Goal: Task Accomplishment & Management: Complete application form

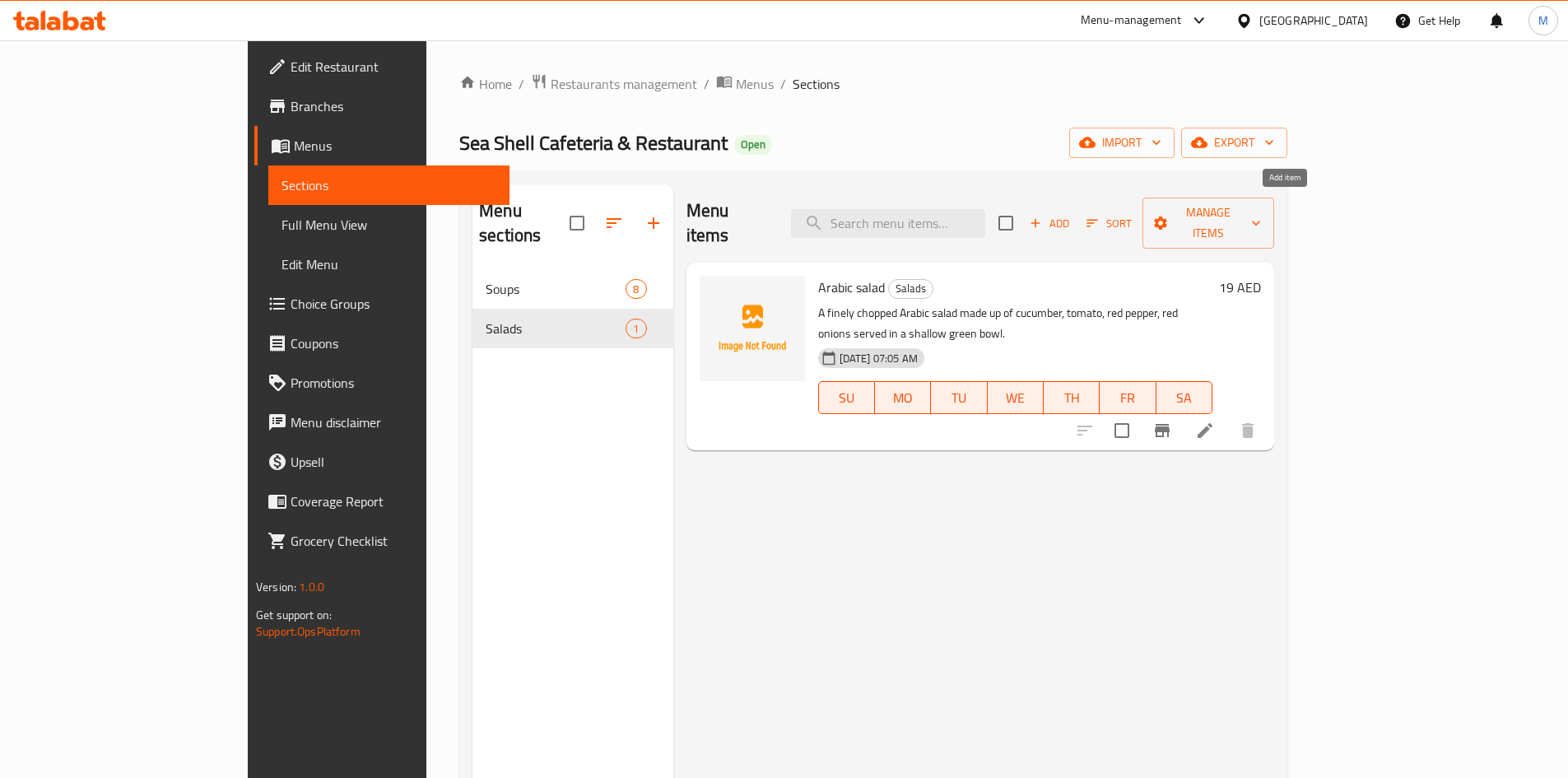
click at [1072, 214] on span "Add" at bounding box center [1049, 223] width 44 height 19
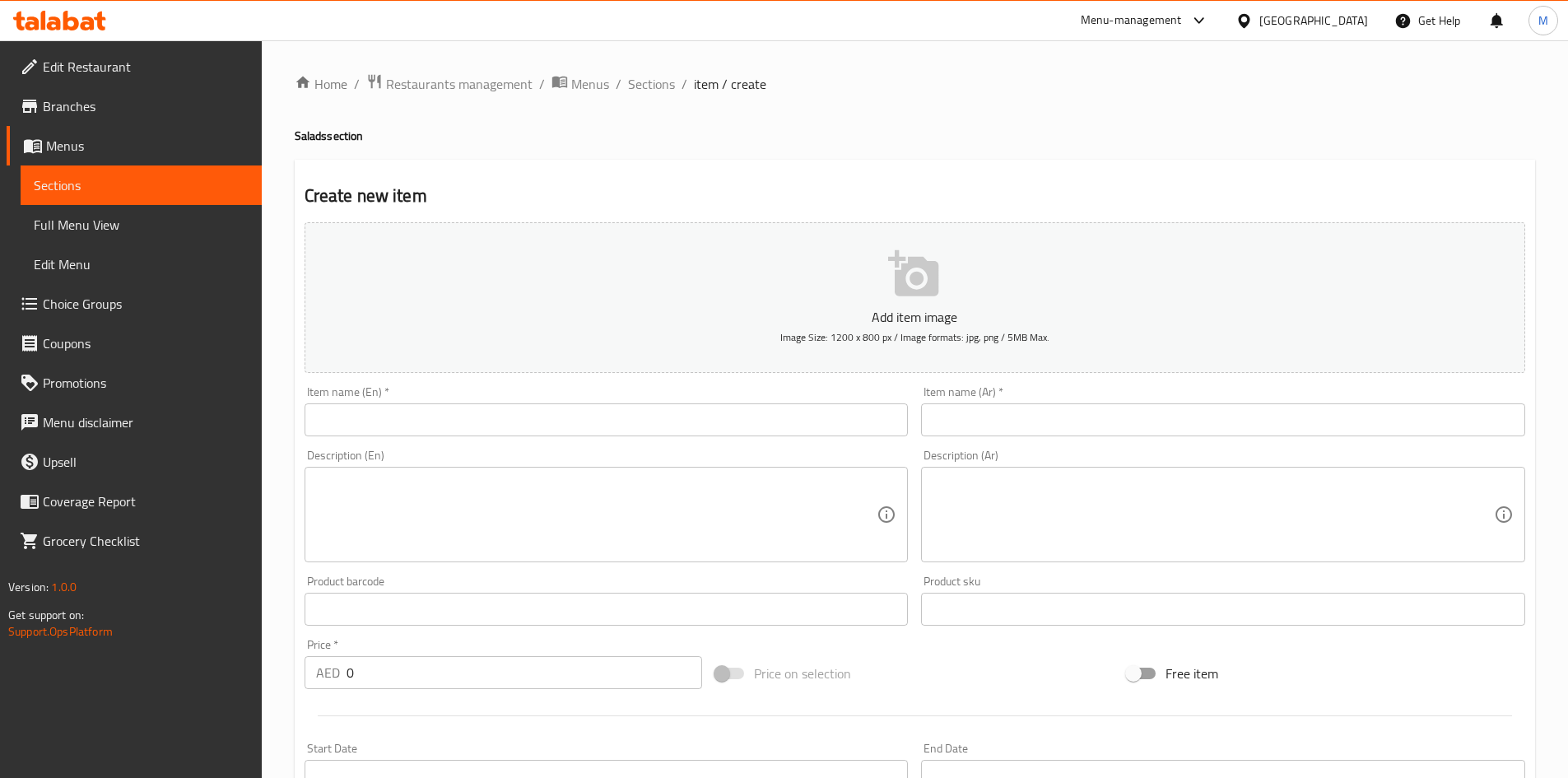
drag, startPoint x: 559, startPoint y: 397, endPoint x: 531, endPoint y: 418, distance: 35.0
click at [558, 398] on div "Item name (En)   * Item name (En) *" at bounding box center [606, 411] width 605 height 50
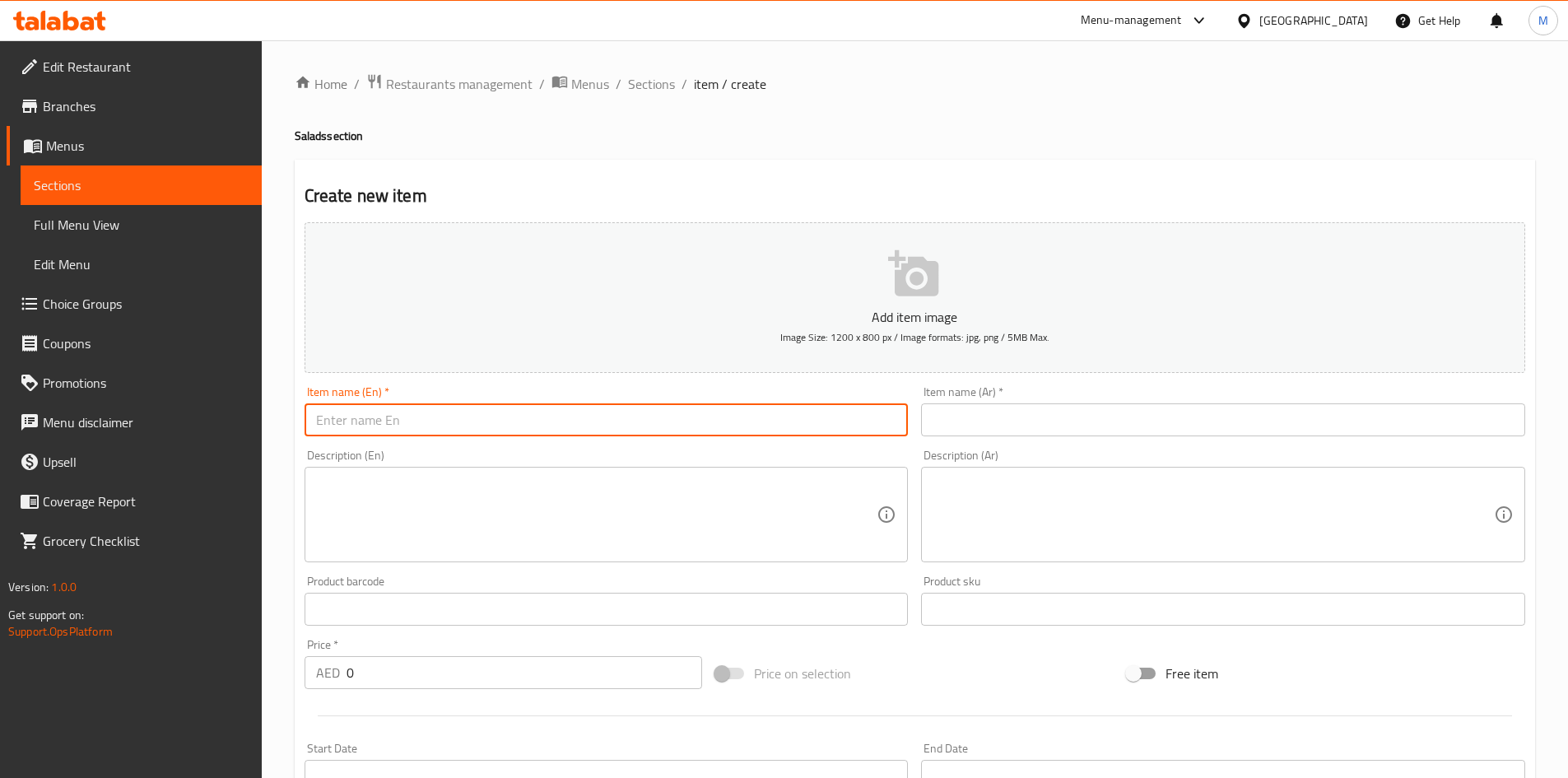
click at [531, 418] on input "text" at bounding box center [606, 419] width 605 height 33
paste input "Steak salad"
type input "Steak salad"
click at [415, 676] on input "0" at bounding box center [524, 672] width 356 height 33
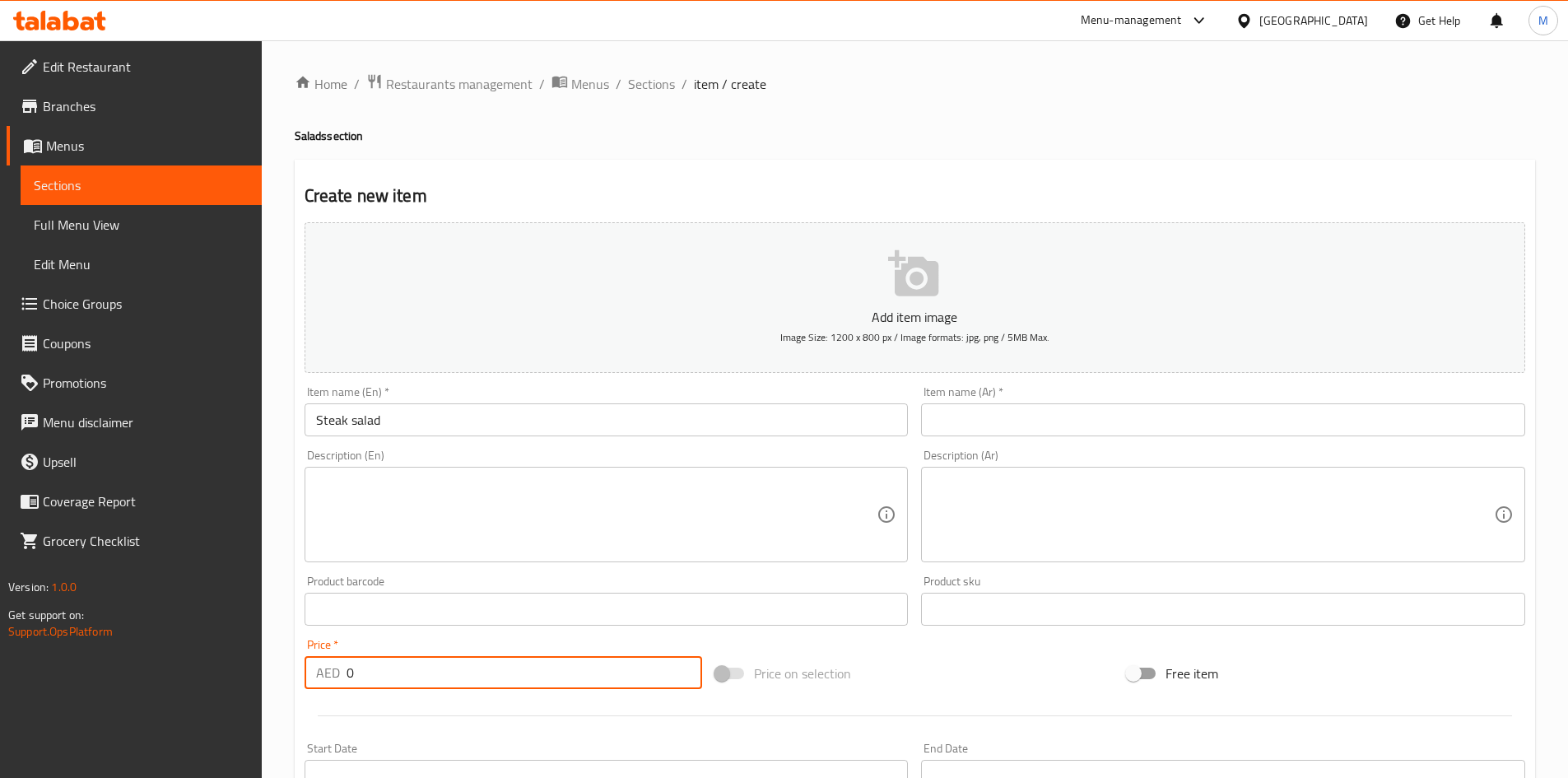
click at [415, 676] on input "0" at bounding box center [524, 672] width 356 height 33
paste input "23"
type input "23"
click at [507, 487] on textarea at bounding box center [597, 514] width 562 height 78
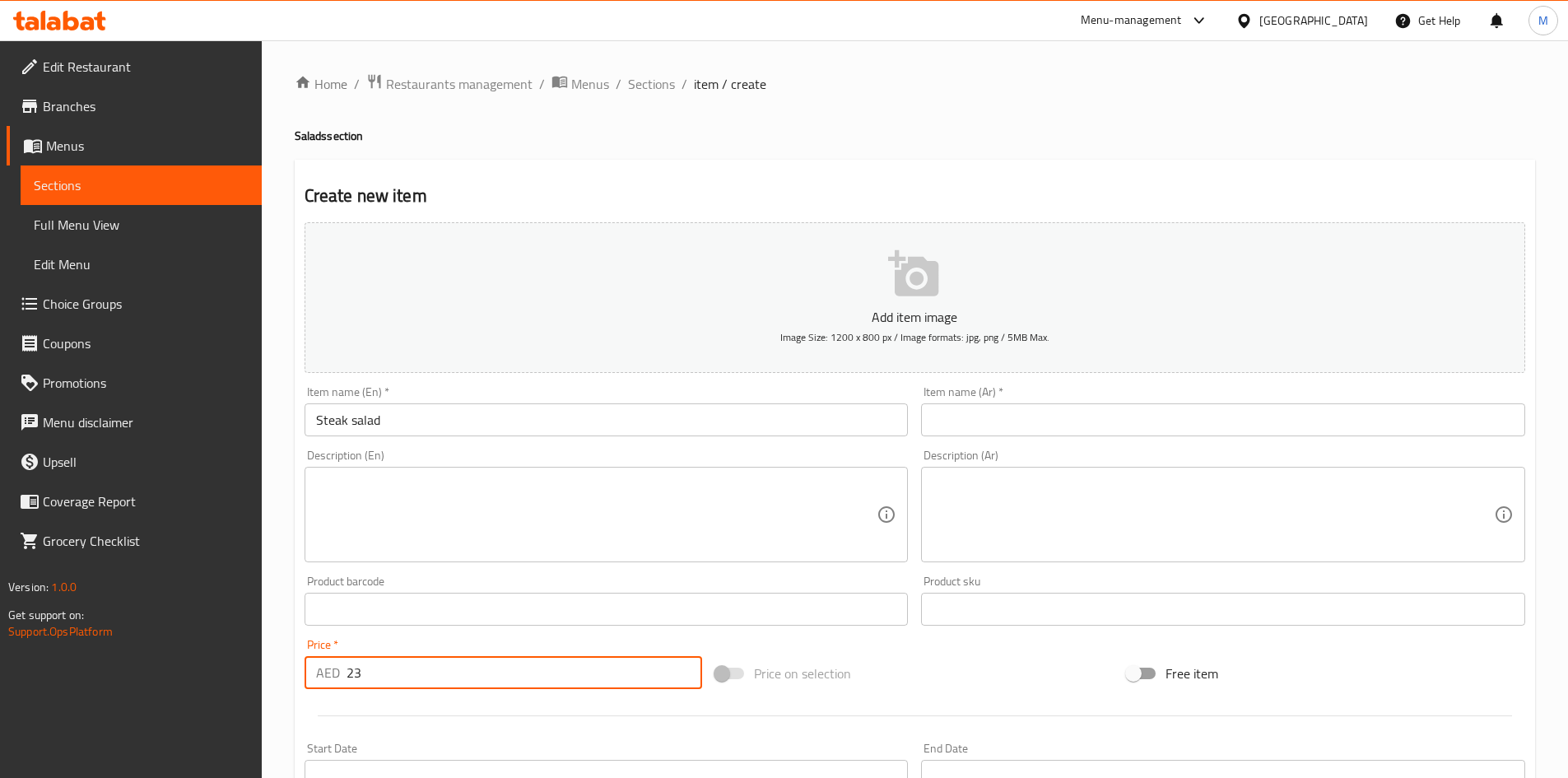
paste textarea "Juicy steak, fav veggies, and a creamy steak dressing"
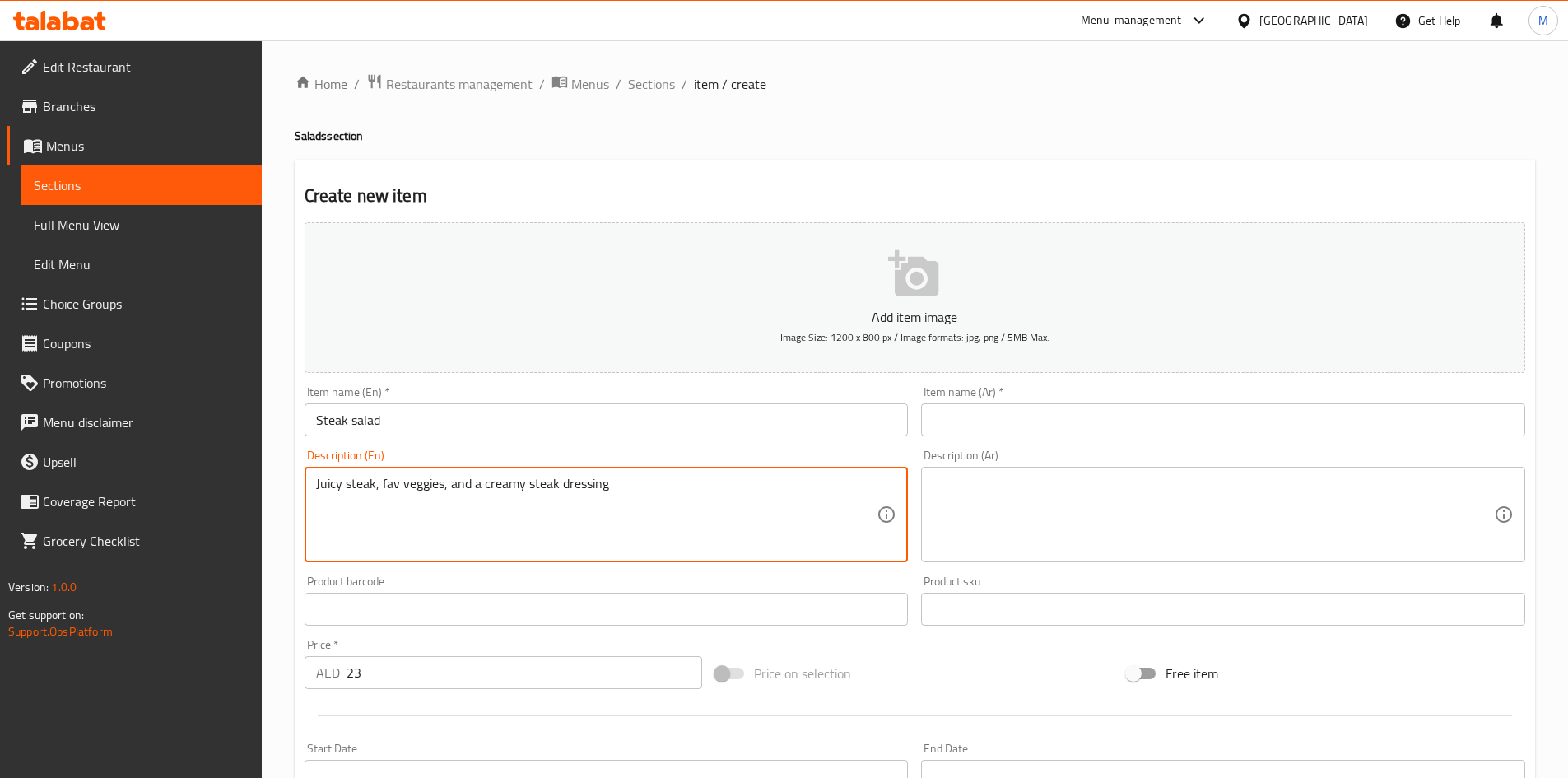
type textarea "Juicy steak, fav veggies, and a creamy steak dressing"
click at [390, 416] on input "Steak salad" at bounding box center [606, 419] width 605 height 33
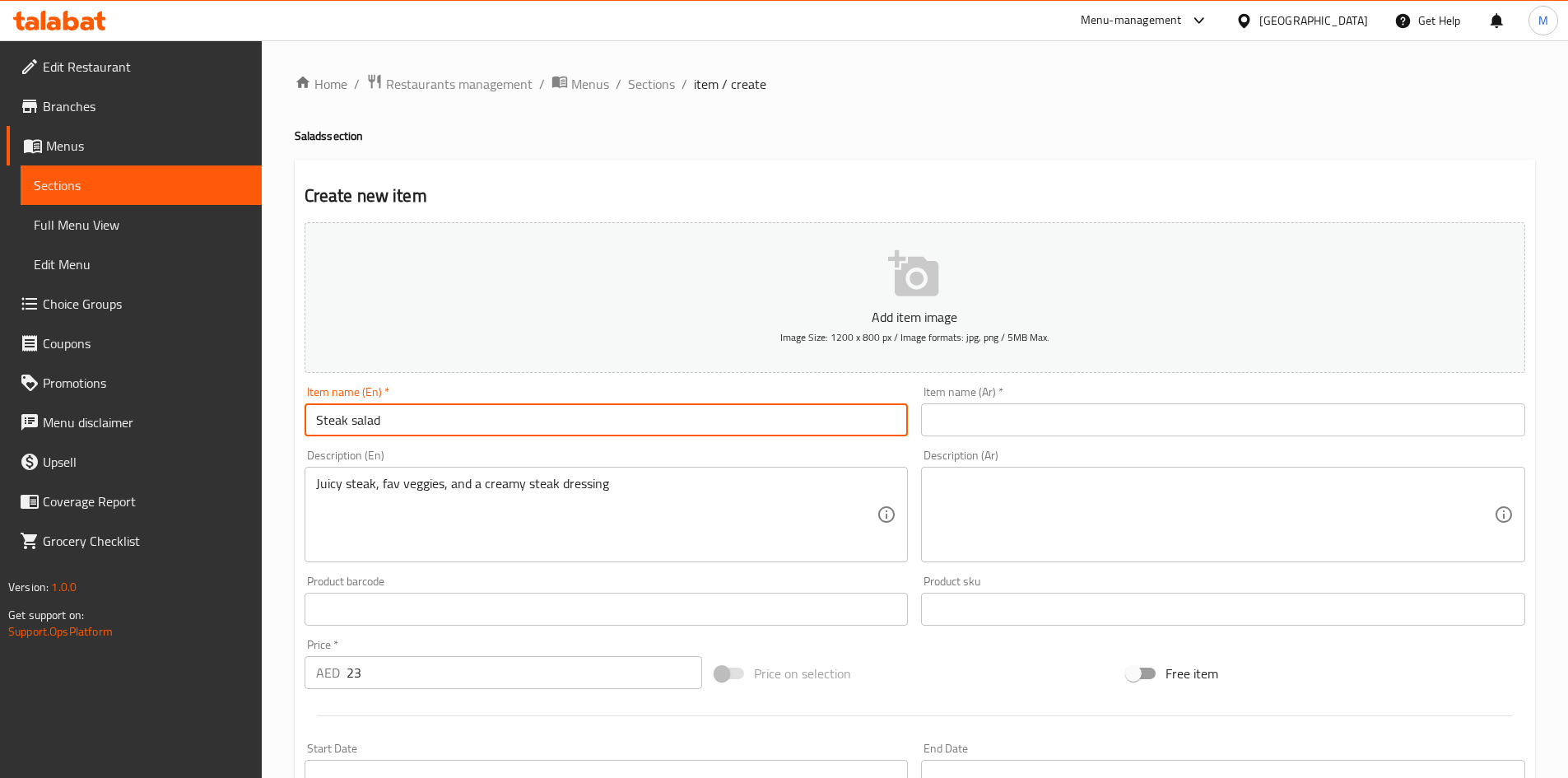
click at [390, 416] on input "Steak salad" at bounding box center [606, 419] width 605 height 33
click at [1031, 413] on input "text" at bounding box center [1223, 419] width 605 height 33
paste input "سلطة ستيك"
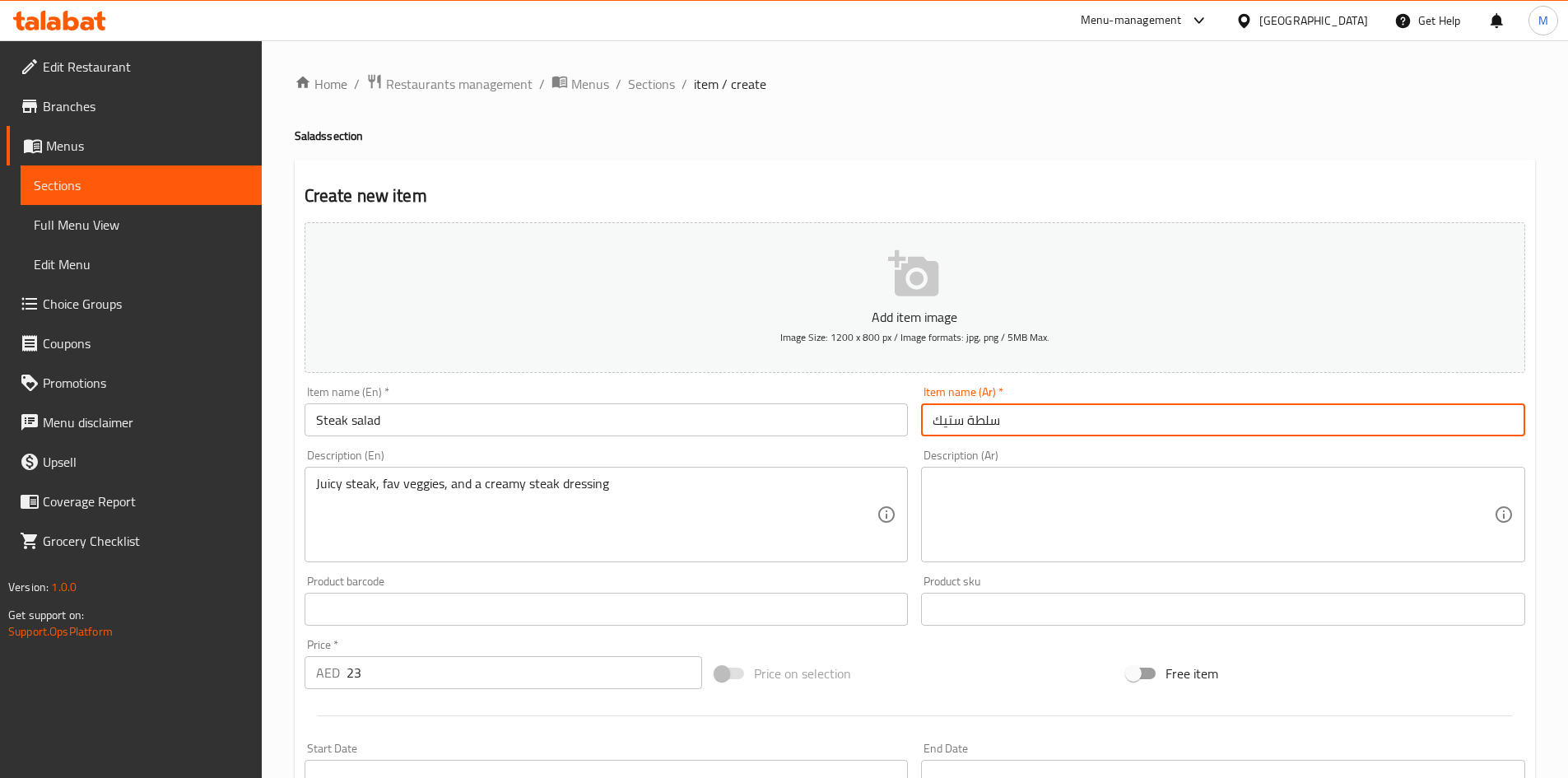
type input "سلطة ستيك"
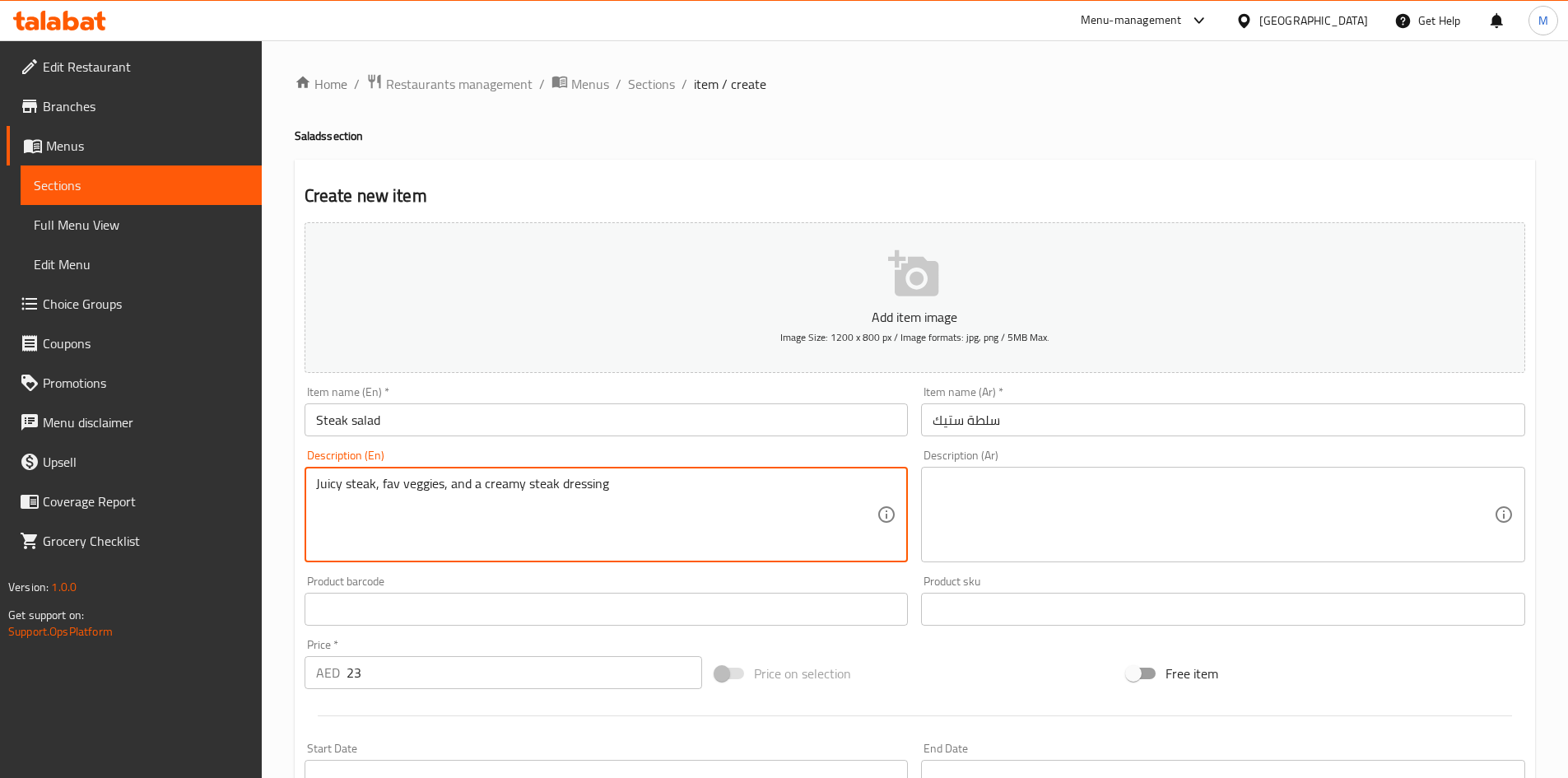
click at [580, 490] on textarea "Juicy steak, fav veggies, and a creamy steak dressing" at bounding box center [597, 514] width 562 height 78
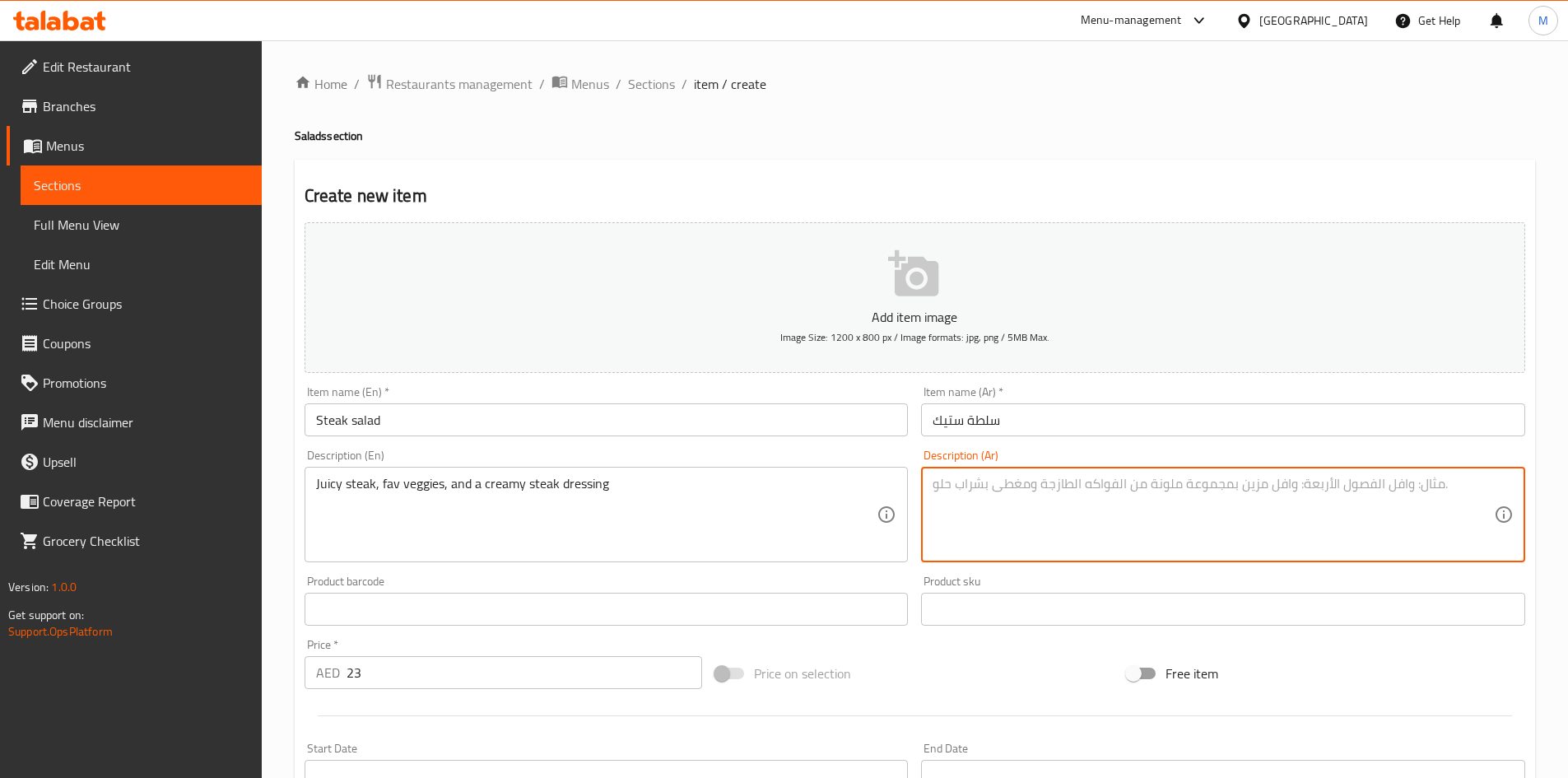
click at [1016, 482] on textarea at bounding box center [1213, 514] width 562 height 78
paste textarea "شريحة لحم طرية، خضراوات مفضلة، وصلصة كريمة لشرائح اللحم"
click at [1323, 484] on textarea "شريحة لحم طرية، خضراوات مفضلة، وصلصة كريمة لشرائح اللحم" at bounding box center [1213, 514] width 562 height 78
click at [1481, 482] on textarea "شريحة لحم طرية، خضراوات فاف، وصلصة كريمة لشرائح اللحم" at bounding box center [1213, 514] width 562 height 78
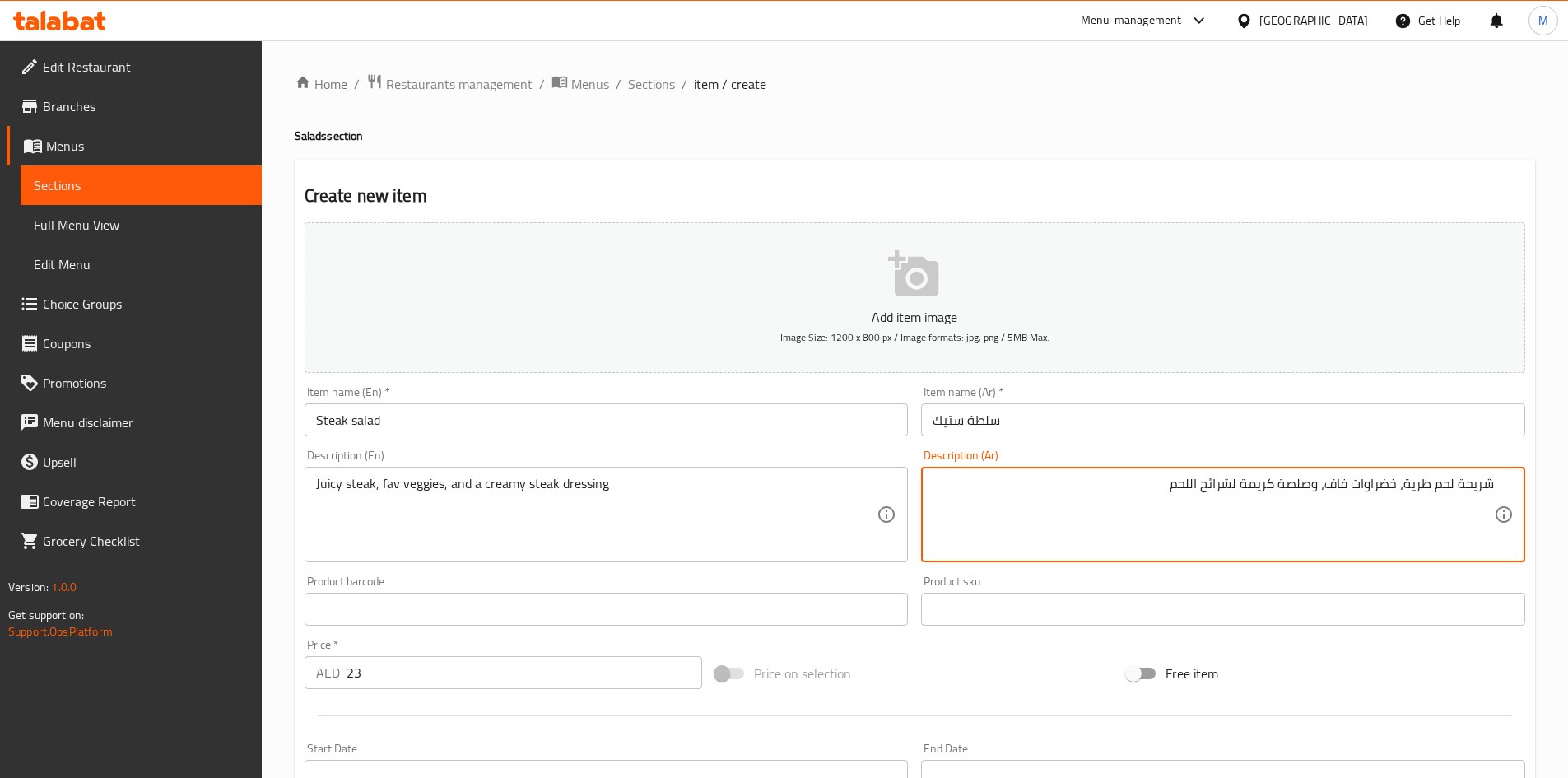
click at [1481, 482] on textarea "شريحة لحم طرية، خضراوات فاف، وصلصة كريمة لشرائح اللحم" at bounding box center [1213, 514] width 562 height 78
click at [1480, 483] on textarea "شريحة لحم طرية، خضراوات فاف، وصلصة كريمة لشرائح اللحم" at bounding box center [1213, 514] width 562 height 78
click at [1426, 481] on textarea "ستيك لحم طرية، خضراوات فاف، وصلصة كريمة لشرائح اللحم" at bounding box center [1213, 514] width 562 height 78
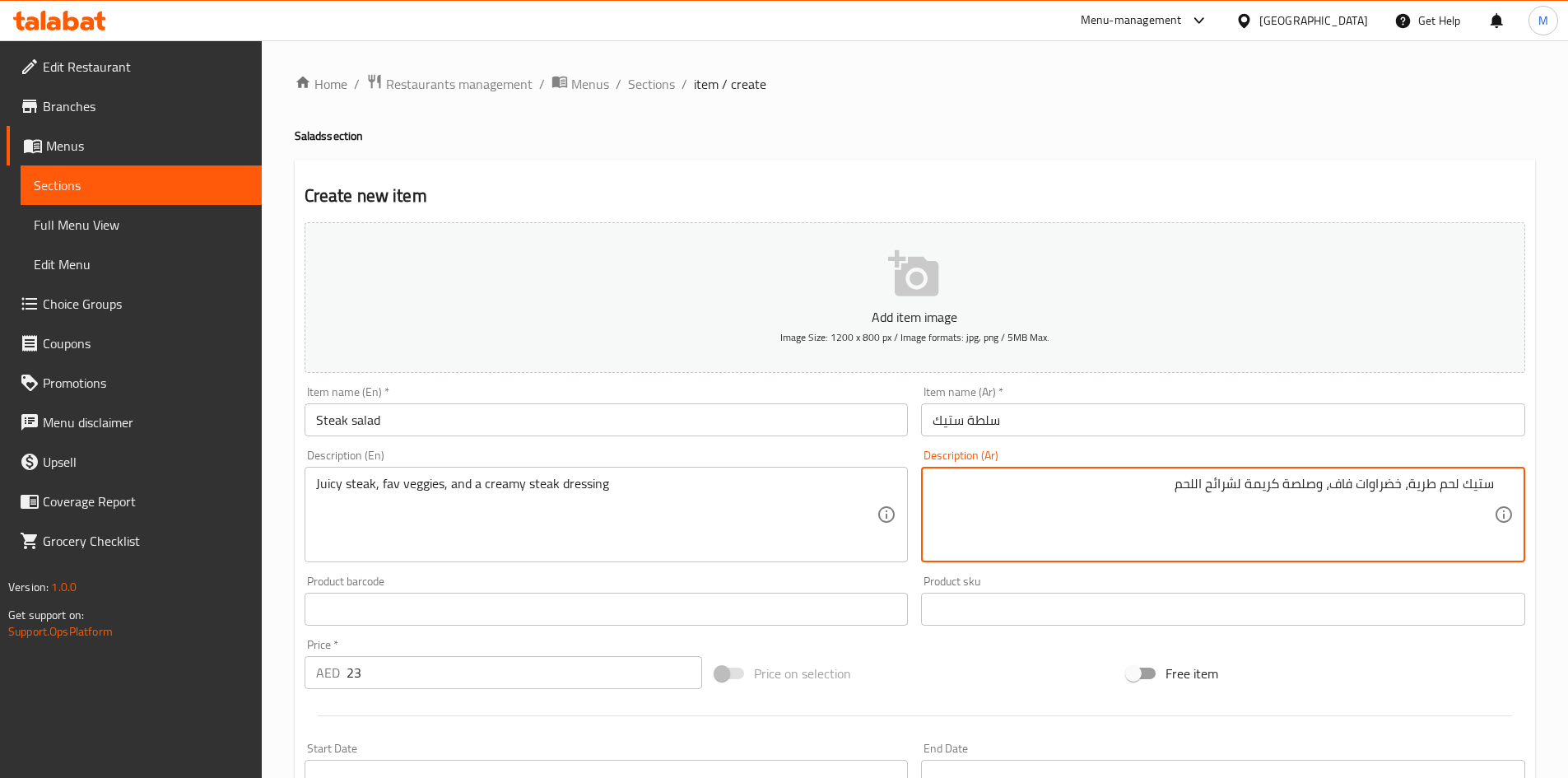
click at [1426, 481] on textarea "ستيك لحم طرية، خضراوات فاف، وصلصة كريمة لشرائح اللحم" at bounding box center [1213, 514] width 562 height 78
click at [1426, 485] on textarea "ستيك لحم طرية، خضراوات فاف، وصلصة كريمة لشرائح اللحم" at bounding box center [1213, 514] width 562 height 78
drag, startPoint x: 1426, startPoint y: 485, endPoint x: 1455, endPoint y: 484, distance: 29.0
click at [1455, 484] on textarea "ستيك لحم طرية، خضراوات فاف، وصلصة كريمة لشرائح اللحم" at bounding box center [1213, 514] width 562 height 78
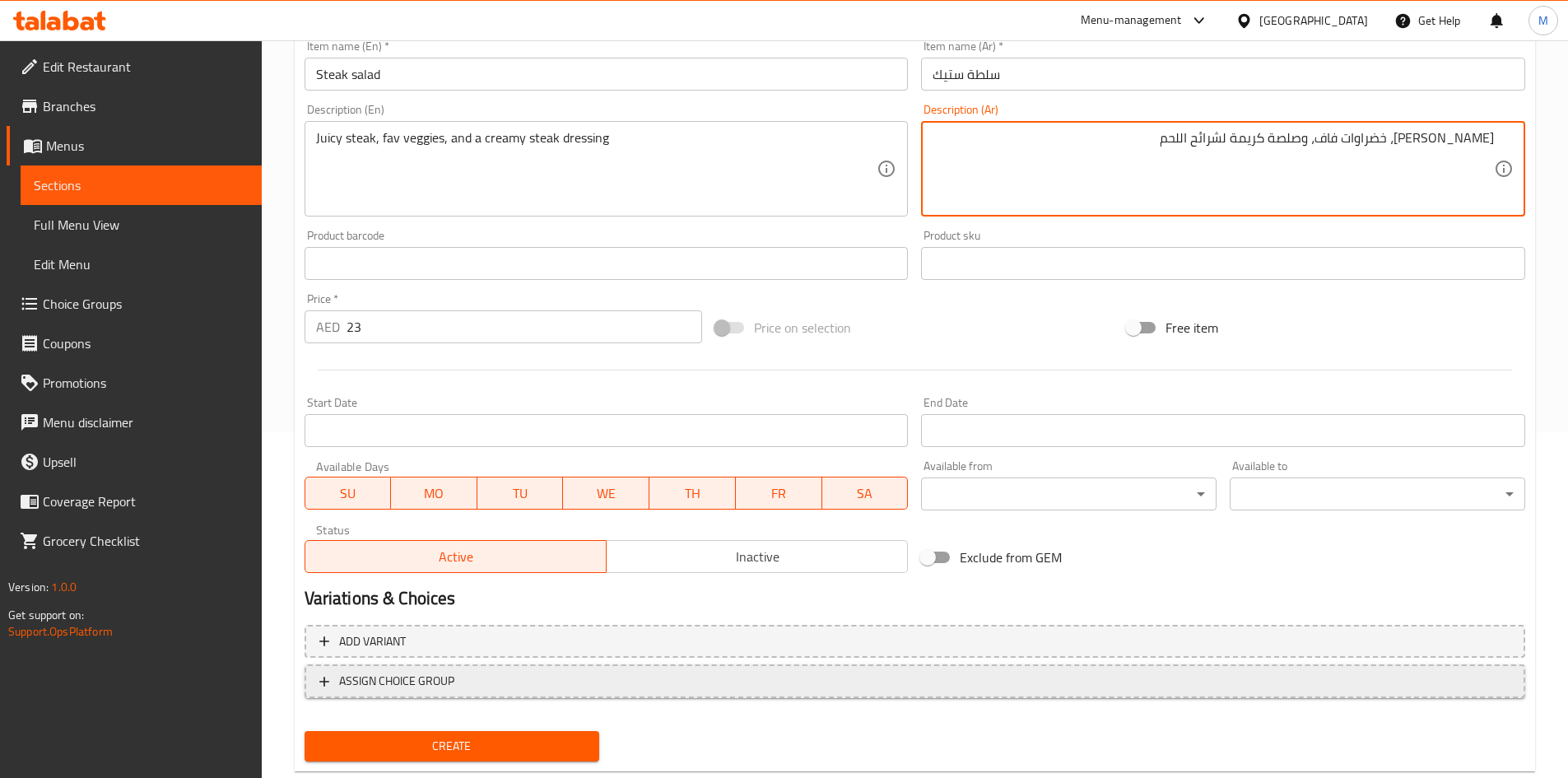
scroll to position [385, 0]
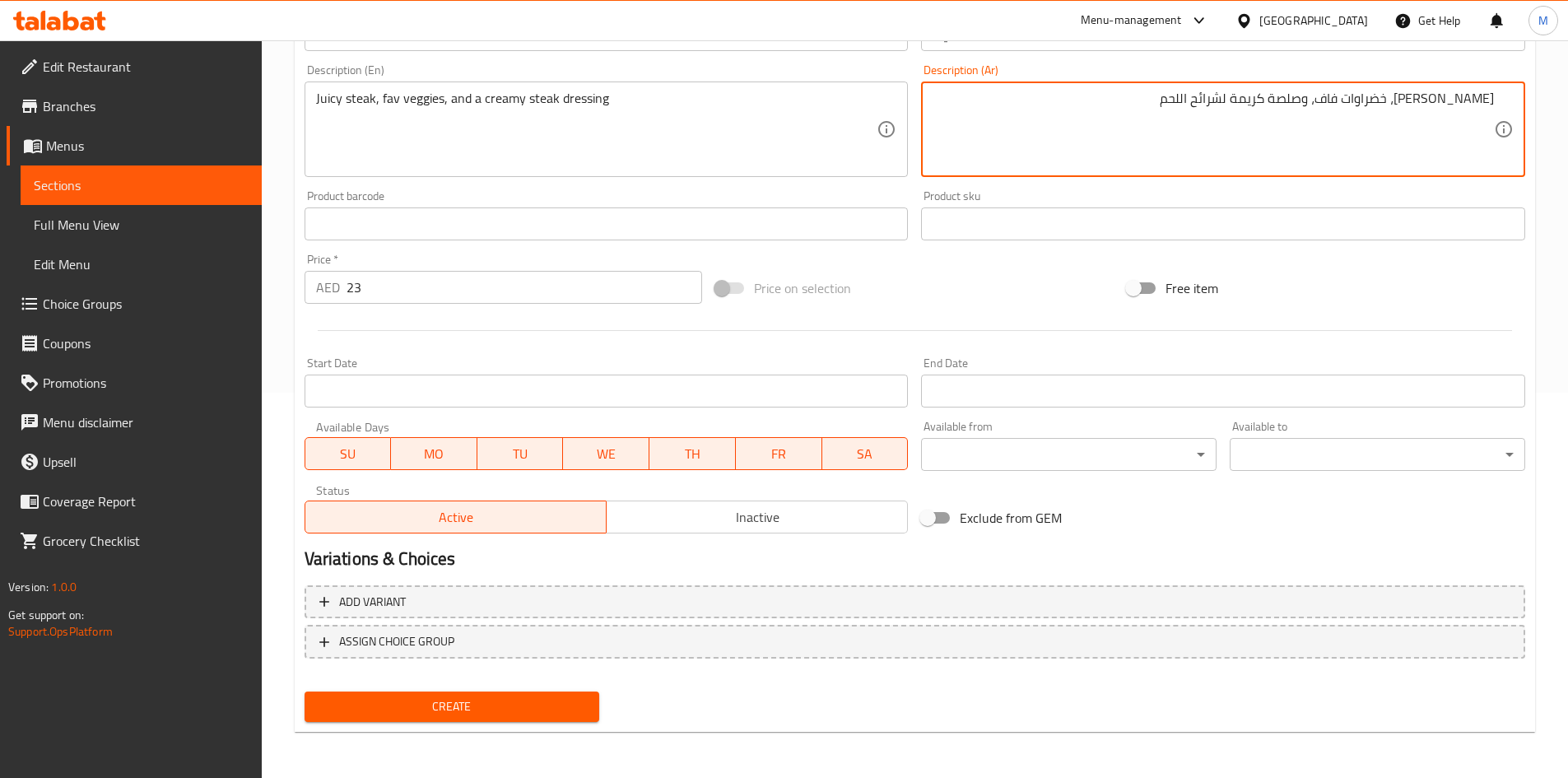
type textarea "[PERSON_NAME]، خضراوات فاف، وصلصة كريمة لشرائح اللحم"
click at [460, 699] on span "Create" at bounding box center [452, 707] width 269 height 21
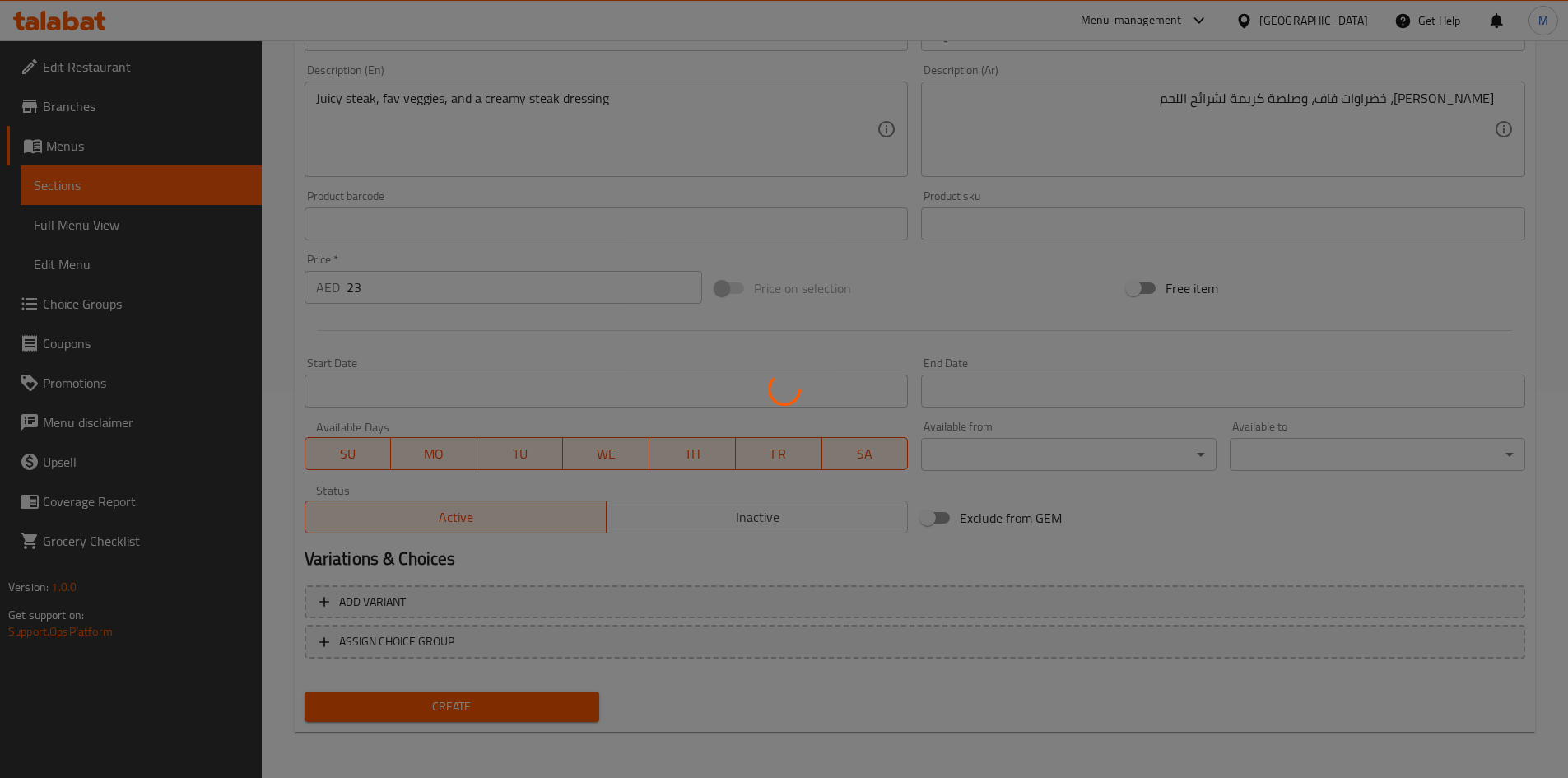
type input "0"
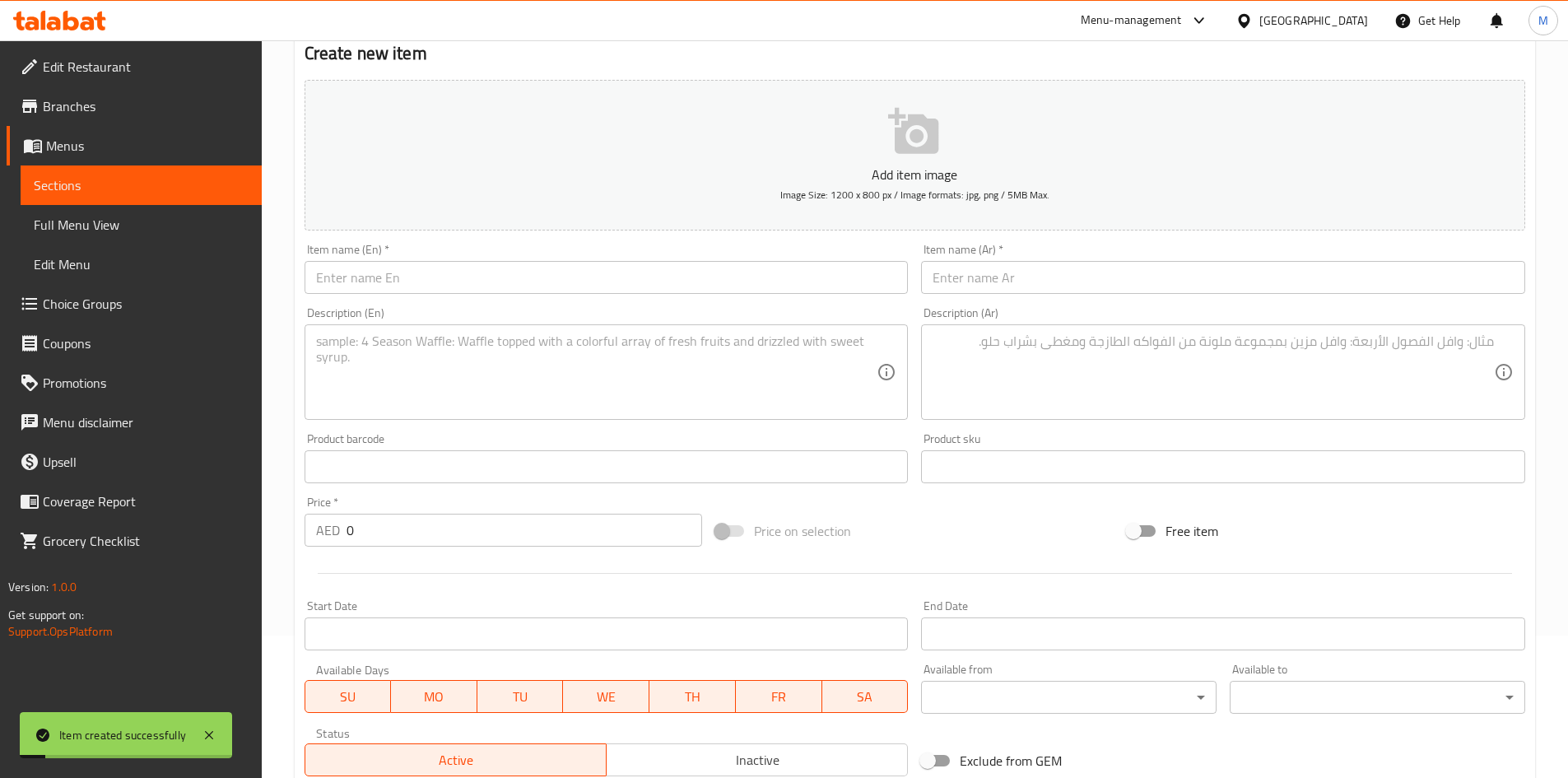
scroll to position [138, 0]
click at [451, 272] on input "text" at bounding box center [606, 281] width 605 height 33
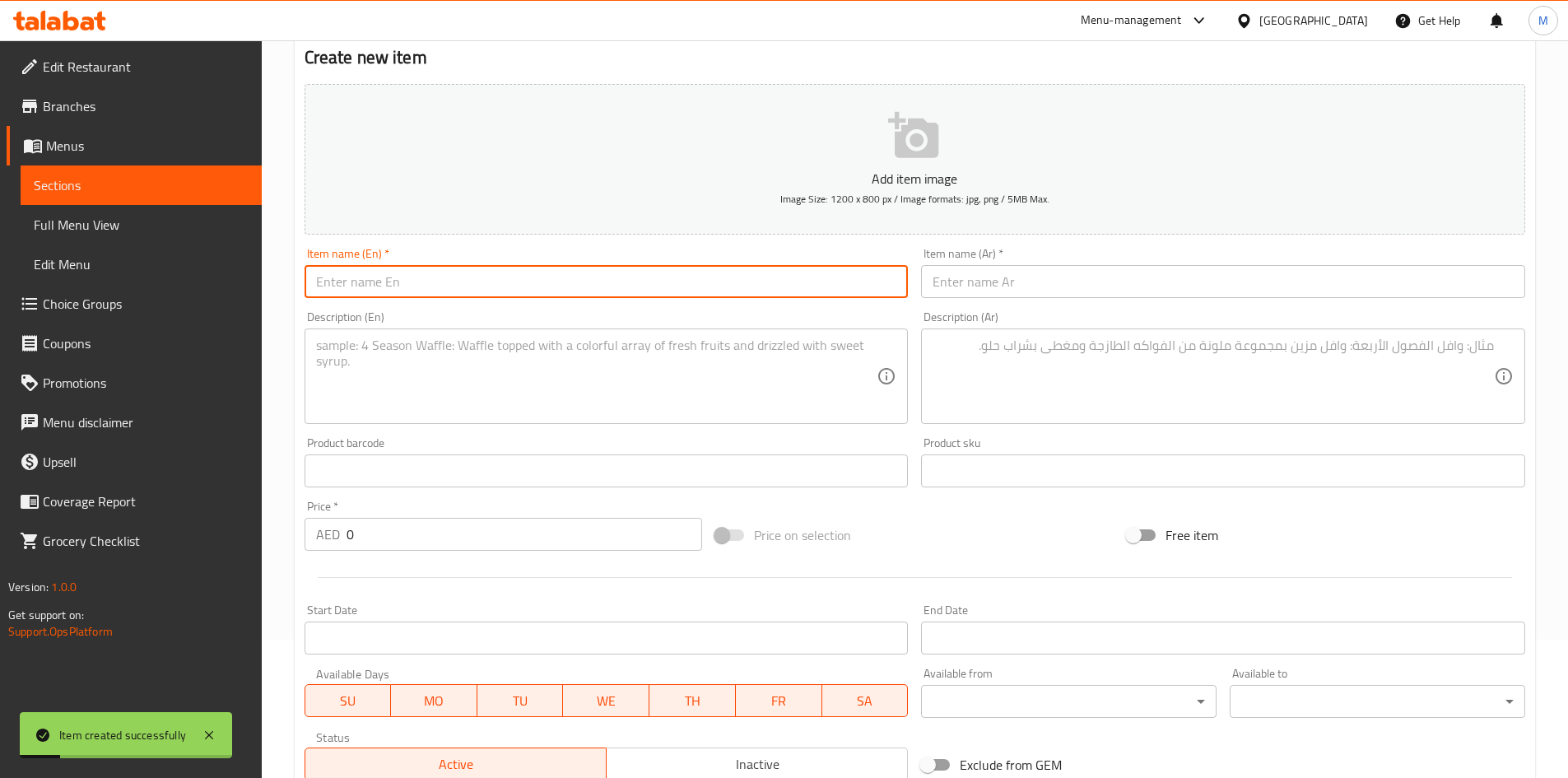
paste input "Green salad"
click at [366, 290] on input "Green salad" at bounding box center [606, 281] width 605 height 33
drag, startPoint x: 366, startPoint y: 288, endPoint x: 409, endPoint y: 266, distance: 48.3
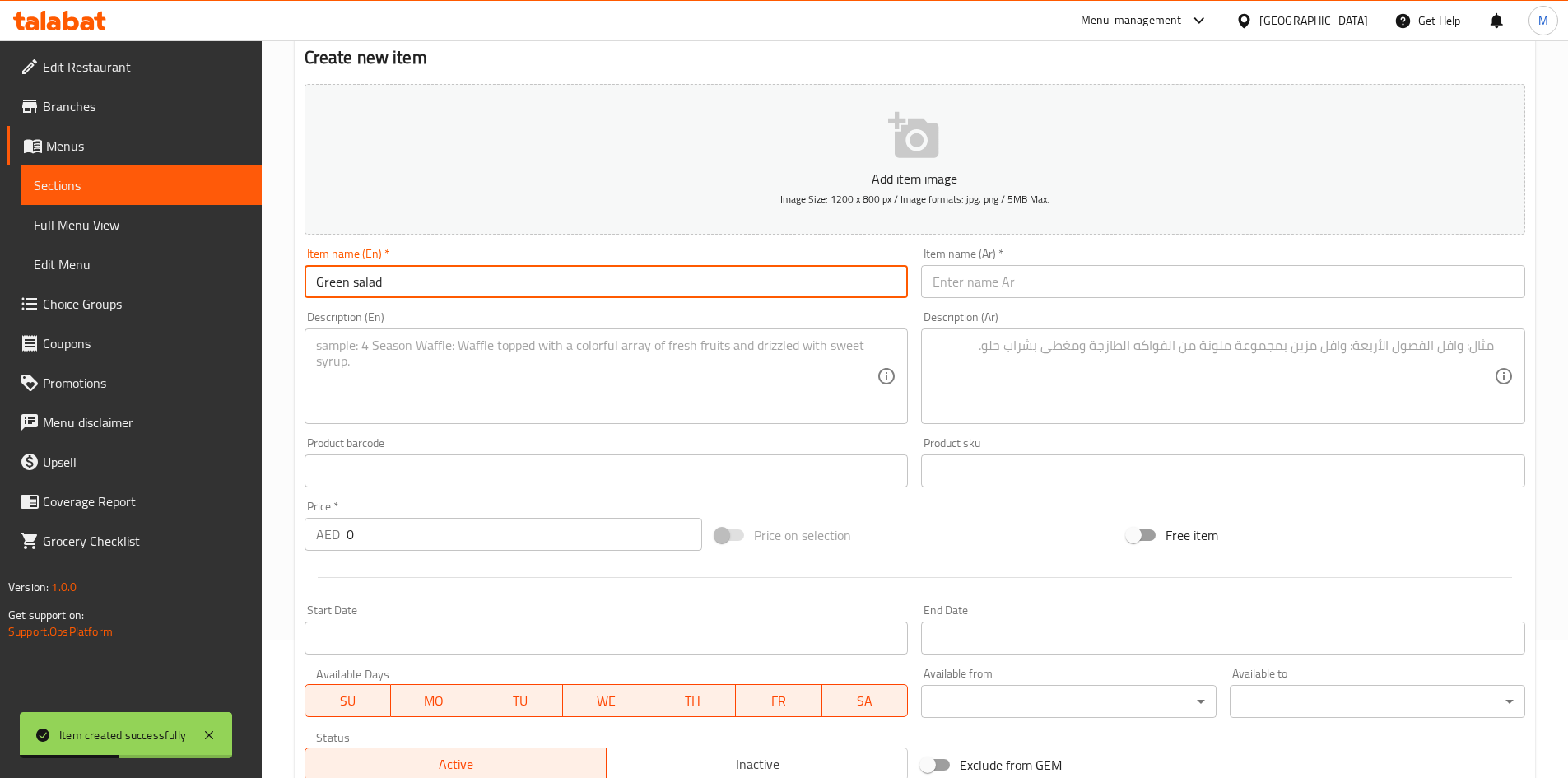
click at [409, 266] on input "Green salad" at bounding box center [606, 281] width 605 height 33
type input "Green salad"
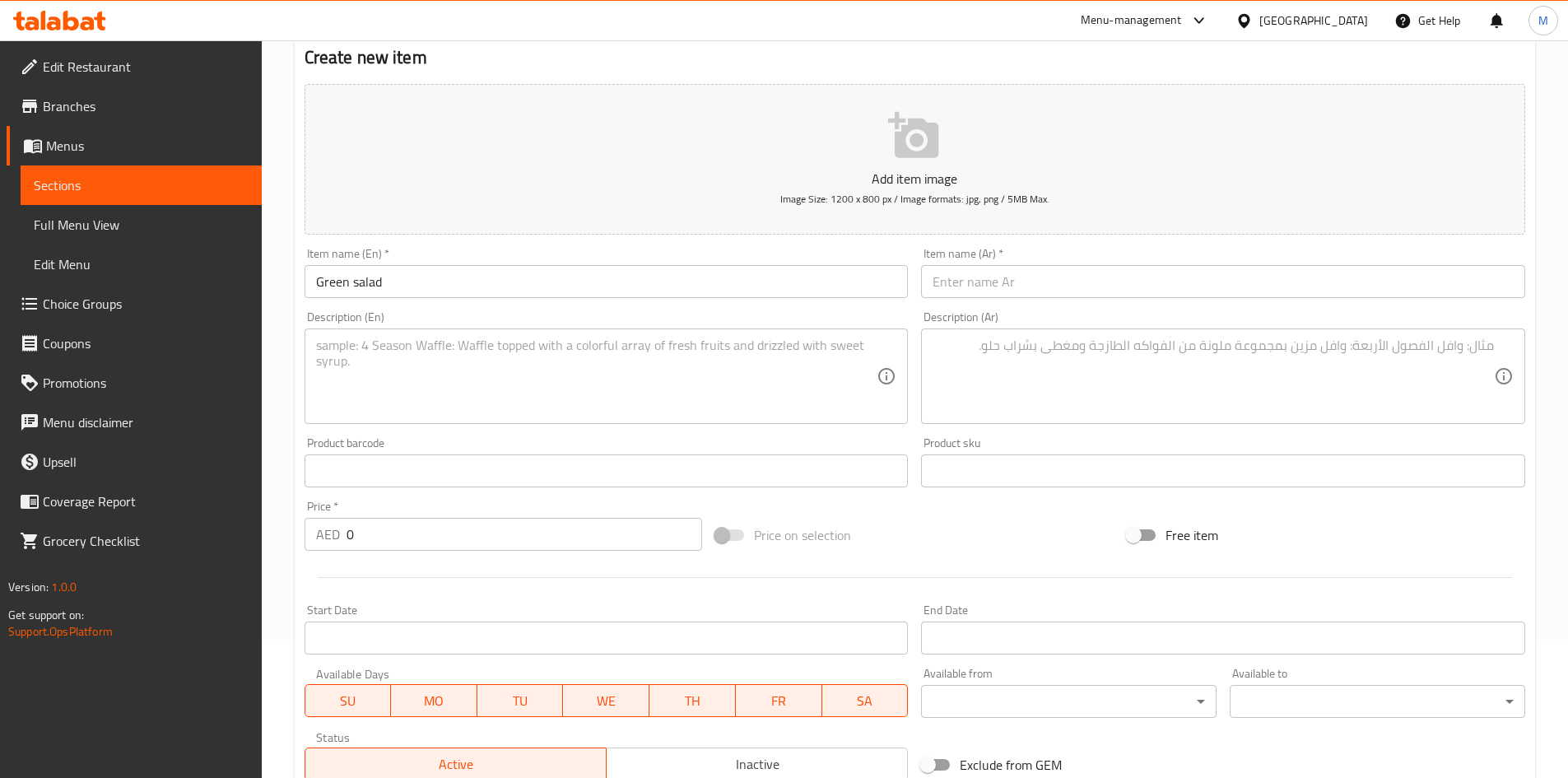
click at [1484, 85] on button "Add item image Image Size: 1200 x 800 px / Image formats: jpg, png / 5MB Max." at bounding box center [915, 159] width 1221 height 151
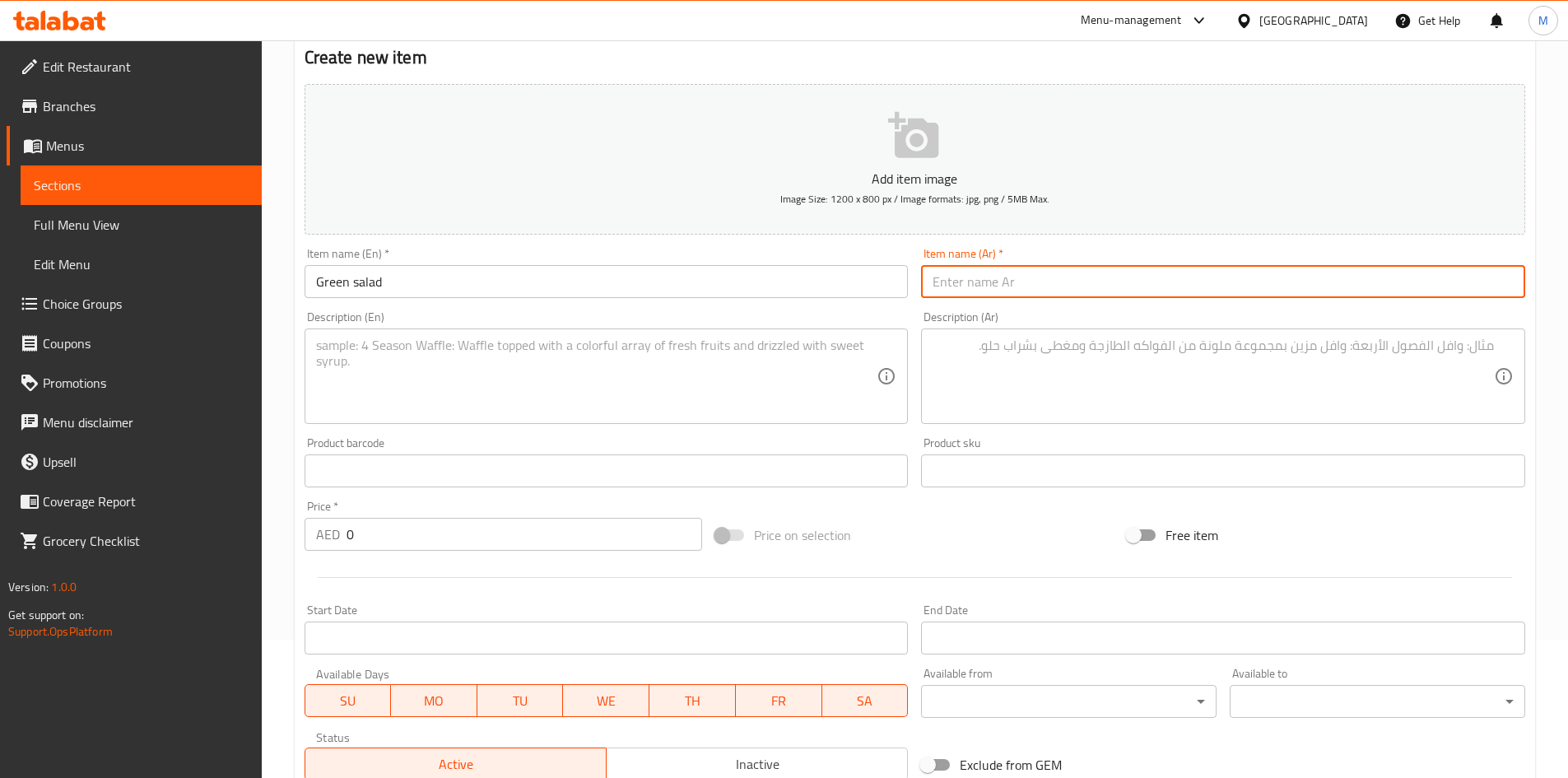
click at [1037, 277] on input "text" at bounding box center [1223, 281] width 605 height 33
paste input "سلطة خضراء"
type input "سلطة خضراء"
click at [485, 377] on textarea at bounding box center [597, 376] width 562 height 78
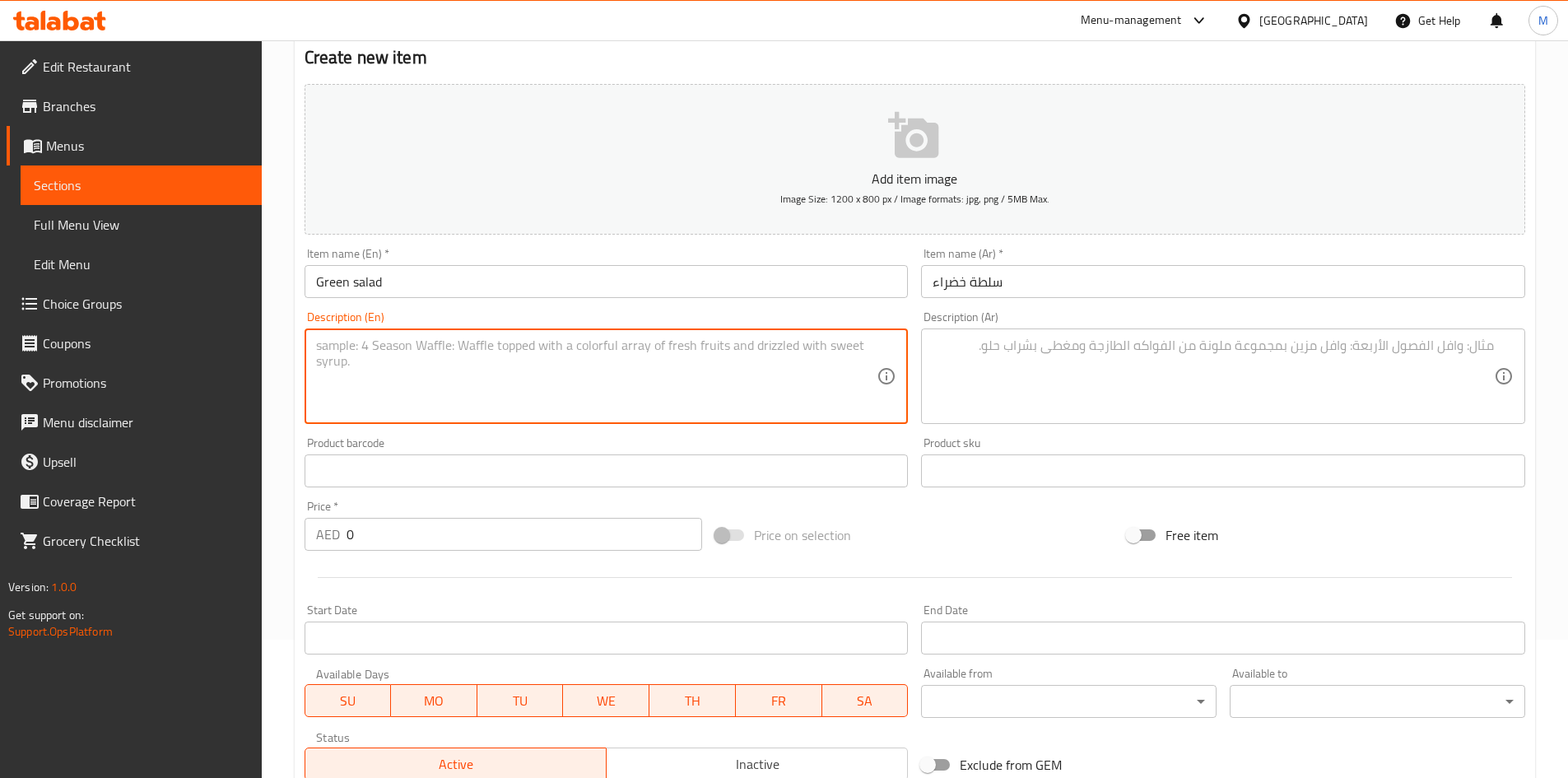
paste textarea "combination of onion, bell pepper, salad greens, , and tomato in a large salad …"
type textarea "combination of onion, bell pepper, salad greens, , and tomato in a large salad …"
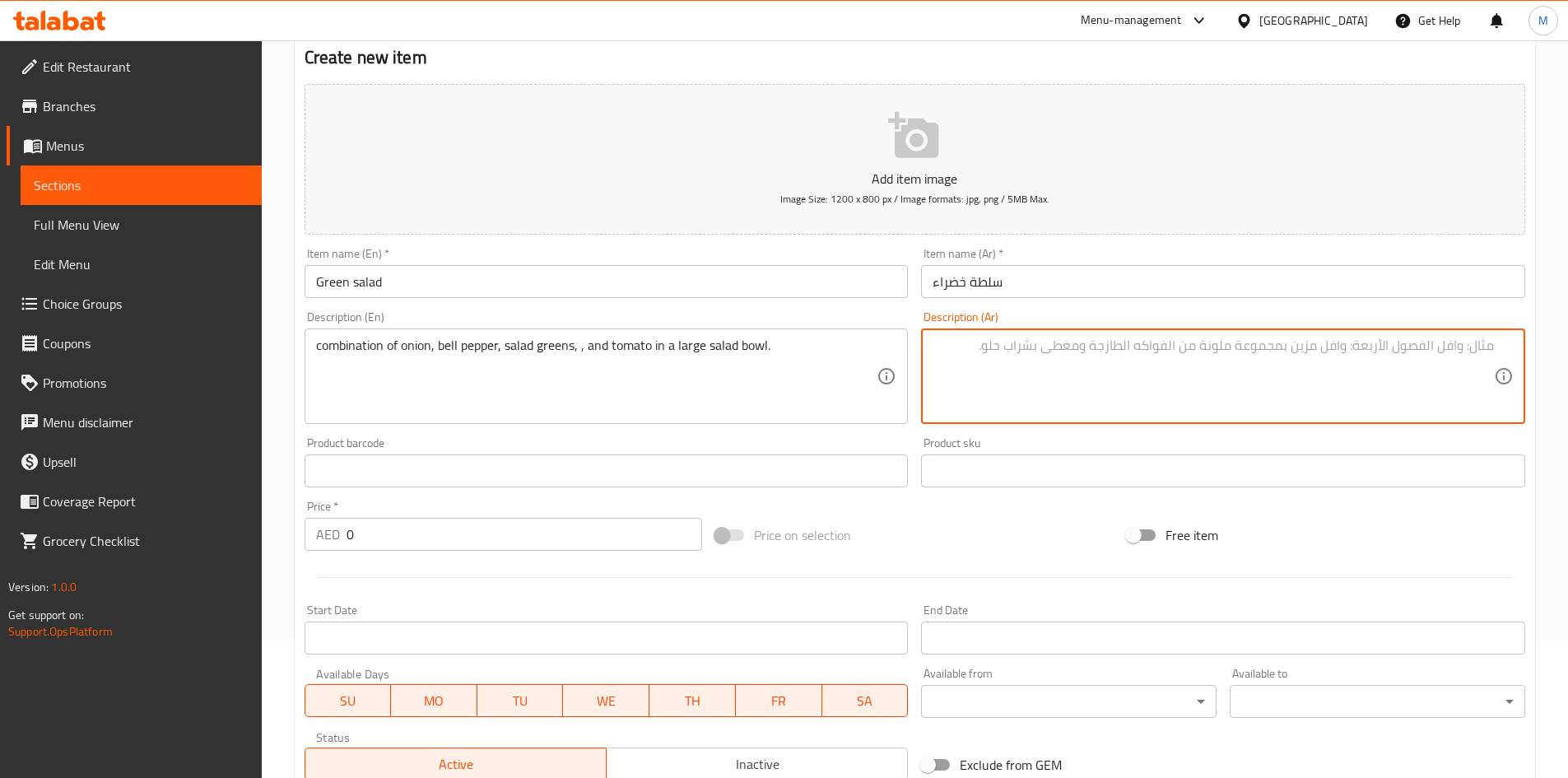
click at [1100, 370] on textarea at bounding box center [1213, 376] width 562 height 78
paste textarea "مزيج من البصل والفلفل الحلو والخضروات الورقية والطماطم في وعاء سلطة كبير."
type textarea "مزيج من البصل والفلفل الحلو والخضروات الورقية والطماطم في وعاء سلطة كبير."
click at [462, 531] on input "0" at bounding box center [524, 534] width 356 height 33
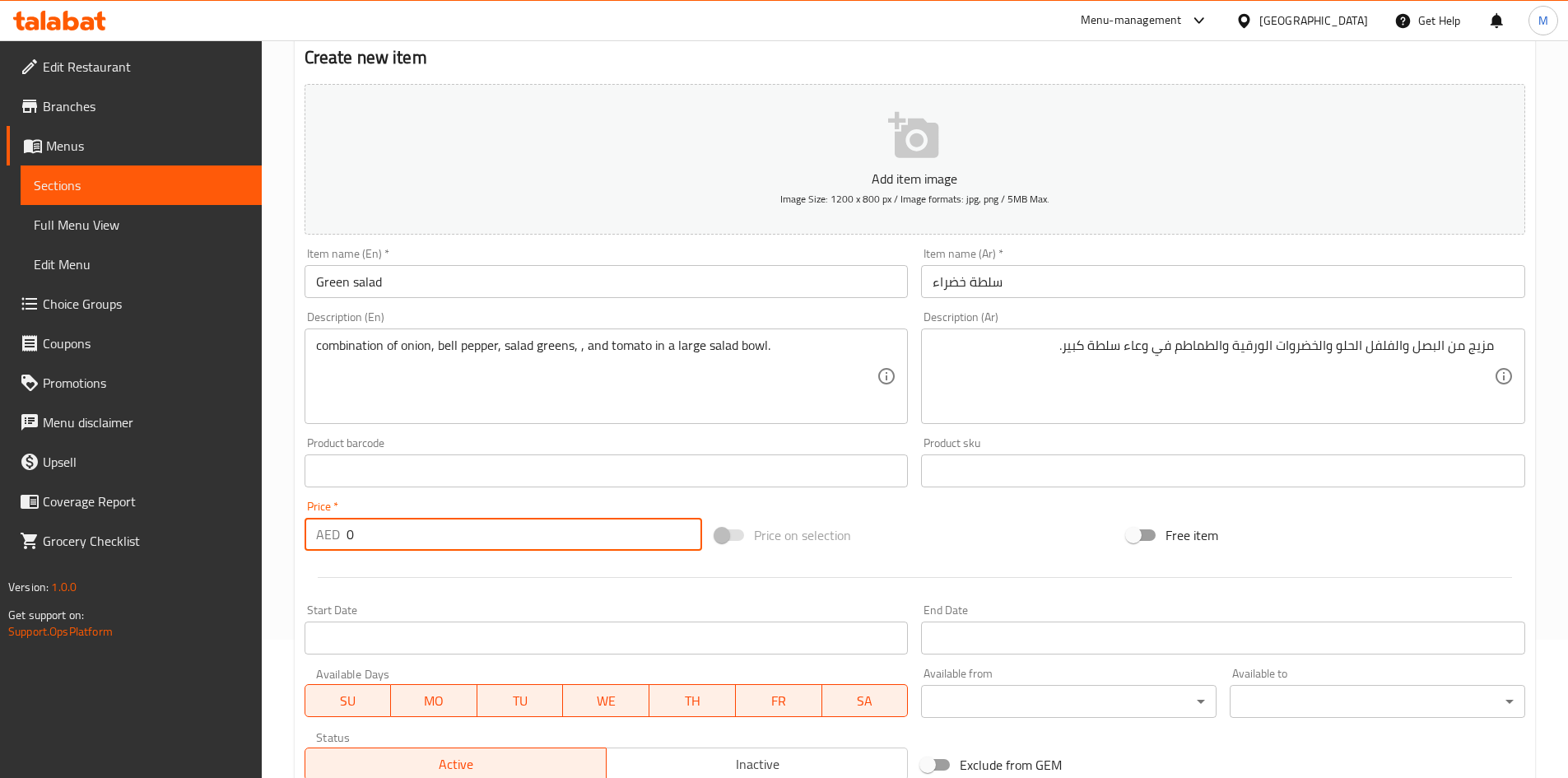
click at [462, 531] on input "0" at bounding box center [524, 534] width 356 height 33
paste input "18"
type input "18"
click at [462, 495] on div "Price   * AED 18 Price *" at bounding box center [503, 526] width 412 height 64
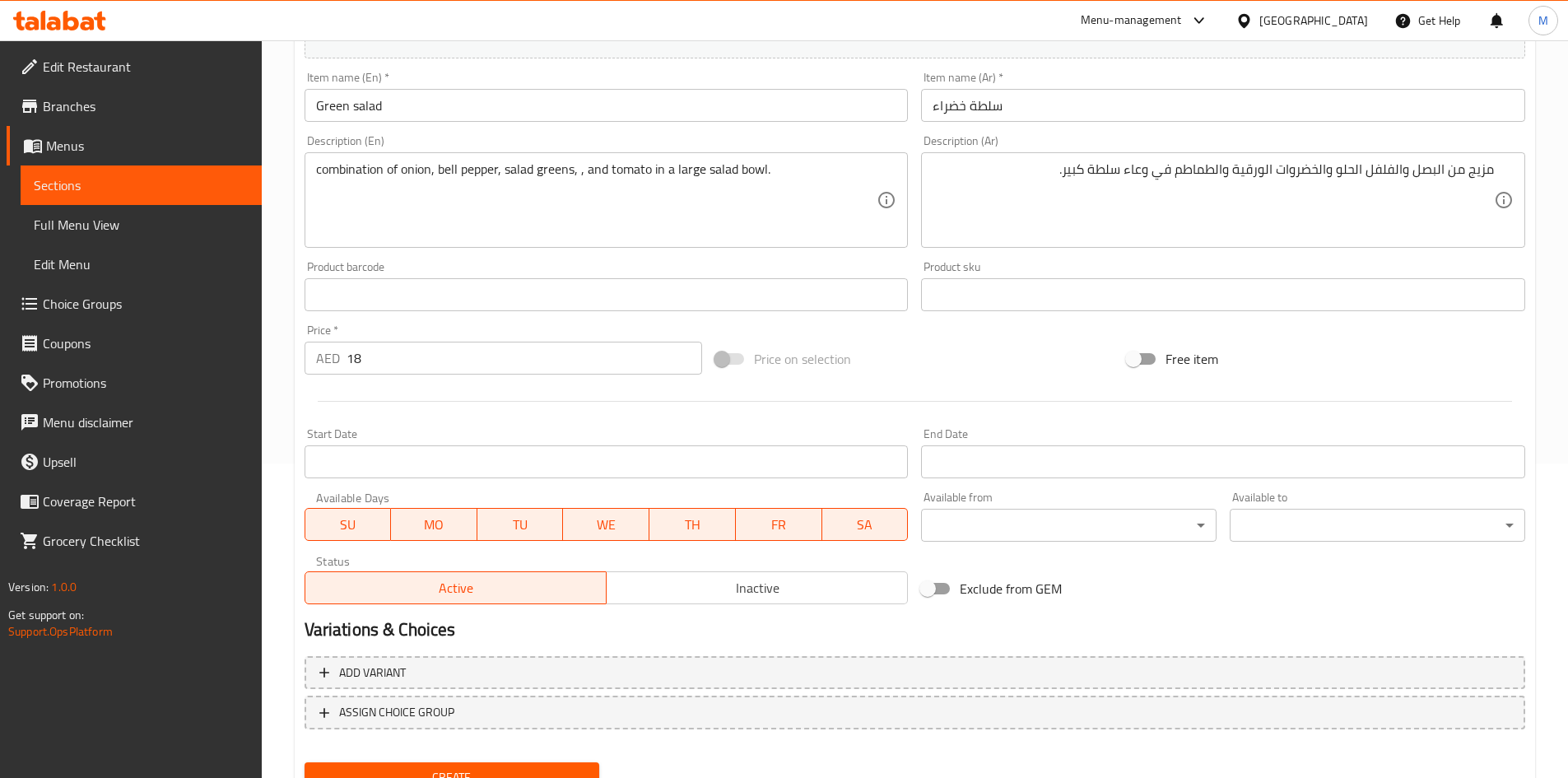
scroll to position [385, 0]
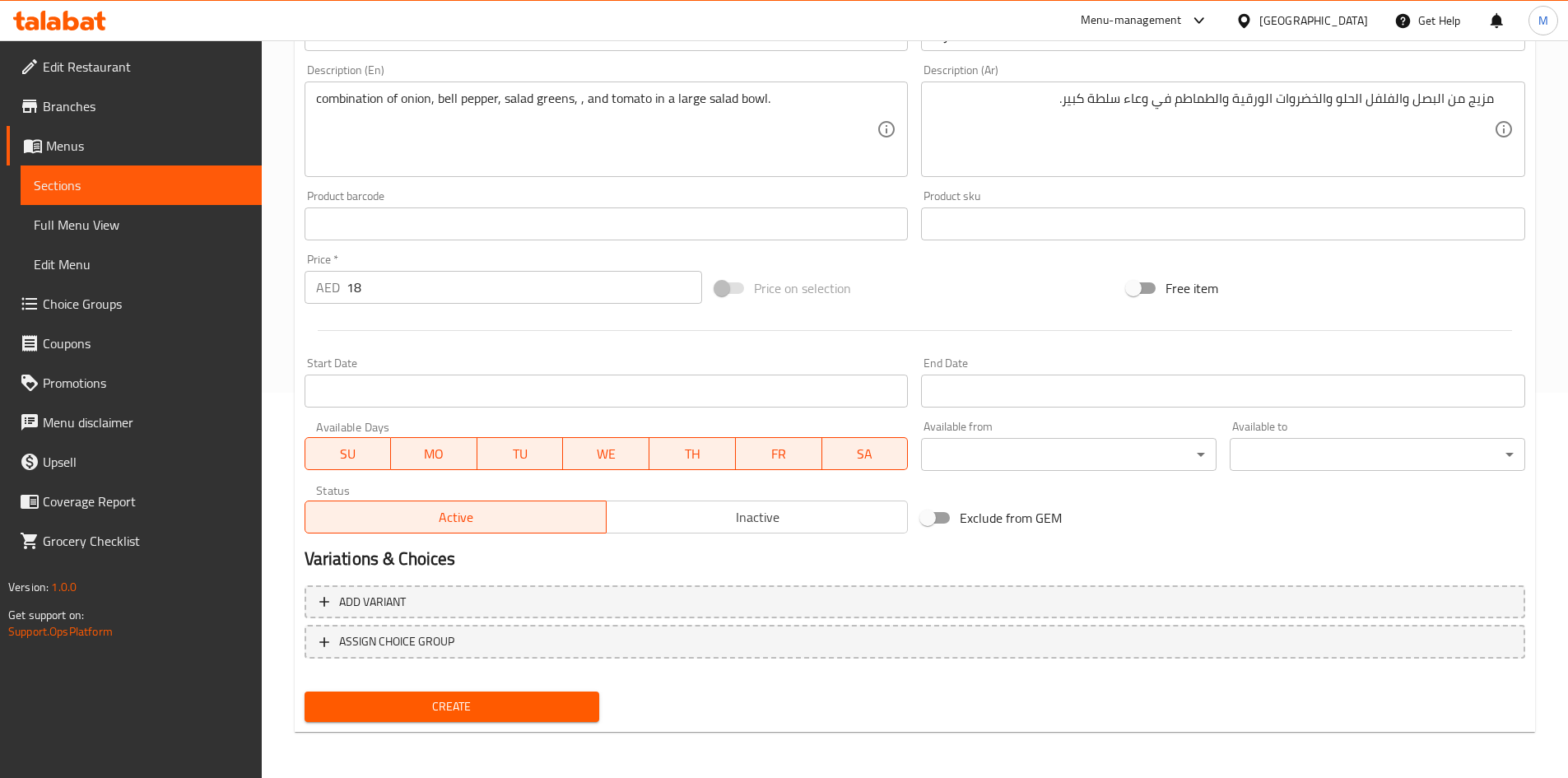
drag, startPoint x: 470, startPoint y: 689, endPoint x: 467, endPoint y: 703, distance: 14.3
click at [470, 692] on div "Create" at bounding box center [452, 707] width 309 height 44
click at [467, 703] on span "Create" at bounding box center [452, 707] width 269 height 21
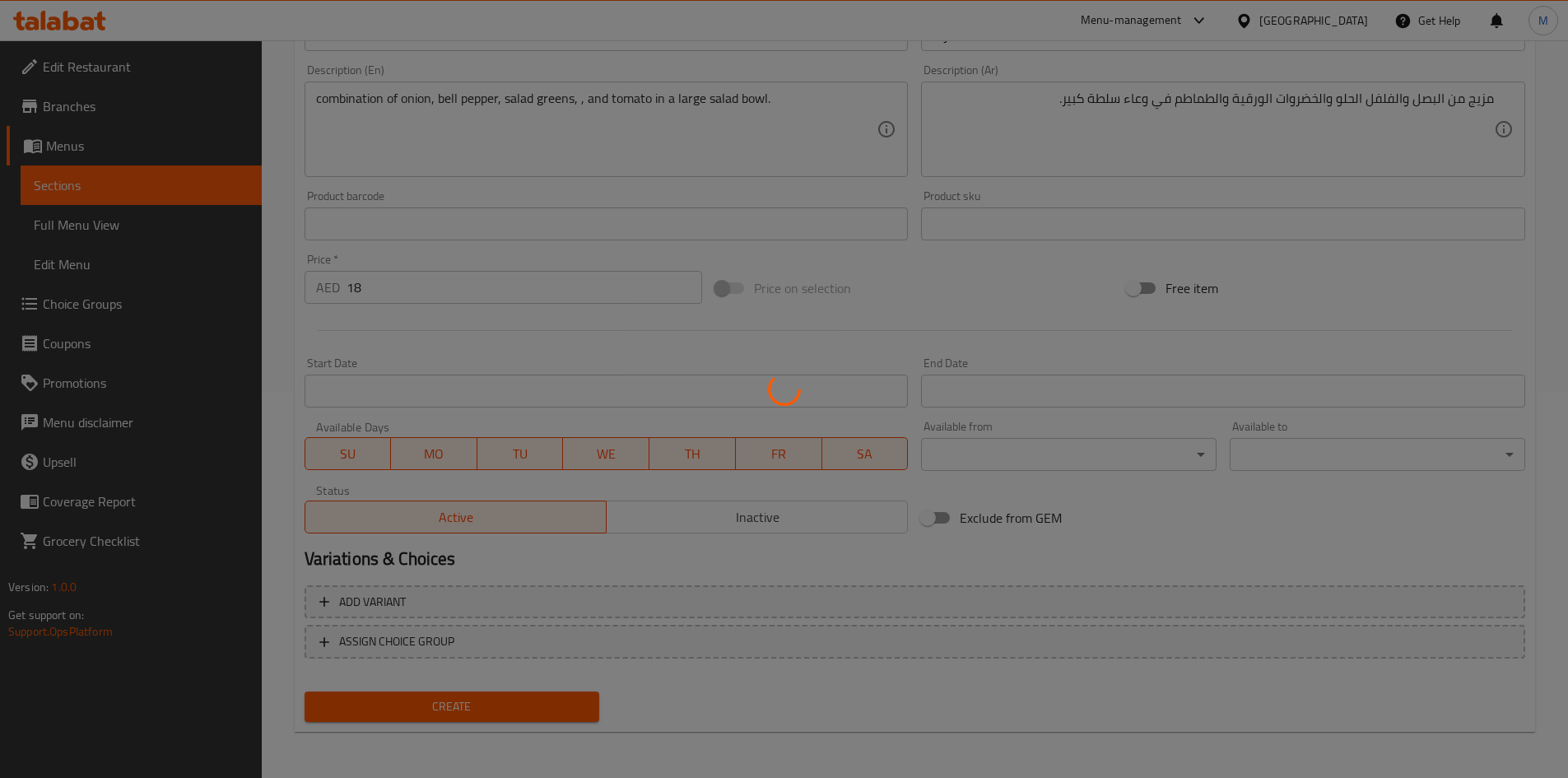
type input "0"
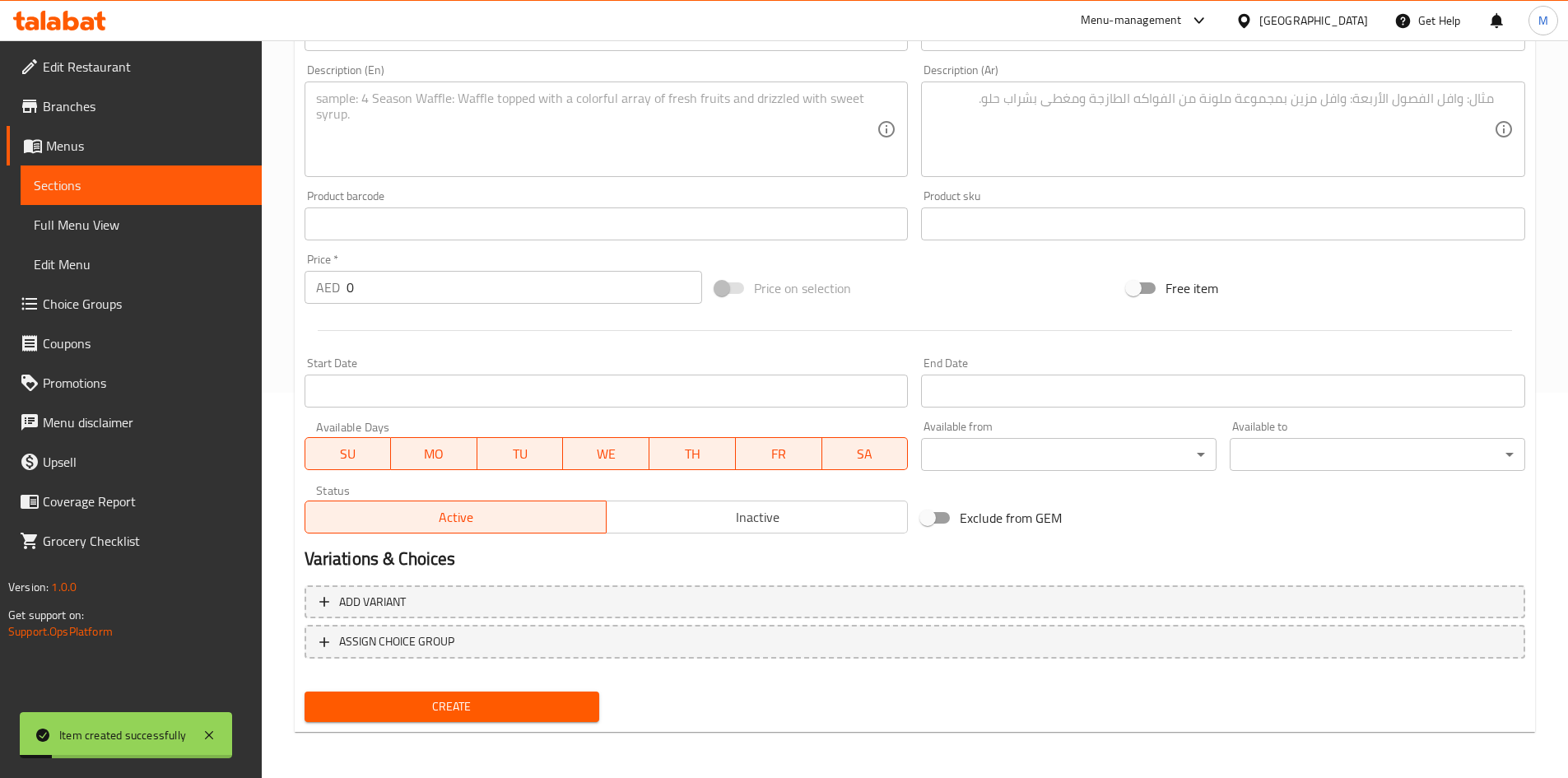
scroll to position [220, 0]
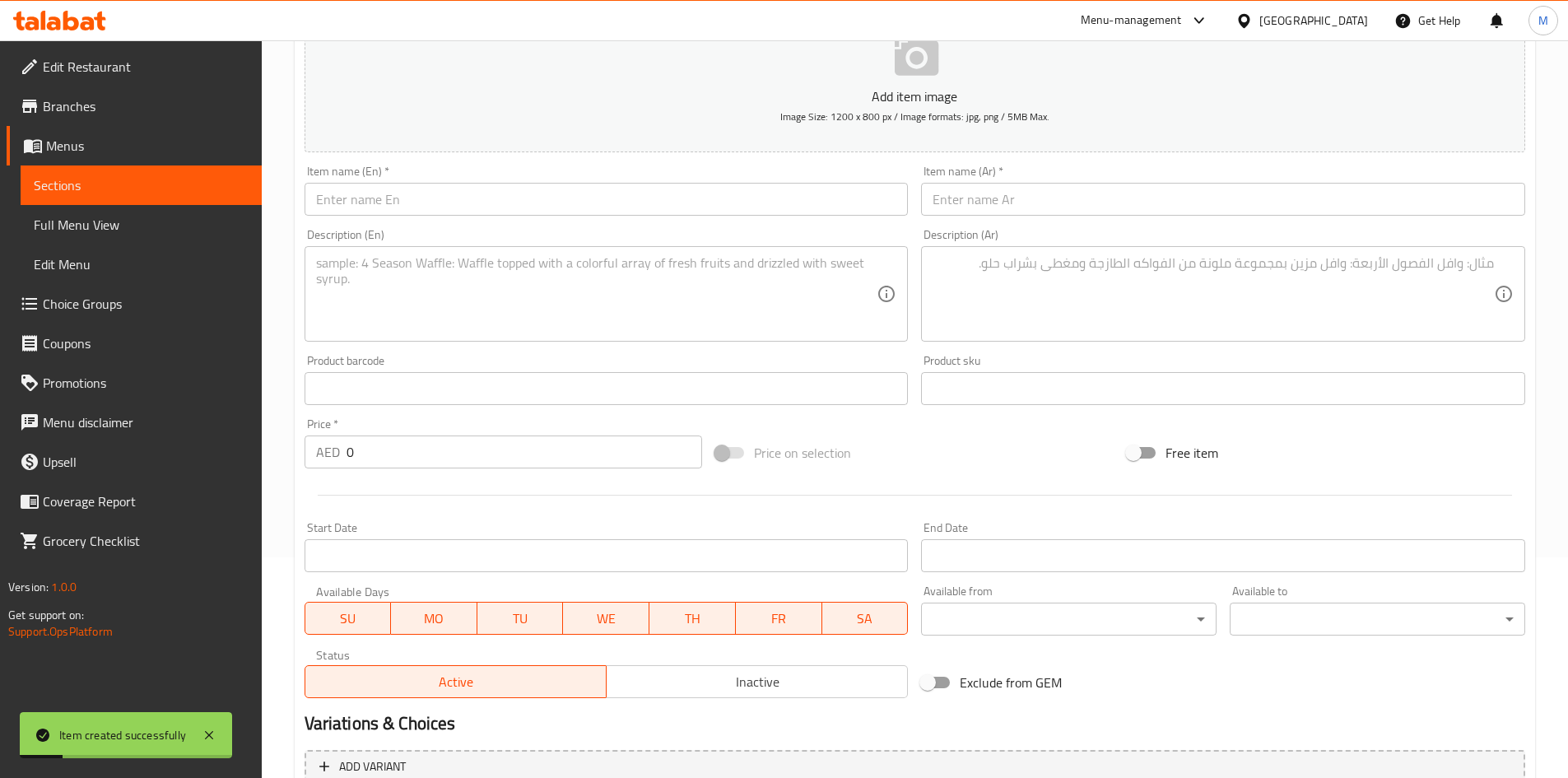
click at [435, 197] on input "text" at bounding box center [606, 199] width 605 height 33
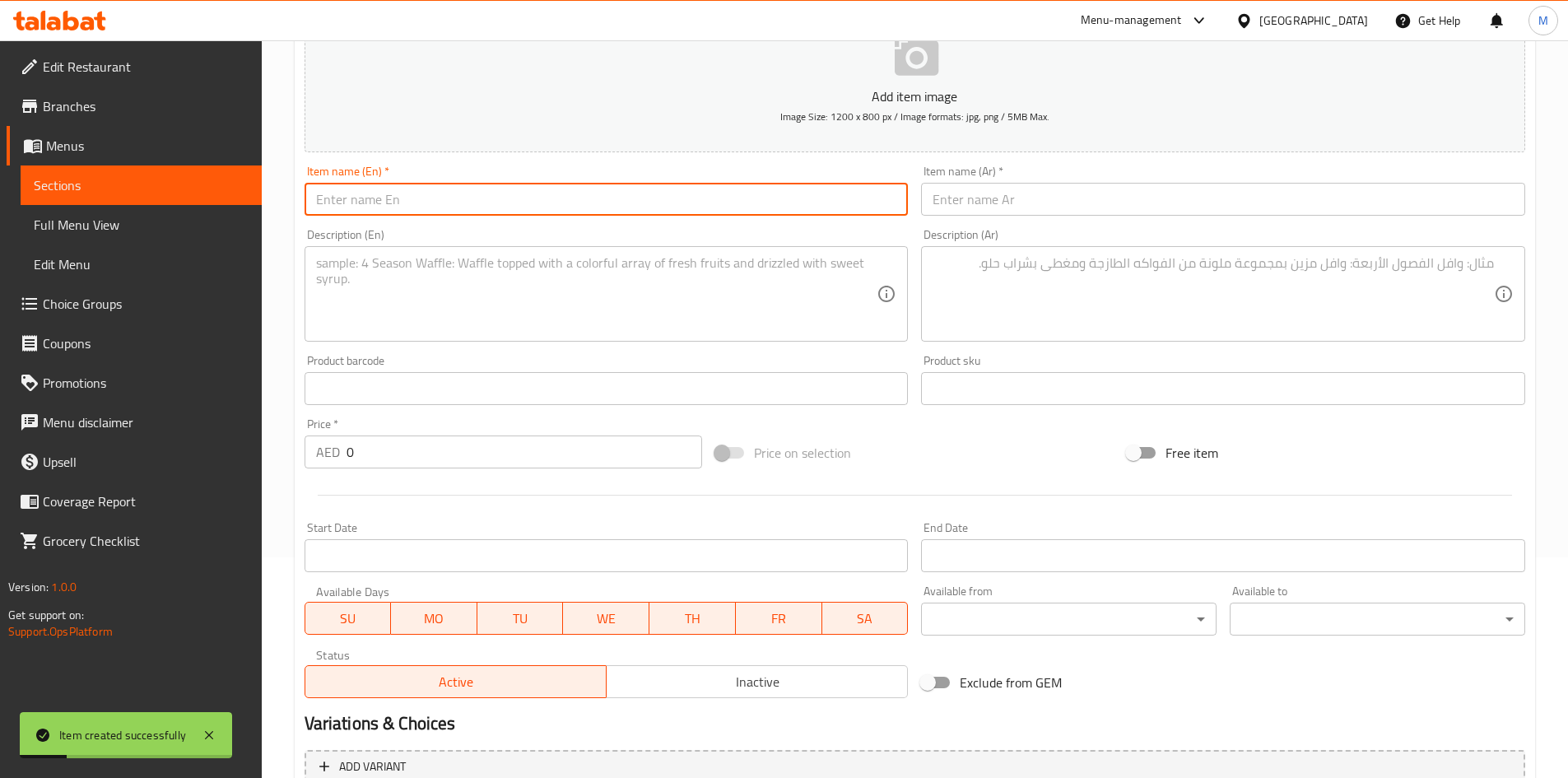
paste input "Ceaser salad (chicken/Shrimps)"
type input "Ceaser salad"
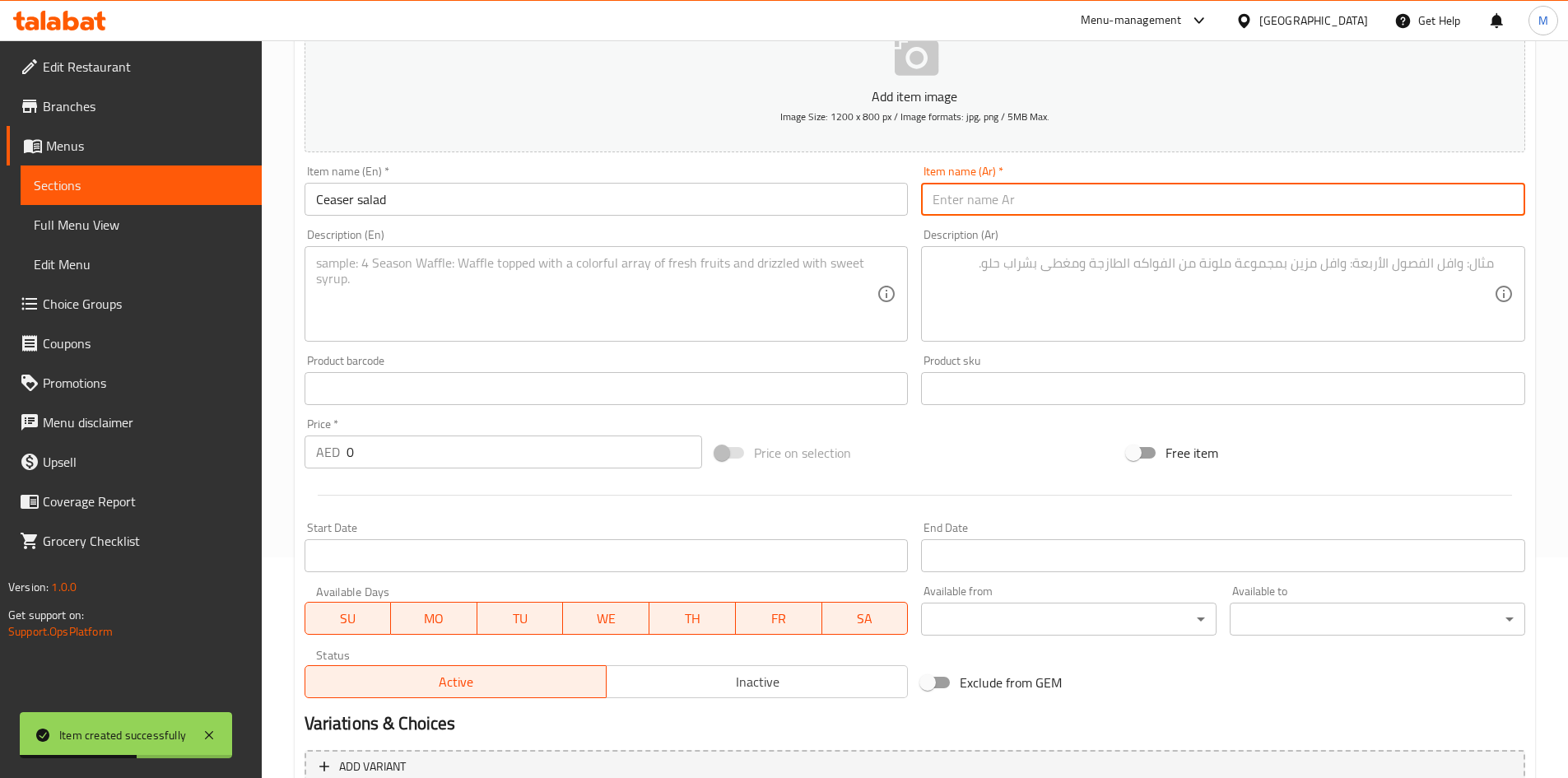
click at [1081, 201] on input "text" at bounding box center [1223, 199] width 605 height 33
click at [1499, 203] on input "سطة سيزار" at bounding box center [1223, 199] width 605 height 33
click at [1414, 194] on input "سلطة سيزار" at bounding box center [1223, 199] width 605 height 33
type input "سلطة سيزار"
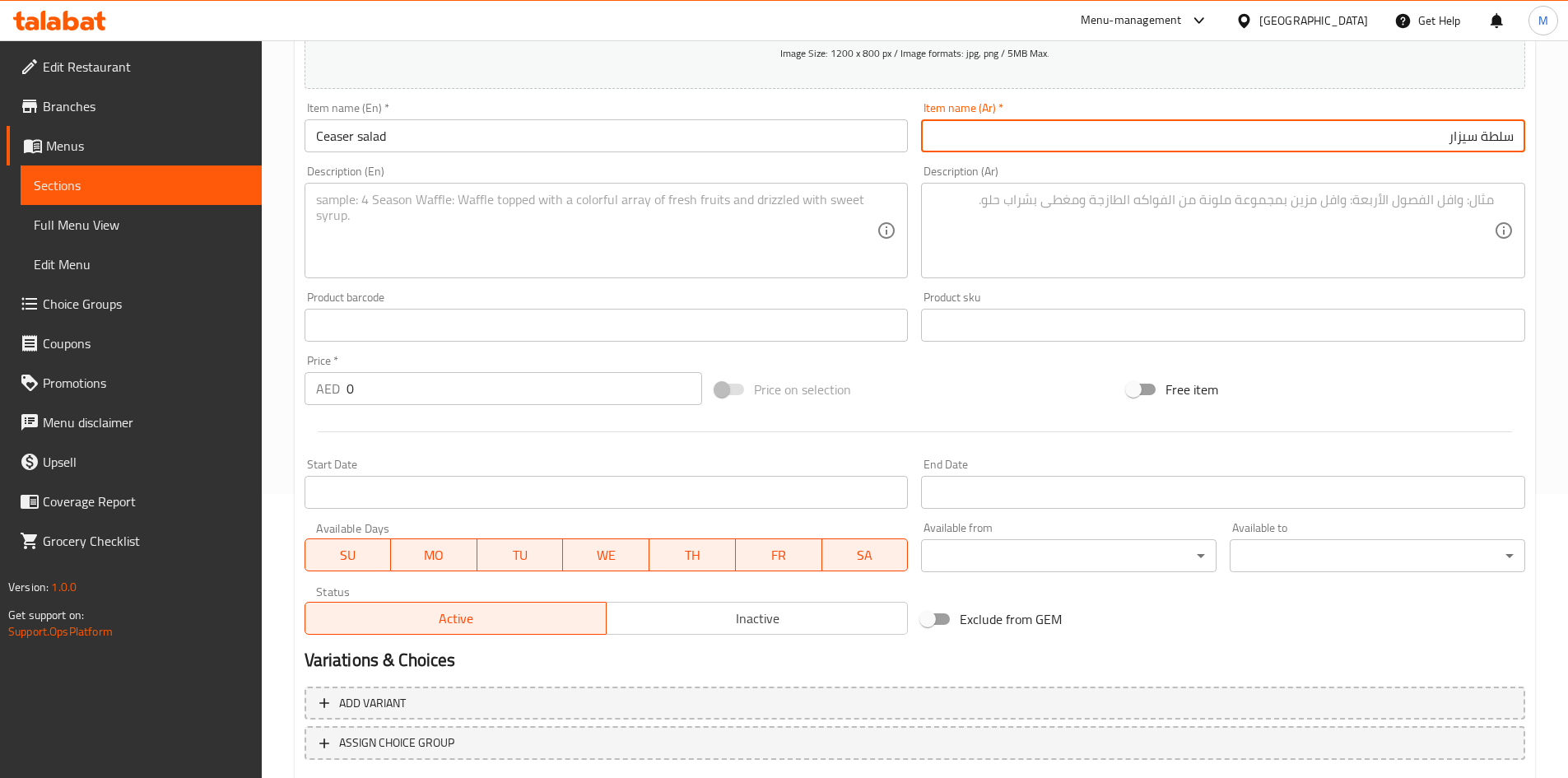
scroll to position [385, 0]
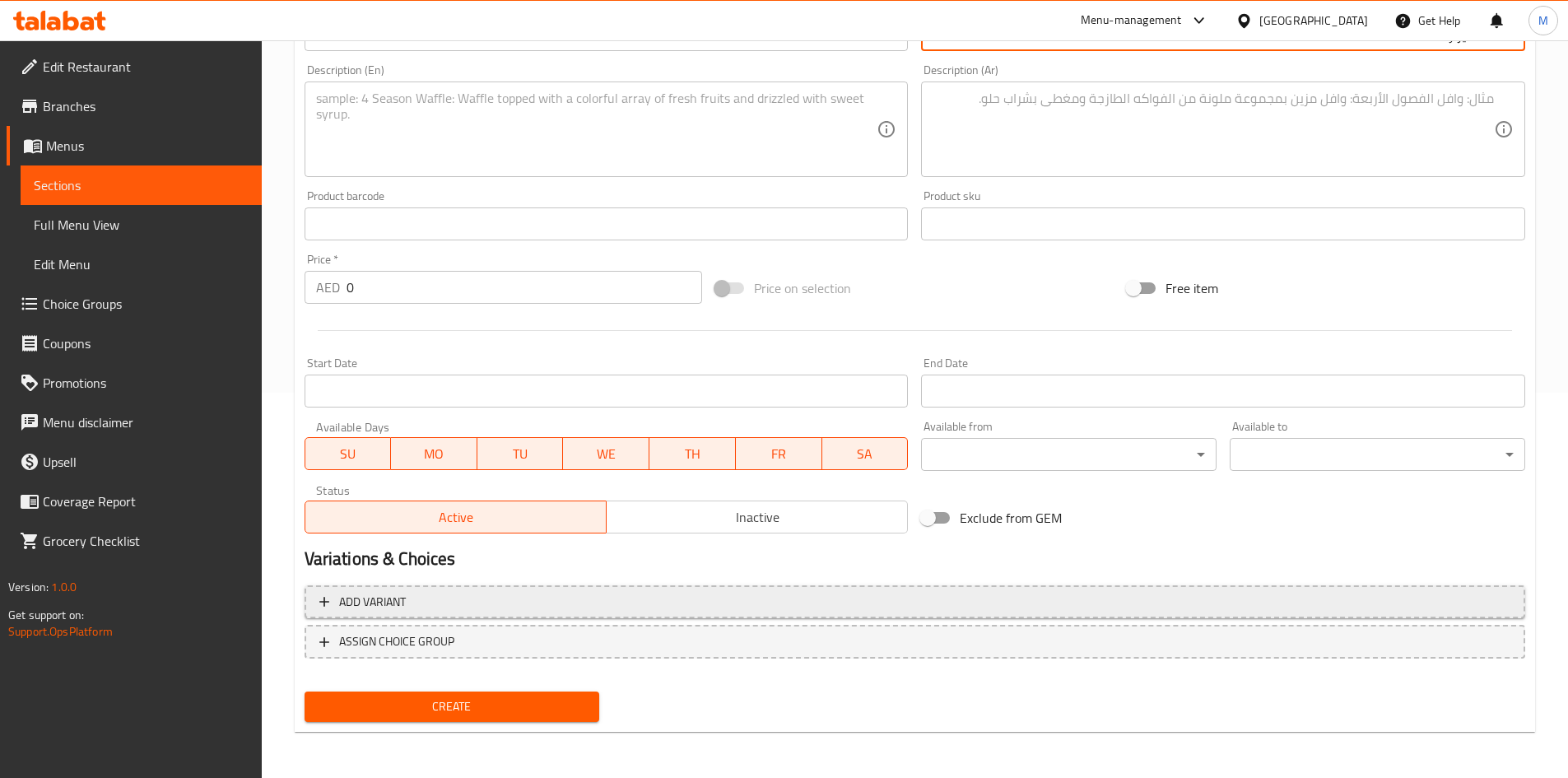
click at [527, 601] on span "Add variant" at bounding box center [915, 602] width 1192 height 21
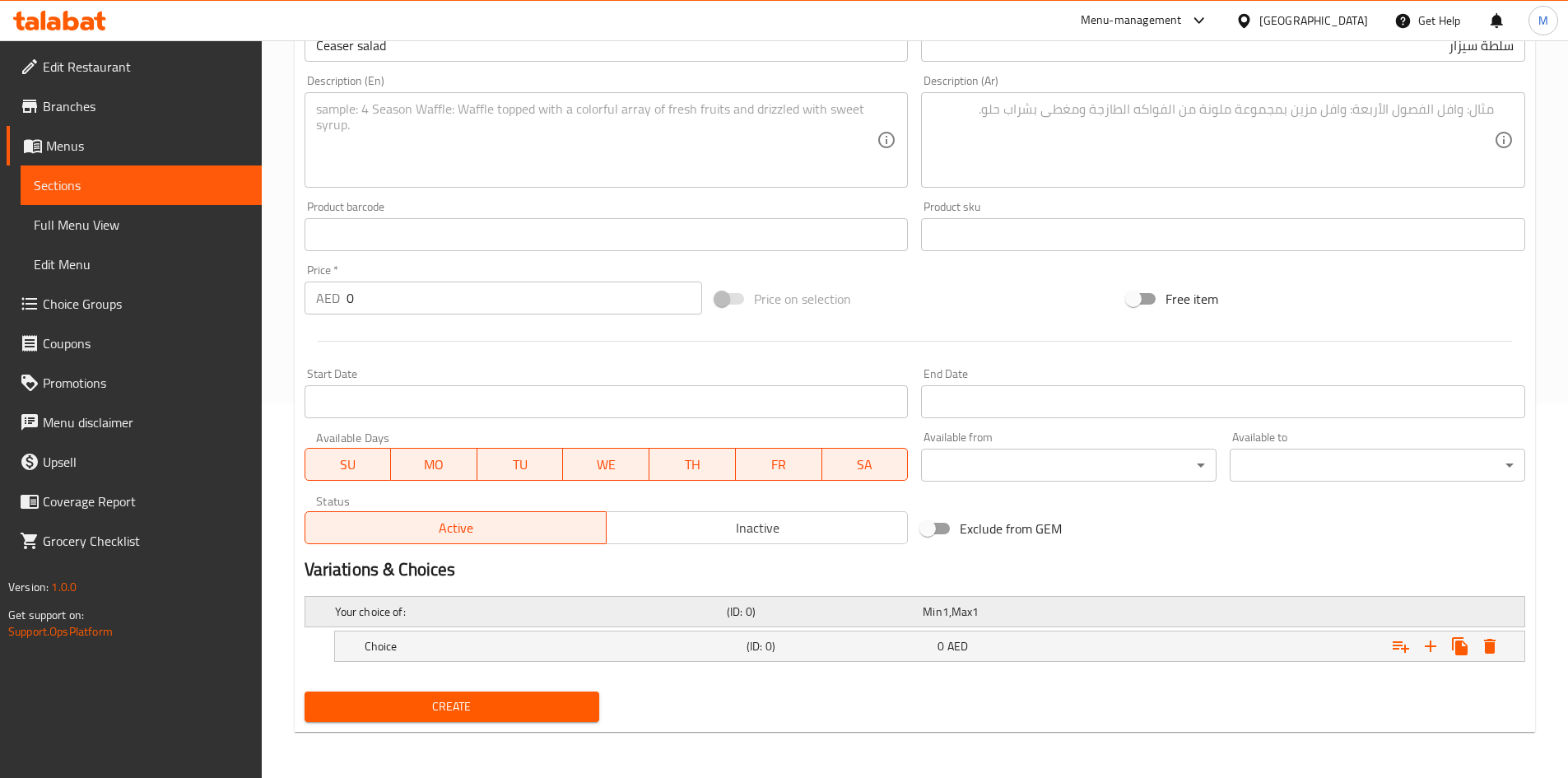
scroll to position [375, 0]
click at [1435, 639] on icon "Expand" at bounding box center [1431, 646] width 20 height 20
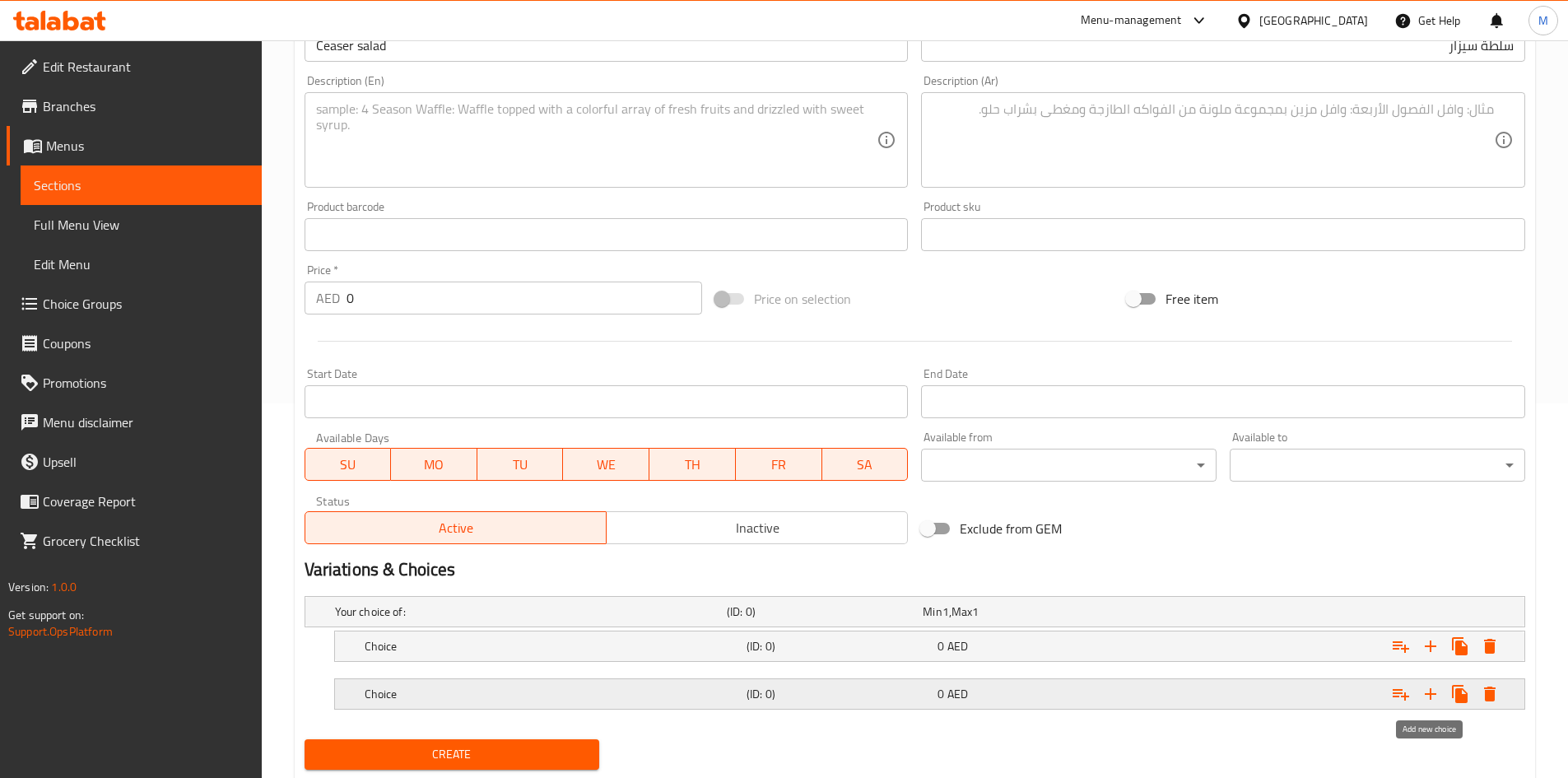
click at [1425, 693] on icon "Expand" at bounding box center [1431, 694] width 12 height 12
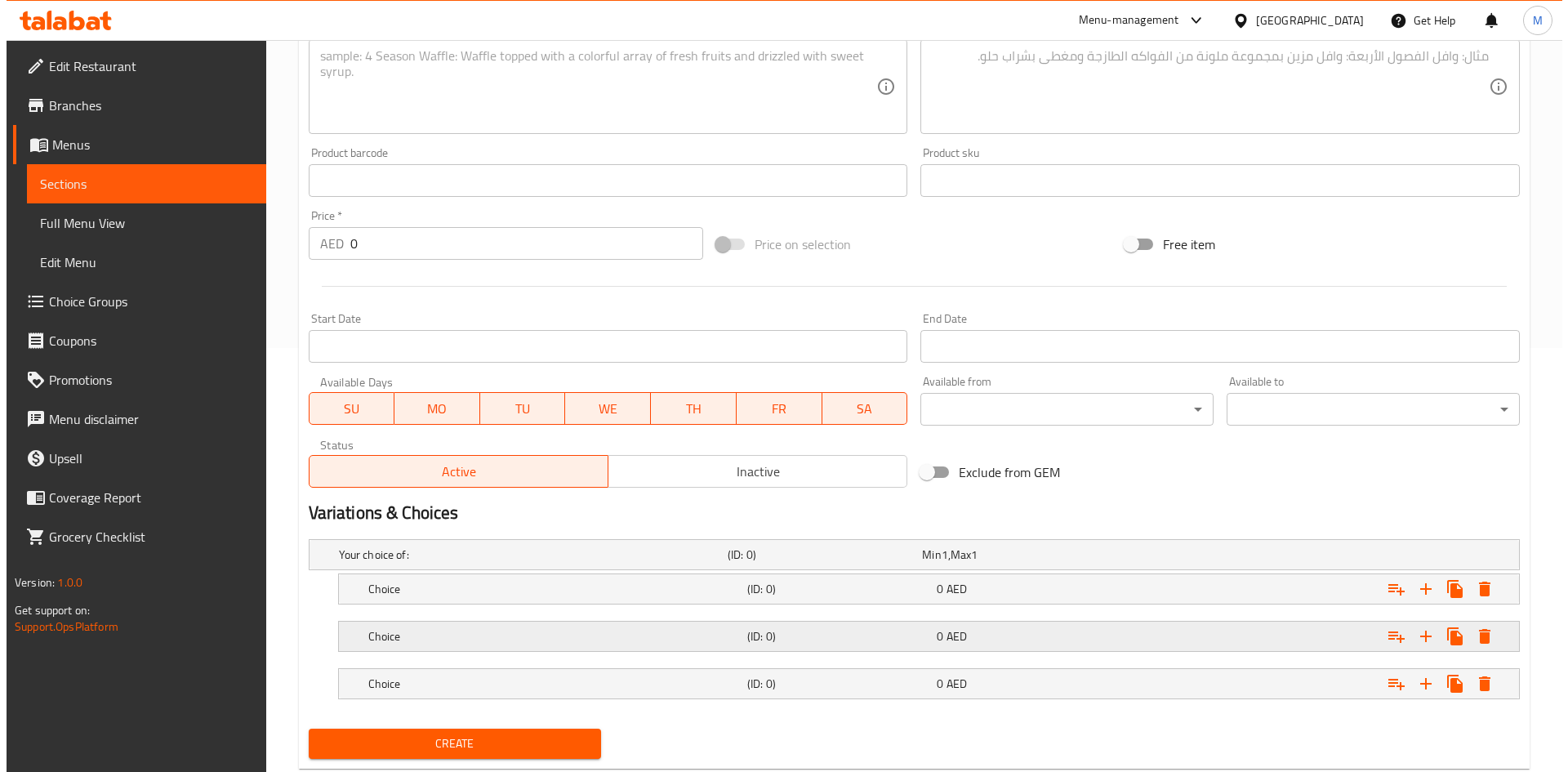
scroll to position [467, 0]
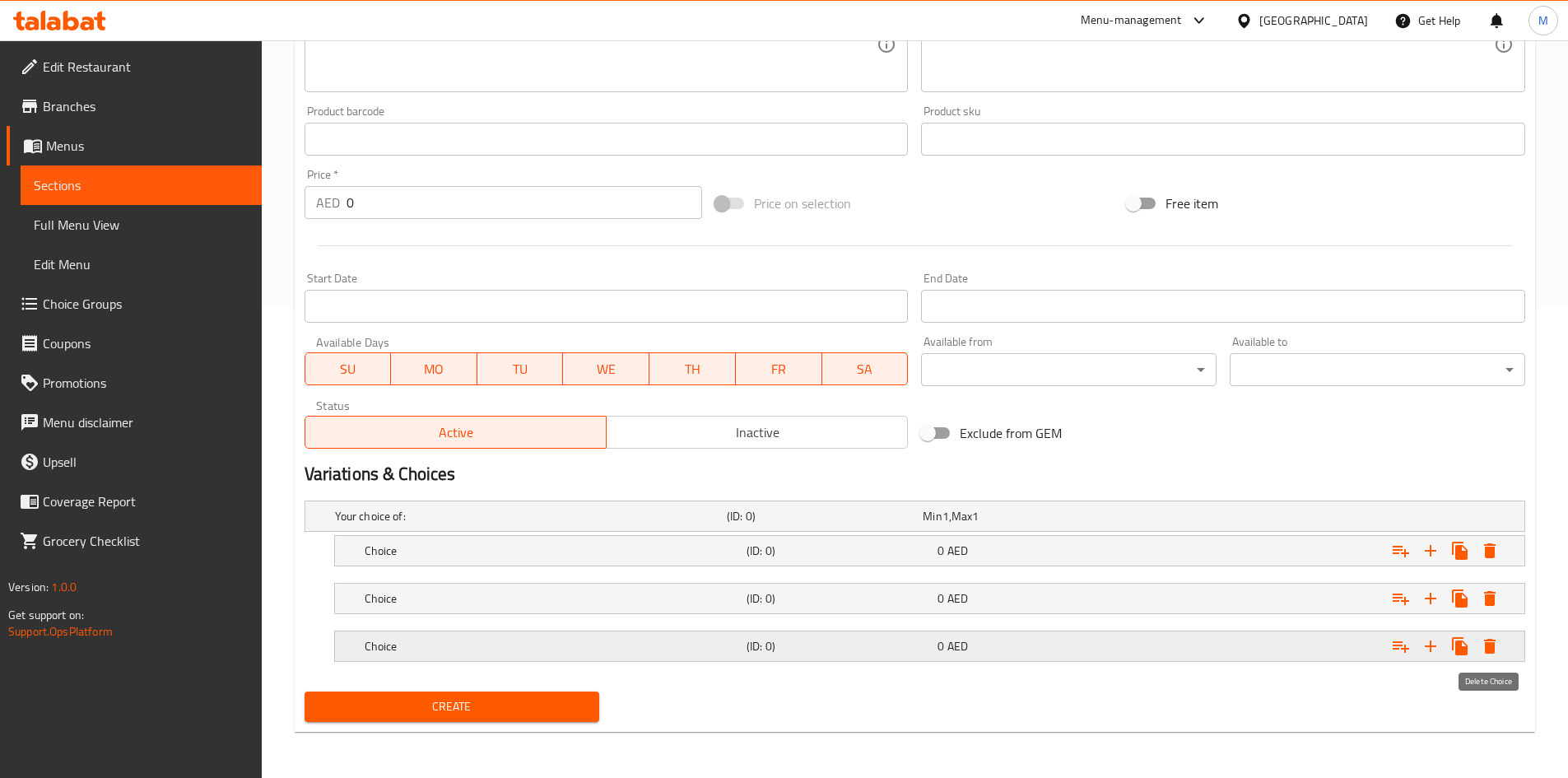
click at [1489, 651] on icon "Expand" at bounding box center [1490, 646] width 12 height 15
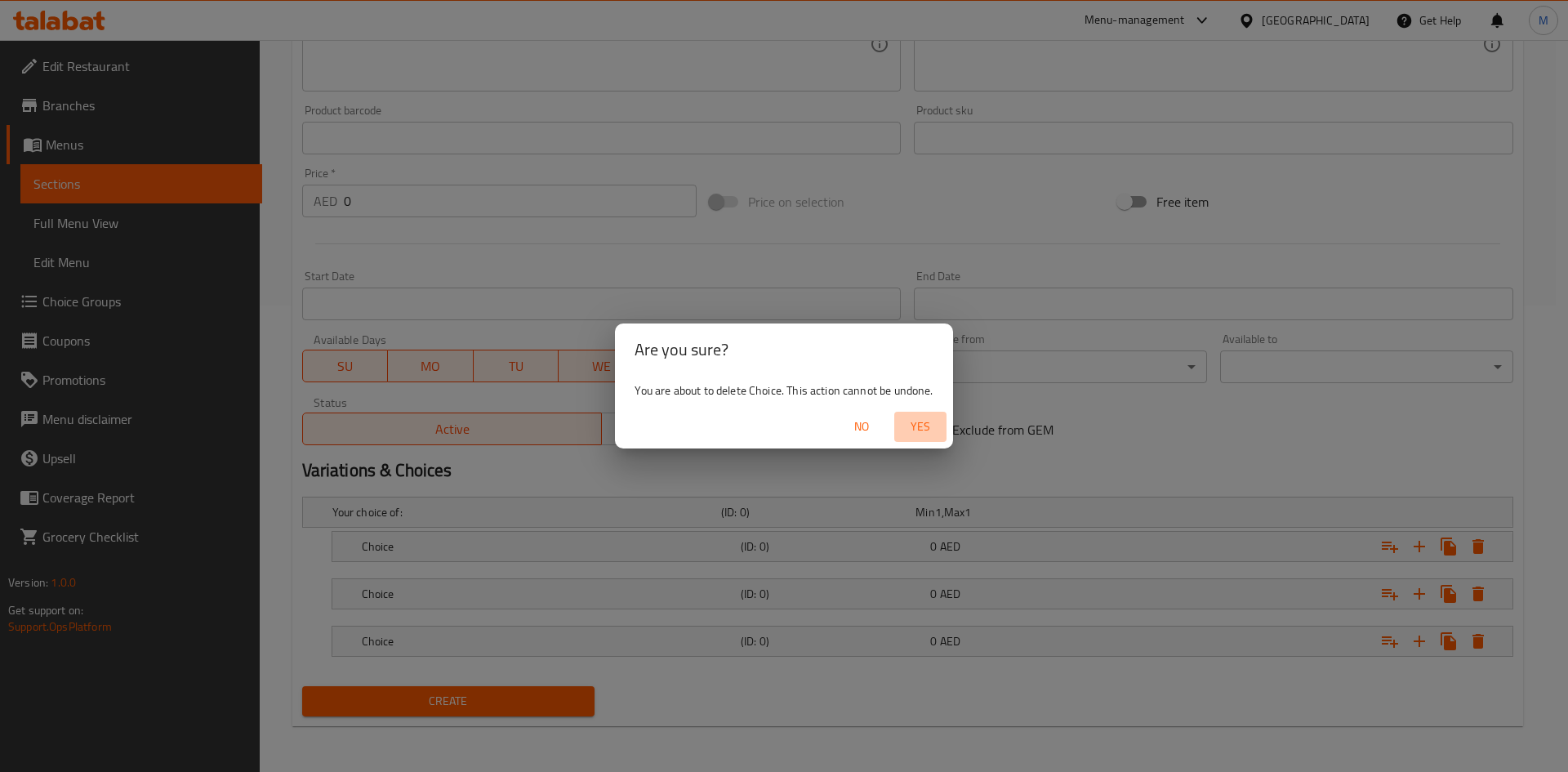
click at [924, 439] on button "Yes" at bounding box center [920, 427] width 52 height 30
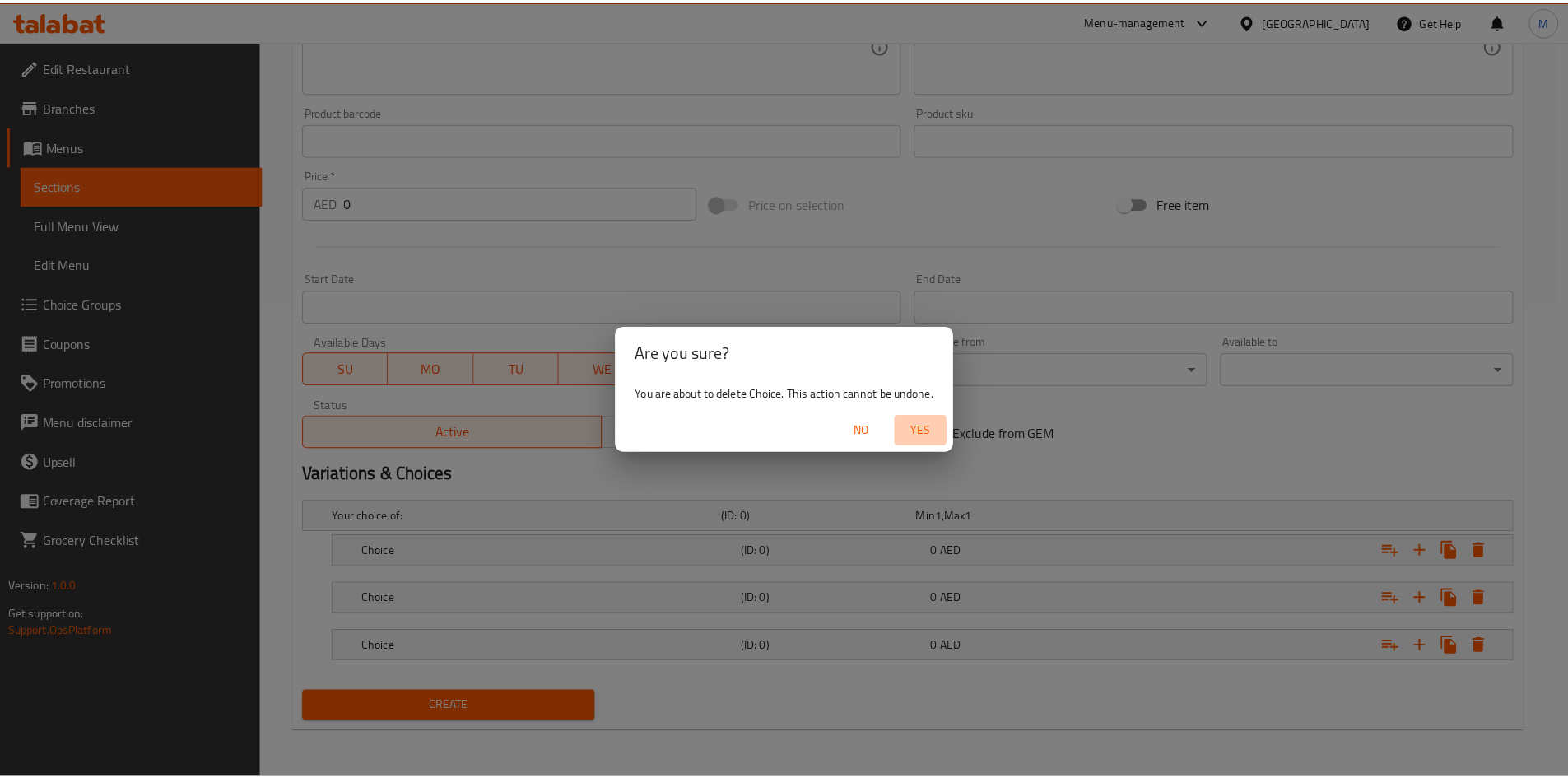
scroll to position [423, 0]
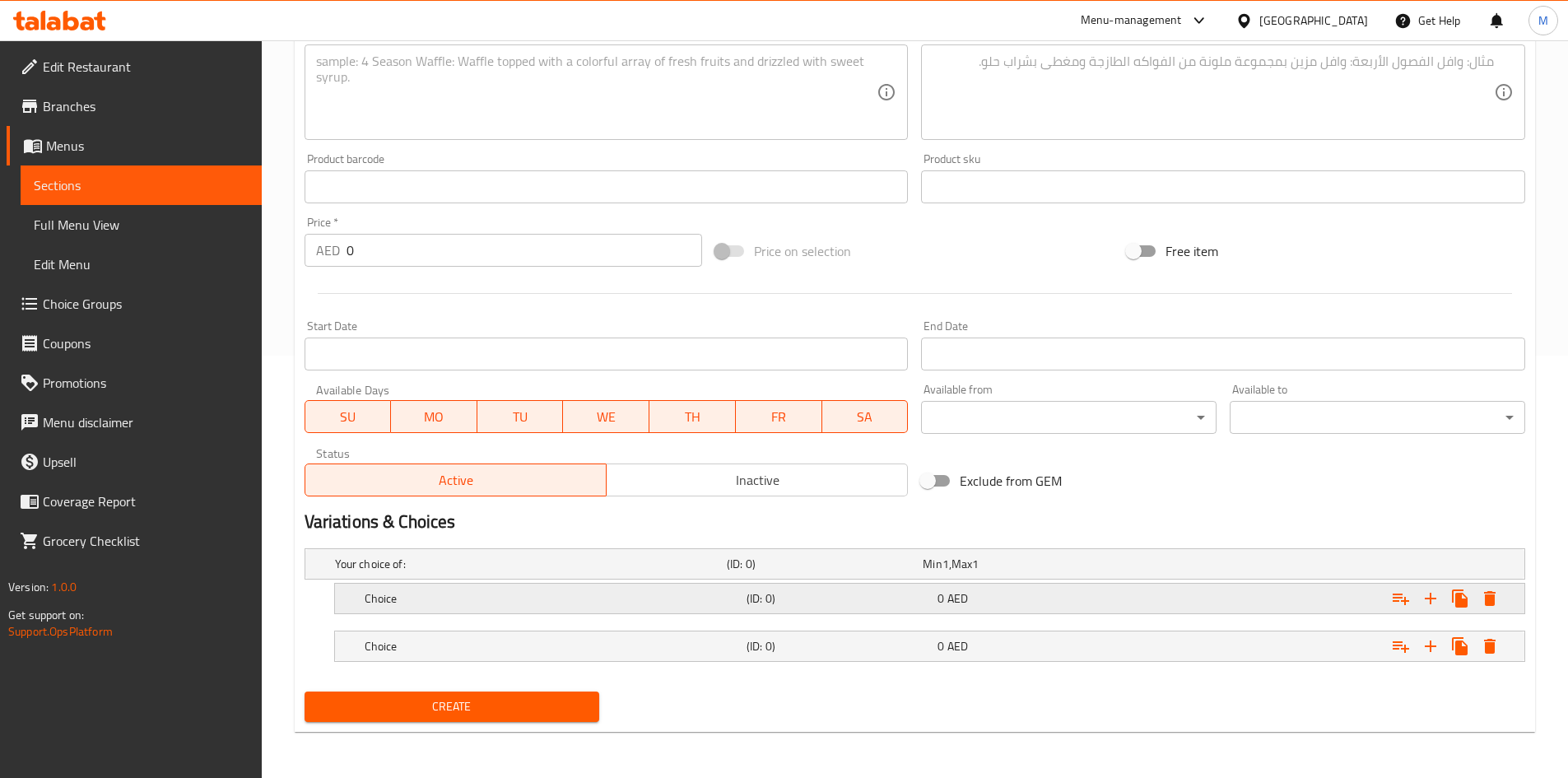
click at [538, 598] on h5 "Choice" at bounding box center [553, 599] width 376 height 17
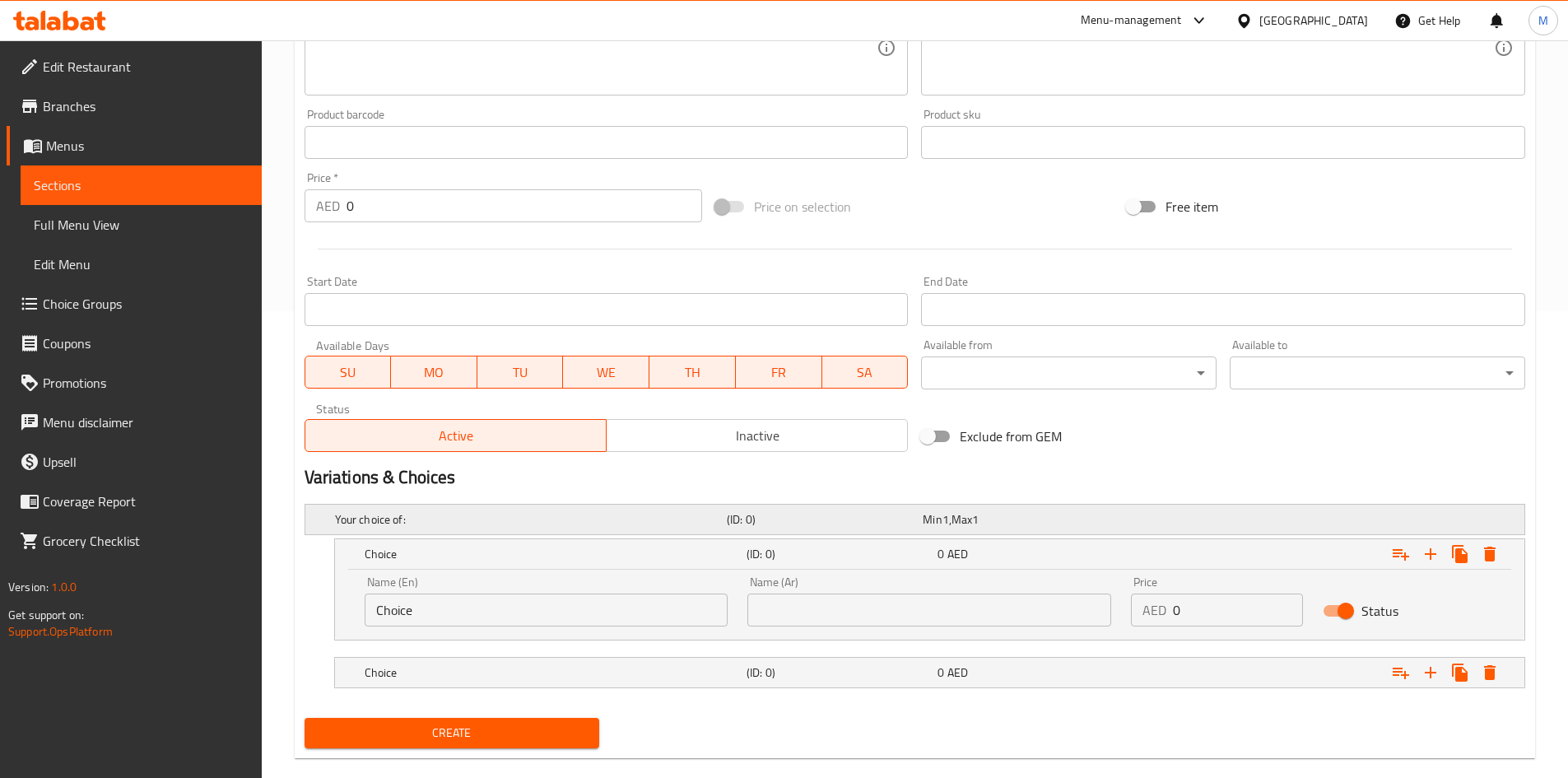
scroll to position [493, 0]
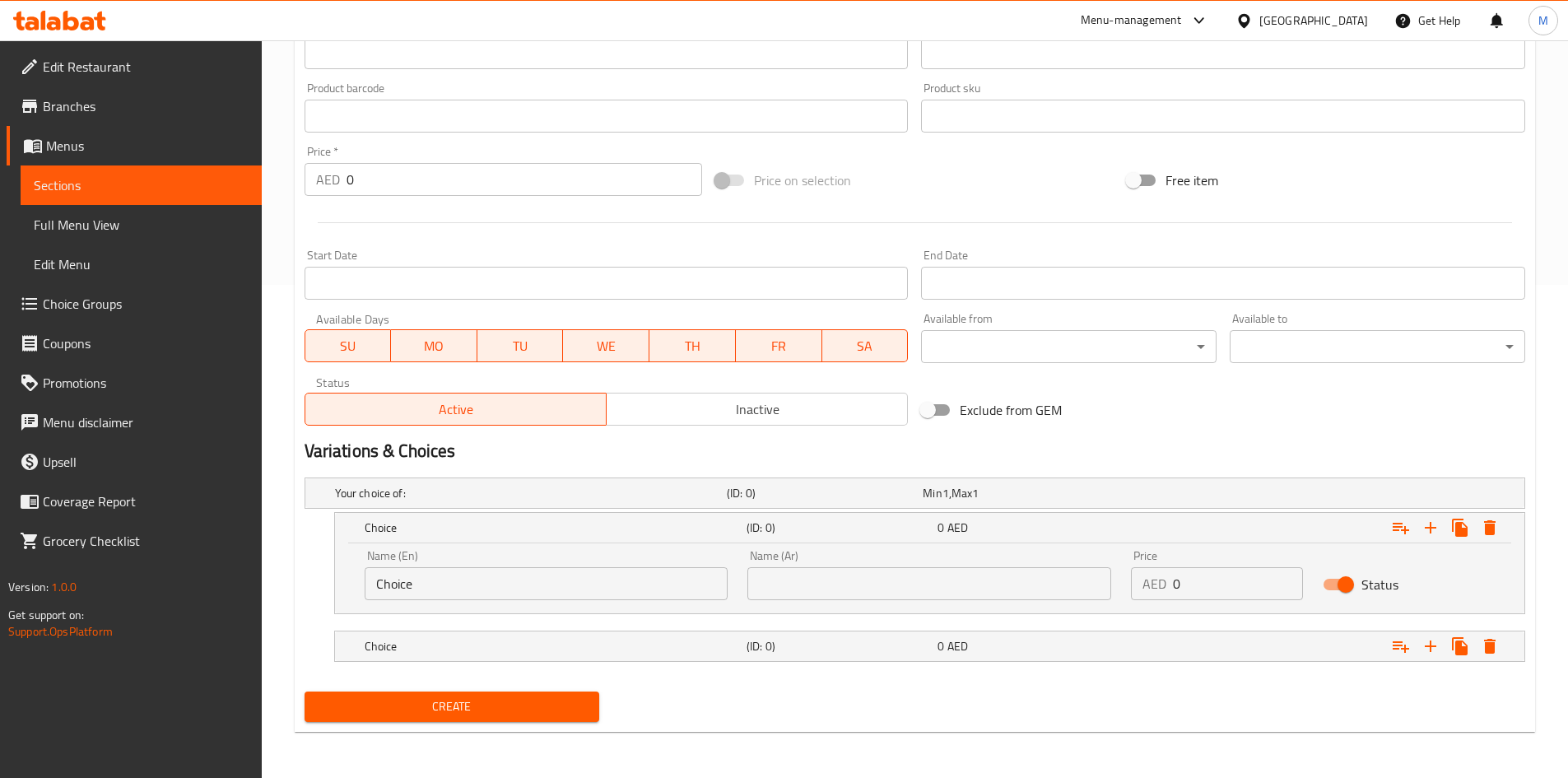
drag, startPoint x: 525, startPoint y: 646, endPoint x: 502, endPoint y: 594, distance: 56.9
click at [524, 646] on h5 "Choice" at bounding box center [553, 646] width 376 height 17
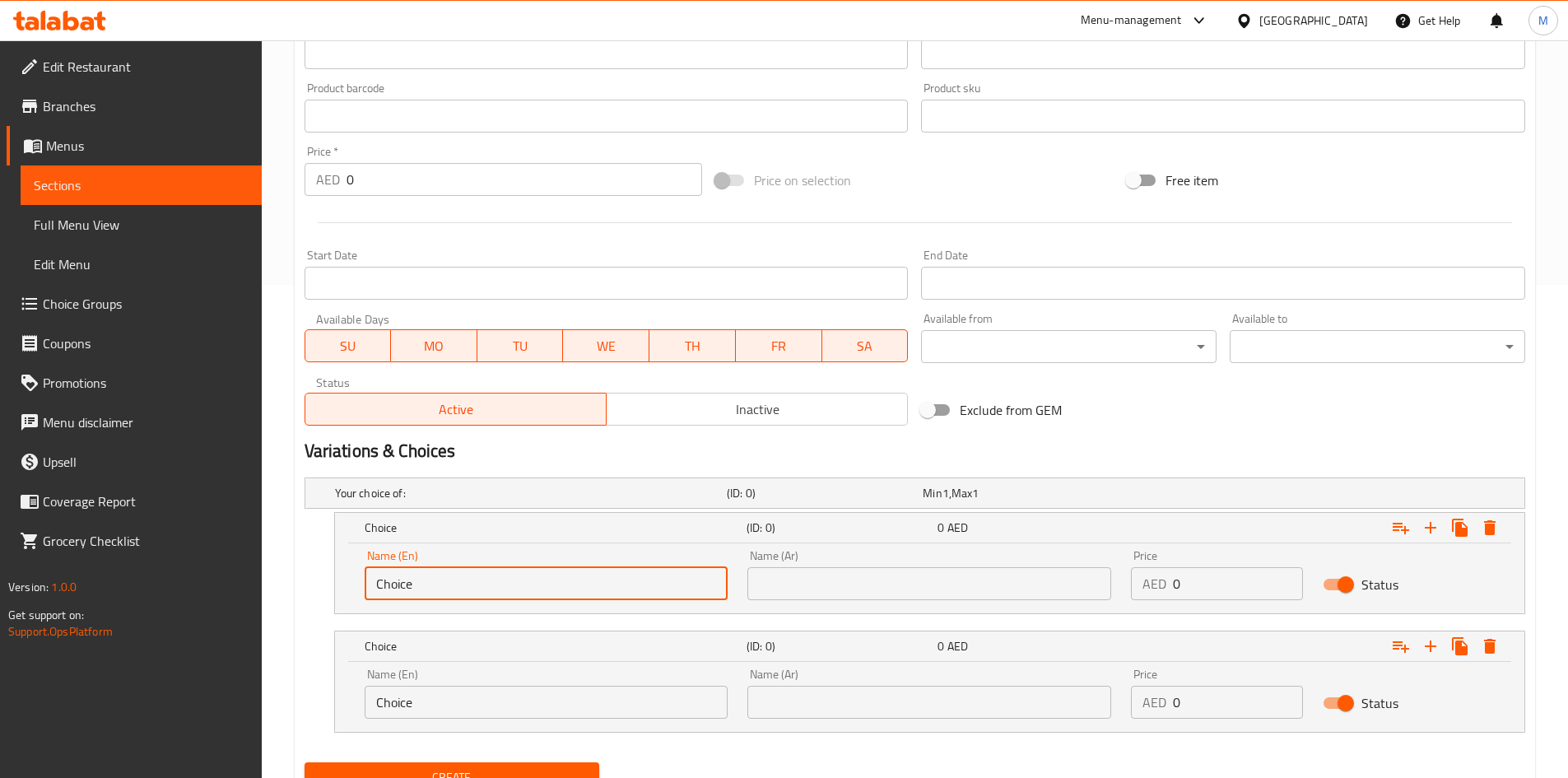
click at [498, 582] on input "Choice" at bounding box center [547, 583] width 364 height 33
paste input "chicken/Shrimps"
click at [413, 583] on input "Choicechicken/Shrimps" at bounding box center [547, 583] width 364 height 33
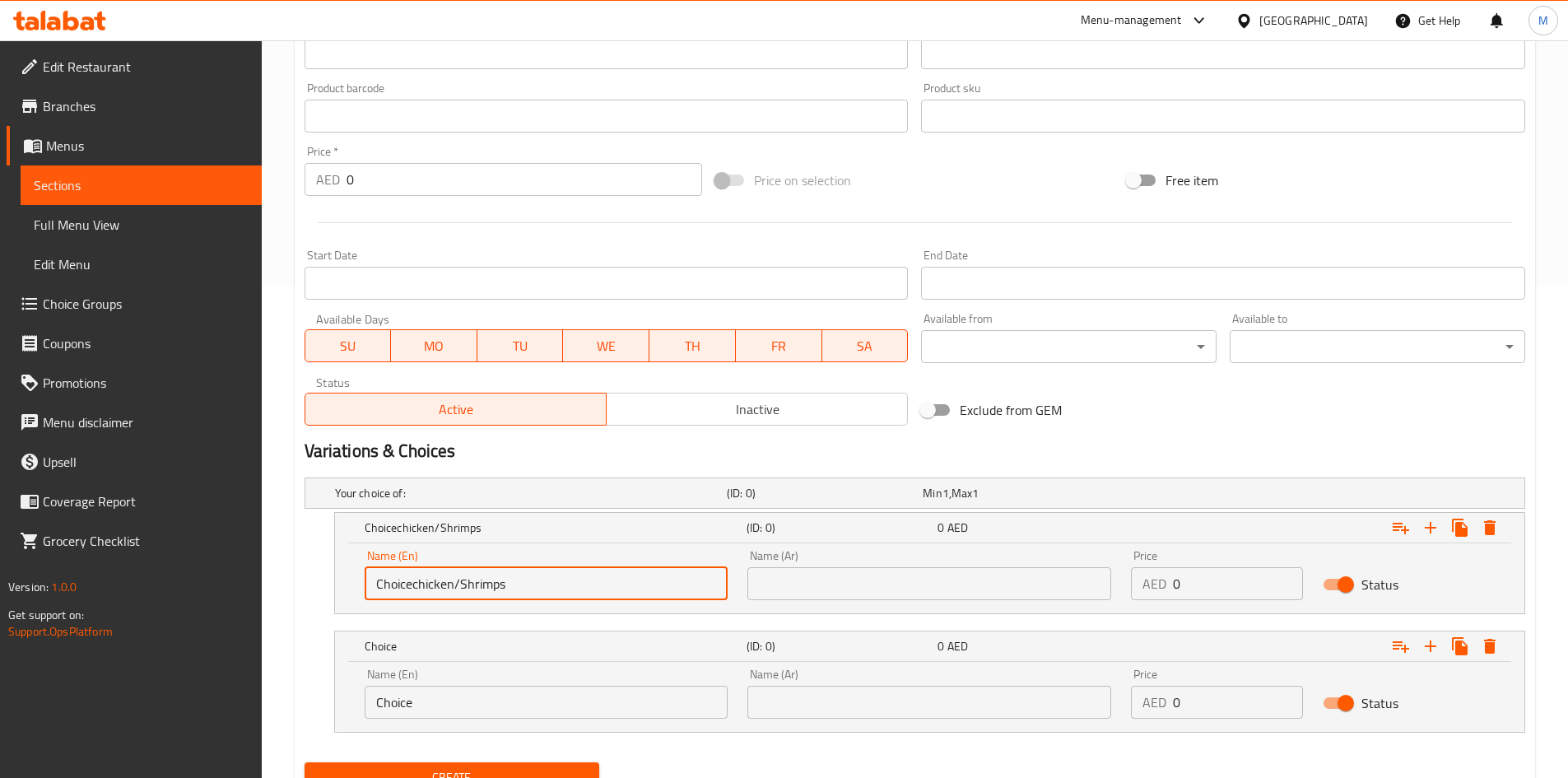
paste input "text"
drag, startPoint x: 419, startPoint y: 582, endPoint x: 470, endPoint y: 578, distance: 51.2
click at [470, 578] on input "chicken/Shrimps" at bounding box center [547, 583] width 364 height 33
type input "chicken"
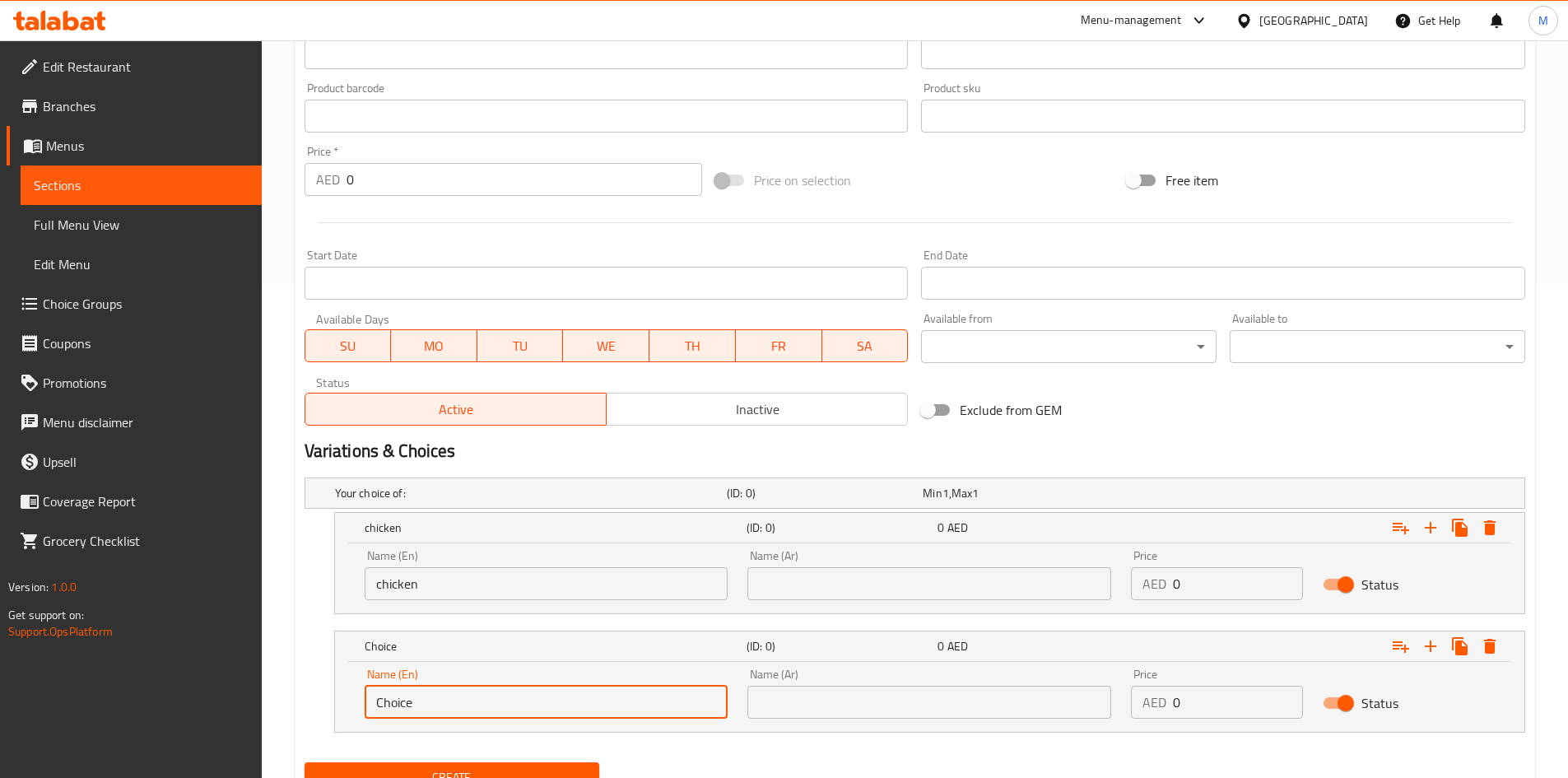
click at [461, 703] on input "Choice" at bounding box center [547, 702] width 364 height 33
paste input "/Shrimps"
click at [422, 698] on input "Choice/Shrimps" at bounding box center [547, 702] width 364 height 33
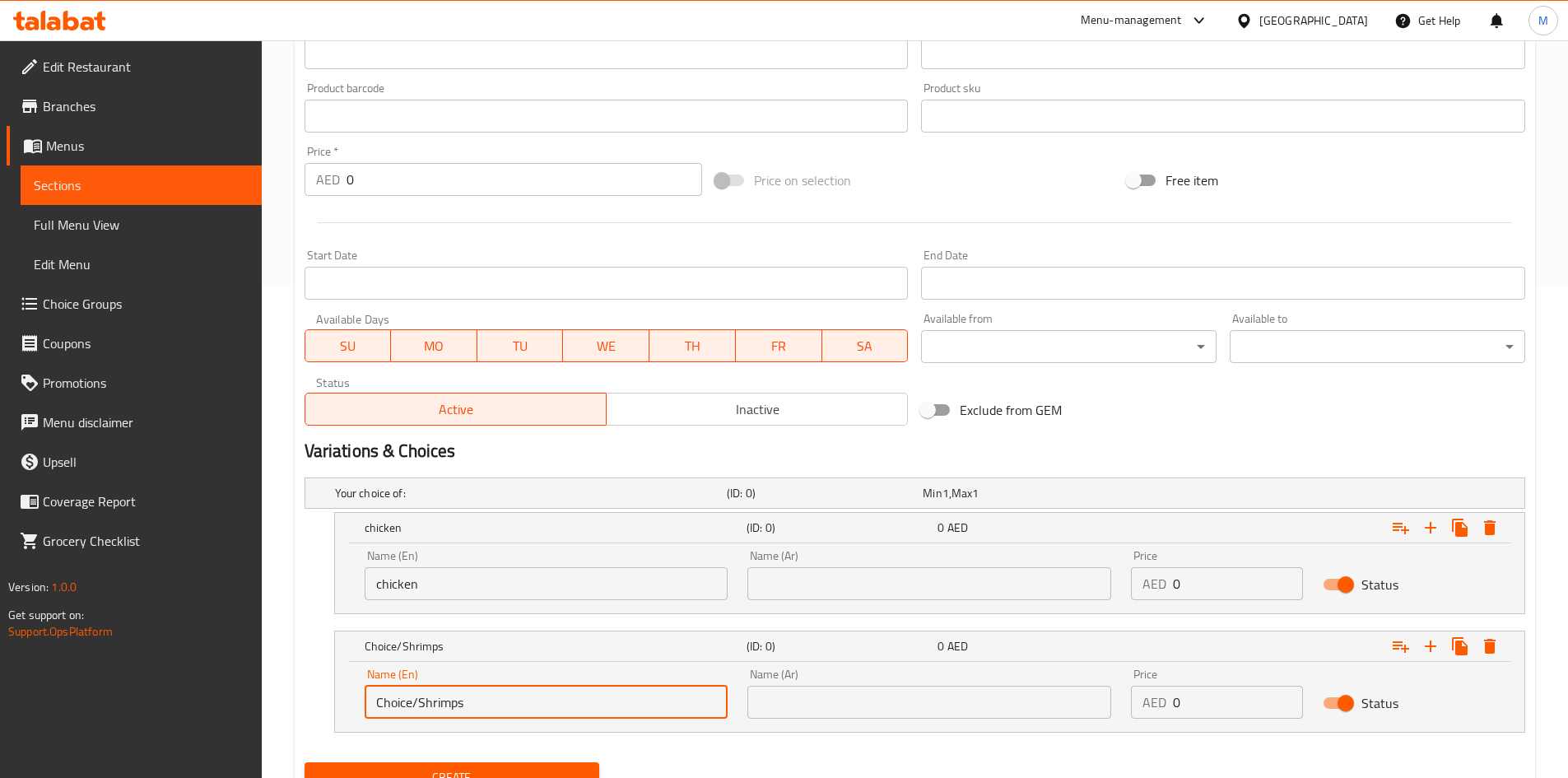
paste input "text"
click at [383, 700] on input "/Shrimps" at bounding box center [547, 702] width 364 height 33
type input "Shrimps"
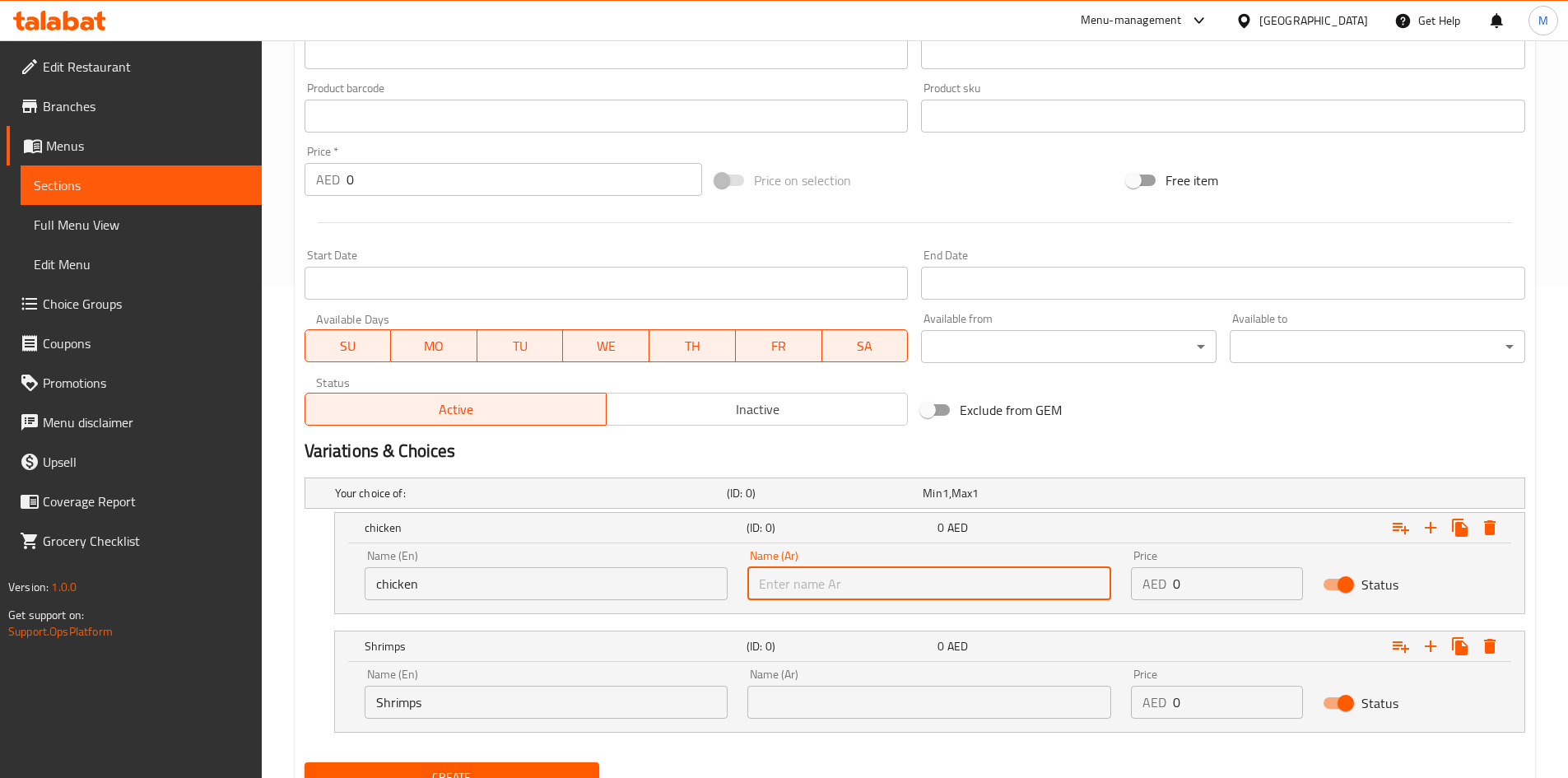
drag, startPoint x: 795, startPoint y: 571, endPoint x: 804, endPoint y: 579, distance: 12.0
click at [800, 577] on input "text" at bounding box center [929, 583] width 364 height 33
type input "دجاج"
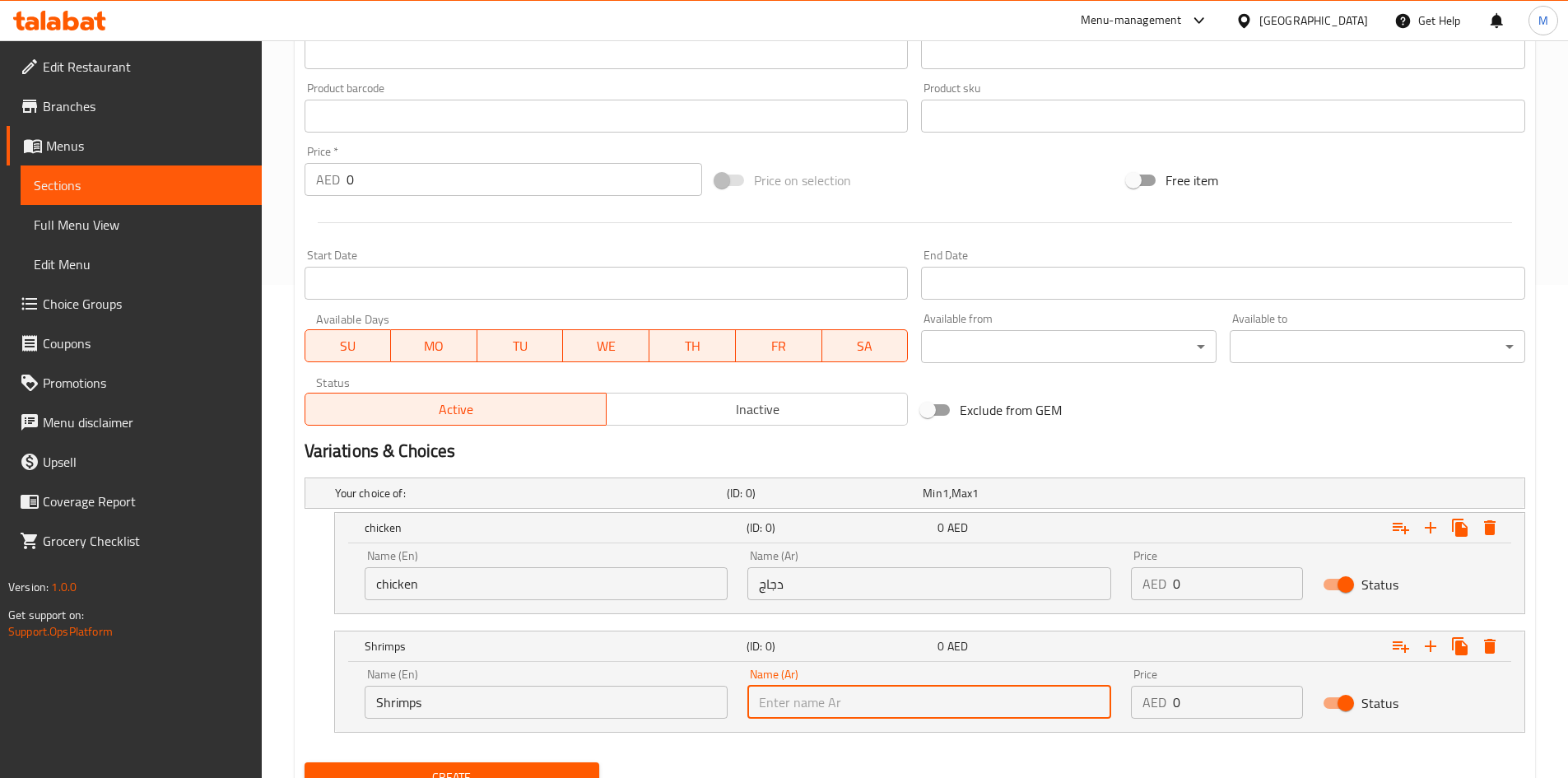
click at [864, 705] on input "text" at bounding box center [929, 702] width 364 height 33
click at [852, 713] on input "جم" at bounding box center [929, 702] width 364 height 33
type input "روبيان"
click at [1202, 590] on input "0" at bounding box center [1238, 583] width 130 height 33
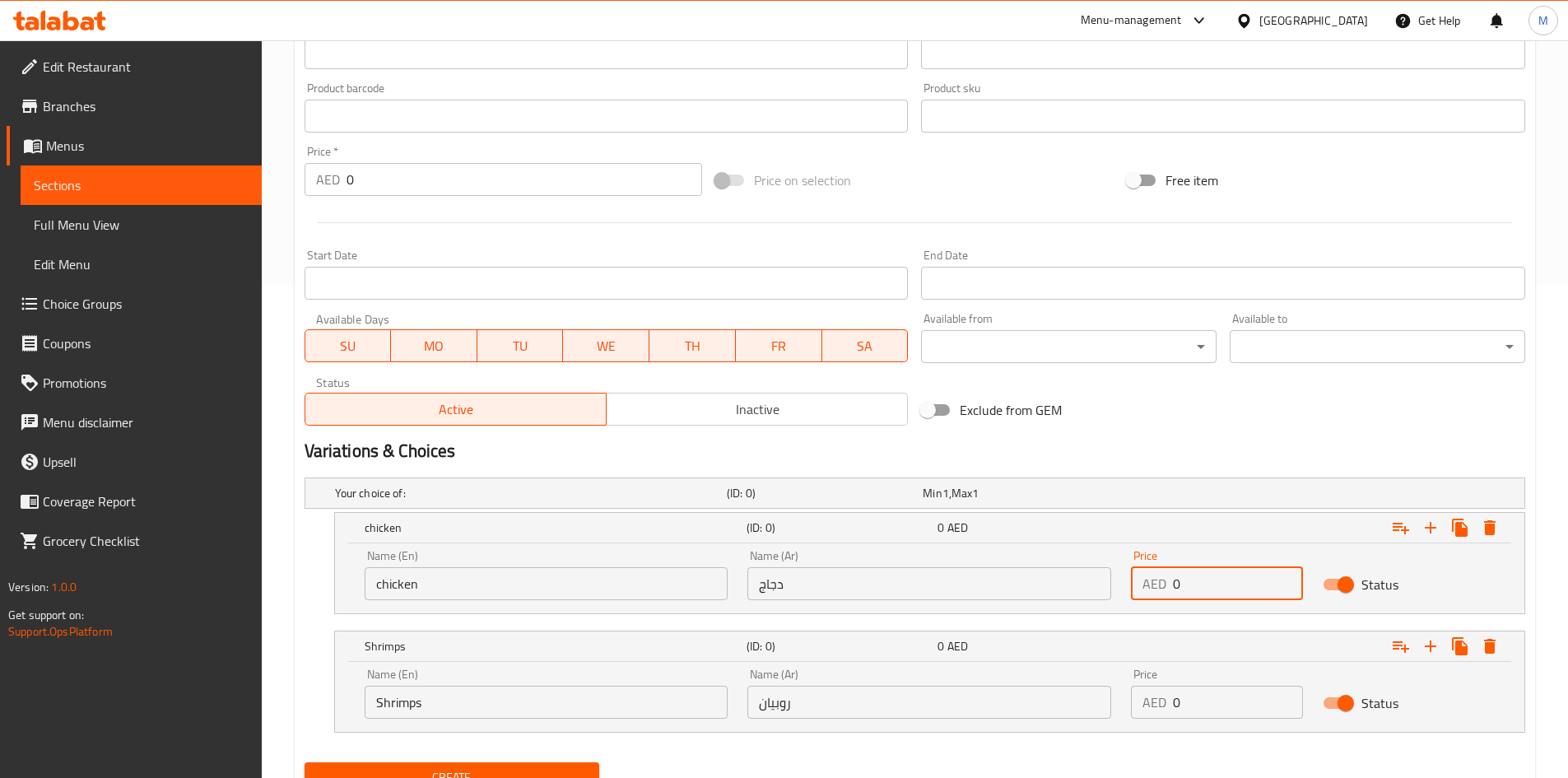
click at [1202, 590] on input "0" at bounding box center [1238, 583] width 130 height 33
type input "23"
click at [1190, 711] on input "0" at bounding box center [1238, 702] width 130 height 33
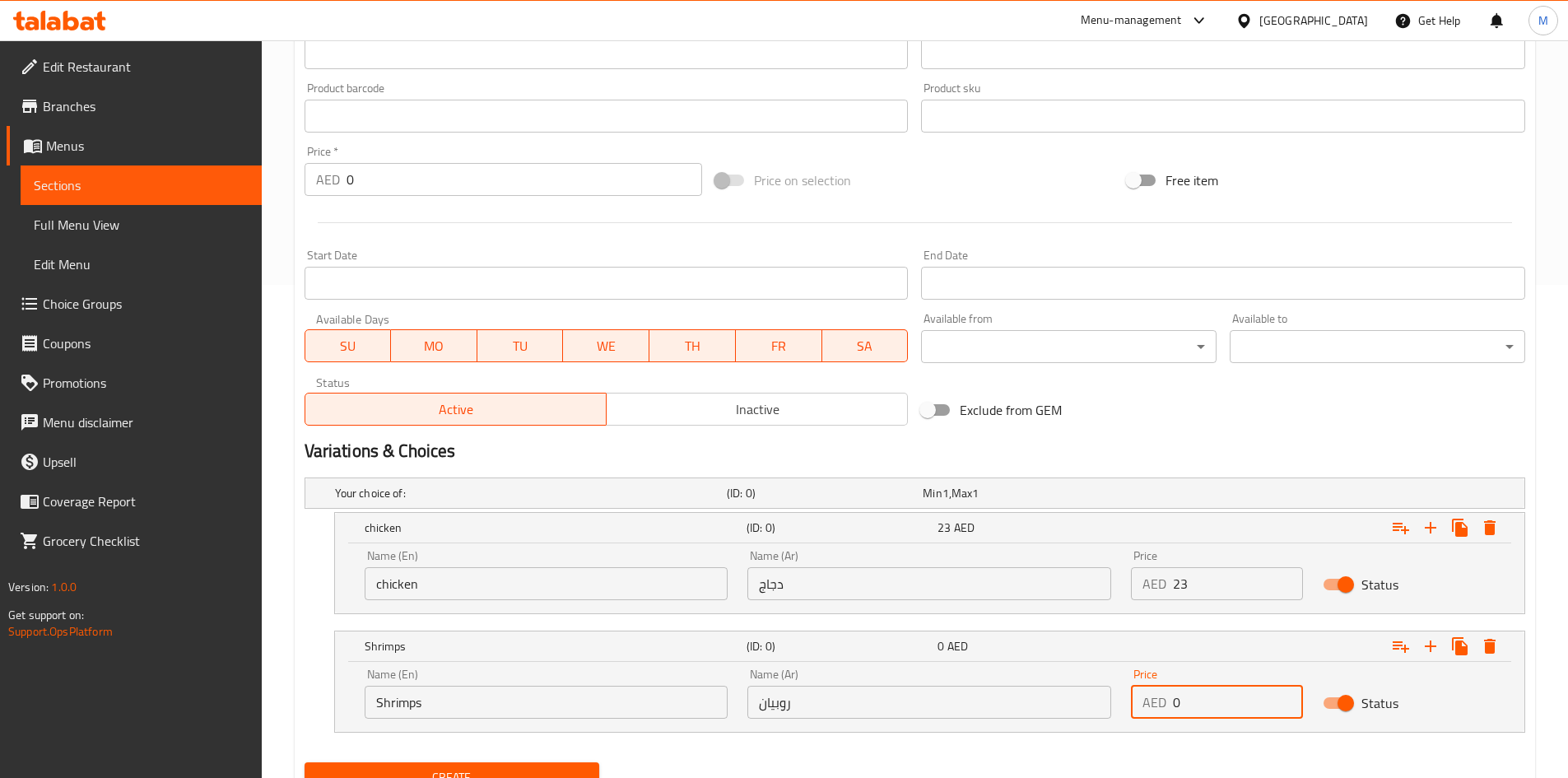
click at [1190, 711] on input "0" at bounding box center [1238, 702] width 130 height 33
type input "25"
click at [1157, 757] on div "Create" at bounding box center [915, 777] width 1234 height 44
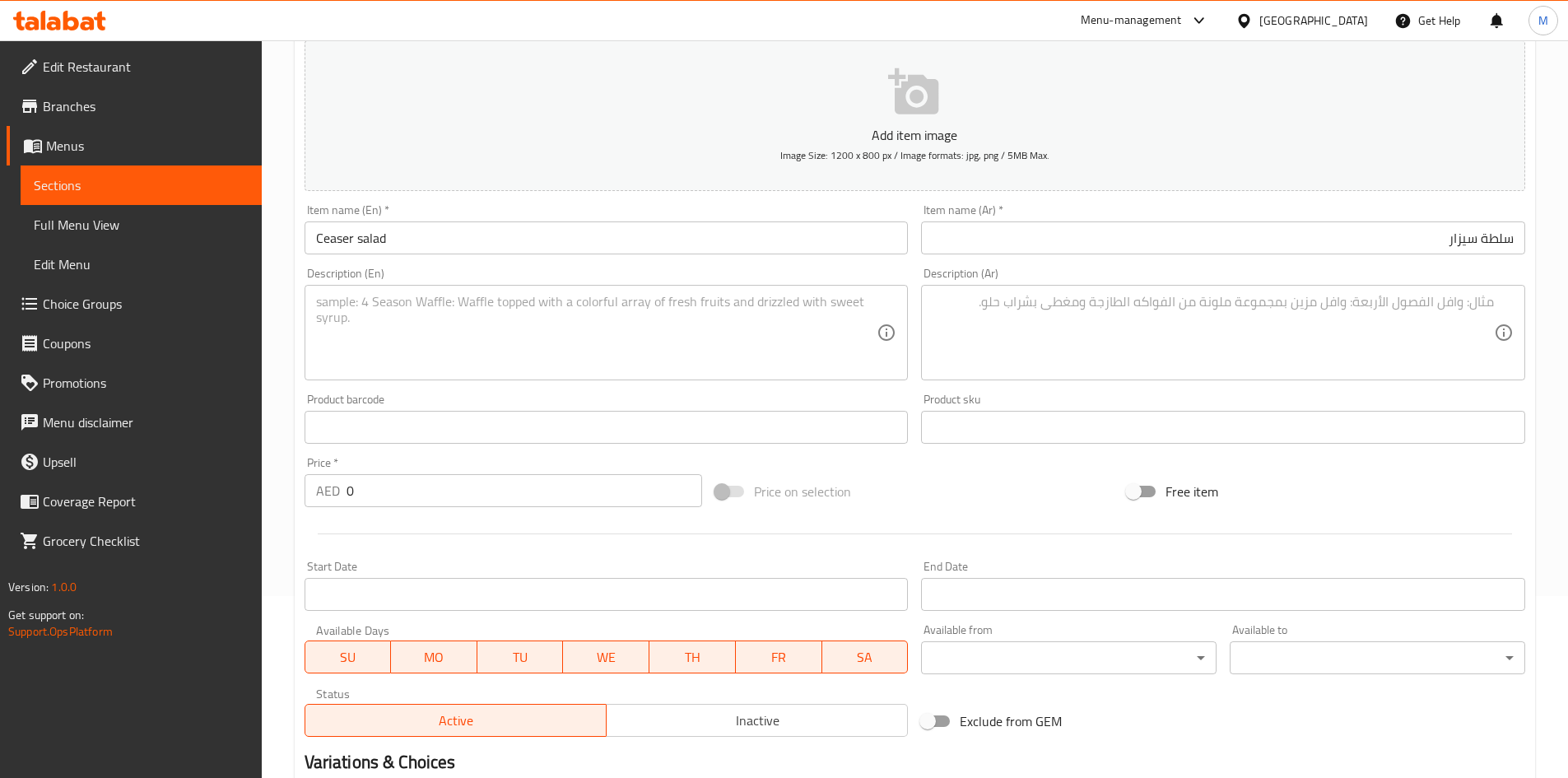
scroll to position [81, 0]
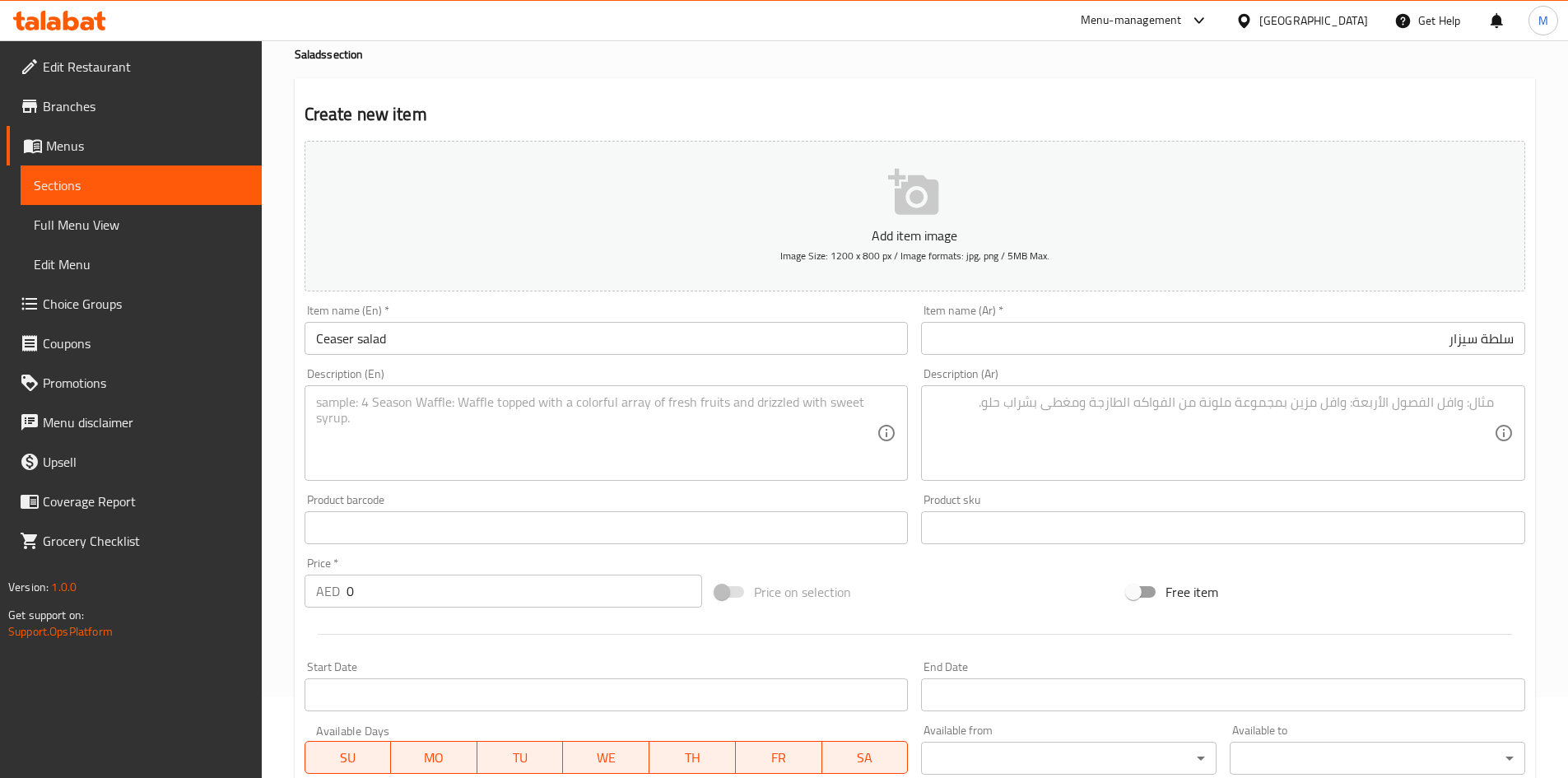
click at [632, 436] on textarea at bounding box center [597, 433] width 562 height 78
paste textarea "A green salad of romaine lettuce and croutons dressed with lemon juice (or lime…"
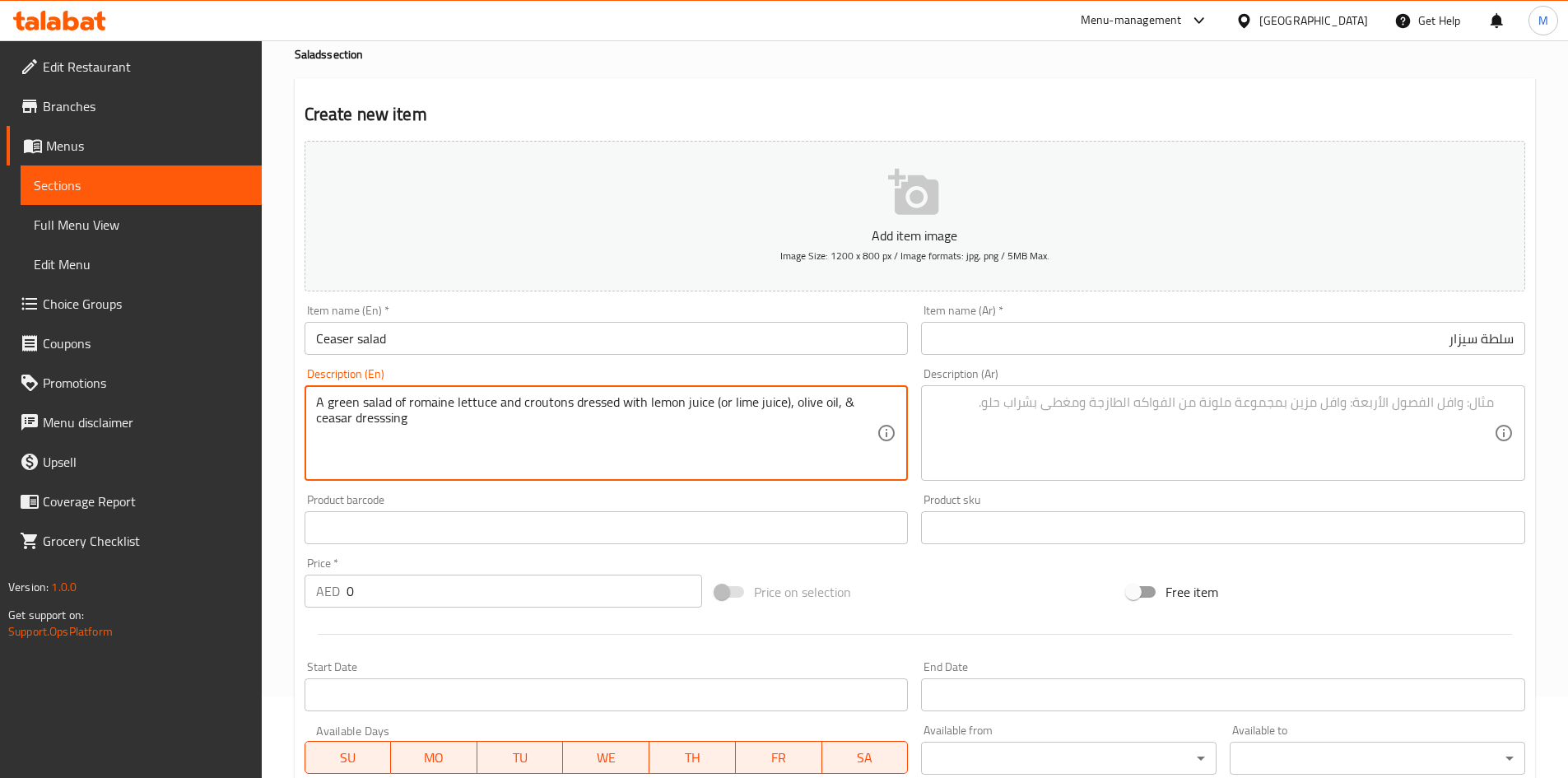
type textarea "A green salad of romaine lettuce and croutons dressed with lemon juice (or lime…"
click at [554, 578] on input "0" at bounding box center [524, 590] width 356 height 33
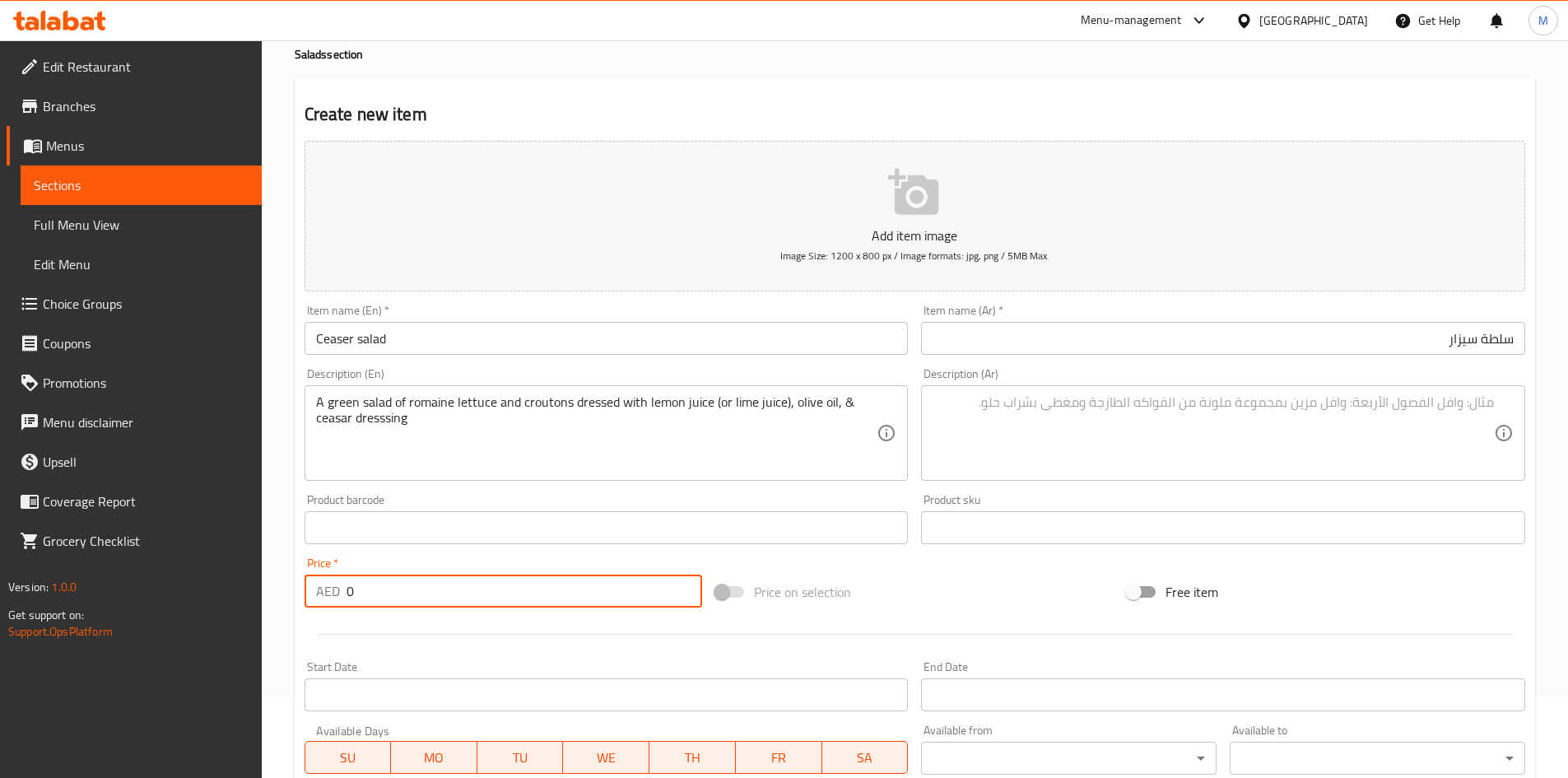
click at [554, 578] on input "0" at bounding box center [524, 590] width 356 height 33
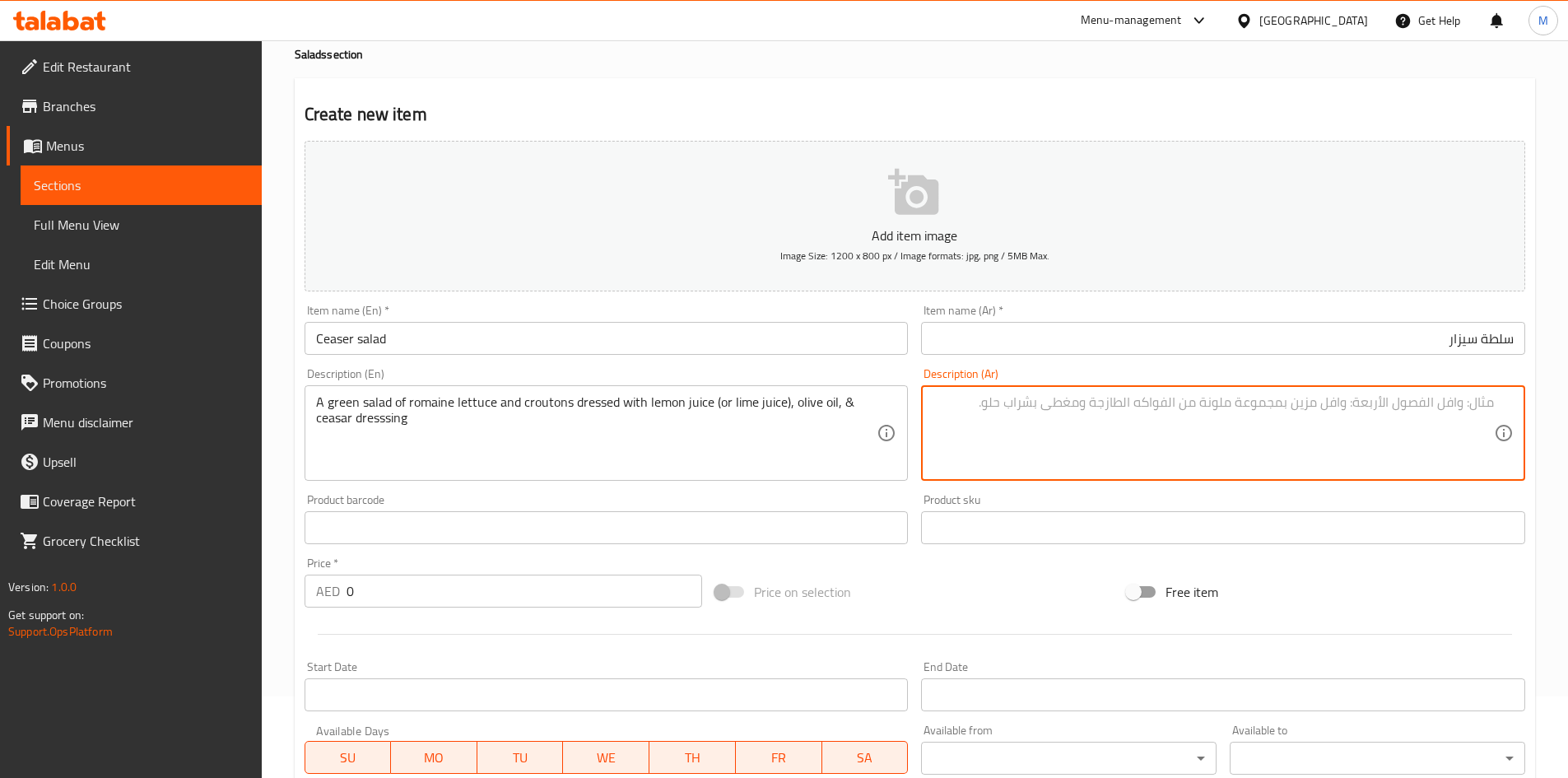
click at [980, 438] on textarea at bounding box center [1213, 433] width 562 height 78
paste textarea "سلطة خضراء من الخس الروماني والخبز المحمص مع عصير الليمون (أو عصير الليمون الحا…"
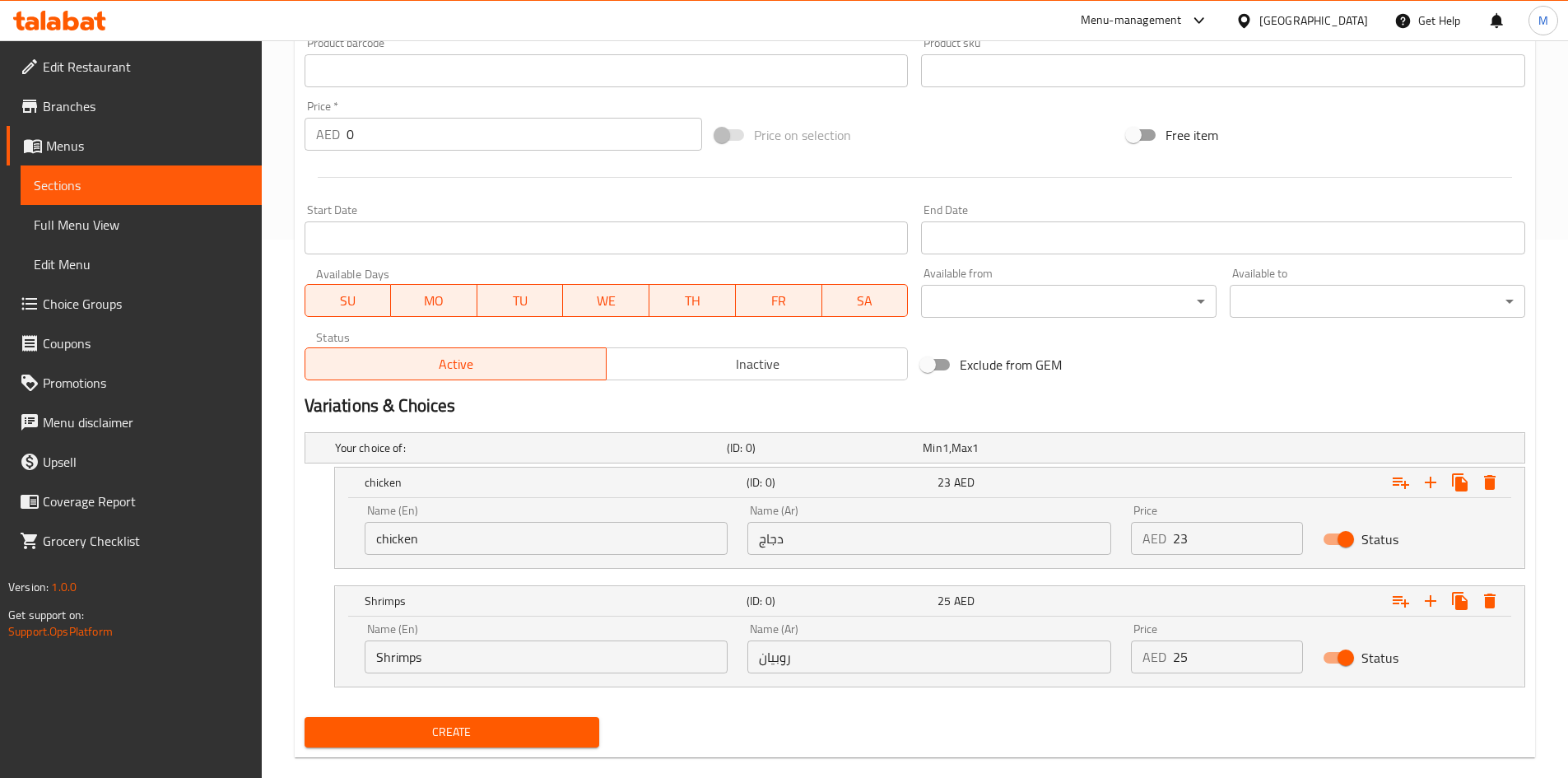
scroll to position [564, 0]
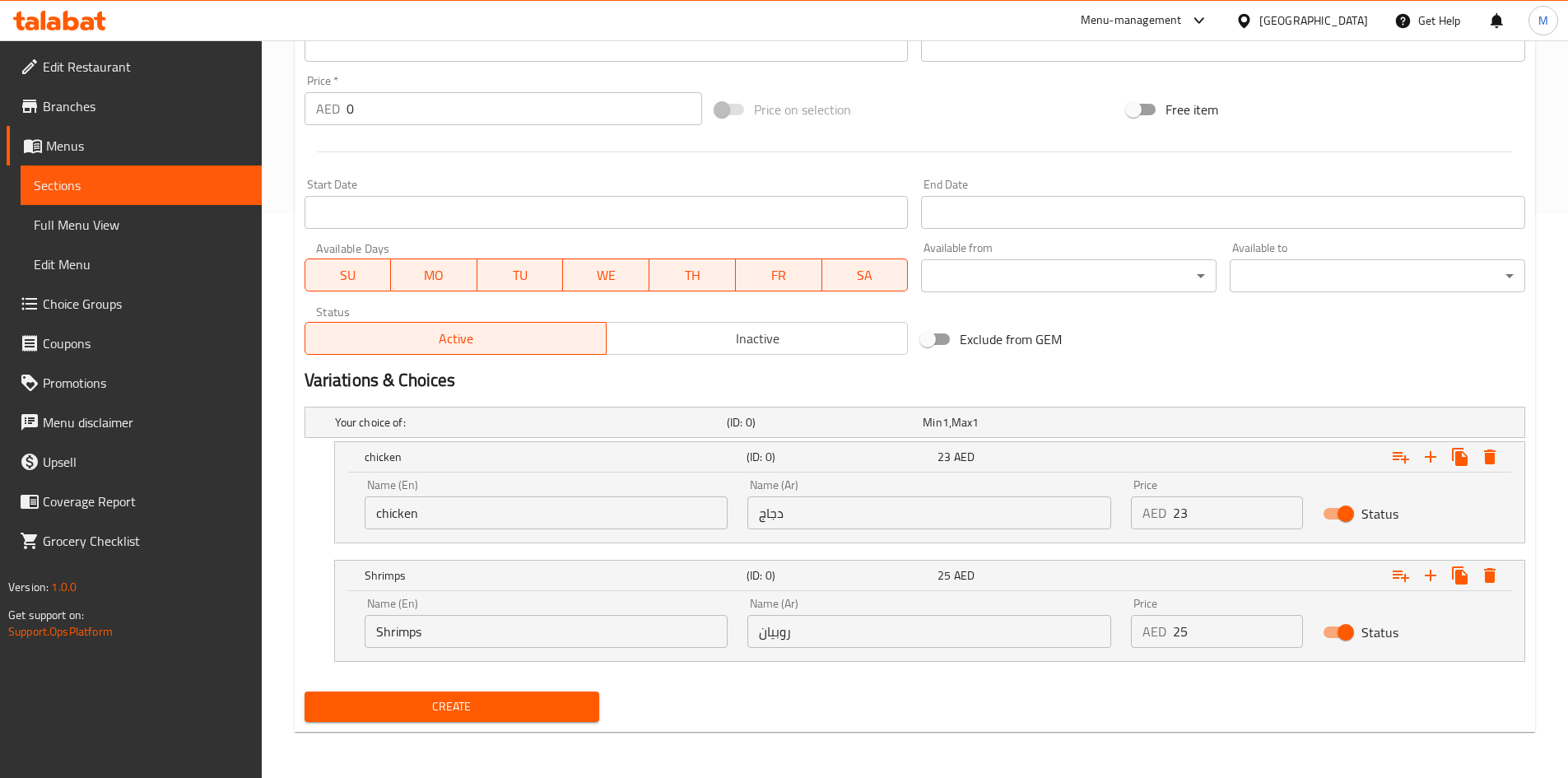
type textarea "سلطة خضراء من الخس الروماني والخبز المحمص مع عصير الليمون (أو عصير الليمون الحا…"
click at [558, 718] on button "Create" at bounding box center [452, 707] width 295 height 30
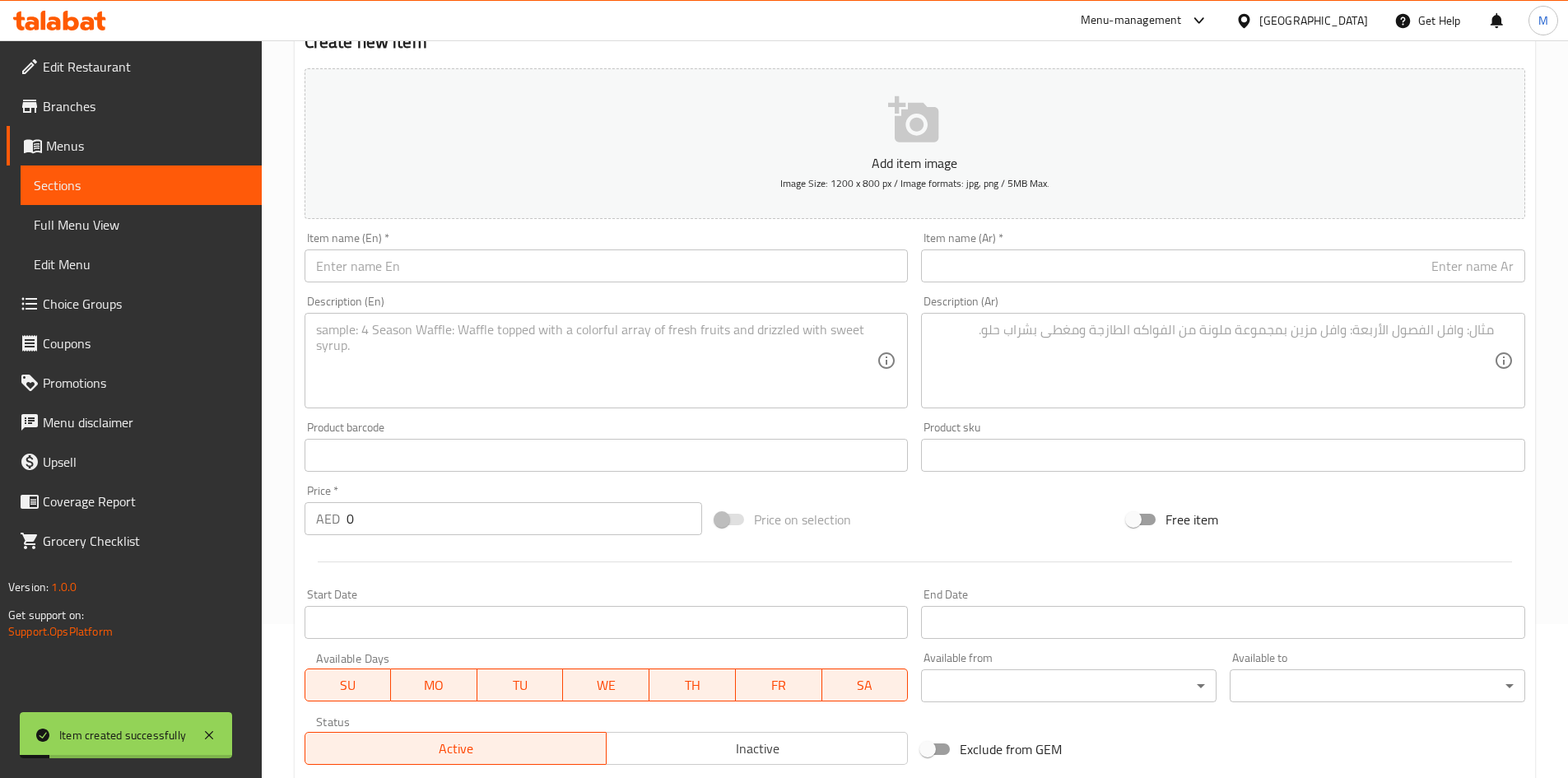
scroll to position [153, 0]
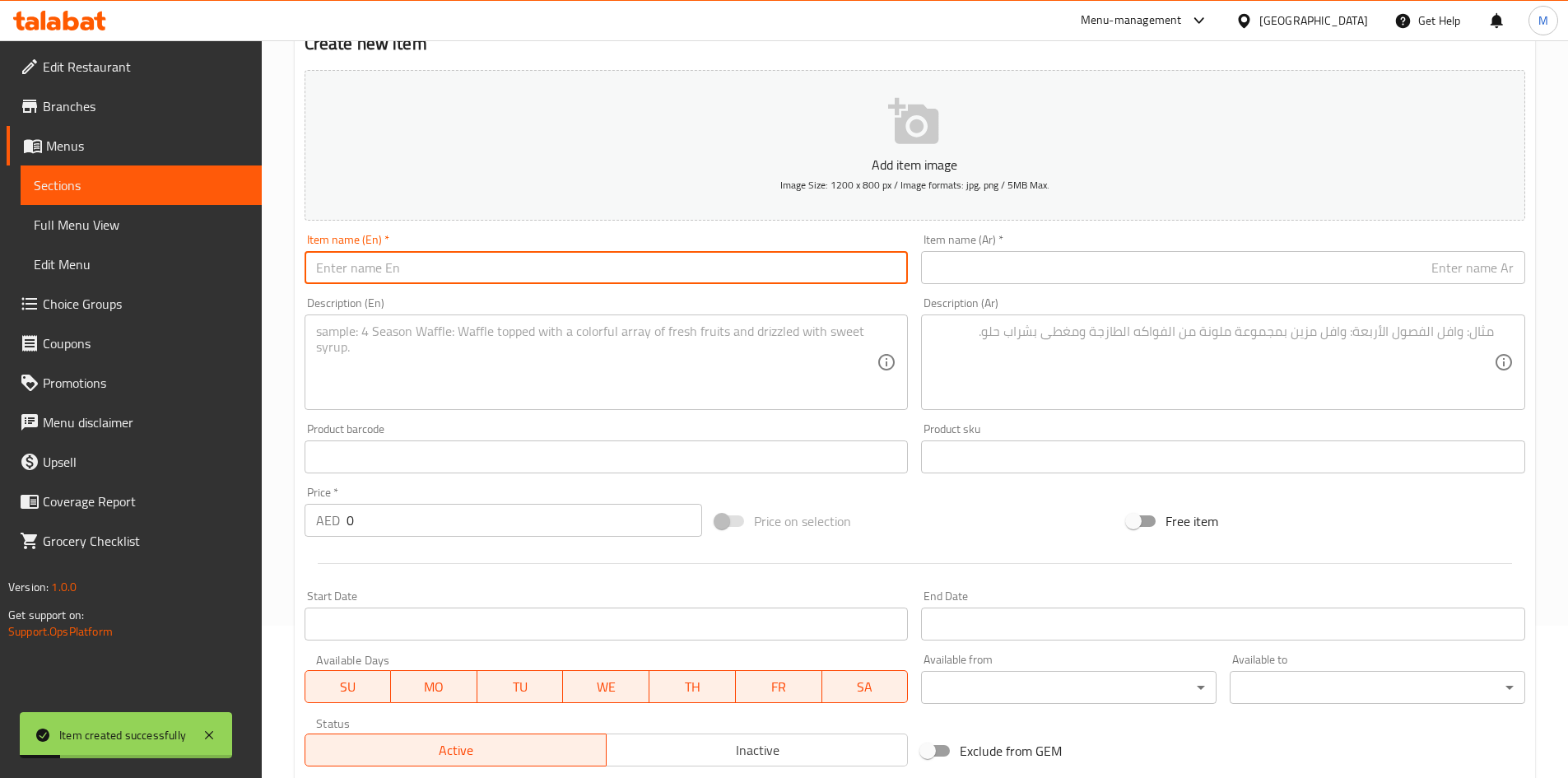
click at [471, 281] on input "text" at bounding box center [606, 267] width 605 height 33
paste input "Tuna fish salad"
type input "Tuna fish salad"
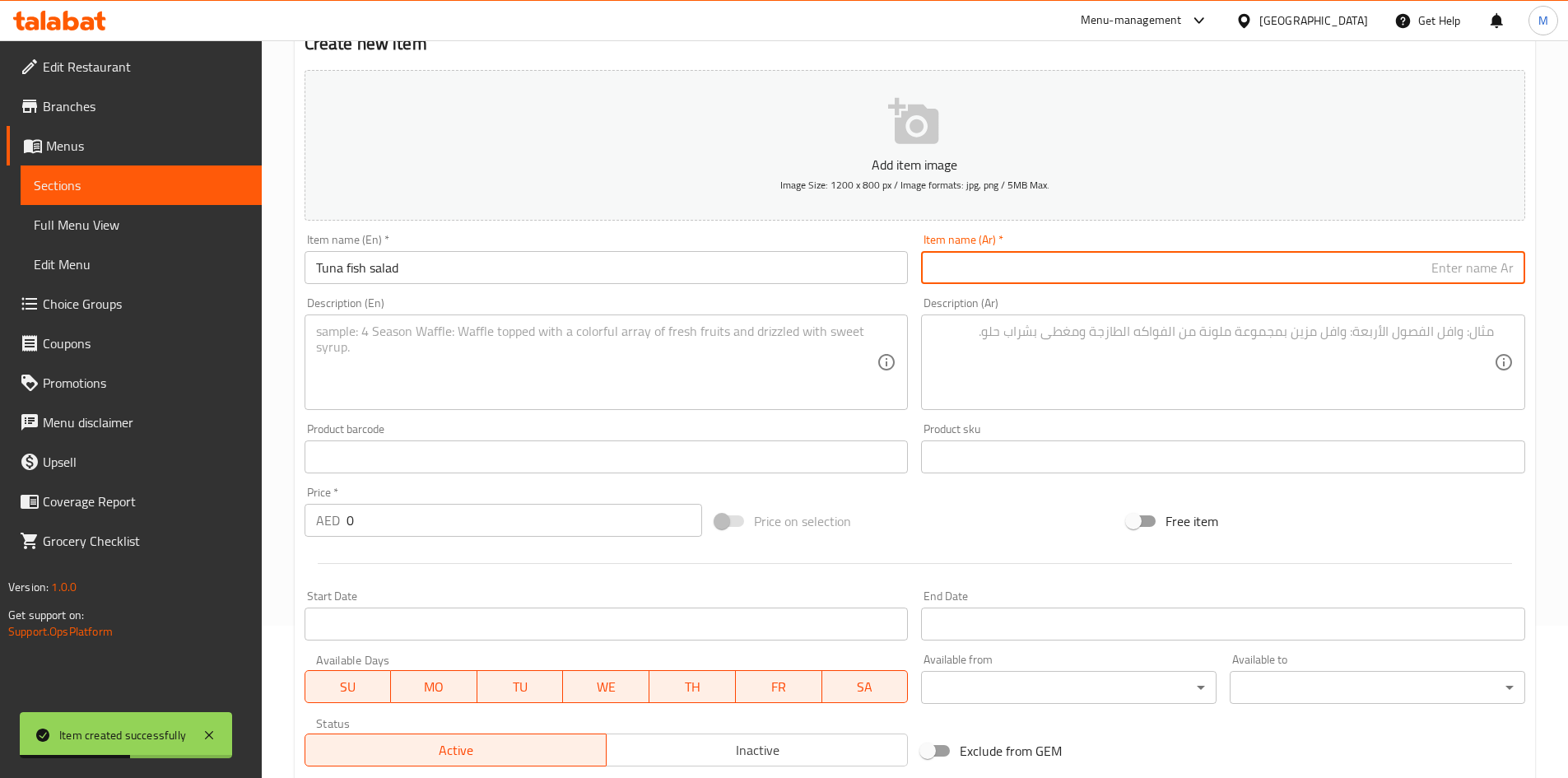
click at [1024, 264] on input "text" at bounding box center [1223, 267] width 605 height 33
paste input "سلطة سمك التونة"
type input "سلطة سمك التونة"
click at [491, 363] on textarea at bounding box center [597, 362] width 562 height 78
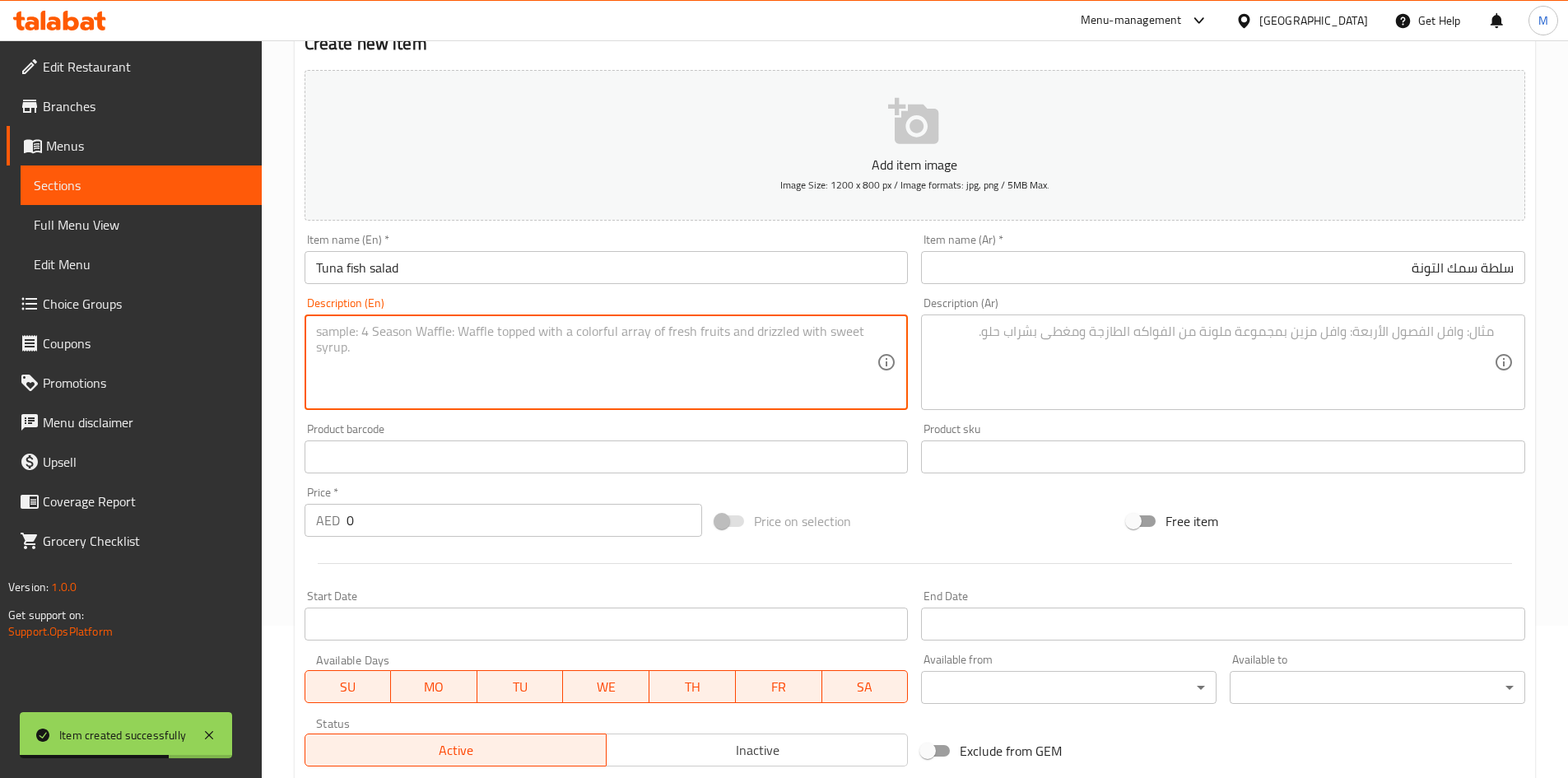
paste textarea "A finely chopped tuna fish made up of cucumber, tomato, red pepper, red onions …"
type textarea "A finely chopped tuna fish made up of cucumber, tomato, red pepper, red onions …"
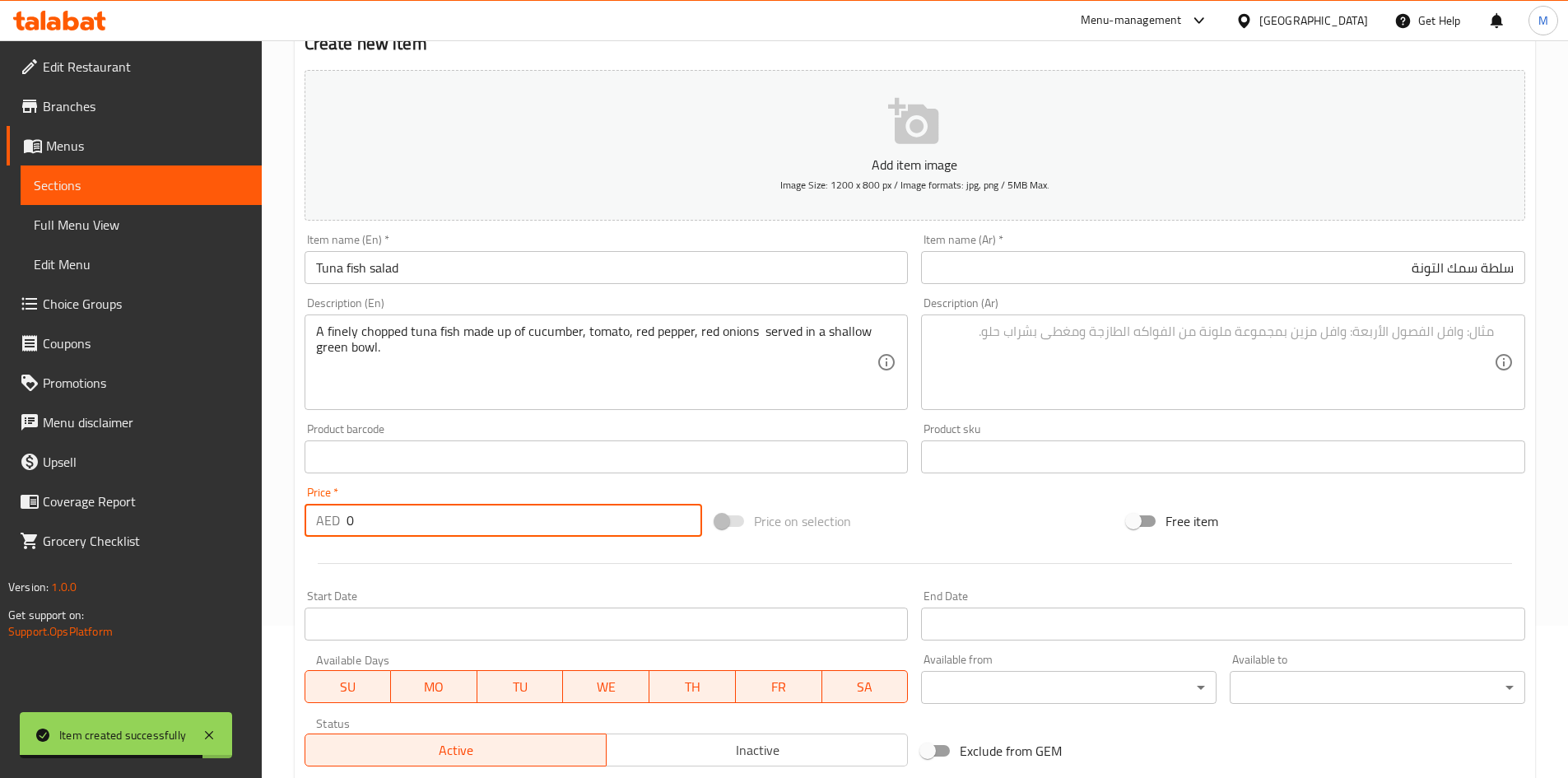
click at [488, 512] on input "0" at bounding box center [524, 520] width 356 height 33
paste input "22"
type input "22"
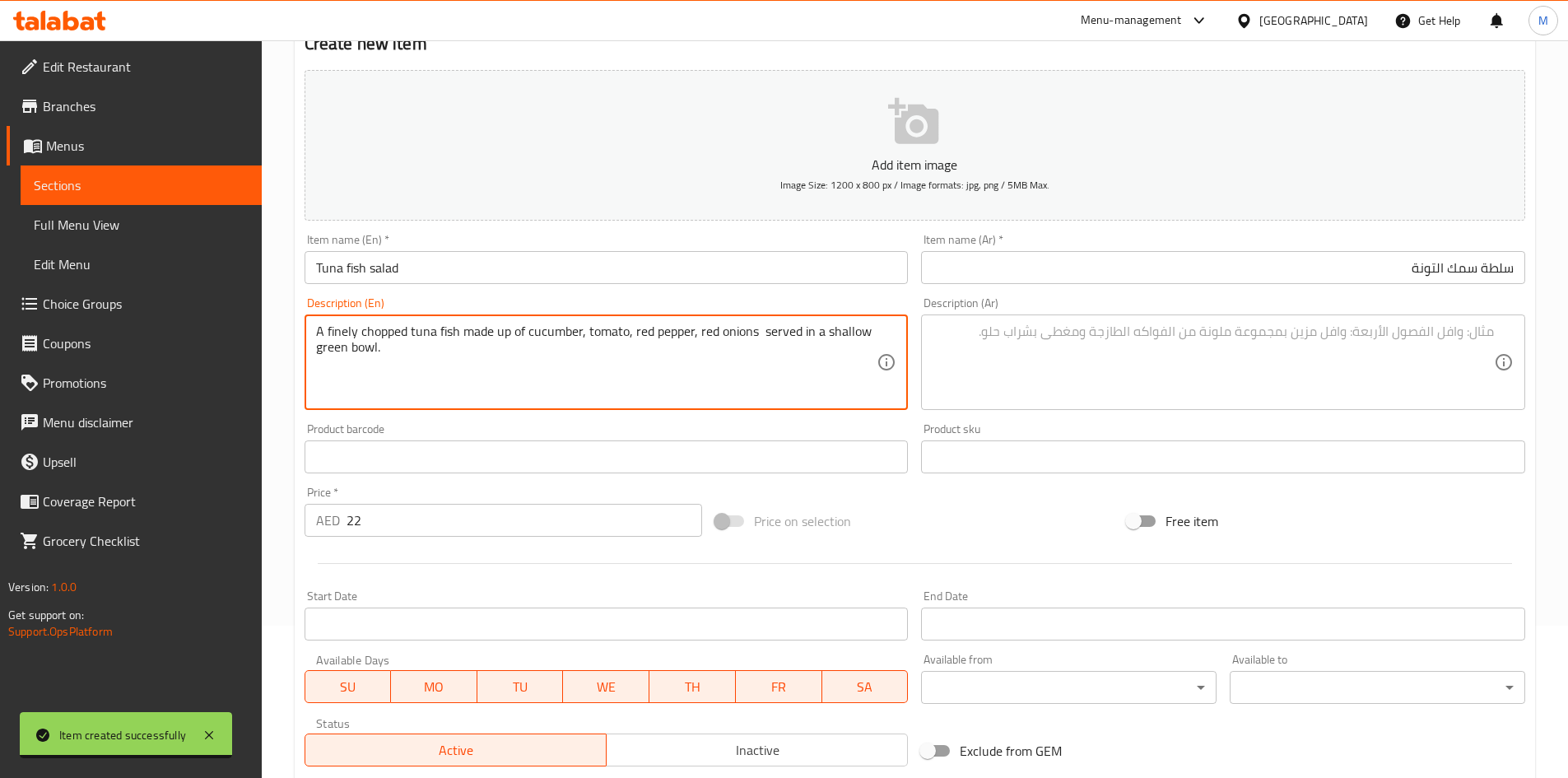
click at [800, 329] on textarea "A finely chopped tuna fish made up of cucumber, tomato, red pepper, red onions …" at bounding box center [597, 362] width 562 height 78
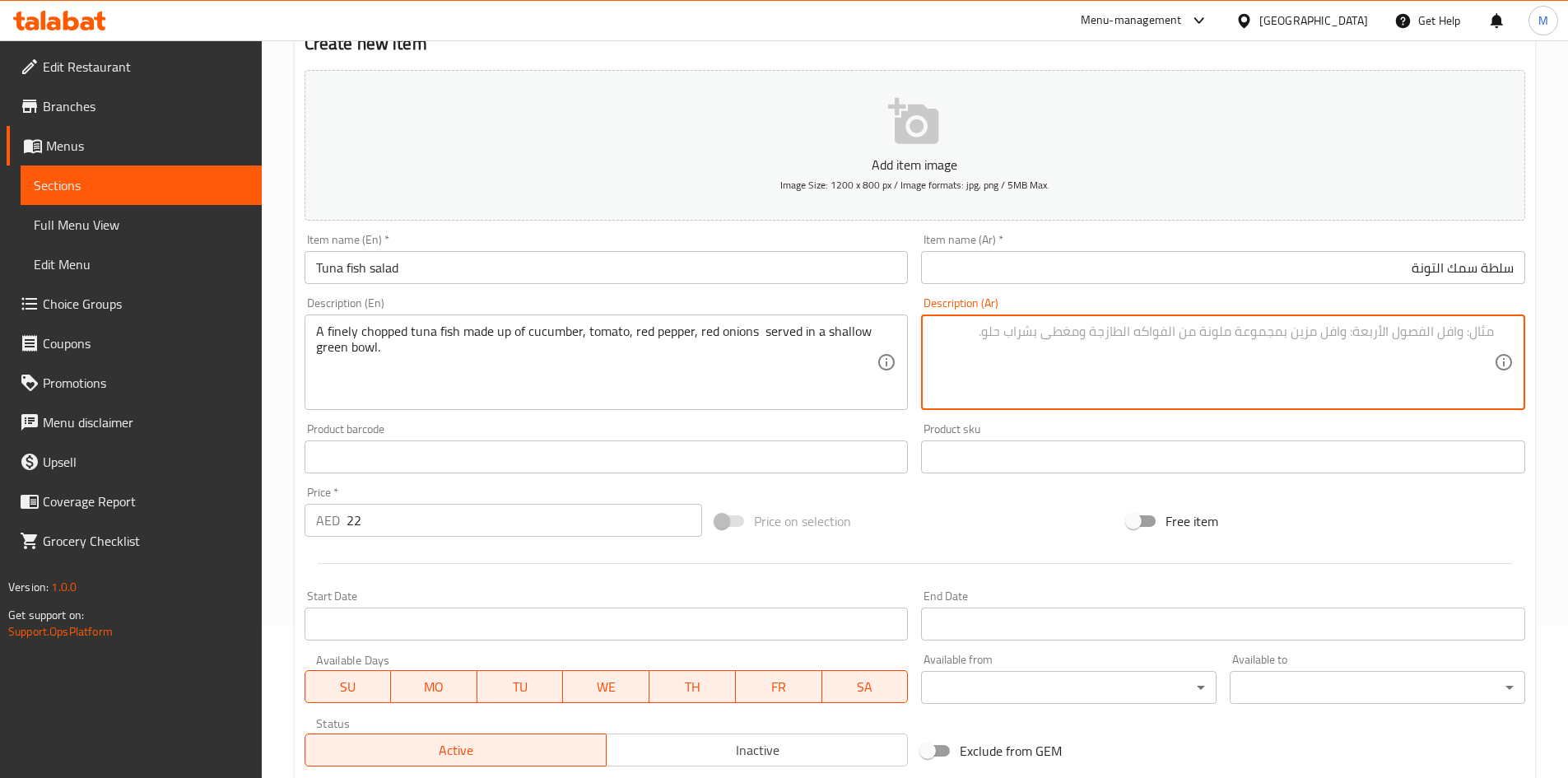
click at [1117, 360] on textarea at bounding box center [1213, 362] width 562 height 78
paste textarea "سمكة تونة مفرومة ناعماً مكونة من الخيار والطماطم والفلفل الأحمر والبصل الأحمر و…"
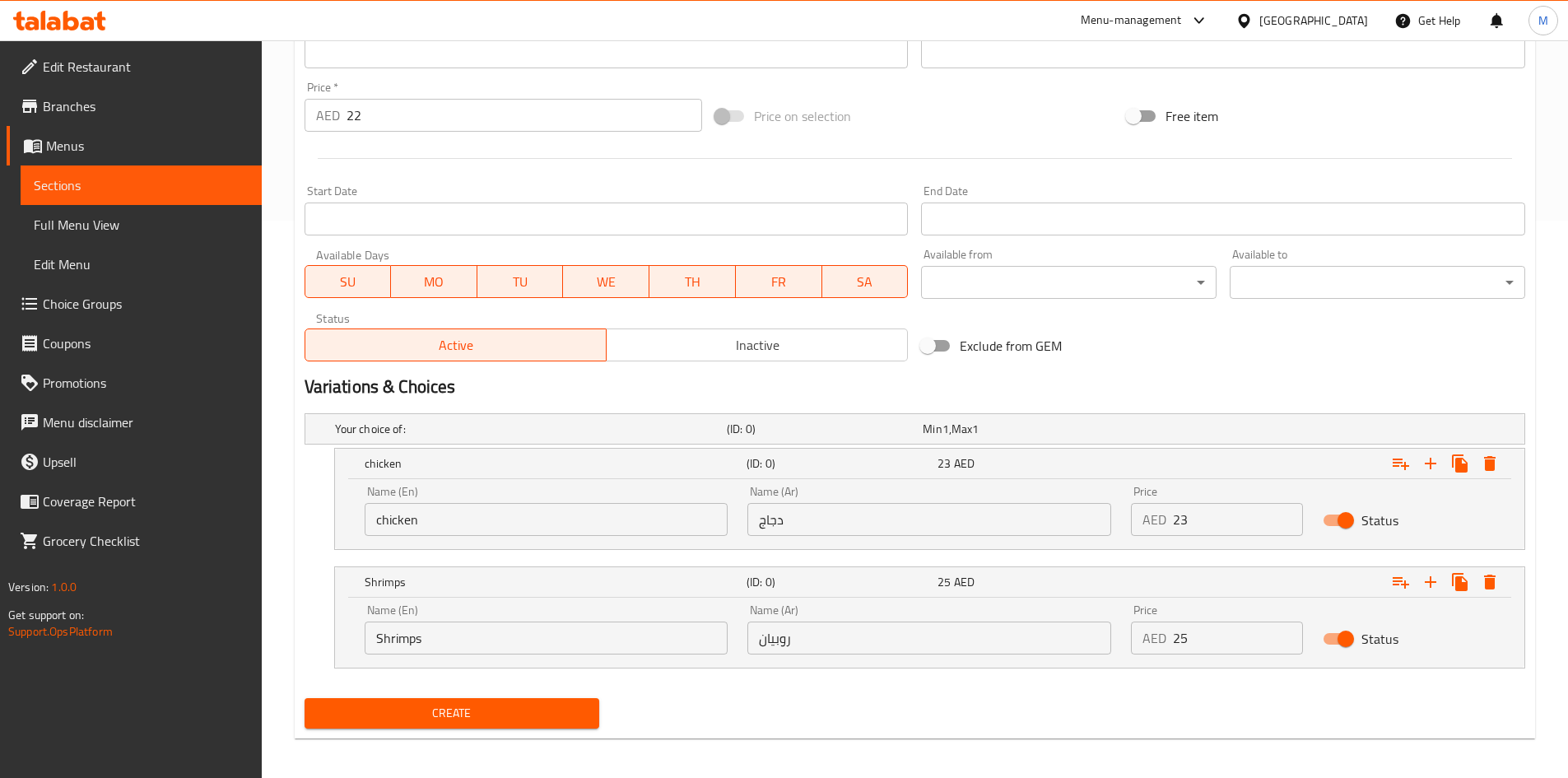
scroll to position [564, 0]
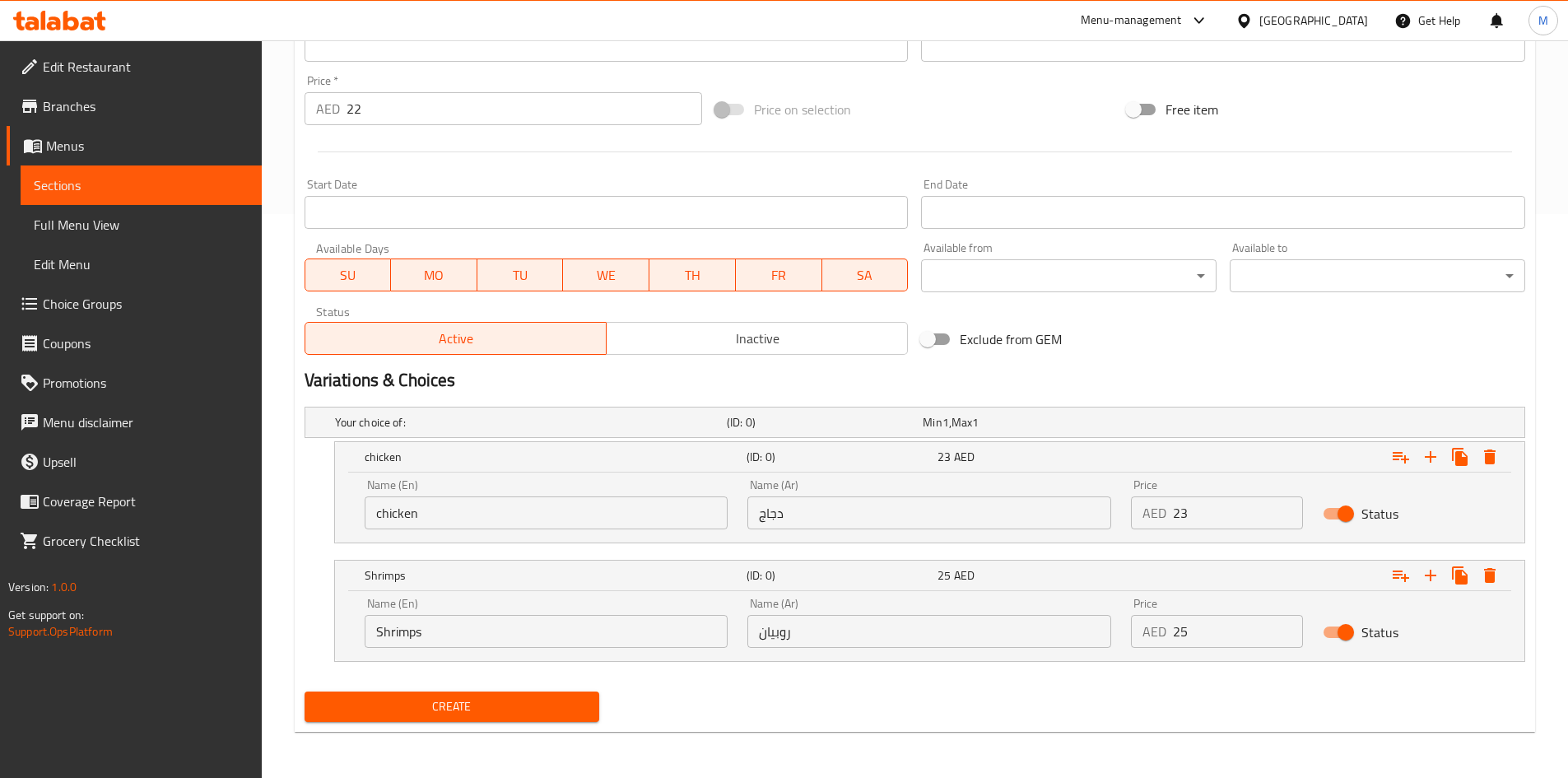
type textarea "سمكة تونة مفرومة ناعماً مكونة من الخيار والطماطم والفلفل الأحمر والبصل الأحمر و…"
drag, startPoint x: 459, startPoint y: 714, endPoint x: 457, endPoint y: 651, distance: 63.0
click at [459, 713] on span "Create" at bounding box center [452, 707] width 269 height 21
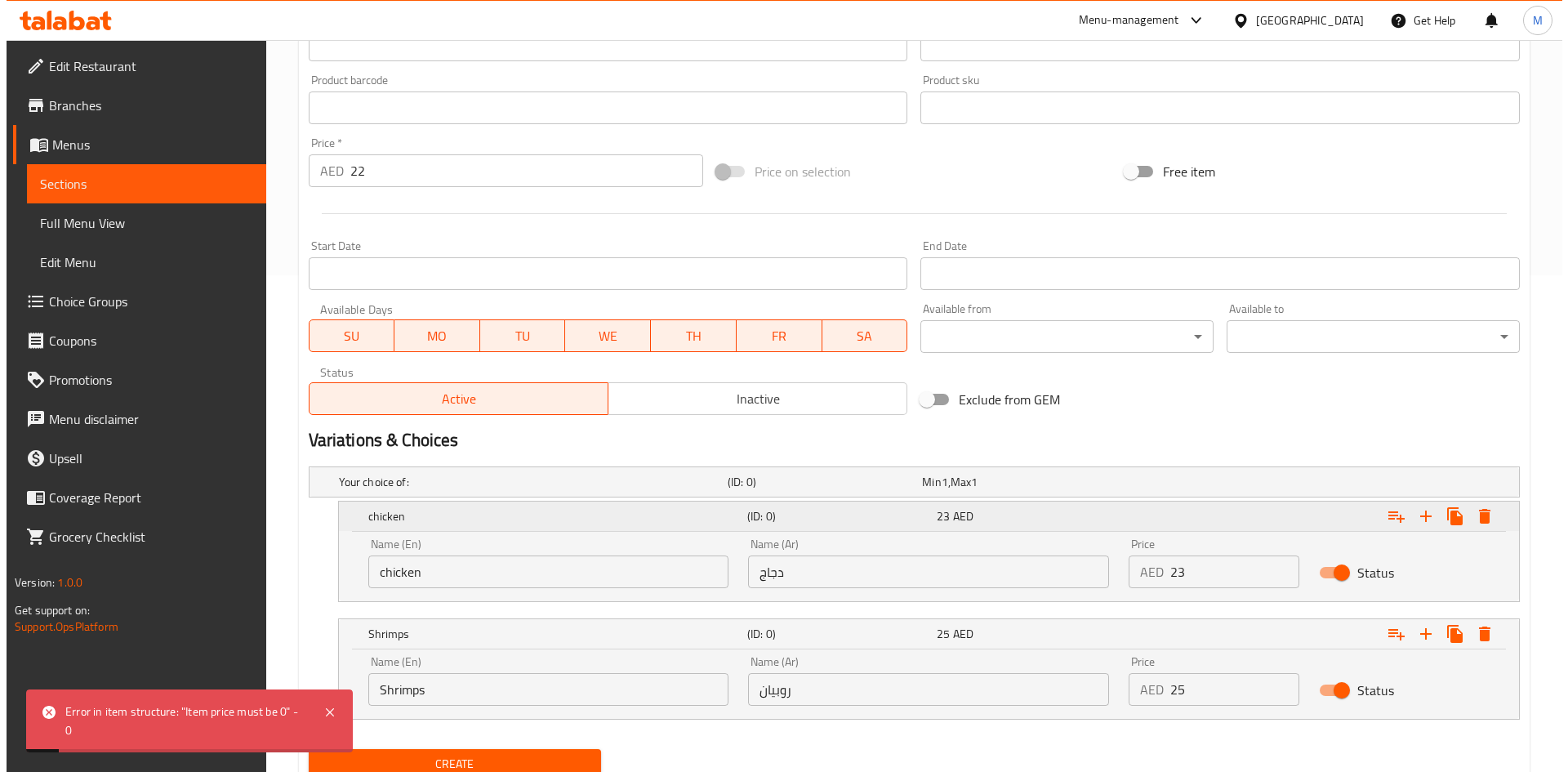
scroll to position [478, 0]
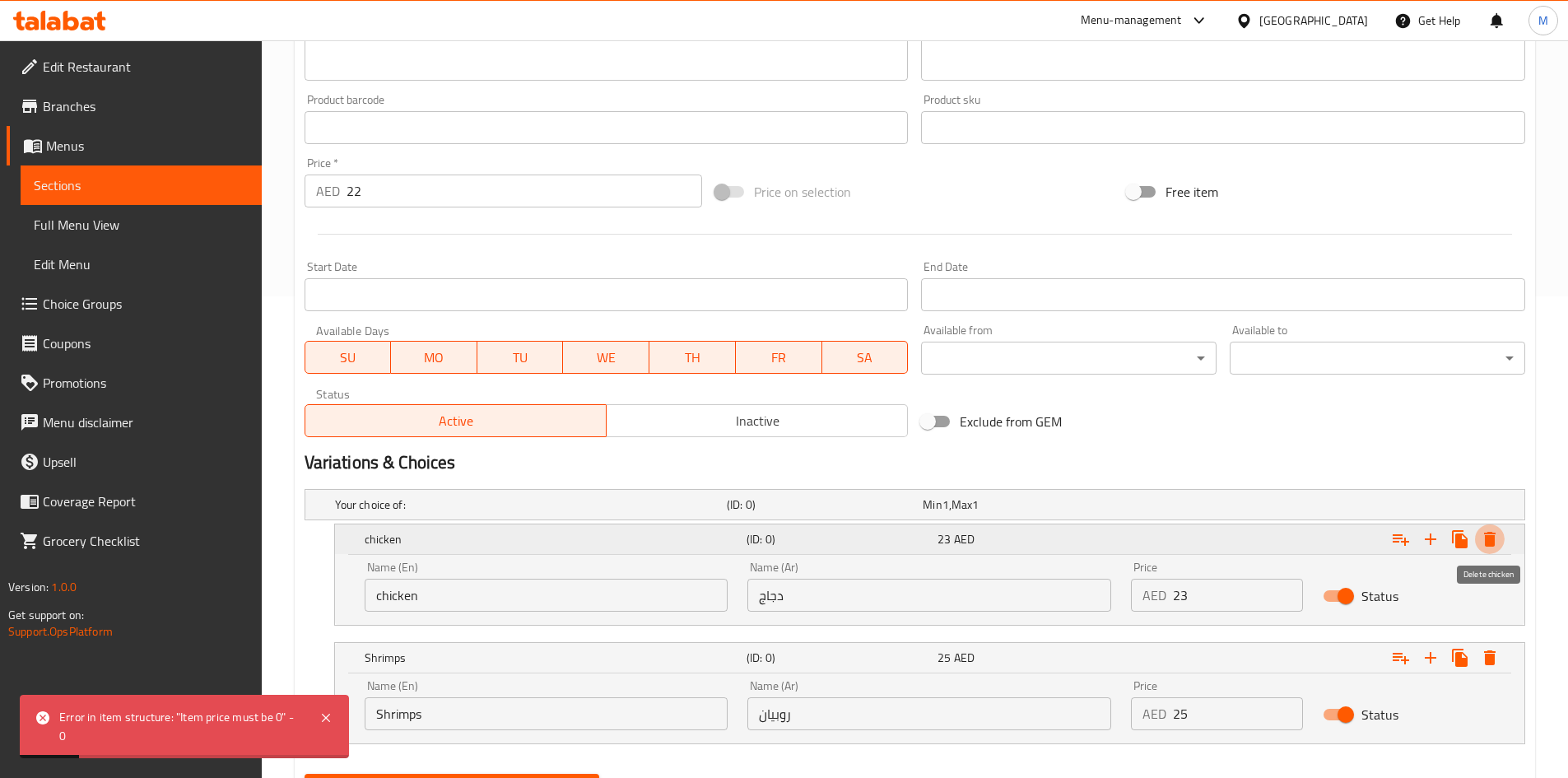
click at [1488, 540] on icon "Expand" at bounding box center [1490, 539] width 12 height 15
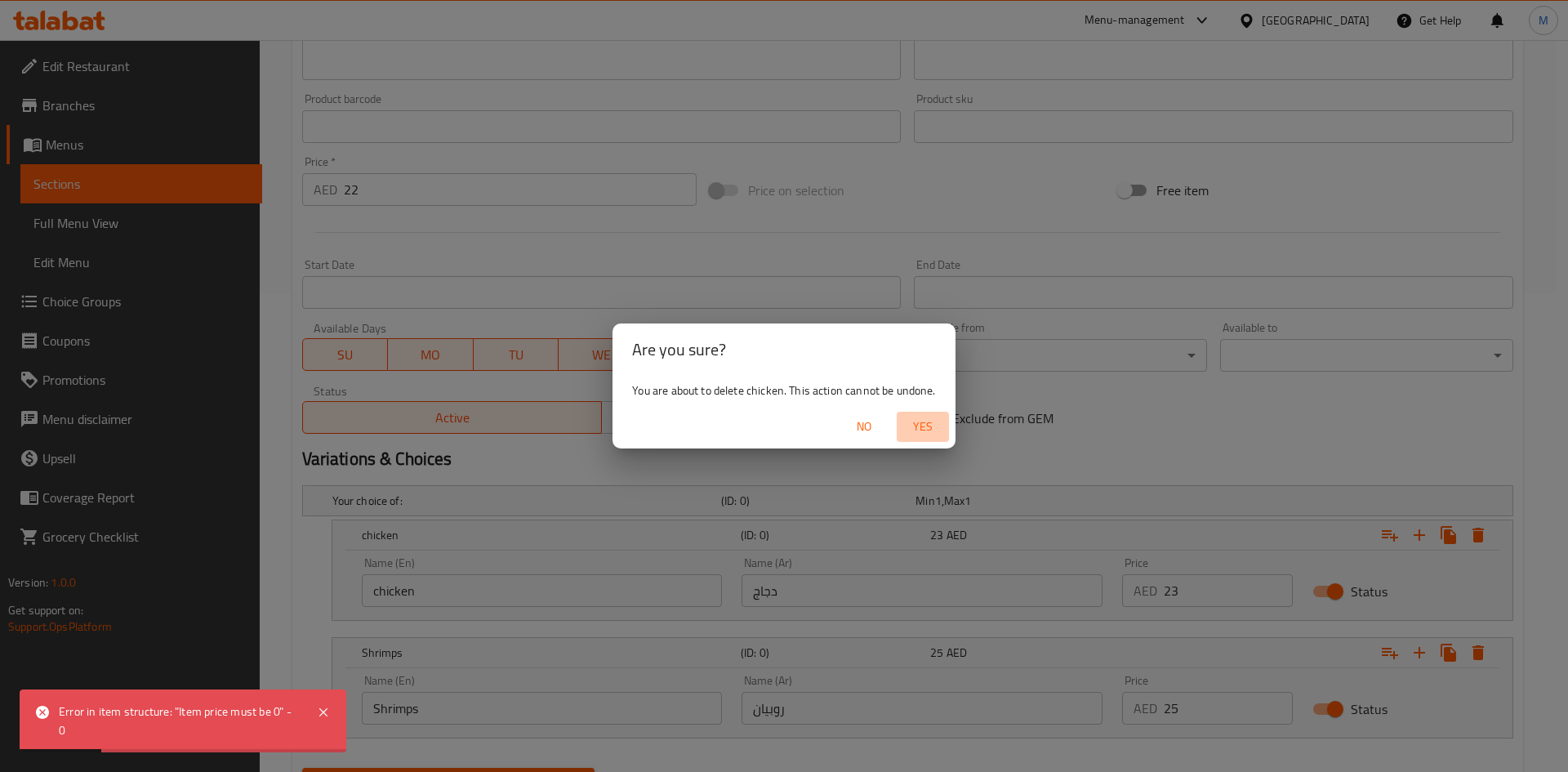
click at [922, 427] on span "Yes" at bounding box center [922, 427] width 39 height 21
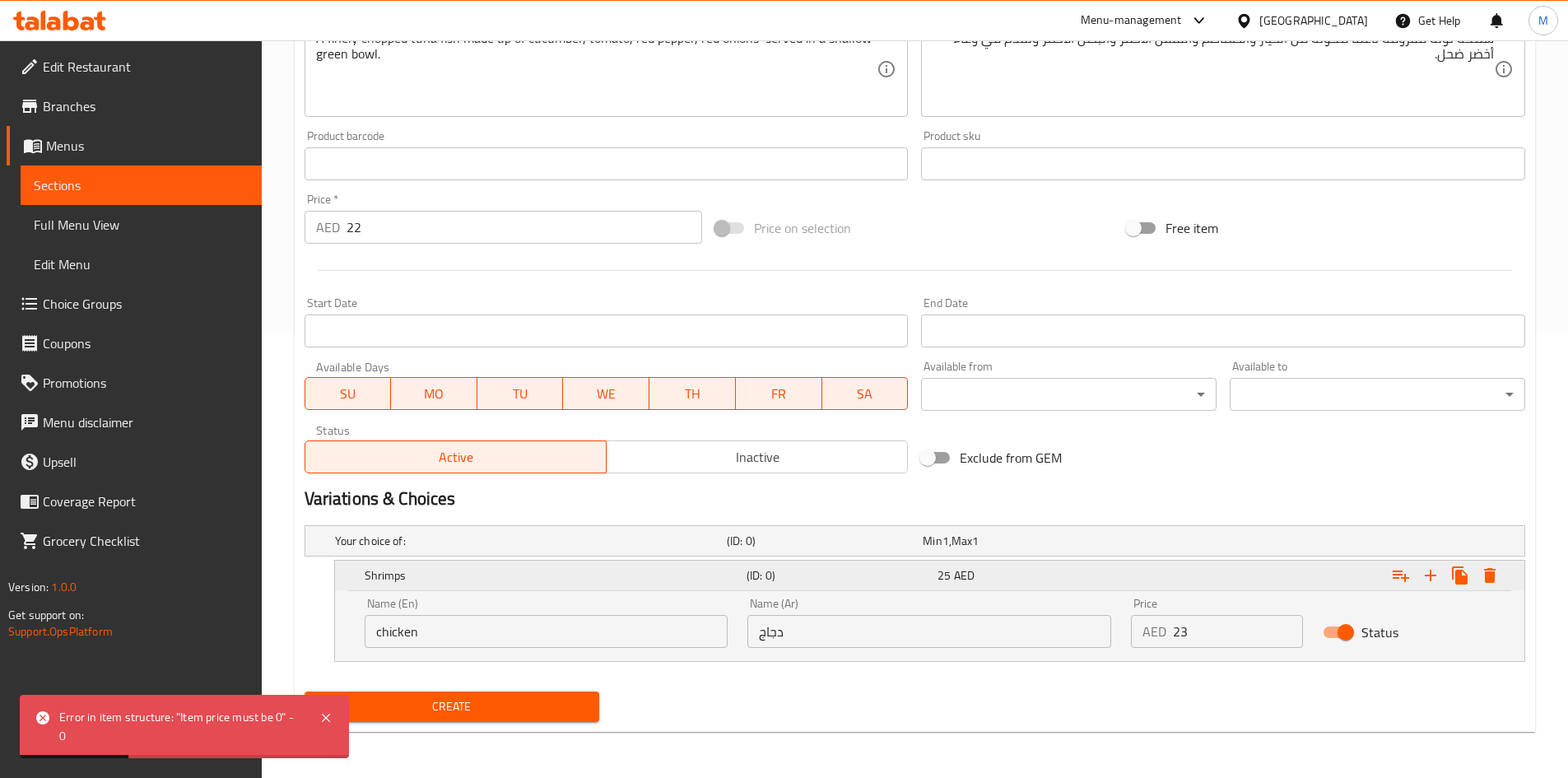
click at [1502, 579] on button "Expand" at bounding box center [1489, 575] width 29 height 29
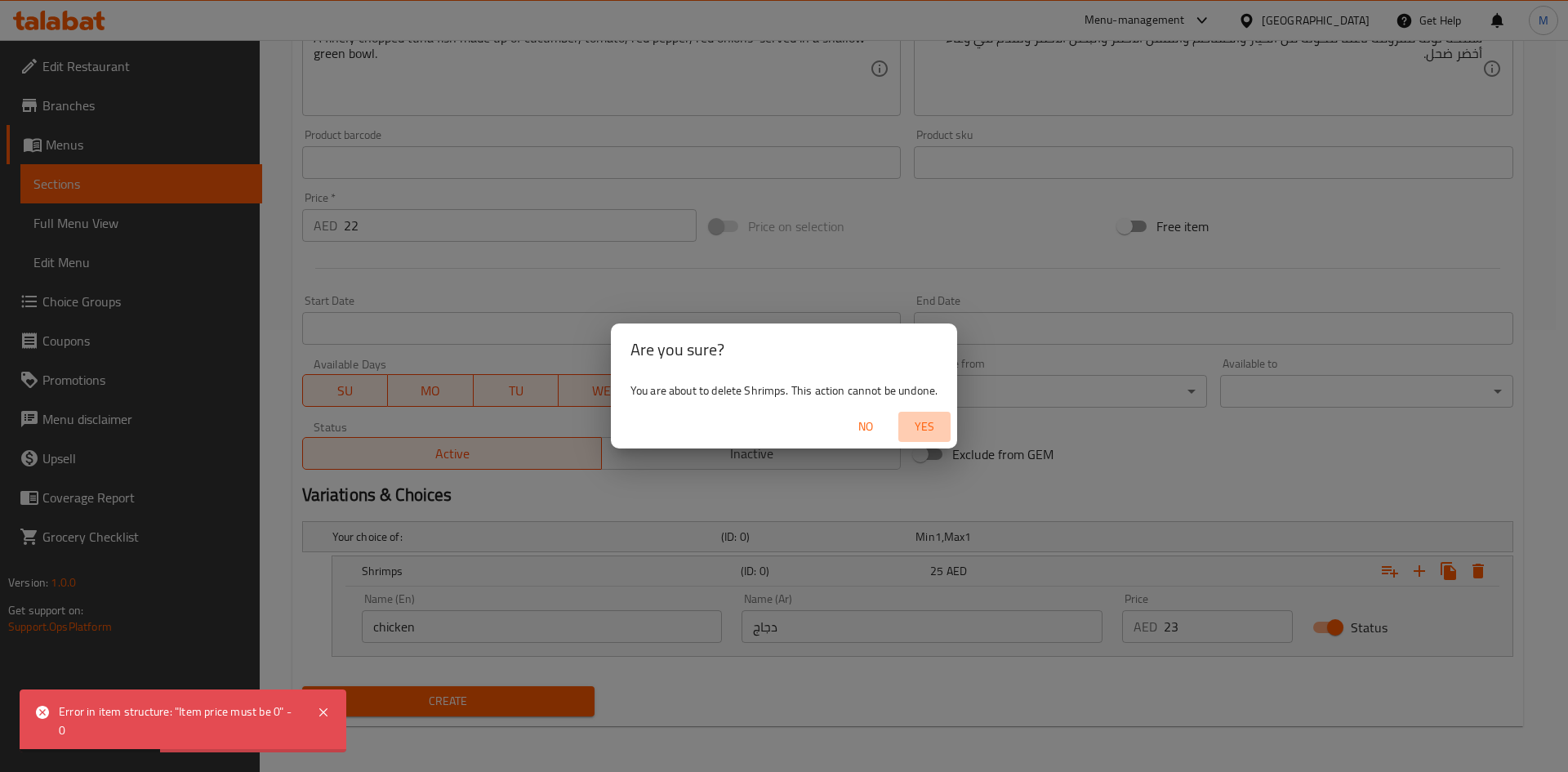
click at [928, 423] on span "Yes" at bounding box center [924, 427] width 39 height 21
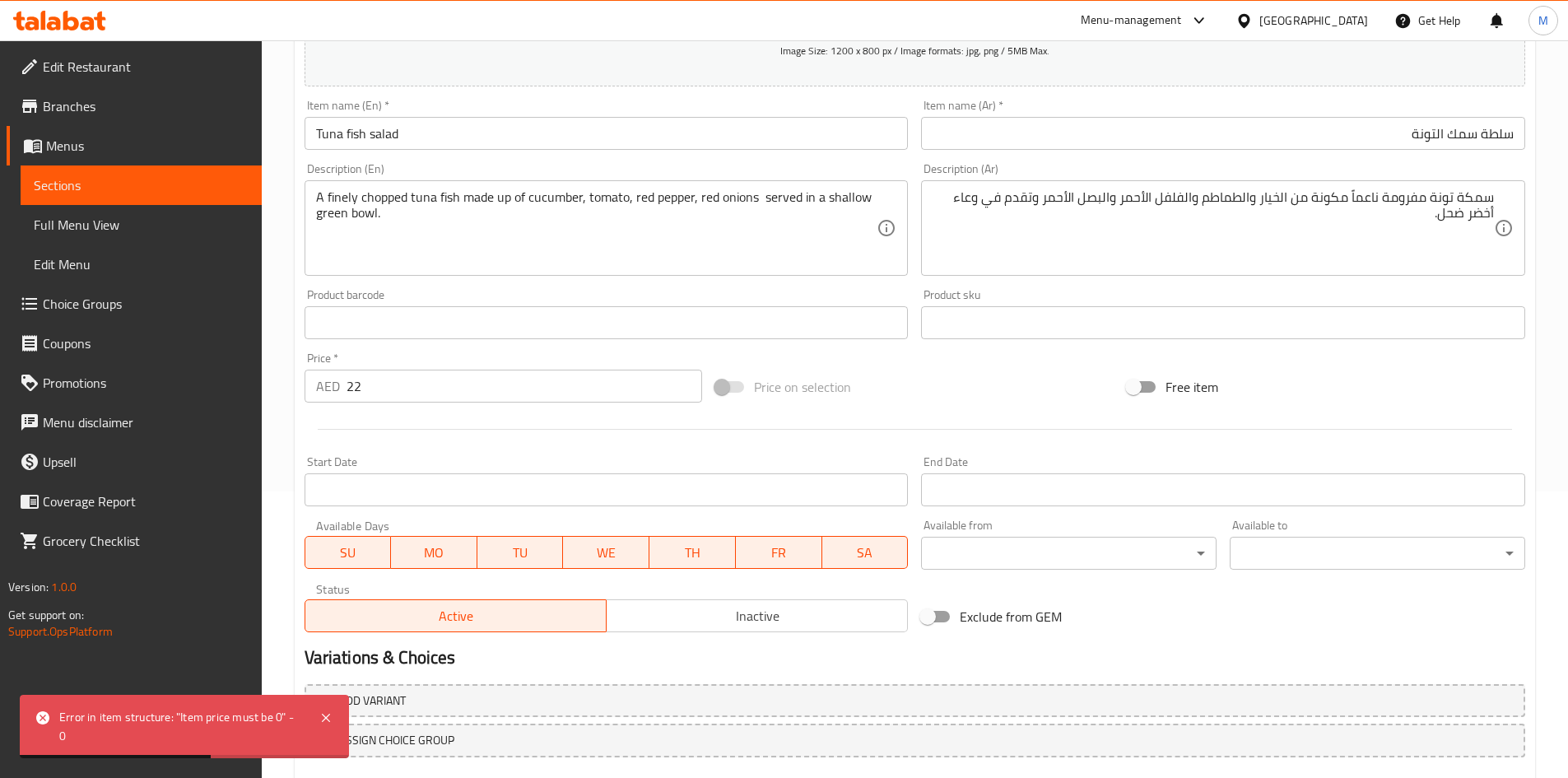
scroll to position [385, 0]
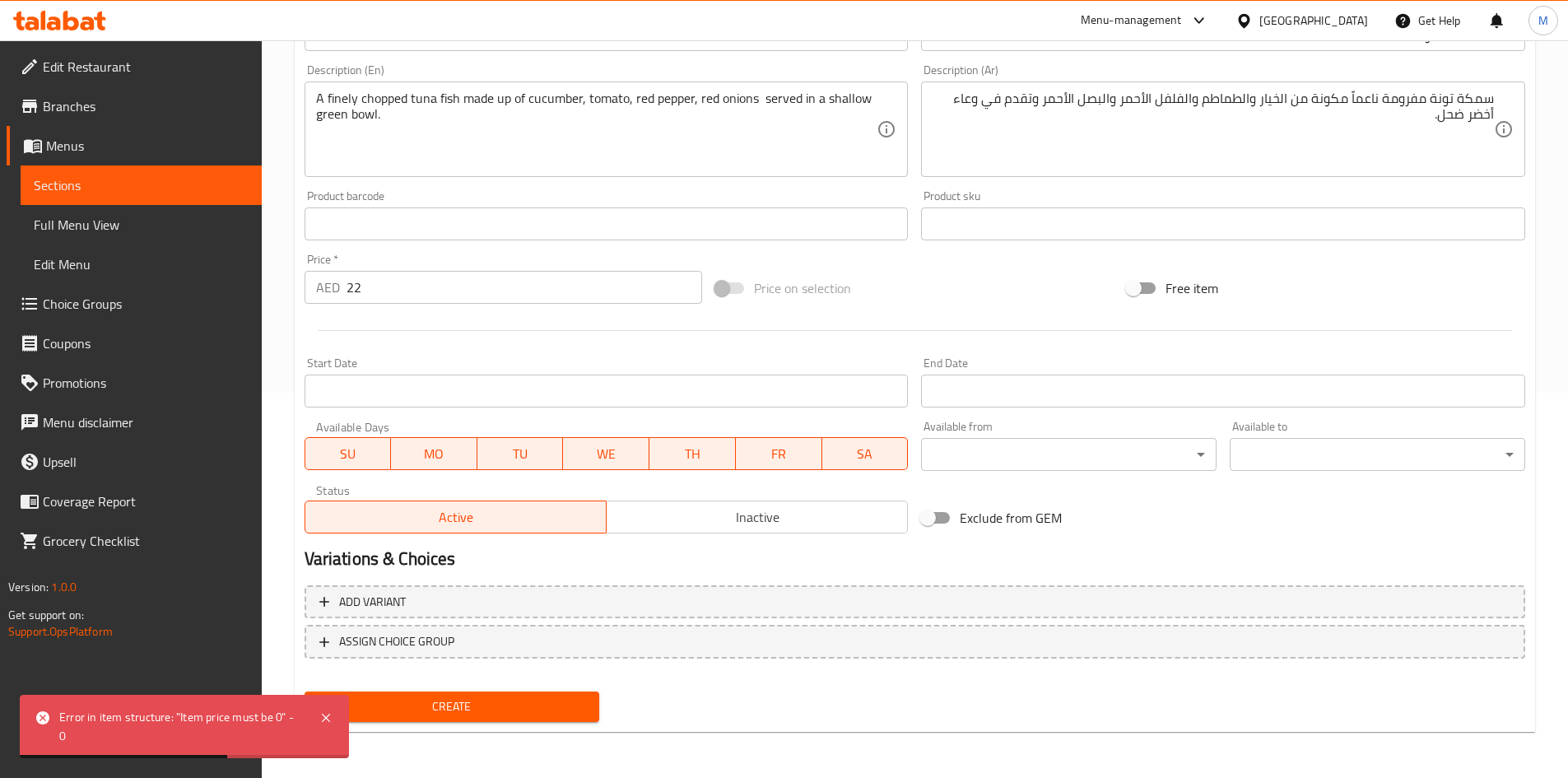
click at [532, 691] on div "Create" at bounding box center [452, 707] width 309 height 44
click at [532, 700] on span "Create" at bounding box center [452, 707] width 269 height 21
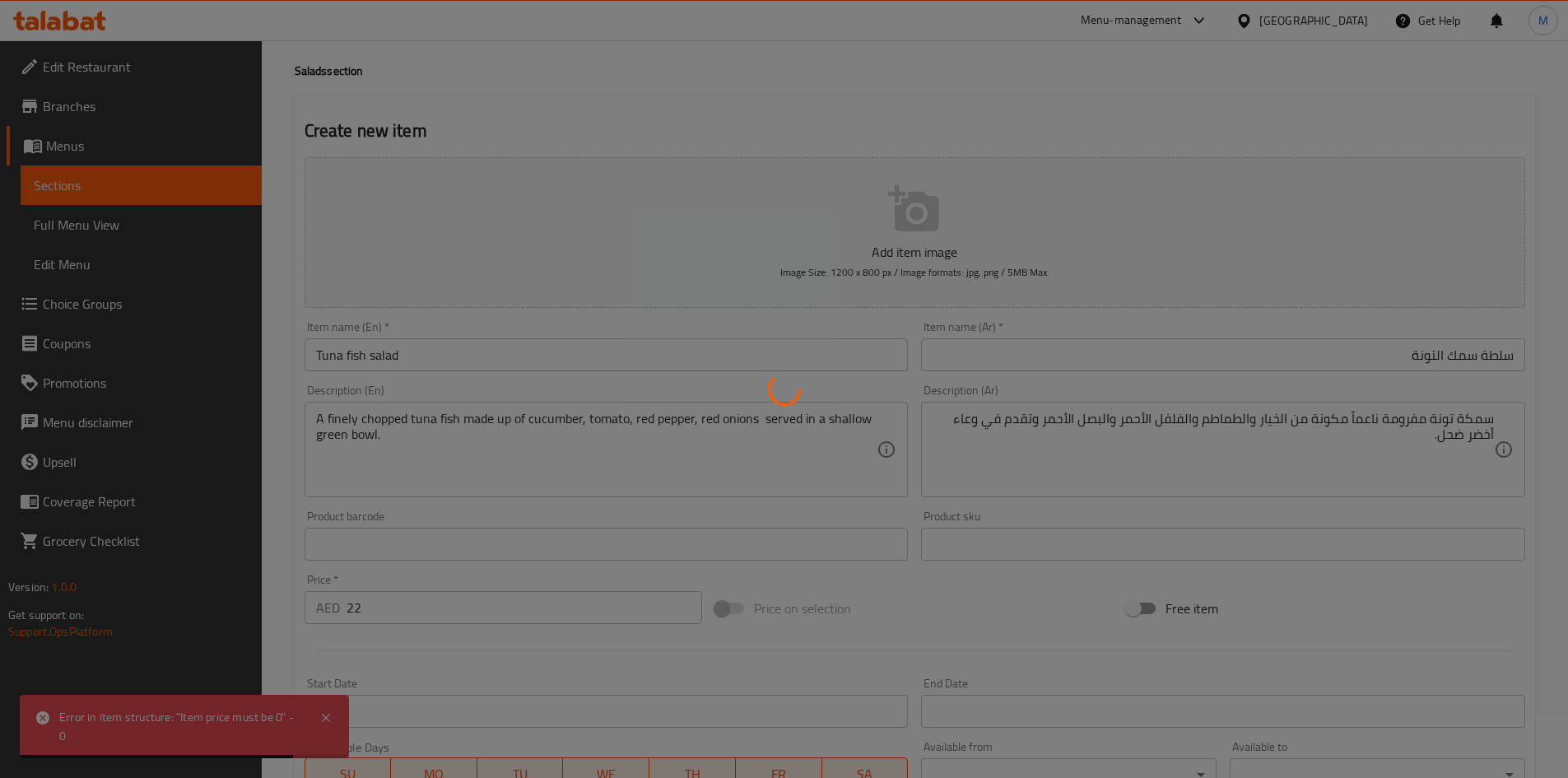
scroll to position [0, 0]
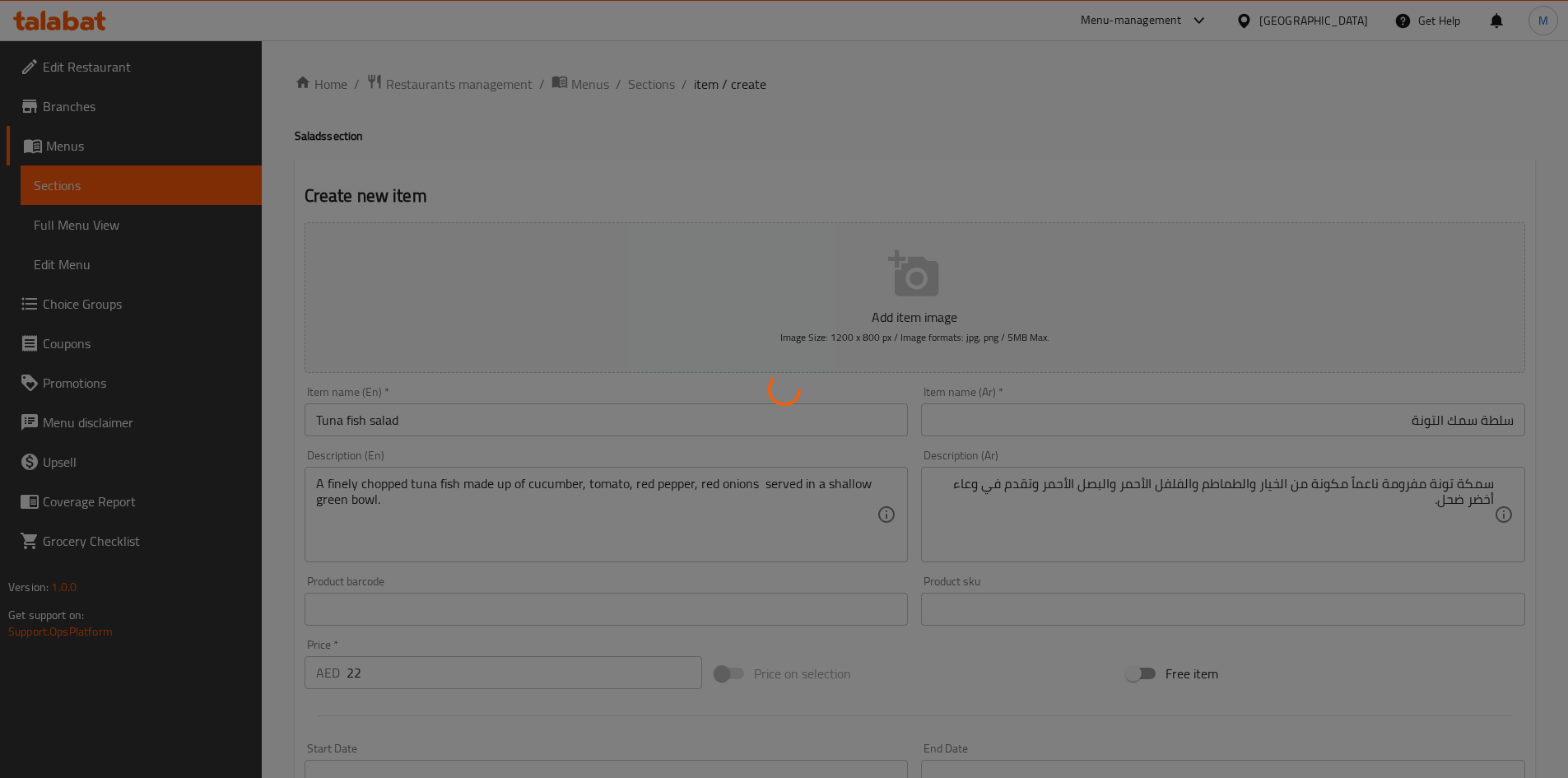
type input "0"
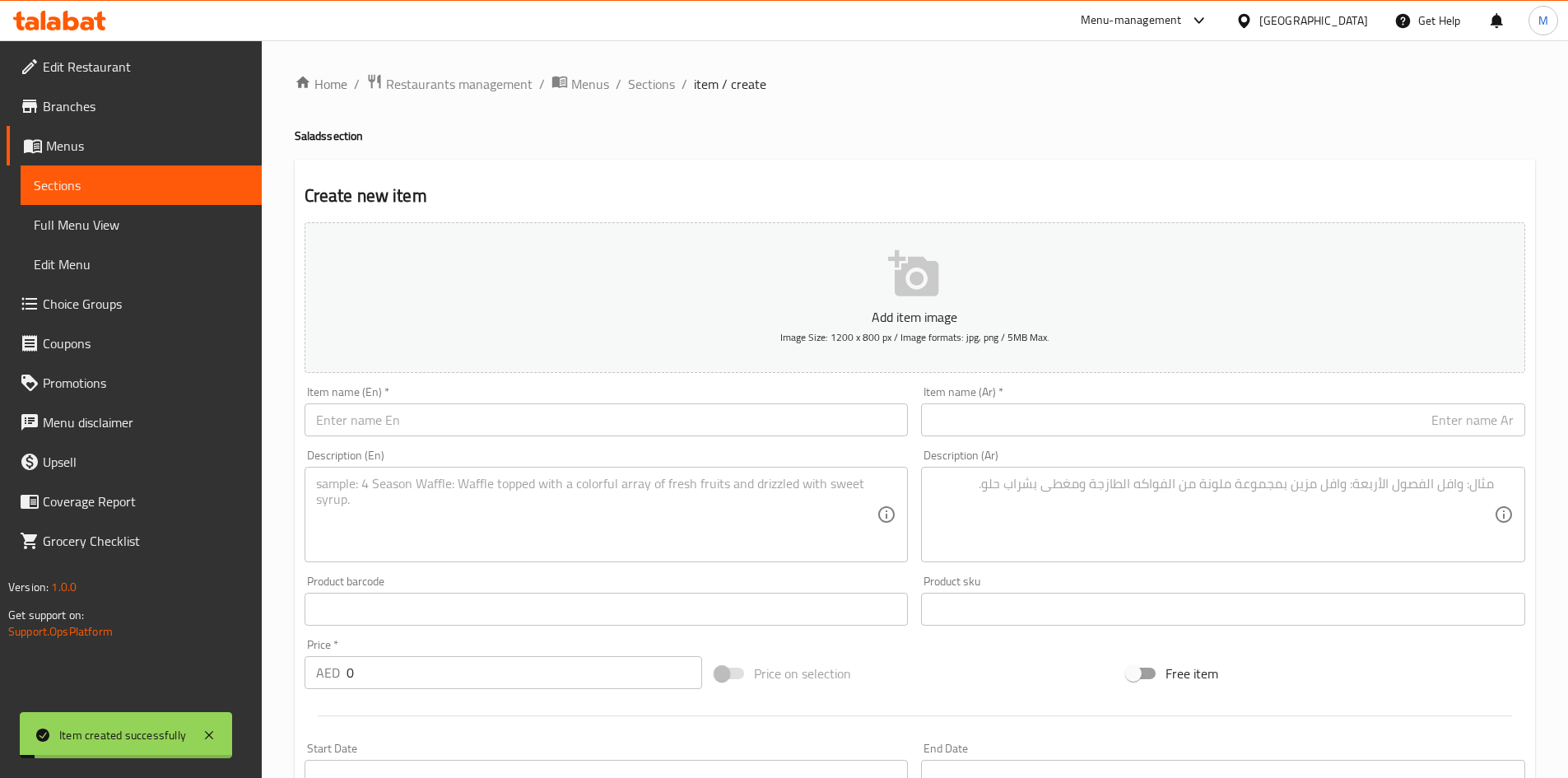
click at [454, 424] on input "text" at bounding box center [606, 419] width 605 height 33
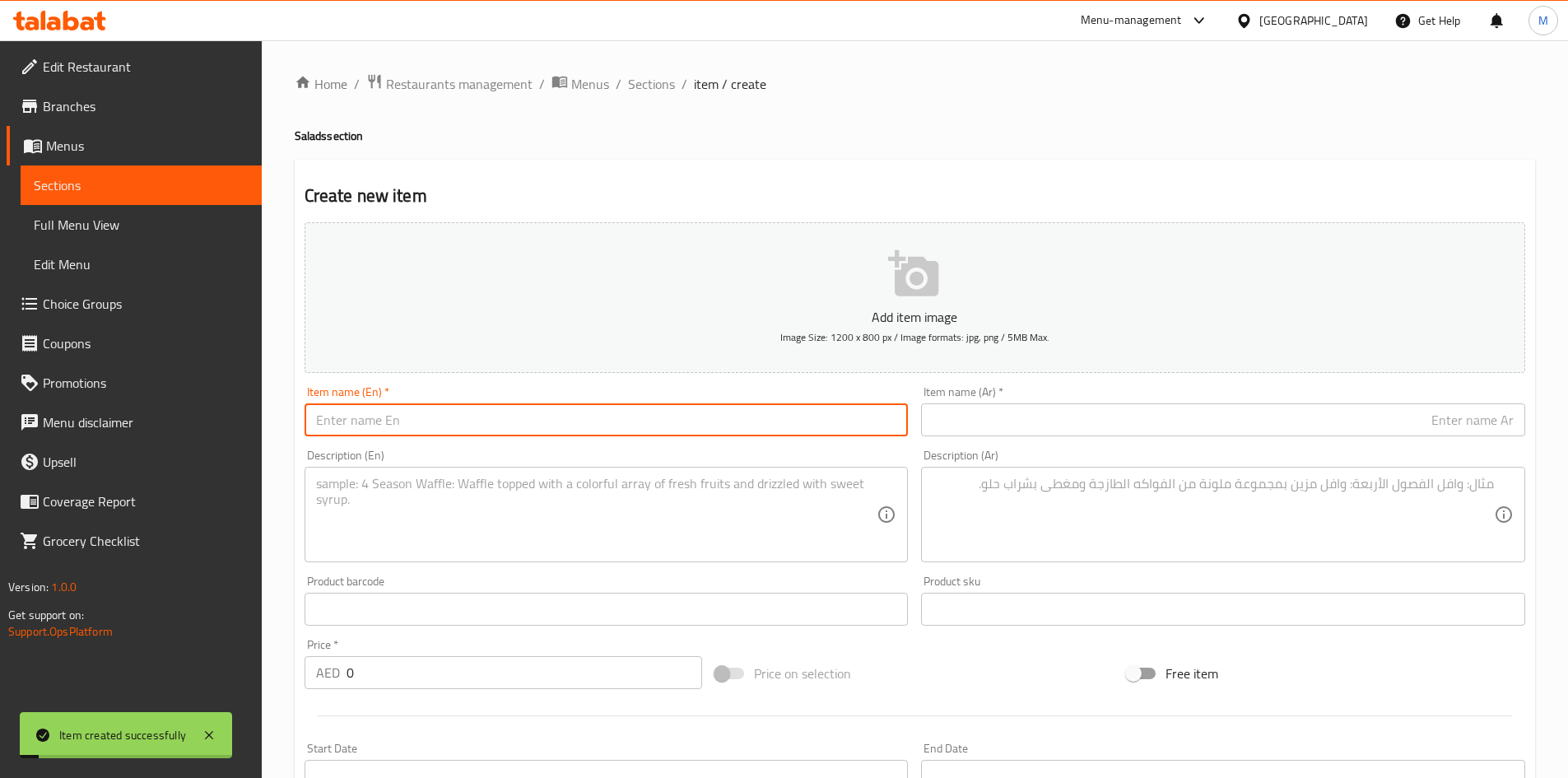
paste input "Grilled halloumi salad"
type input "Grilled halloumi salad"
drag, startPoint x: 1014, startPoint y: 428, endPoint x: 990, endPoint y: 412, distance: 28.8
click at [1014, 428] on input "text" at bounding box center [1223, 419] width 605 height 33
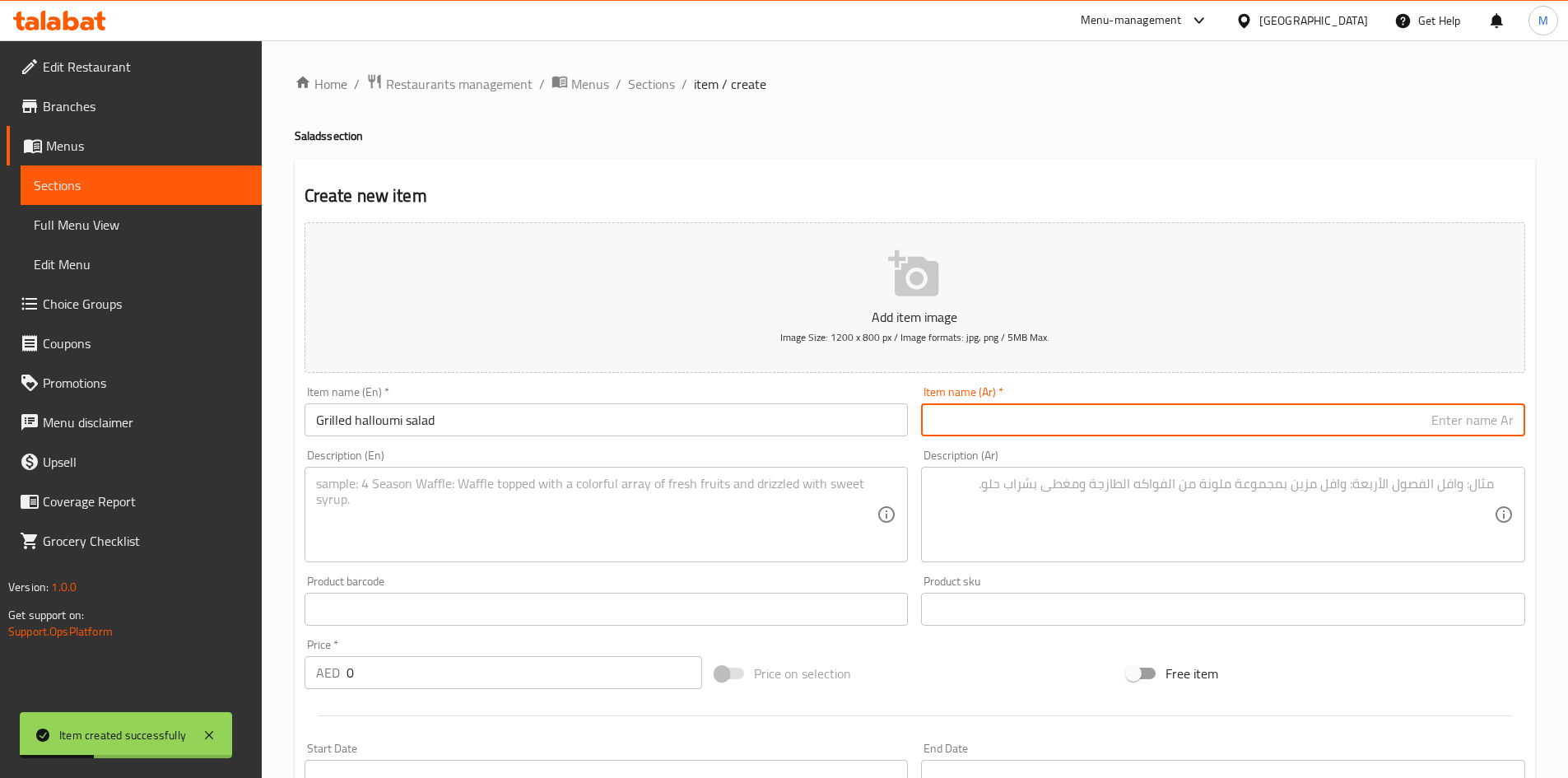
paste input "سلطة الحلوم المشوي"
type input "سلطة الحلوم المشوي"
click at [491, 501] on textarea at bounding box center [597, 514] width 562 height 78
paste textarea "This grilled halloumi salad is a delicious summer main or side dish. It feature…"
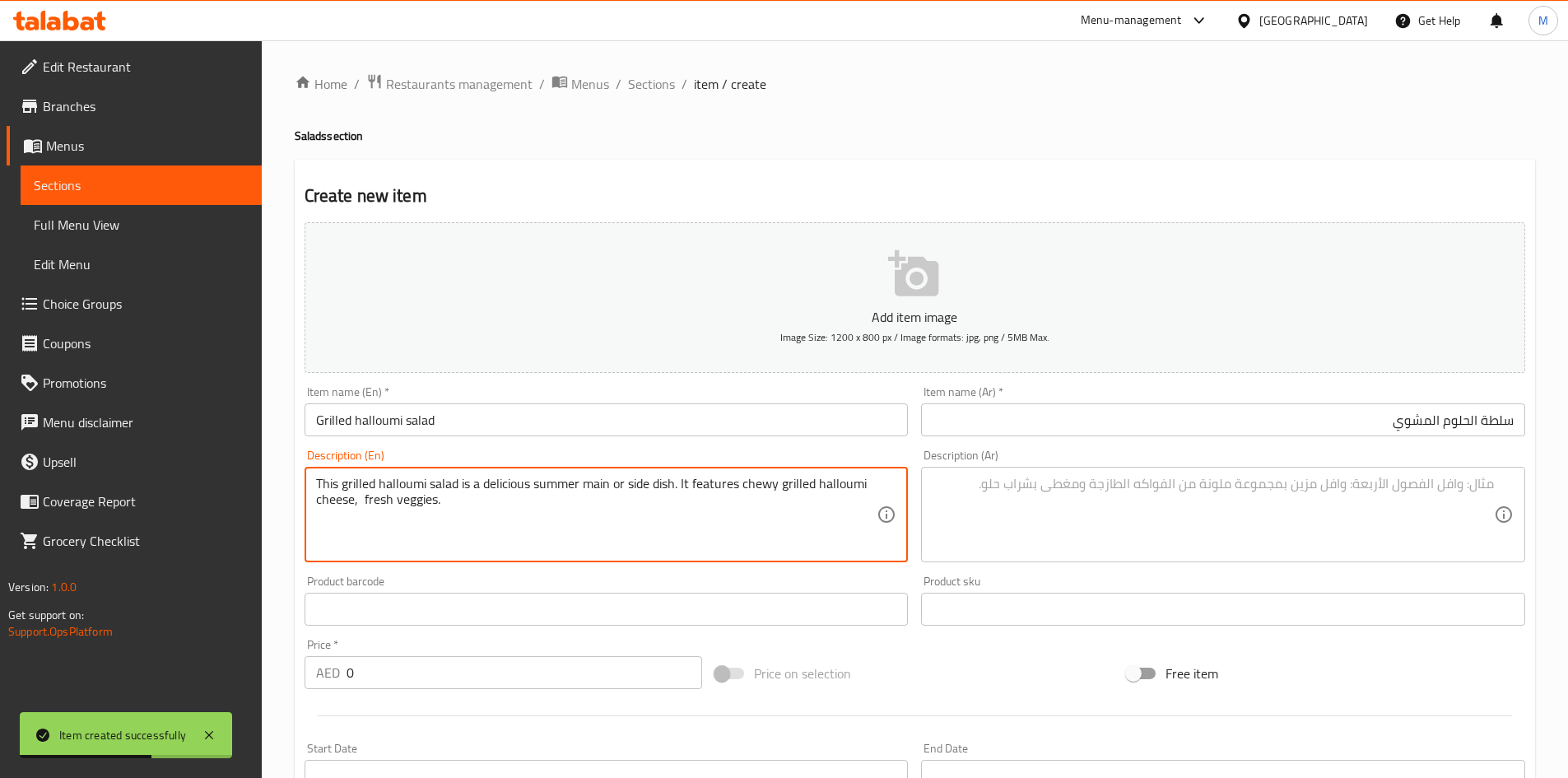
type textarea "This grilled halloumi salad is a delicious summer main or side dish. It feature…"
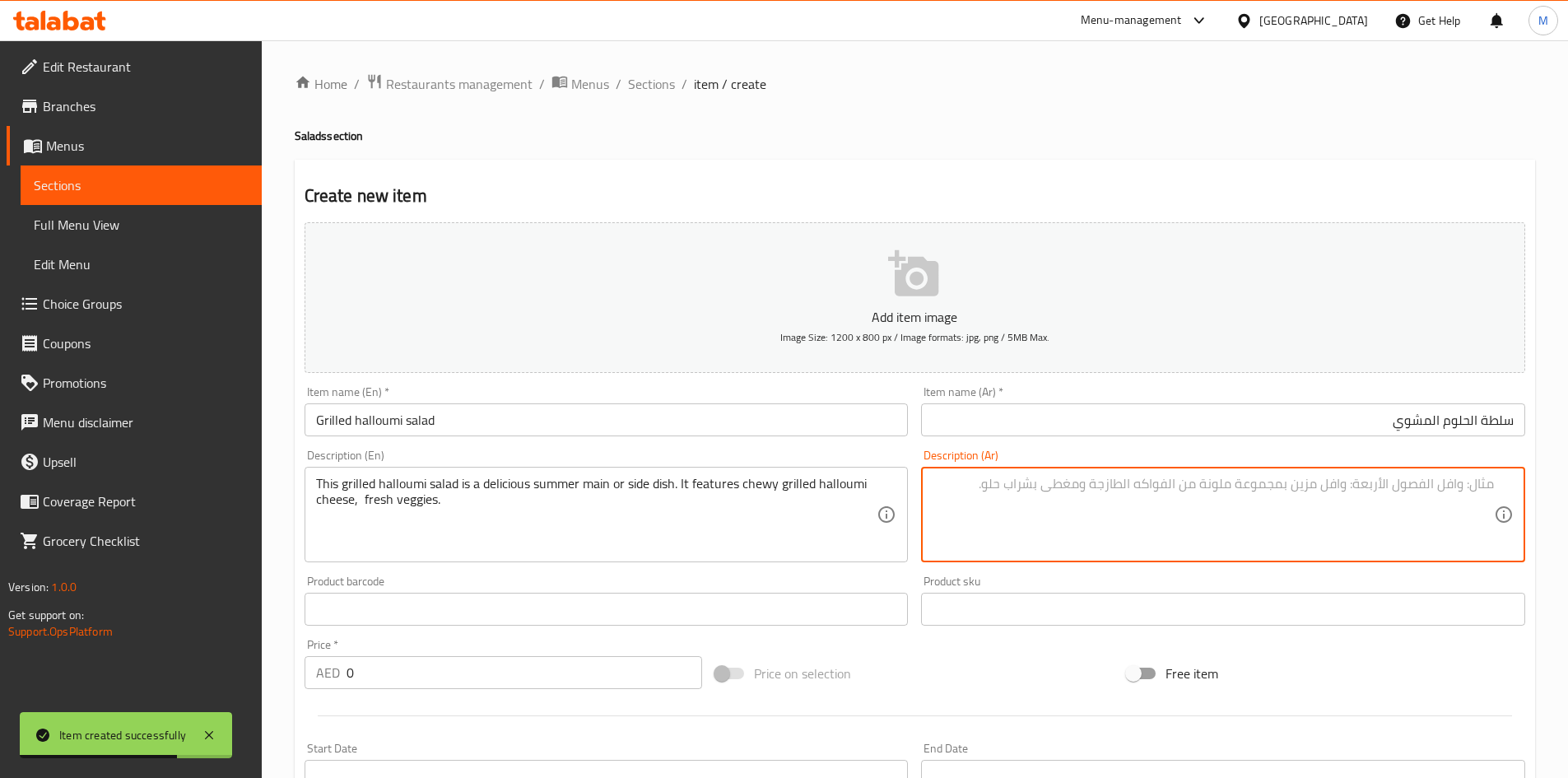
click at [1034, 515] on textarea at bounding box center [1213, 514] width 562 height 78
paste textarea "سلطة الحلوم المشوي هذه طبق رئيسي أو جانبي لذيذ في الصيف. تتميز بجبنة الحلوم الم…"
type textarea "سلطة الحلوم المشوي هذه طبق رئيسي أو جانبي لذيذ في الصيف. تتميز بجبنة الحلوم الم…"
click at [536, 665] on input "0" at bounding box center [524, 672] width 356 height 33
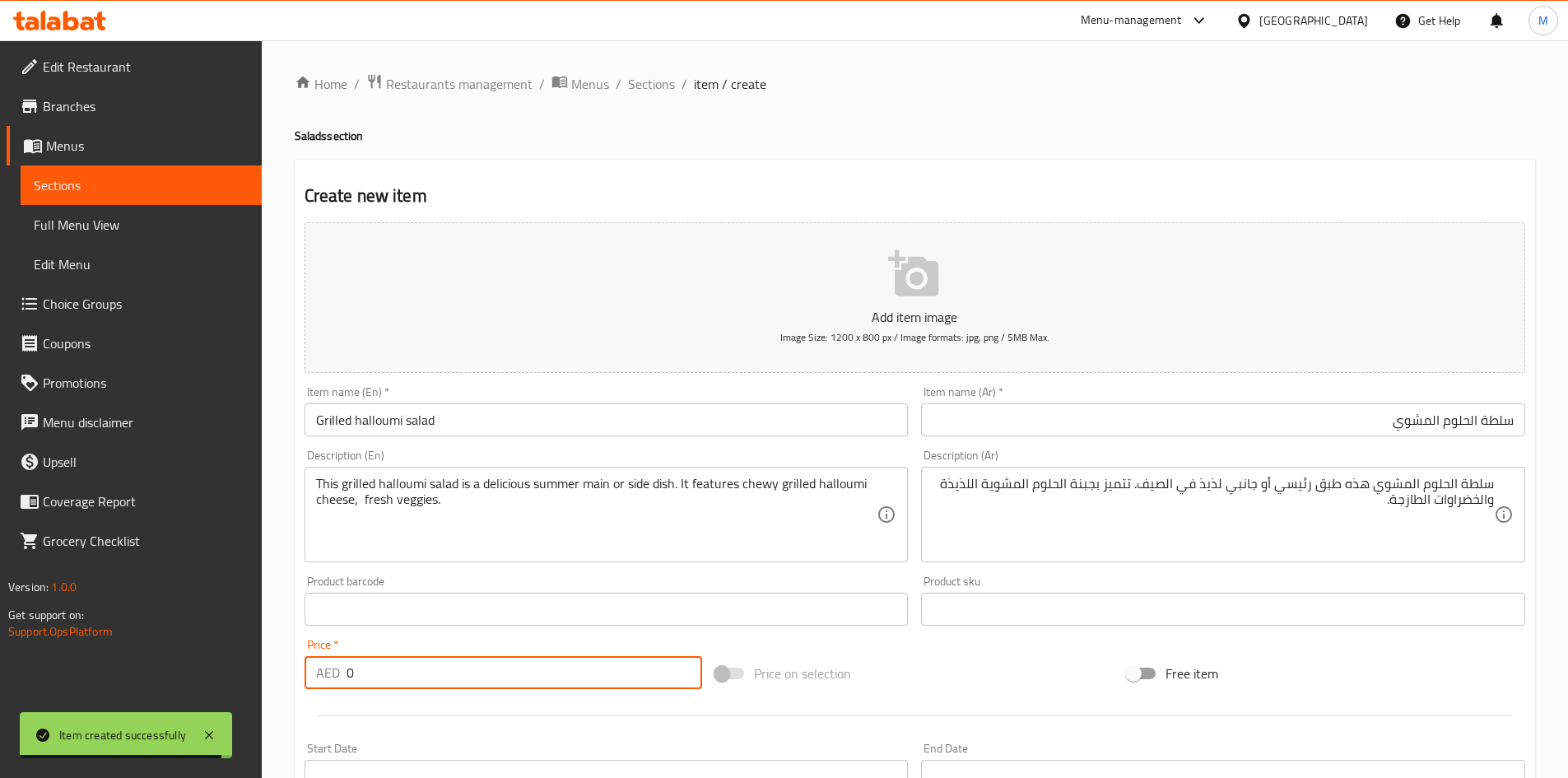
click at [536, 665] on input "0" at bounding box center [524, 672] width 356 height 33
paste input "23"
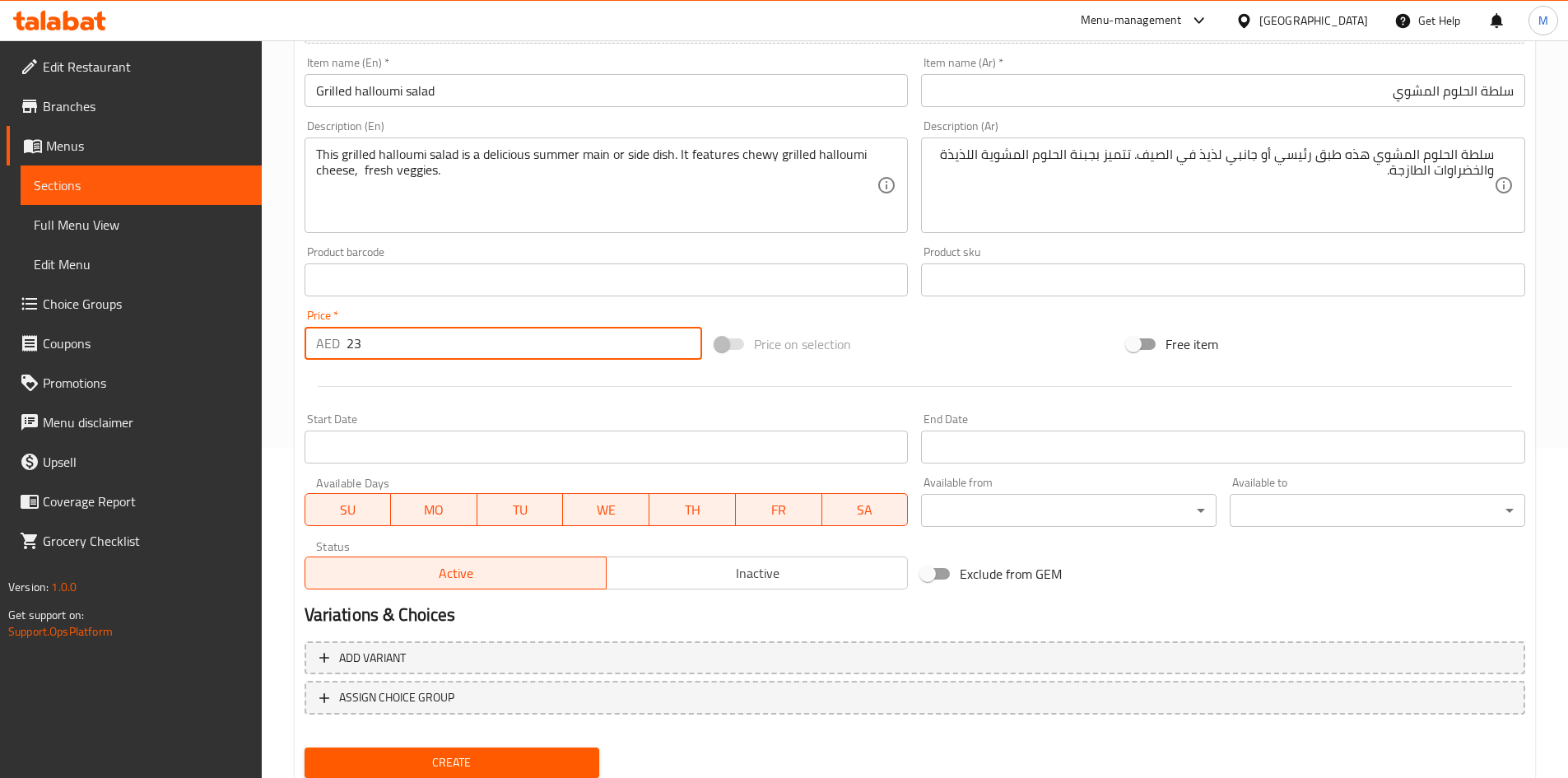
type input "23"
click at [496, 753] on span "Create" at bounding box center [452, 762] width 269 height 21
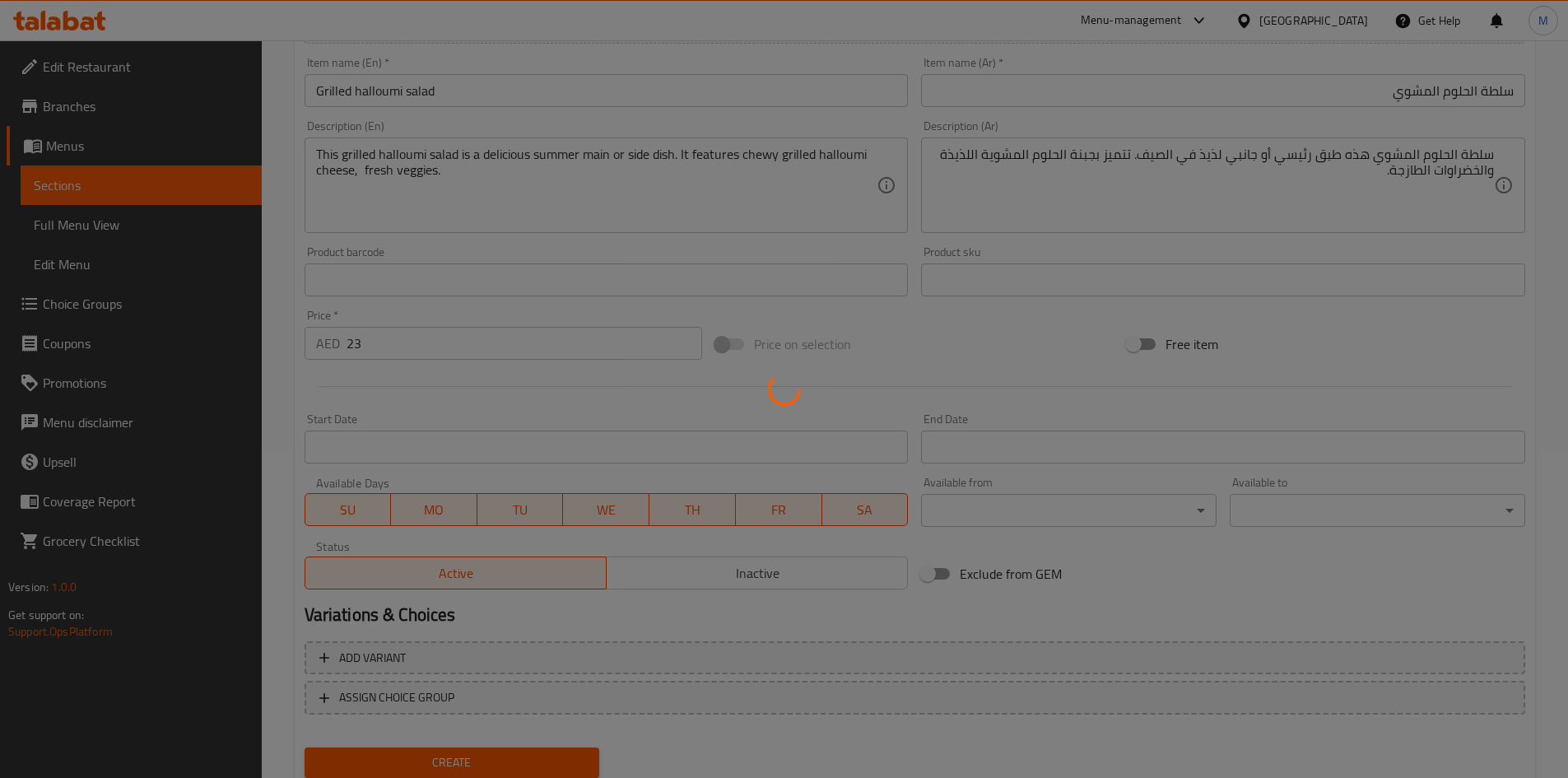
type input "0"
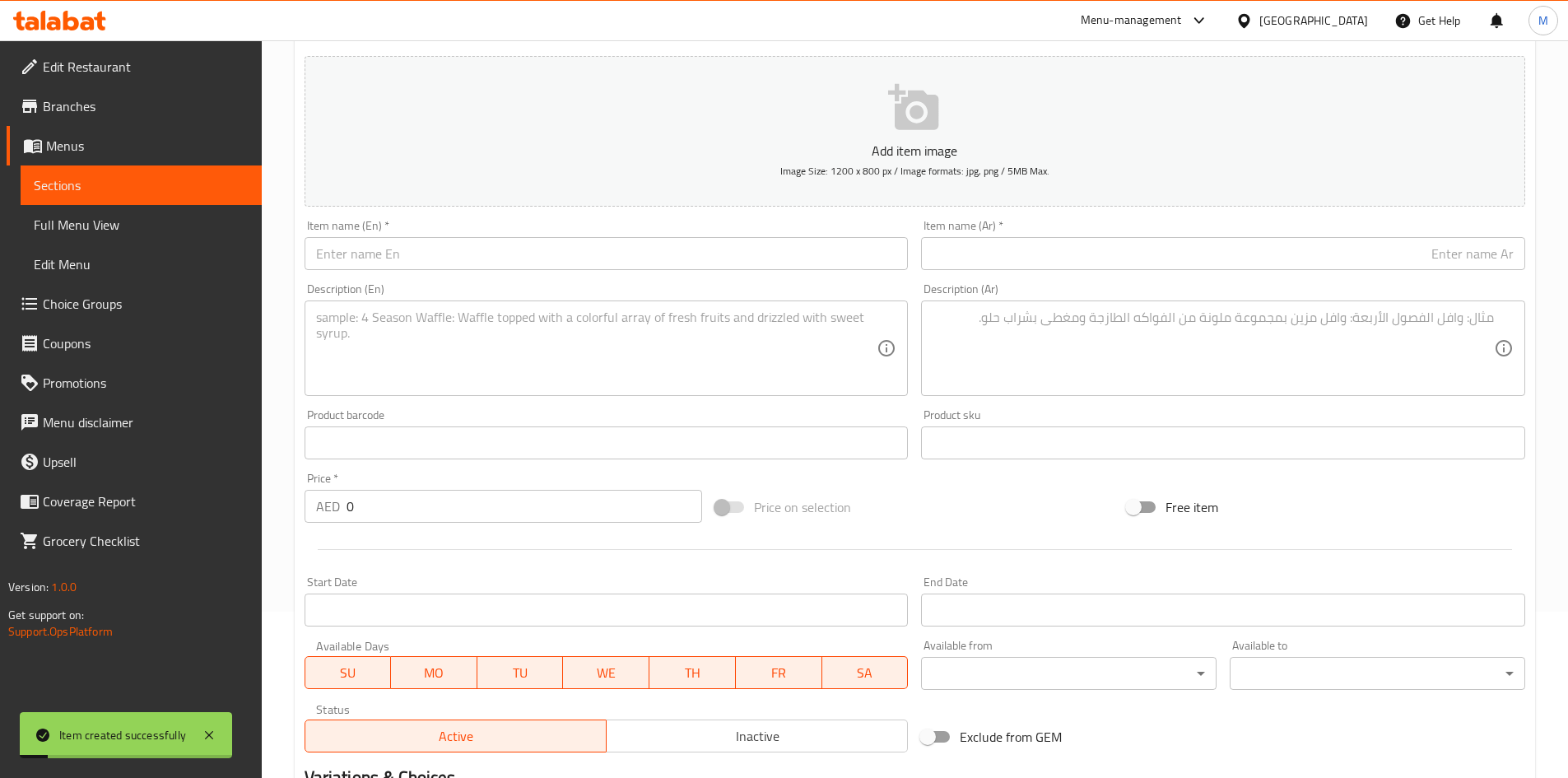
scroll to position [164, 0]
click at [439, 244] on input "text" at bounding box center [606, 255] width 605 height 33
paste input "Grilled avocado salad with chicken"
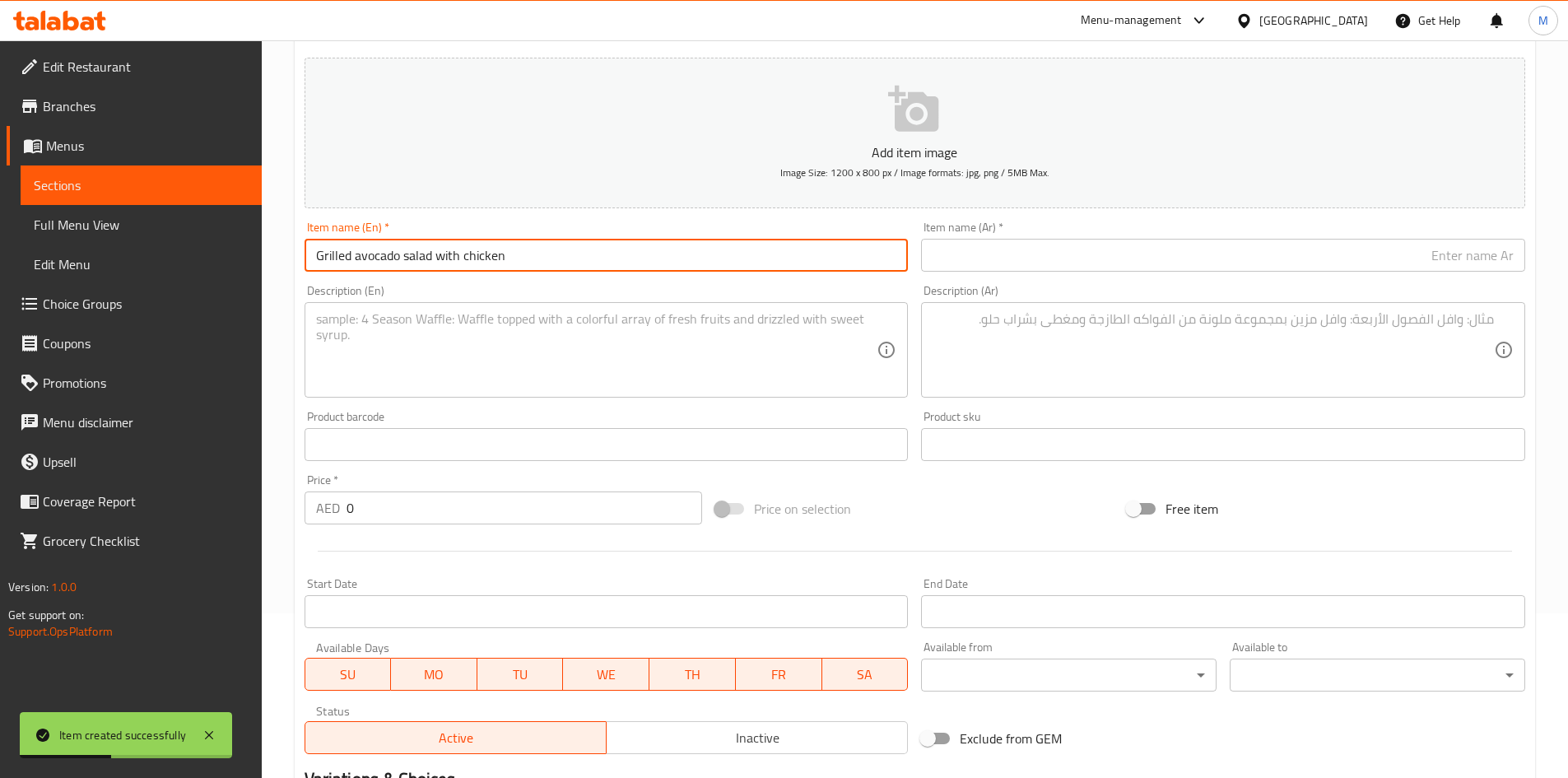
type input "Grilled avocado salad with chicken"
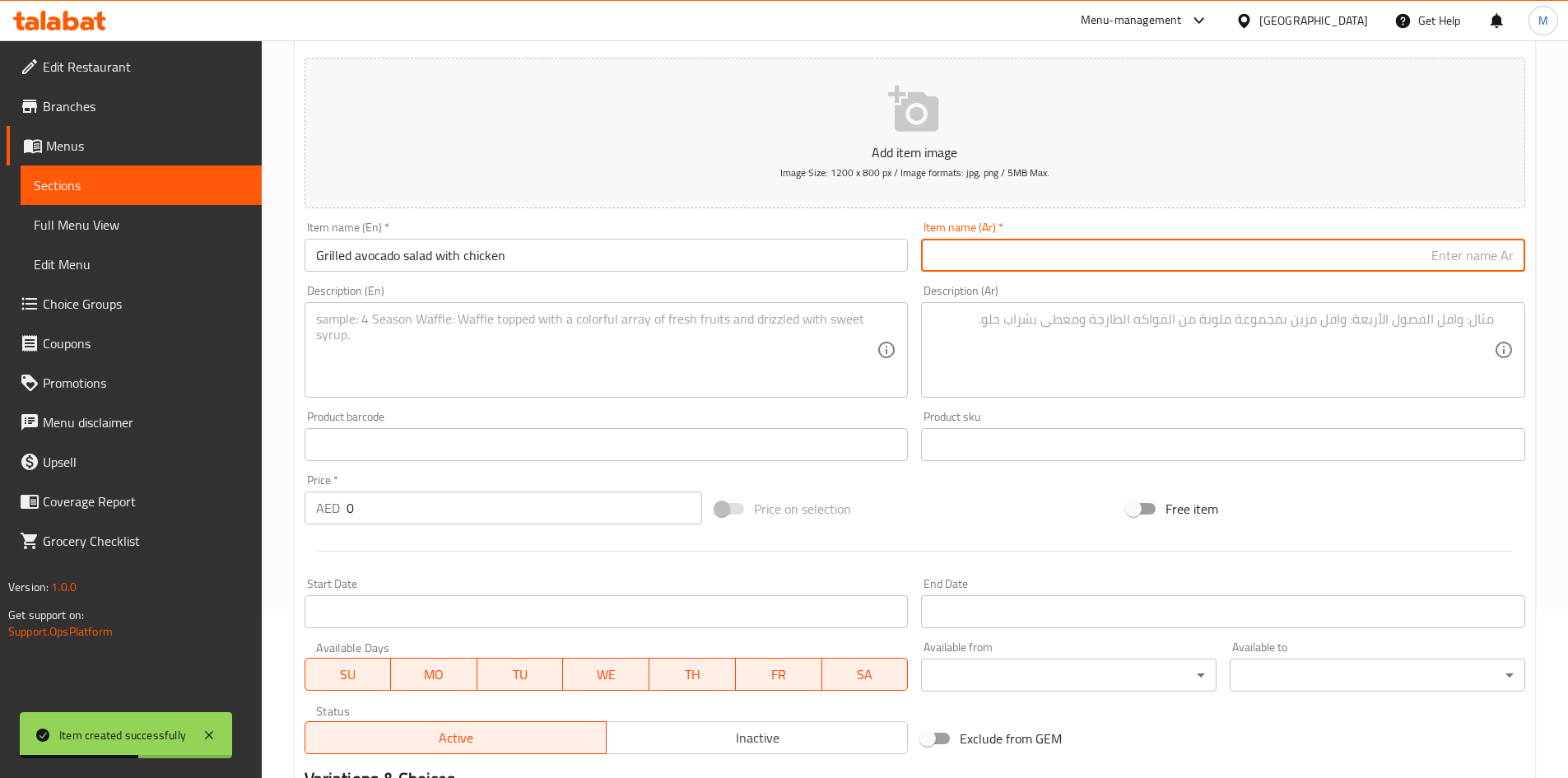
click at [1009, 259] on input "text" at bounding box center [1223, 255] width 605 height 33
paste input "سلطة الأفوكادو المشوي مع الدجاج"
type input "سلطة الأفوكادو المشوي مع الدجاج"
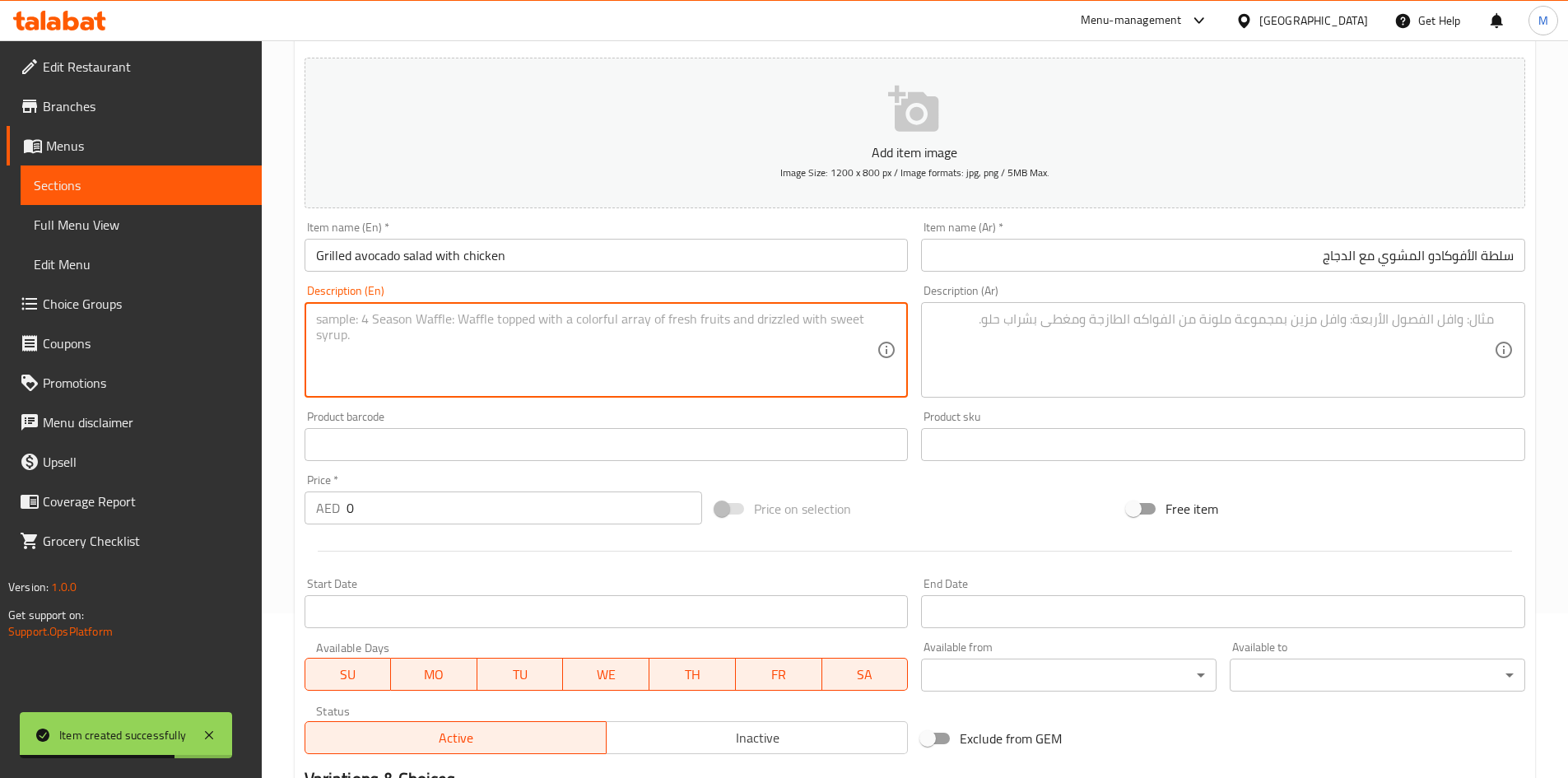
click at [515, 334] on textarea at bounding box center [597, 350] width 562 height 78
paste textarea "This grilled avocado salad is a delicious summer main or side dish. It features…"
type textarea "This grilled avocado salad is a delicious summer main or side dish. It features…"
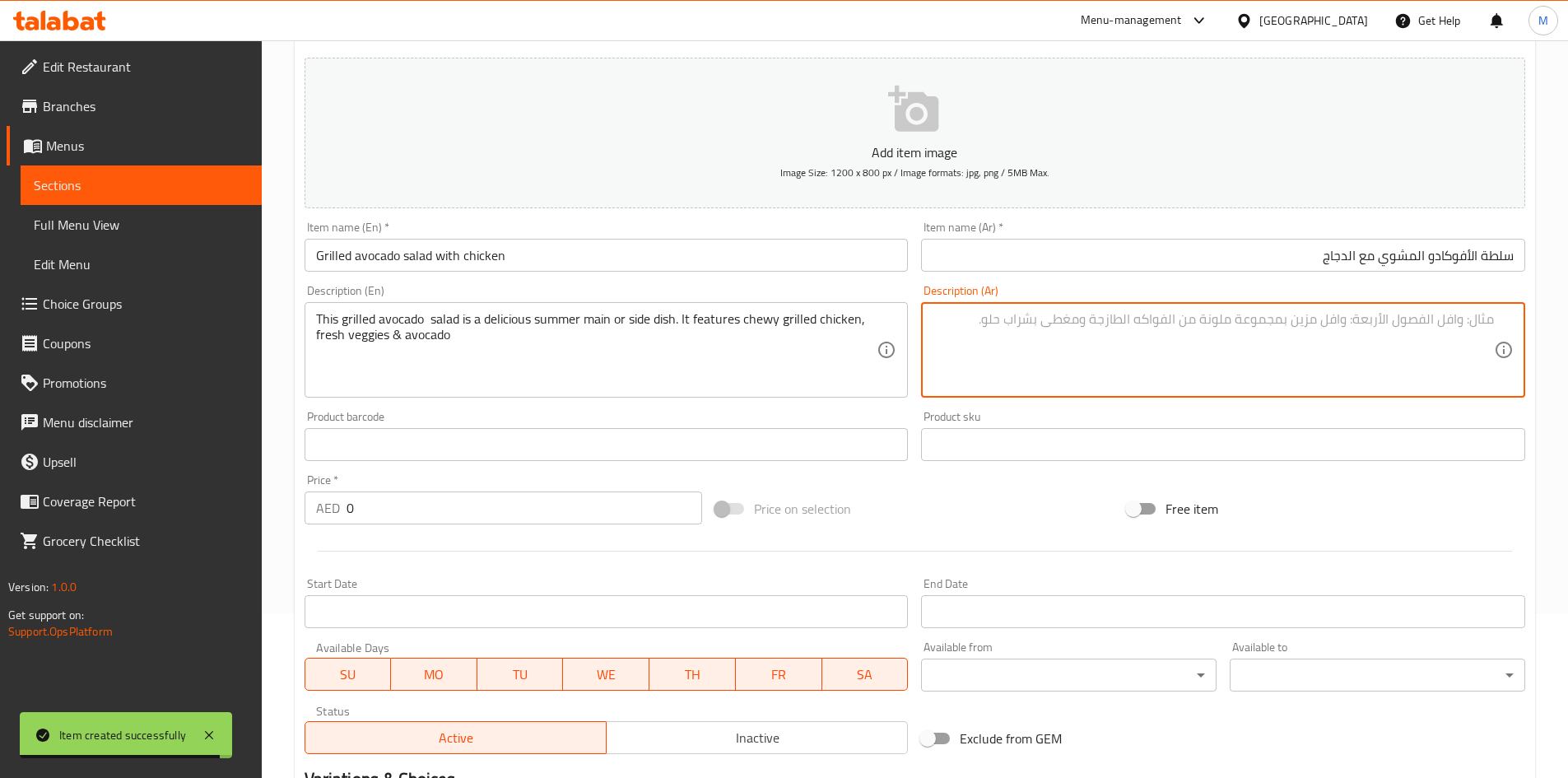
click at [988, 329] on textarea at bounding box center [1213, 350] width 562 height 78
paste textarea "سلطة الأفوكادو المشوية هذه طبق رئيسي أو جانبي لذيذ في الصيف. تتميز بدجاج مشوي ش…"
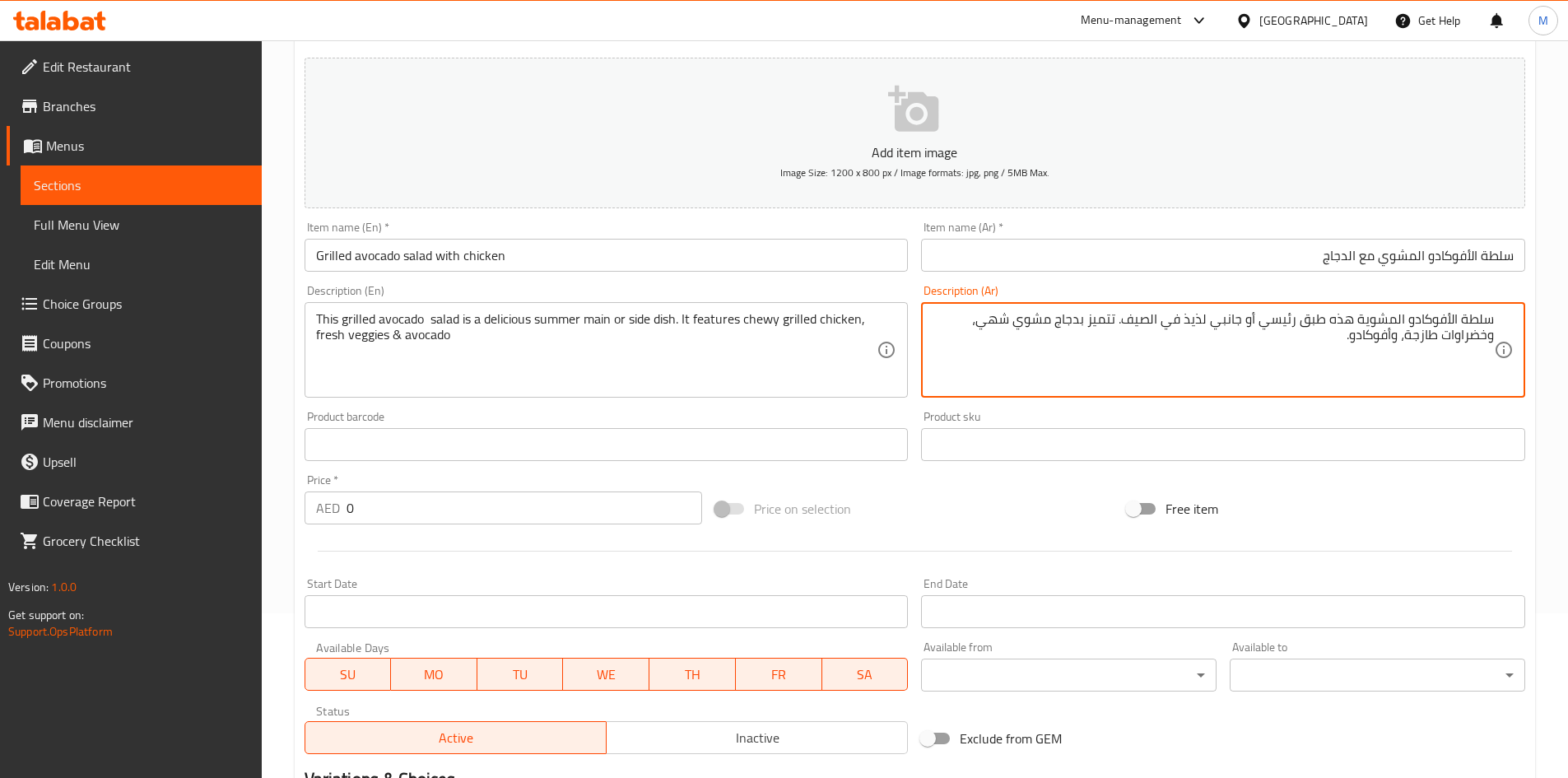
type textarea "سلطة الأفوكادو المشوية هذه طبق رئيسي أو جانبي لذيذ في الصيف. تتميز بدجاج مشوي ش…"
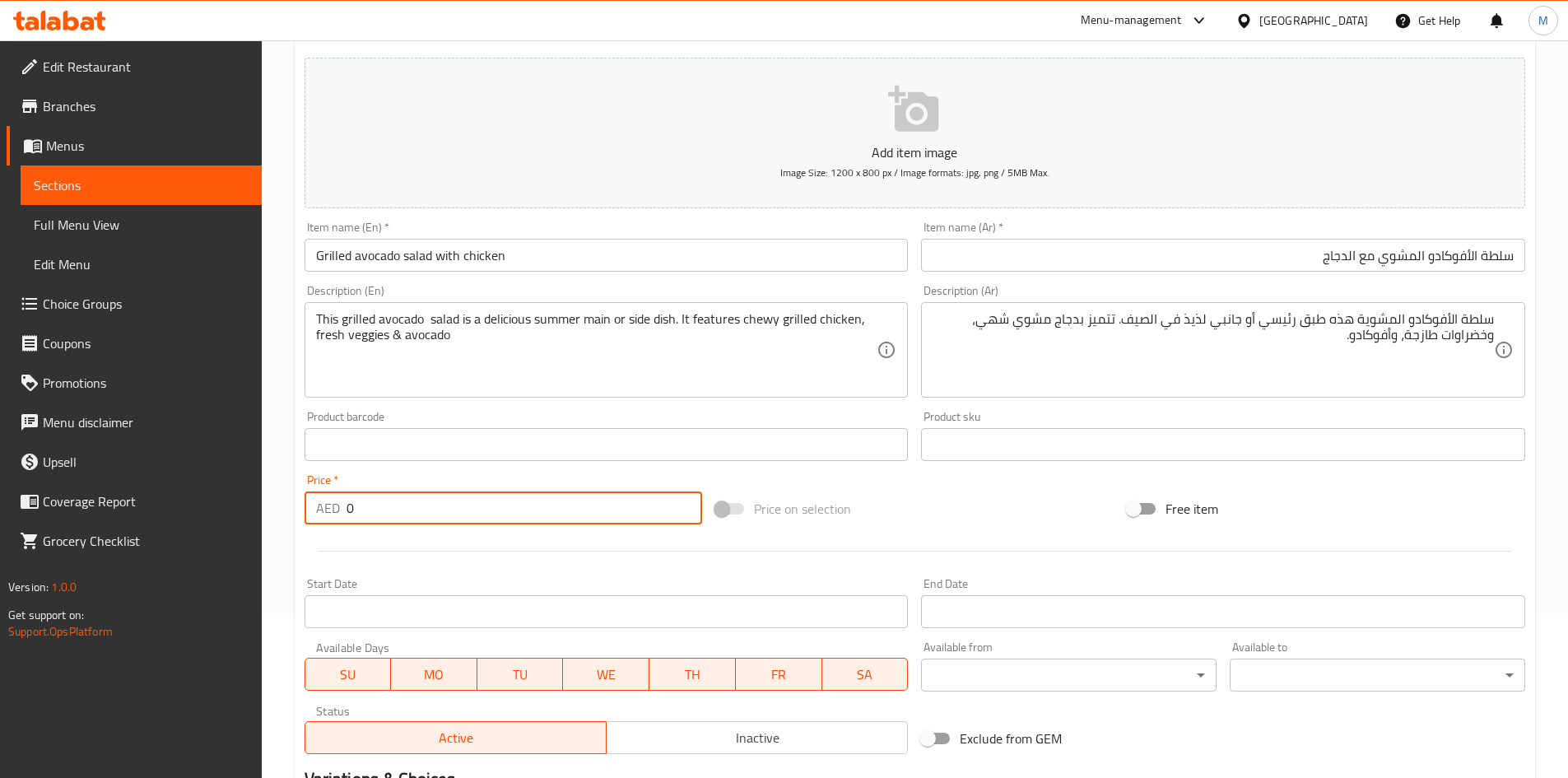
click at [374, 521] on input "0" at bounding box center [524, 507] width 356 height 33
click at [376, 512] on input "0" at bounding box center [524, 507] width 356 height 33
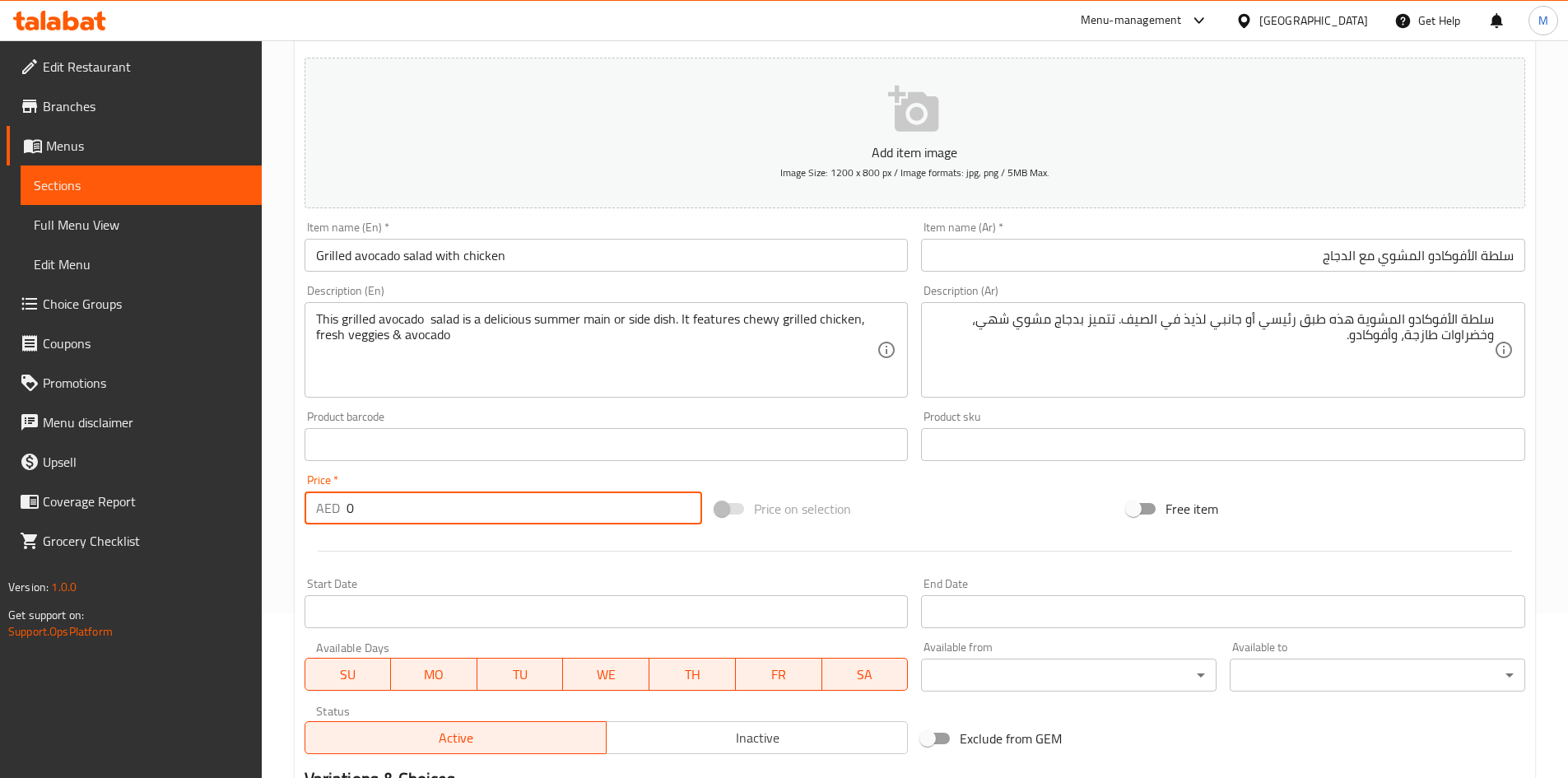
click at [376, 512] on input "0" at bounding box center [524, 507] width 356 height 33
paste input "23"
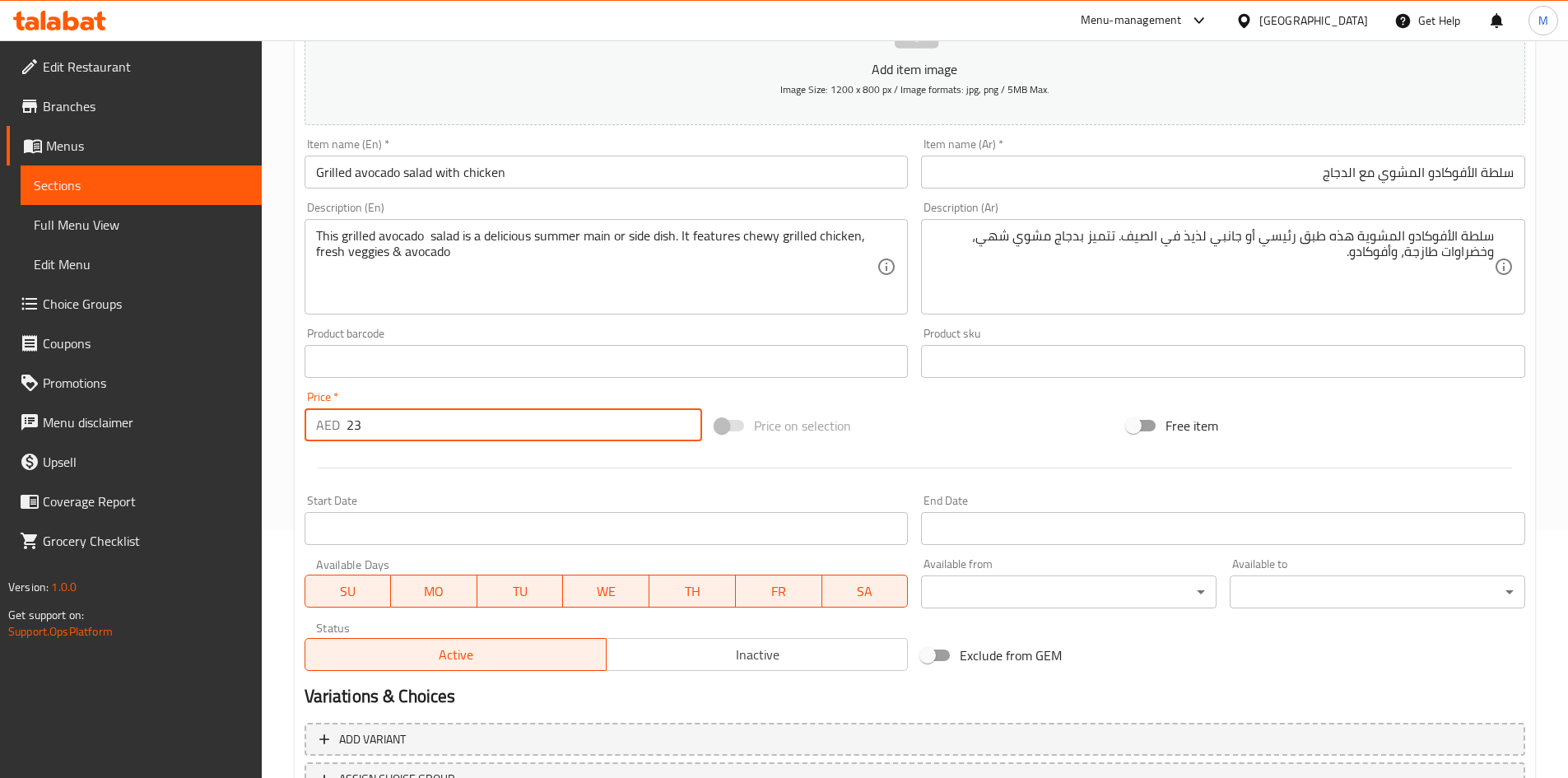
scroll to position [385, 0]
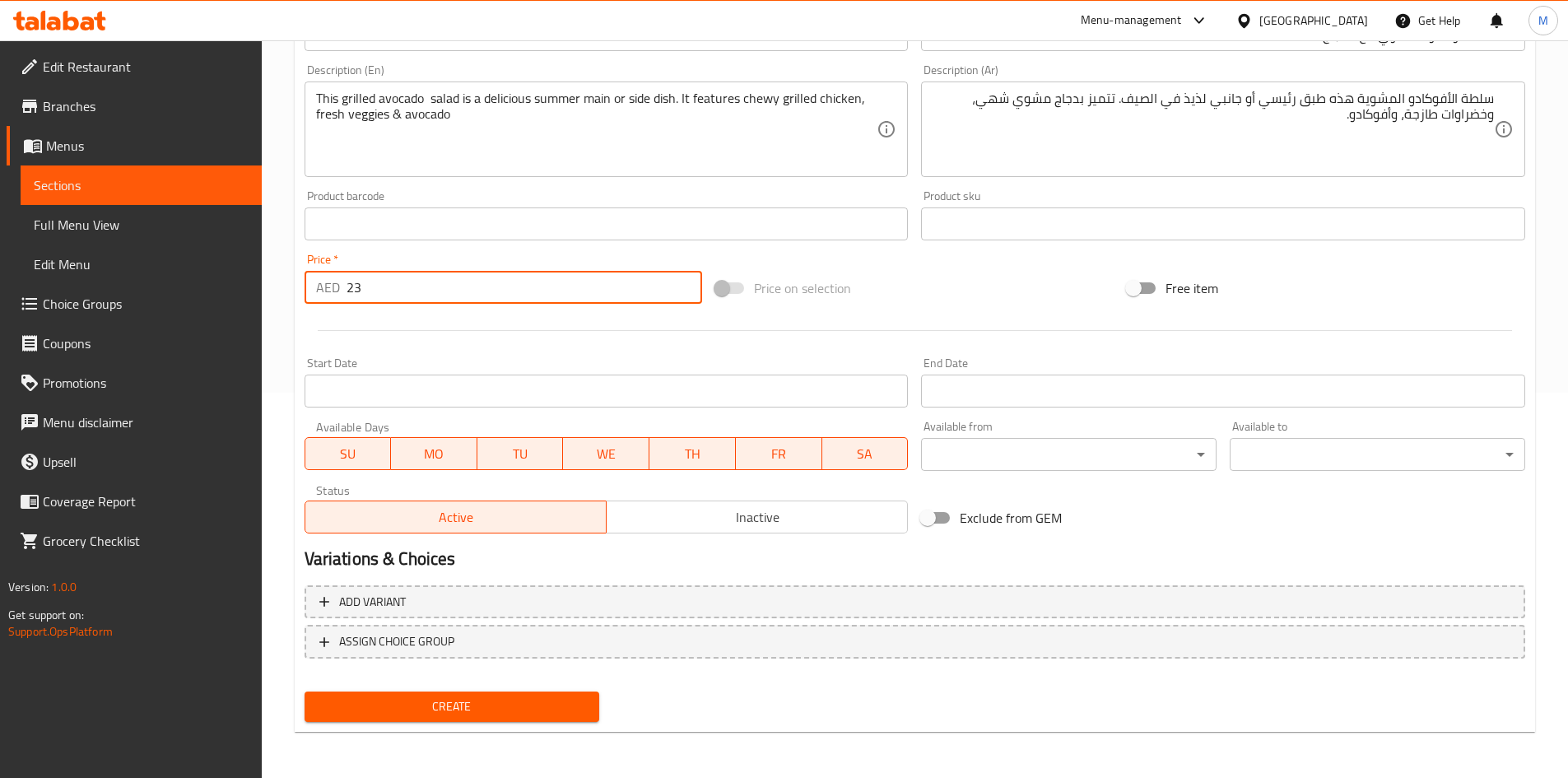
type input "23"
drag, startPoint x: 482, startPoint y: 702, endPoint x: 470, endPoint y: 630, distance: 73.0
click at [482, 702] on span "Create" at bounding box center [452, 707] width 269 height 21
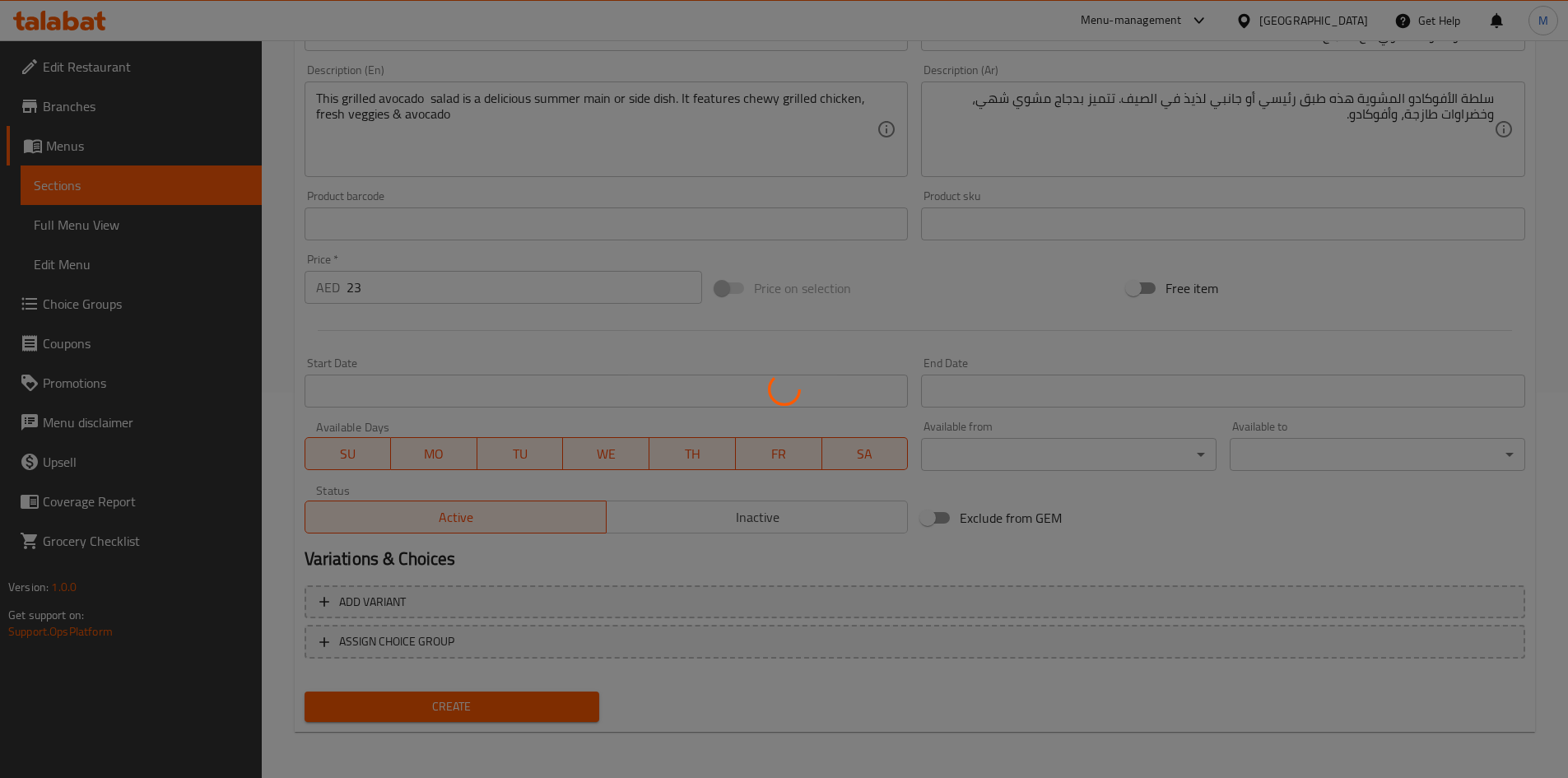
type input "0"
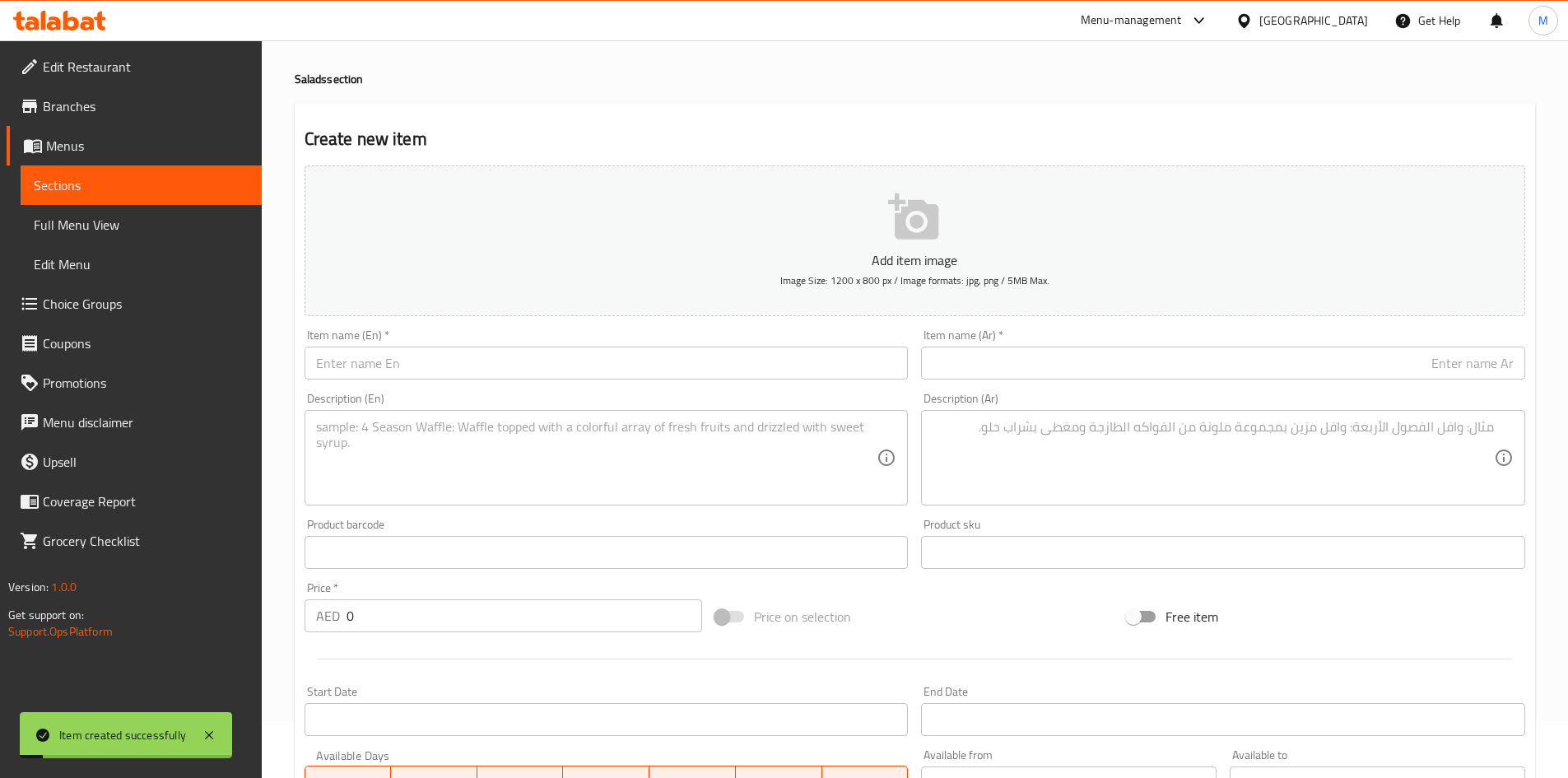
scroll to position [56, 0]
drag, startPoint x: 451, startPoint y: 345, endPoint x: 451, endPoint y: 355, distance: 10.0
click at [451, 345] on div "Item name (En)   * Item name (En) *" at bounding box center [606, 355] width 605 height 50
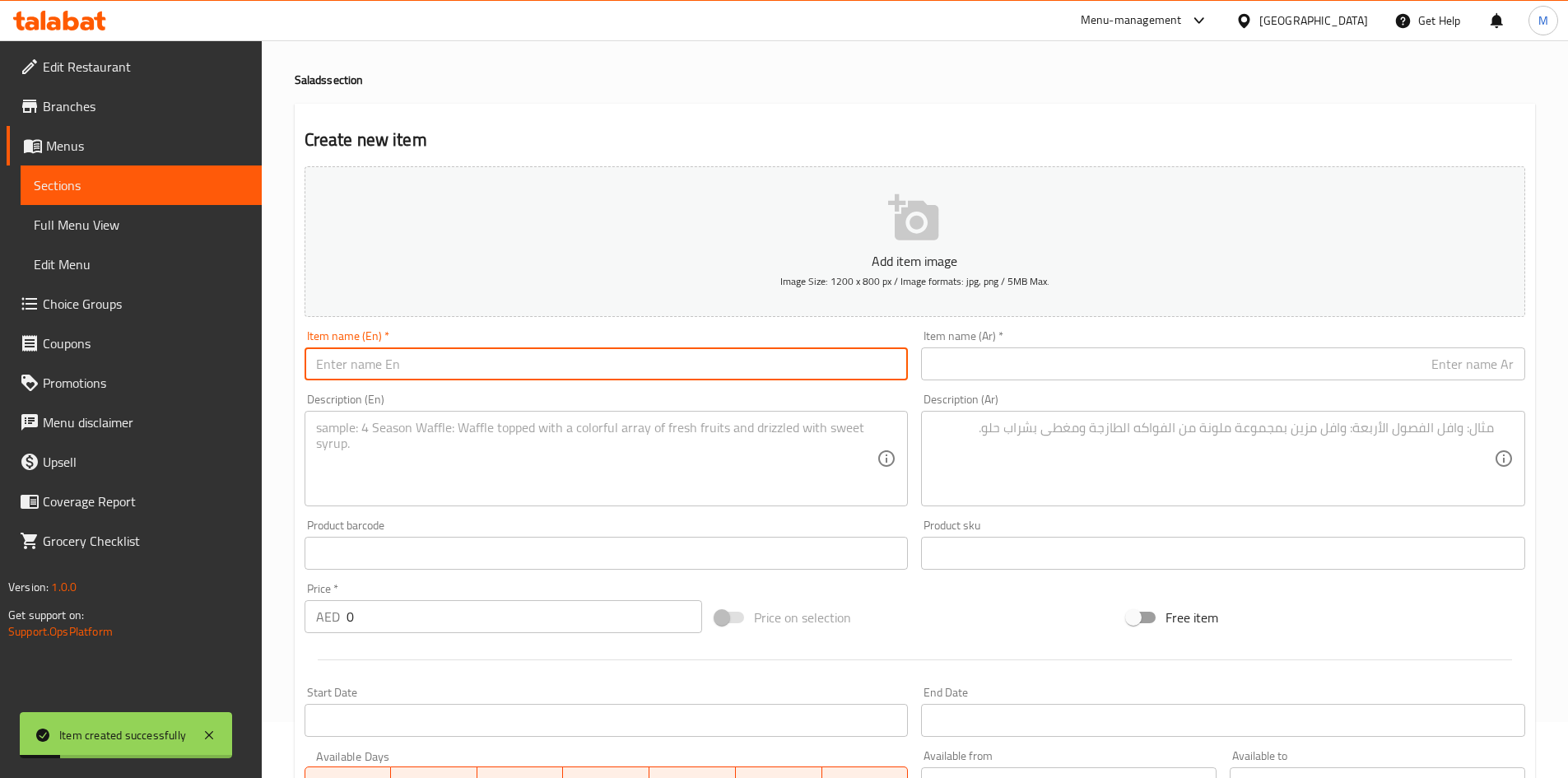
click at [452, 357] on input "text" at bounding box center [606, 363] width 605 height 33
paste input "Fattoush salad"
type input "Fattoush salad"
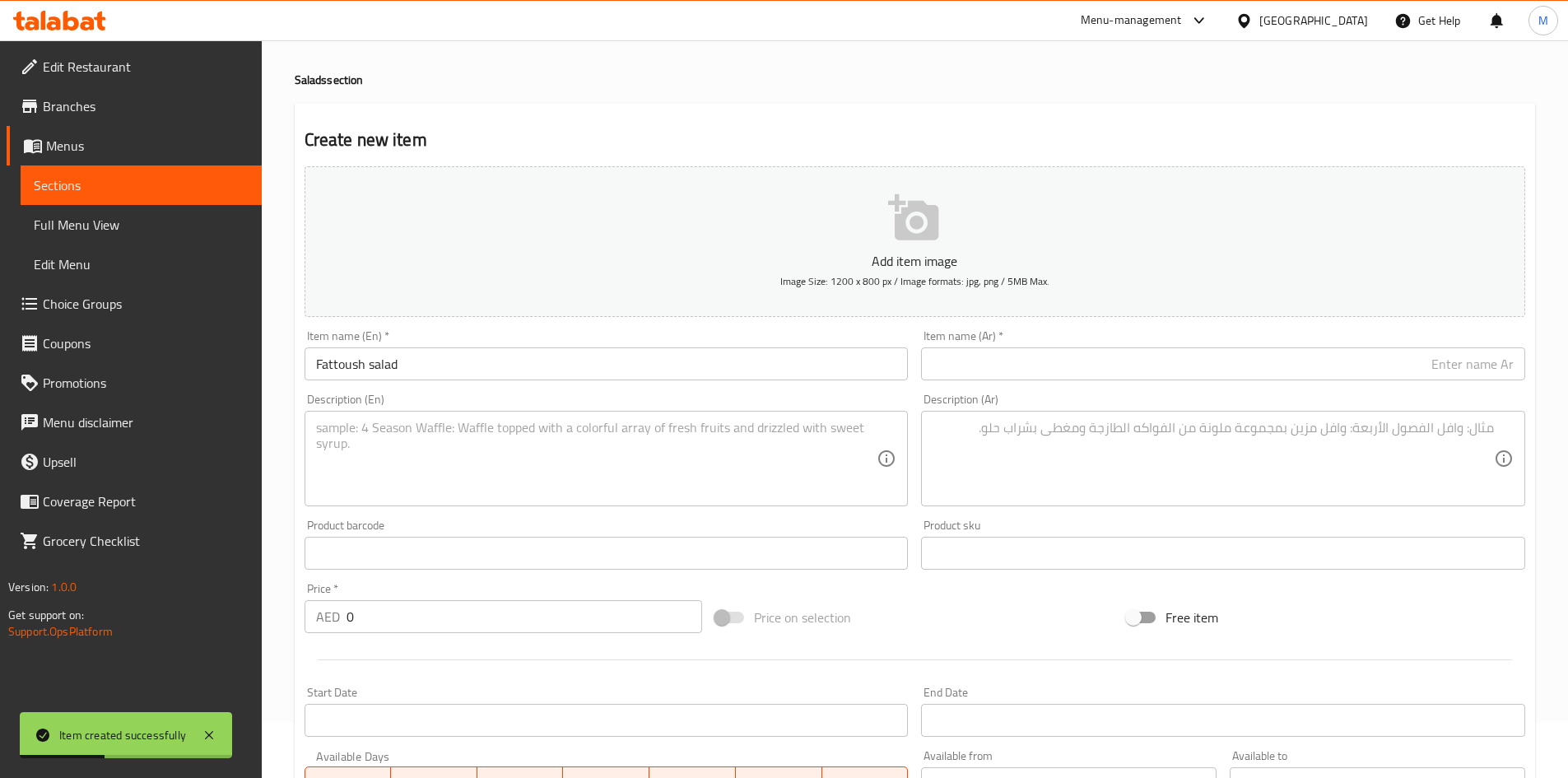
drag, startPoint x: 944, startPoint y: 345, endPoint x: 961, endPoint y: 371, distance: 31.1
click at [944, 346] on div "Item name (Ar)   * Item name (Ar) *" at bounding box center [1223, 355] width 605 height 50
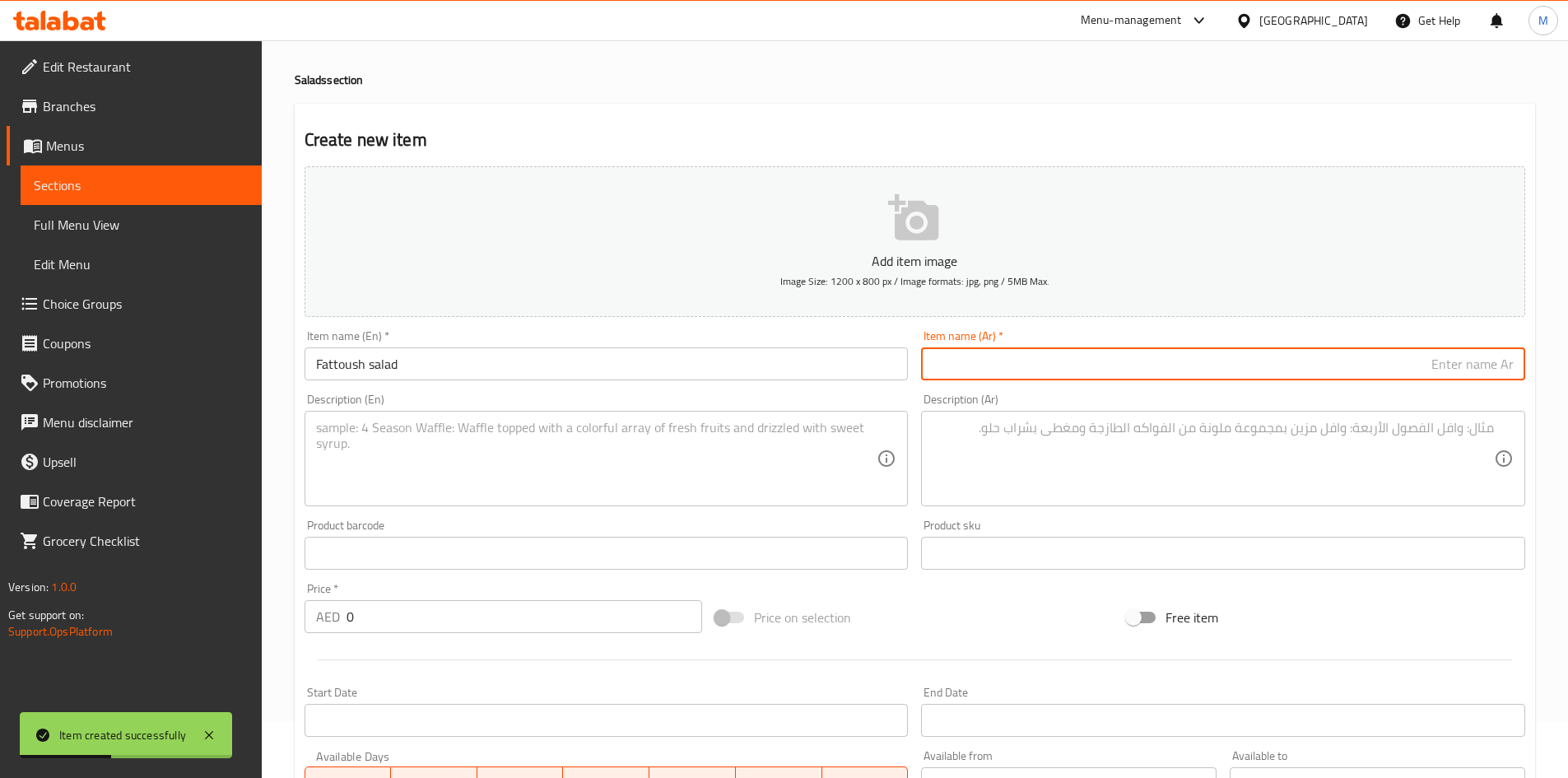
click at [961, 371] on input "text" at bounding box center [1223, 363] width 605 height 33
paste input "سلطة فتوش"
type input "سلطة فتوش"
click at [475, 610] on input "0" at bounding box center [524, 616] width 356 height 33
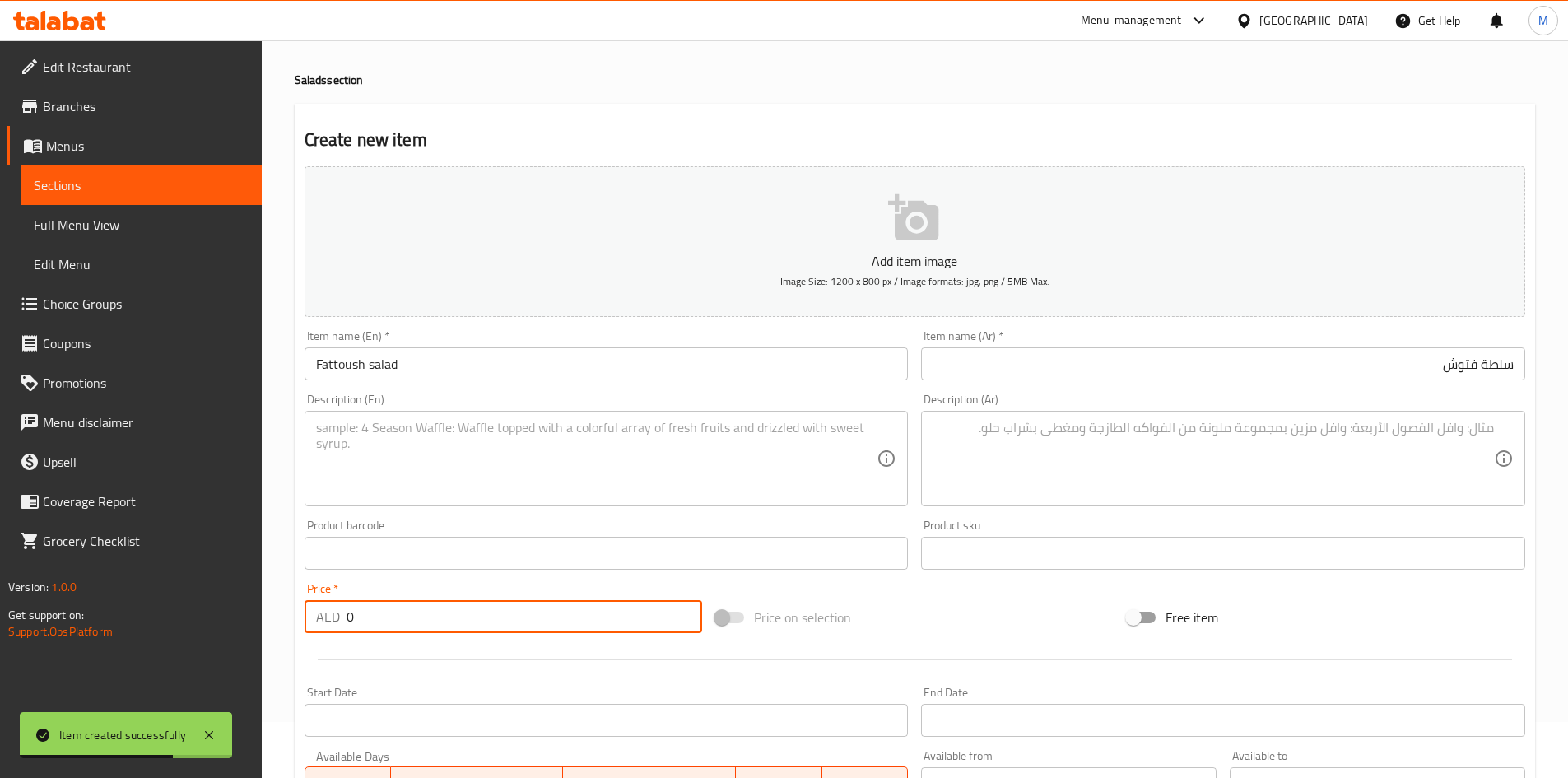
click at [475, 610] on input "0" at bounding box center [524, 616] width 356 height 33
paste input "19"
type input "19"
click at [761, 454] on textarea at bounding box center [597, 459] width 562 height 78
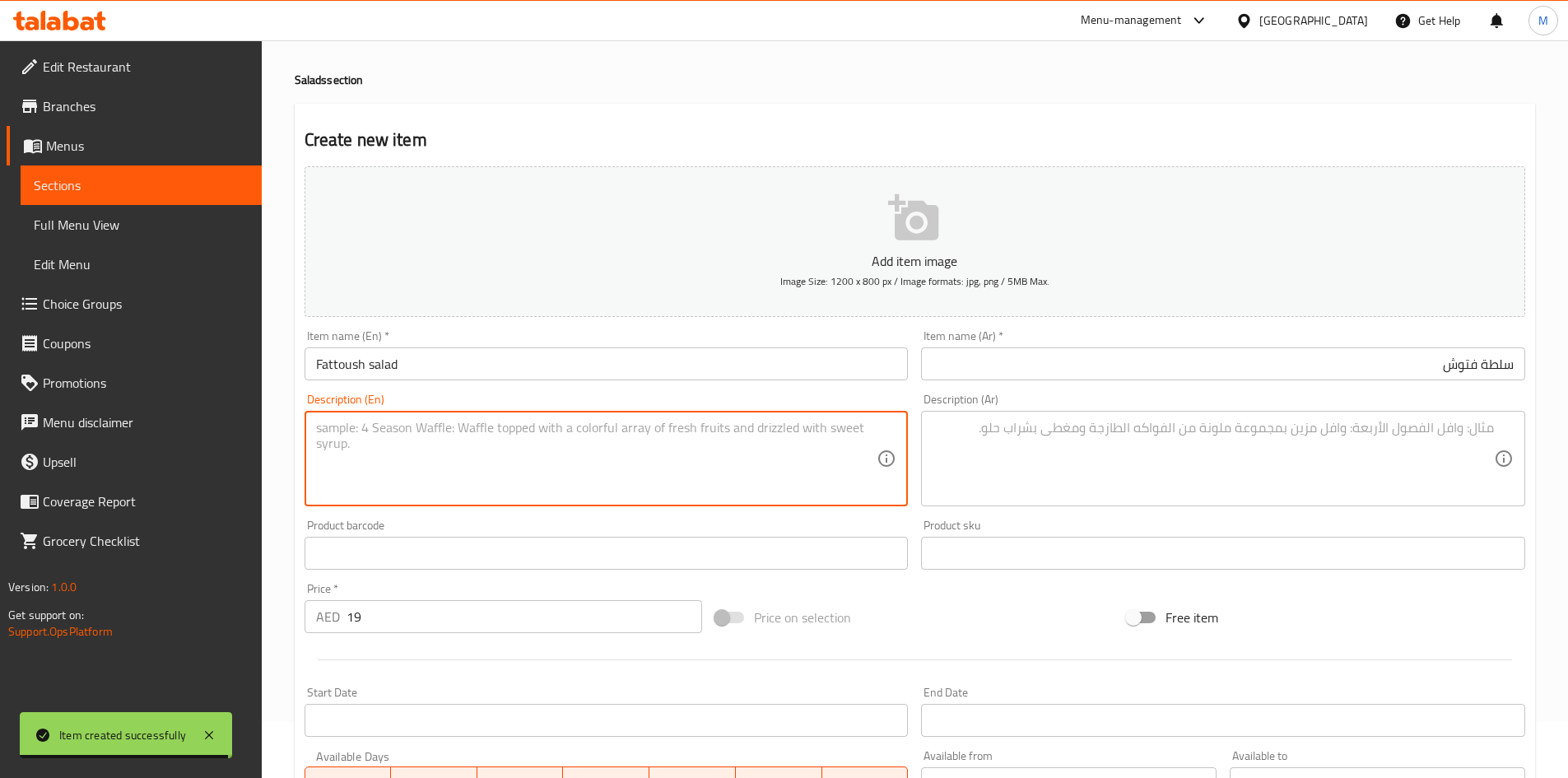
paste textarea "Fattoush is a fresh Middle Eastern salad made with crispy toasted or fried piec…"
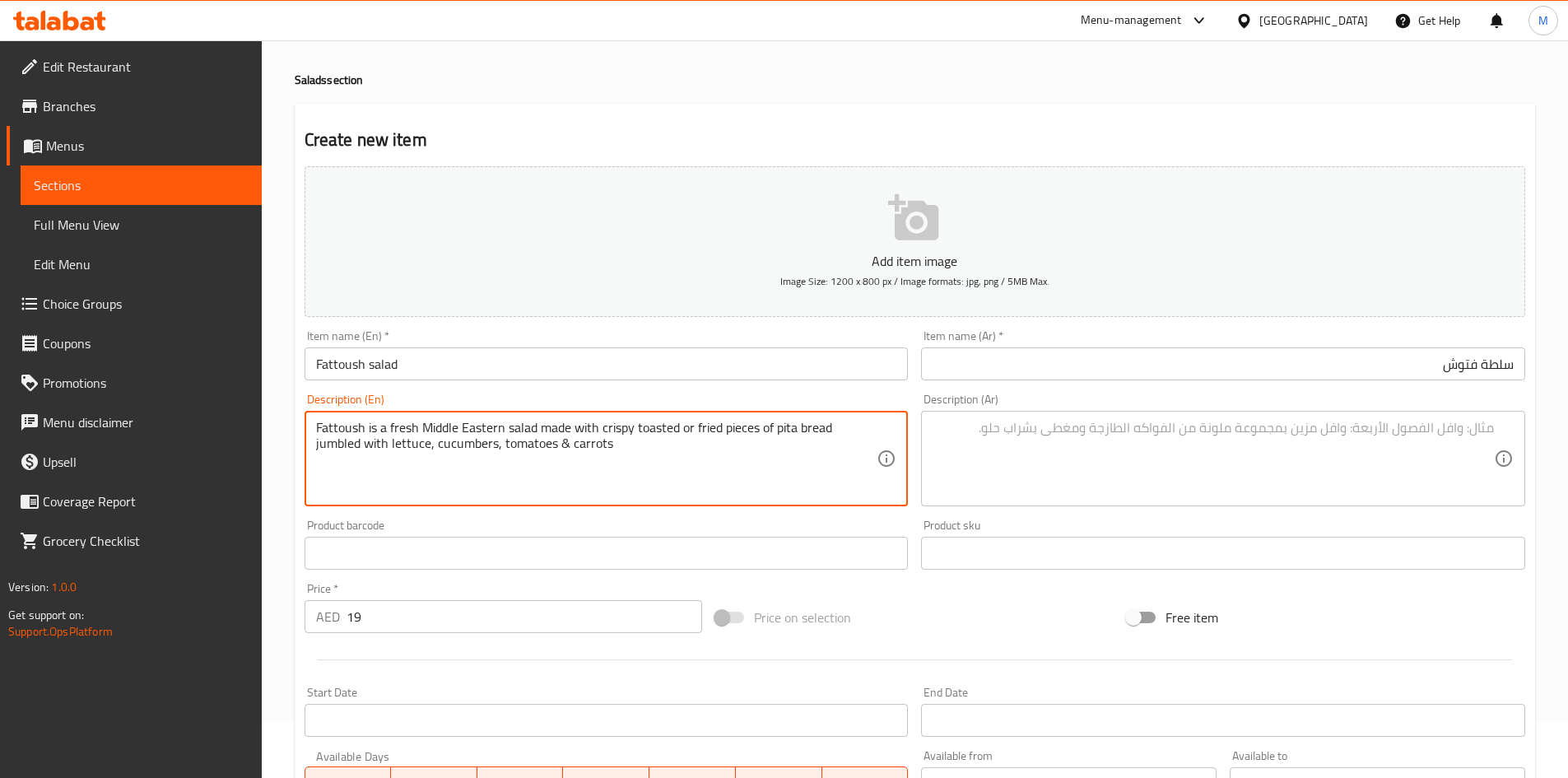
type textarea "Fattoush is a fresh Middle Eastern salad made with crispy toasted or fried piec…"
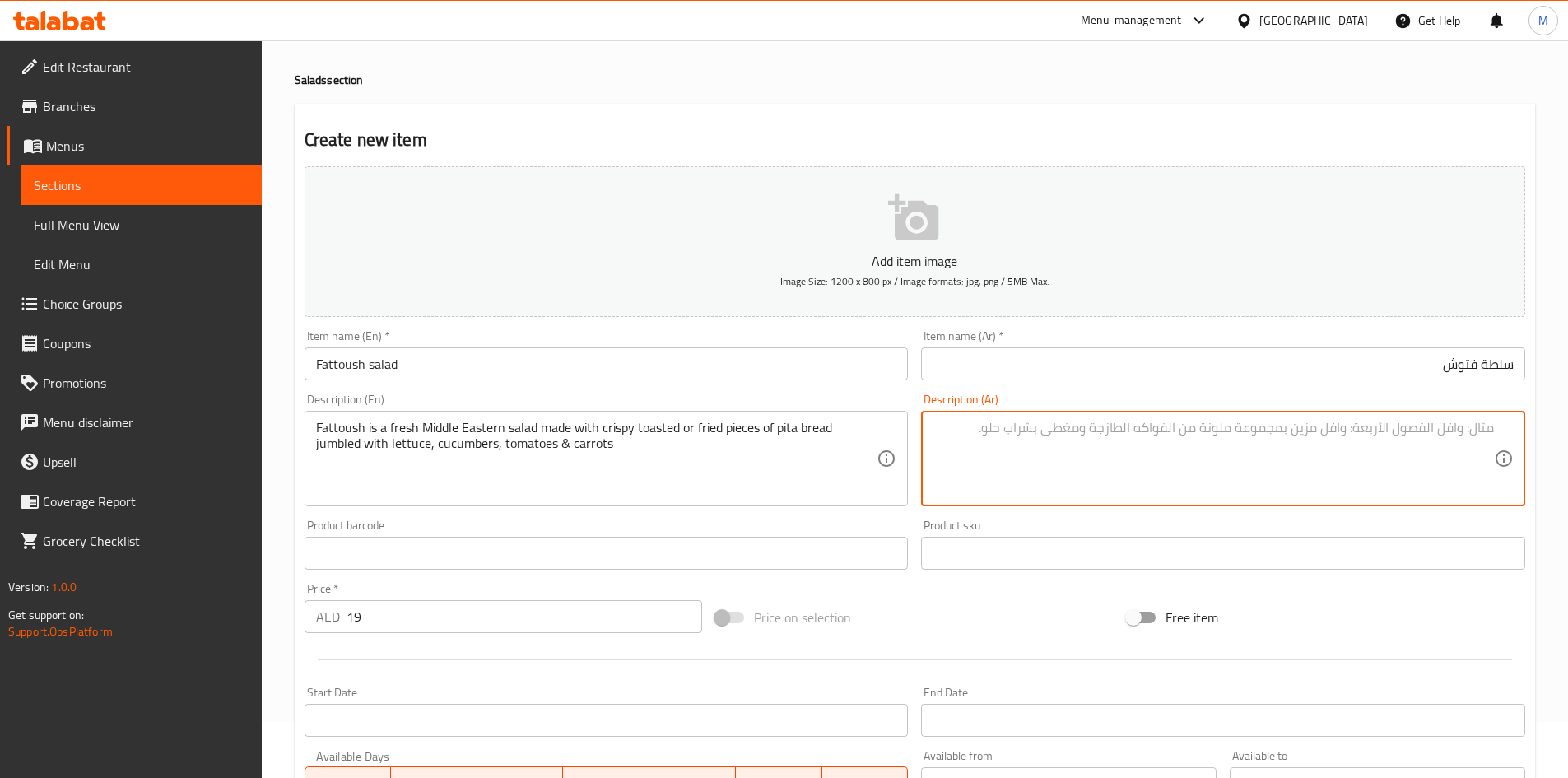
click at [1004, 476] on textarea at bounding box center [1213, 459] width 562 height 78
paste textarea "الفتوش سلطة طازجة من الشرق الأوسط مصنوعة من قطع خبز البيتا المقرمشة المحمصة أو …"
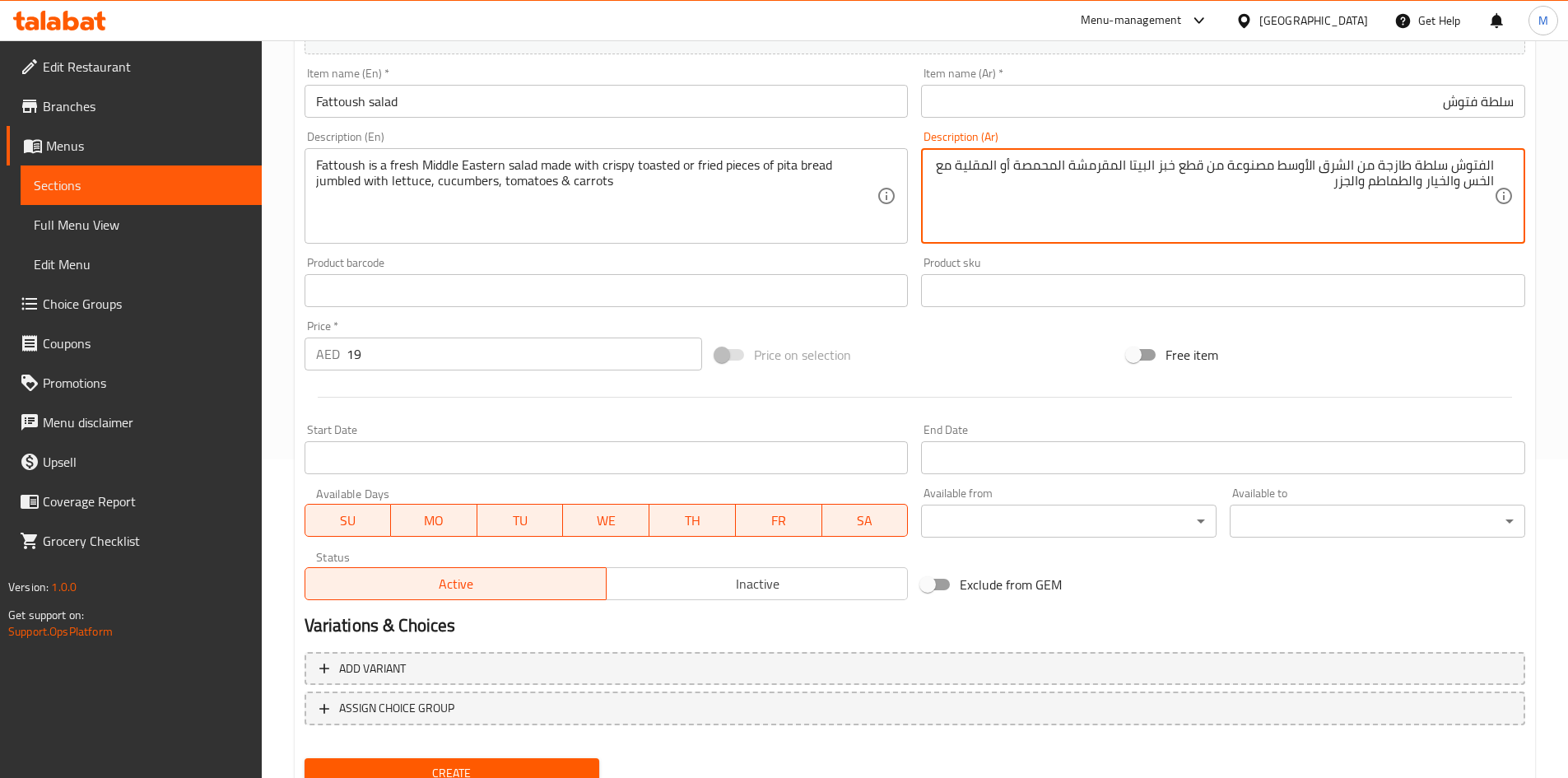
scroll to position [385, 0]
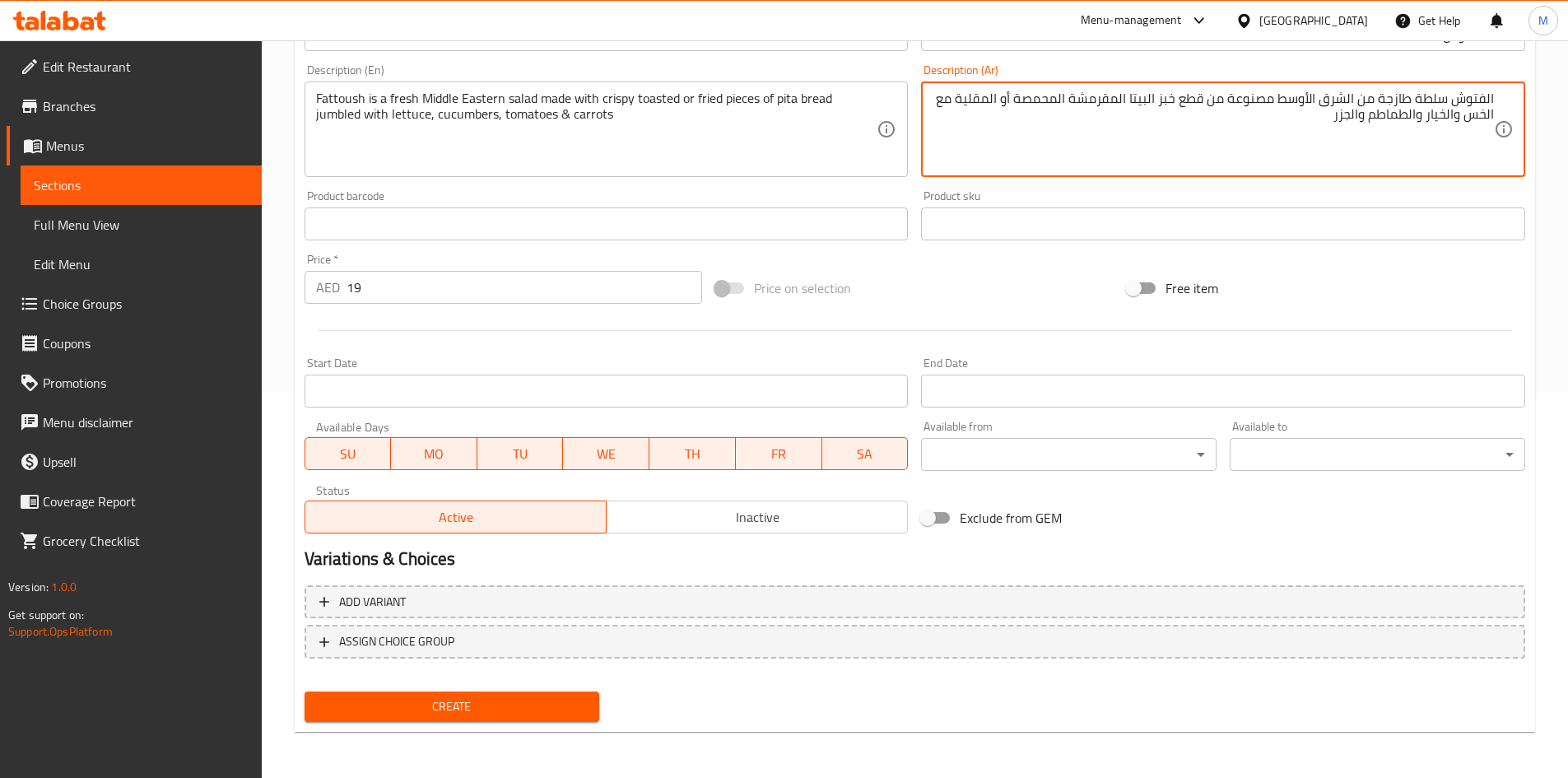
type textarea "الفتوش سلطة طازجة من الشرق الأوسط مصنوعة من قطع خبز البيتا المقرمشة المحمصة أو …"
click at [466, 712] on span "Create" at bounding box center [452, 707] width 269 height 21
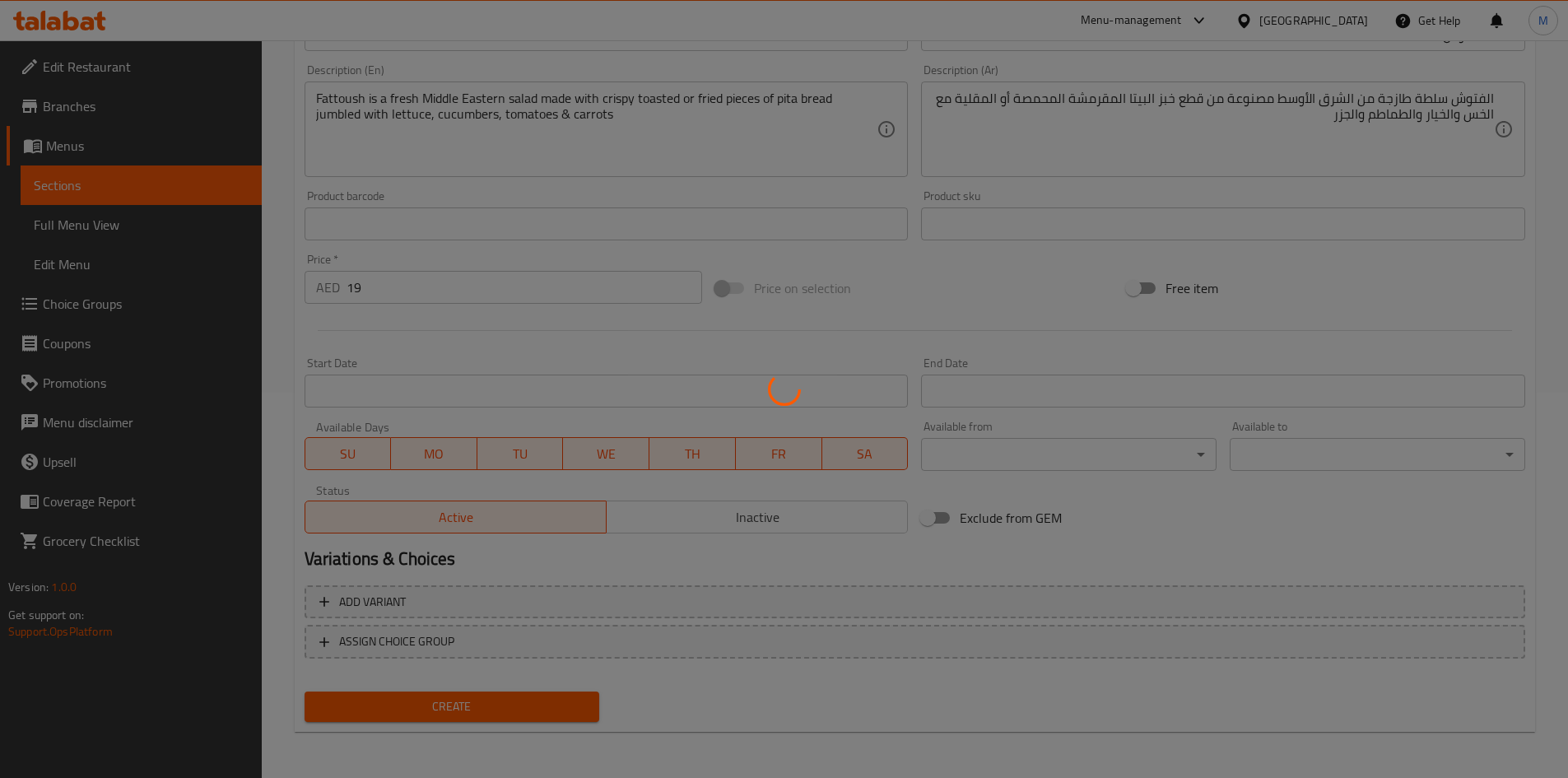
type input "0"
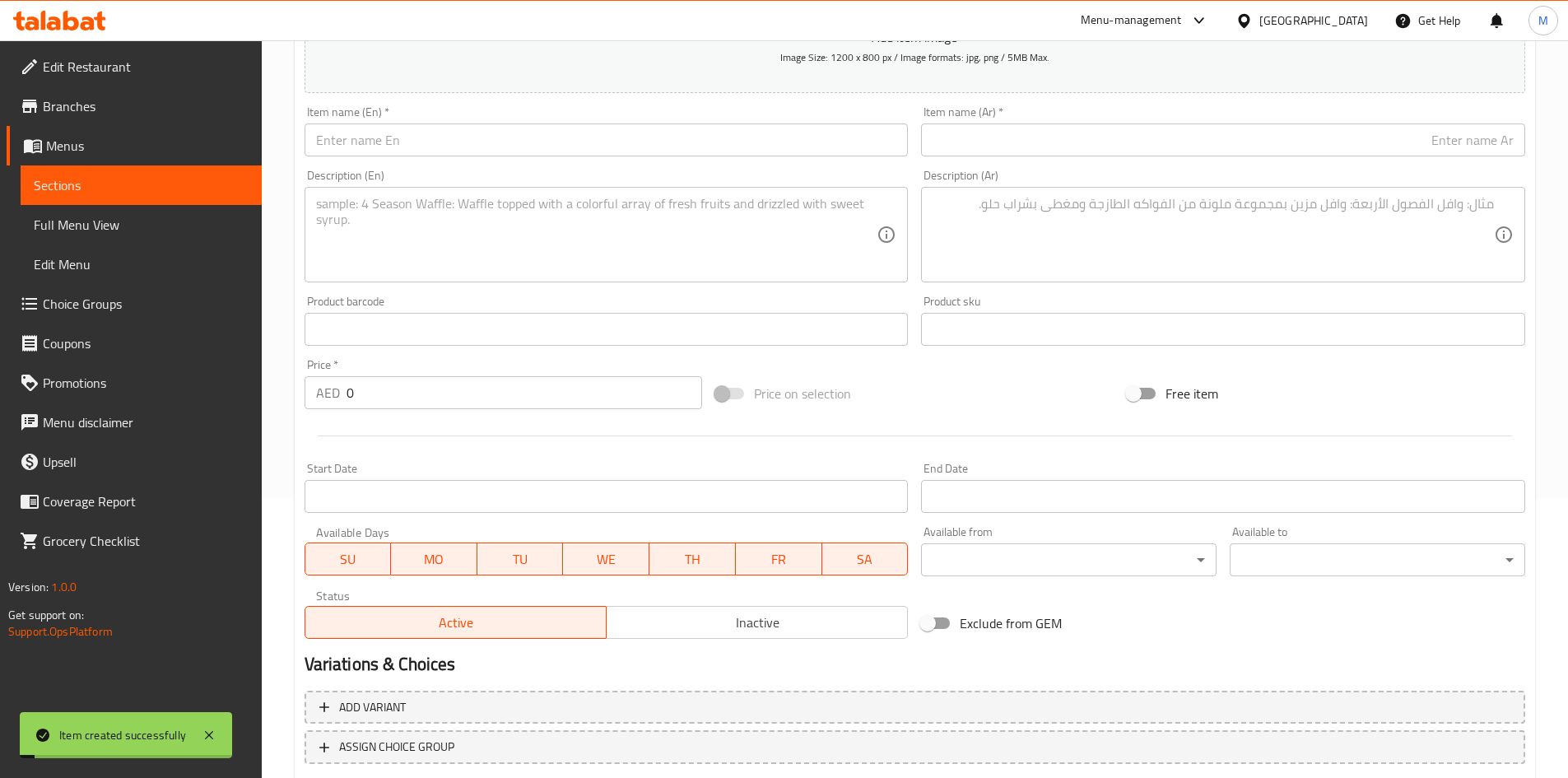
scroll to position [138, 0]
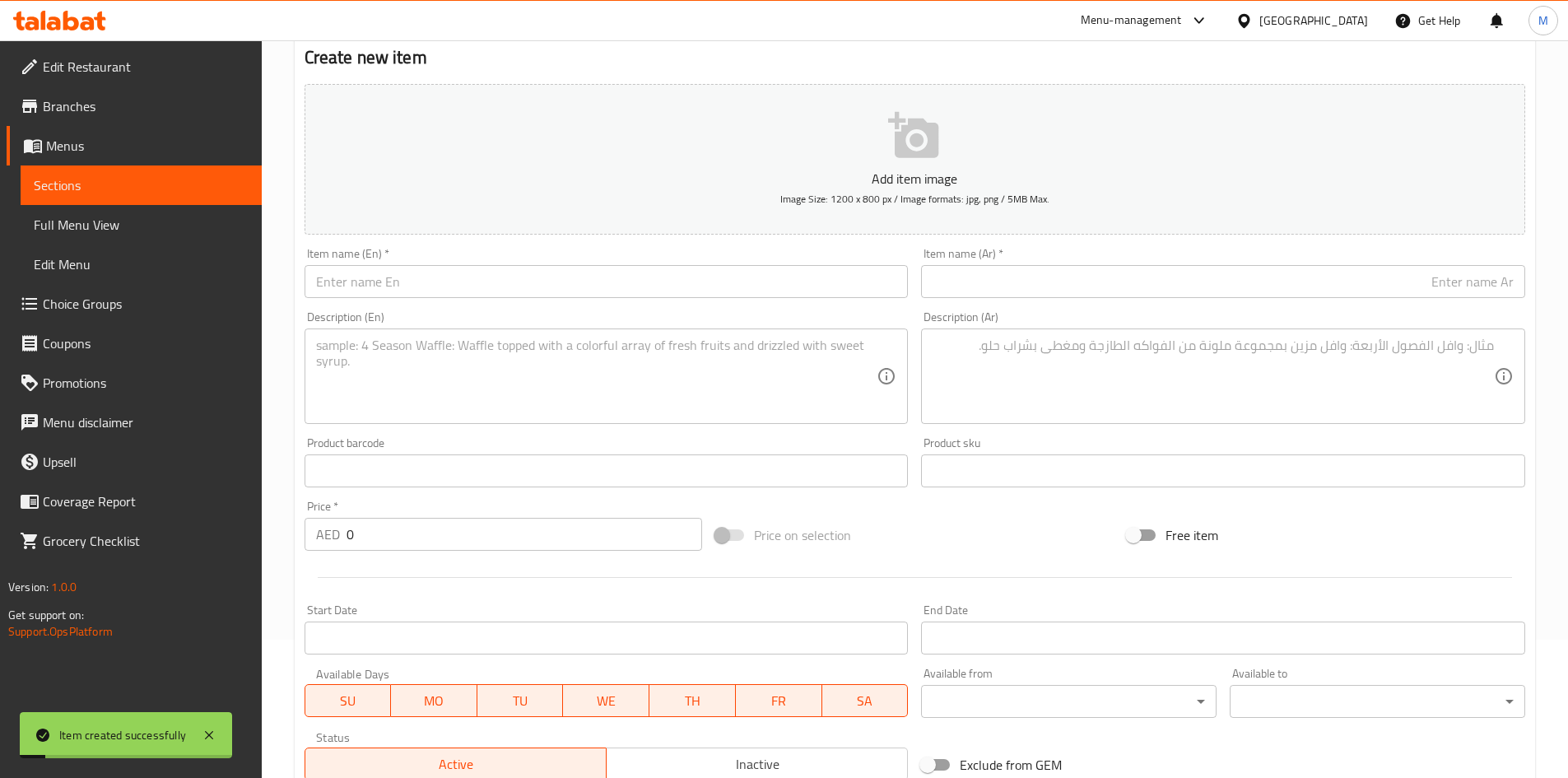
click at [431, 259] on div "Item name (En)   * Item name (En) *" at bounding box center [606, 273] width 605 height 50
click at [434, 275] on input "text" at bounding box center [606, 281] width 605 height 33
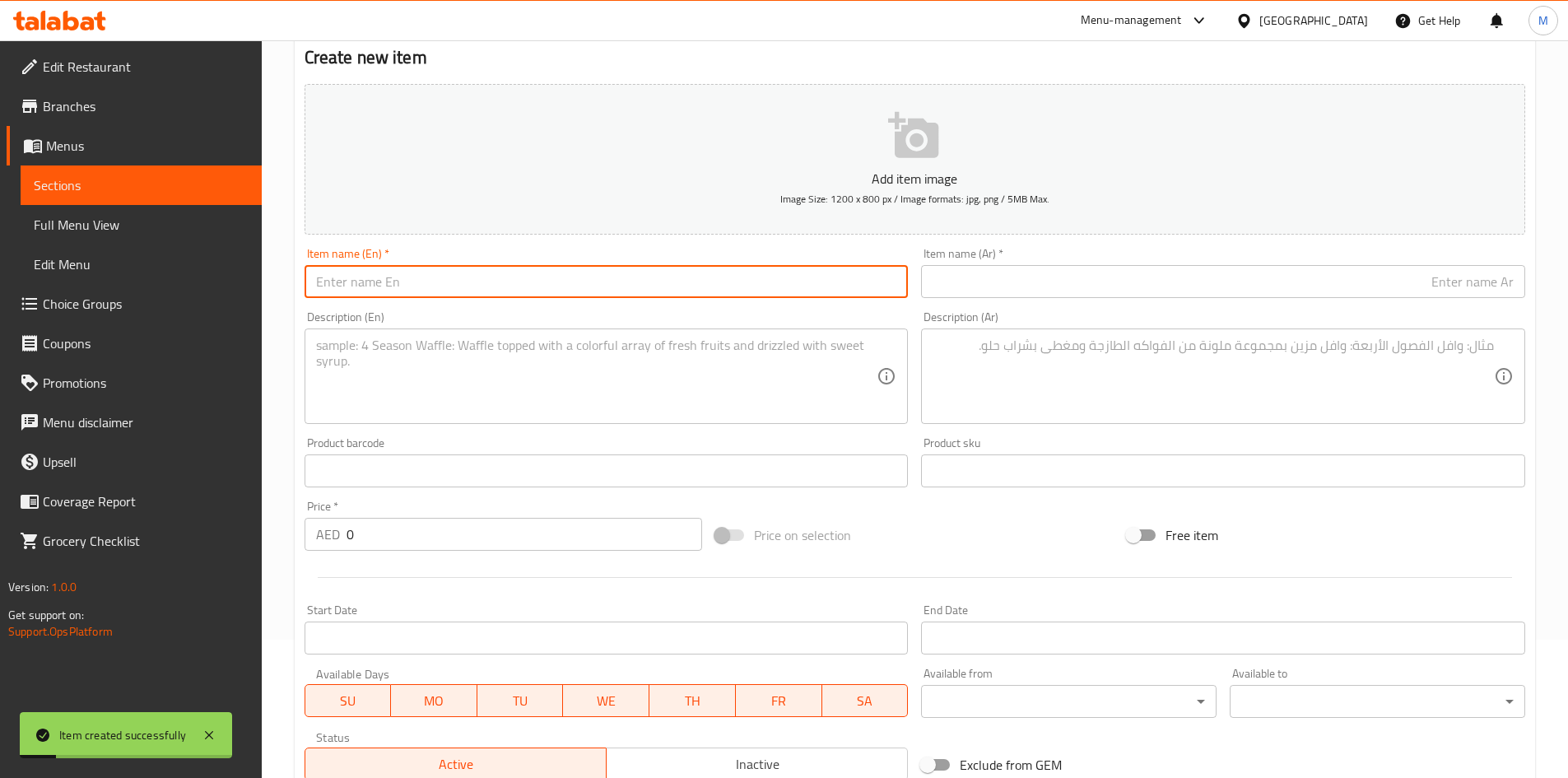
paste input "Tabouleh salad"
type input "Tabouleh salad"
click at [1039, 288] on input "text" at bounding box center [1223, 281] width 605 height 33
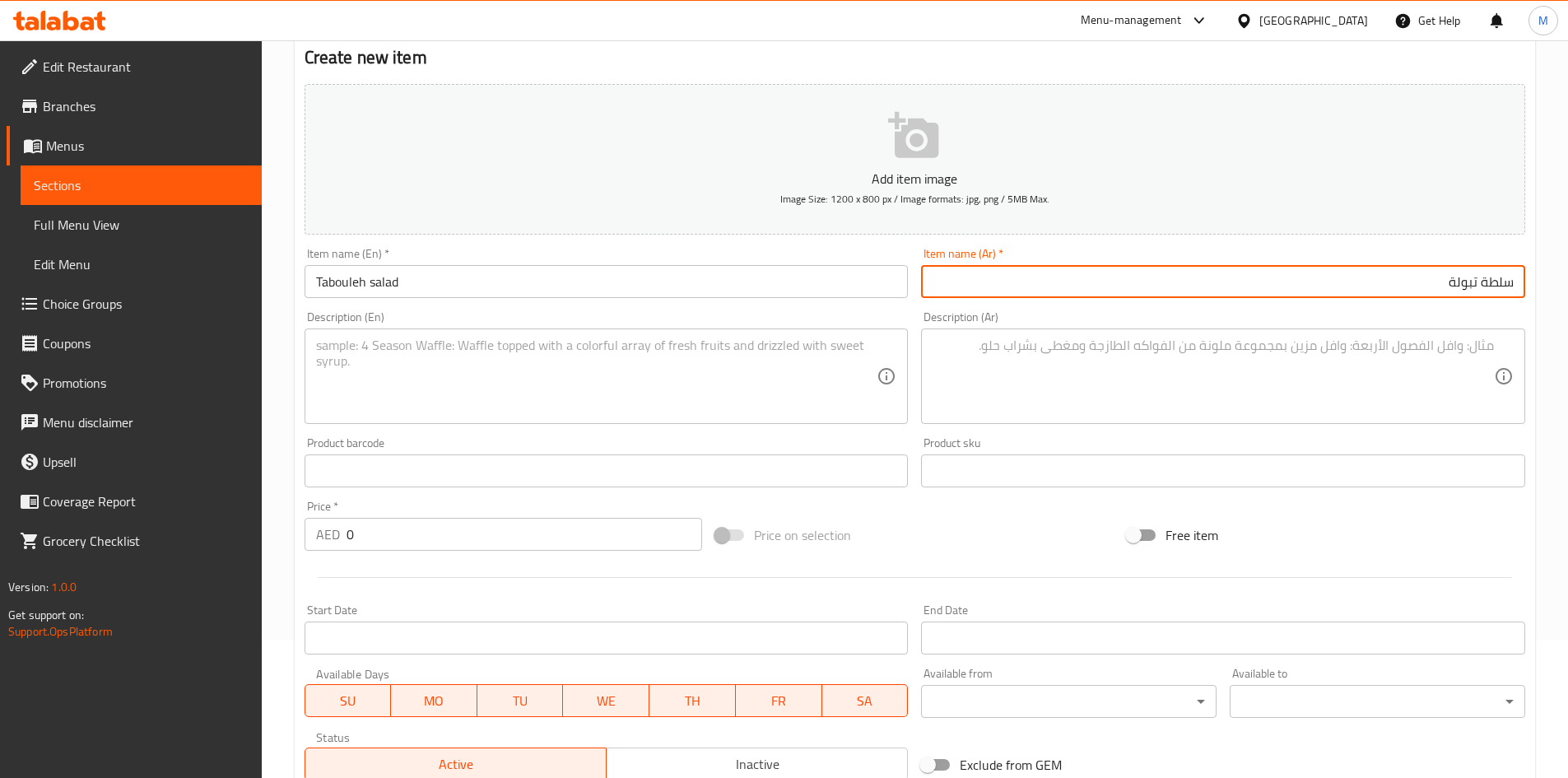
type input "سلطة تبولة"
click at [469, 542] on input "0" at bounding box center [524, 534] width 356 height 33
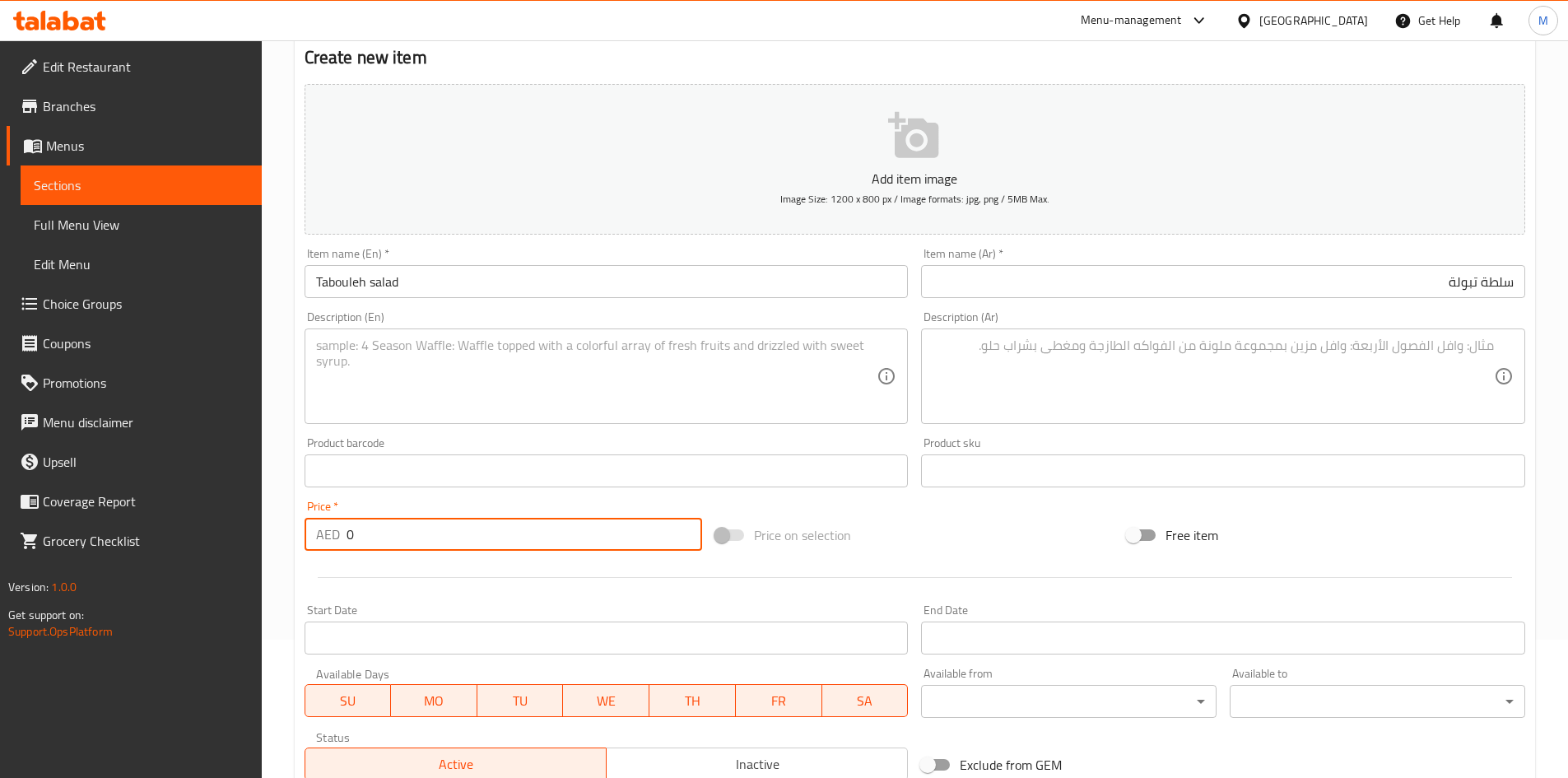
click at [469, 542] on input "0" at bounding box center [524, 534] width 356 height 33
paste input "19"
type input "19"
click at [492, 356] on textarea at bounding box center [597, 376] width 562 height 78
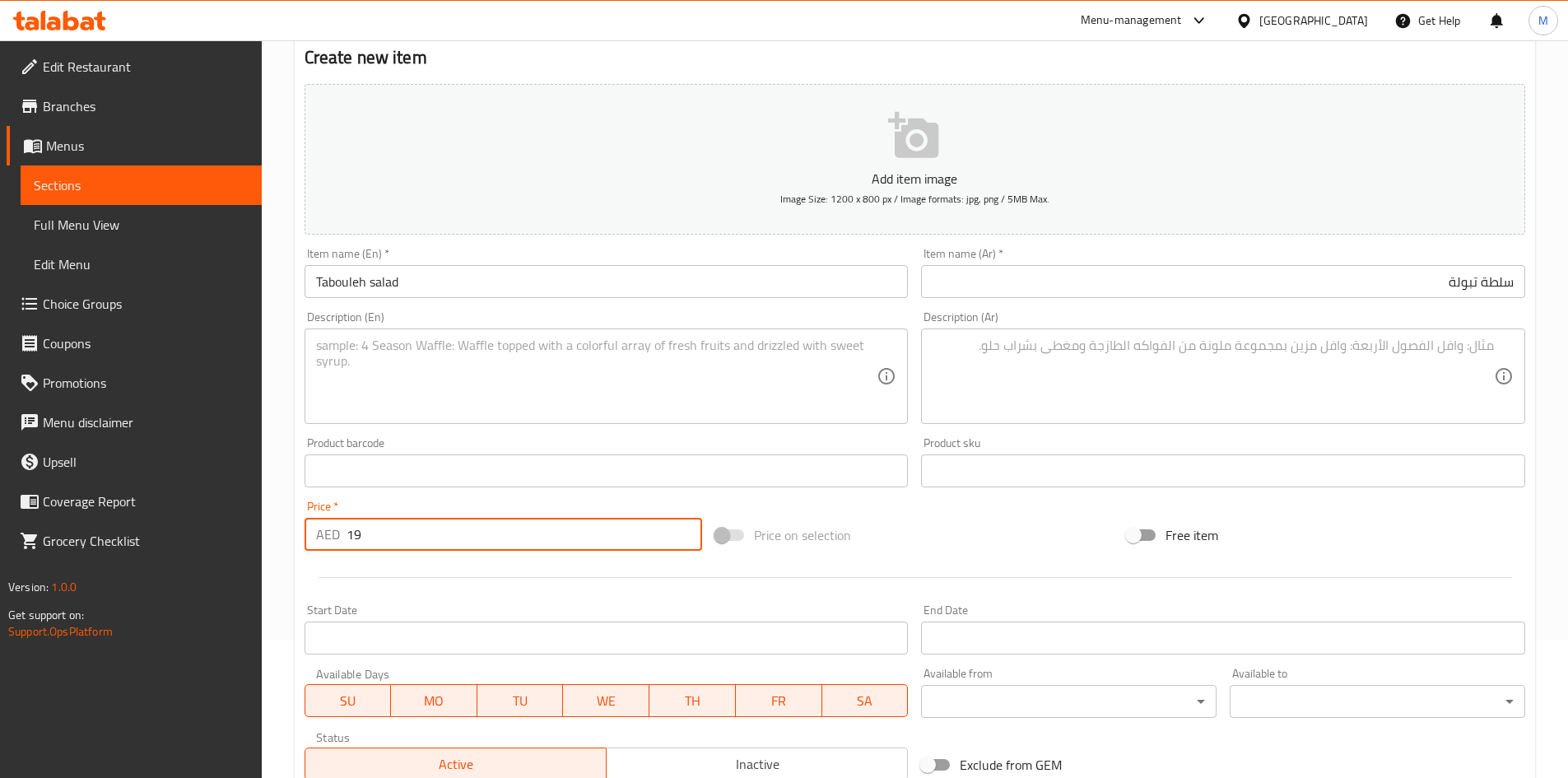
paste textarea "Tabbouleh is a simple Mediterranean salad of very finely chopped vegetables, lo…"
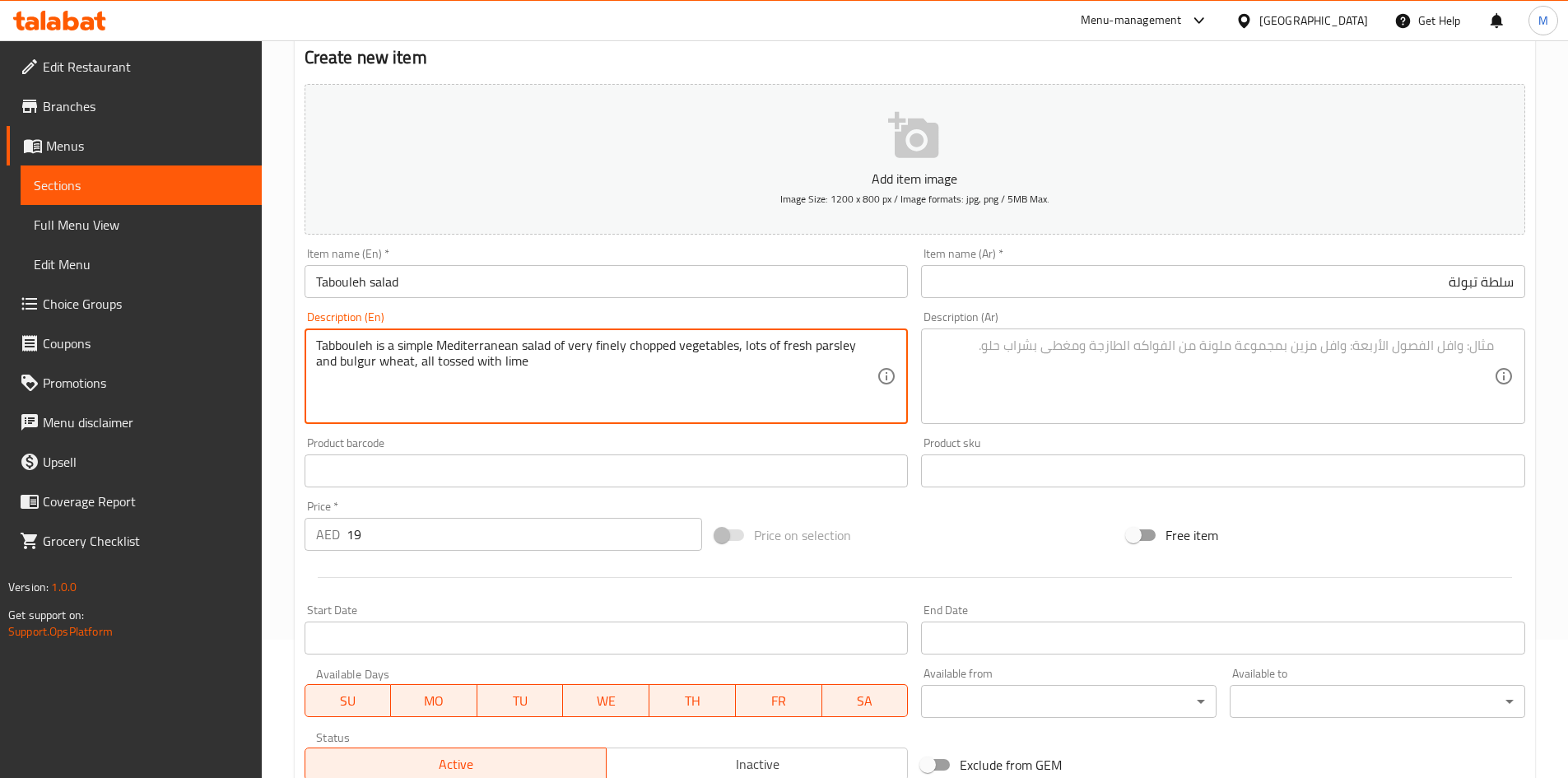
click at [491, 356] on textarea "Tabbouleh is a simple Mediterranean salad of very finely chopped vegetables, lo…" at bounding box center [597, 376] width 562 height 78
type textarea "Tabbouleh is a simple Mediterranean salad of very finely chopped vegetables, lo…"
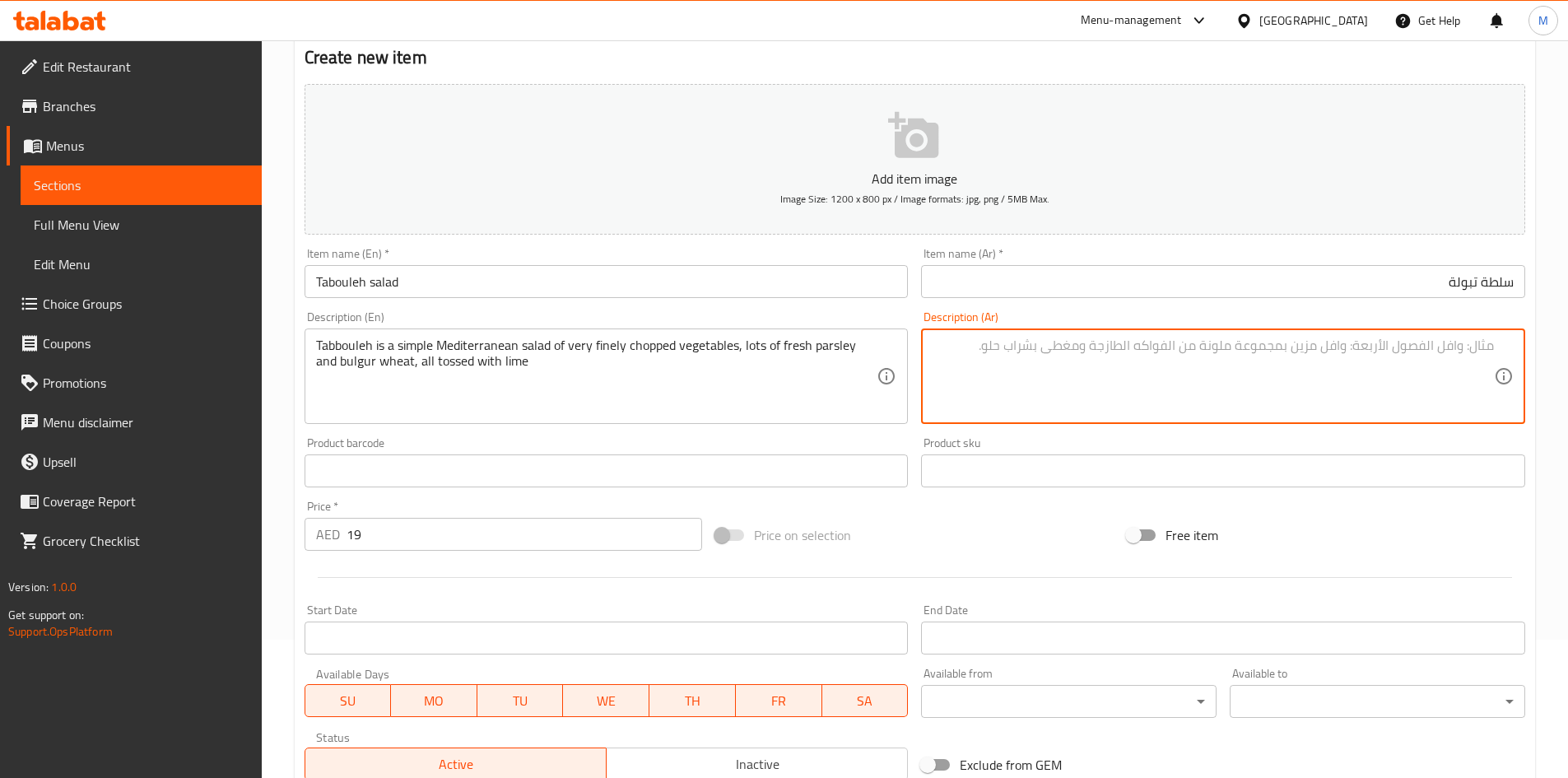
click at [984, 378] on textarea at bounding box center [1213, 376] width 562 height 78
paste textarea "التبولة هي سلطة متوسطية بسيطة مكونة من خضراوات مفرومة ناعماً، والكثير من البقدو…"
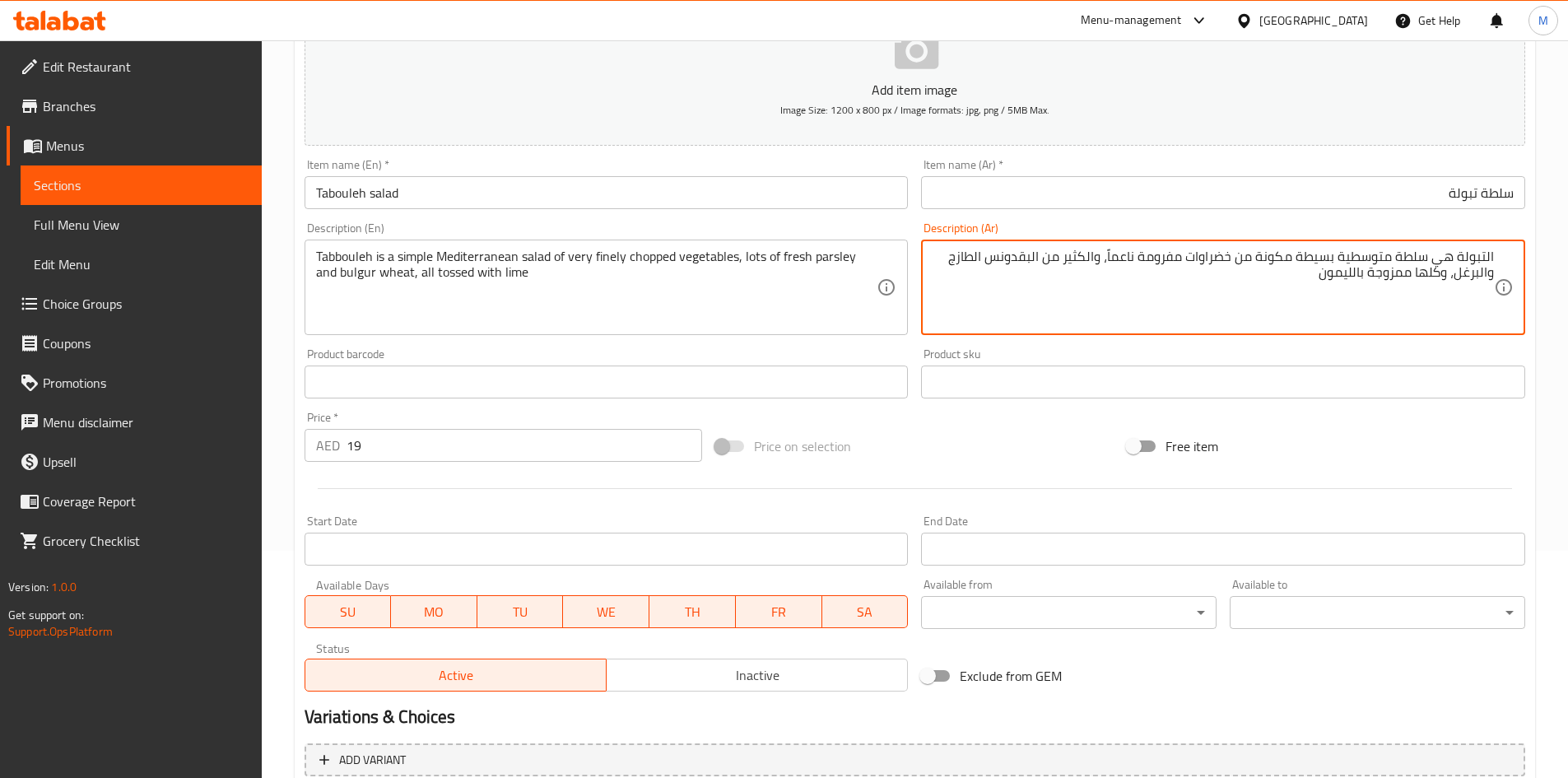
scroll to position [385, 0]
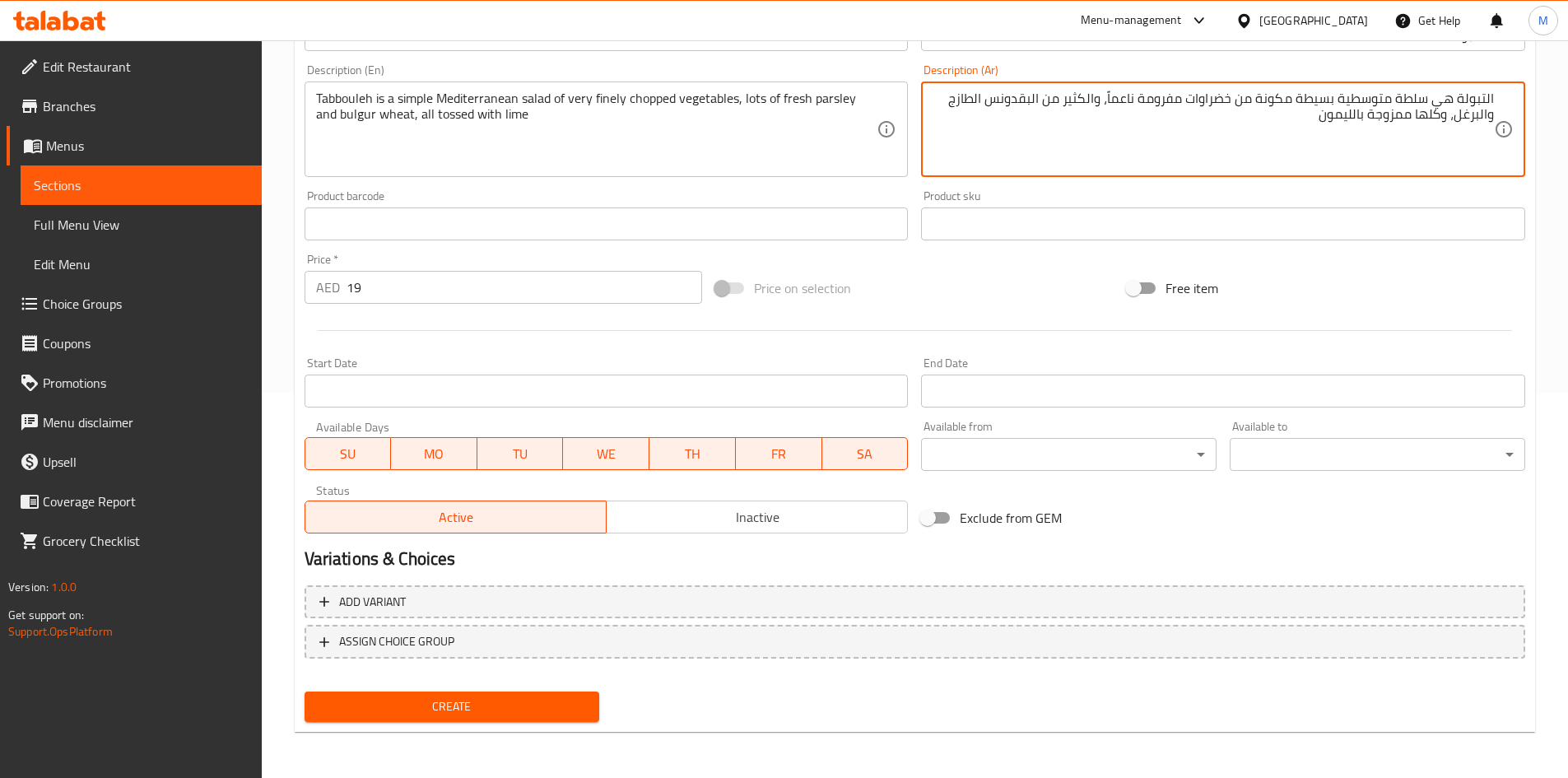
type textarea "التبولة هي سلطة متوسطية بسيطة مكونة من خضراوات مفرومة ناعماً، والكثير من البقدو…"
click at [502, 706] on span "Create" at bounding box center [452, 707] width 269 height 21
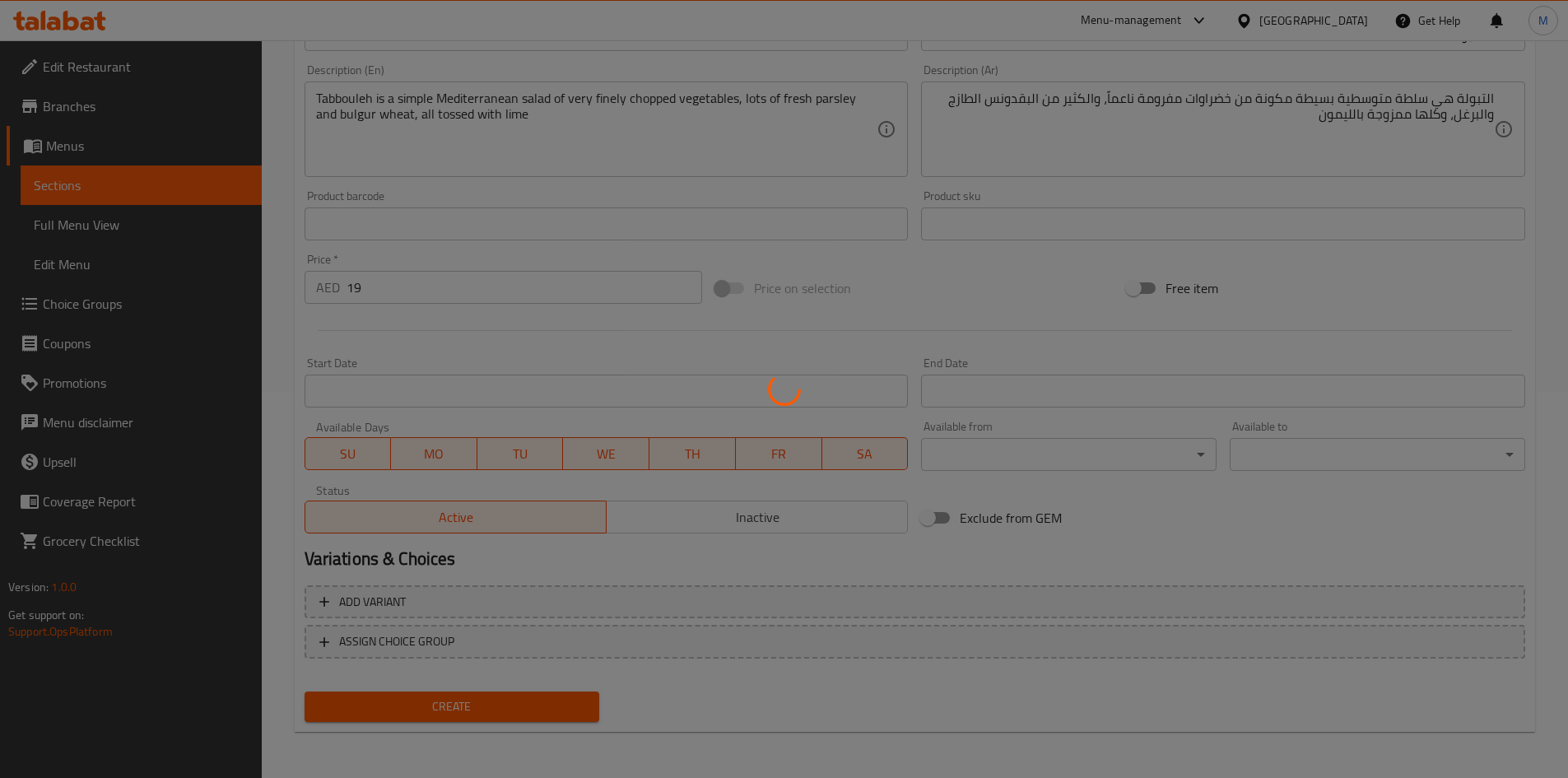
type input "0"
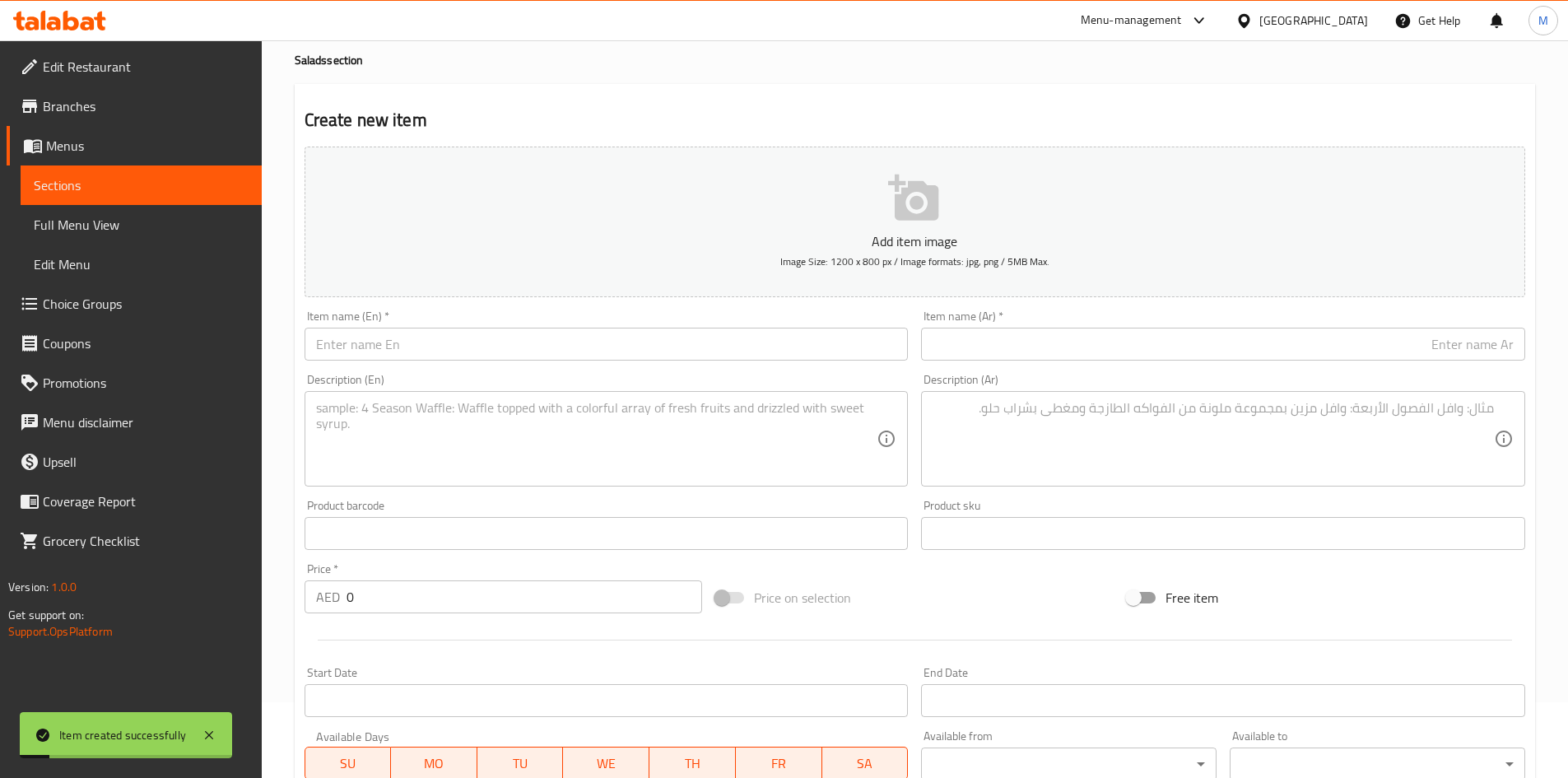
scroll to position [0, 0]
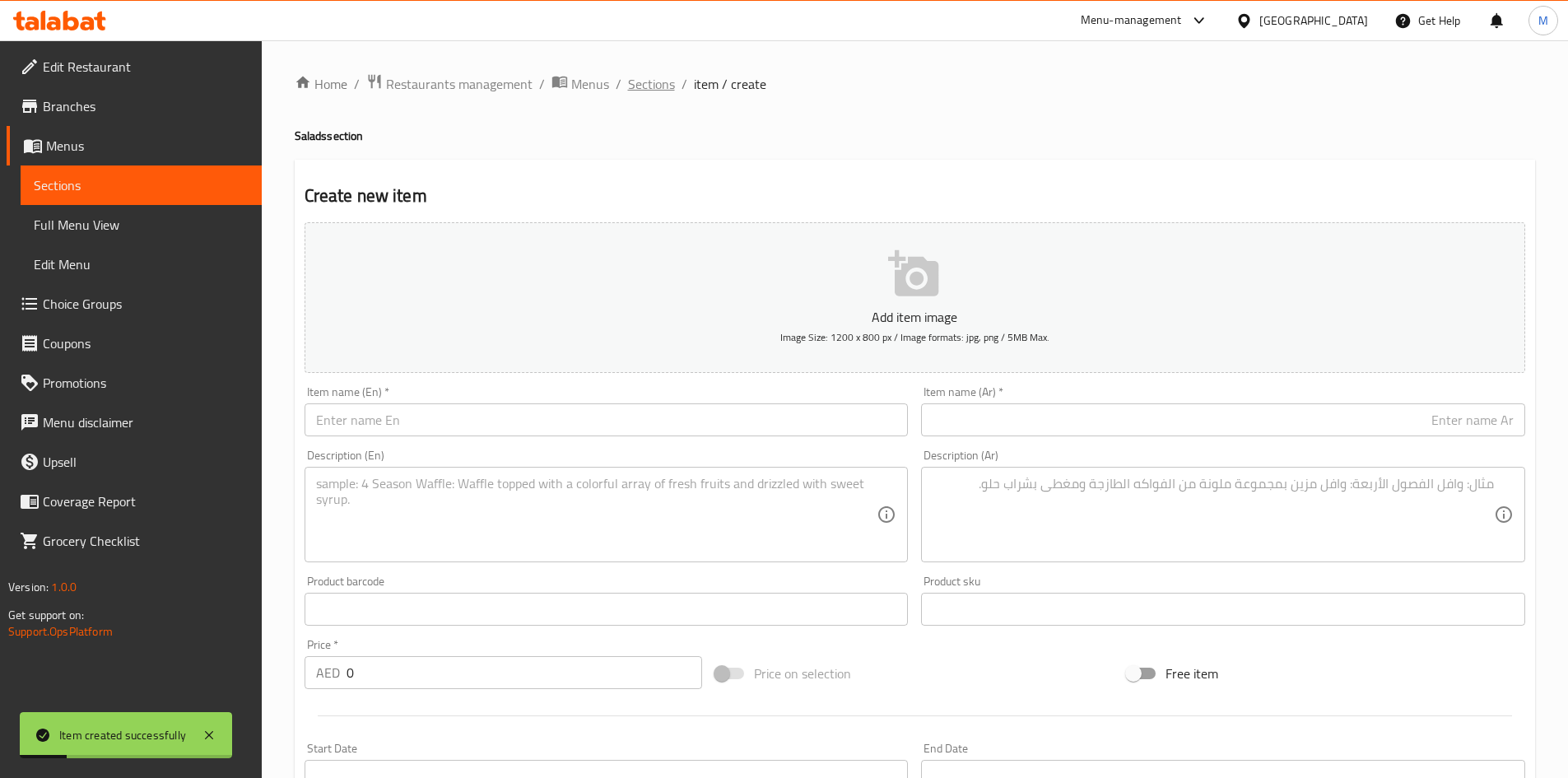
click at [631, 79] on span "Sections" at bounding box center [652, 84] width 47 height 20
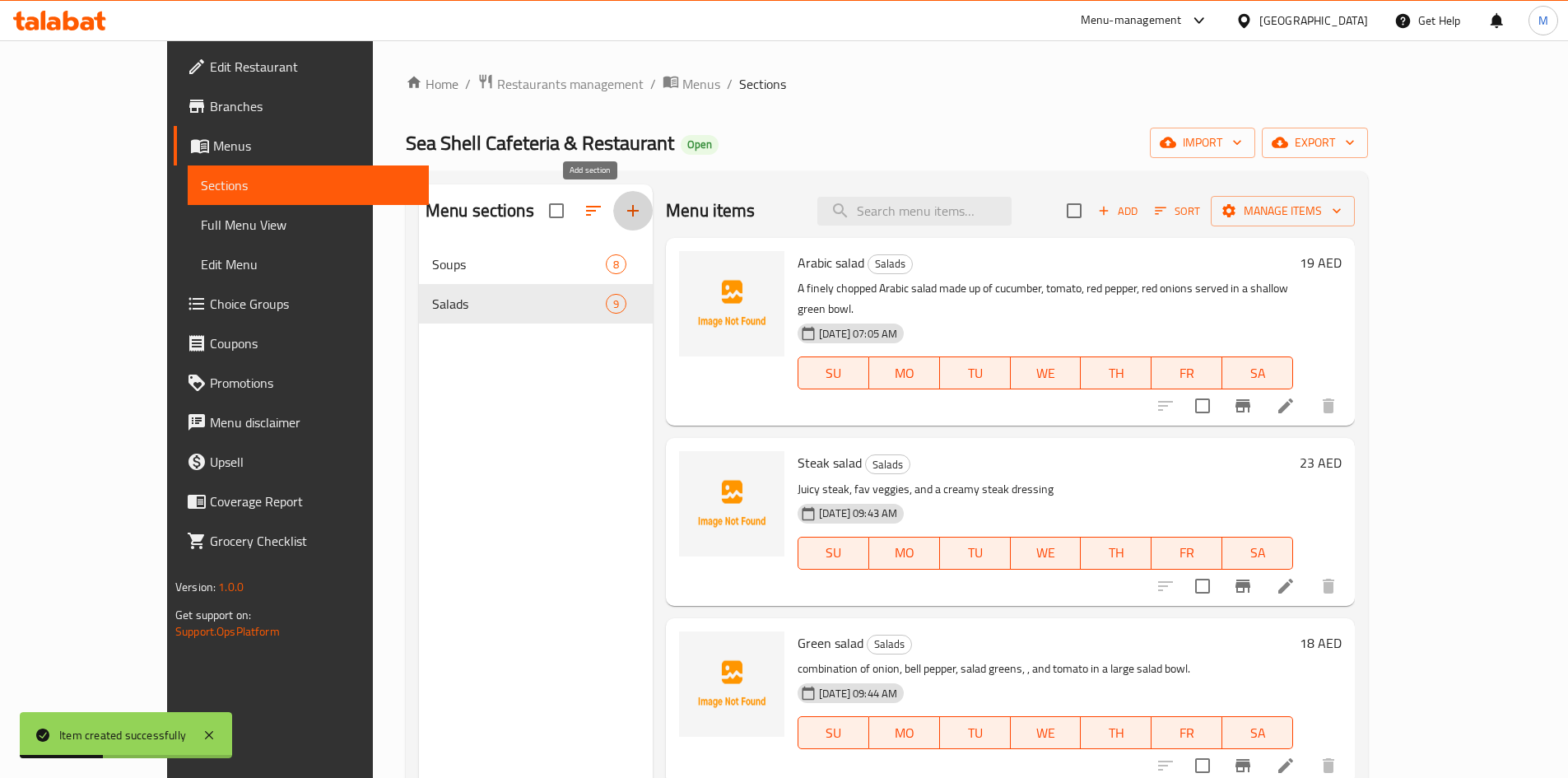
click at [623, 204] on icon "button" at bounding box center [633, 211] width 20 height 20
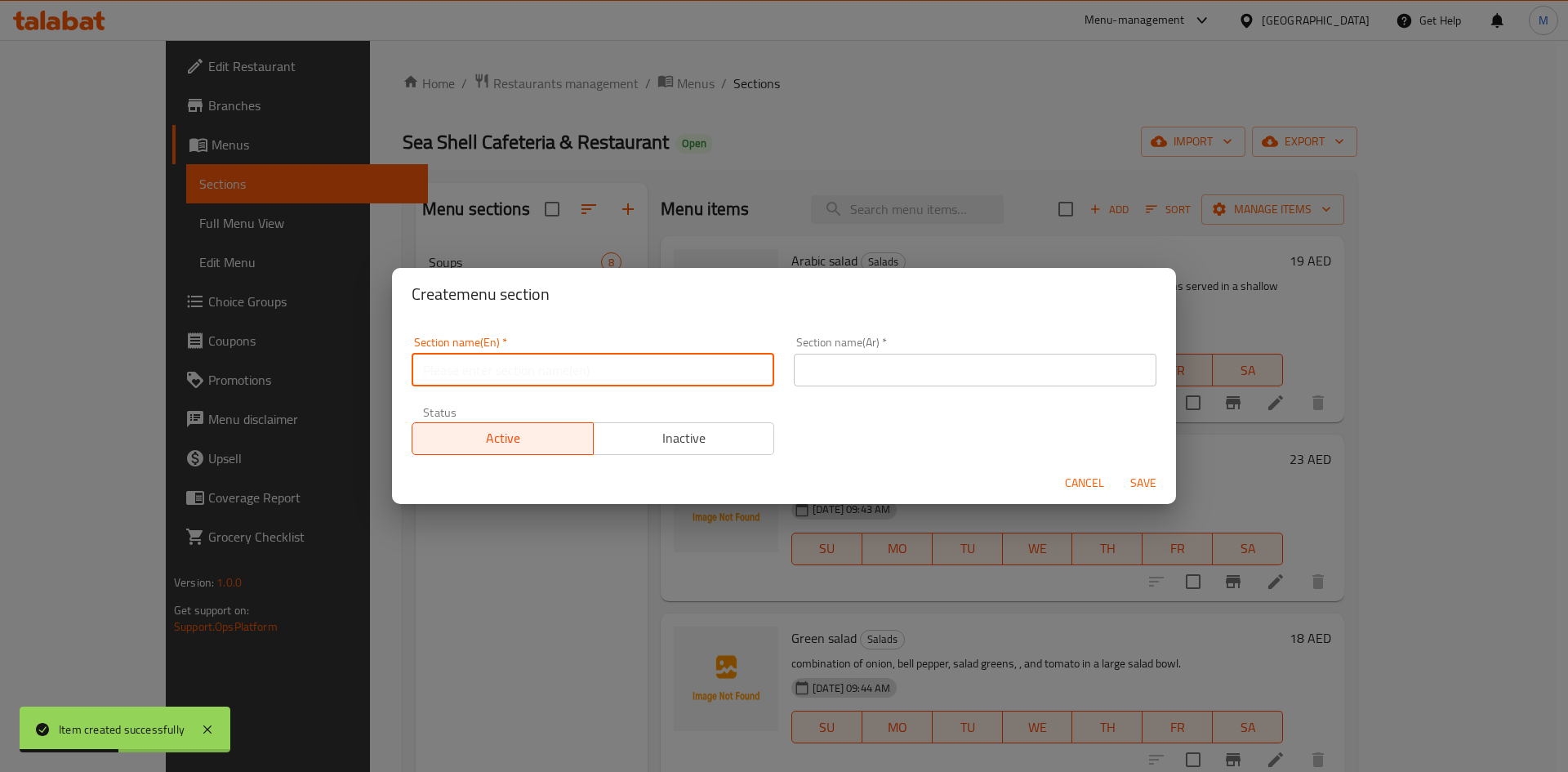
click at [483, 374] on input "text" at bounding box center [593, 369] width 363 height 32
paste input "Starters"
type input "Starters"
click at [863, 375] on input "text" at bounding box center [975, 369] width 363 height 32
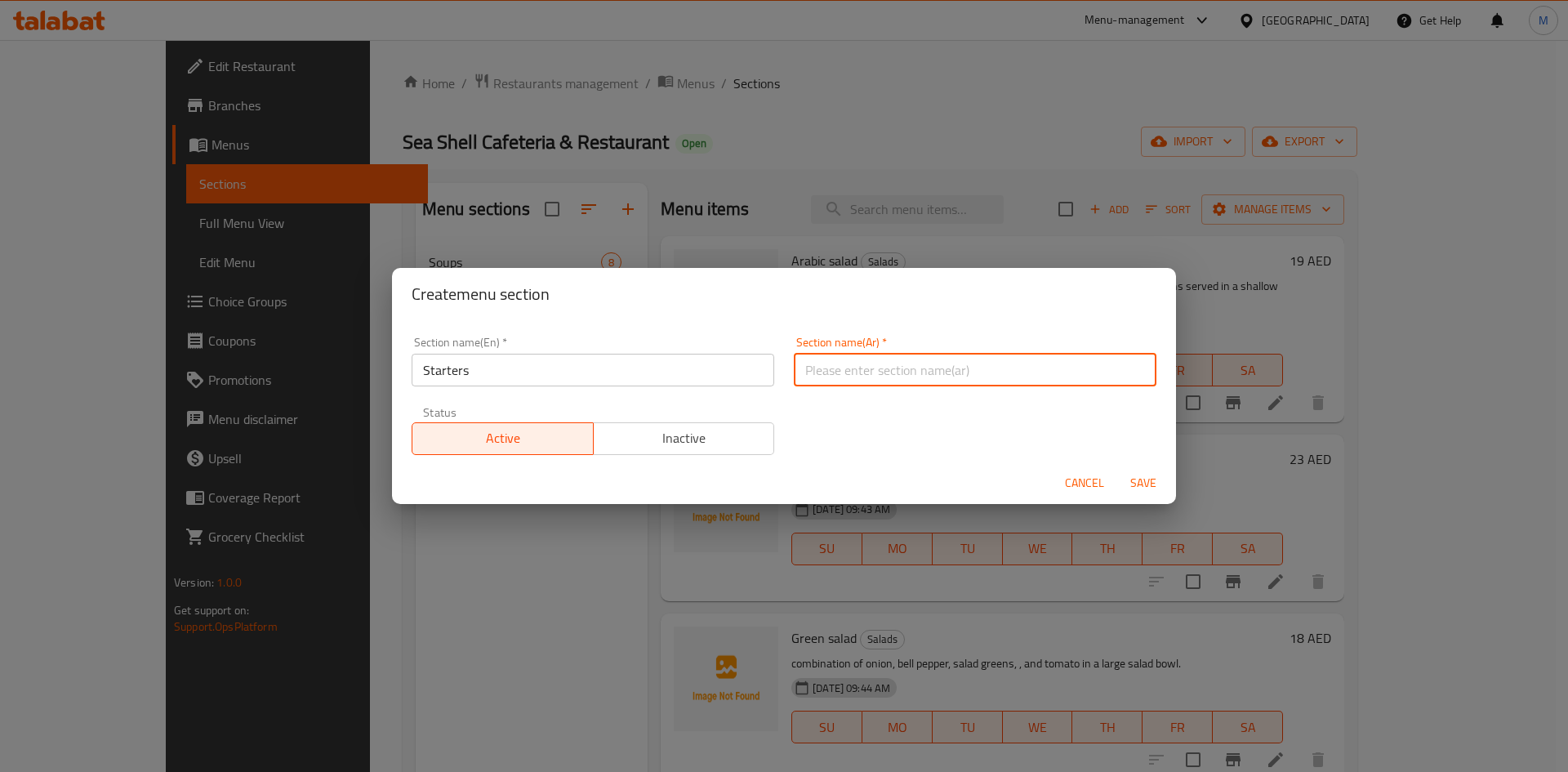
paste input "المقبلات"
type input "المقبلات"
click at [1149, 482] on span "Save" at bounding box center [1143, 482] width 39 height 21
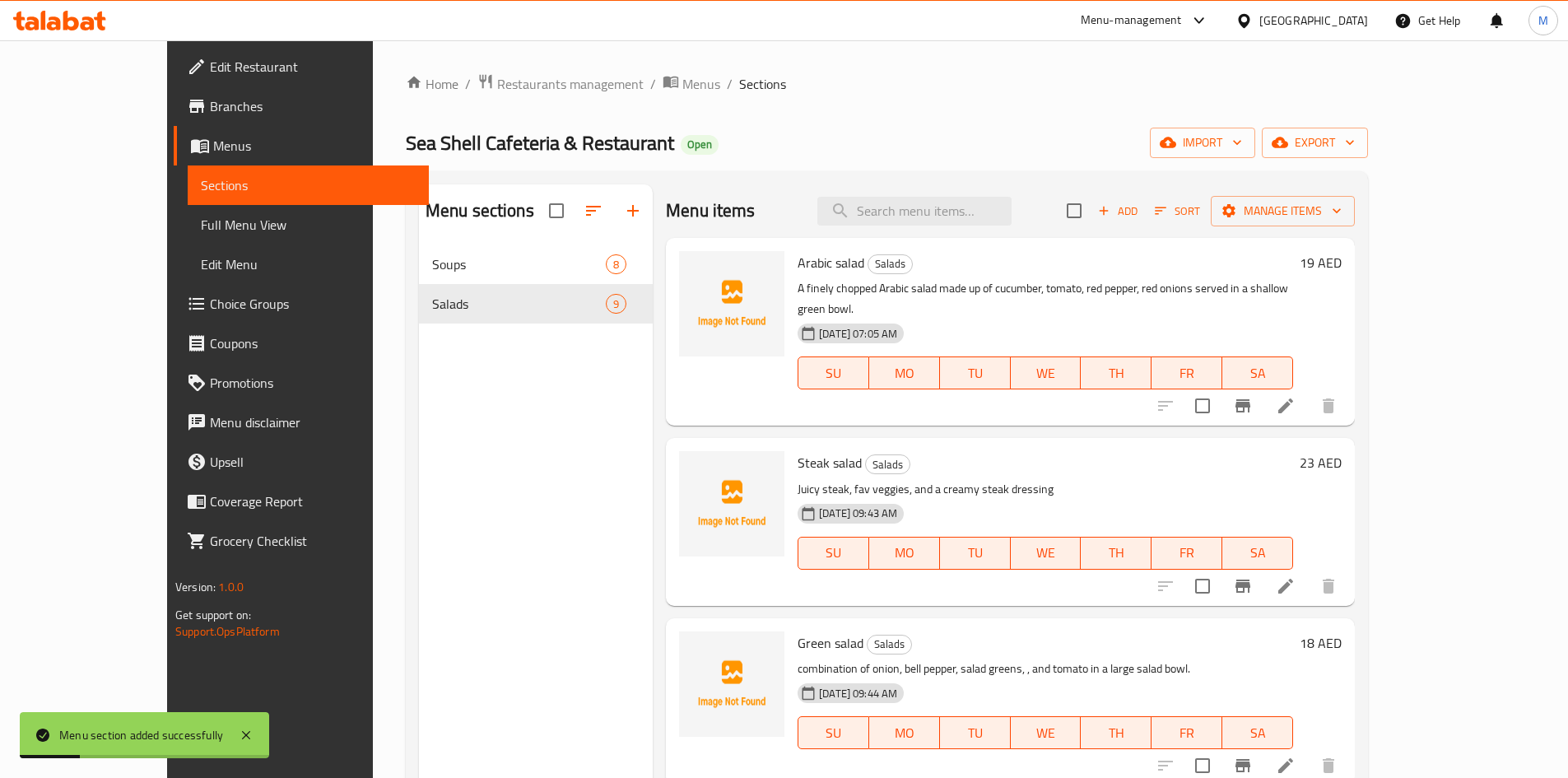
click at [475, 430] on div "Menu sections Soups 8 Salads 9" at bounding box center [536, 573] width 234 height 778
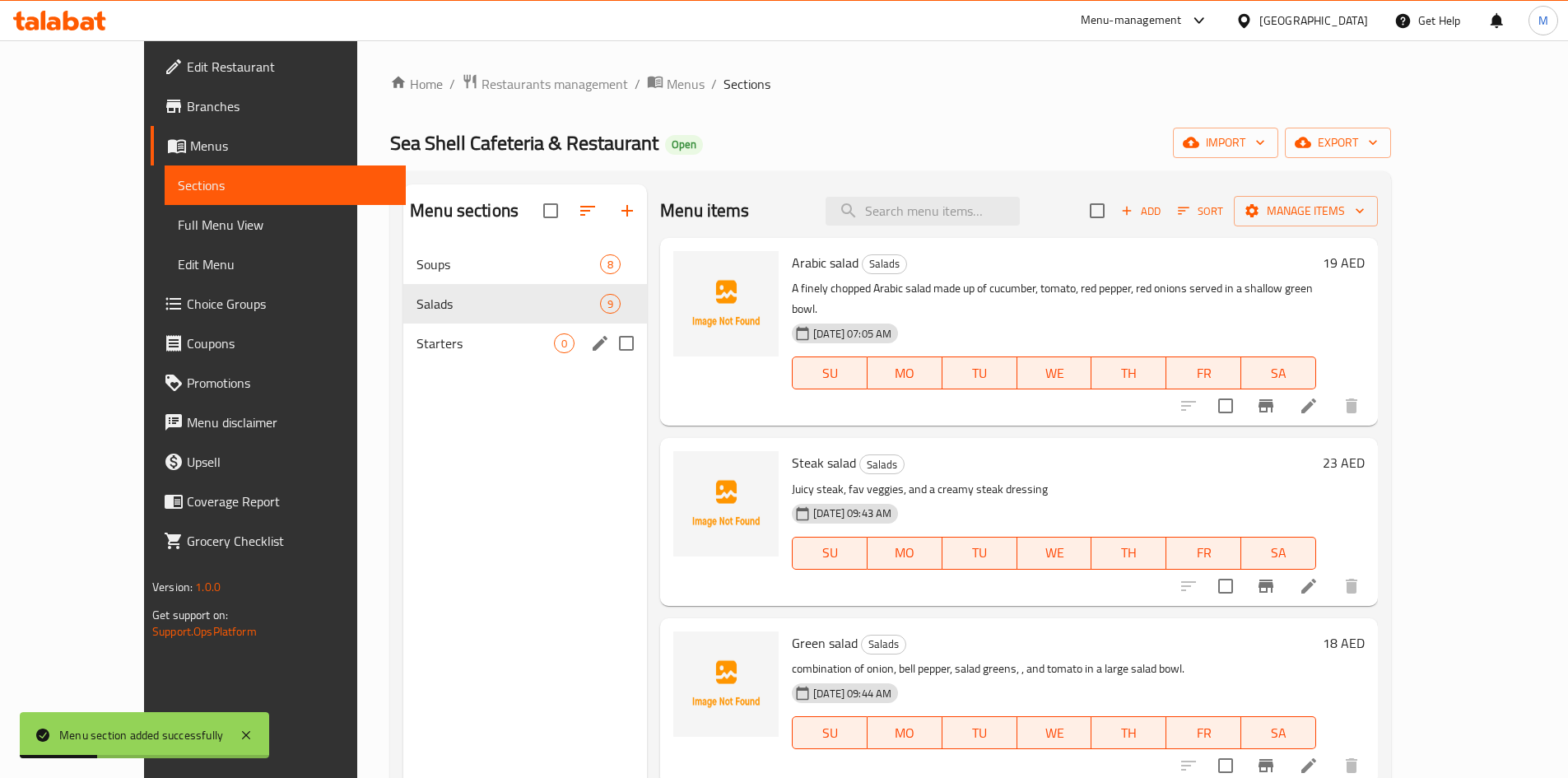
click at [454, 360] on div "Starters 0" at bounding box center [525, 343] width 244 height 39
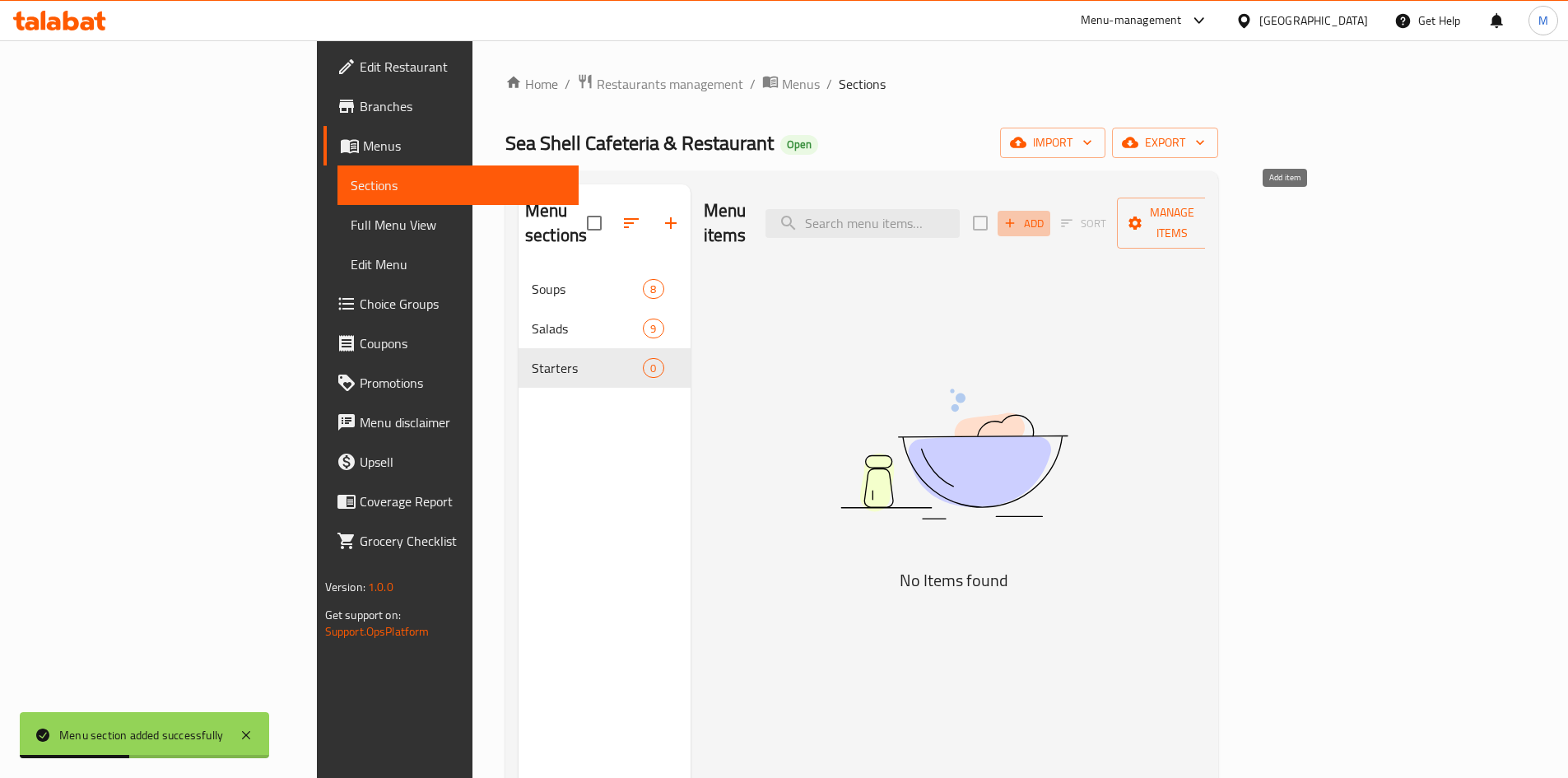
click at [1046, 215] on span "Add" at bounding box center [1024, 223] width 44 height 19
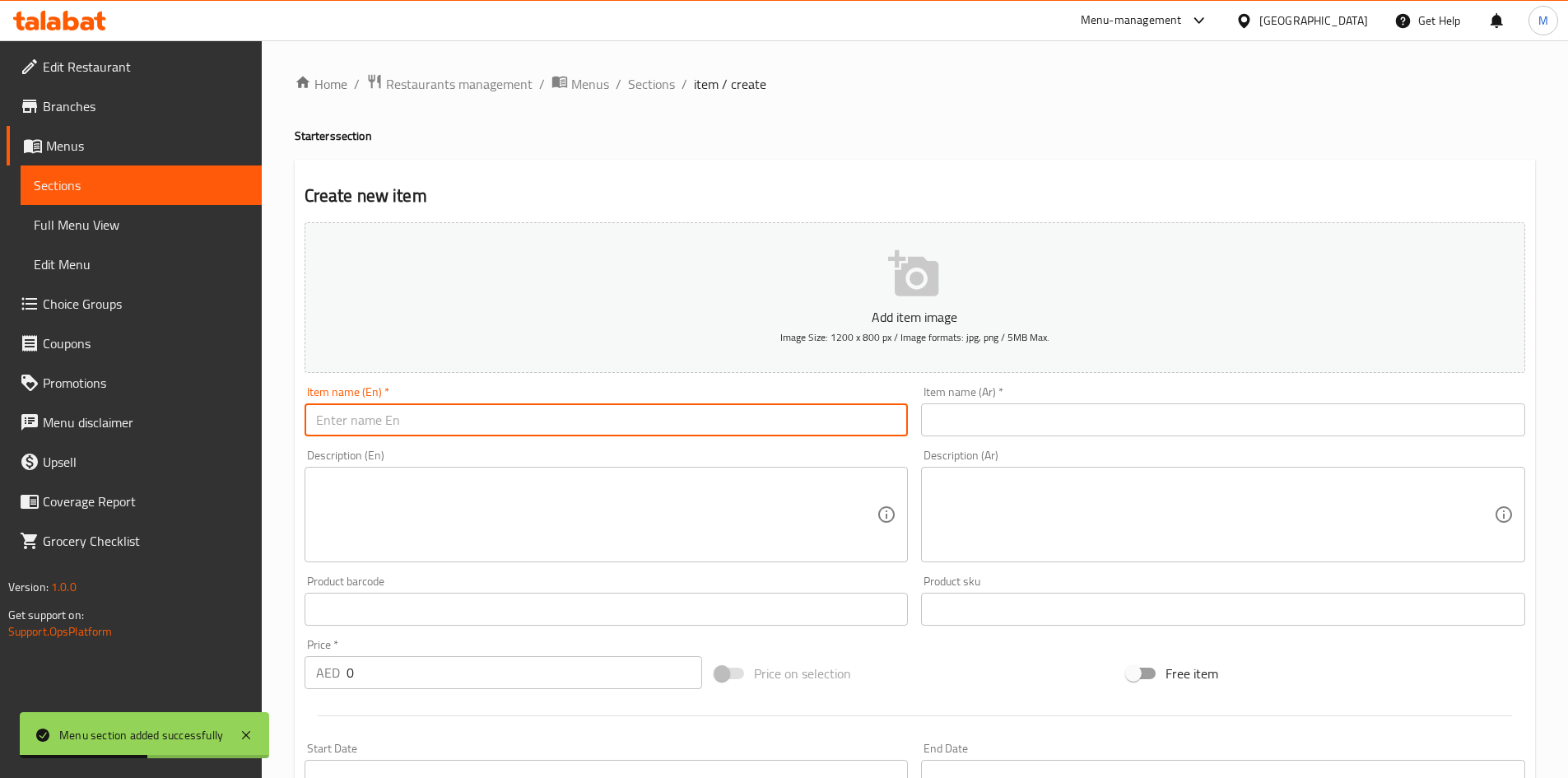
click at [592, 418] on input "text" at bounding box center [606, 419] width 605 height 33
paste input "Cheese with potato"
type input "Cheese with potato"
click at [1174, 433] on input "text" at bounding box center [1223, 419] width 605 height 33
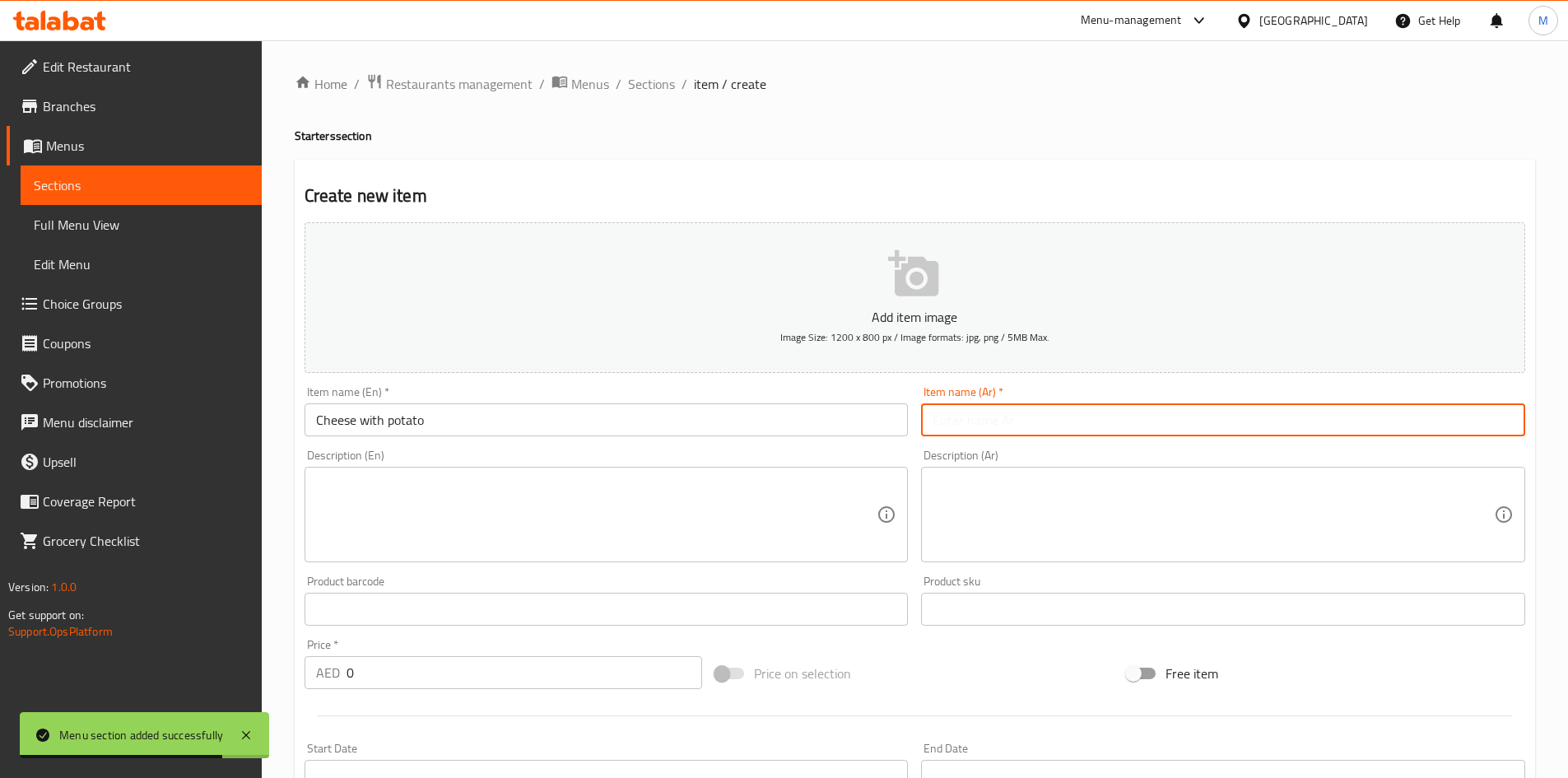
paste input "جبن مع بطاطس"
type input "جبن مع بطاطس"
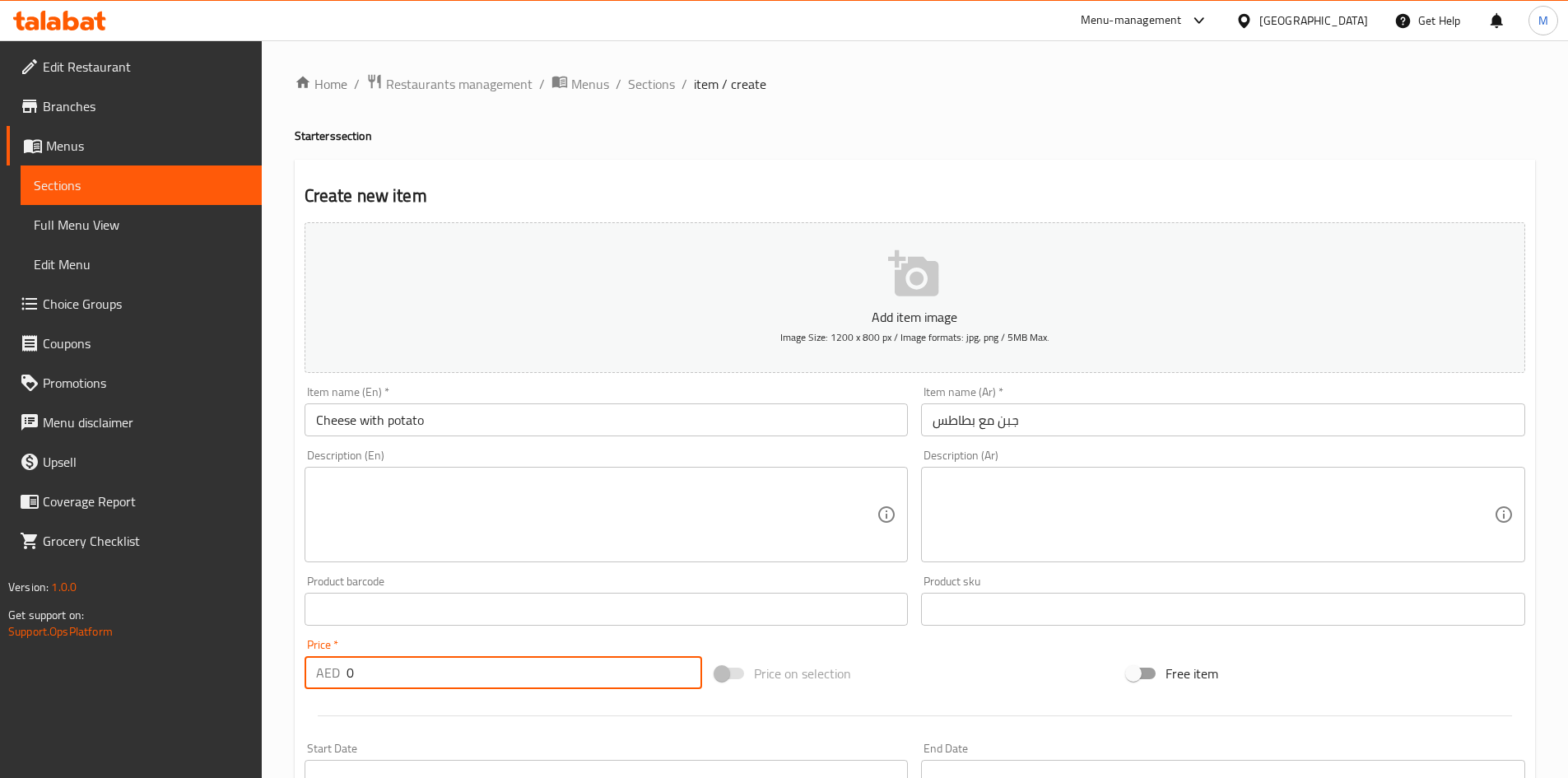
click at [432, 662] on input "0" at bounding box center [524, 672] width 356 height 33
click at [433, 662] on input "0" at bounding box center [524, 672] width 356 height 33
paste input "number"
click at [454, 491] on textarea at bounding box center [597, 514] width 562 height 78
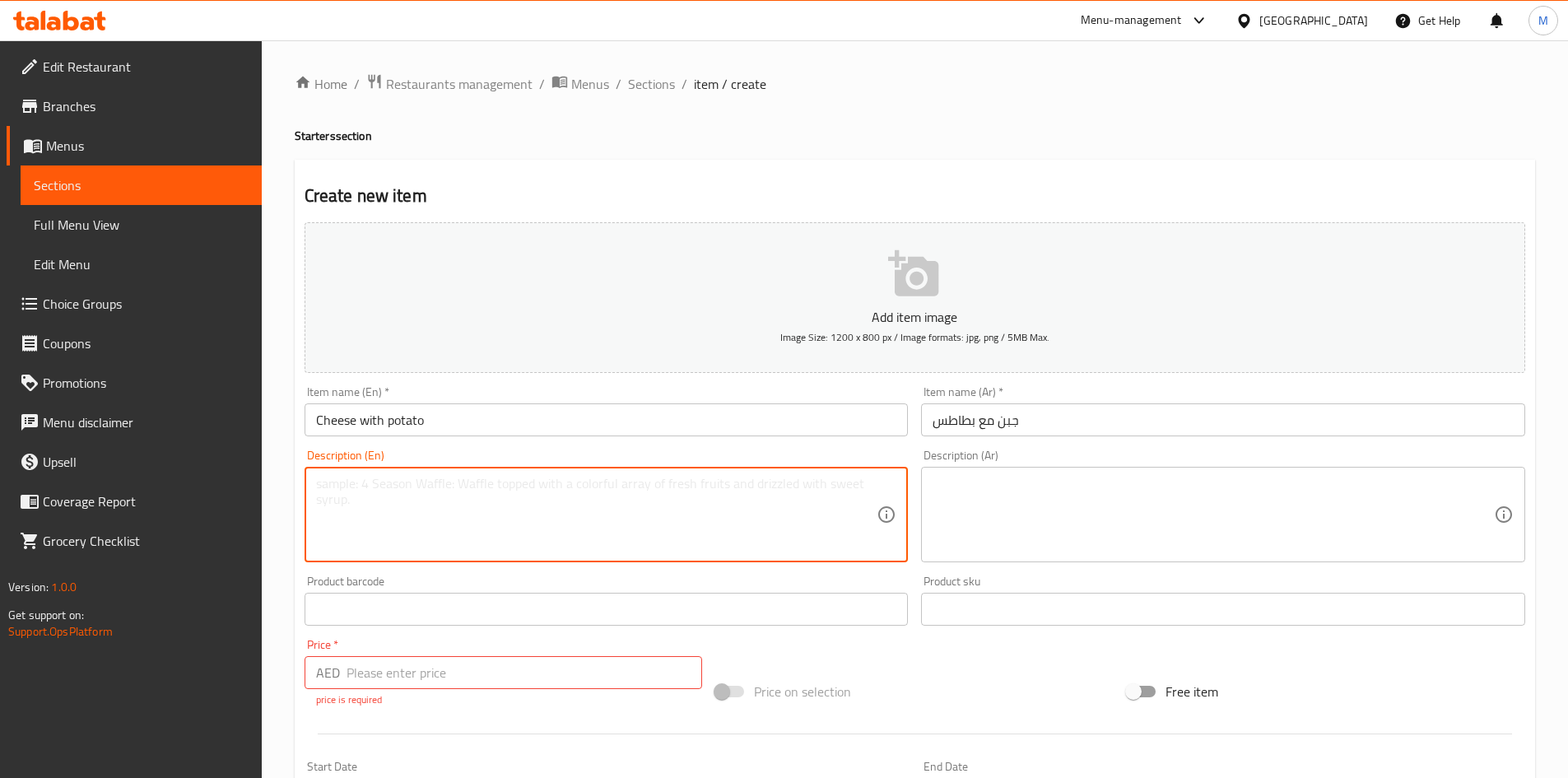
paste textarea "Loaded with potatoes and cheese and baked in the oven for a perfectly browned c…"
type textarea "Loaded with potatoes and cheese and baked in the oven for a perfectly browned c…"
click at [1055, 500] on textarea at bounding box center [1213, 514] width 562 height 78
paste textarea "محملة بالبطاطس والجبن ومخبوزة في الفرن للحصول على طبق بني اللون تمامًا!"
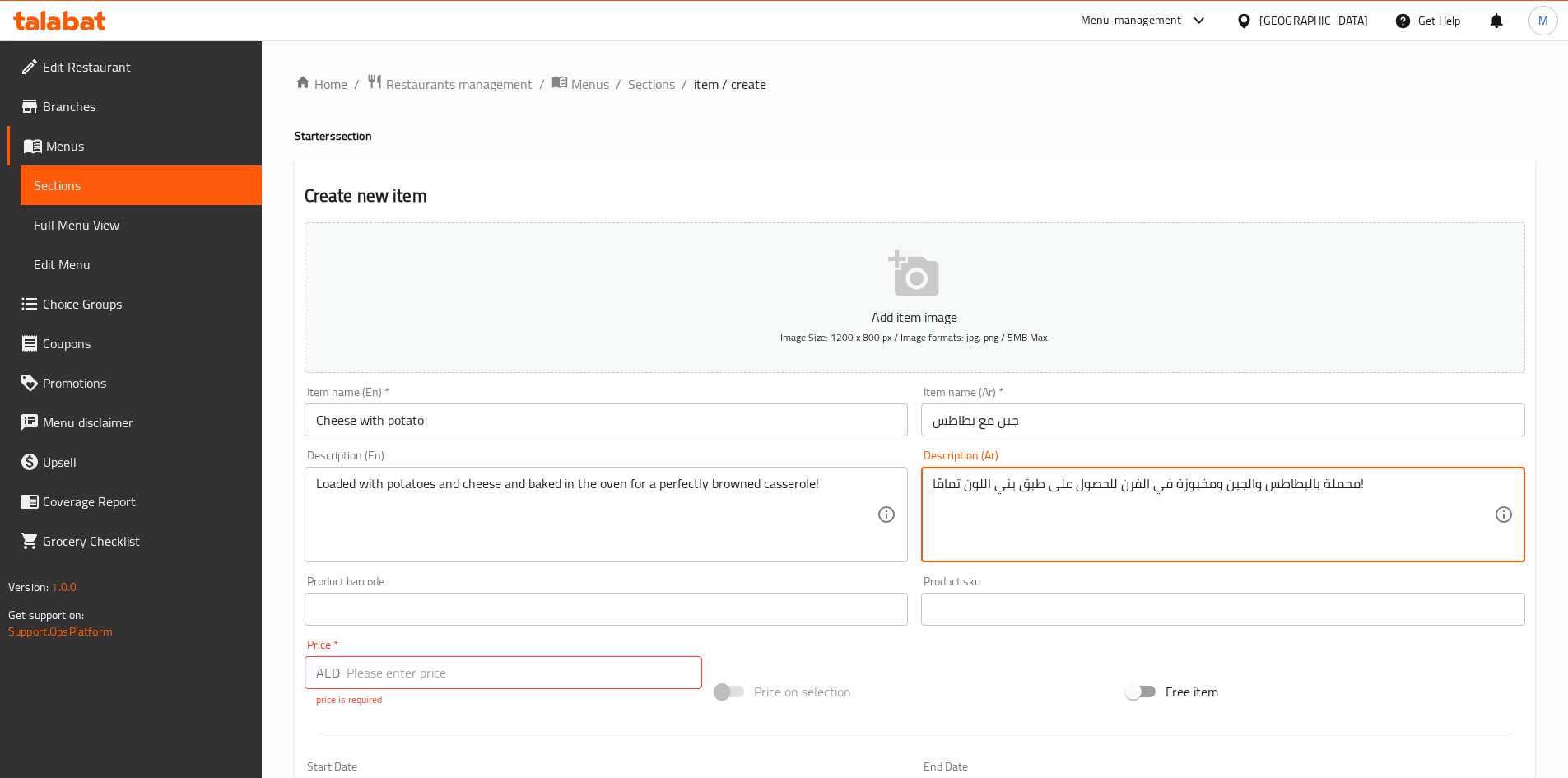
type textarea "محملة بالبطاطس والجبن ومخبوزة في الفرن للحصول على طبق بني اللون تمامًا!"
click at [411, 687] on input "number" at bounding box center [524, 672] width 356 height 33
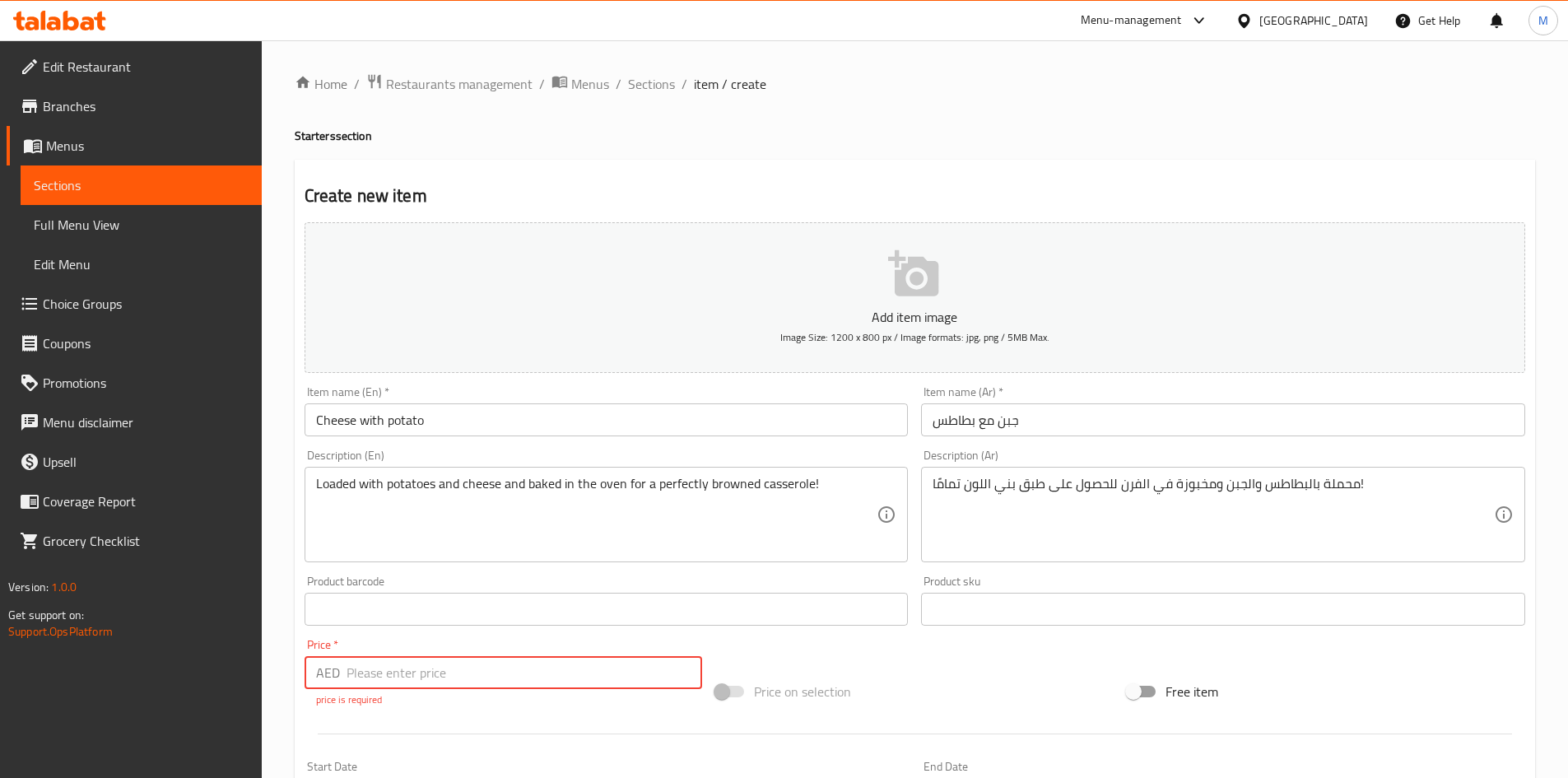
click at [411, 687] on input "number" at bounding box center [524, 672] width 356 height 33
paste input "23"
type input "23"
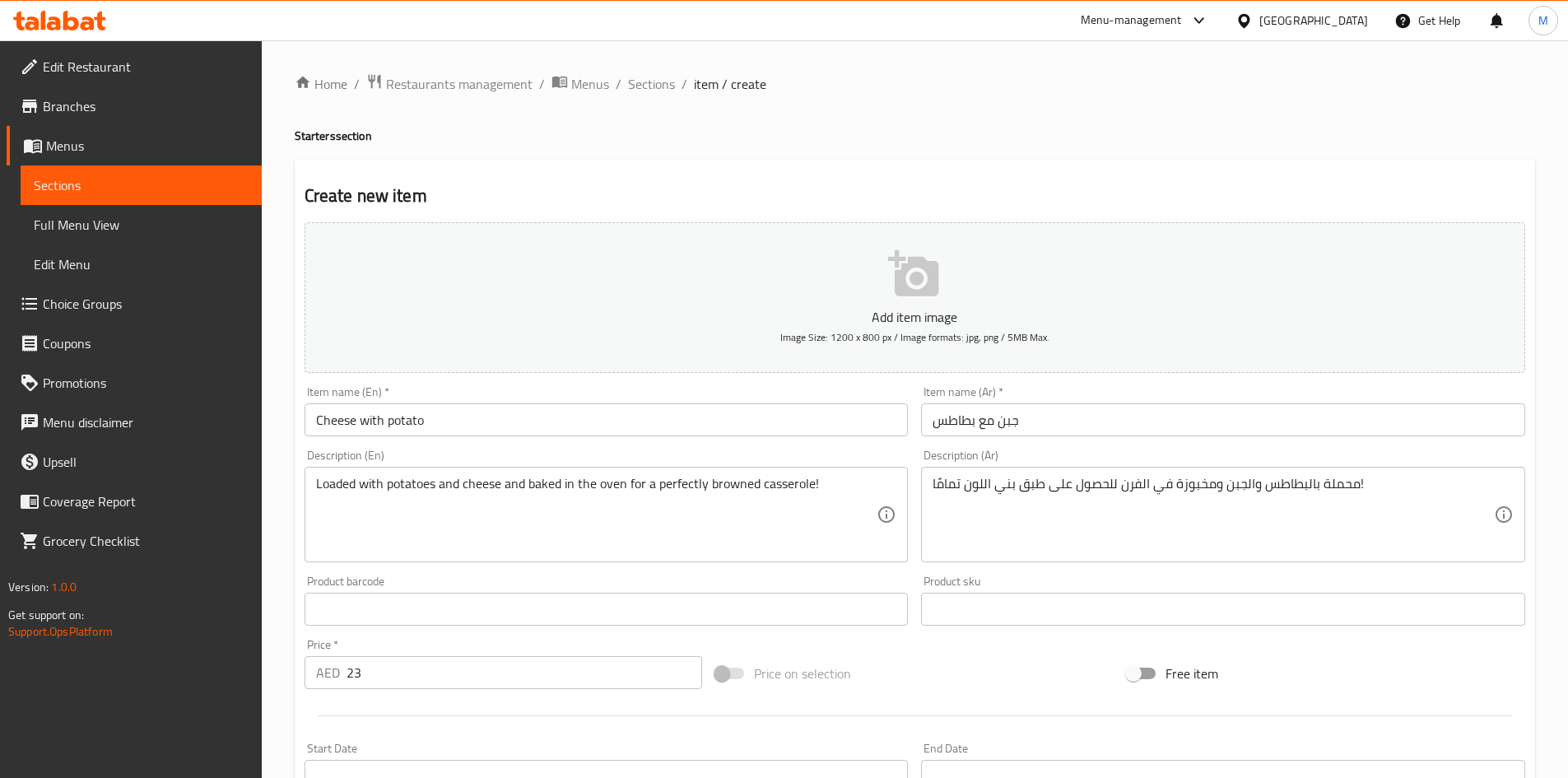
click at [423, 641] on div "Price   * AED 23 Price *" at bounding box center [503, 664] width 398 height 50
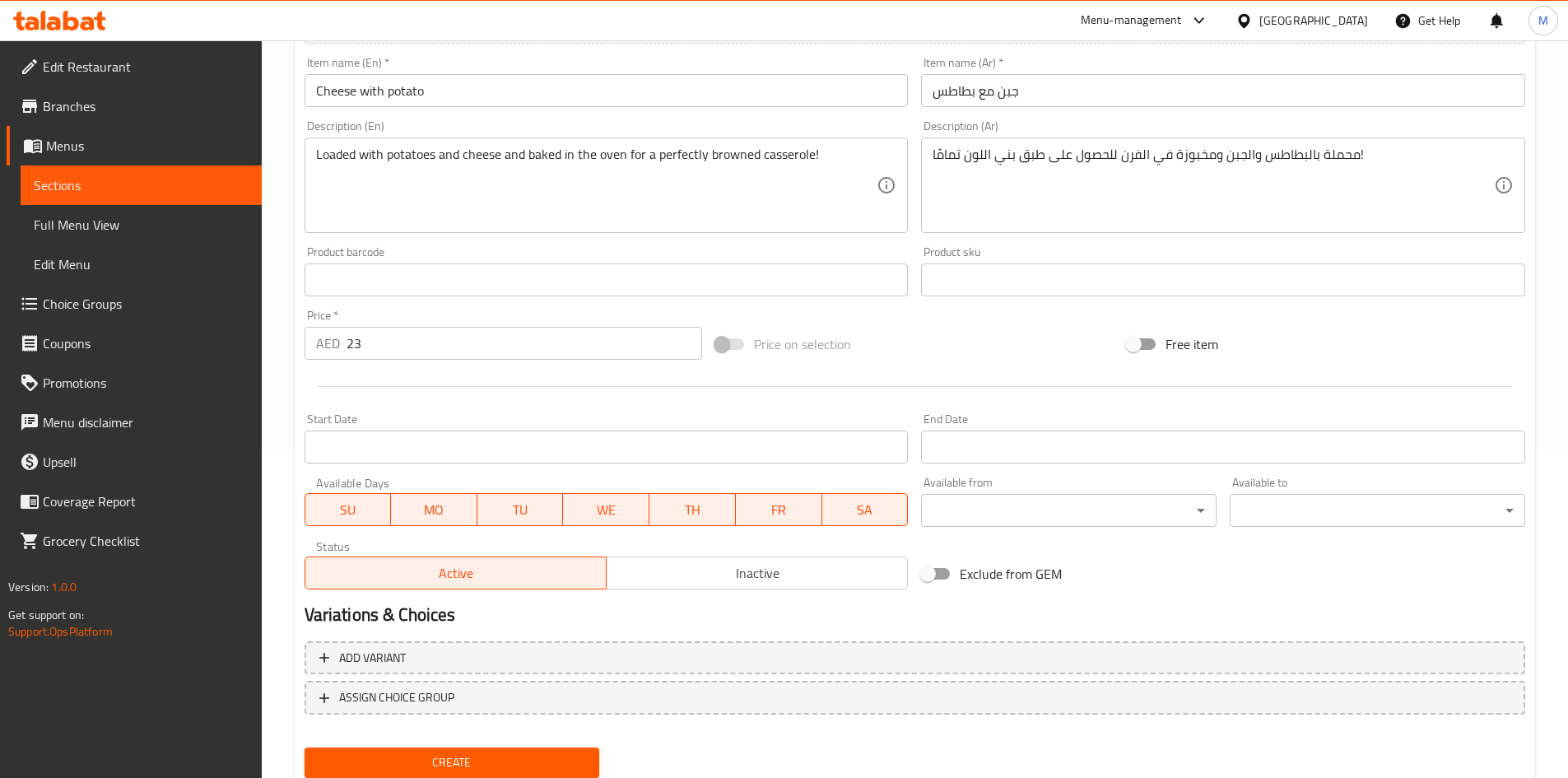
scroll to position [385, 0]
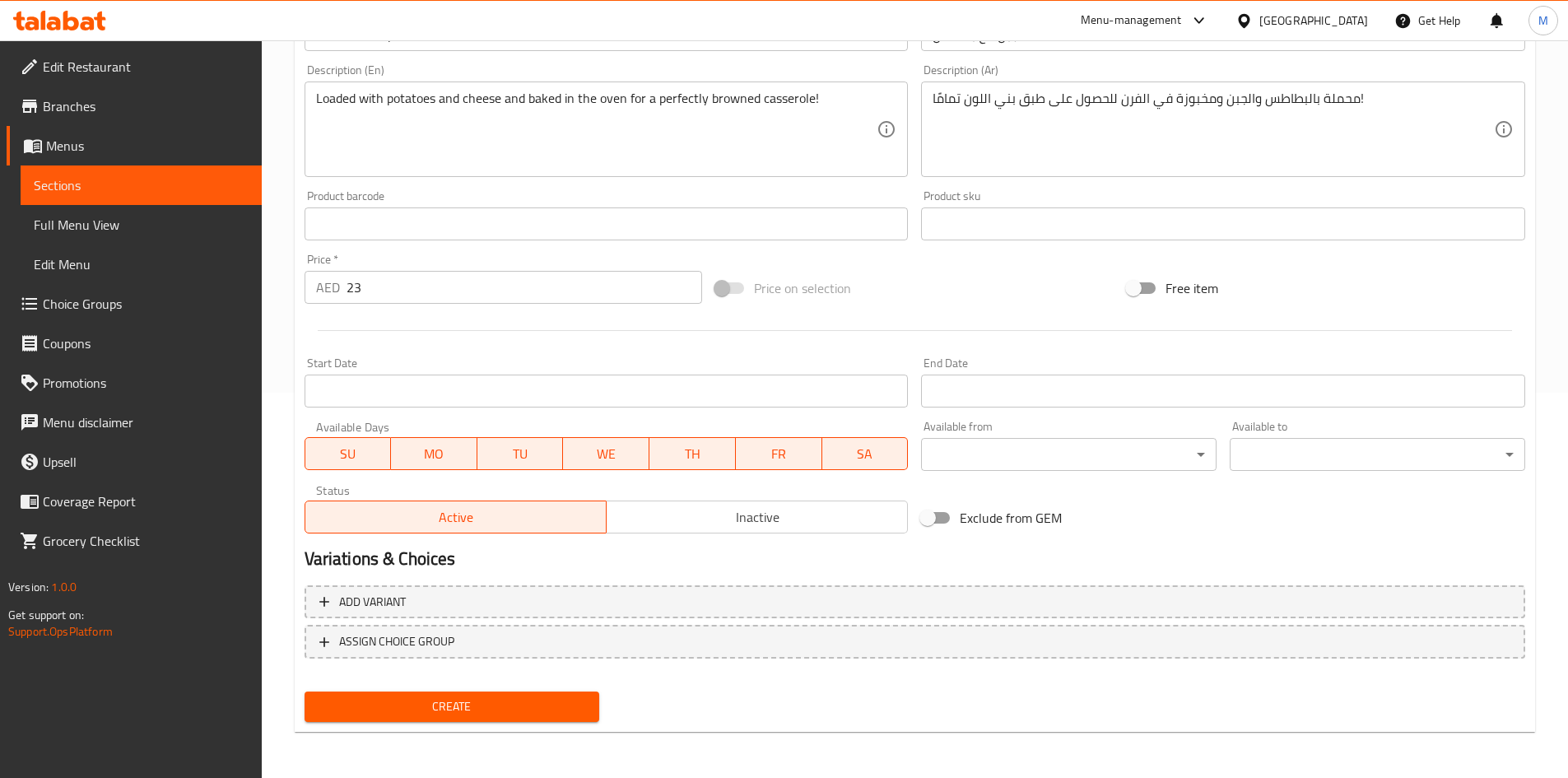
click at [409, 701] on span "Create" at bounding box center [452, 707] width 269 height 21
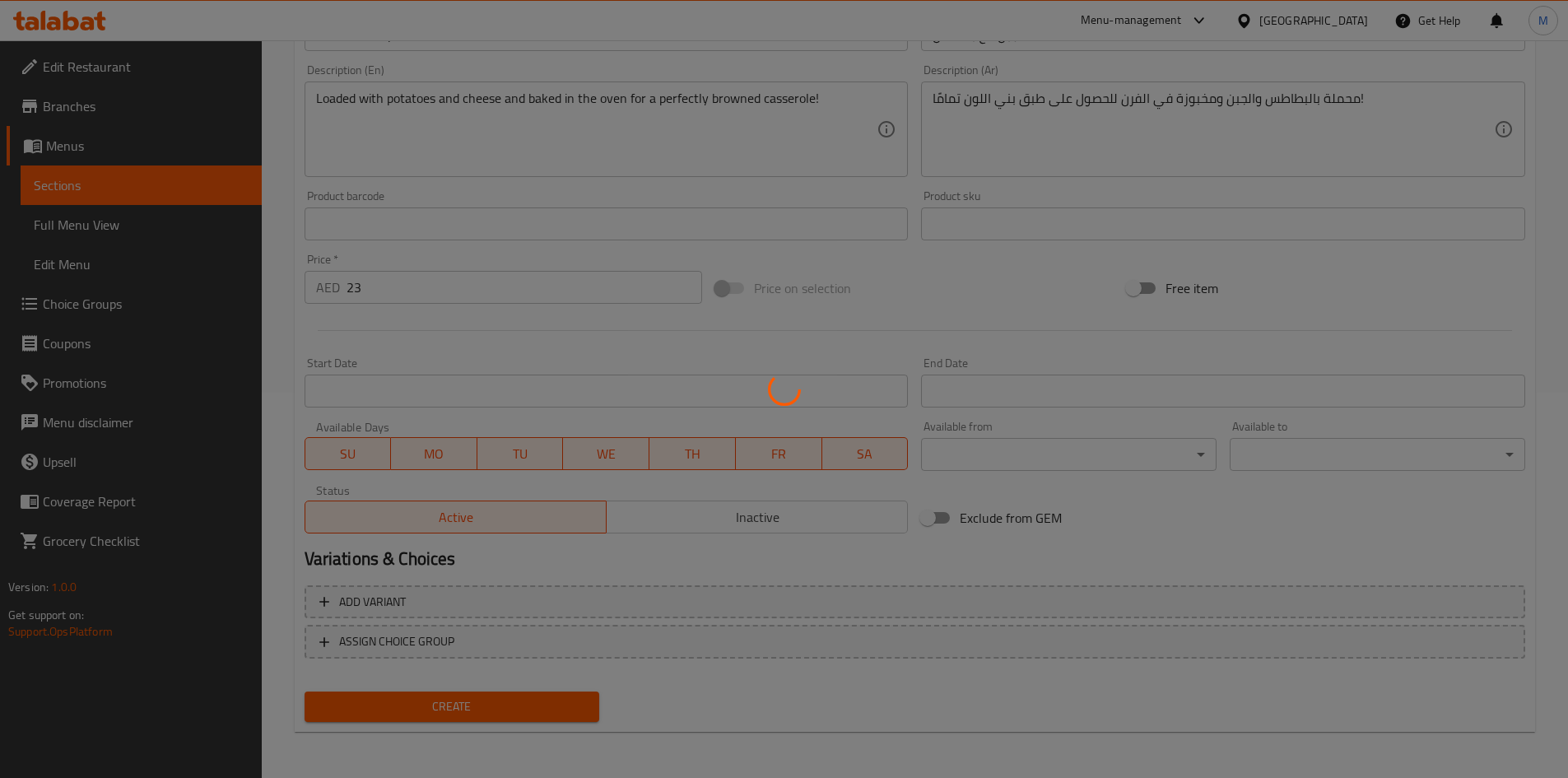
type input "0"
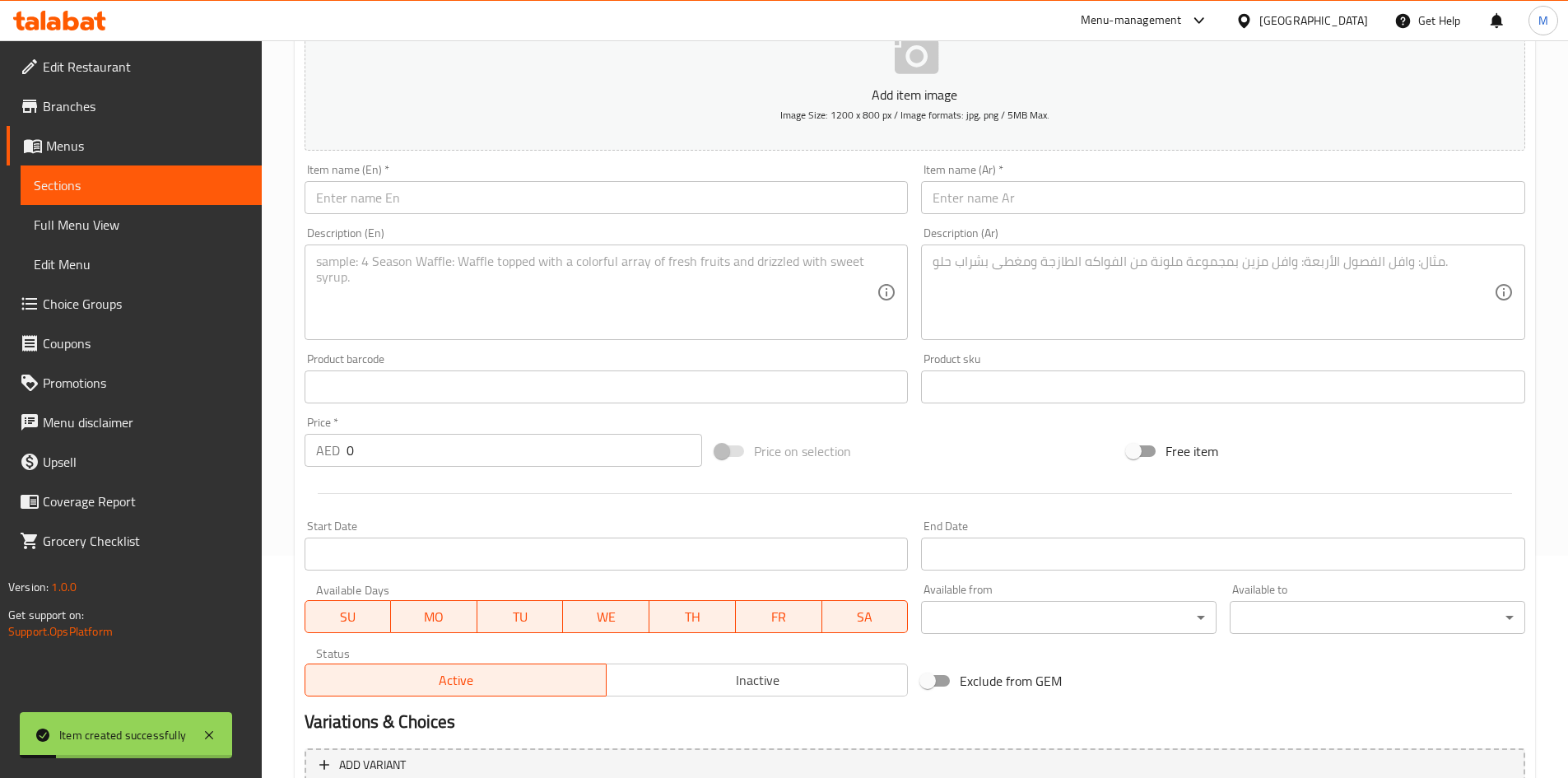
scroll to position [220, 0]
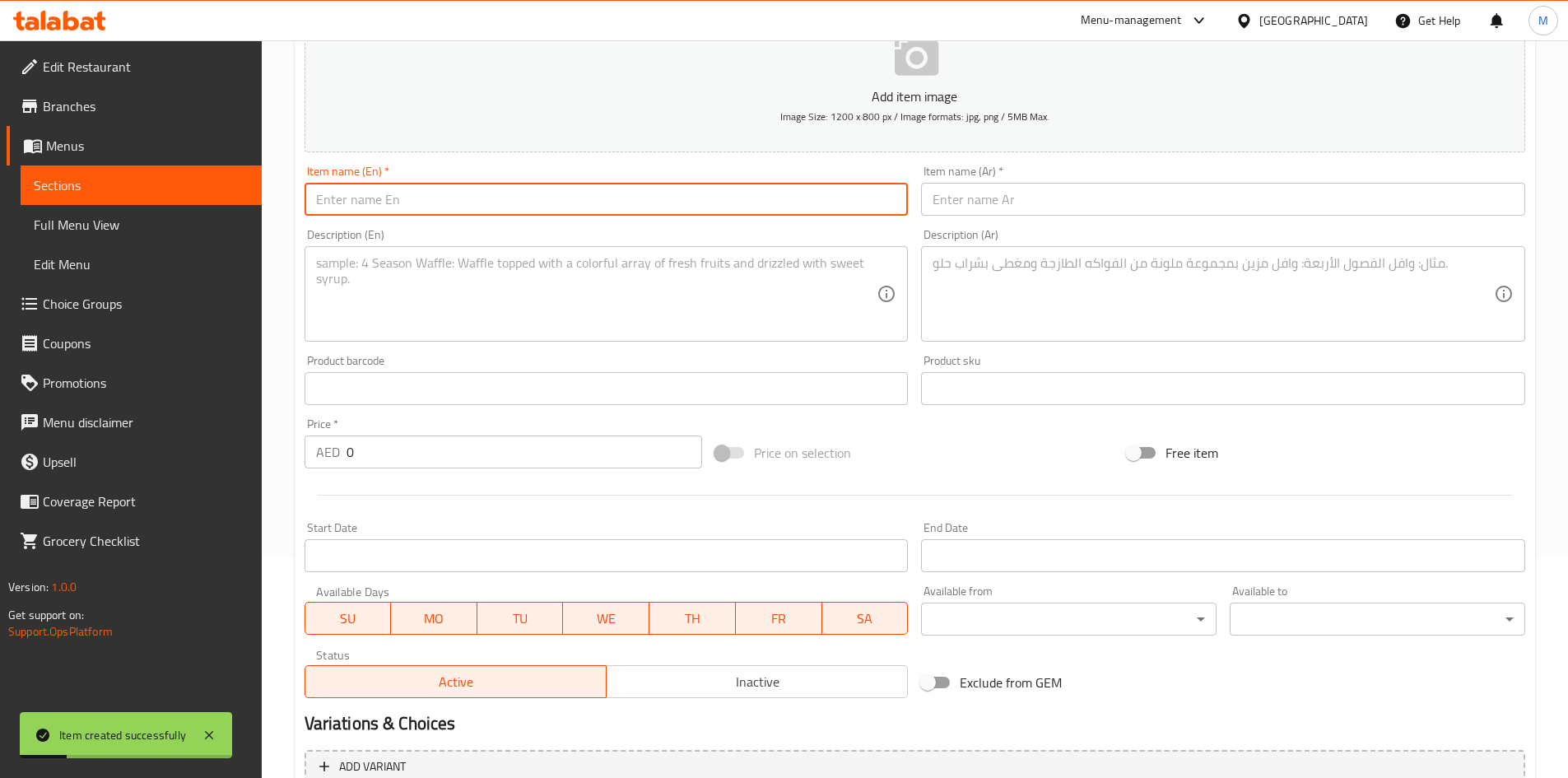
click at [500, 198] on input "text" at bounding box center [606, 199] width 605 height 33
paste input "Dynamite chicken"
type input "Dynamite chicken"
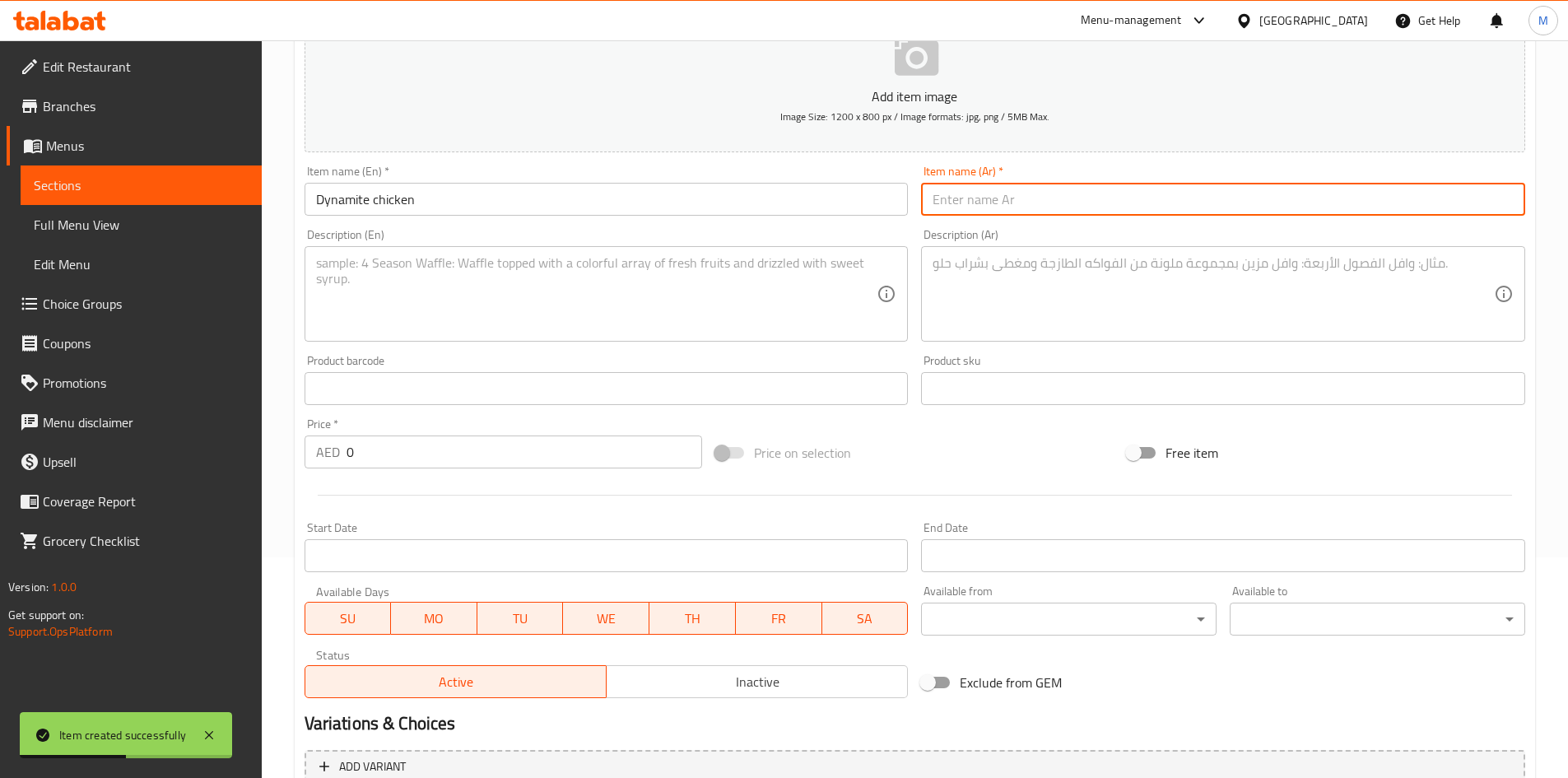
click at [1035, 210] on input "text" at bounding box center [1223, 199] width 605 height 33
paste input "دجاج ديناميت"
type input "دجاج ديناميت"
click at [441, 449] on input "0" at bounding box center [524, 451] width 356 height 33
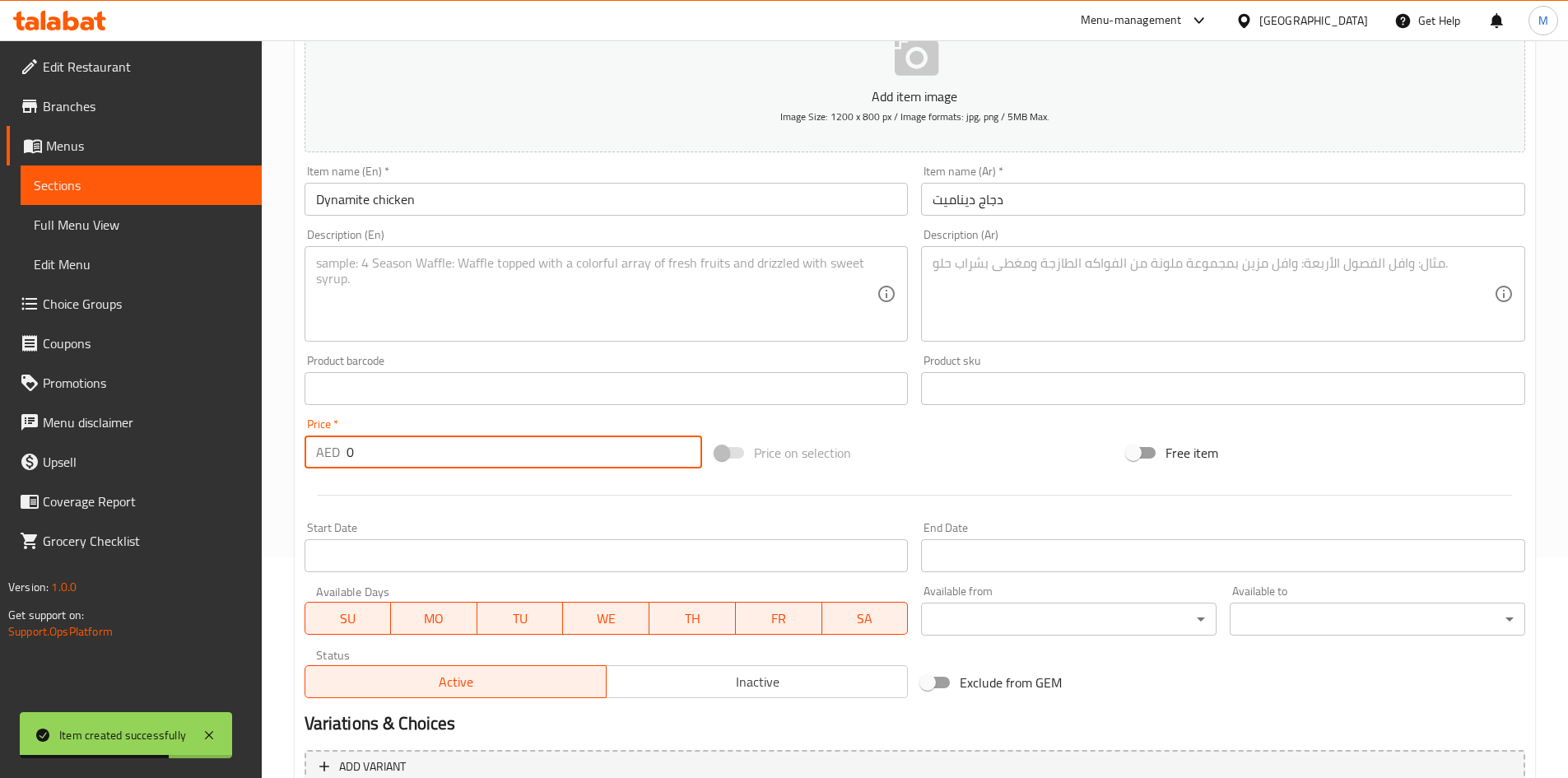
click at [441, 449] on input "0" at bounding box center [524, 451] width 356 height 33
paste input "34"
type input "34"
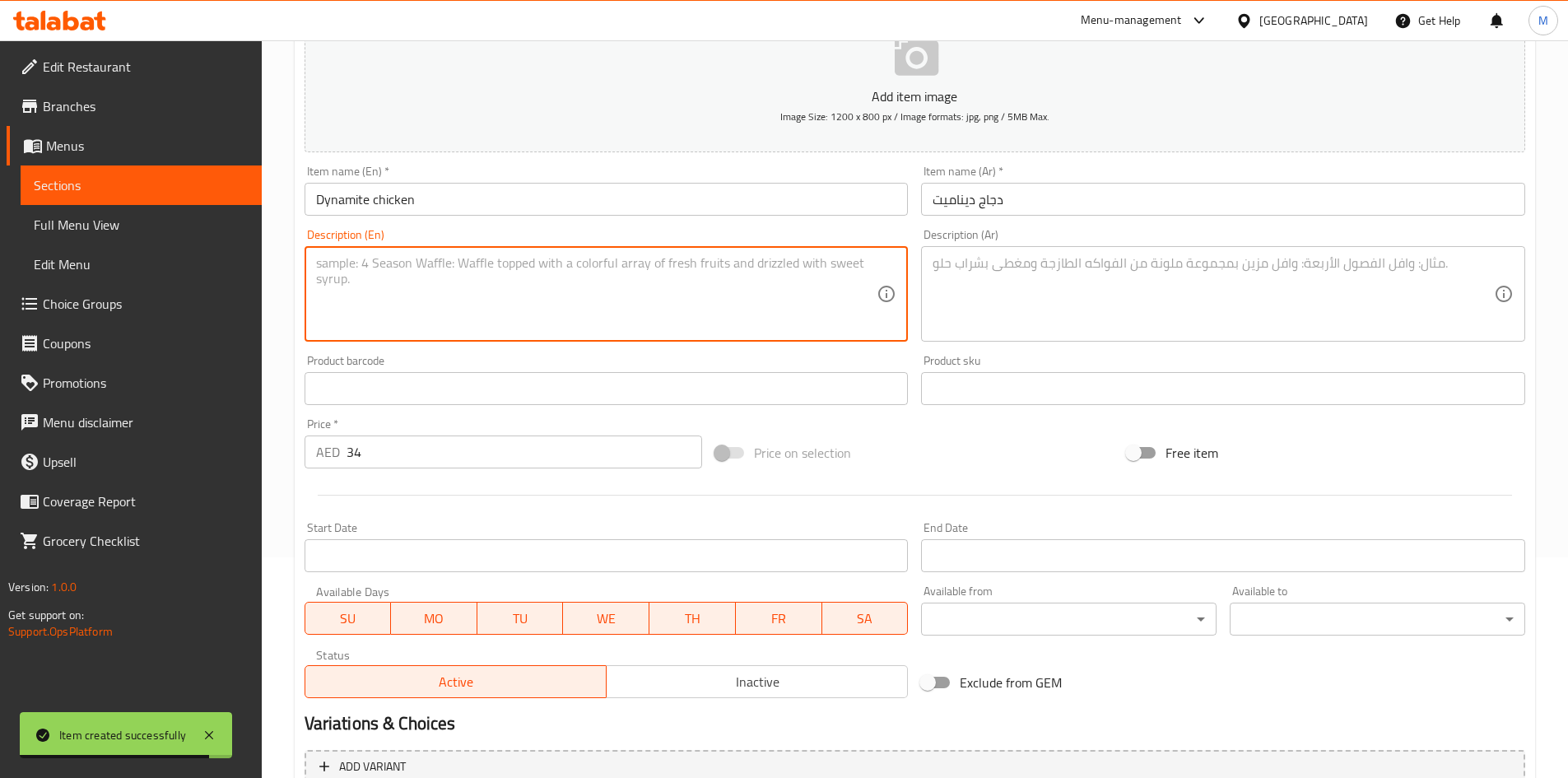
click at [762, 277] on textarea at bounding box center [597, 293] width 562 height 78
paste textarea "chicken starter the flavors of which literally blow your mind and the name righ…"
type textarea "chicken starter the flavors of which literally blow your mind and the name righ…"
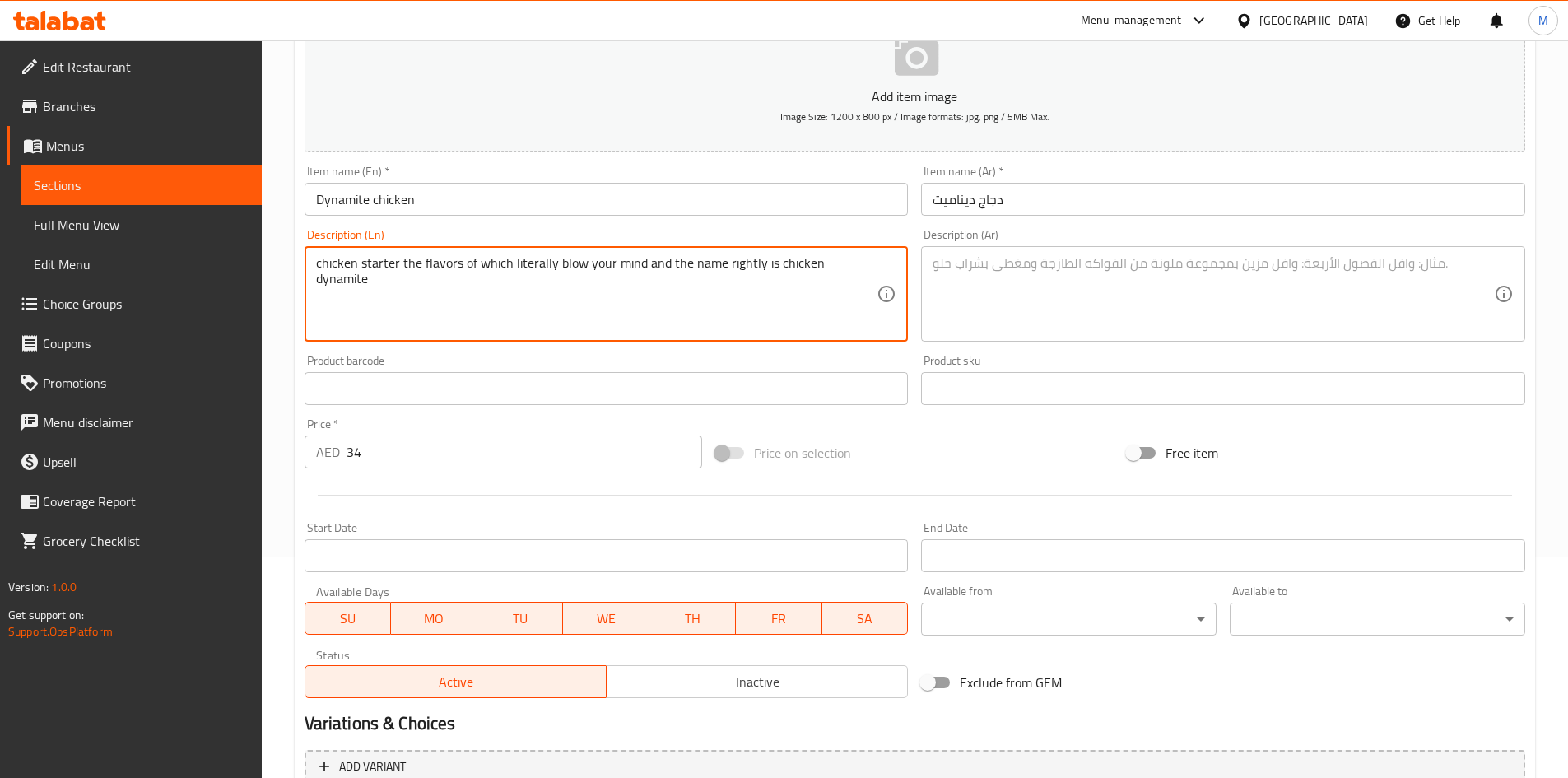
click at [1093, 278] on textarea at bounding box center [1213, 293] width 562 height 78
paste textarea "مقبلات الدجاج التي نكهاتها ستذهلك حرفيًا والاسم الصحيح هو دجاج ديناميت"
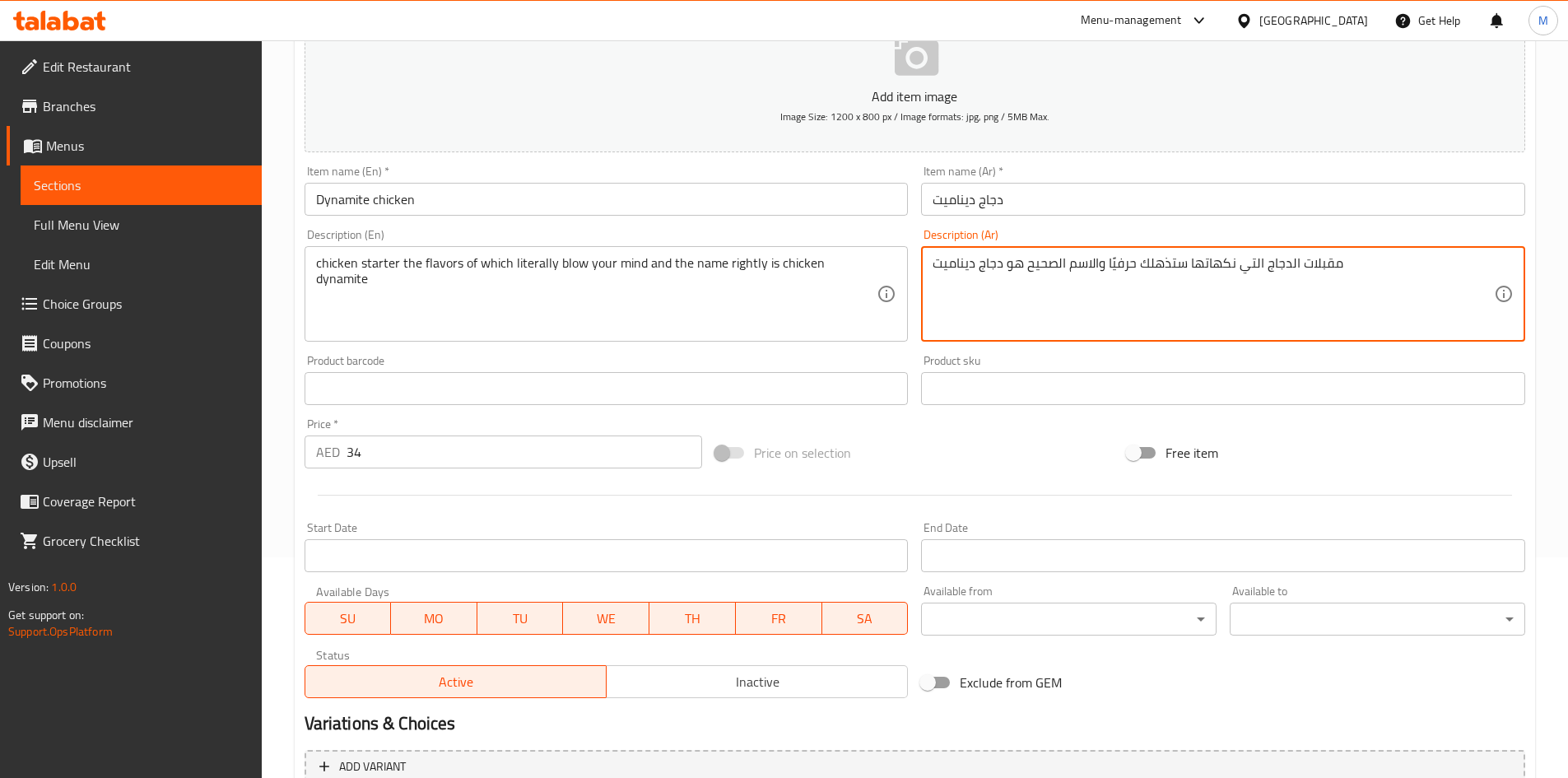
type textarea "مقبلات الدجاج التي نكهاتها ستذهلك حرفيًا والاسم الصحيح هو دجاج ديناميت"
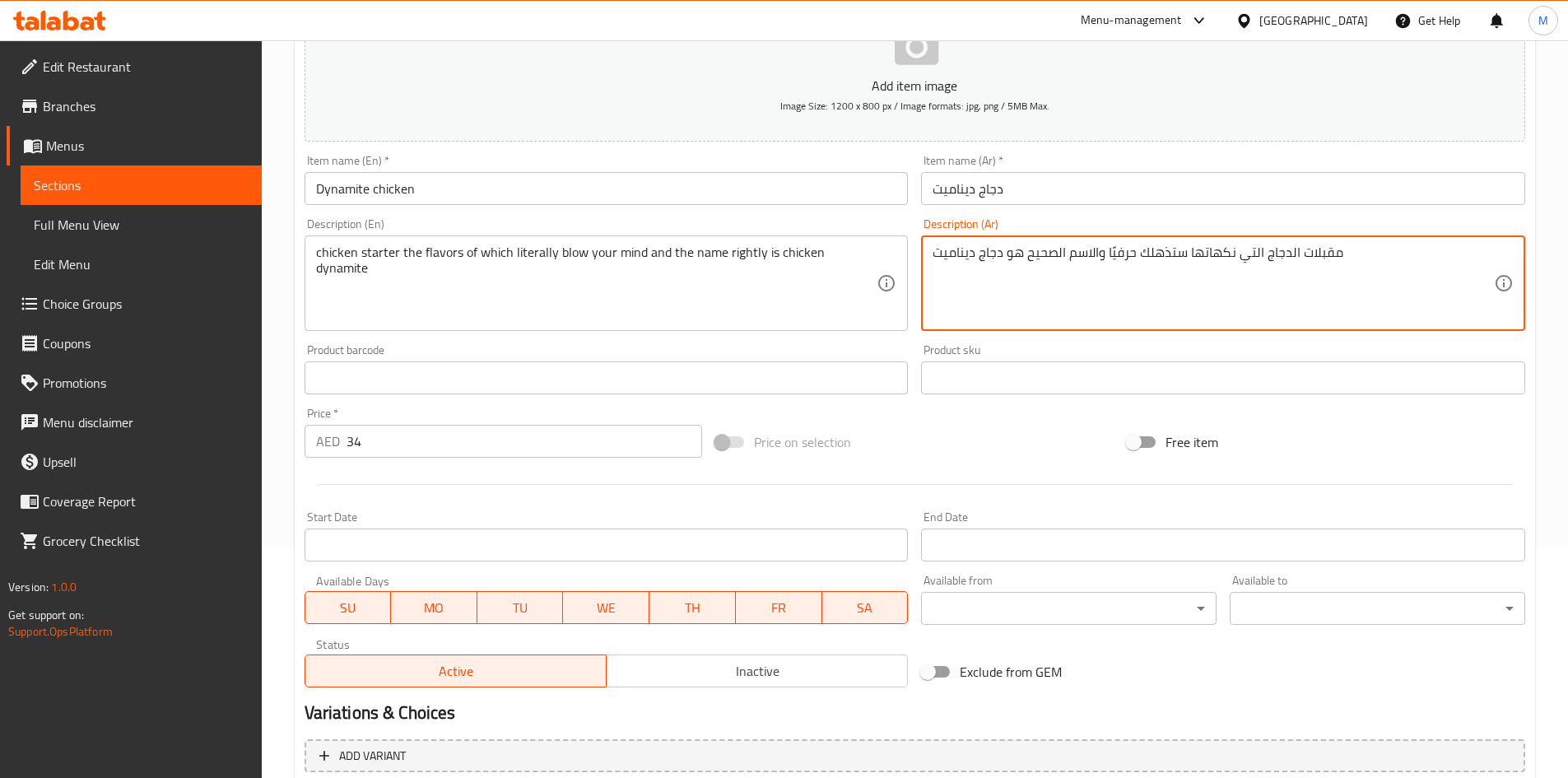
scroll to position [385, 0]
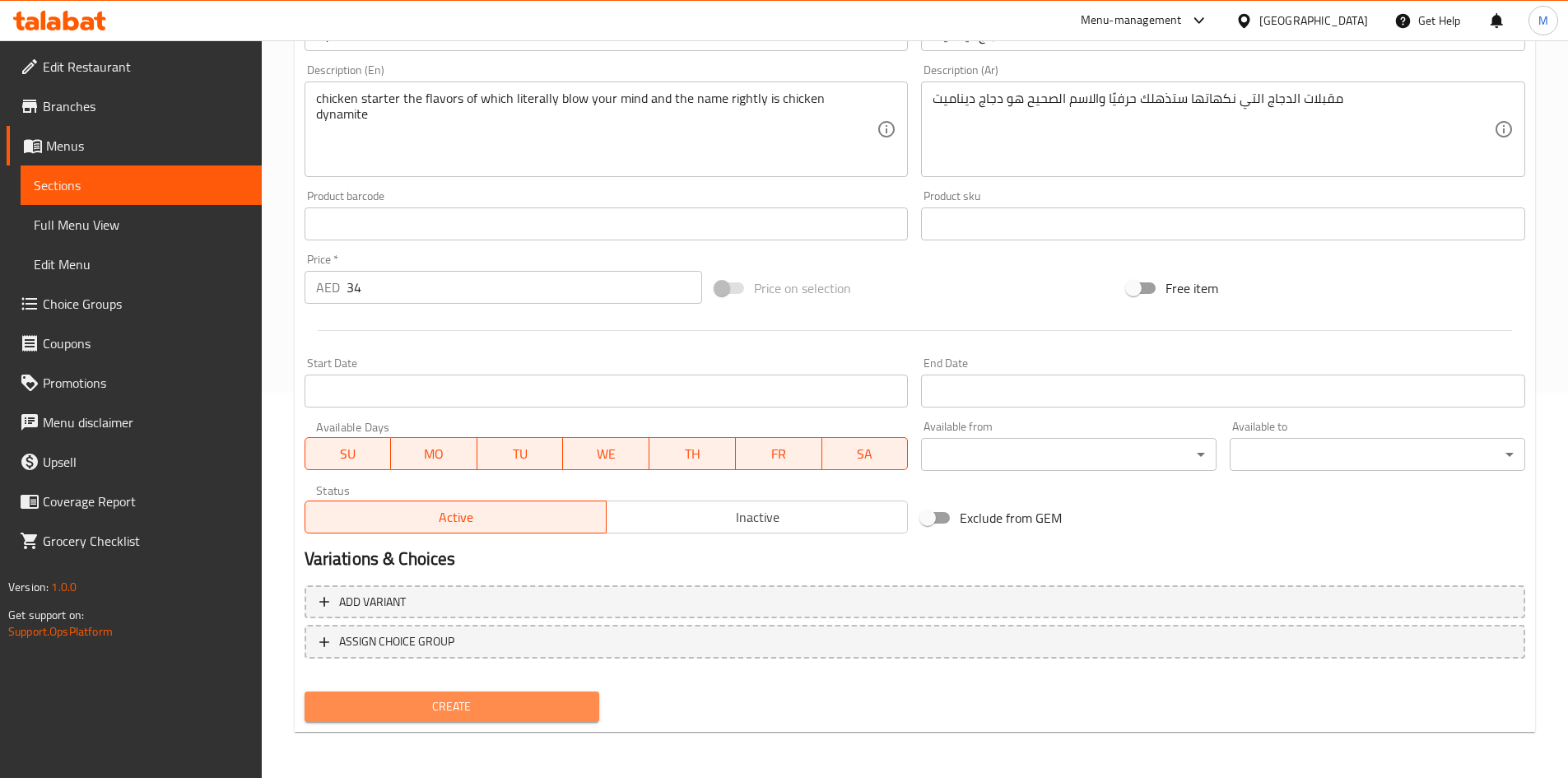
drag, startPoint x: 516, startPoint y: 708, endPoint x: 477, endPoint y: 390, distance: 320.4
click at [517, 708] on span "Create" at bounding box center [452, 707] width 269 height 21
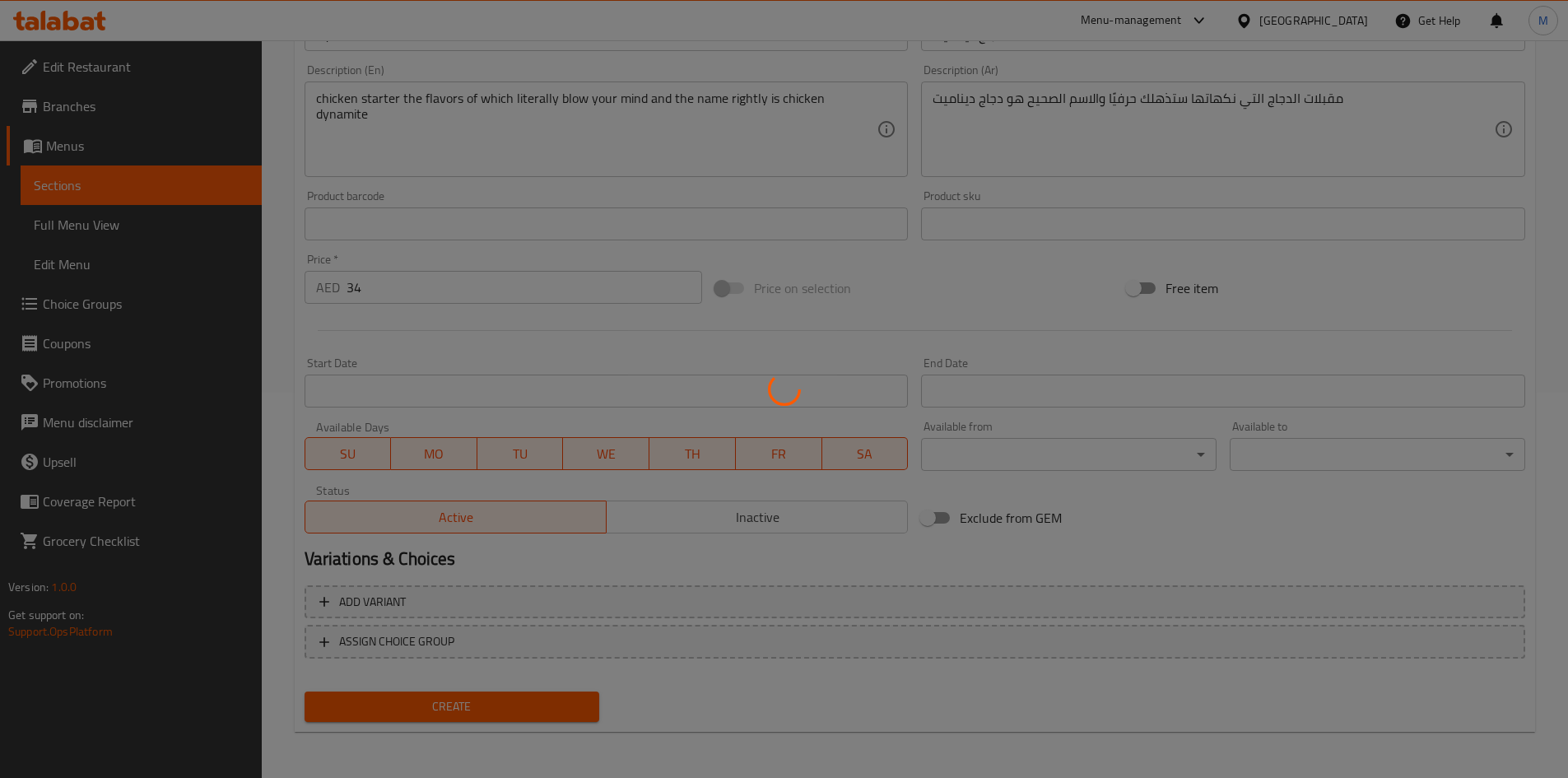
type input "0"
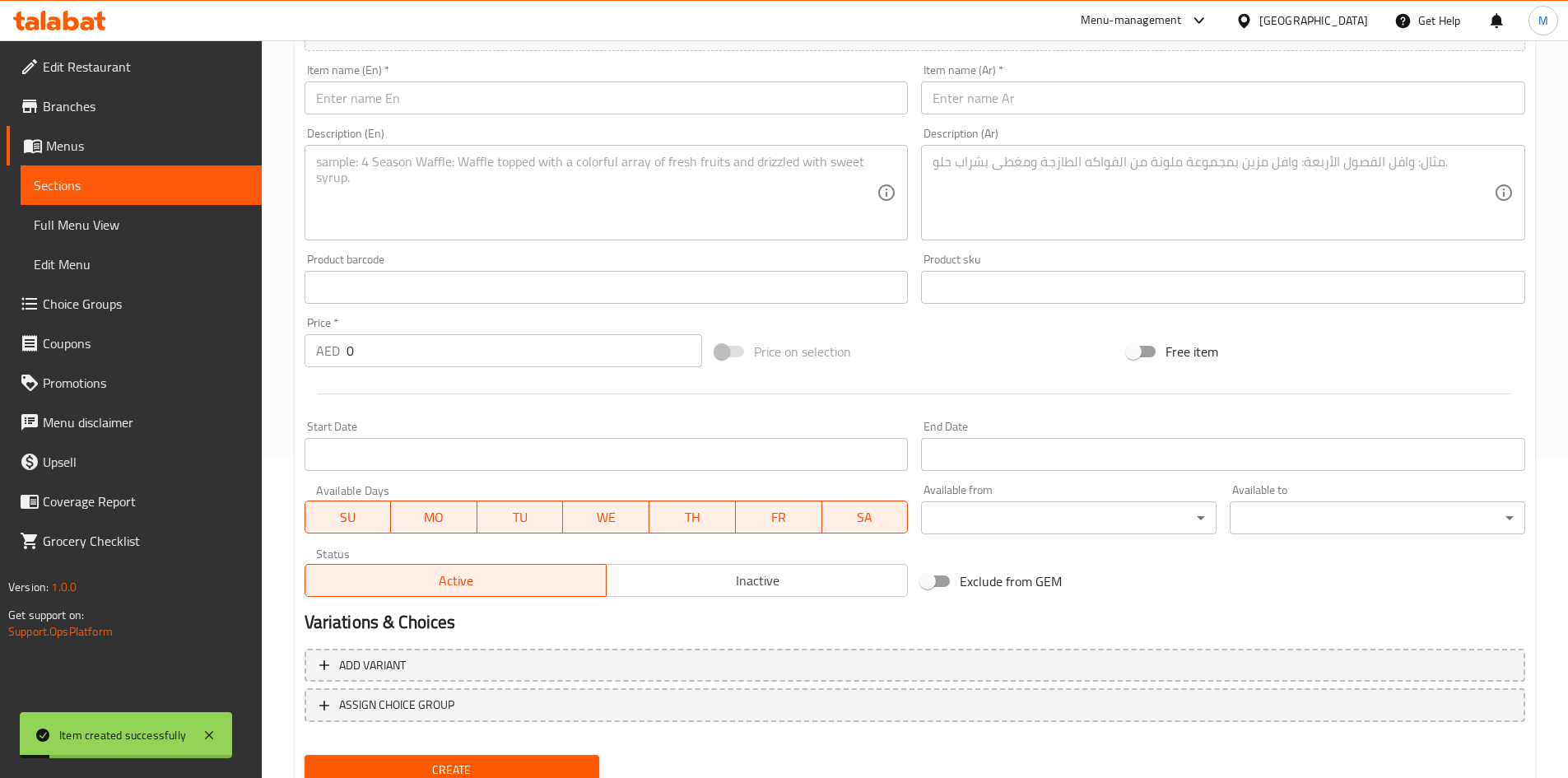
scroll to position [220, 0]
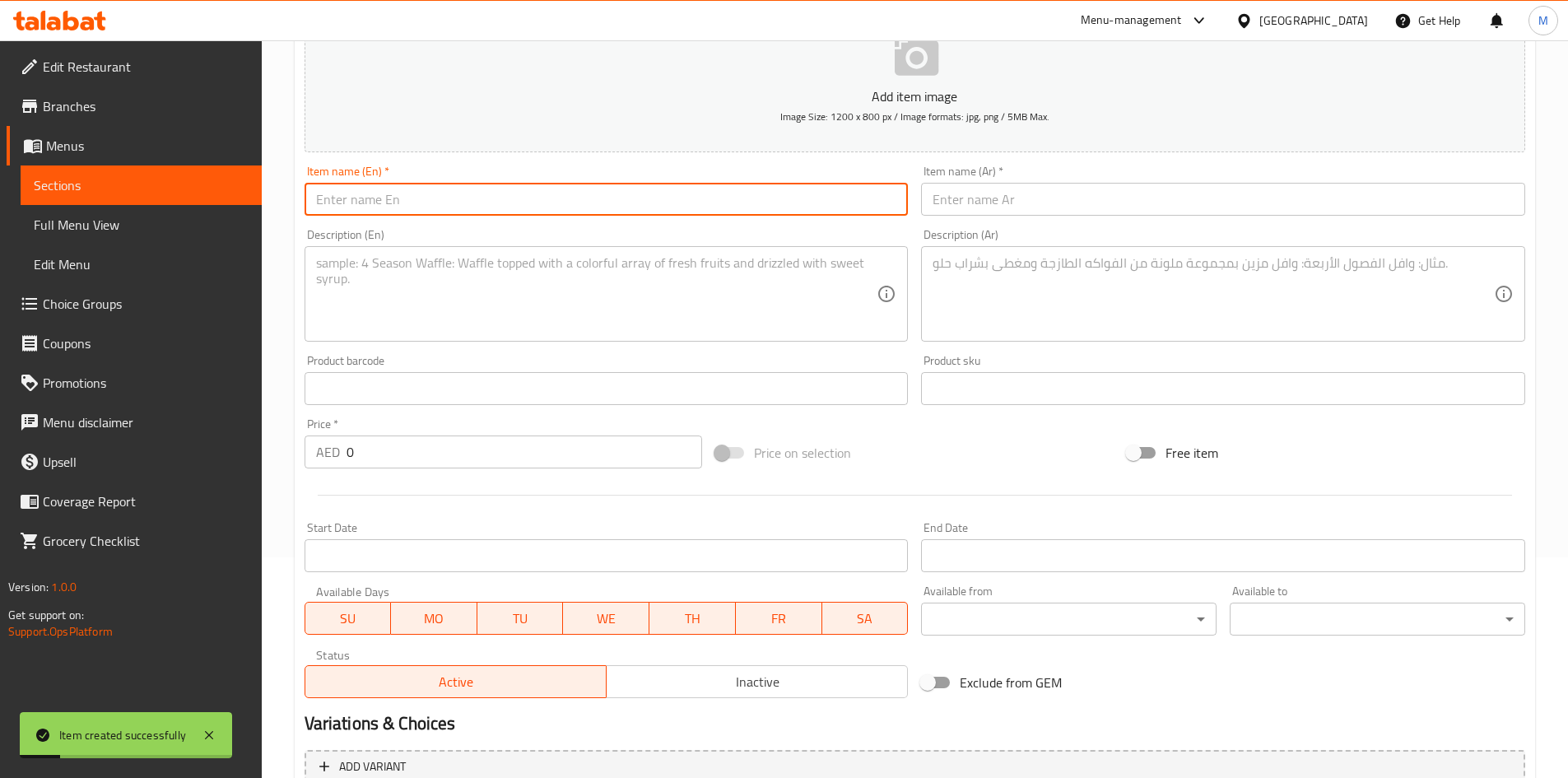
click at [416, 206] on input "text" at bounding box center [606, 199] width 605 height 33
paste input "Dynamite shrimps"
type input "Dynamite shrimps"
click at [1031, 204] on input "text" at bounding box center [1223, 199] width 605 height 33
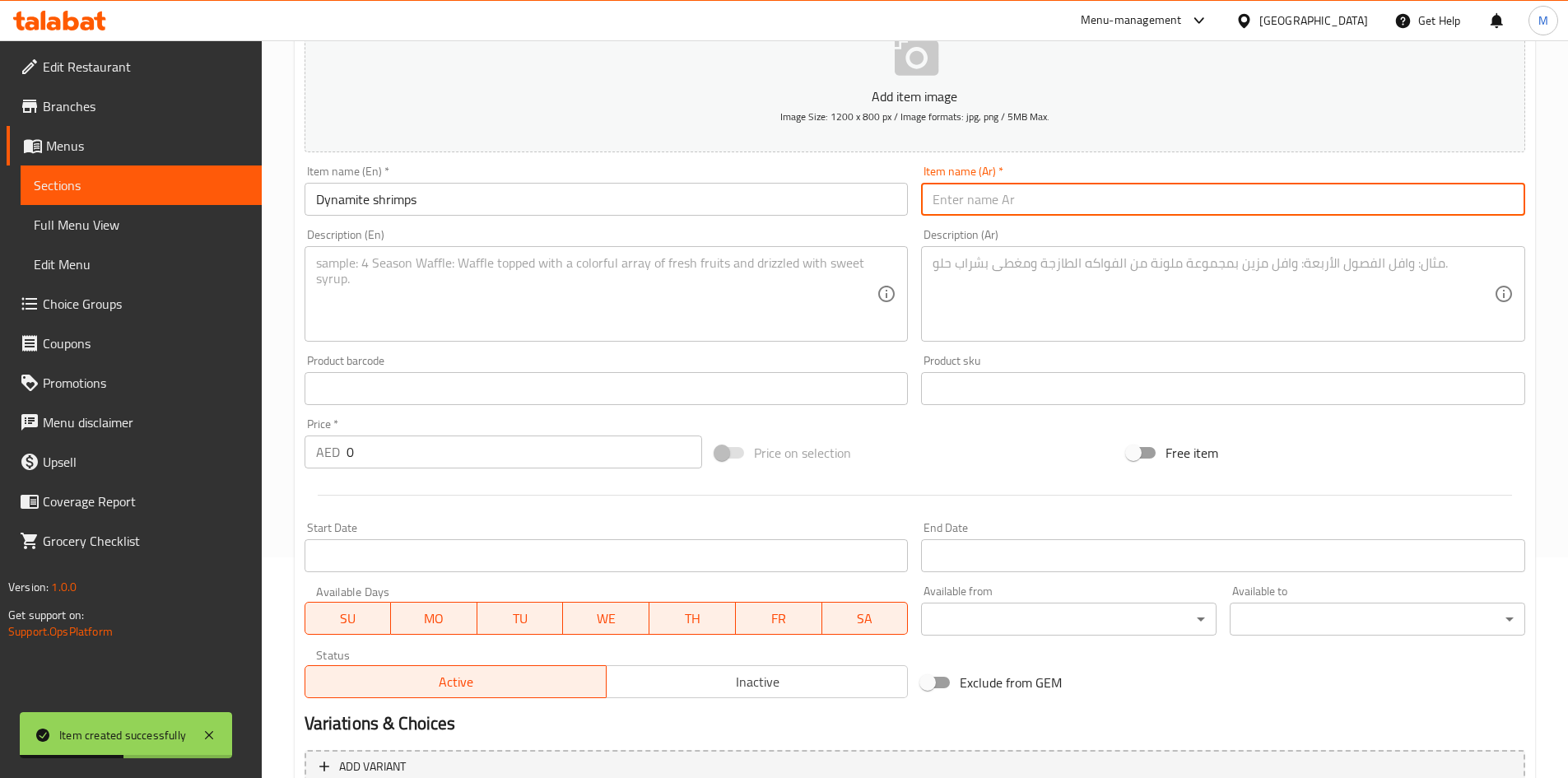
paste input "روبيان ديناميت"
type input "روبيان ديناميت"
click at [494, 450] on input "0" at bounding box center [524, 451] width 356 height 33
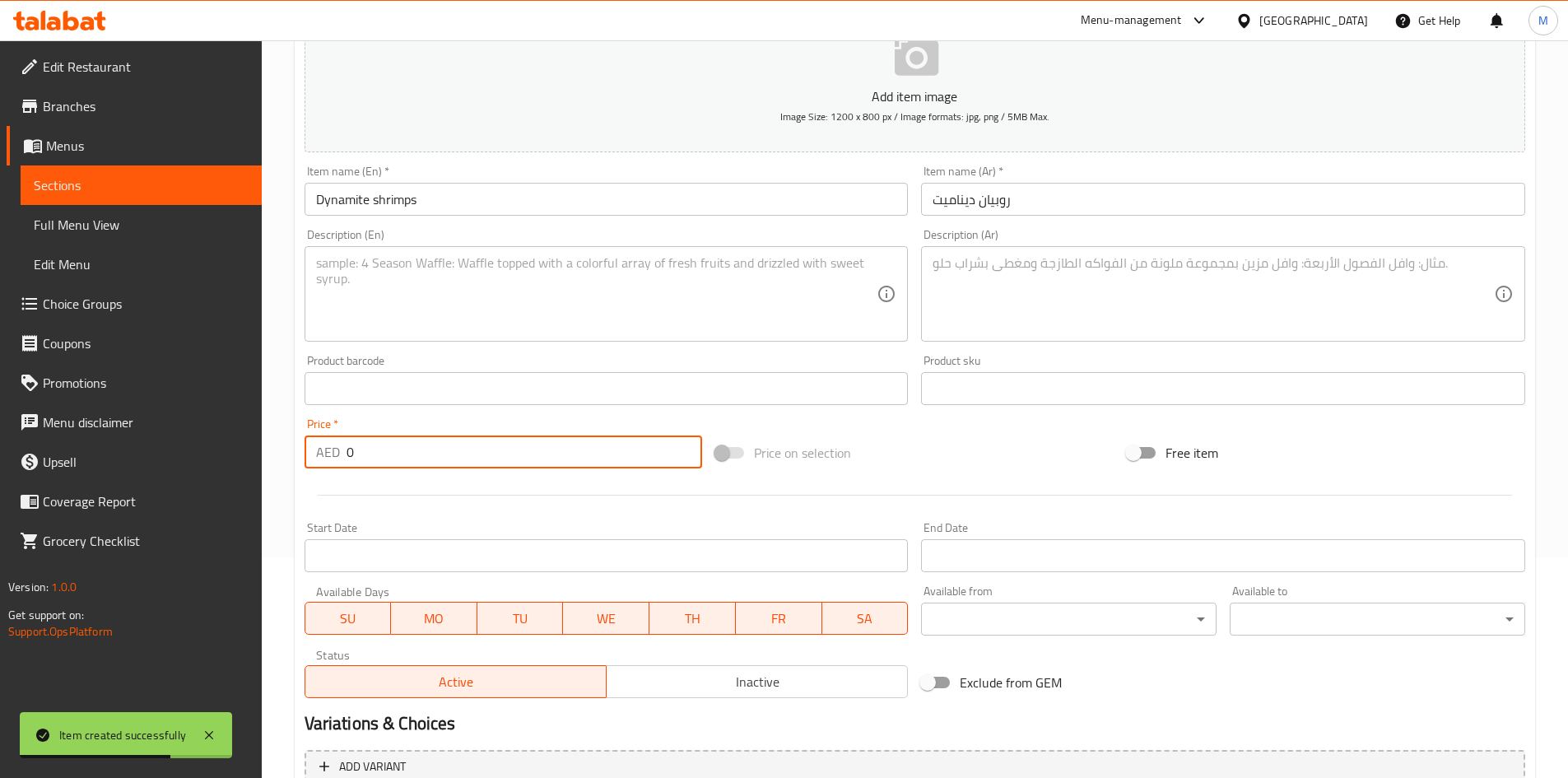
click at [494, 450] on input "0" at bounding box center [524, 451] width 356 height 33
paste input "36"
type input "36"
click at [494, 419] on div "Price   * AED 36 Price *" at bounding box center [503, 443] width 398 height 50
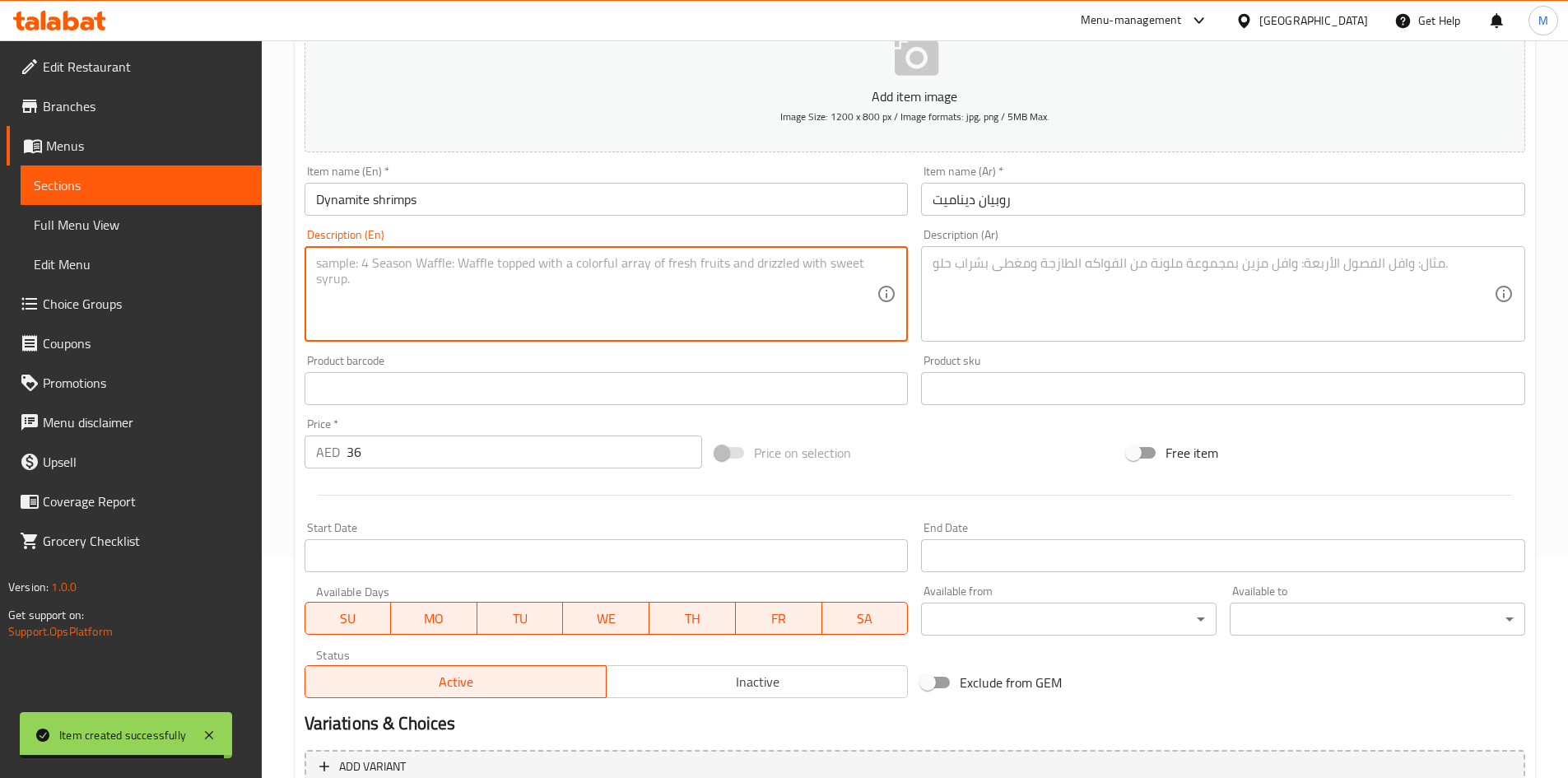
click at [492, 304] on textarea at bounding box center [597, 293] width 562 height 78
paste textarea "Dynamite Shrimp made with battered fried shrimp coated in a dynamite sauce"
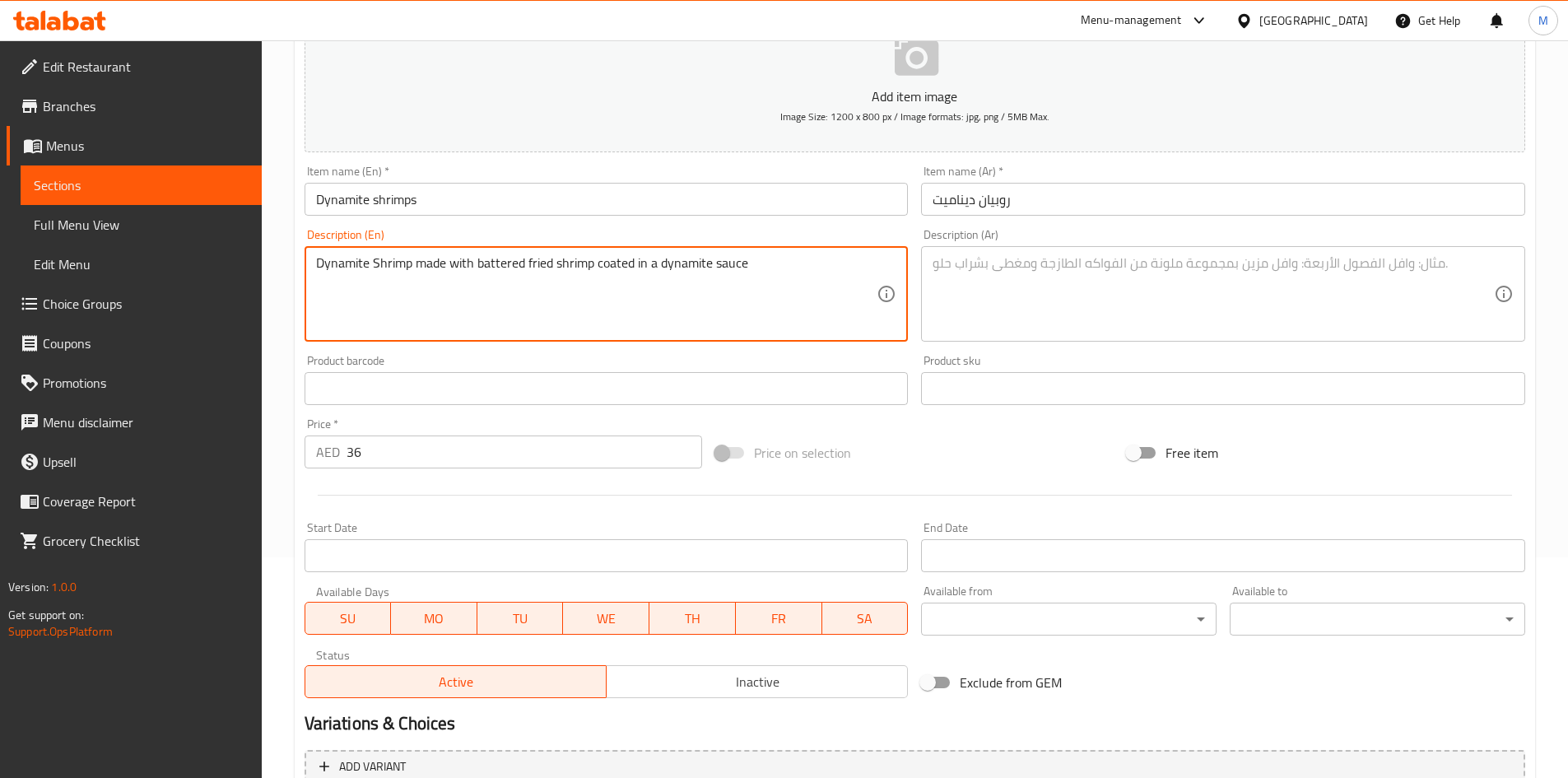
type textarea "Dynamite Shrimp made with battered fried shrimp coated in a dynamite sauce"
click at [1039, 267] on textarea at bounding box center [1213, 293] width 562 height 78
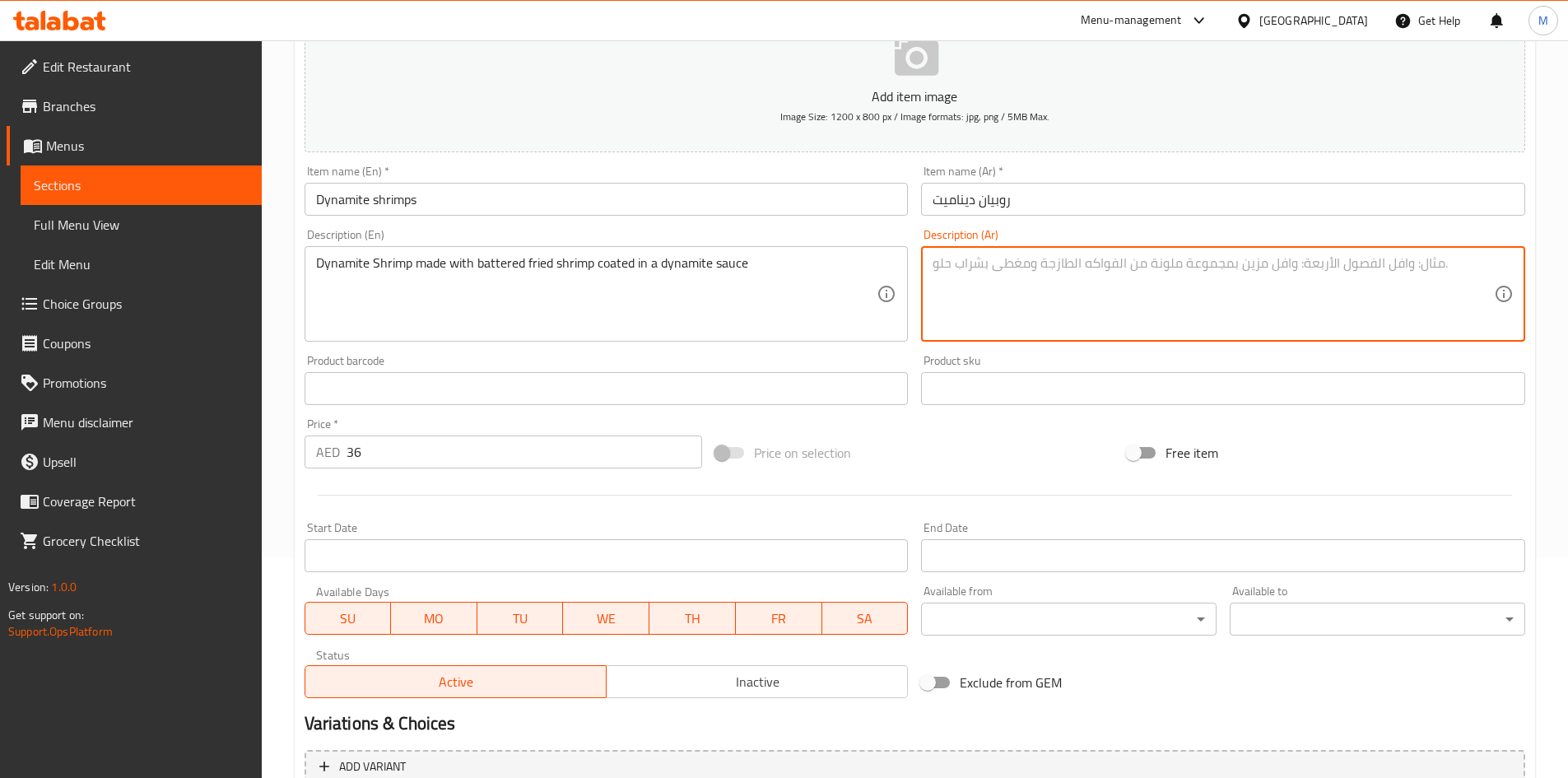
paste textarea "روبيان ديناميت مصنوع من روبيان مقلي مغطى بصلصة ديناميت"
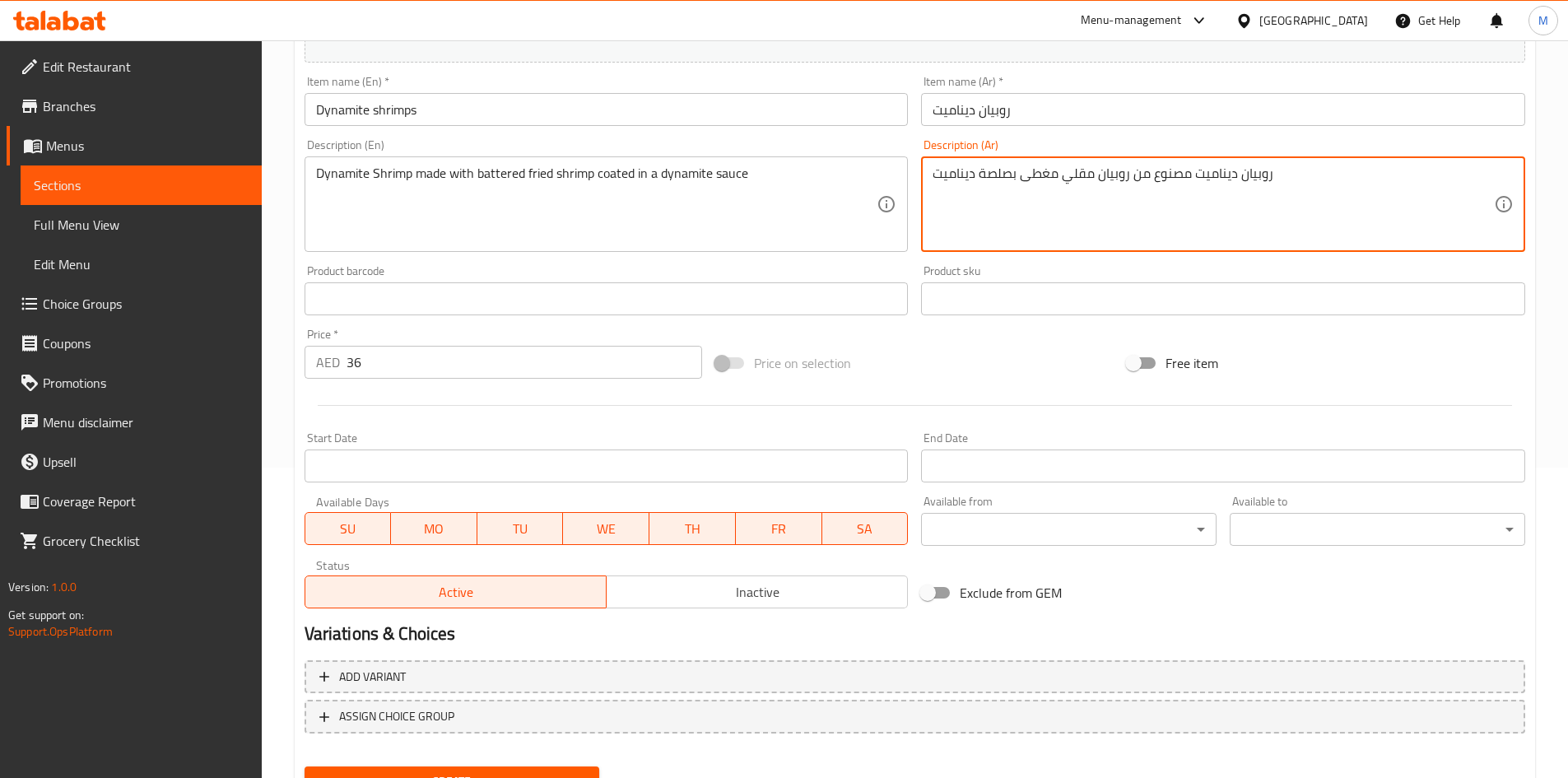
scroll to position [385, 0]
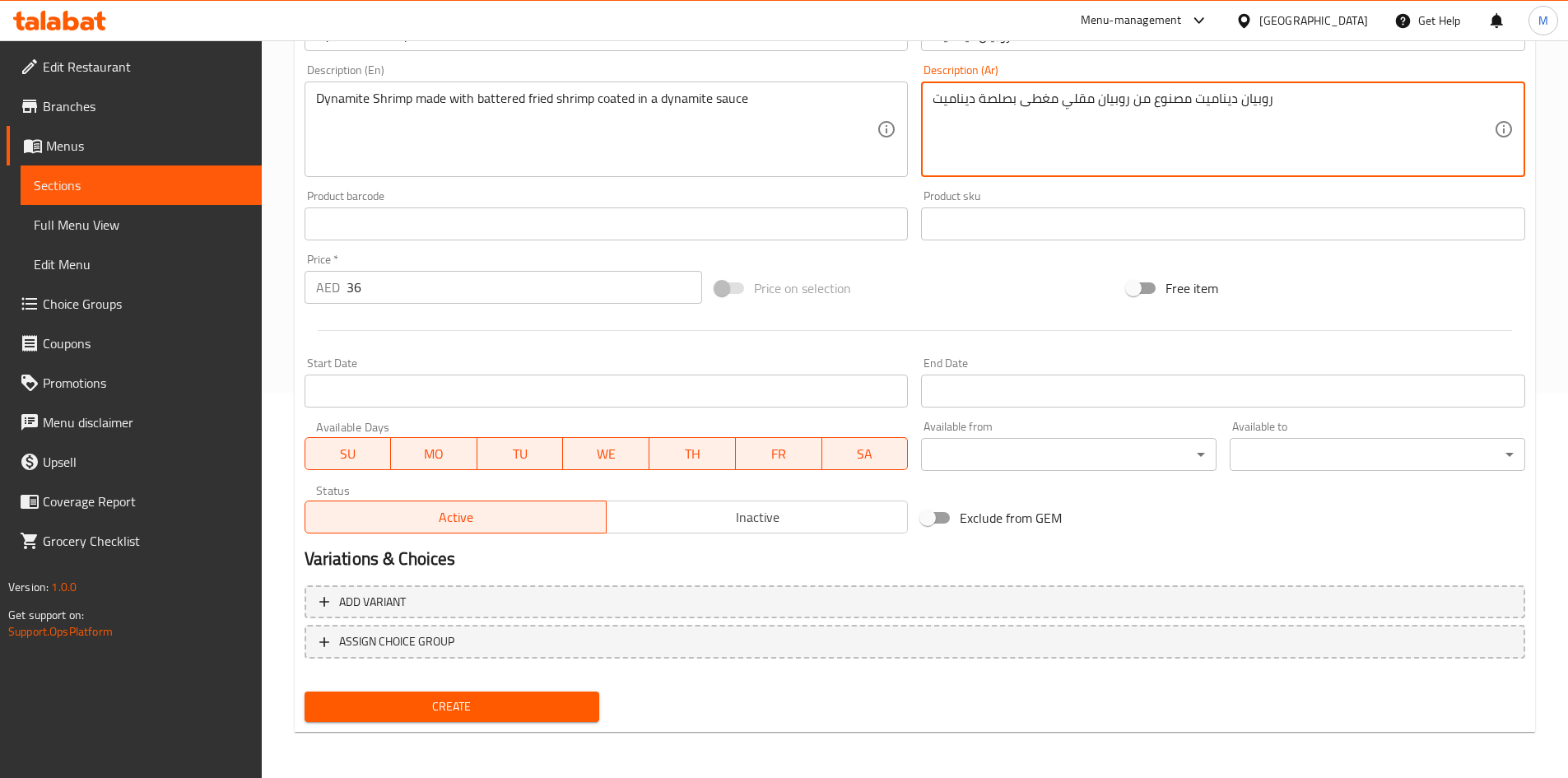
type textarea "روبيان ديناميت مصنوع من روبيان مقلي مغطى بصلصة ديناميت"
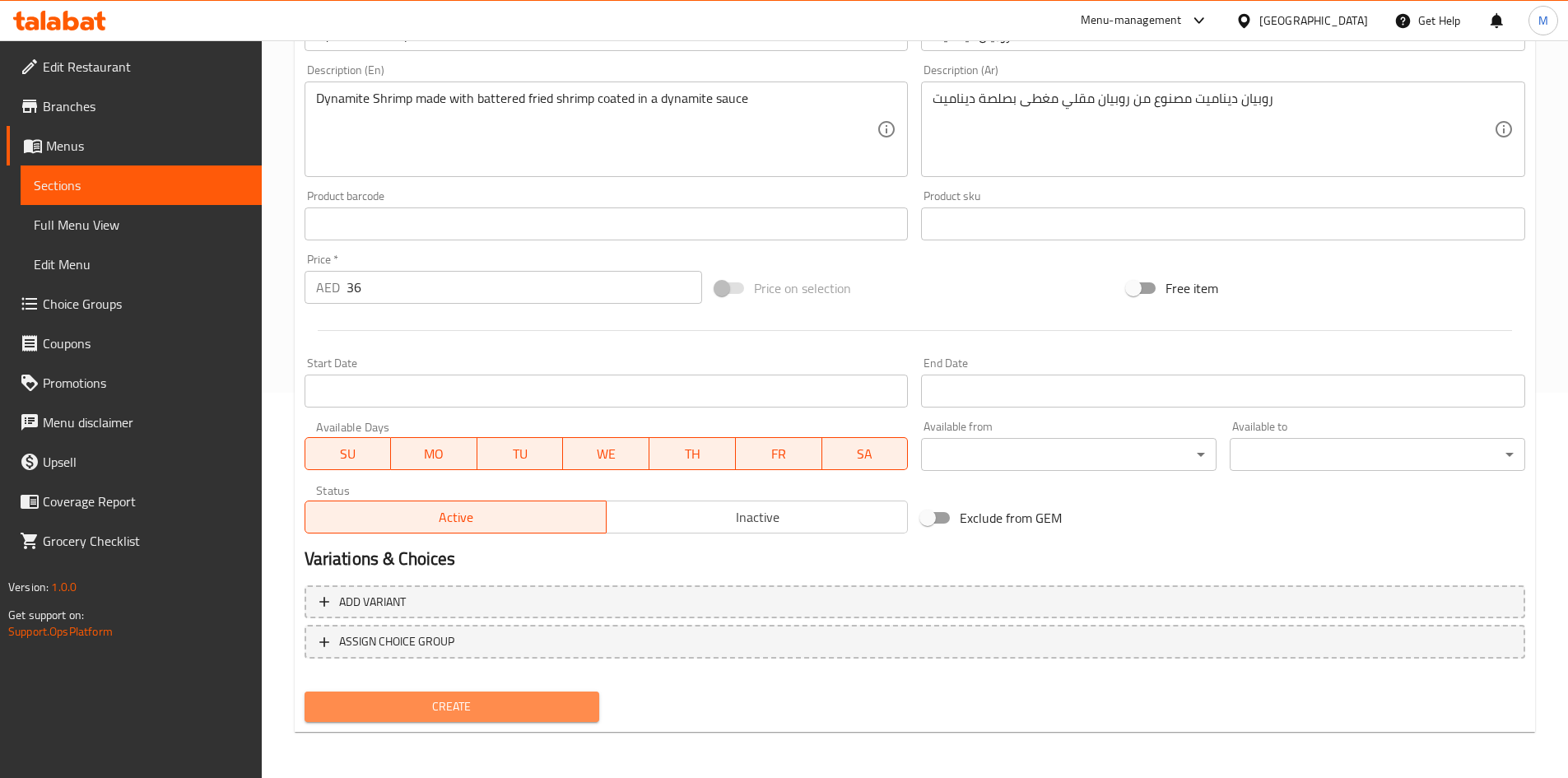
click at [464, 694] on button "Create" at bounding box center [452, 707] width 295 height 30
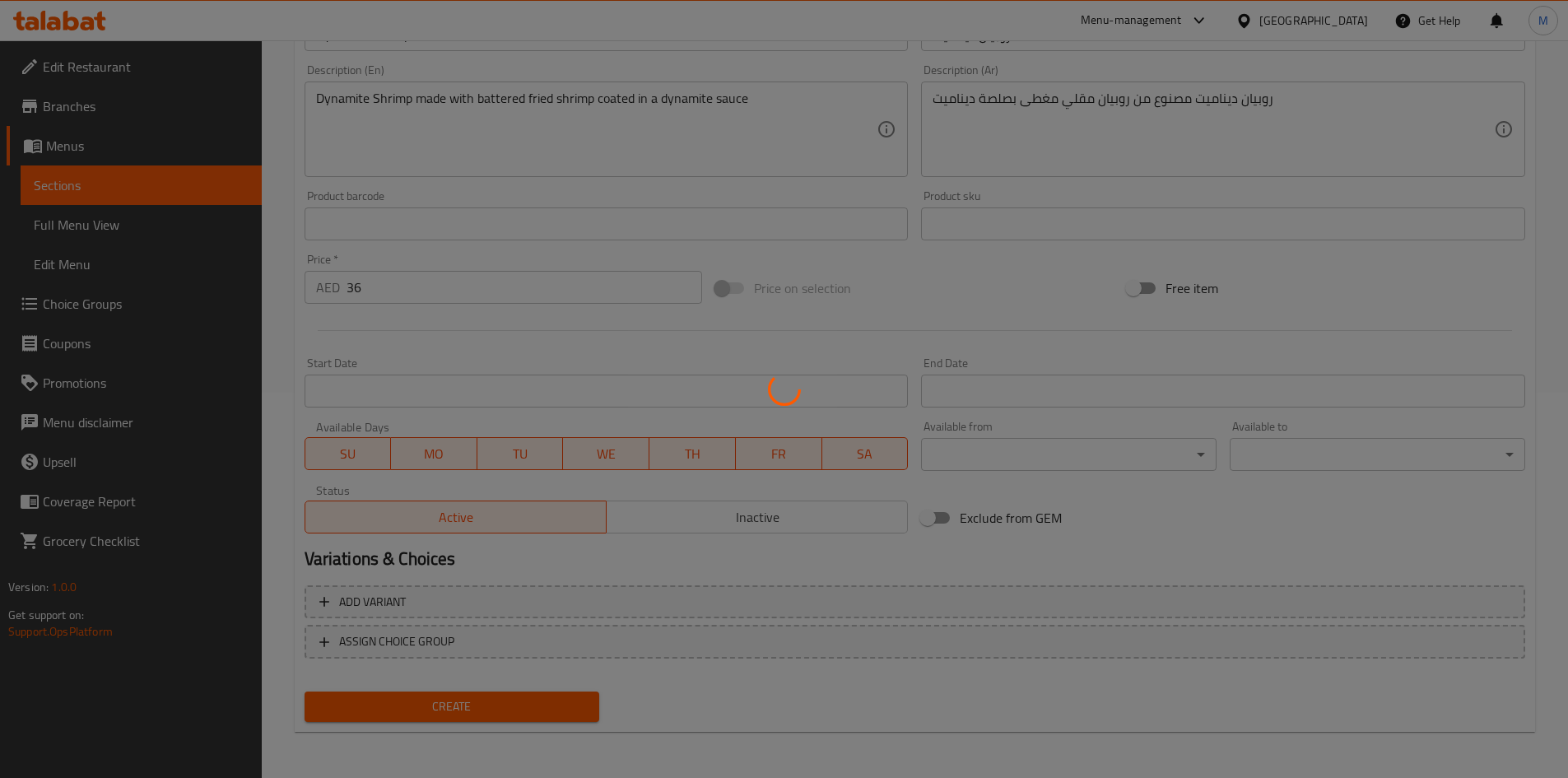
type input "0"
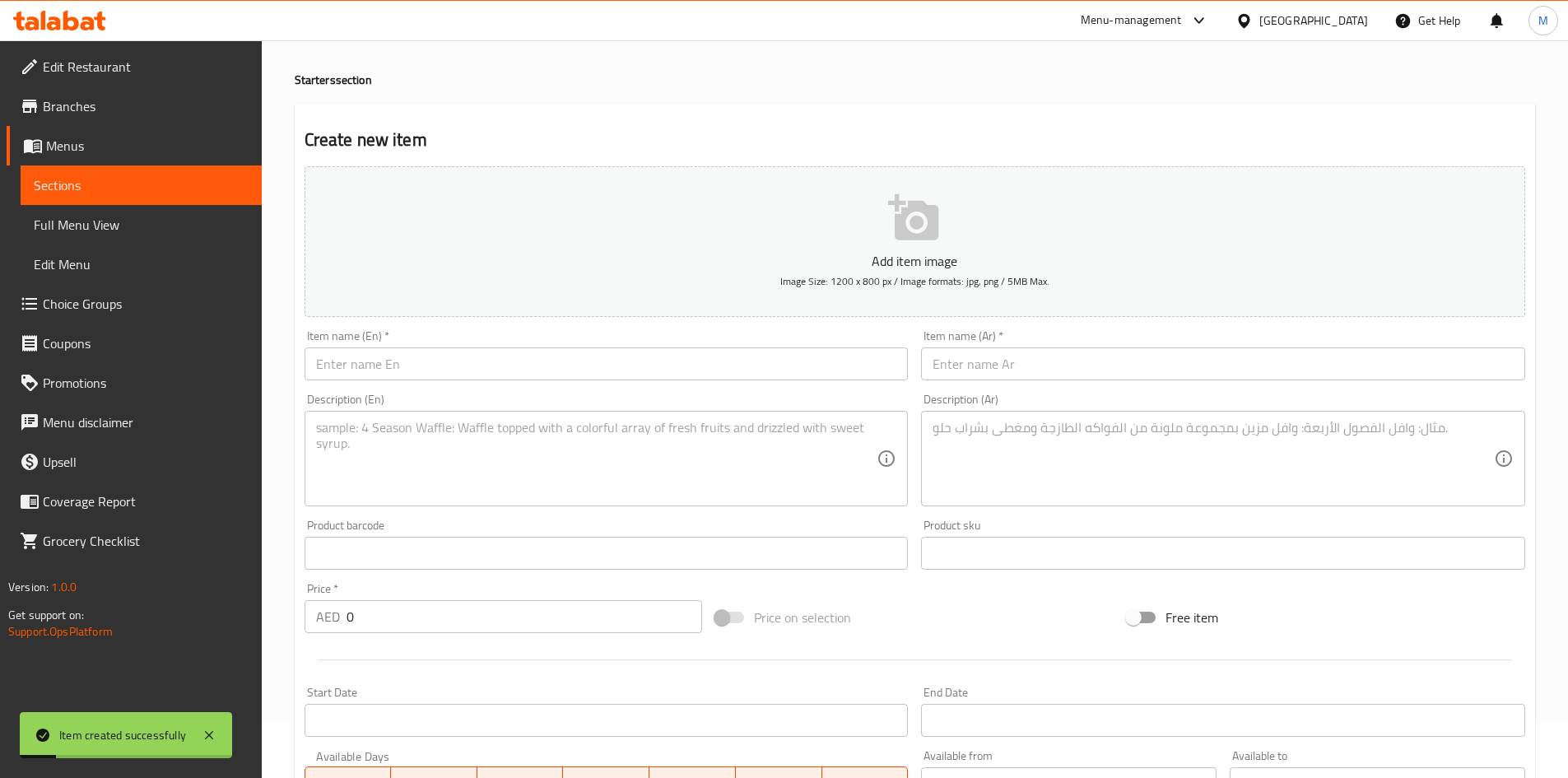
scroll to position [0, 0]
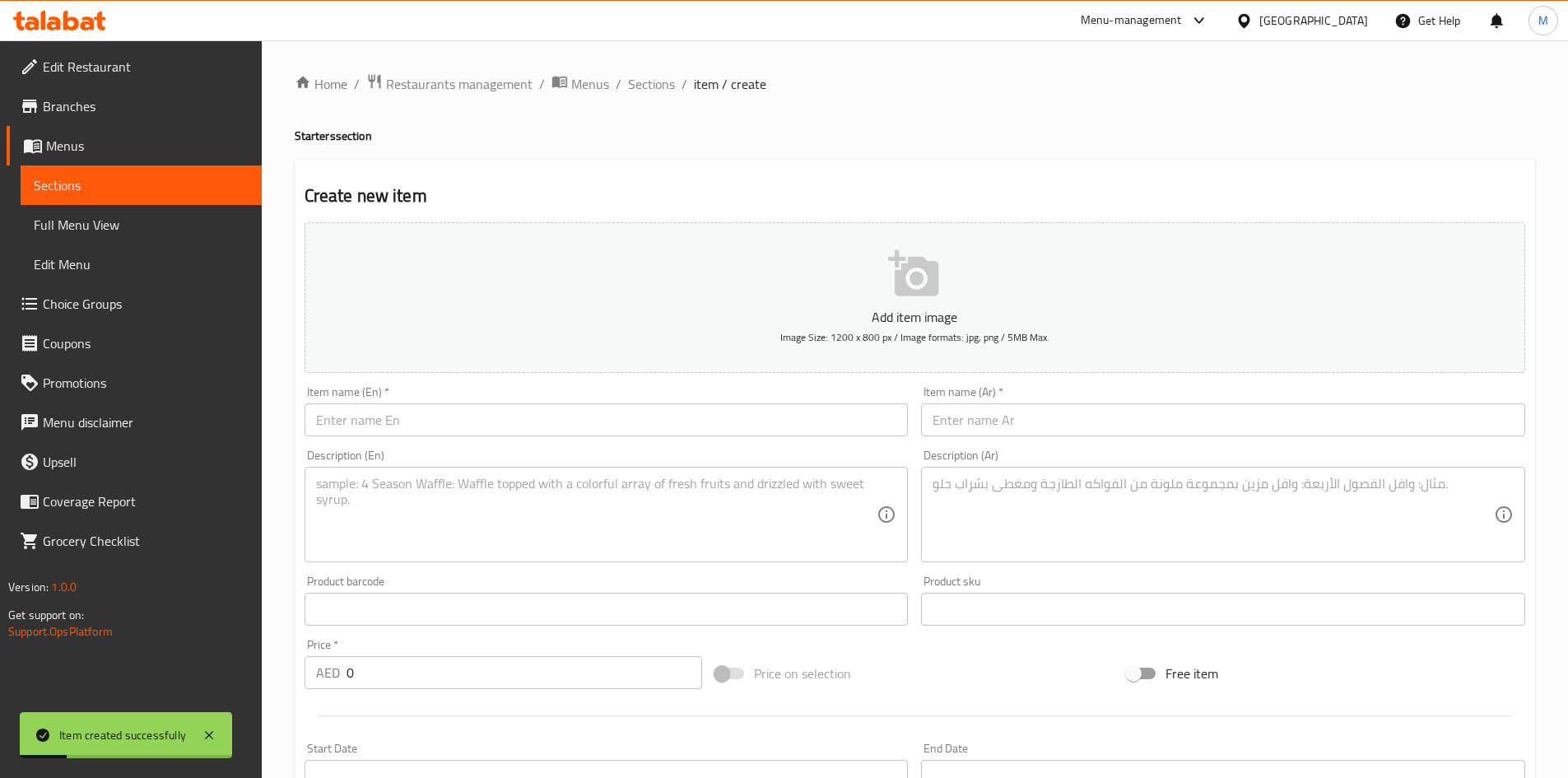
click at [479, 413] on input "text" at bounding box center [606, 419] width 605 height 33
paste input "Jalapeno cheese bites"
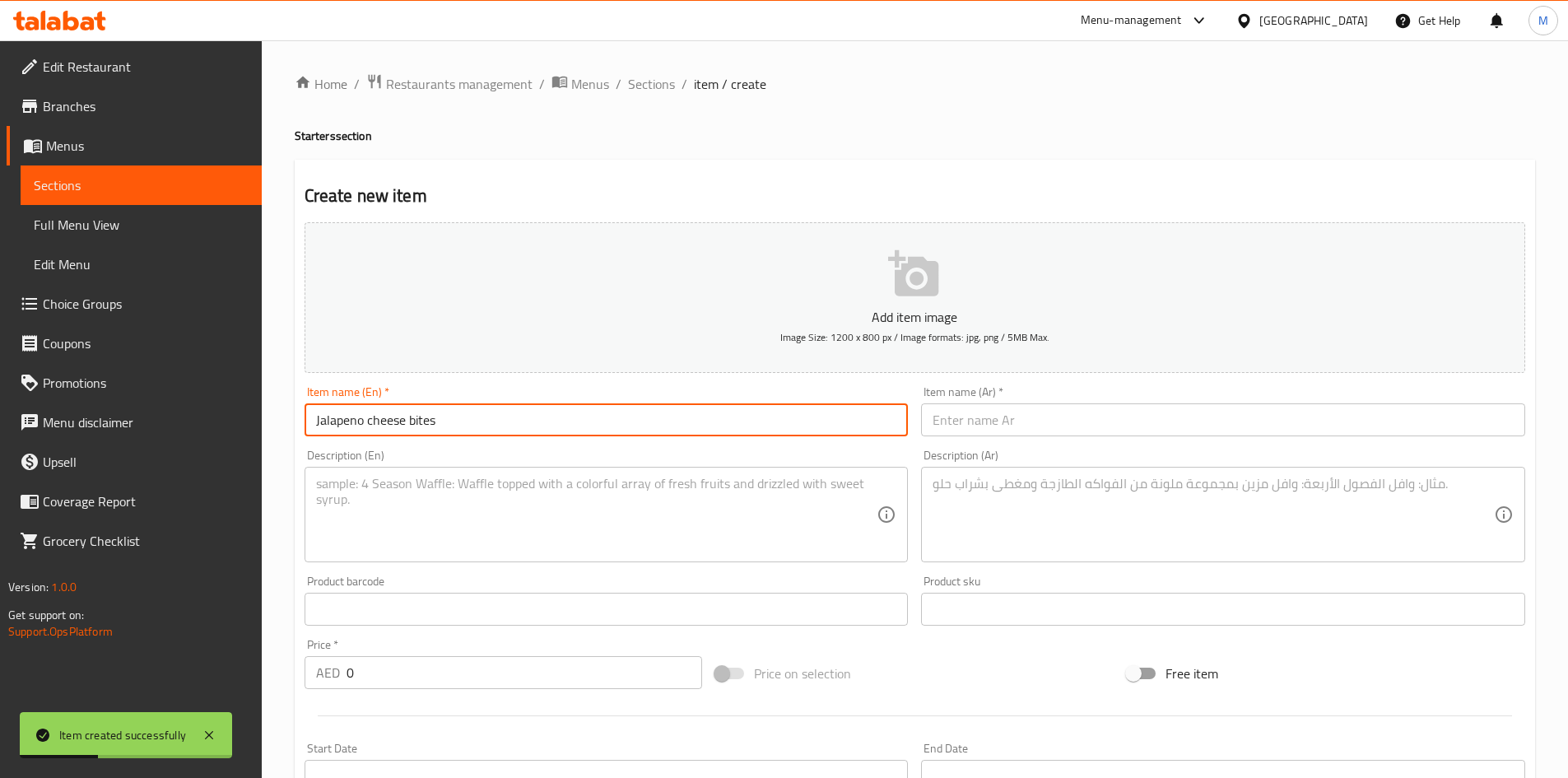
type input "Jalapeno cheese bites"
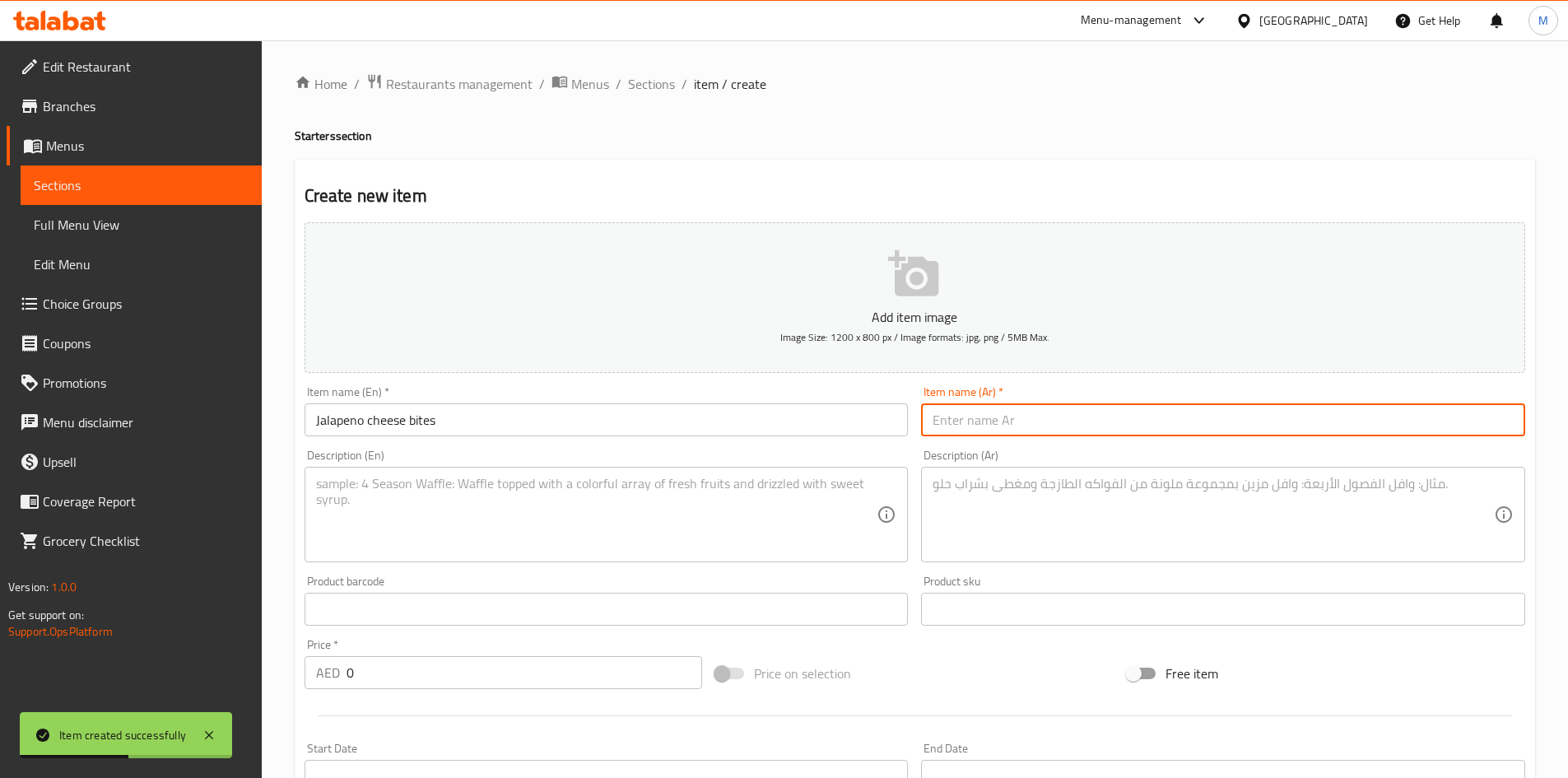
click at [1040, 433] on input "text" at bounding box center [1223, 419] width 605 height 33
paste input "قطع الجبنة الحارة"
type input "قطع الجبنة الحارة"
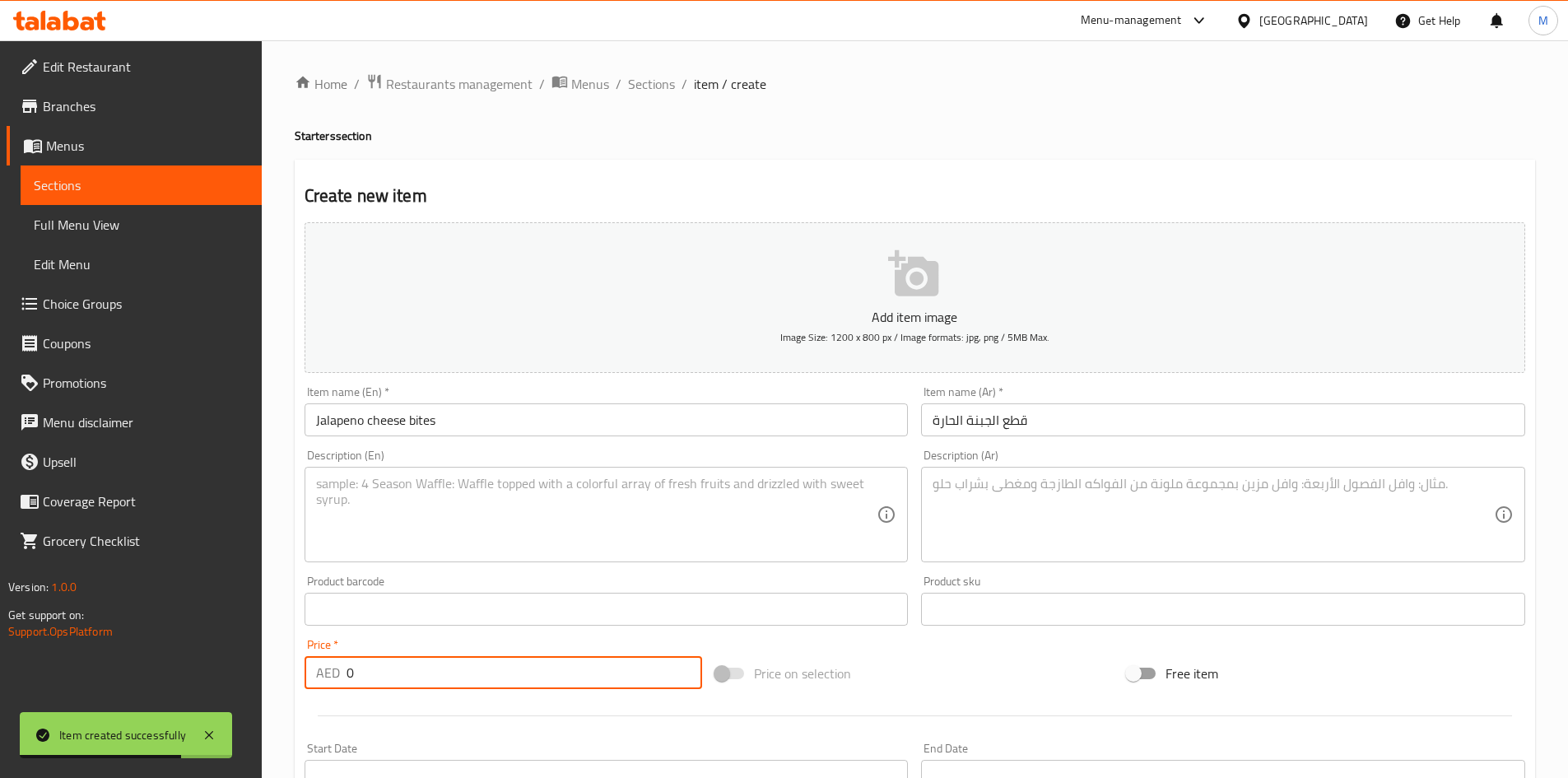
click at [468, 658] on input "0" at bounding box center [524, 672] width 356 height 33
paste input "23"
type input "23"
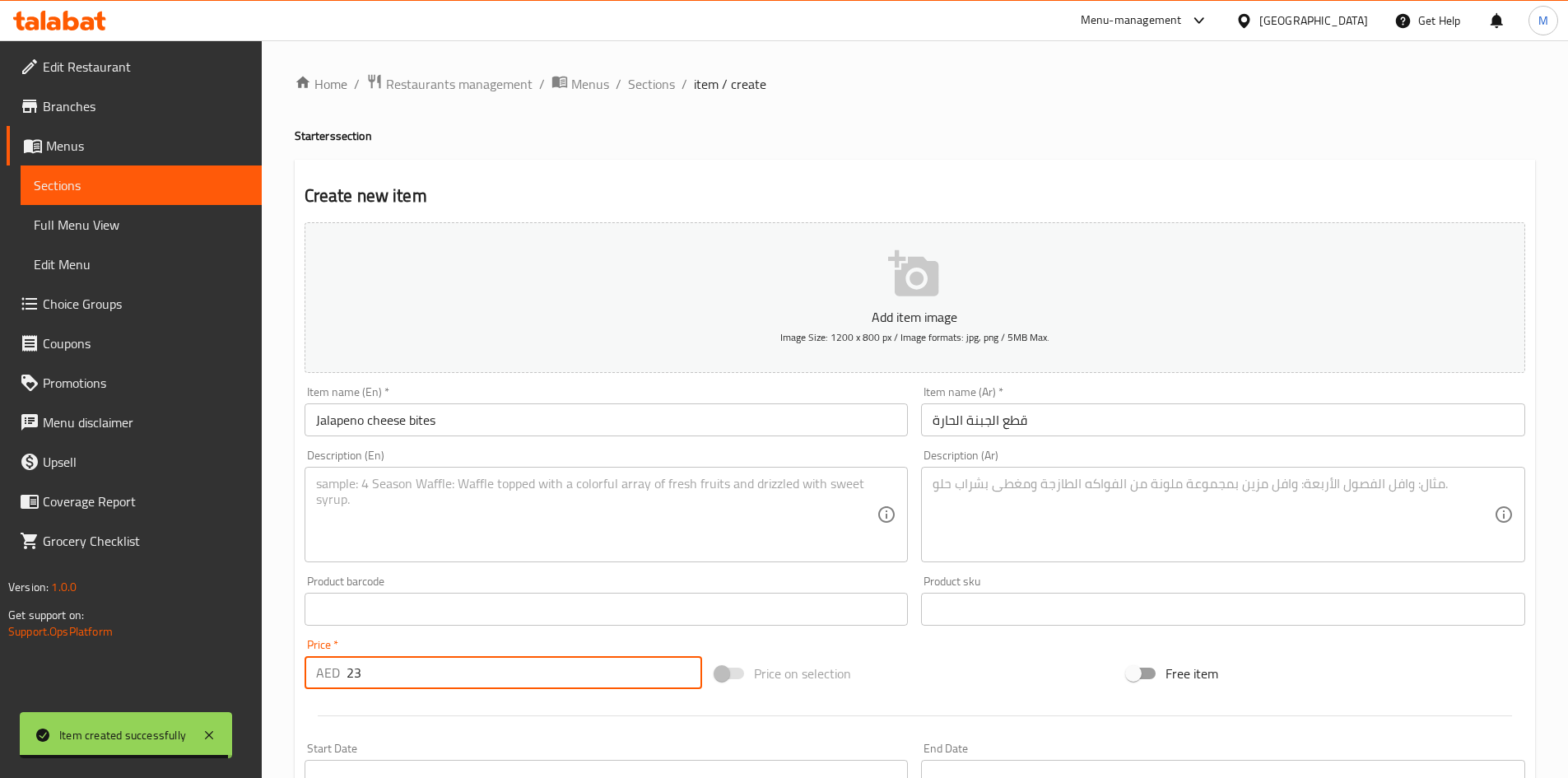
click at [591, 516] on textarea at bounding box center [597, 514] width 562 height 78
paste textarea "Jalapeno Bites are deep fried, melted cheese balls stuffed with diced jalapeños"
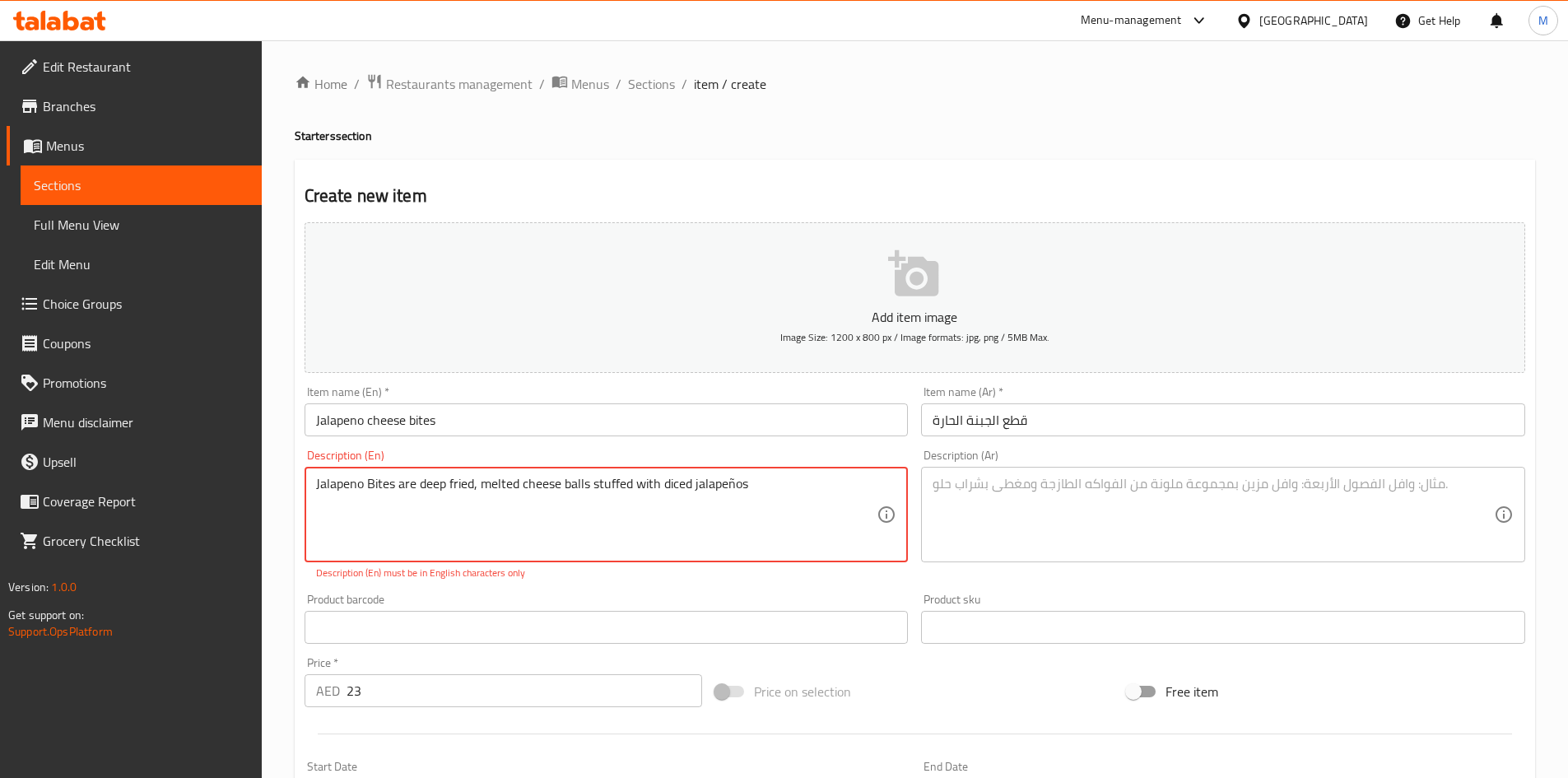
click at [733, 485] on textarea "Jalapeno Bites are deep fried, melted cheese balls stuffed with diced jalapeños" at bounding box center [597, 514] width 562 height 78
type textarea "Jalapeno Bites are deep fried, melted cheese balls stuffed with diced jalapenos"
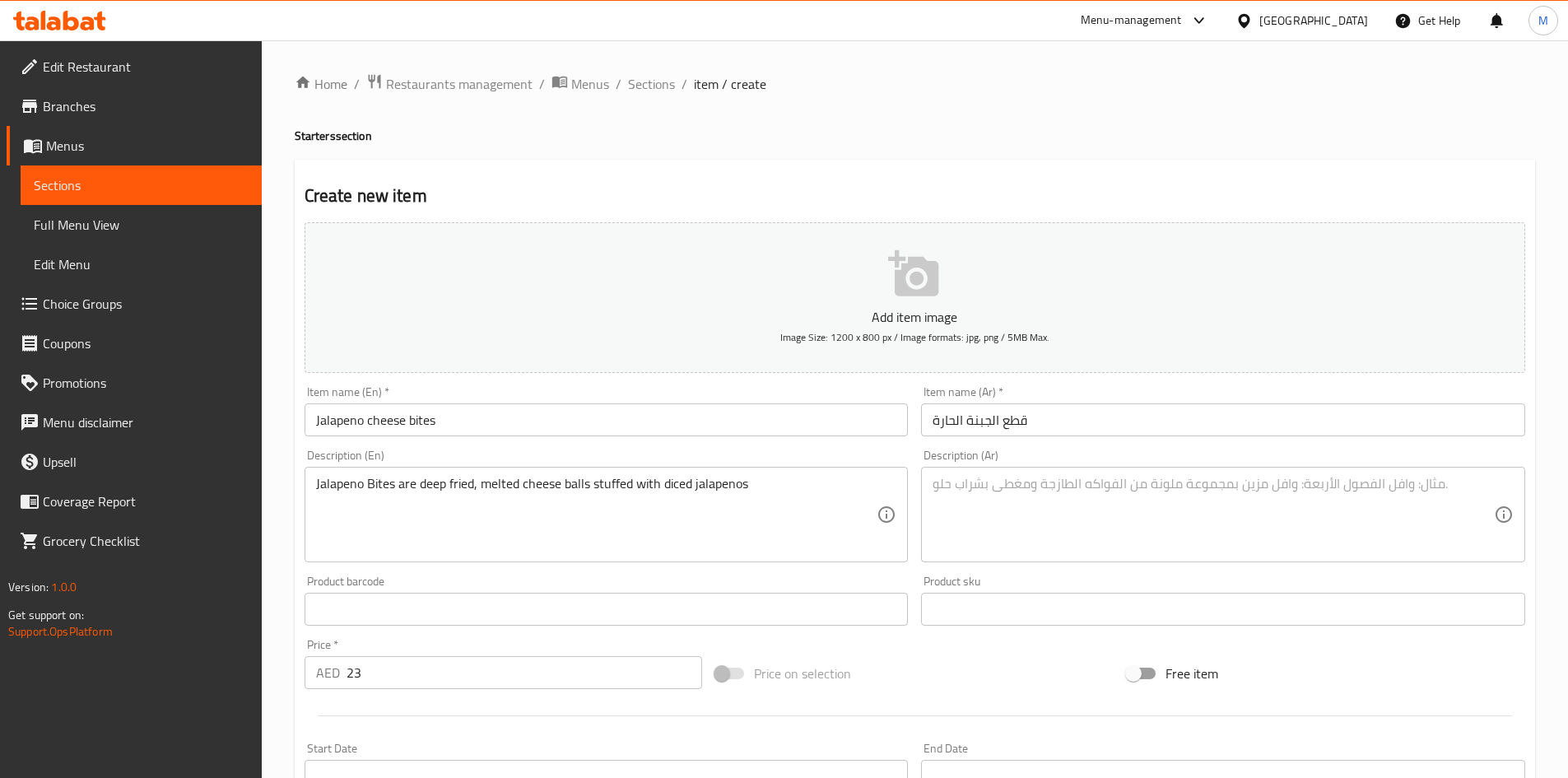
click at [721, 586] on div "Product barcode Product barcode" at bounding box center [606, 600] width 605 height 50
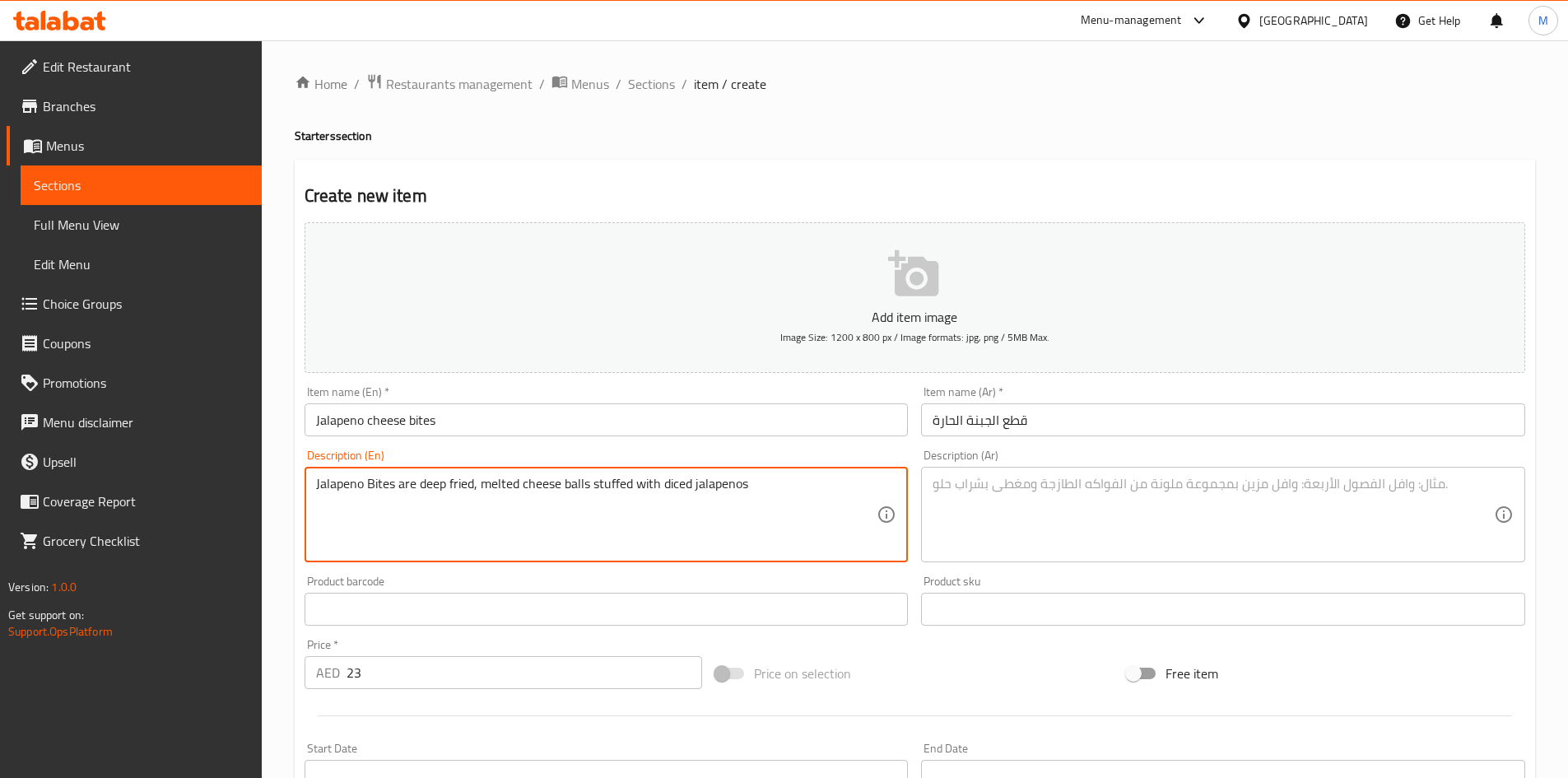
click at [662, 483] on textarea "Jalapeno Bites are deep fried, melted cheese balls stuffed with diced jalapenos" at bounding box center [597, 514] width 562 height 78
click at [1046, 517] on textarea at bounding box center [1213, 514] width 562 height 78
paste textarea "قطع جالابينو عبارة عن كرات جبن مقلية مذابة محشوة بمكعبات جالابينو"
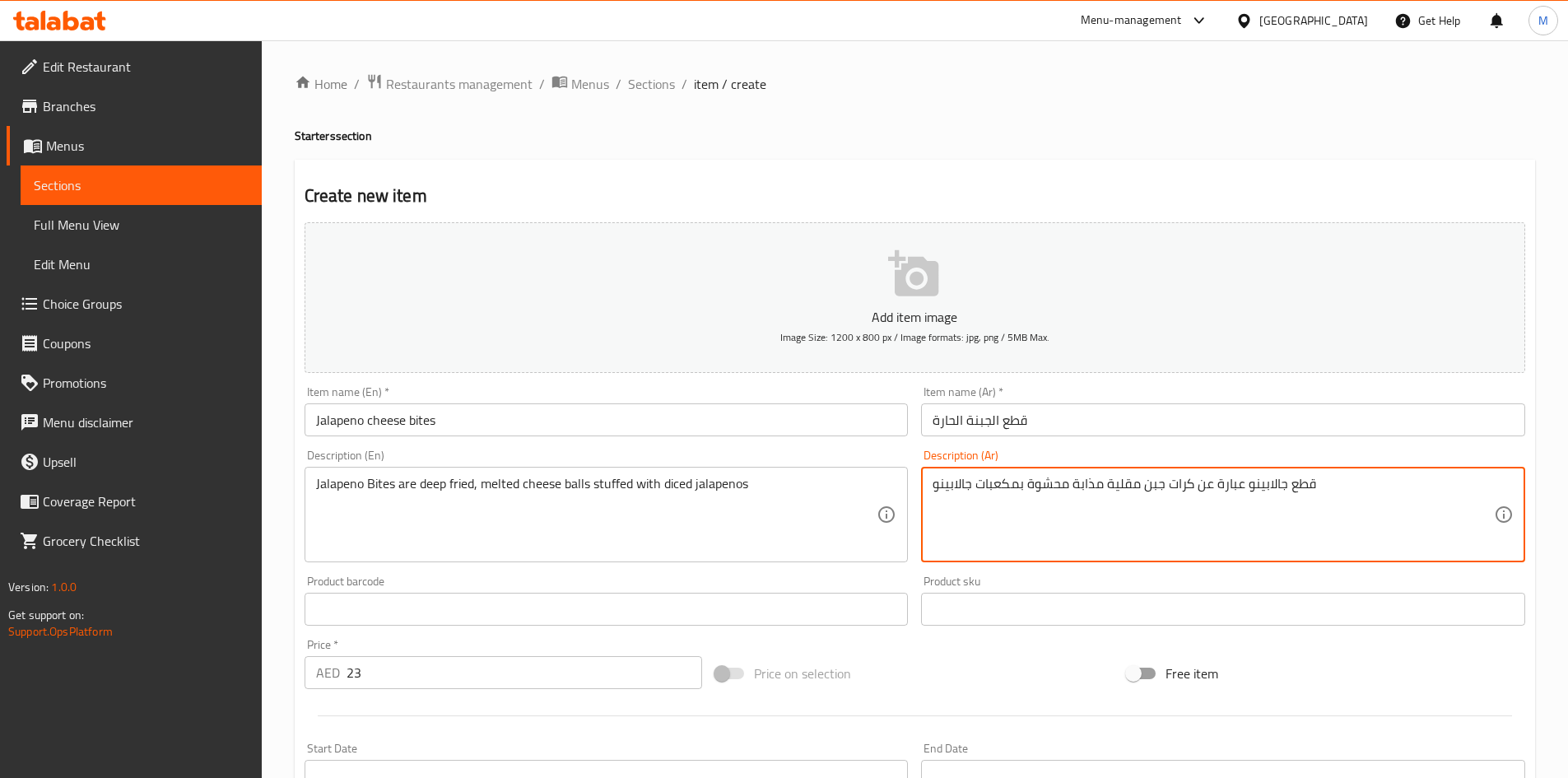
click at [968, 483] on textarea "قطع جالابينو عبارة عن كرات جبن مقلية مذابة محشوة بمكعبات جالابينو" at bounding box center [1213, 514] width 562 height 78
type textarea "قطع جالابينو عبارة عن كرات جبن مقلية مذابة محشوة بمكعبات هالابينو"
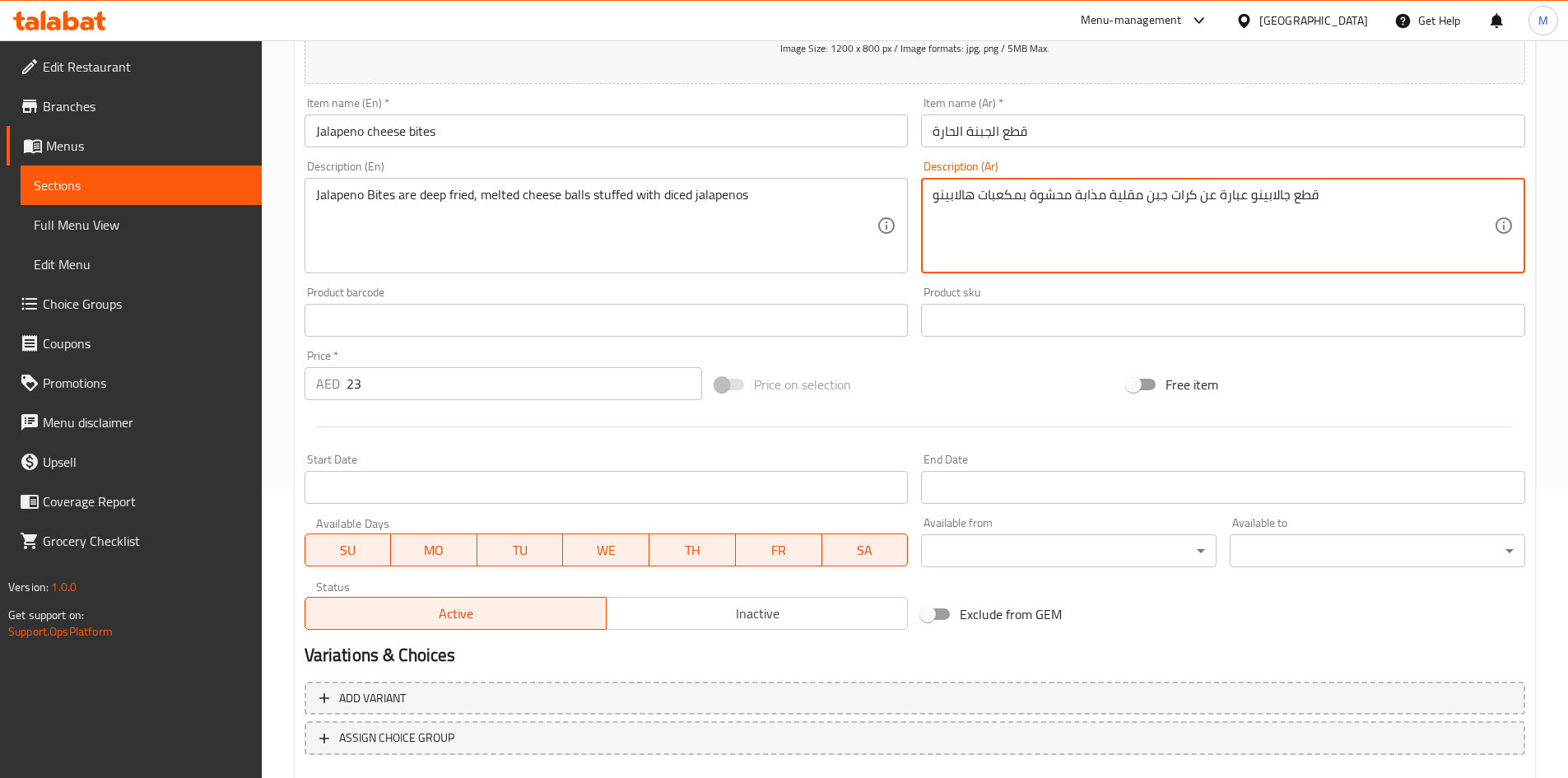
scroll to position [385, 0]
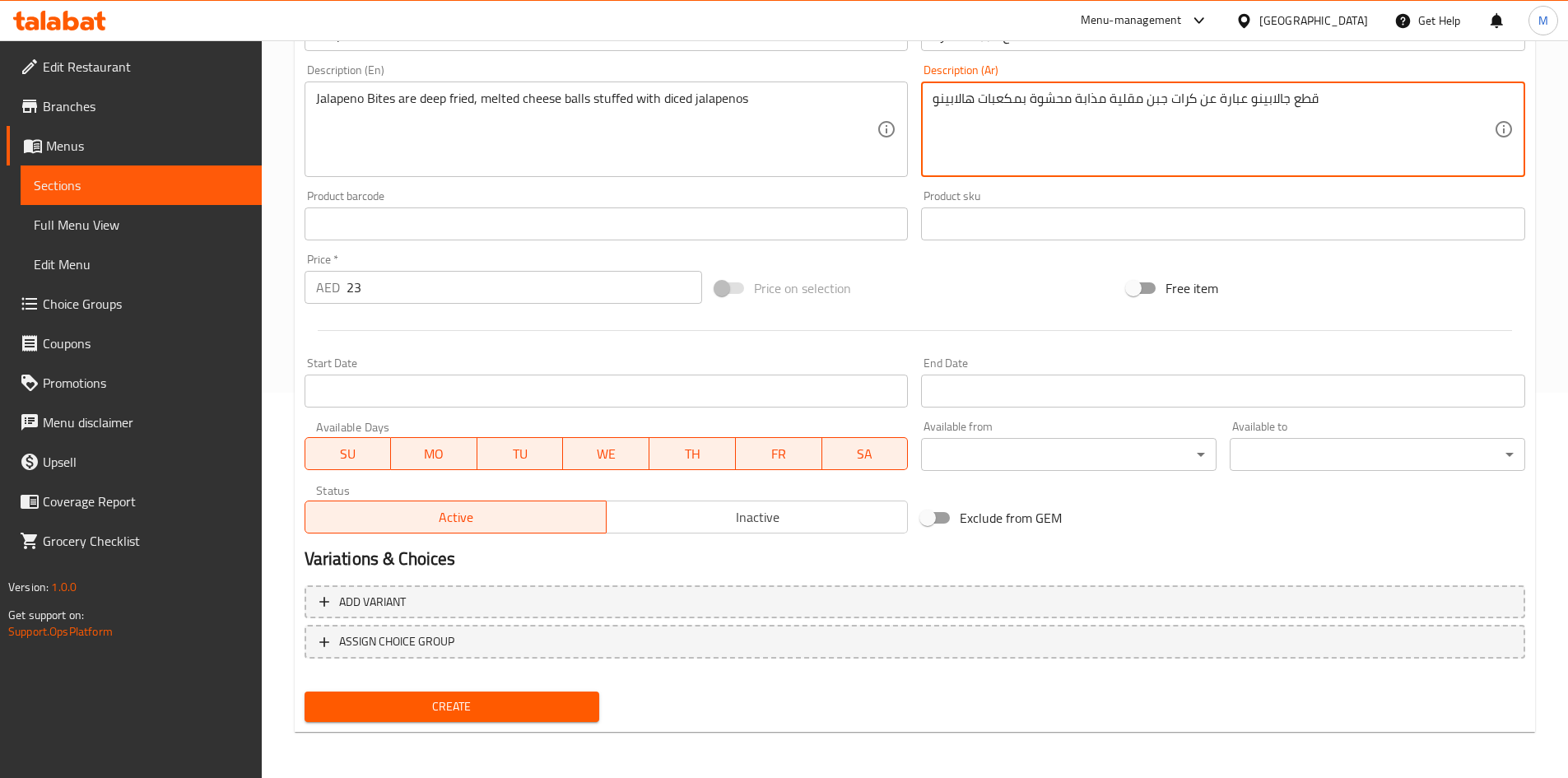
click at [559, 695] on button "Create" at bounding box center [452, 707] width 295 height 30
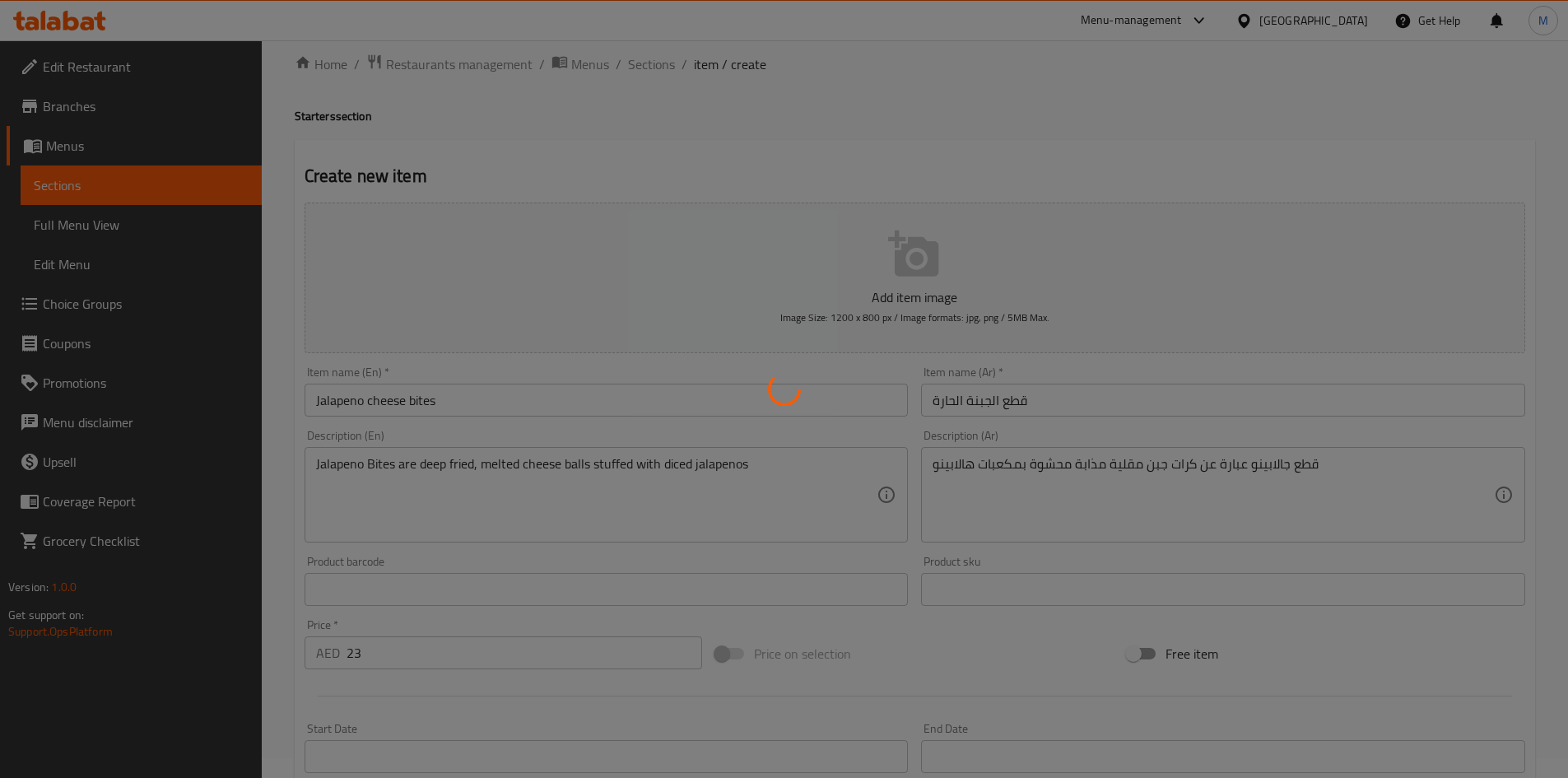
scroll to position [0, 0]
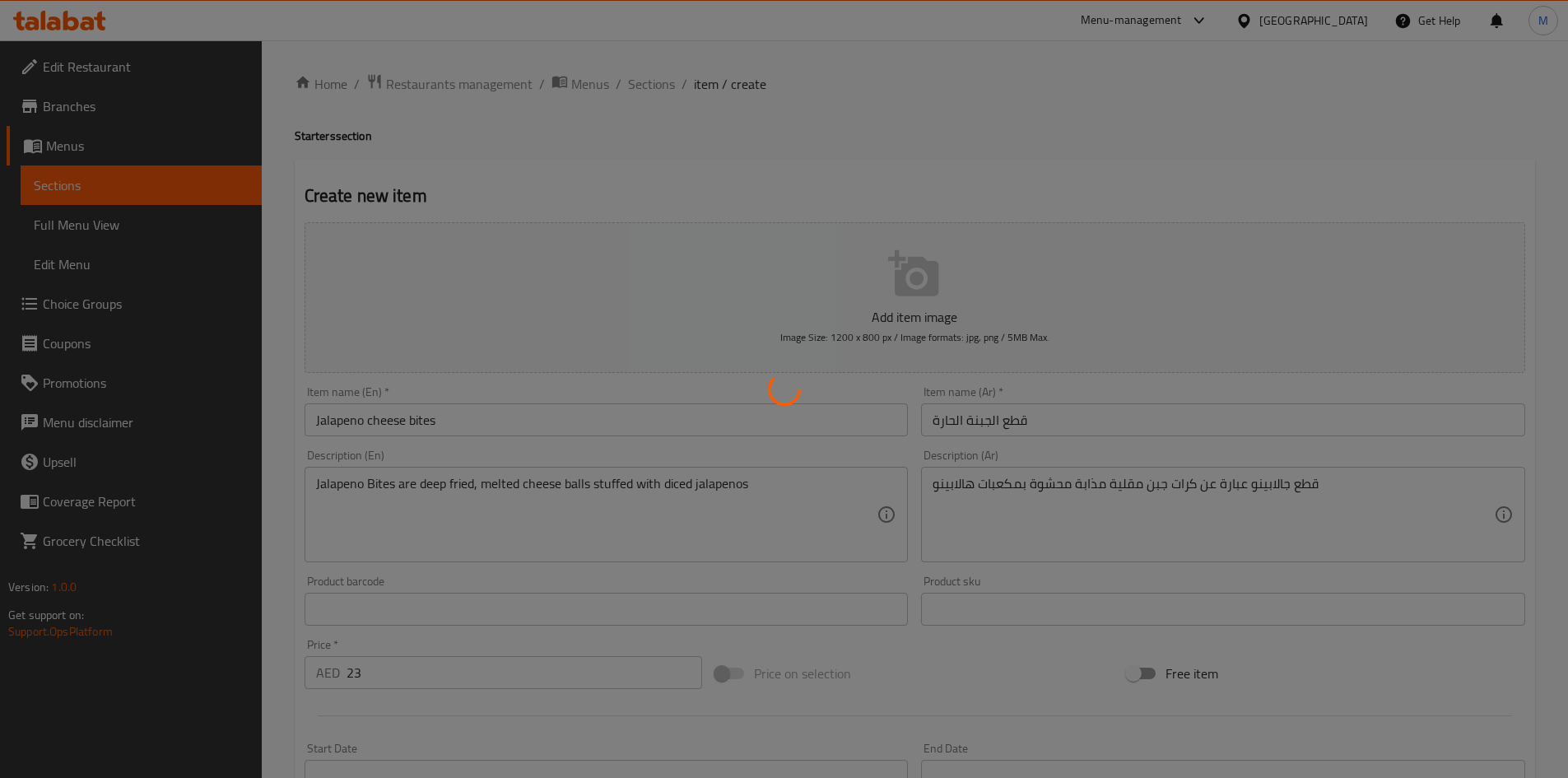
type input "0"
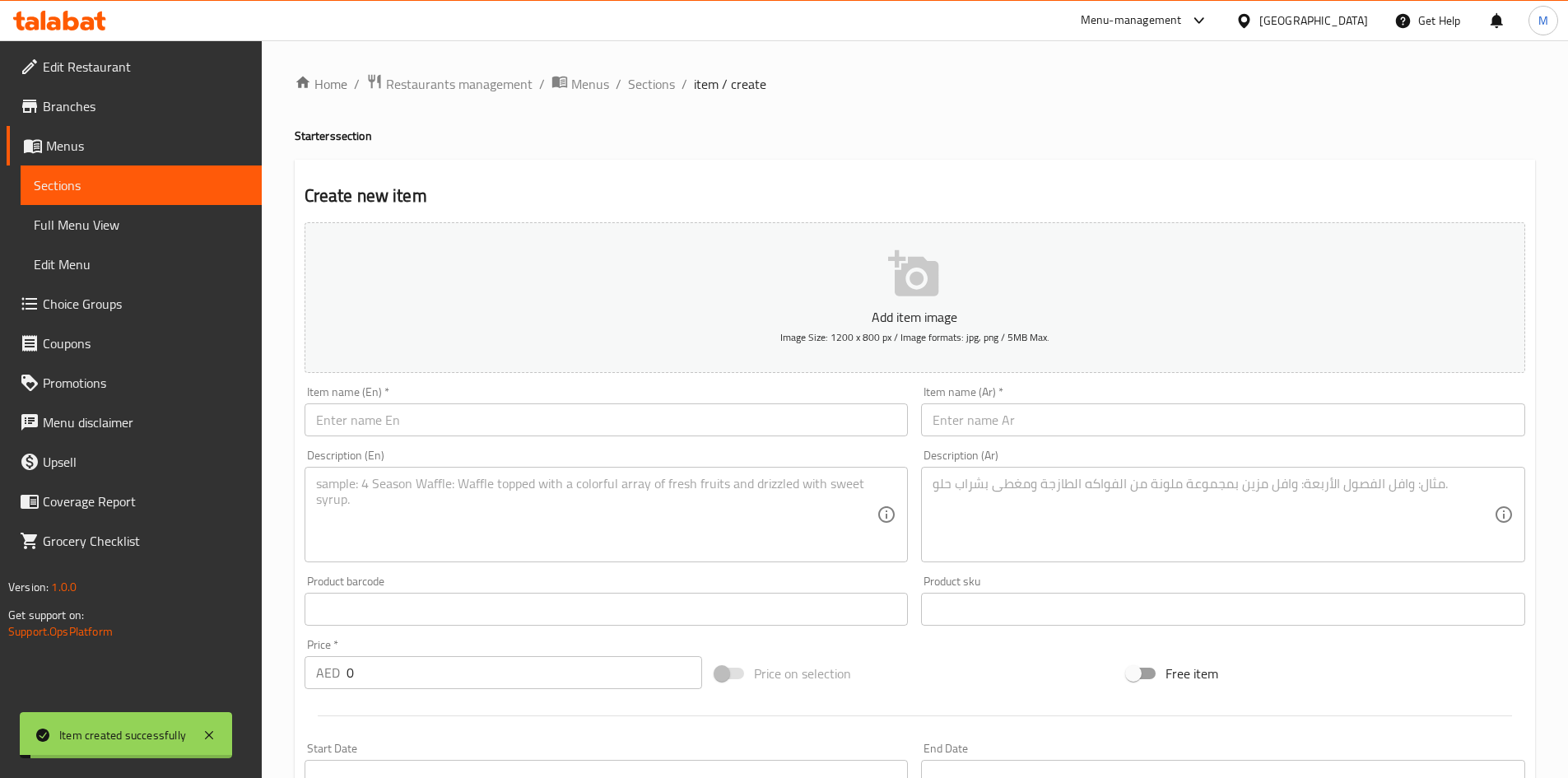
click at [470, 417] on input "text" at bounding box center [606, 419] width 605 height 33
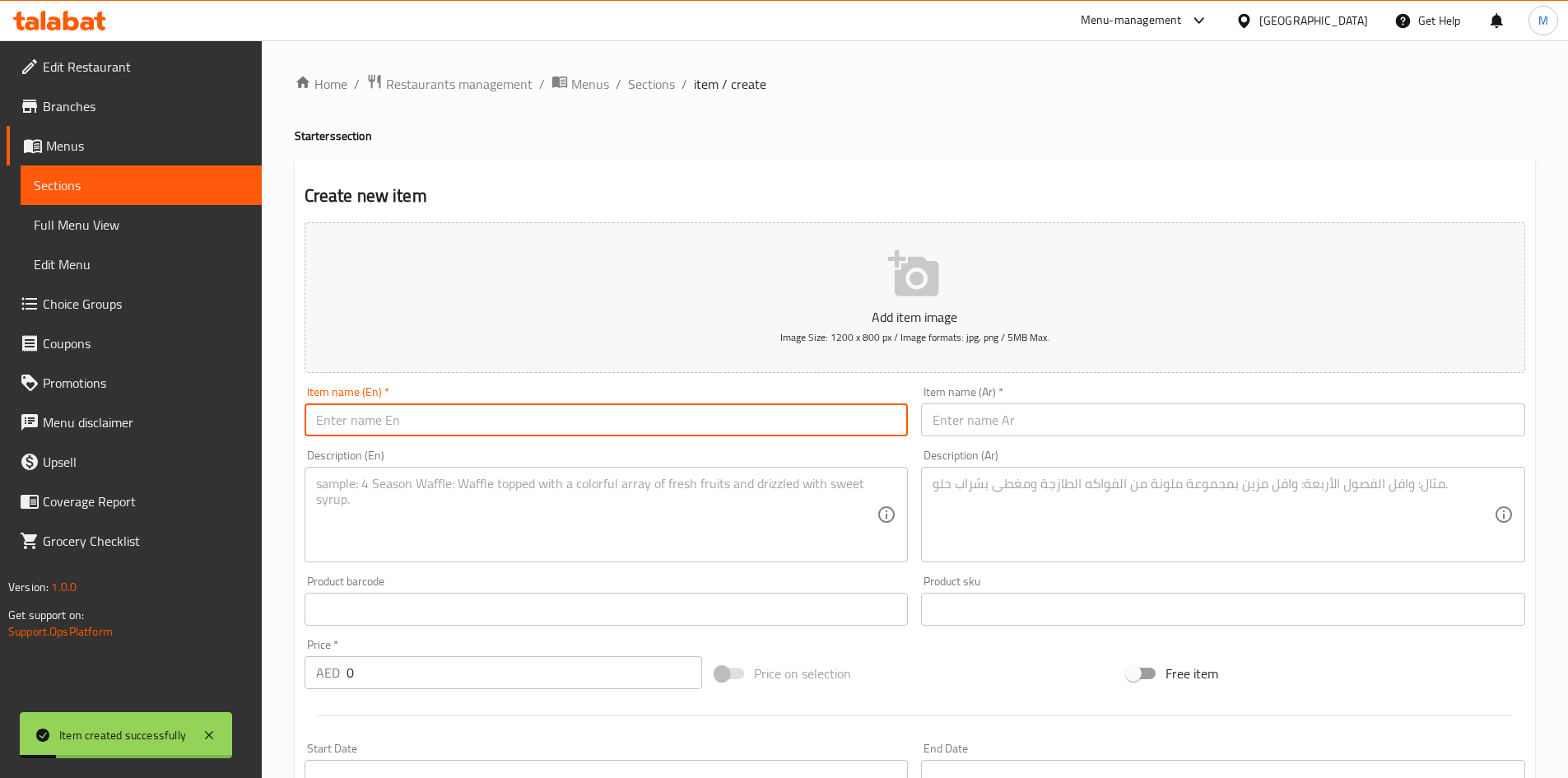
paste input "Mozzarella cheese sticks"
type input "Mozzarella cheese sticks"
click at [1024, 425] on input "text" at bounding box center [1223, 419] width 605 height 33
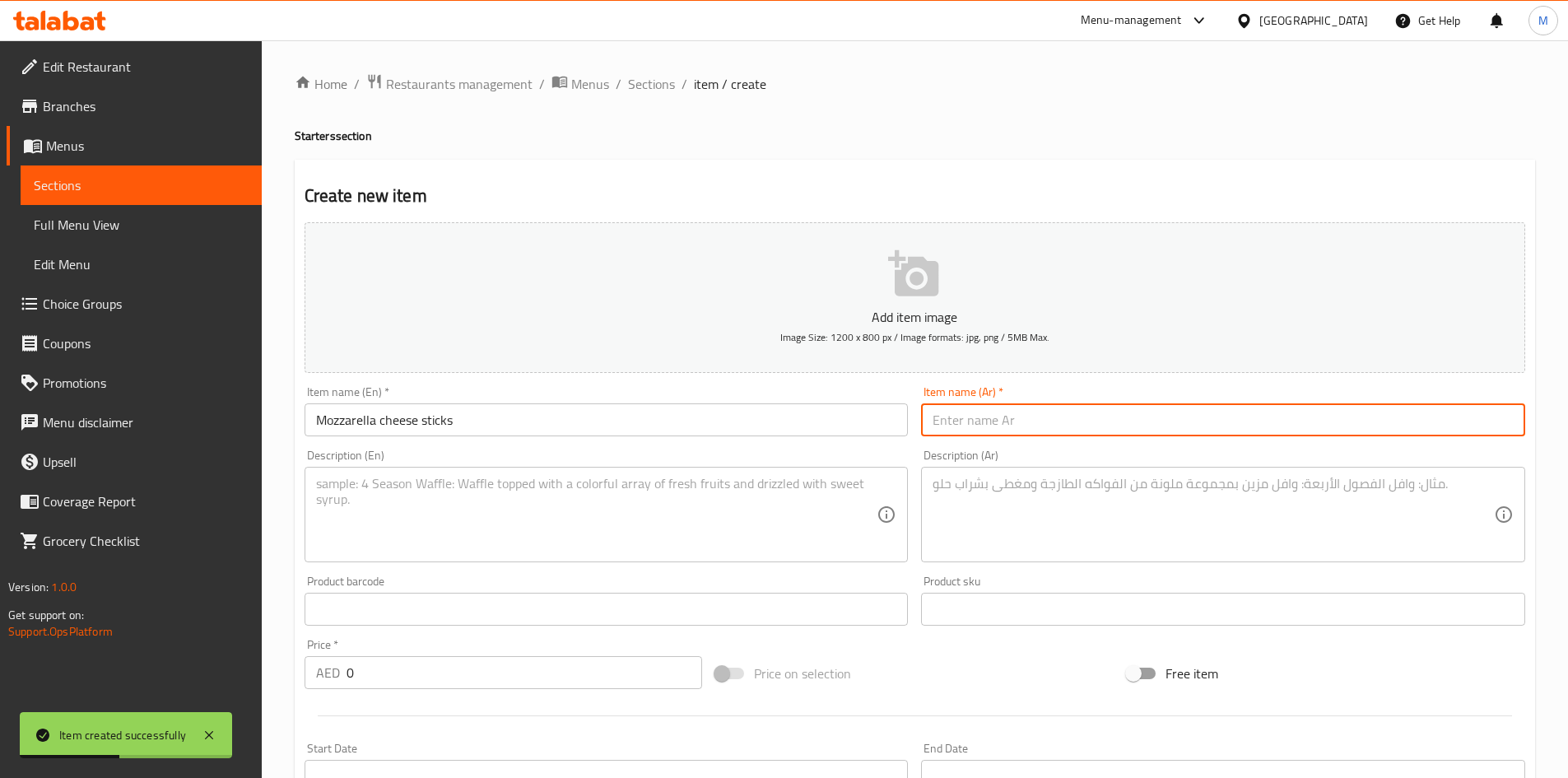
paste input "أصابع جبنة الموزاريلا"
type input "أصابع جبنة الموزاريلا"
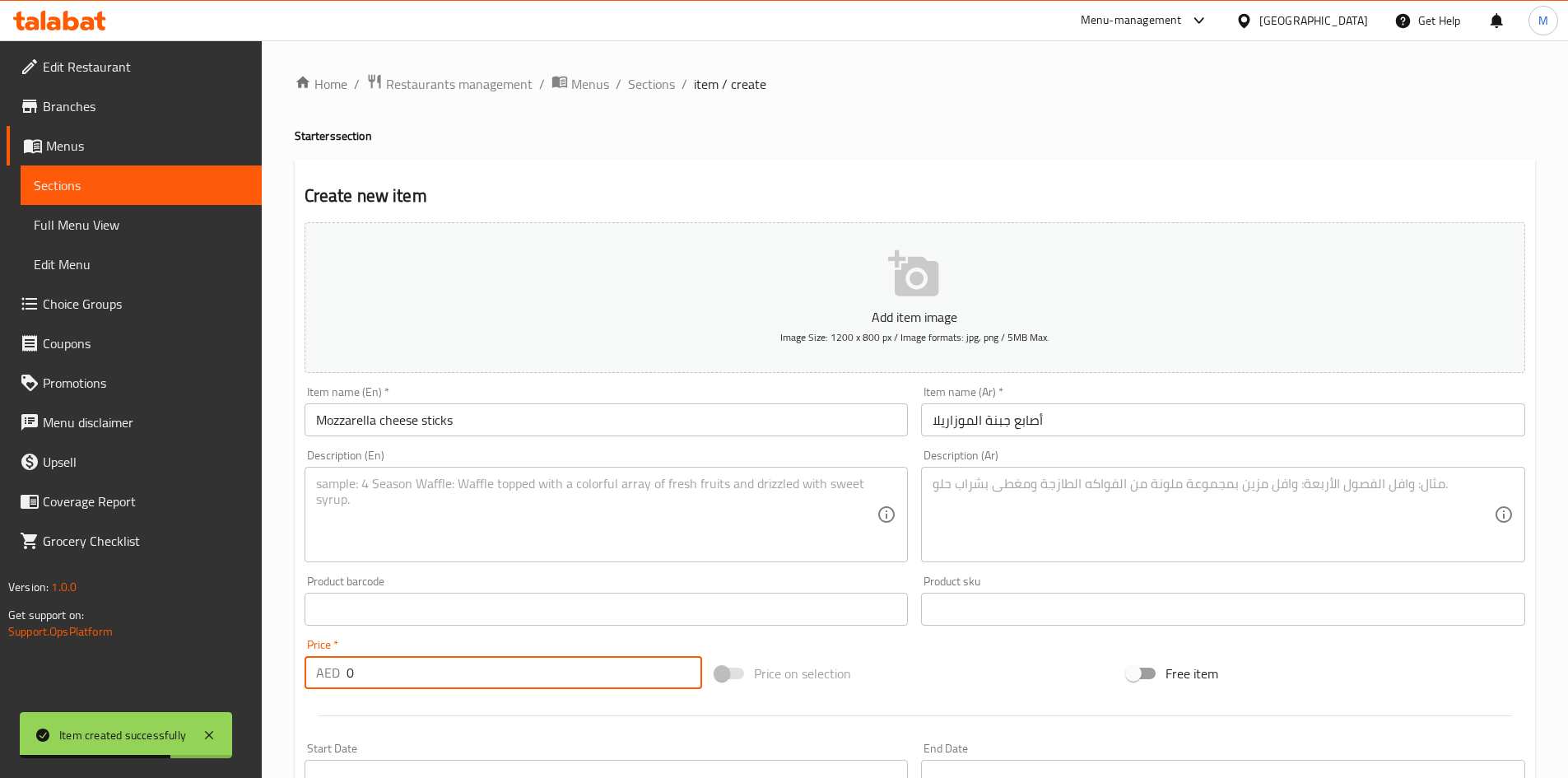
click at [422, 665] on input "0" at bounding box center [524, 672] width 356 height 33
paste input "23"
type input "23"
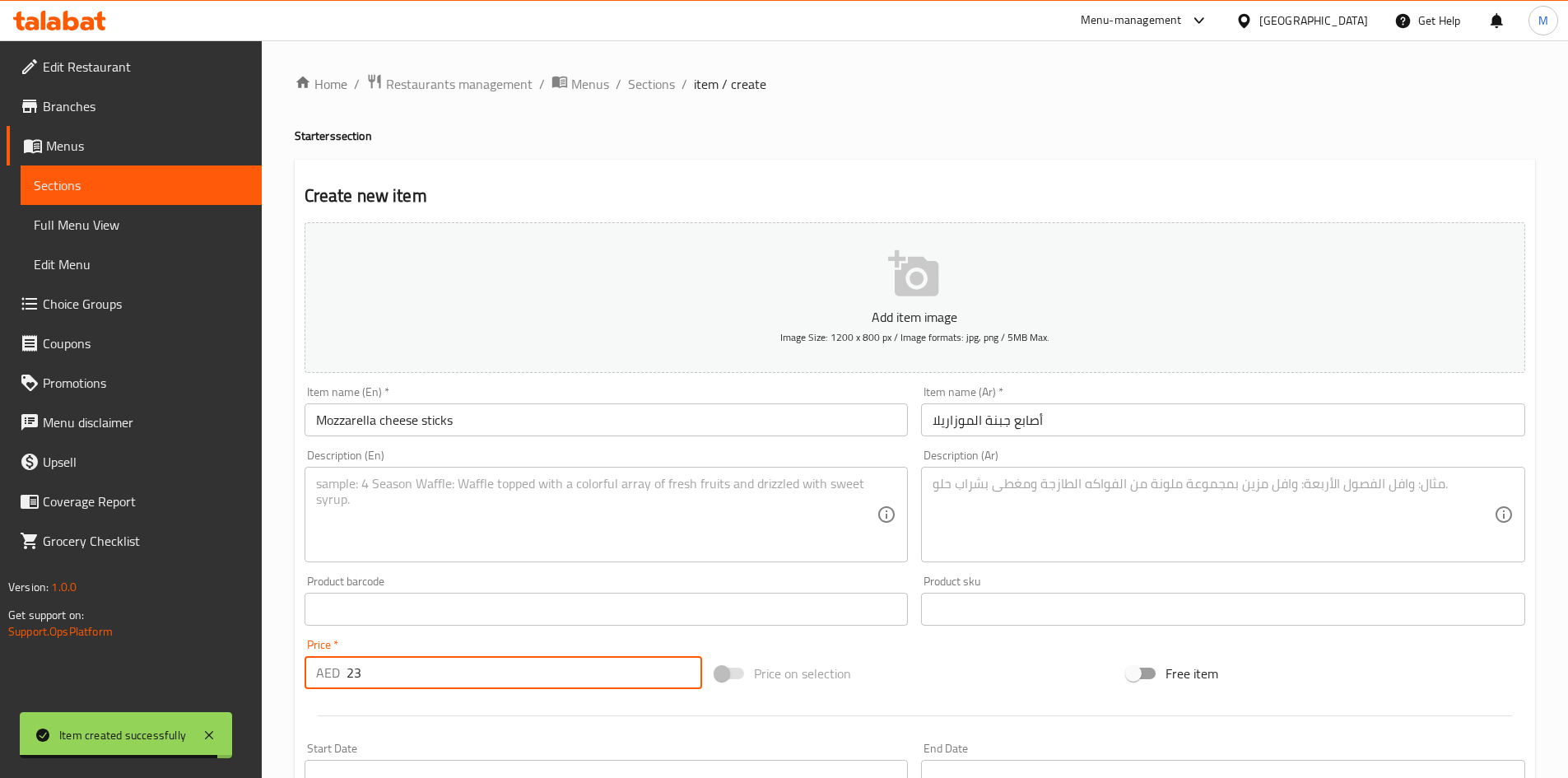
click at [572, 489] on textarea at bounding box center [597, 514] width 562 height 78
paste textarea "Filled with Canadian mozzarella and coated with a crispy breading"
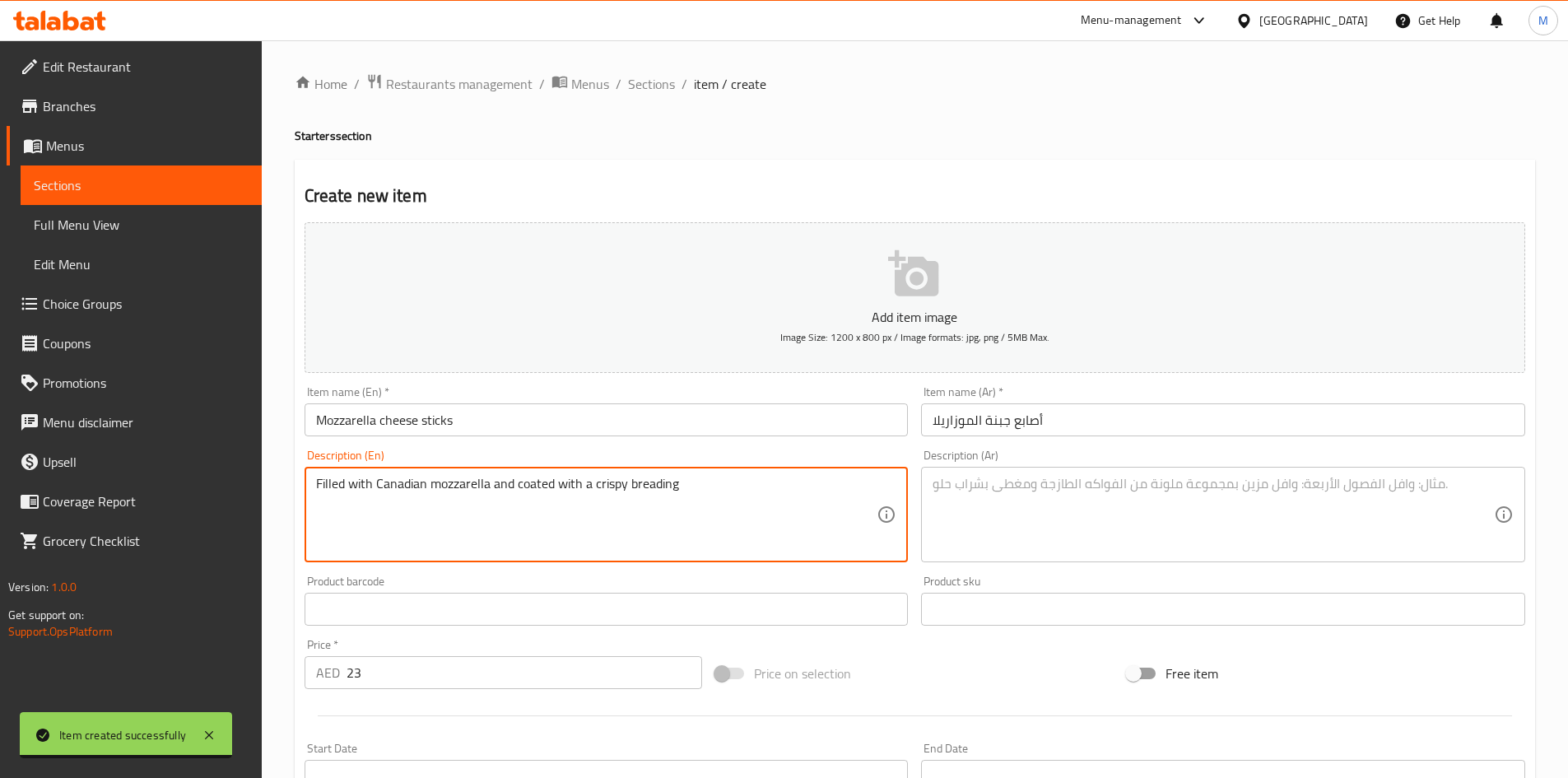
type textarea "Filled with Canadian mozzarella and coated with a crispy breading"
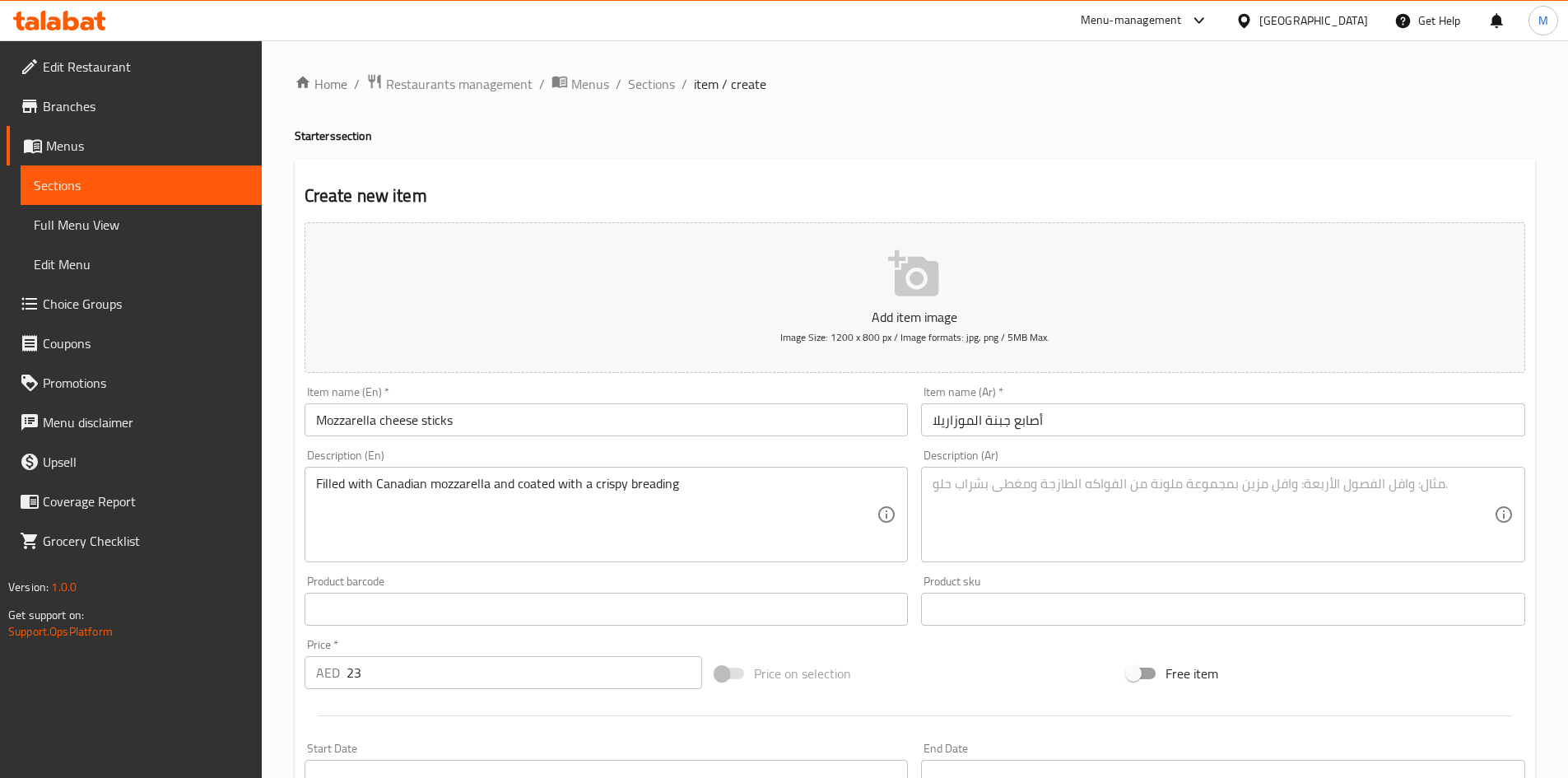
click at [1089, 471] on div "Description (Ar)" at bounding box center [1223, 515] width 605 height 96
paste textarea "محشوة بموزاريلا كندية ومغطاة بطبقة مقرمشة من الخبز"
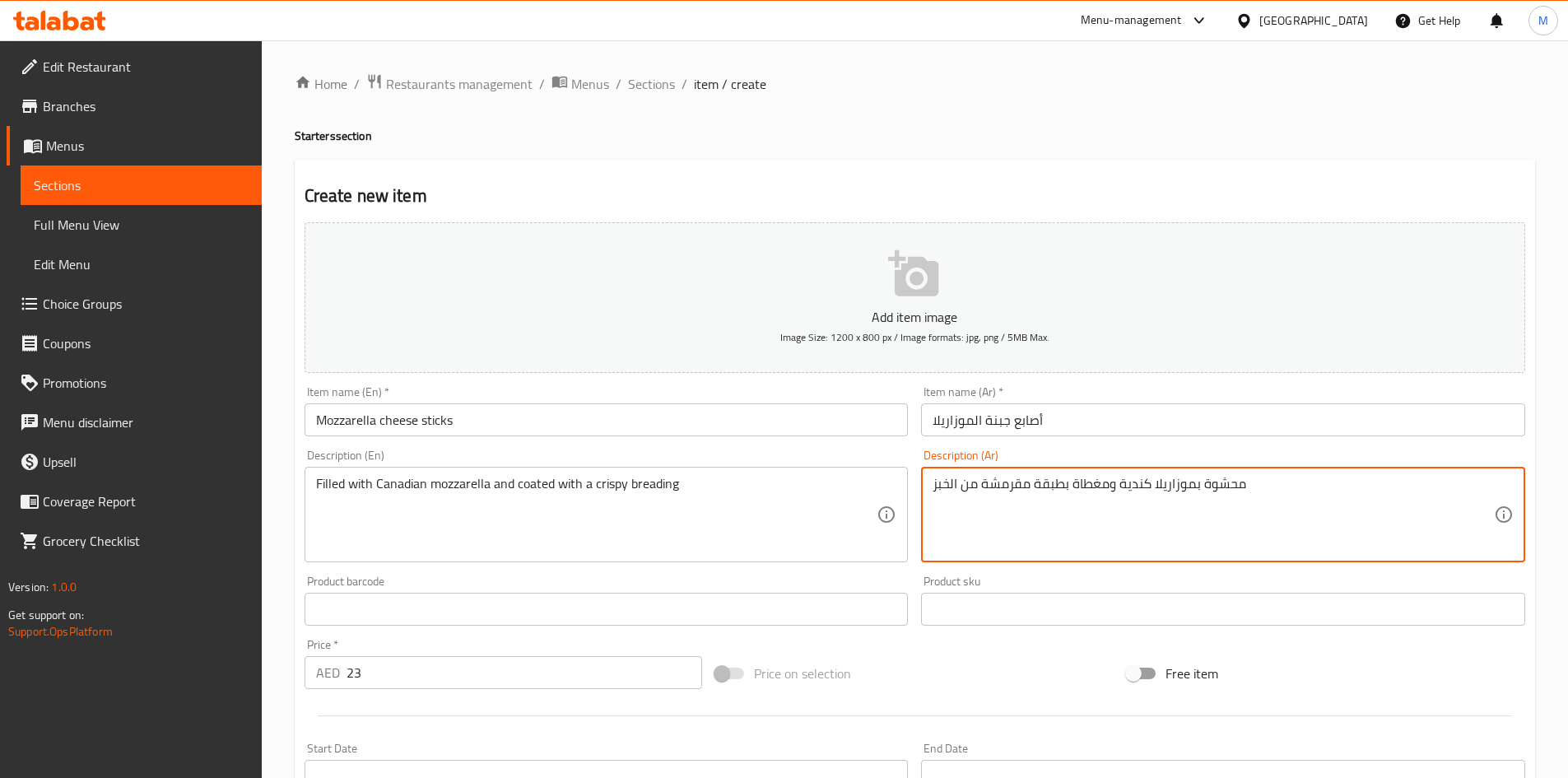
click at [1097, 488] on textarea "محشوة بموزاريلا كندية ومغطاة بطبقة مقرمشة من الخبز" at bounding box center [1213, 514] width 562 height 78
click at [1107, 501] on textarea "محشوة بموزاريلا كندية ومغطاة بطبقة مقرمشة من الخبز" at bounding box center [1213, 514] width 562 height 78
type textarea "محشوة بموزاريلا كندية ومغطاة بطبقة مقرمشة من الخبز"
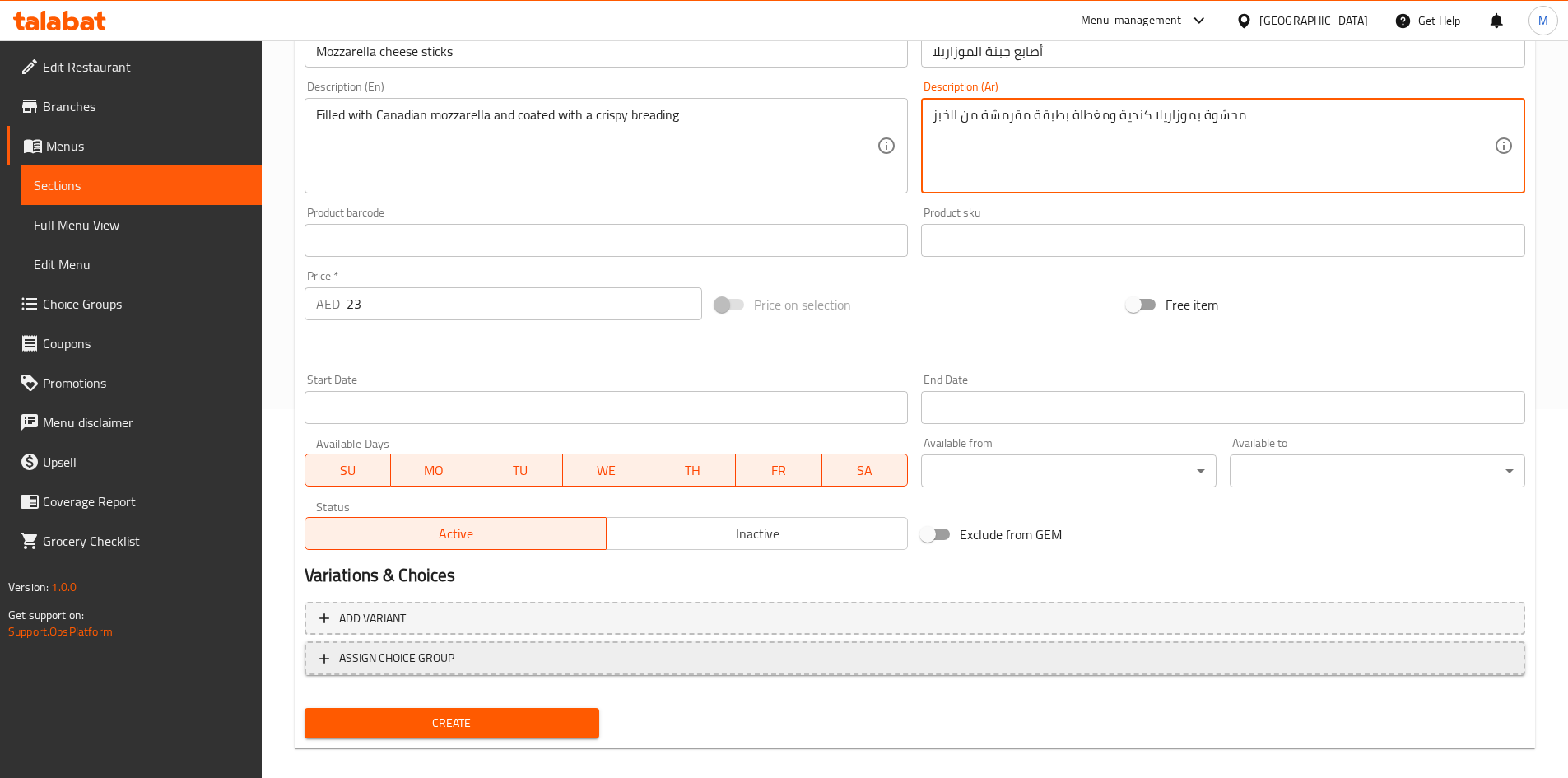
scroll to position [385, 0]
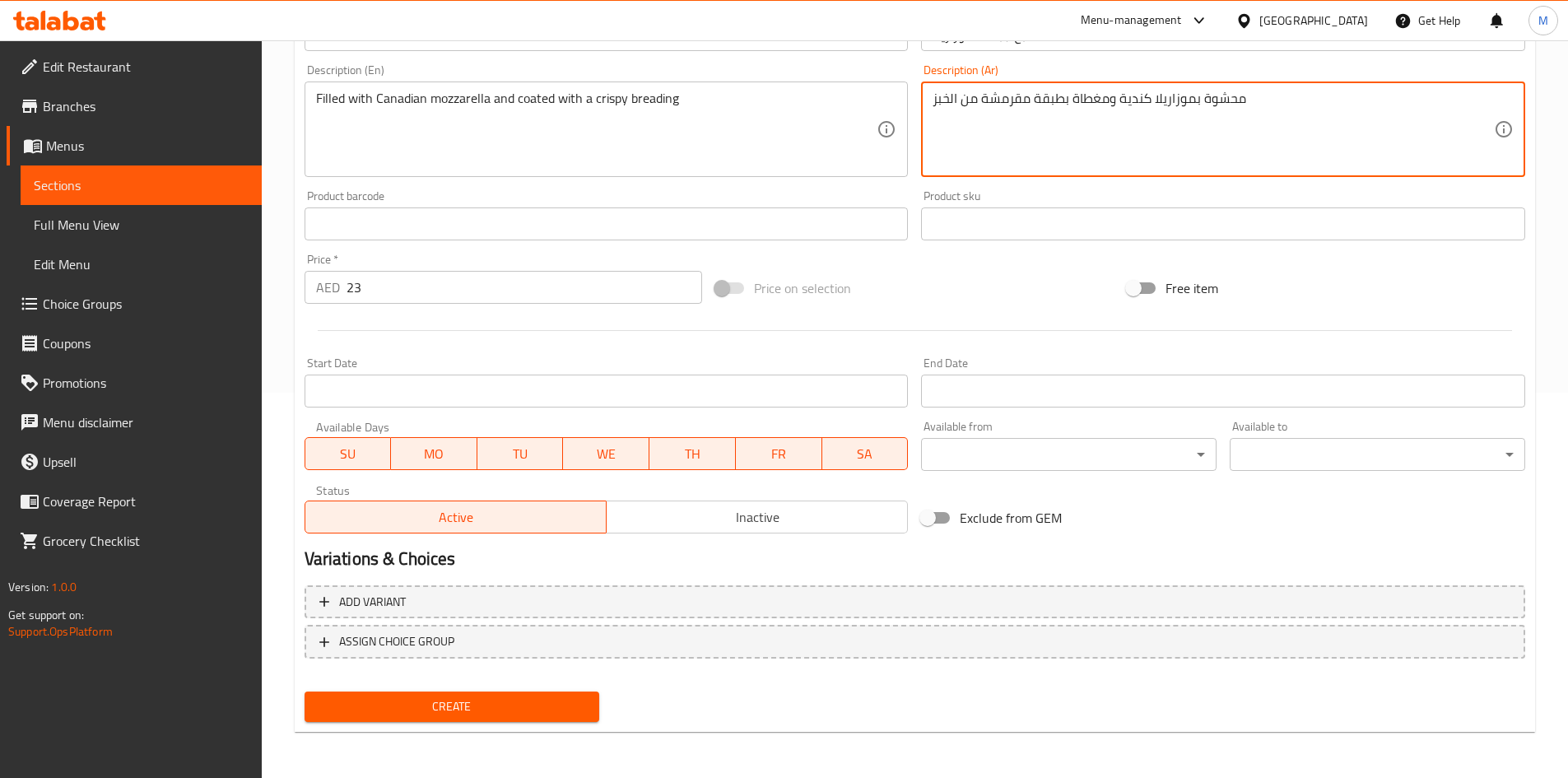
click at [454, 729] on div "Create" at bounding box center [452, 707] width 309 height 44
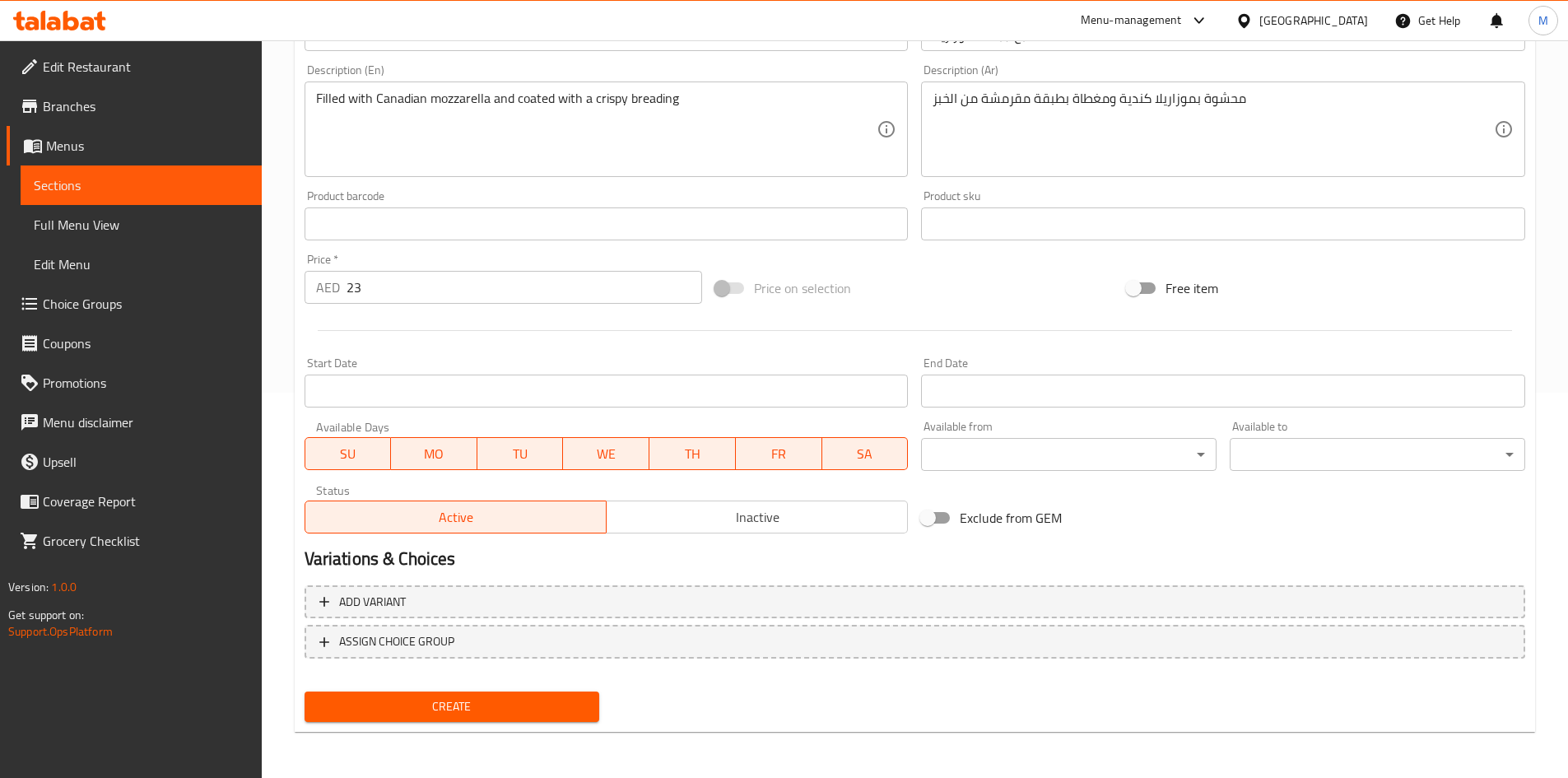
click at [454, 711] on span "Create" at bounding box center [452, 707] width 269 height 21
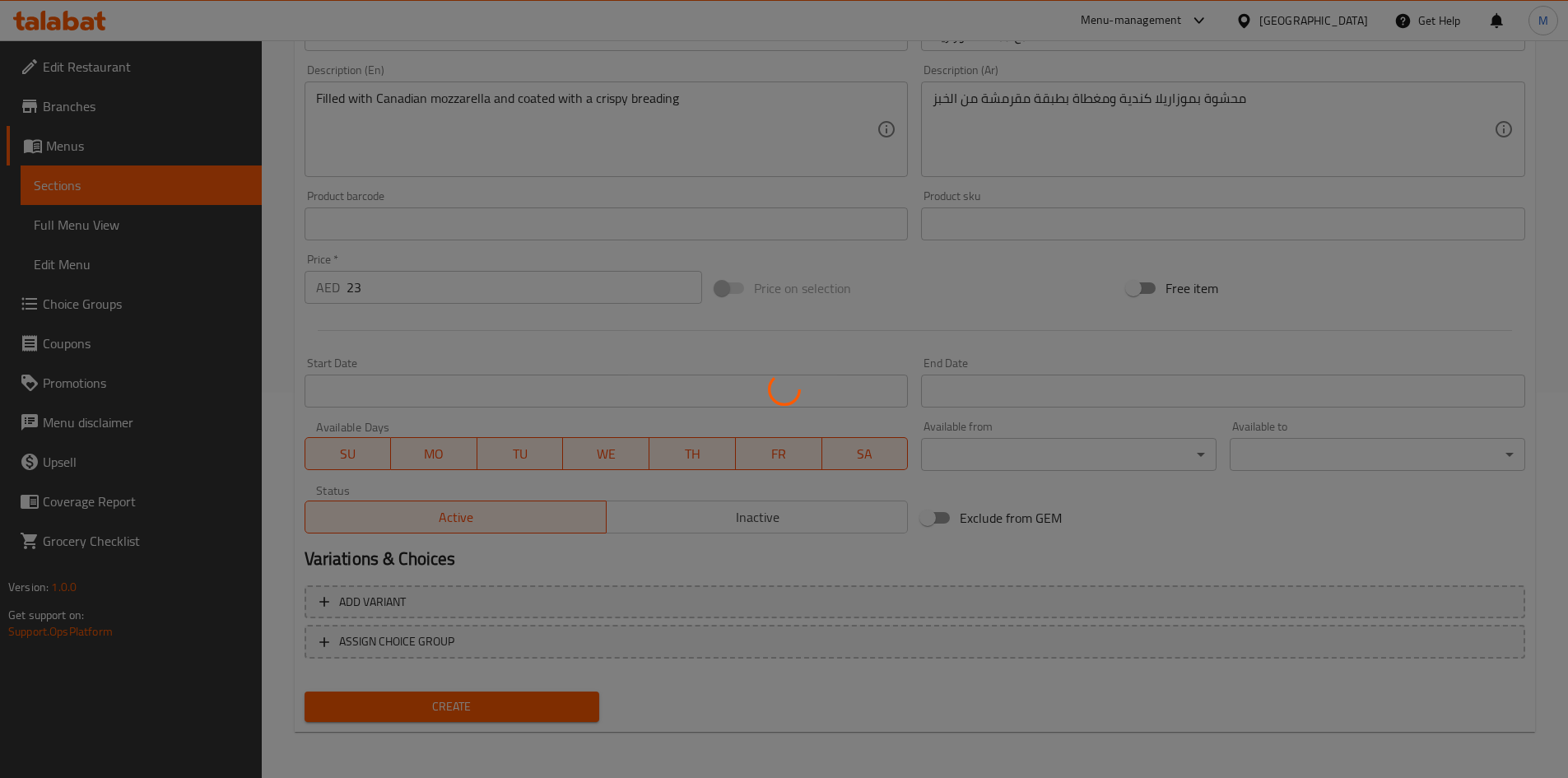
type input "0"
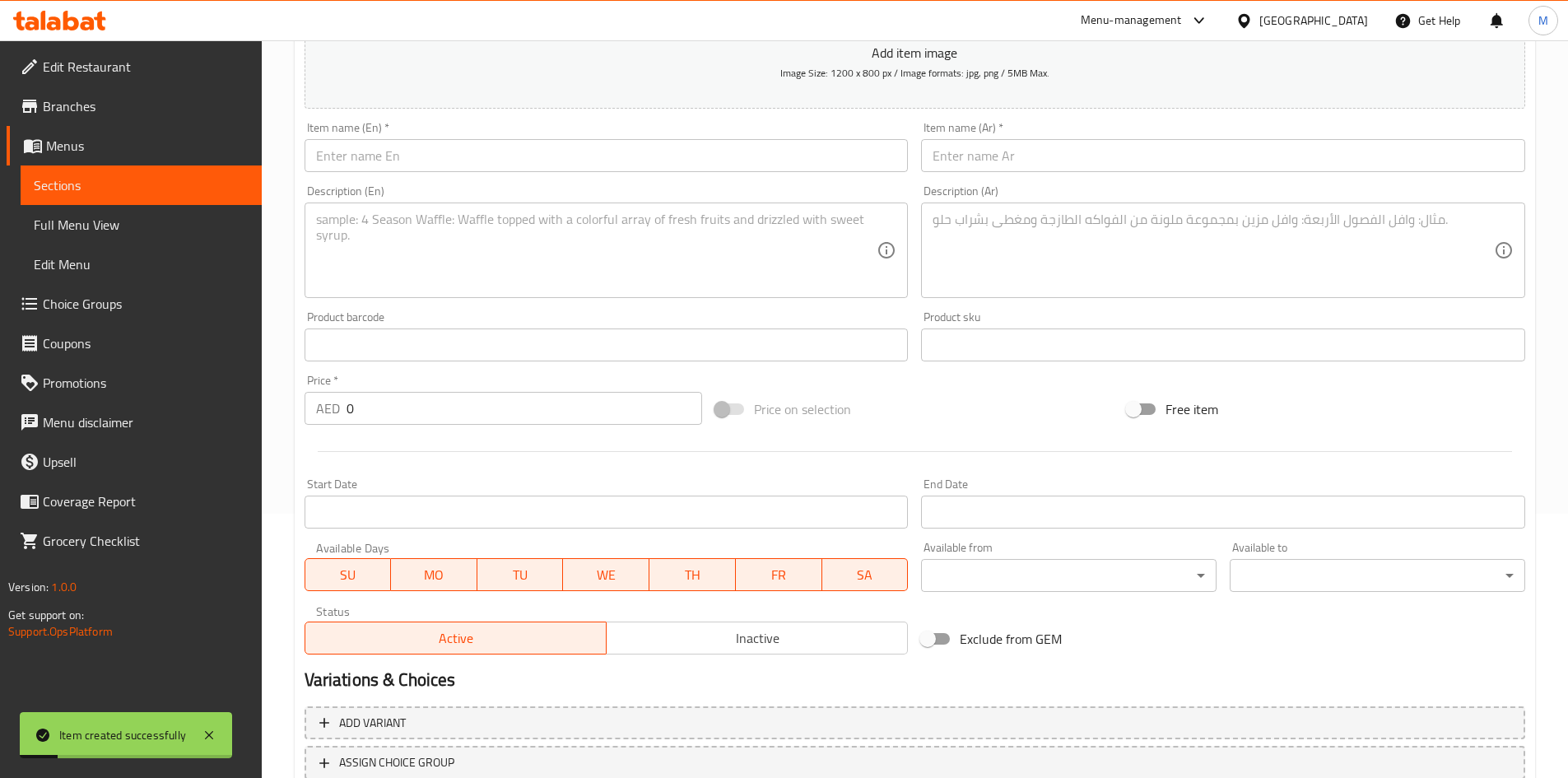
scroll to position [138, 0]
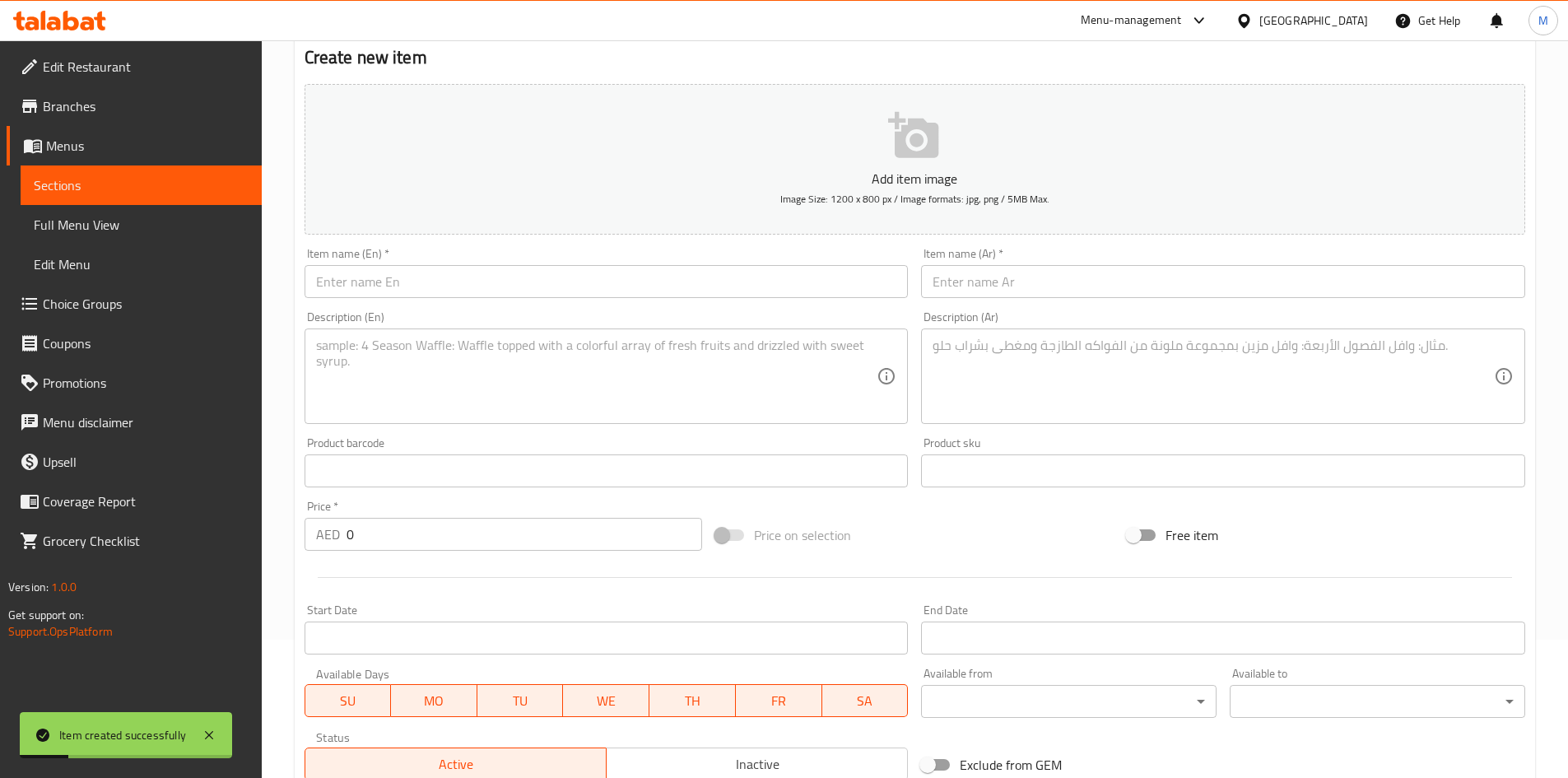
click at [438, 282] on input "text" at bounding box center [606, 281] width 605 height 33
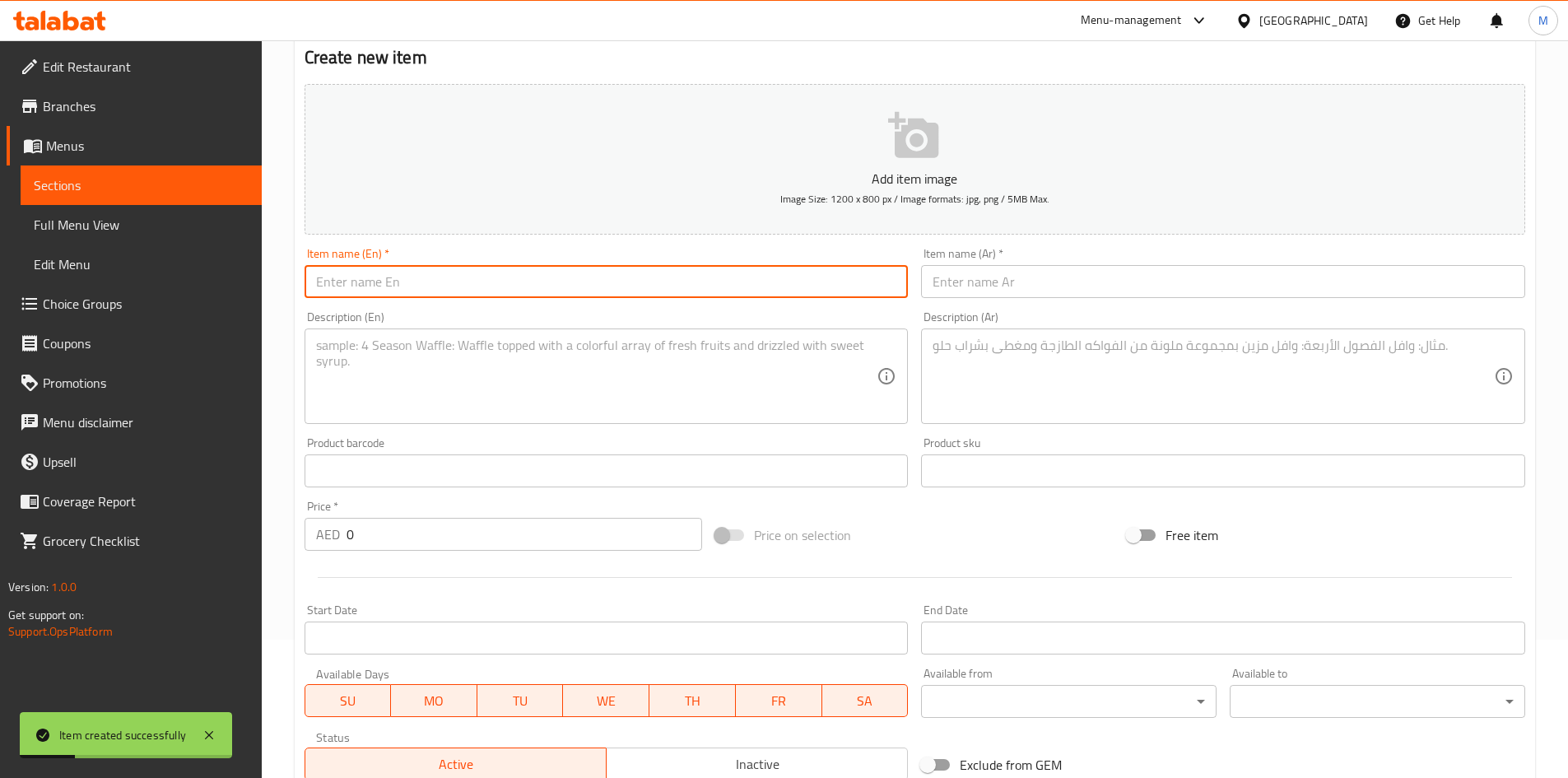
paste input "onion rings"
click at [448, 294] on input "onion rings" at bounding box center [606, 281] width 605 height 33
click at [448, 293] on input "onion rings" at bounding box center [606, 281] width 605 height 33
type input "Onion Rings"
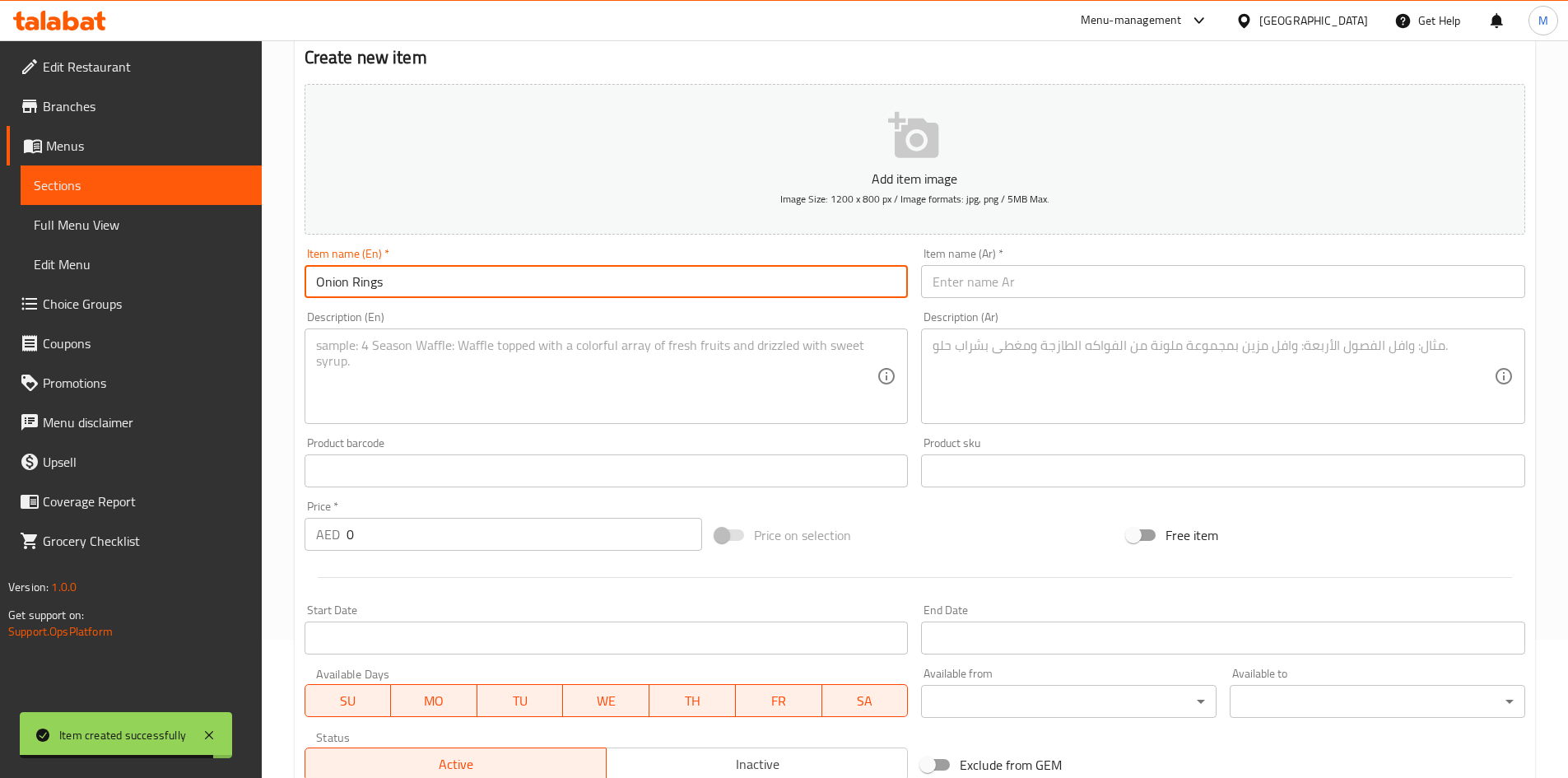
click at [506, 534] on input "0" at bounding box center [524, 534] width 356 height 33
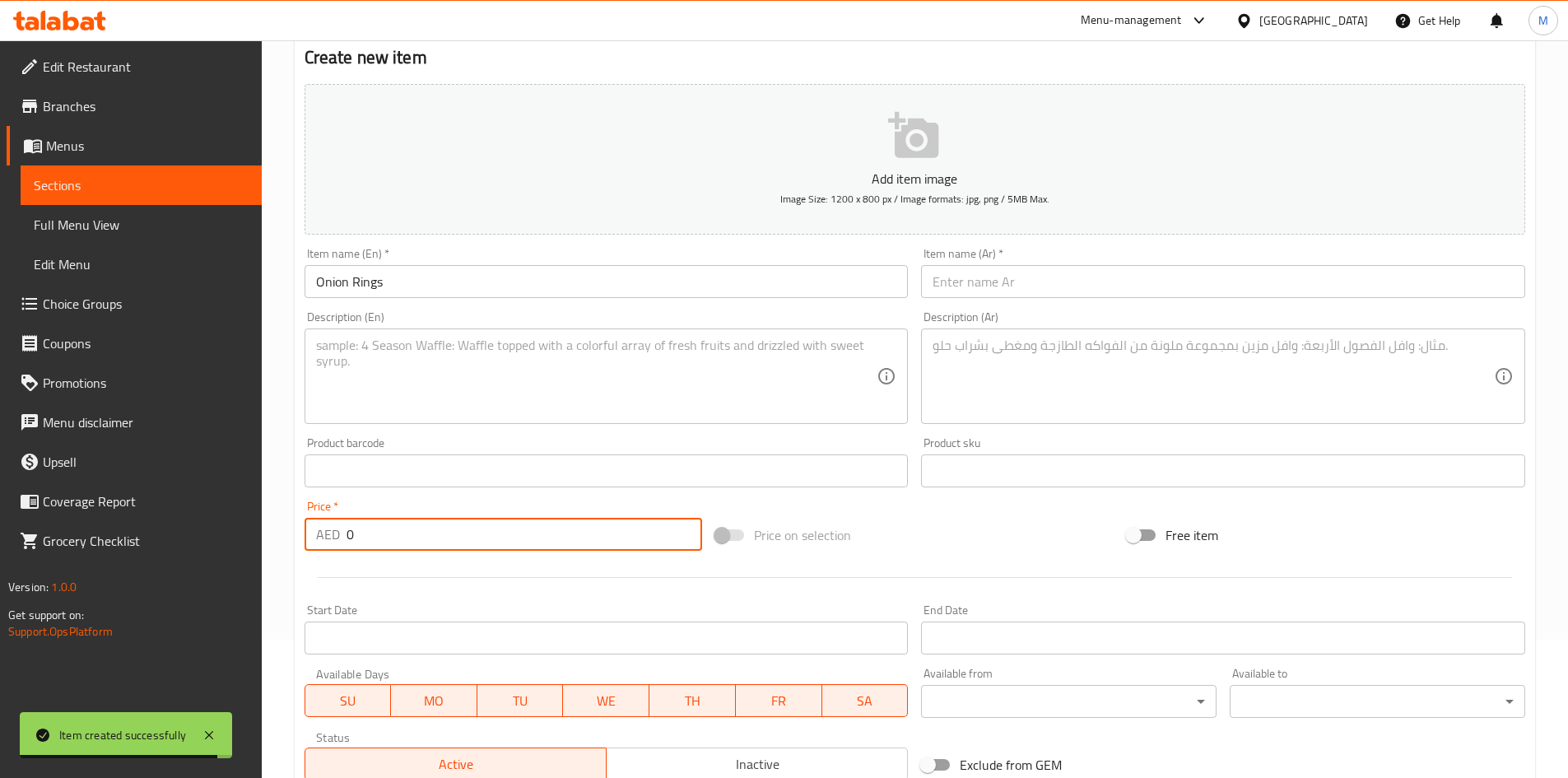
click at [506, 534] on input "0" at bounding box center [524, 534] width 356 height 33
click at [506, 534] on input "0" at bounding box center [524, 534] width 356 height 33
paste input "23"
type input "23"
click at [783, 406] on textarea at bounding box center [597, 376] width 562 height 78
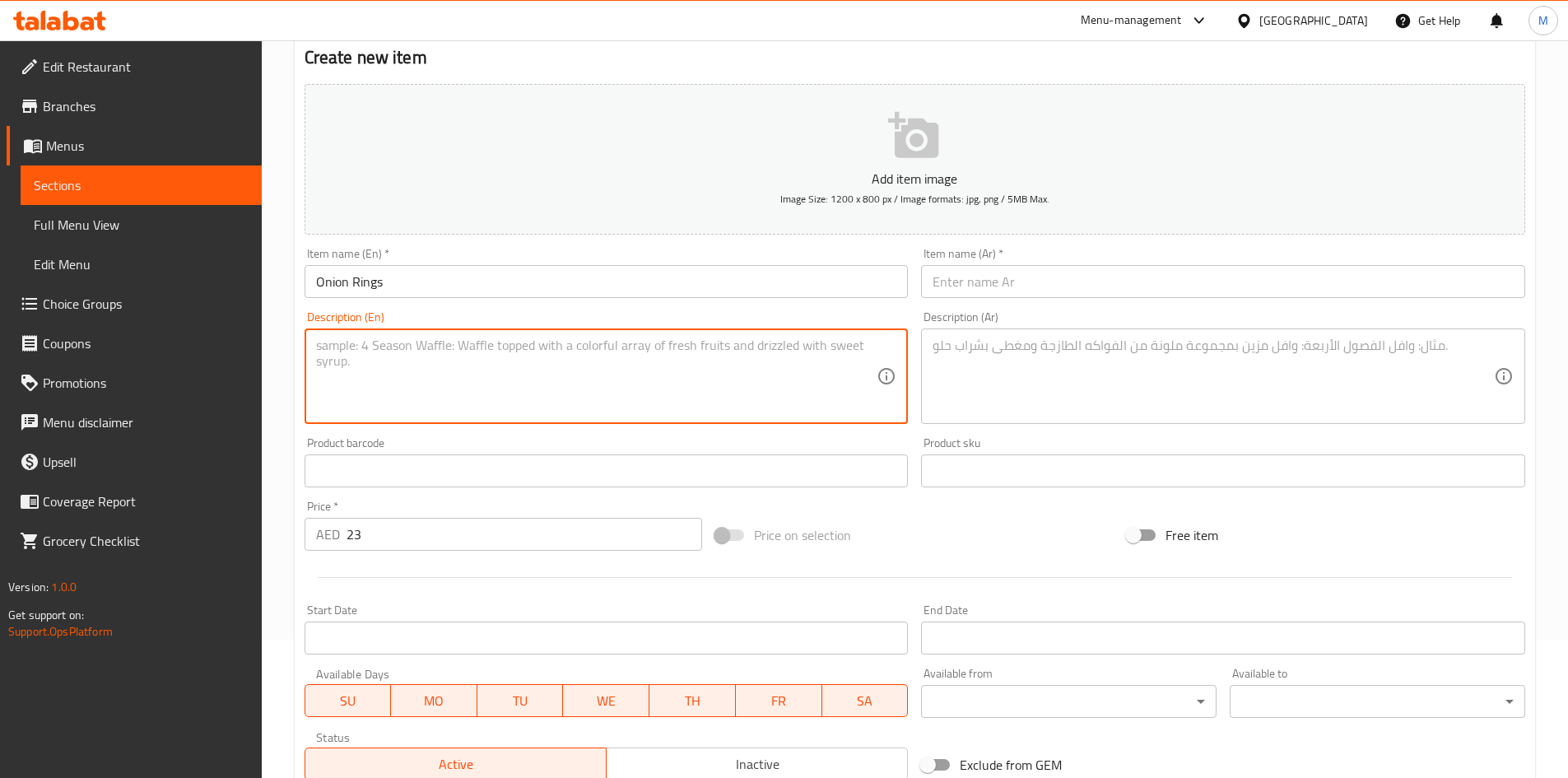
paste textarea "Onion rings are sliced onions that are dipped in a batter, and deep fried until…"
type textarea "Onion rings are sliced onions that are dipped in a batter, and deep fried until…"
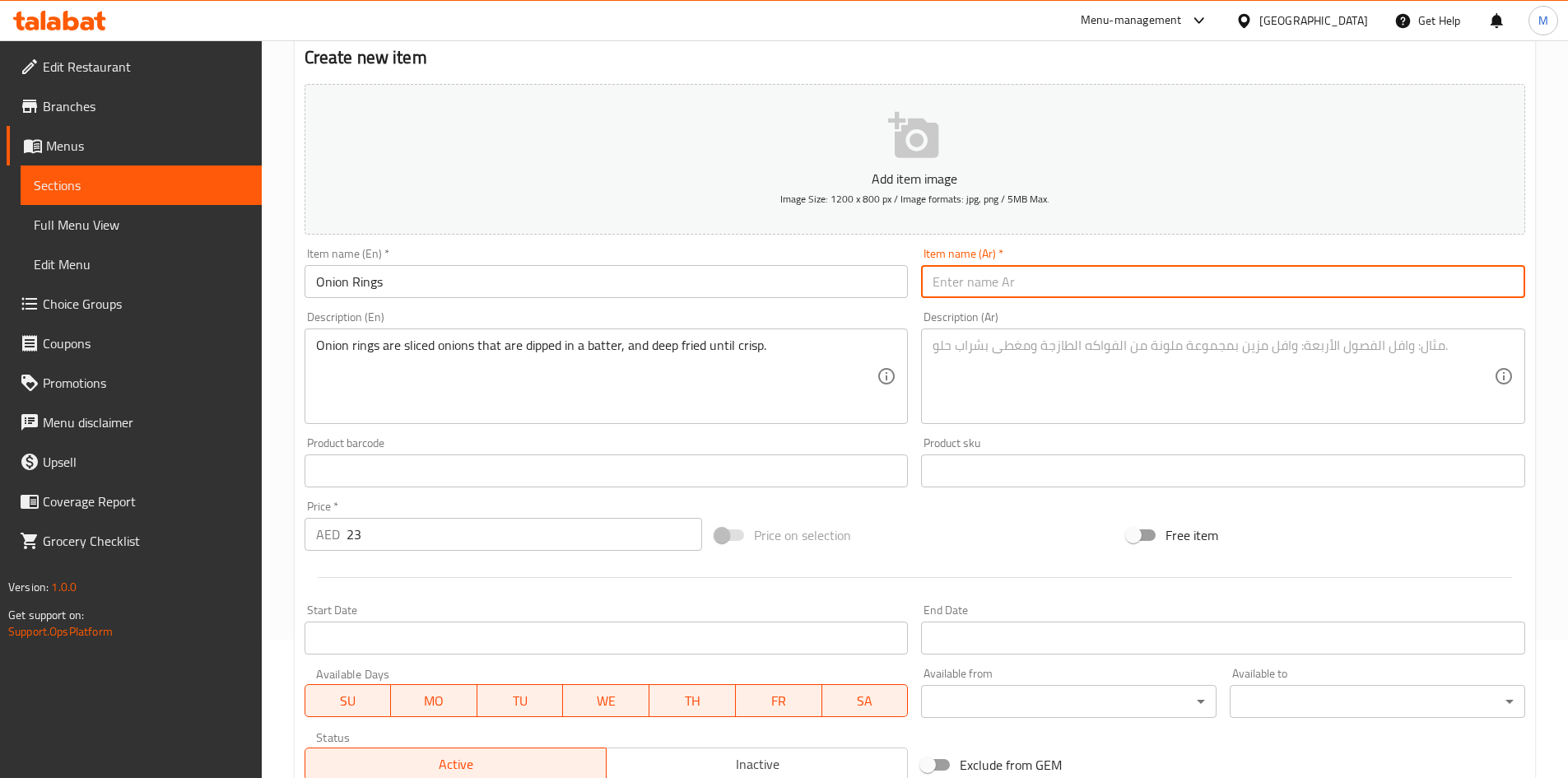
click at [999, 286] on input "text" at bounding box center [1223, 281] width 605 height 33
paste input "حلقات البصل"
type input "حلقات البصل"
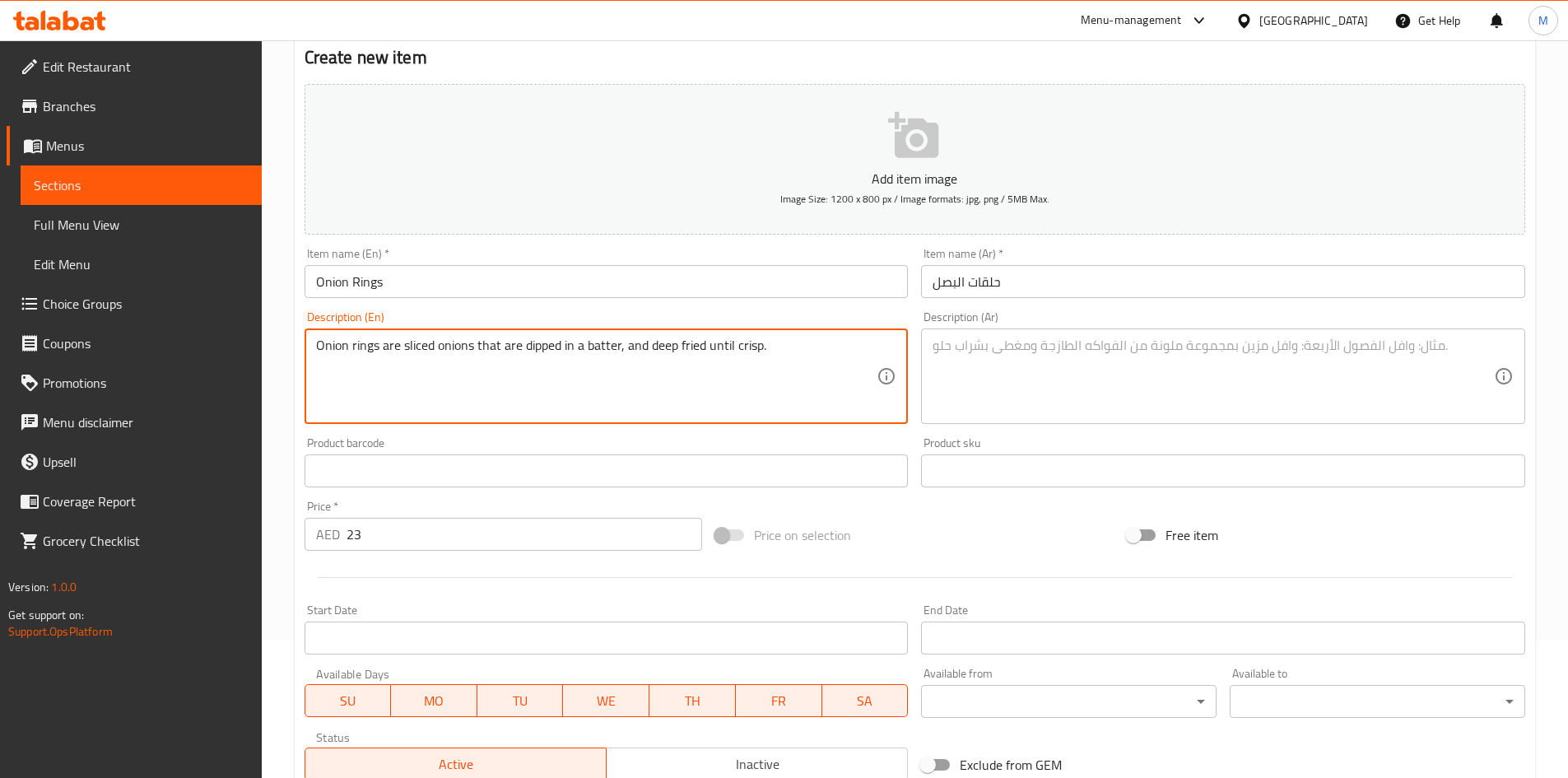
click at [692, 352] on textarea "Onion rings are sliced onions that are dipped in a batter, and deep fried until…" at bounding box center [597, 376] width 562 height 78
click at [1090, 350] on textarea at bounding box center [1213, 376] width 562 height 78
paste textarea "حلقات البصل هي عبارة عن شرائح من البصل مغموسة في العجين، و[GEOGRAPHIC_DATA] حتى…"
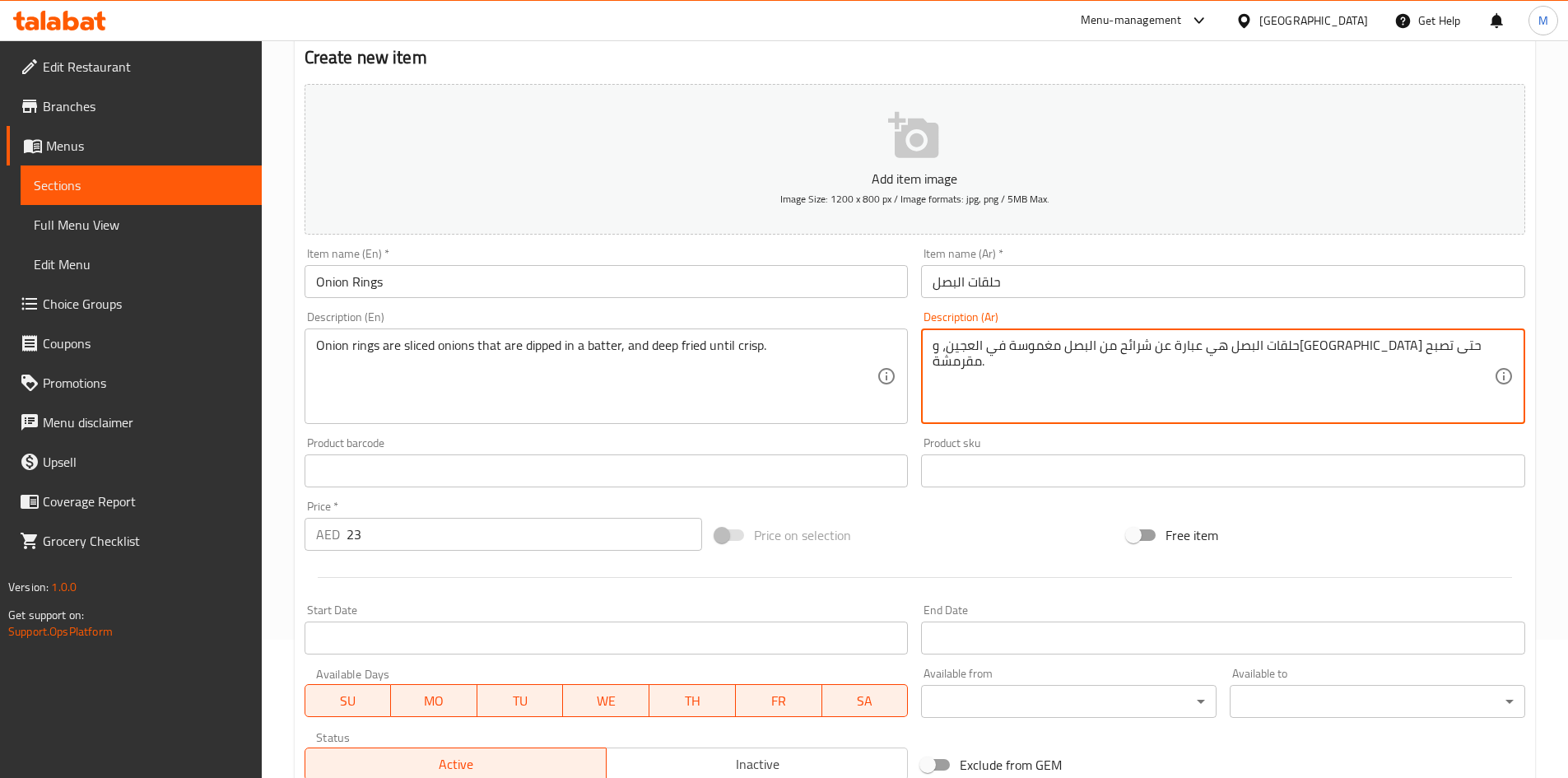
type textarea "حلقات البصل هي عبارة عن شرائح من البصل مغموسة في العجين، و[GEOGRAPHIC_DATA] حتى…"
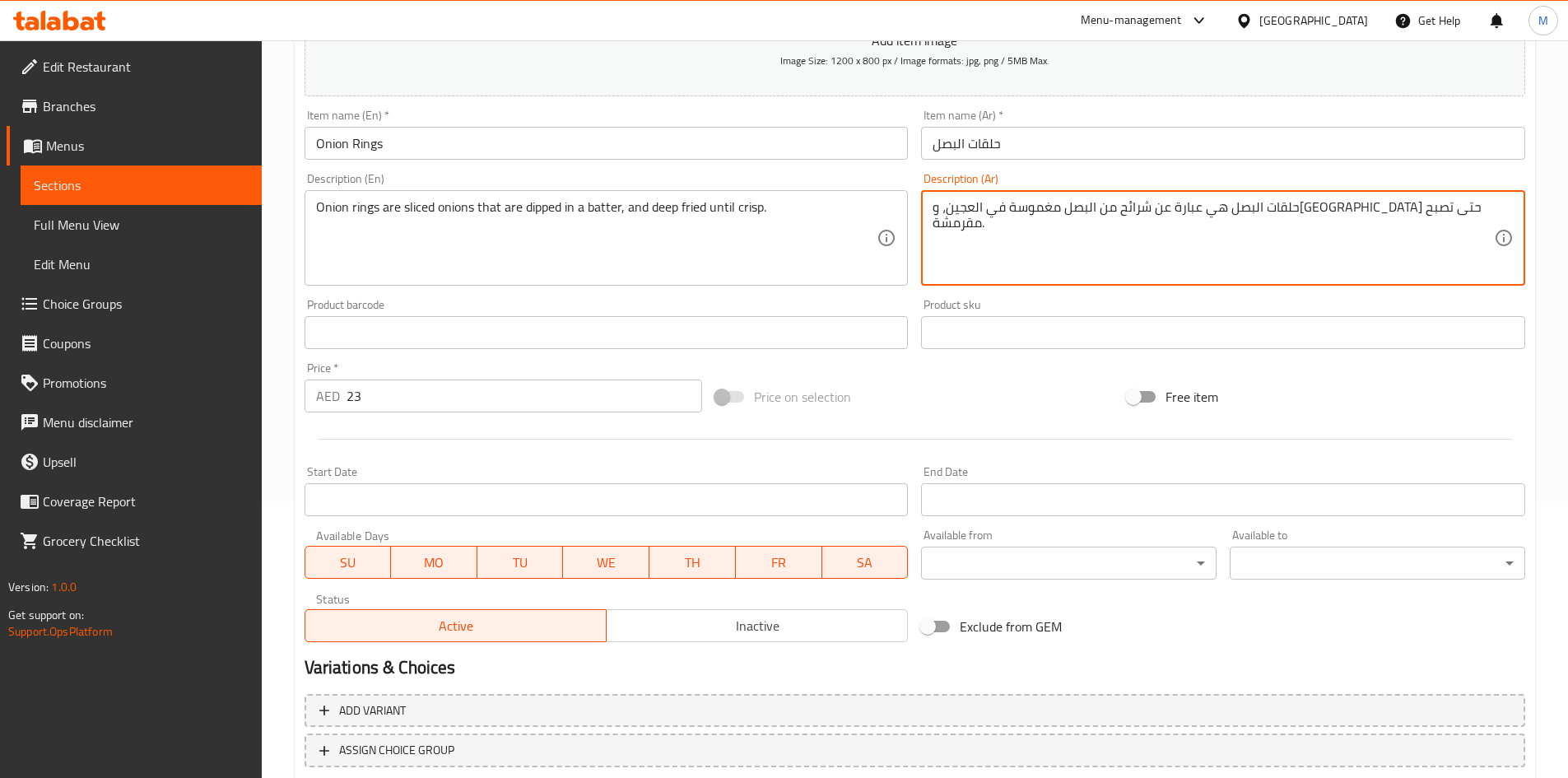
scroll to position [385, 0]
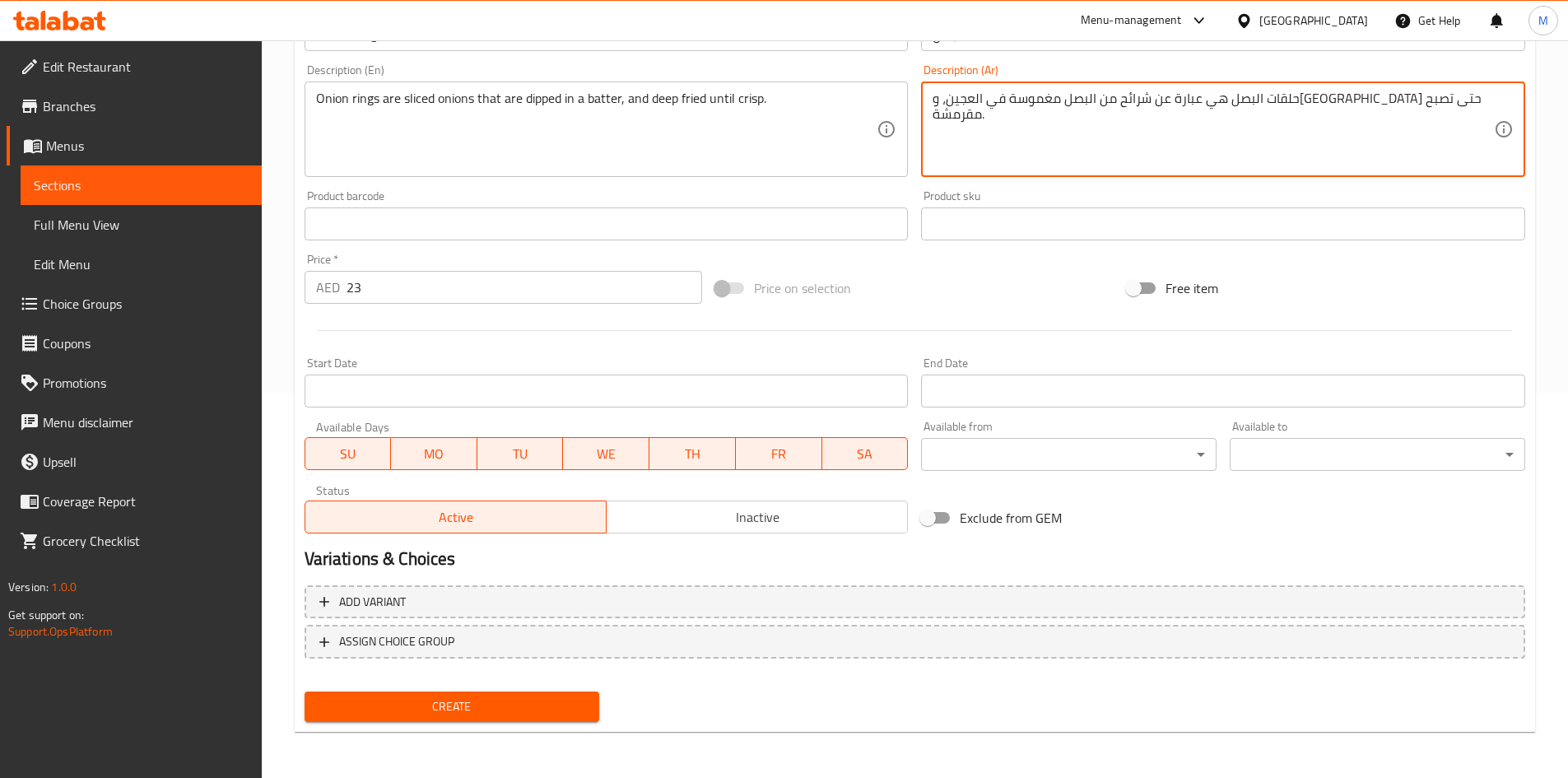
click at [532, 704] on span "Create" at bounding box center [452, 707] width 269 height 21
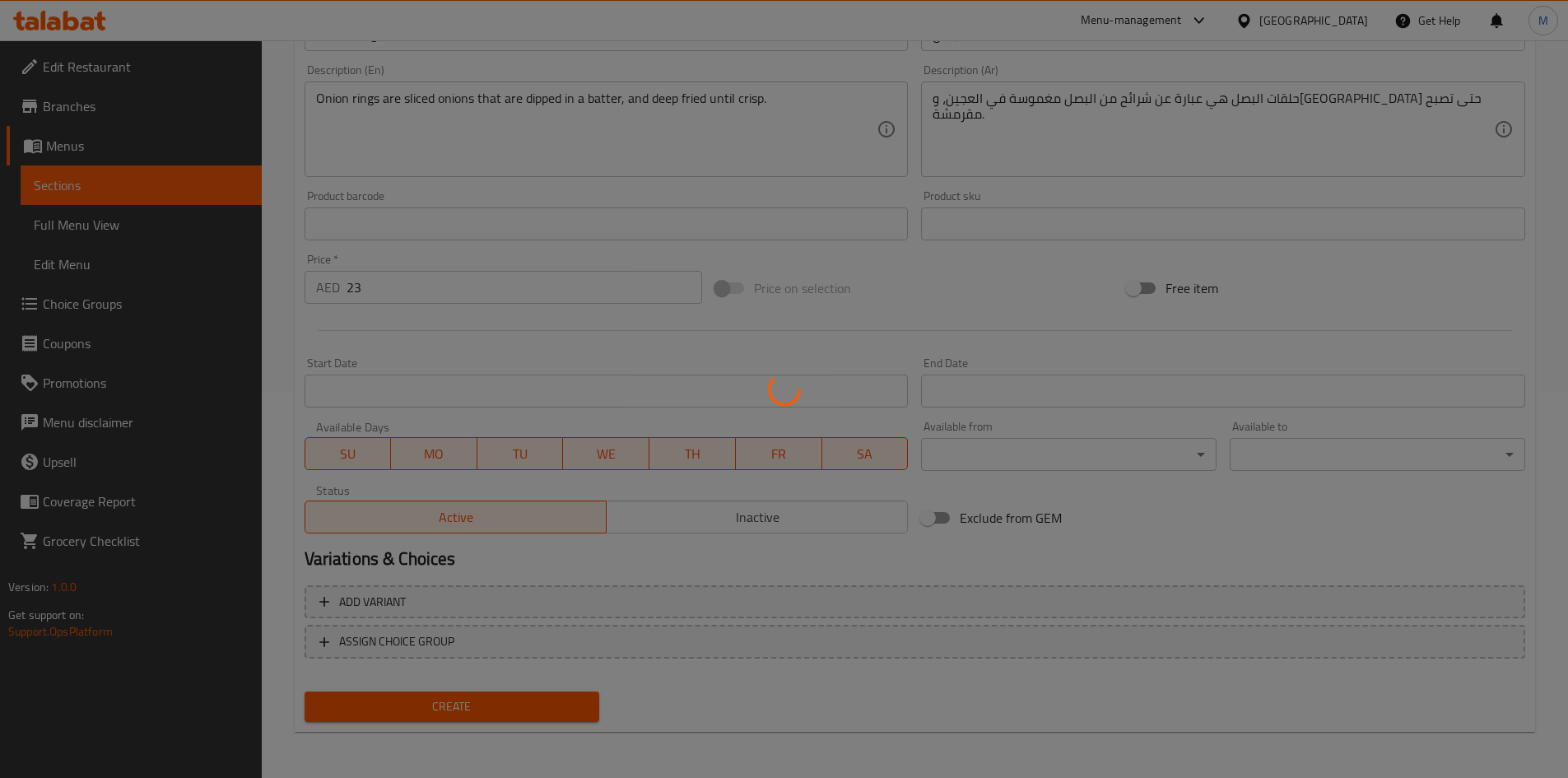
type input "0"
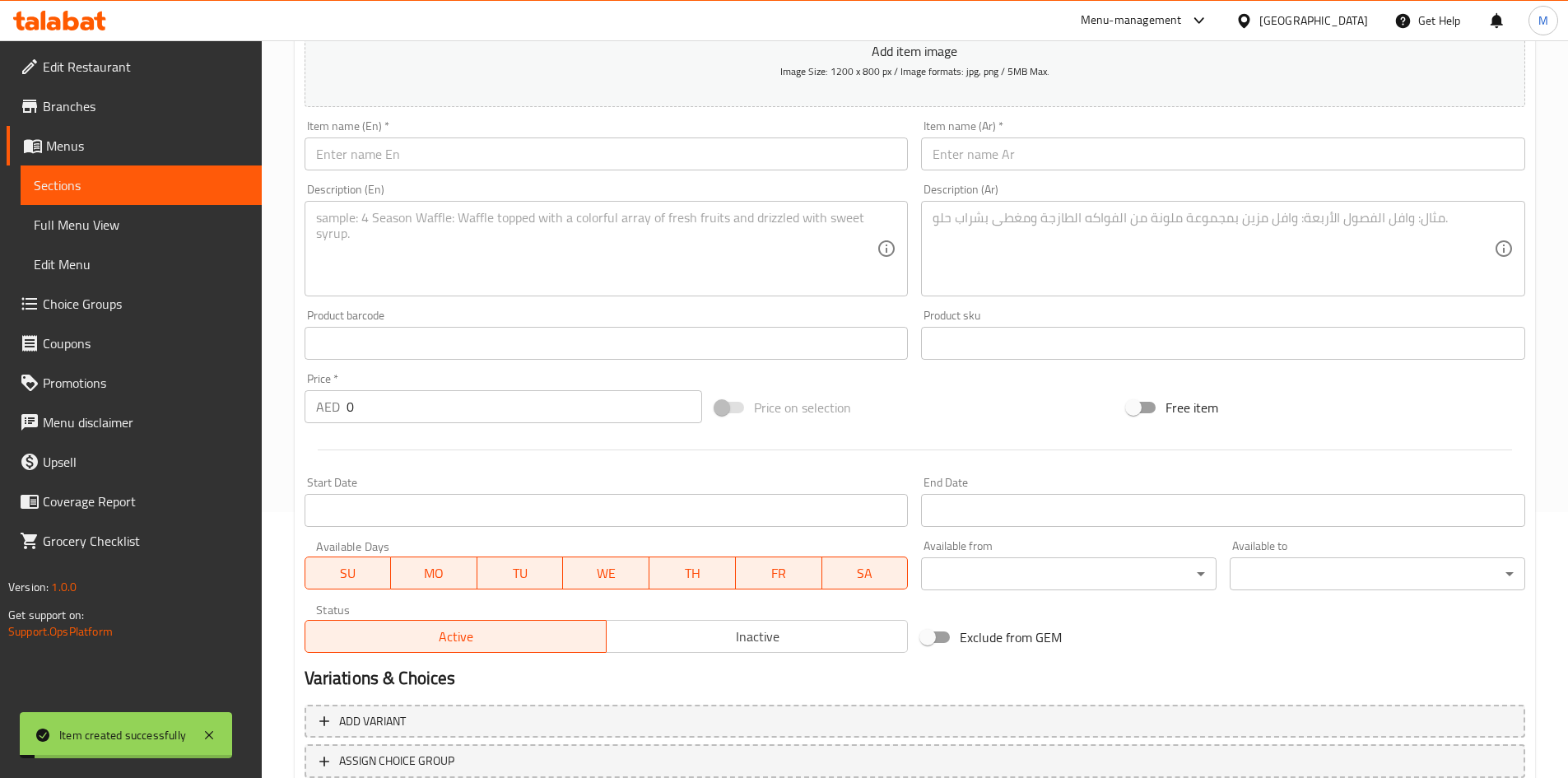
scroll to position [138, 0]
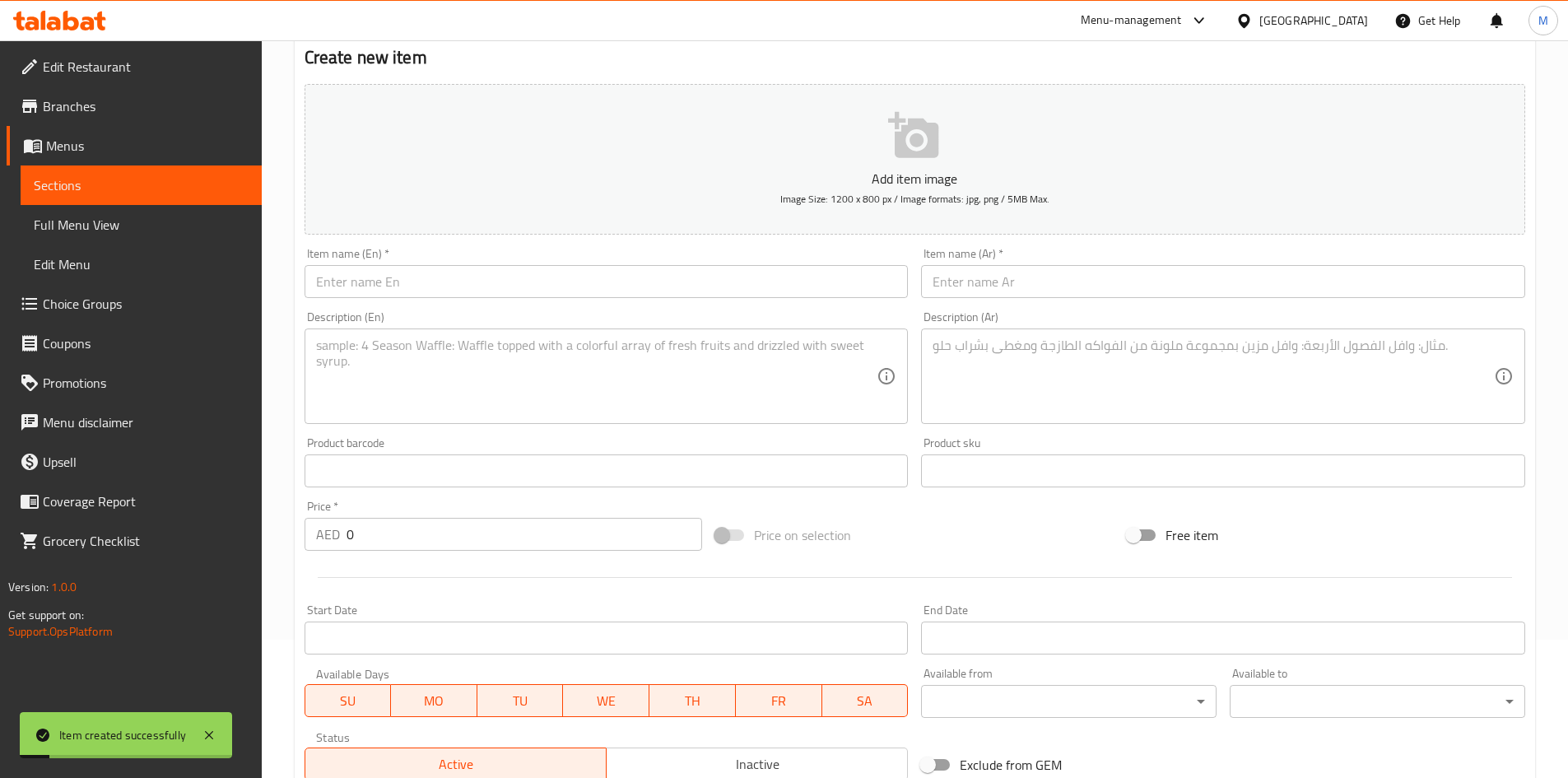
click at [444, 306] on div "Description (En) Description (En)" at bounding box center [606, 367] width 617 height 126
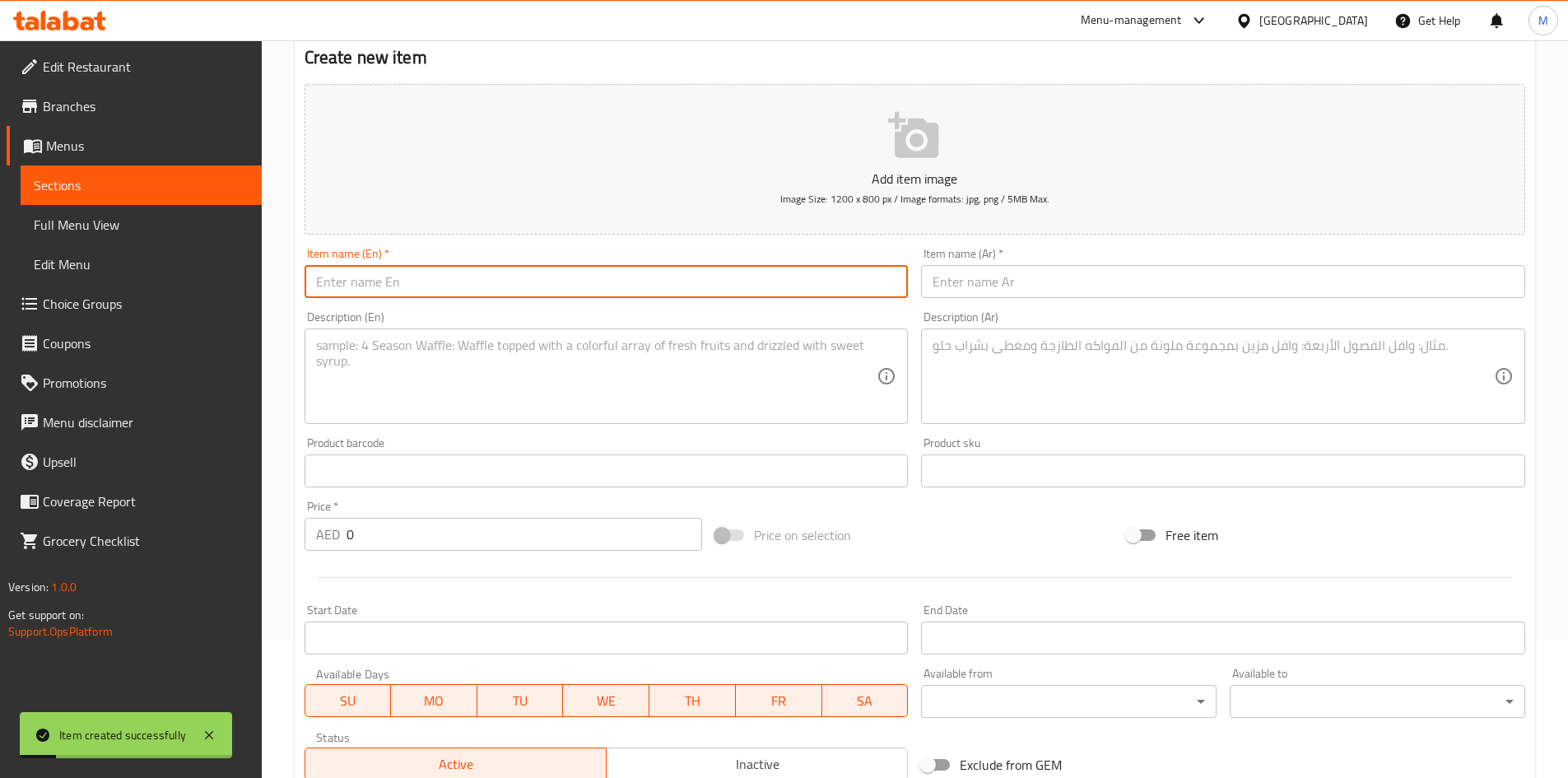
click at [456, 290] on input "text" at bounding box center [606, 281] width 605 height 33
paste input "Chicken popcorn"
type input "Chicken popcorn"
click at [979, 290] on input "text" at bounding box center [1223, 281] width 605 height 33
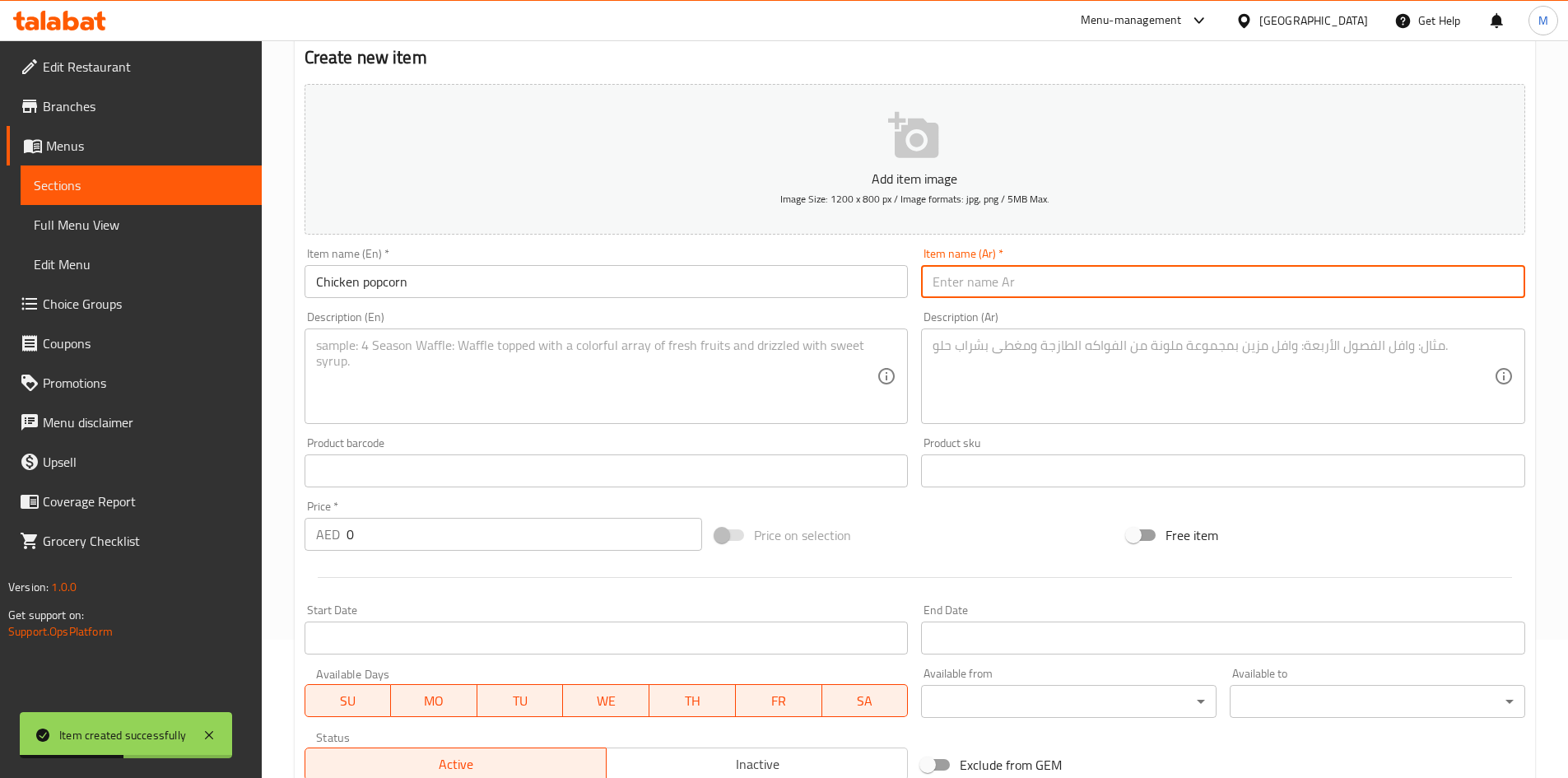
paste input "فشار الدجاج"
type input "فشار الدجاج"
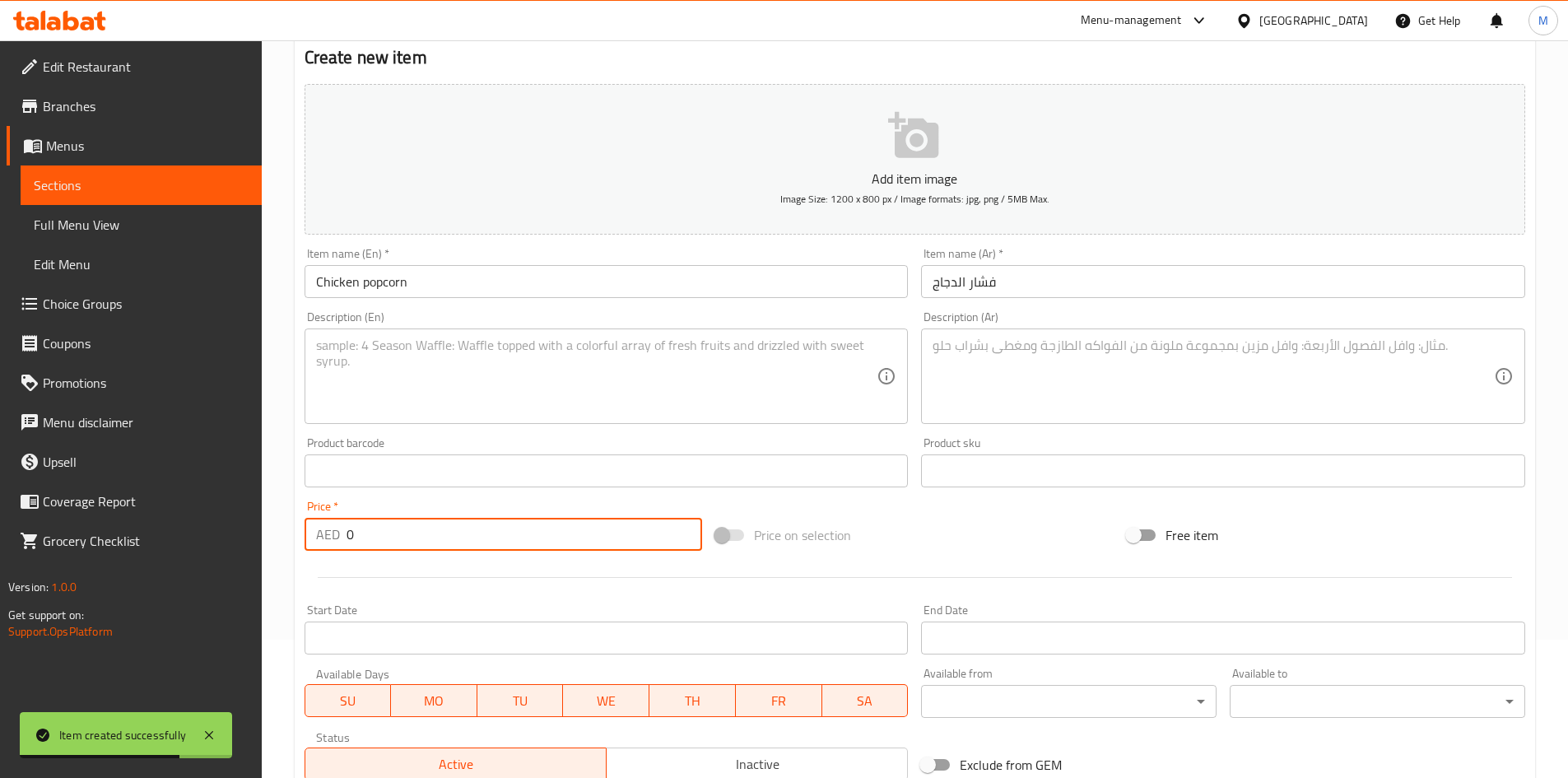
click at [398, 532] on input "0" at bounding box center [524, 534] width 356 height 33
click at [399, 532] on input "0" at bounding box center [524, 534] width 356 height 33
paste input "23"
type input "23"
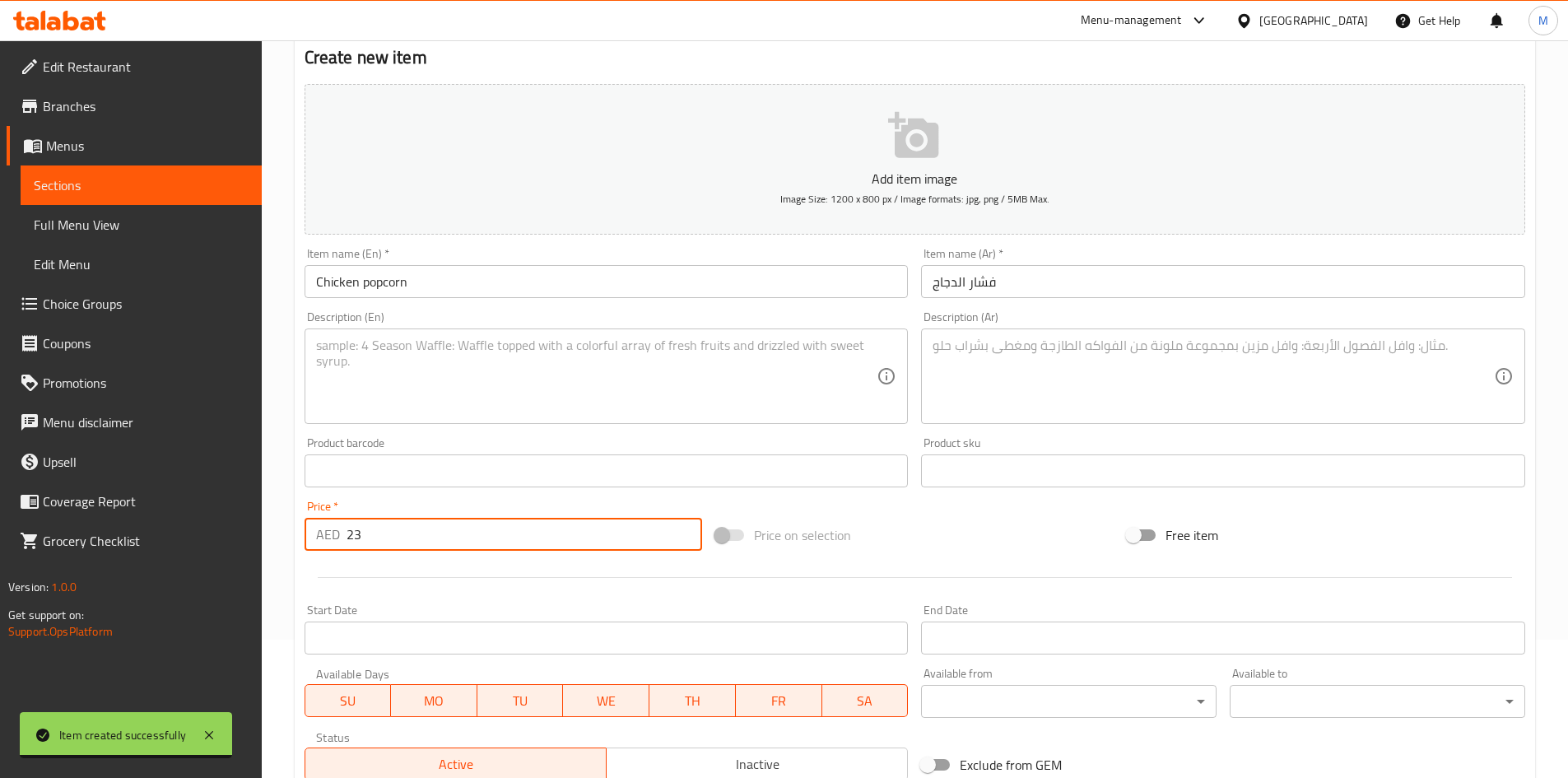
click at [515, 366] on textarea at bounding box center [597, 376] width 562 height 78
paste textarea "Popcorn chicken is made by marinating small pieces of chicken then coating in a…"
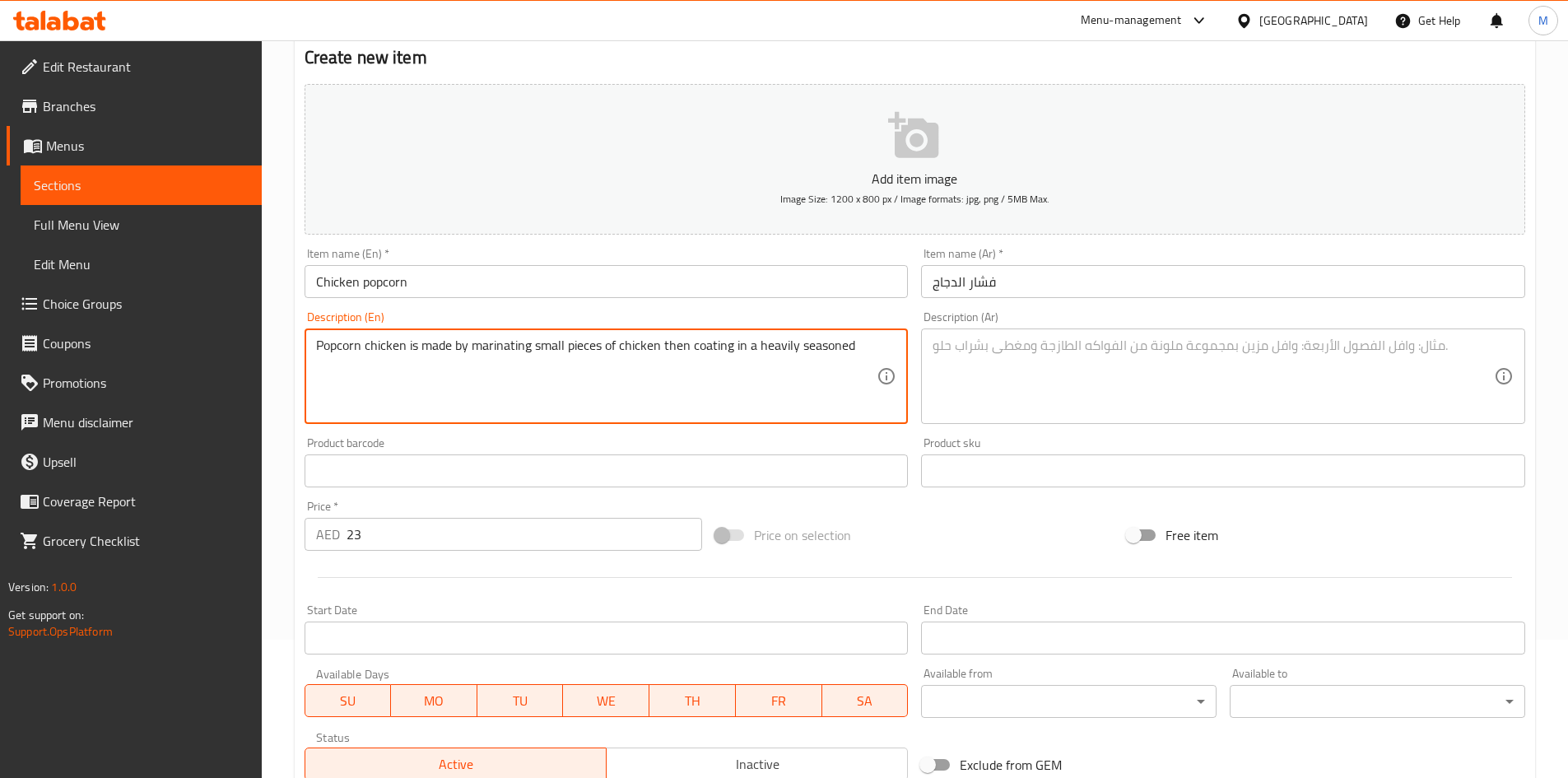
type textarea "Popcorn chicken is made by marinating small pieces of chicken then coating in a…"
click at [986, 400] on textarea at bounding box center [1213, 376] width 562 height 78
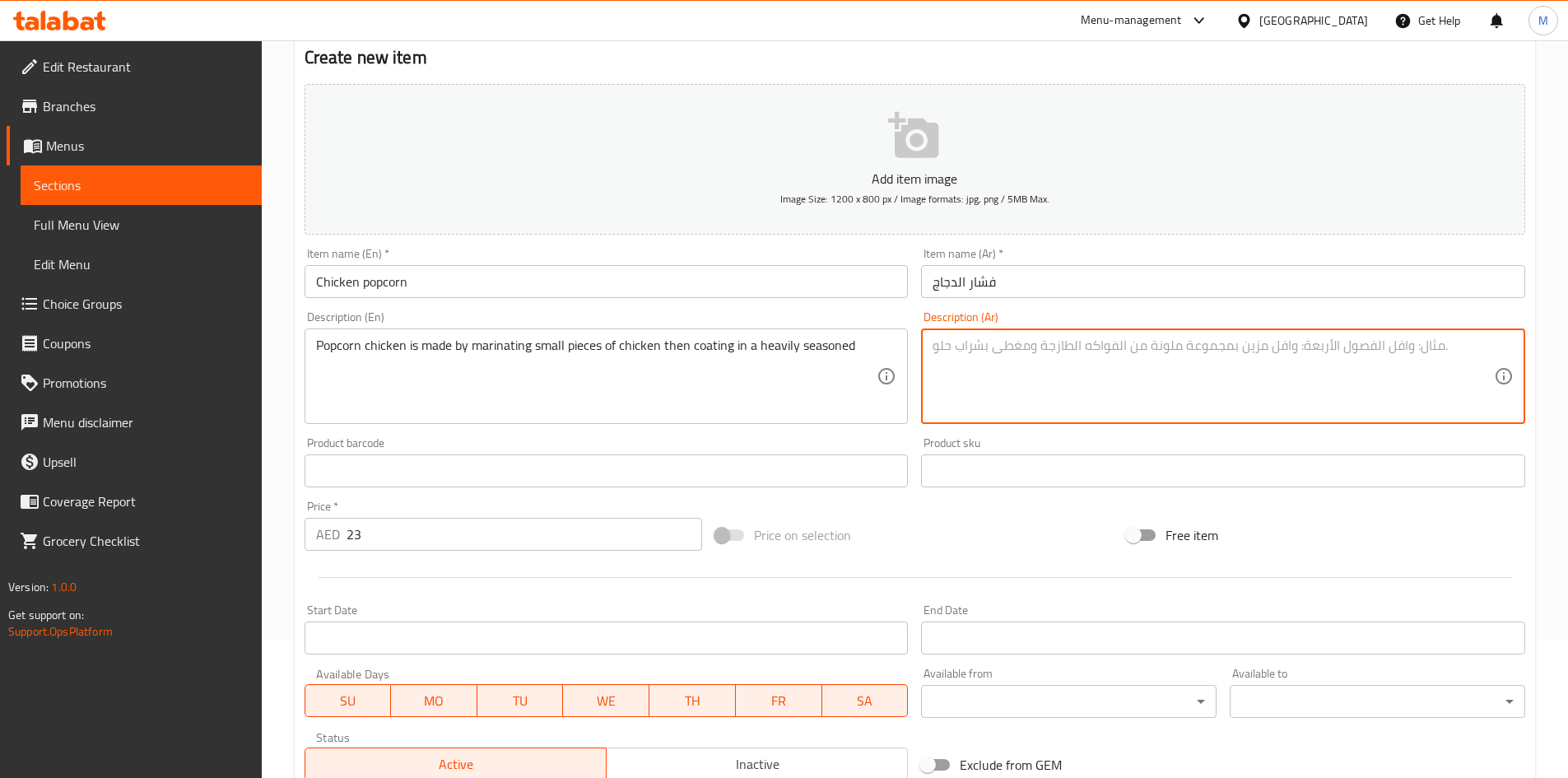
paste textarea "يتم تحضير دجاج الفشار عن طريق تتبيل قطع صغيرة من الدجاج ثم تغطيتها بصلصة متبلة …"
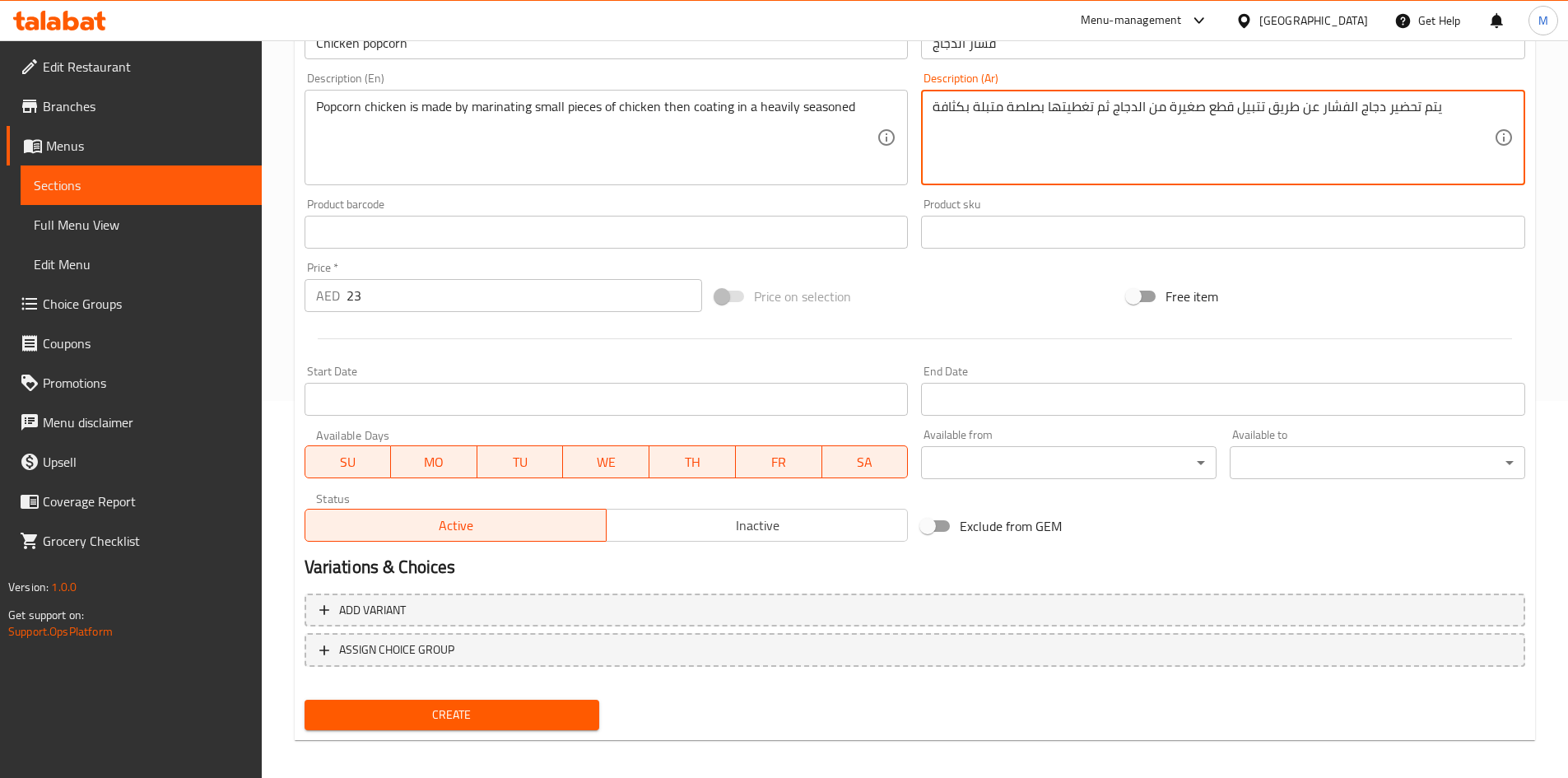
scroll to position [385, 0]
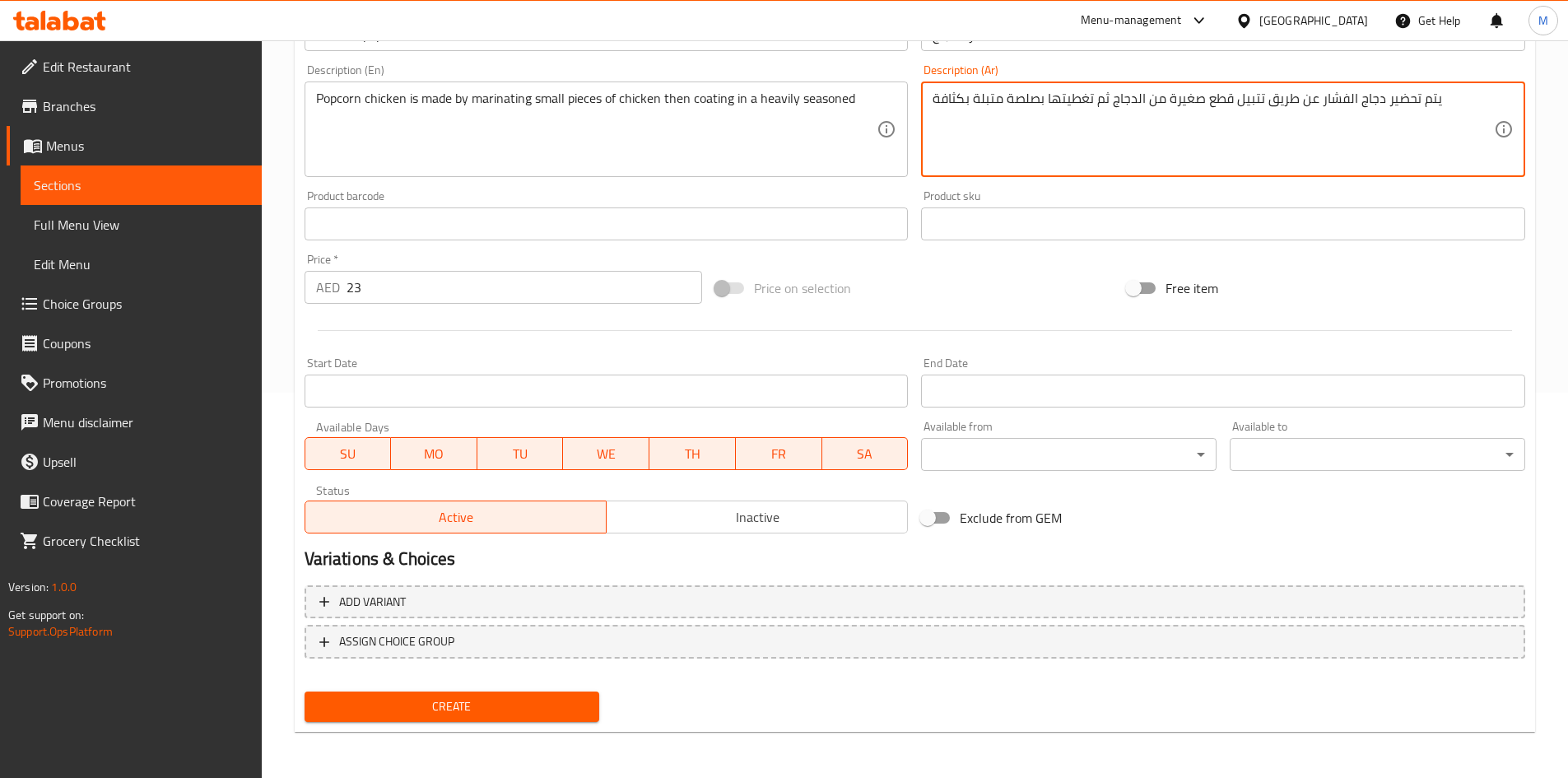
type textarea "يتم تحضير دجاج الفشار عن طريق تتبيل قطع صغيرة من الدجاج ثم تغطيتها بصلصة متبلة …"
click at [501, 713] on span "Create" at bounding box center [452, 707] width 269 height 21
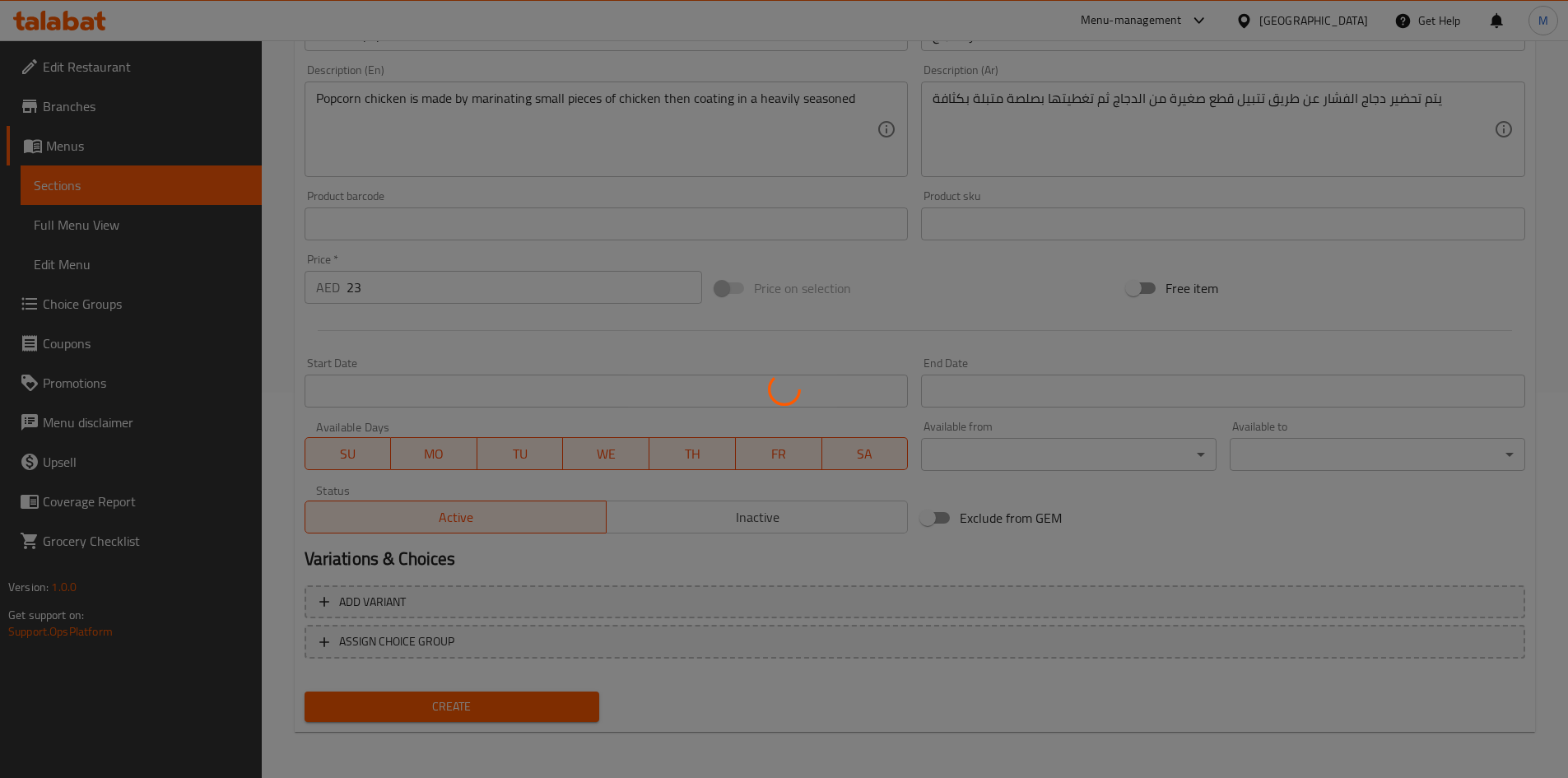
type input "0"
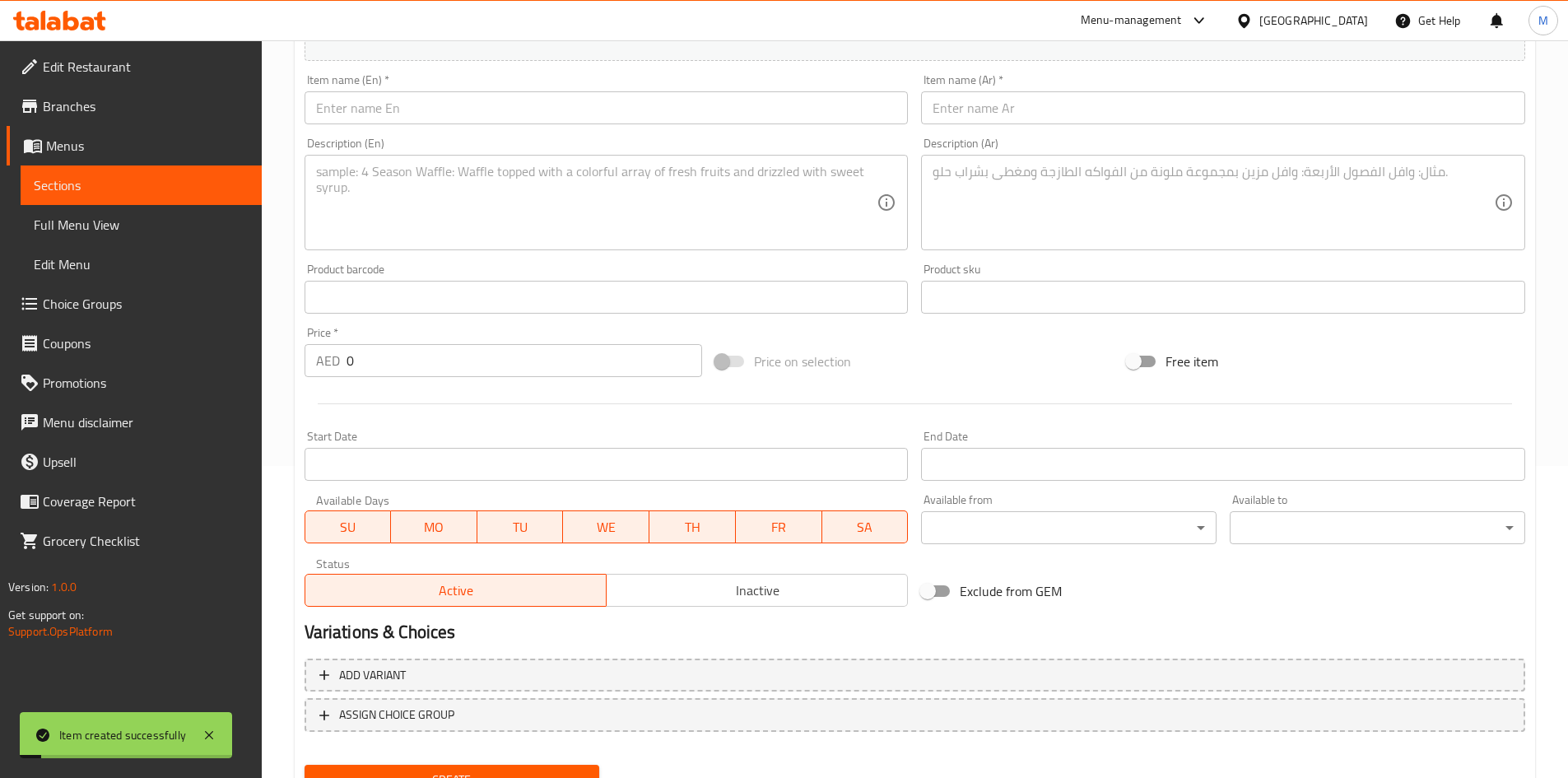
scroll to position [220, 0]
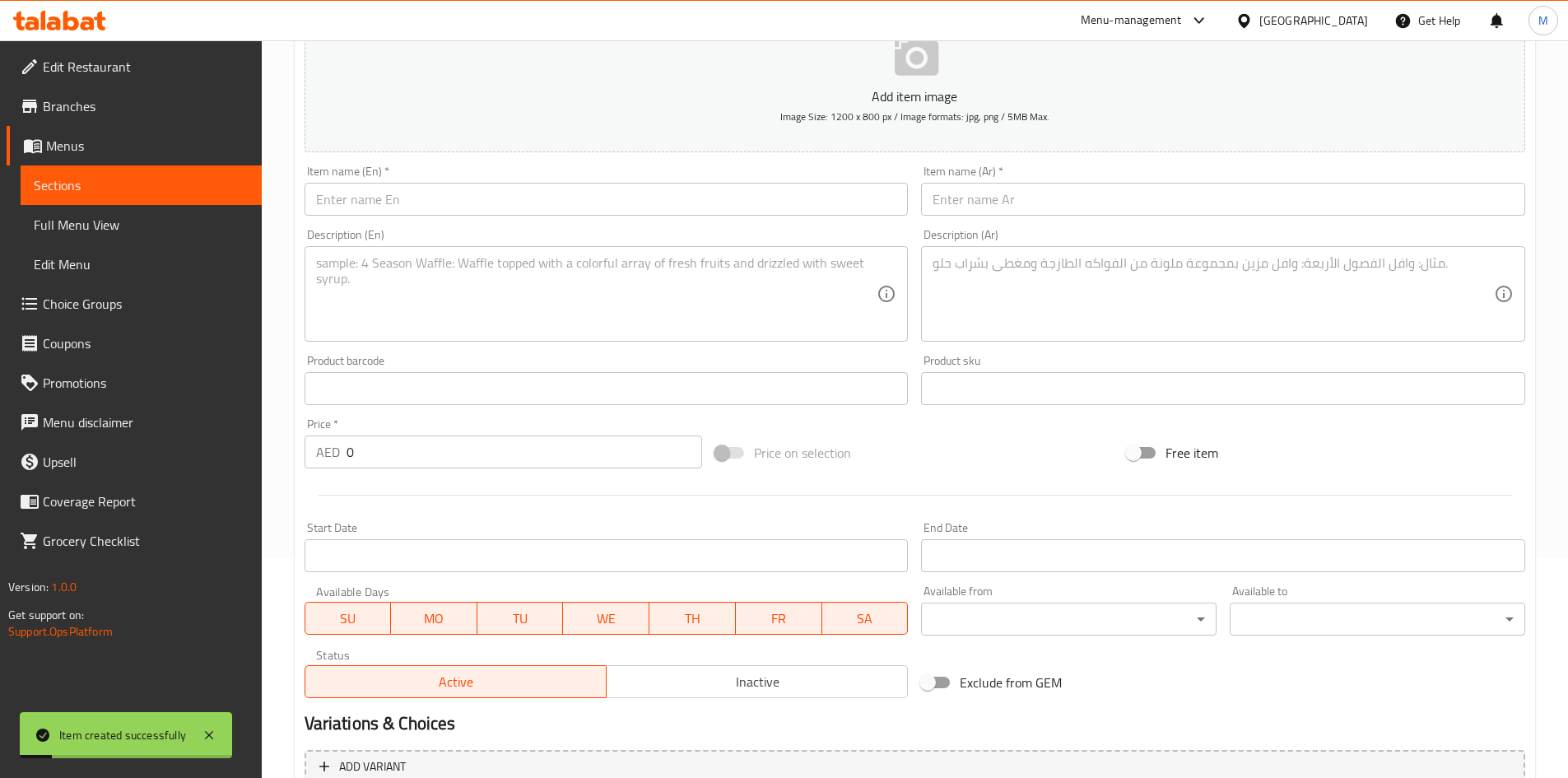
click at [414, 197] on input "text" at bounding box center [606, 199] width 605 height 33
paste input "Tempura chicken nuggets"
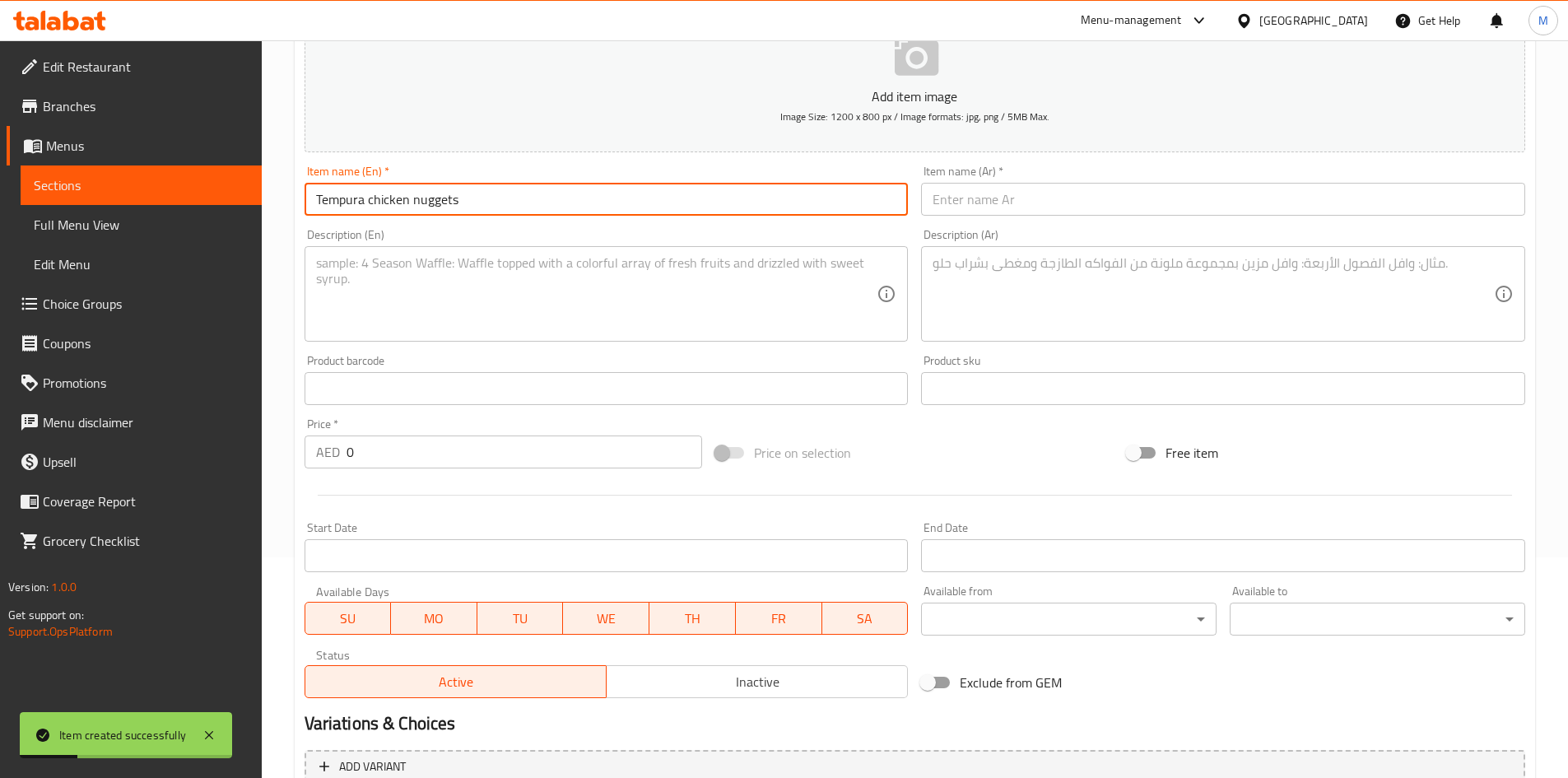
type input "Tempura chicken nuggets"
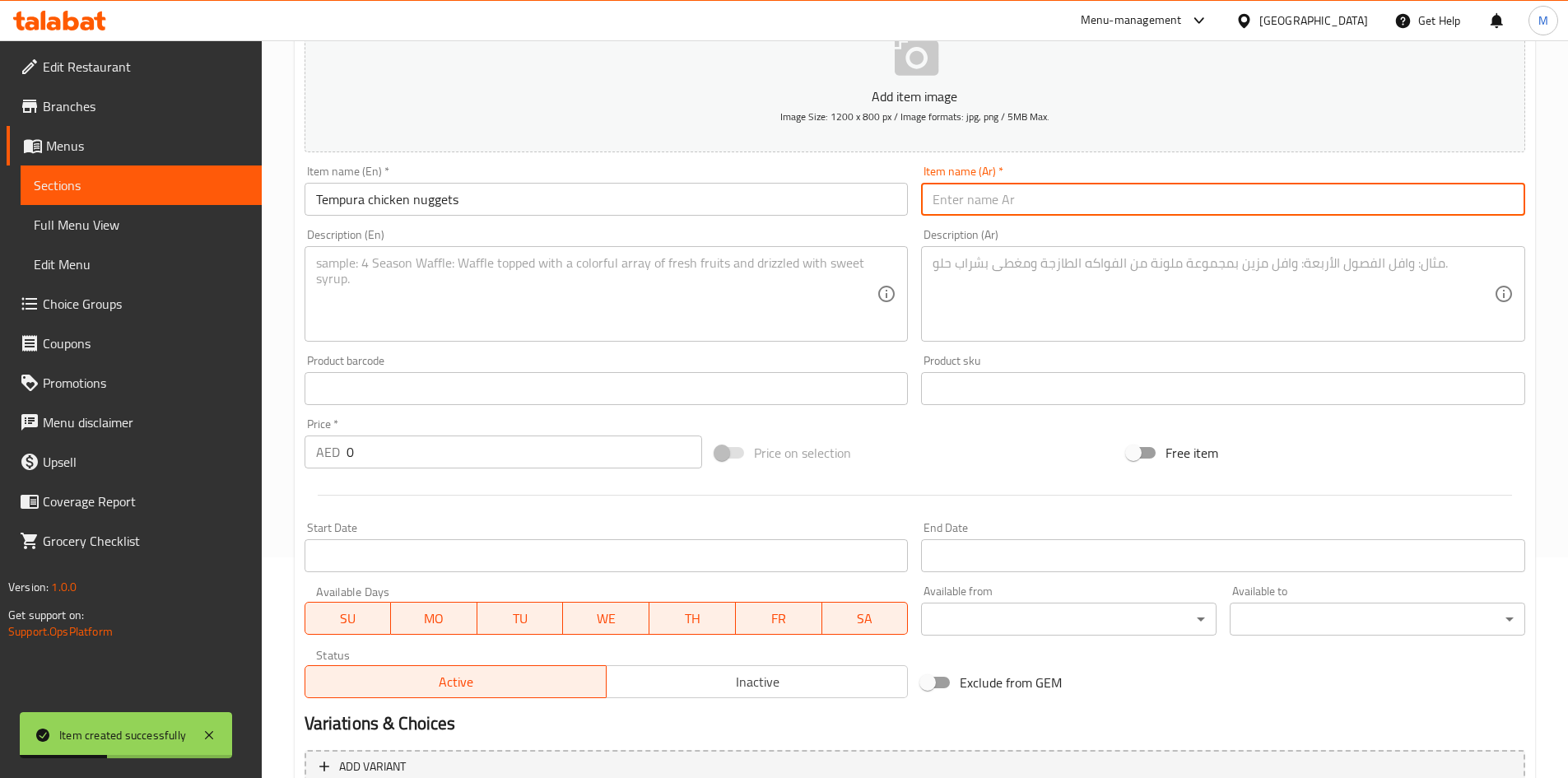
click at [1039, 199] on input "text" at bounding box center [1223, 199] width 605 height 33
paste input "قطع دجاج تمبورا"
type input "قطع دجاج تمبورا"
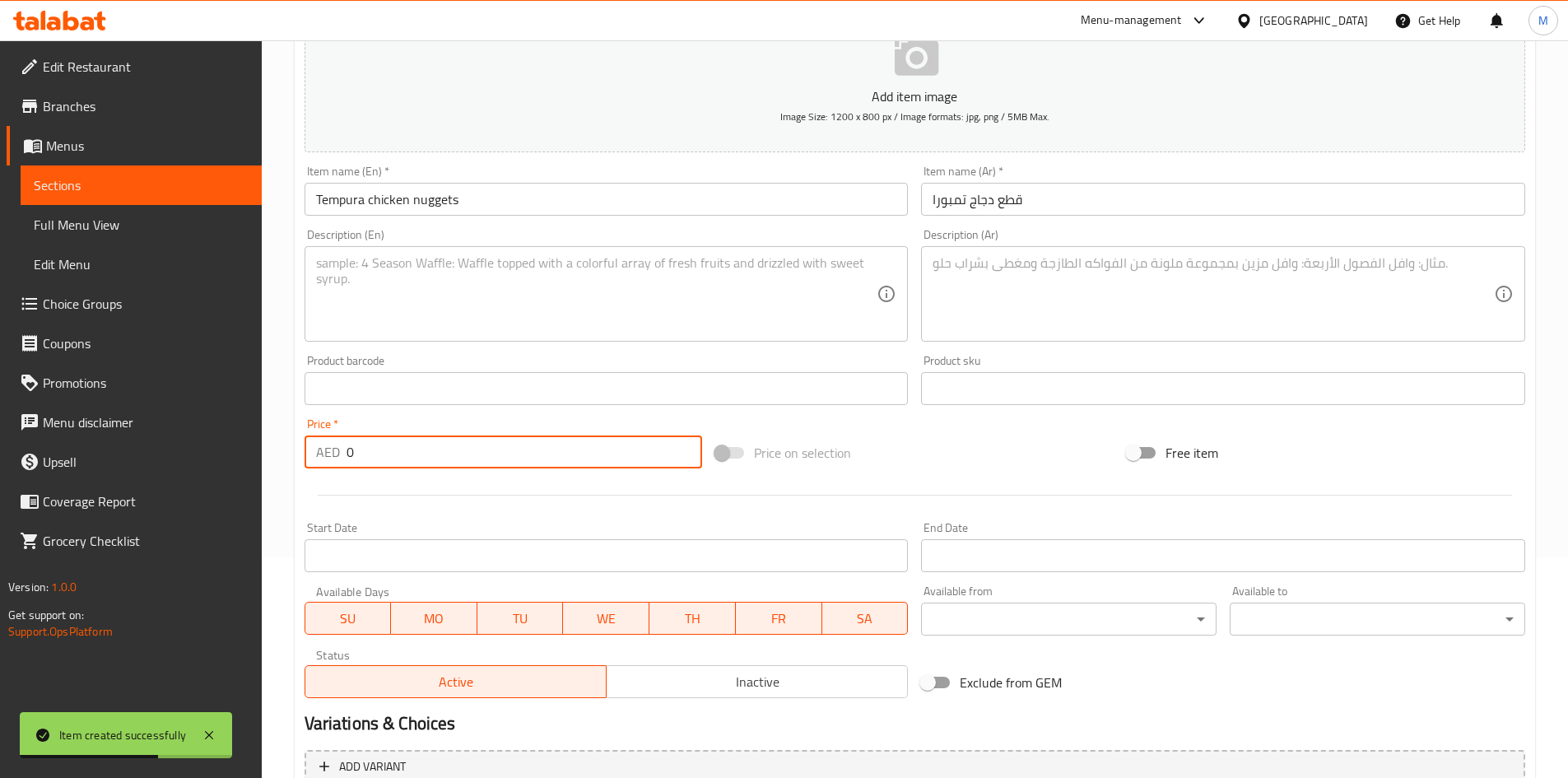
click at [464, 442] on input "0" at bounding box center [524, 451] width 356 height 33
paste input "23"
type input "23"
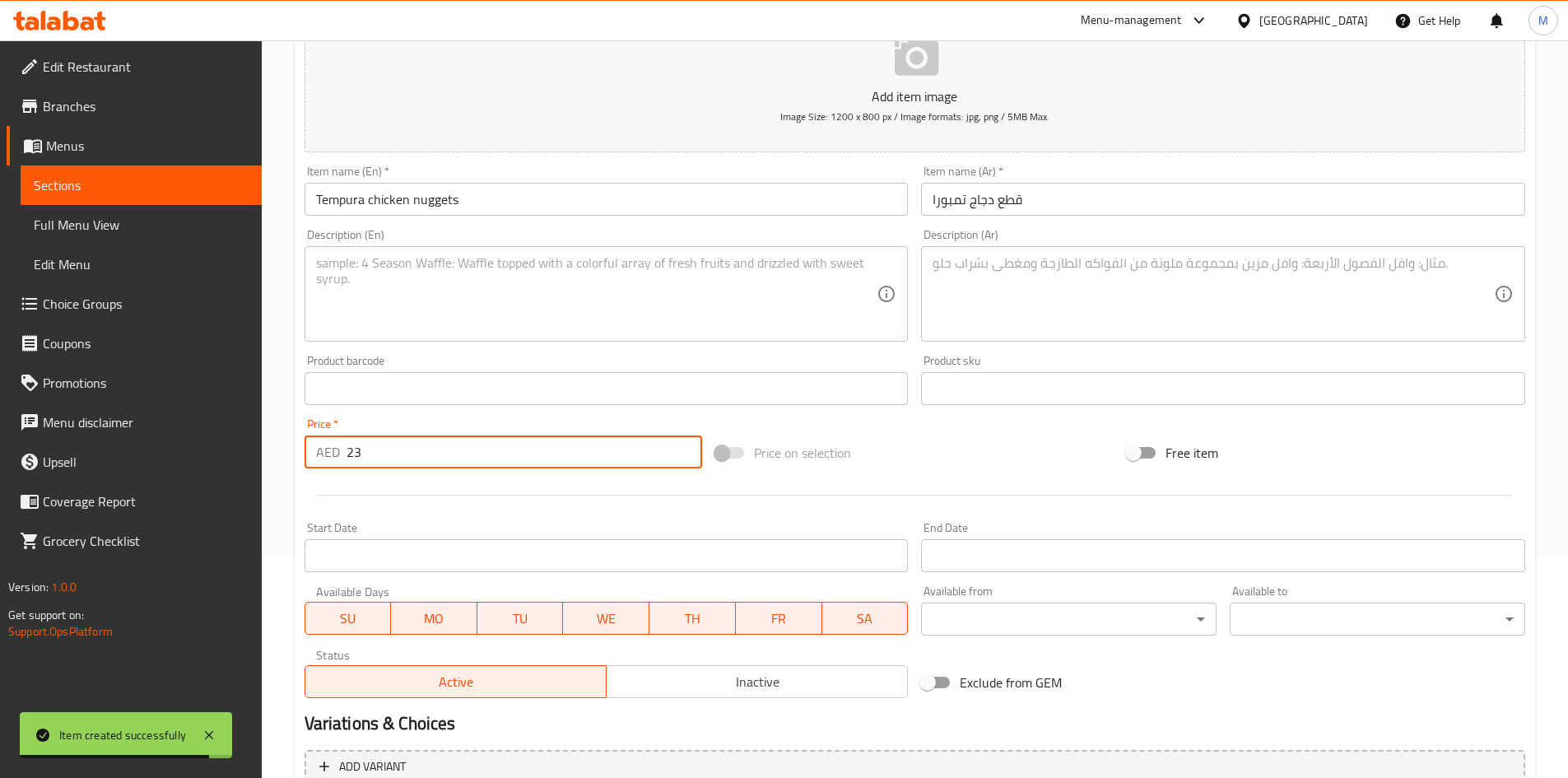
click at [702, 309] on textarea at bounding box center [597, 293] width 562 height 78
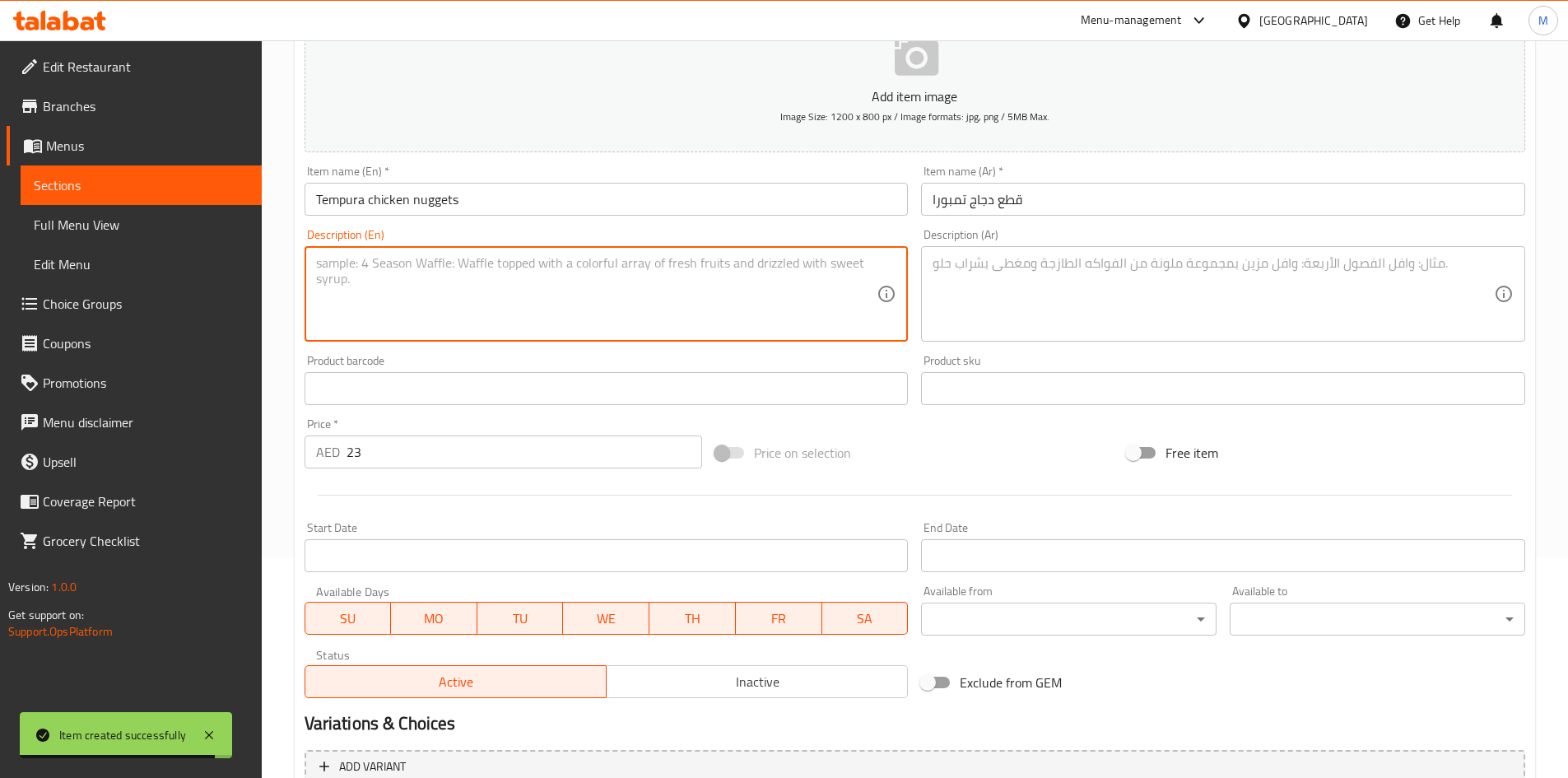
paste textarea "Tempura Chicken Nuggets are small pieces of crispy, fluffy golden brown battere…"
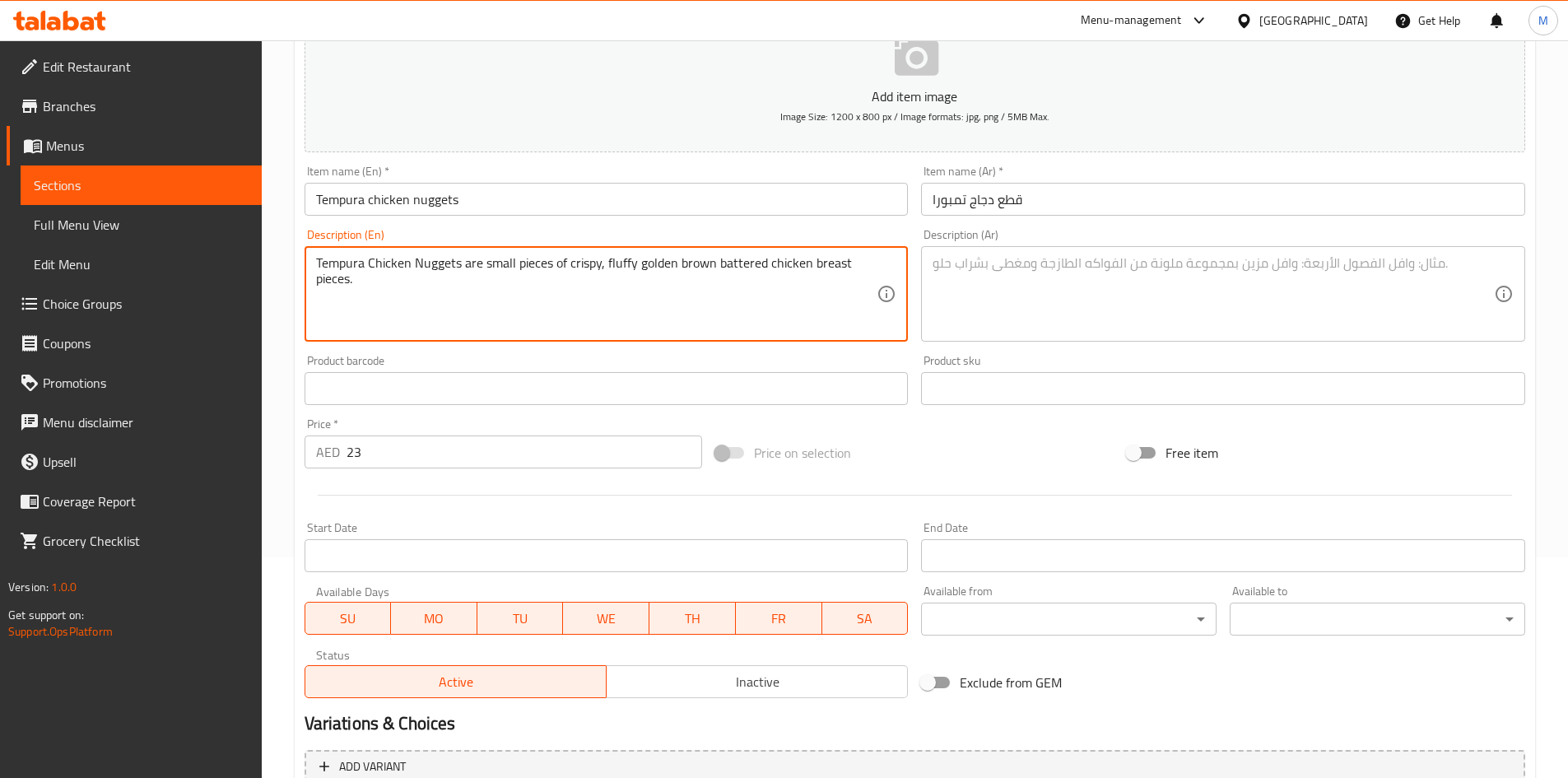
type textarea "Tempura Chicken Nuggets are small pieces of crispy, fluffy golden brown battere…"
click at [439, 199] on input "Tempura chicken nuggets" at bounding box center [606, 199] width 605 height 33
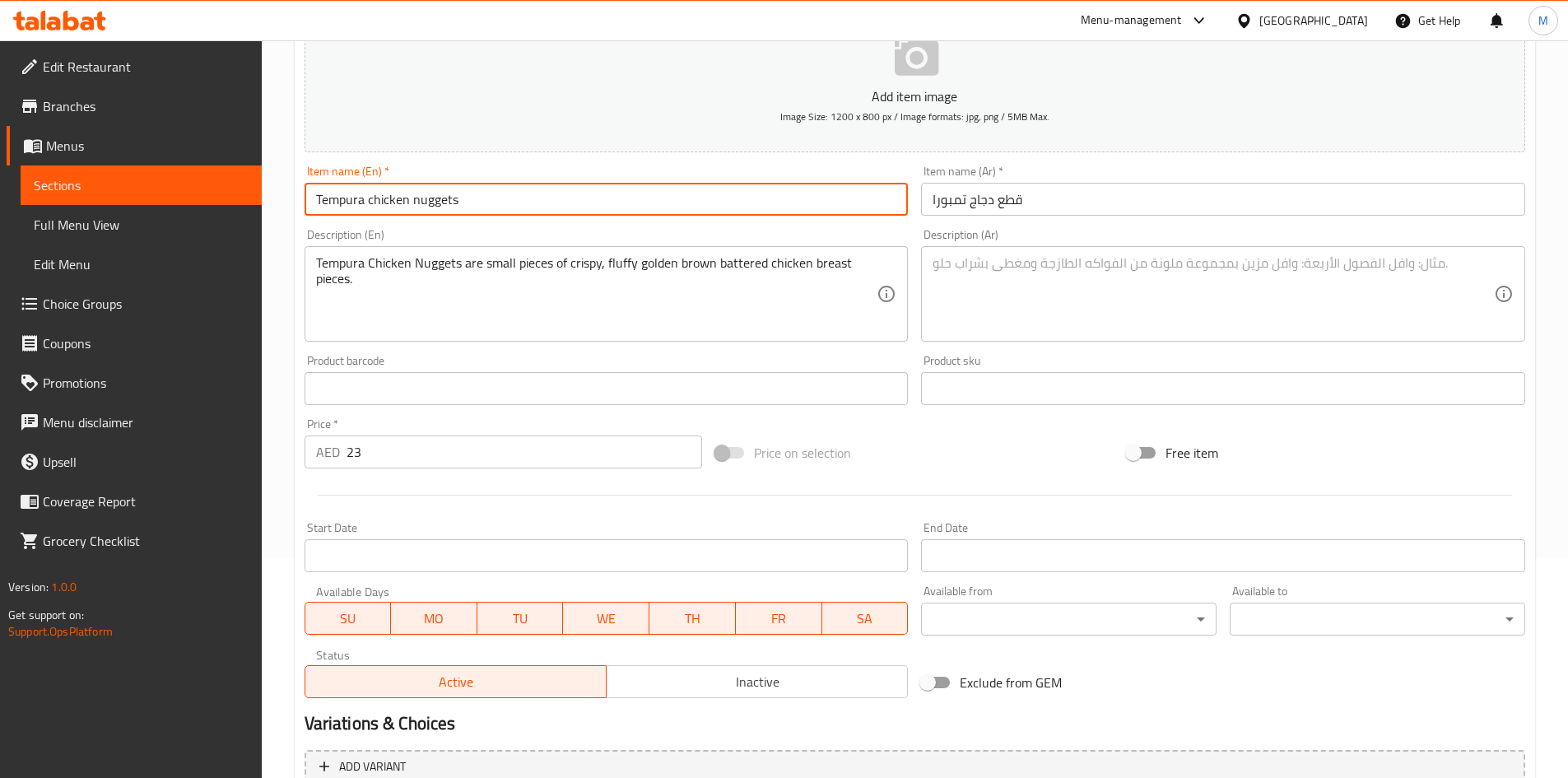
click at [439, 199] on input "Tempura chicken nuggets" at bounding box center [606, 199] width 605 height 33
click at [1015, 204] on input "قطع دجاج تمبورا" at bounding box center [1223, 199] width 605 height 33
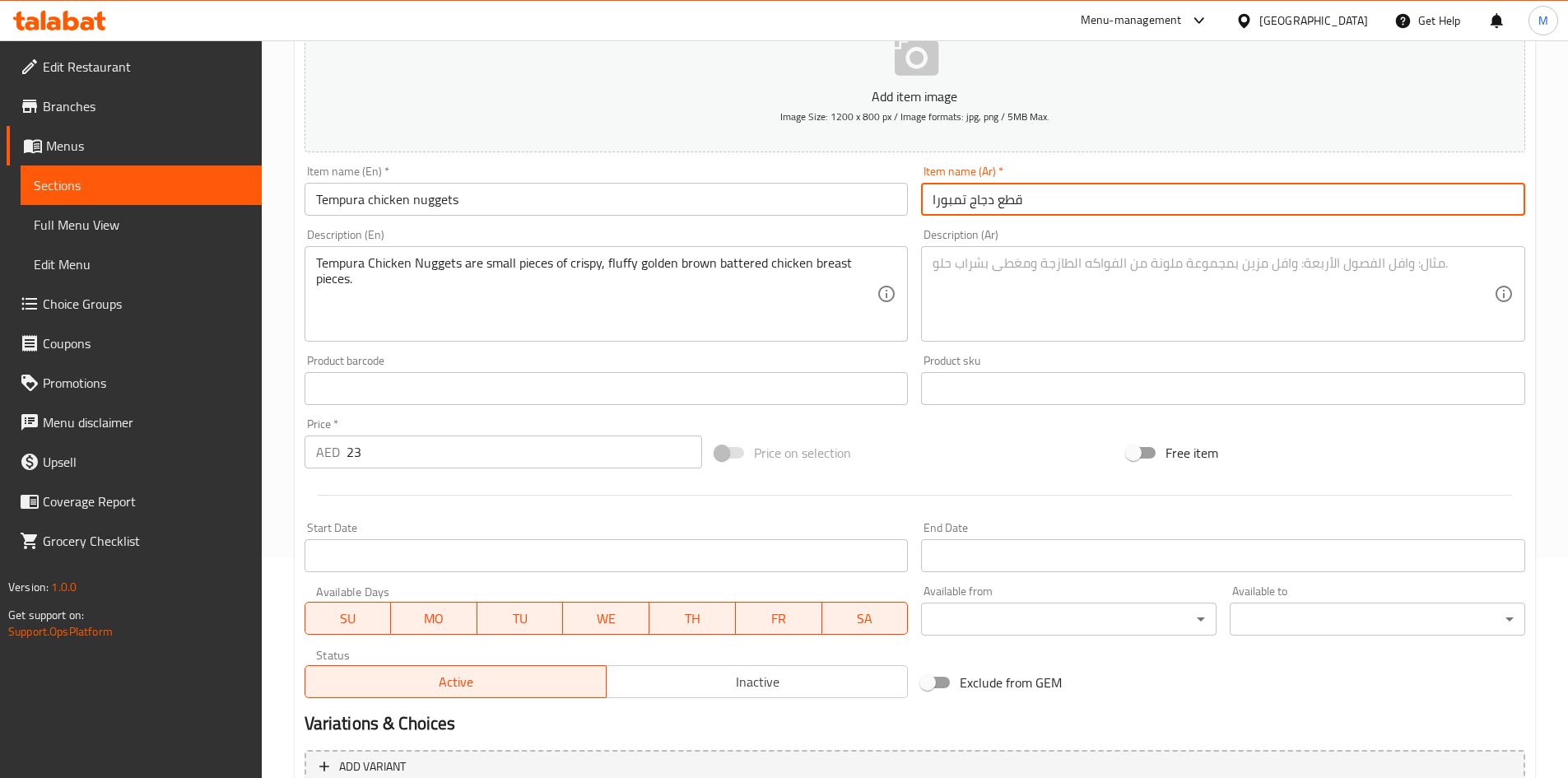
click at [1015, 204] on input "قطع دجاج تمبورا" at bounding box center [1223, 199] width 605 height 33
paste input "اجتس"
type input "ناجتس دجاج تمبورا"
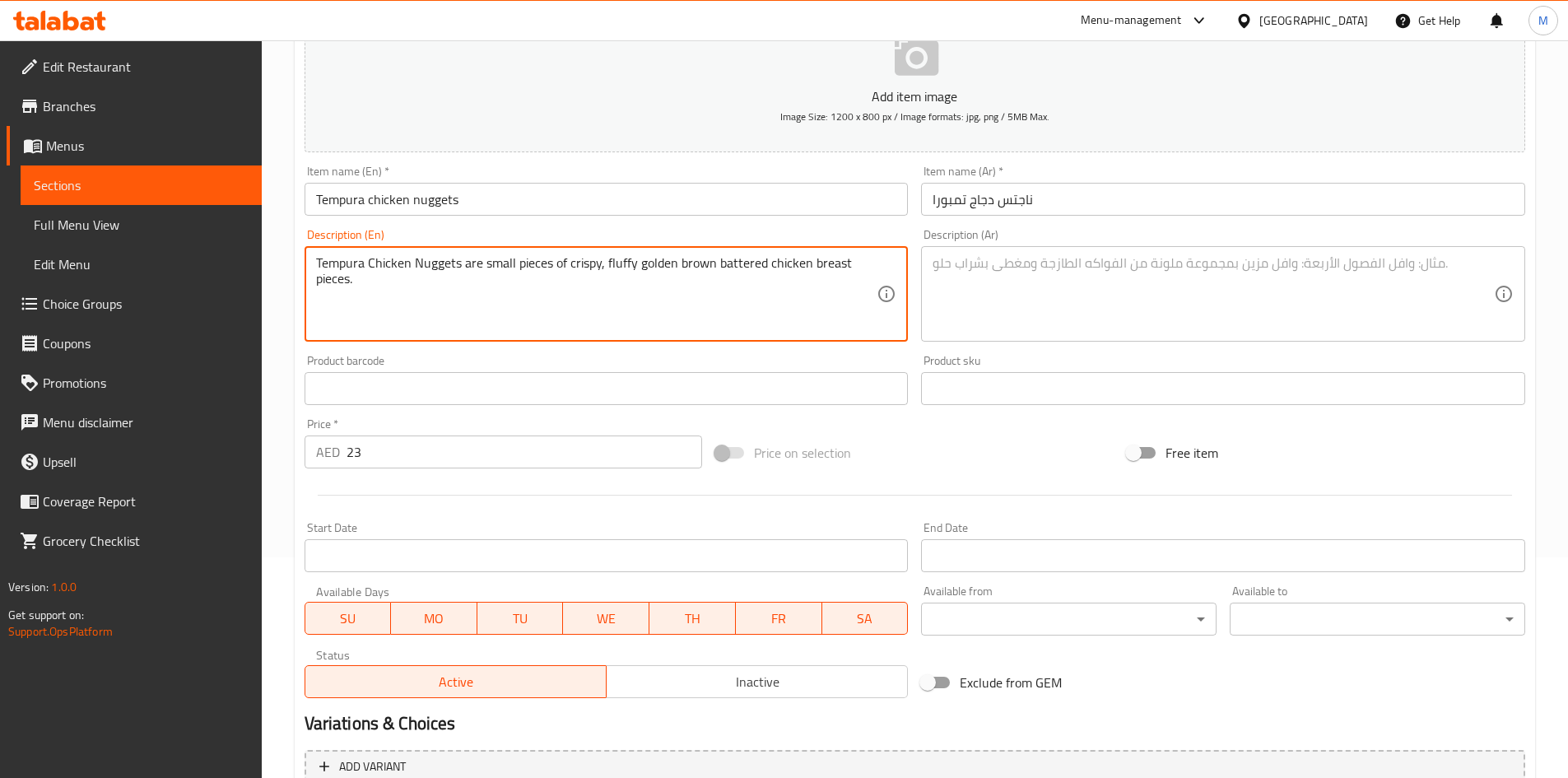
click at [825, 262] on textarea "Tempura Chicken Nuggets are small pieces of crispy, fluffy golden brown battere…" at bounding box center [597, 293] width 562 height 78
click at [1029, 310] on textarea at bounding box center [1213, 293] width 562 height 78
paste textarea "قطع دجاج تمبورا عبارة عن قطع صغيرة من صدور الدجاج المقرمشة والرقيقة ذات اللون ا…"
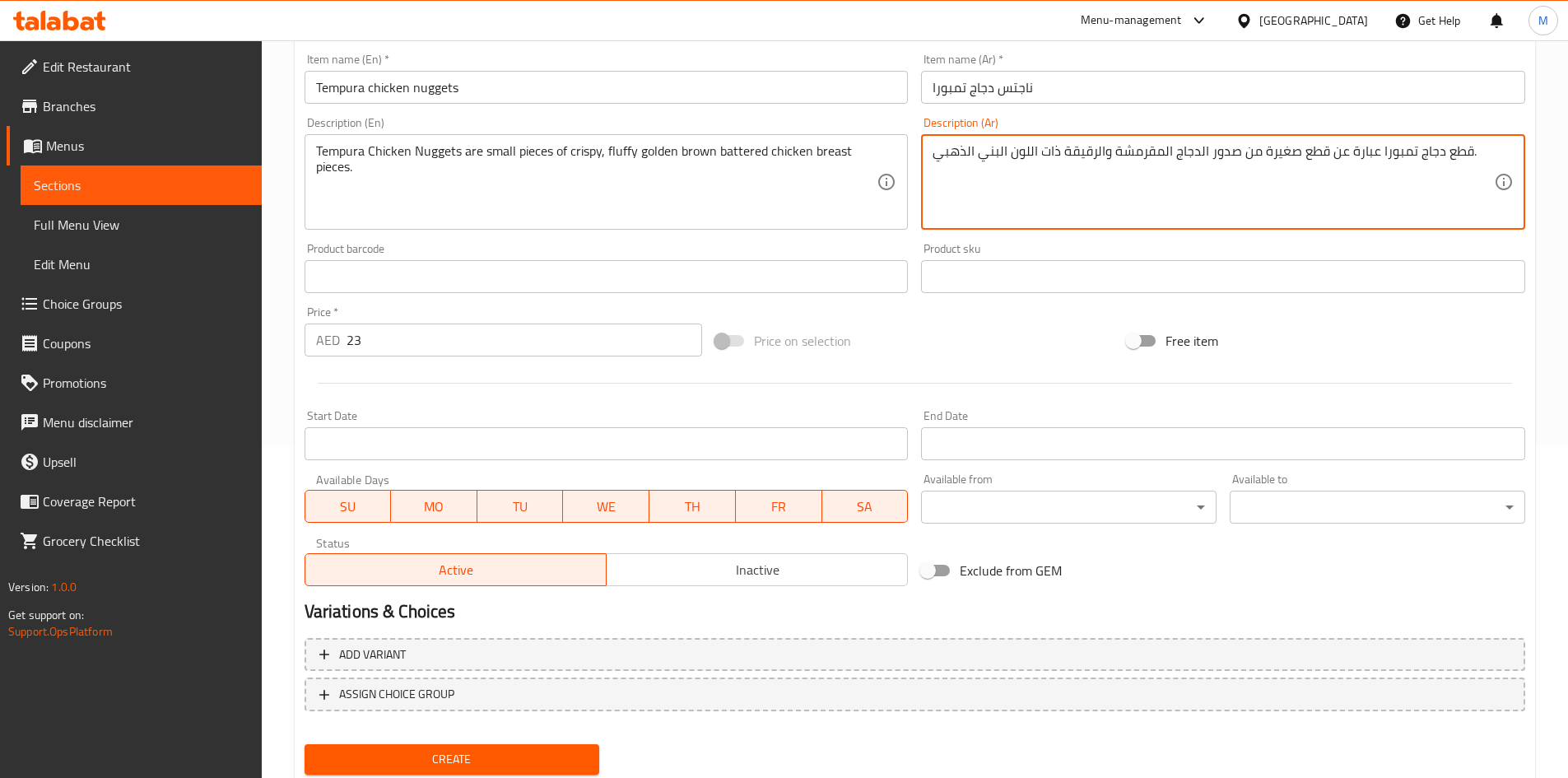
scroll to position [303, 0]
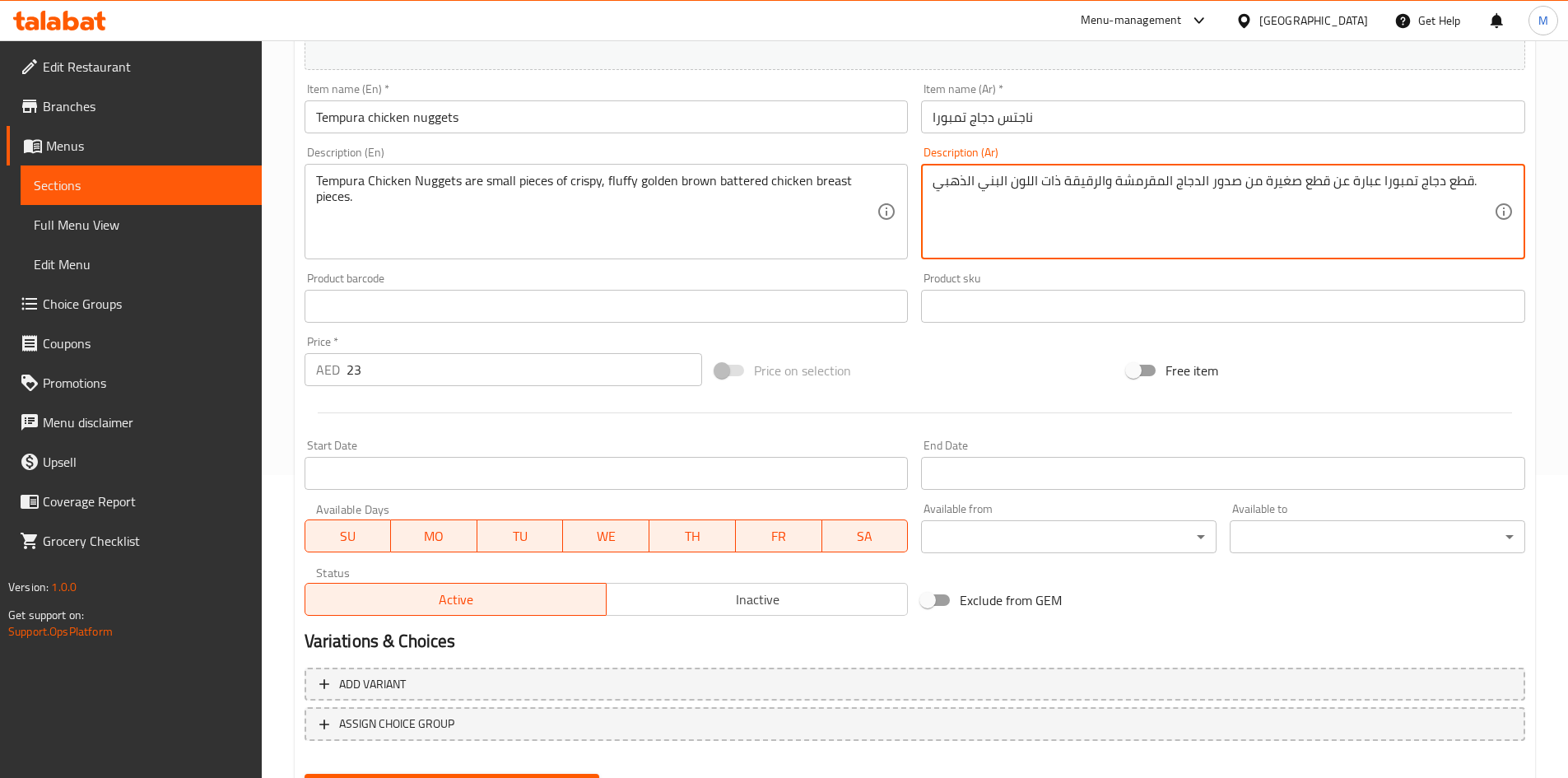
click at [1017, 114] on input "ناجتس دجاج تمبورا" at bounding box center [1223, 117] width 605 height 33
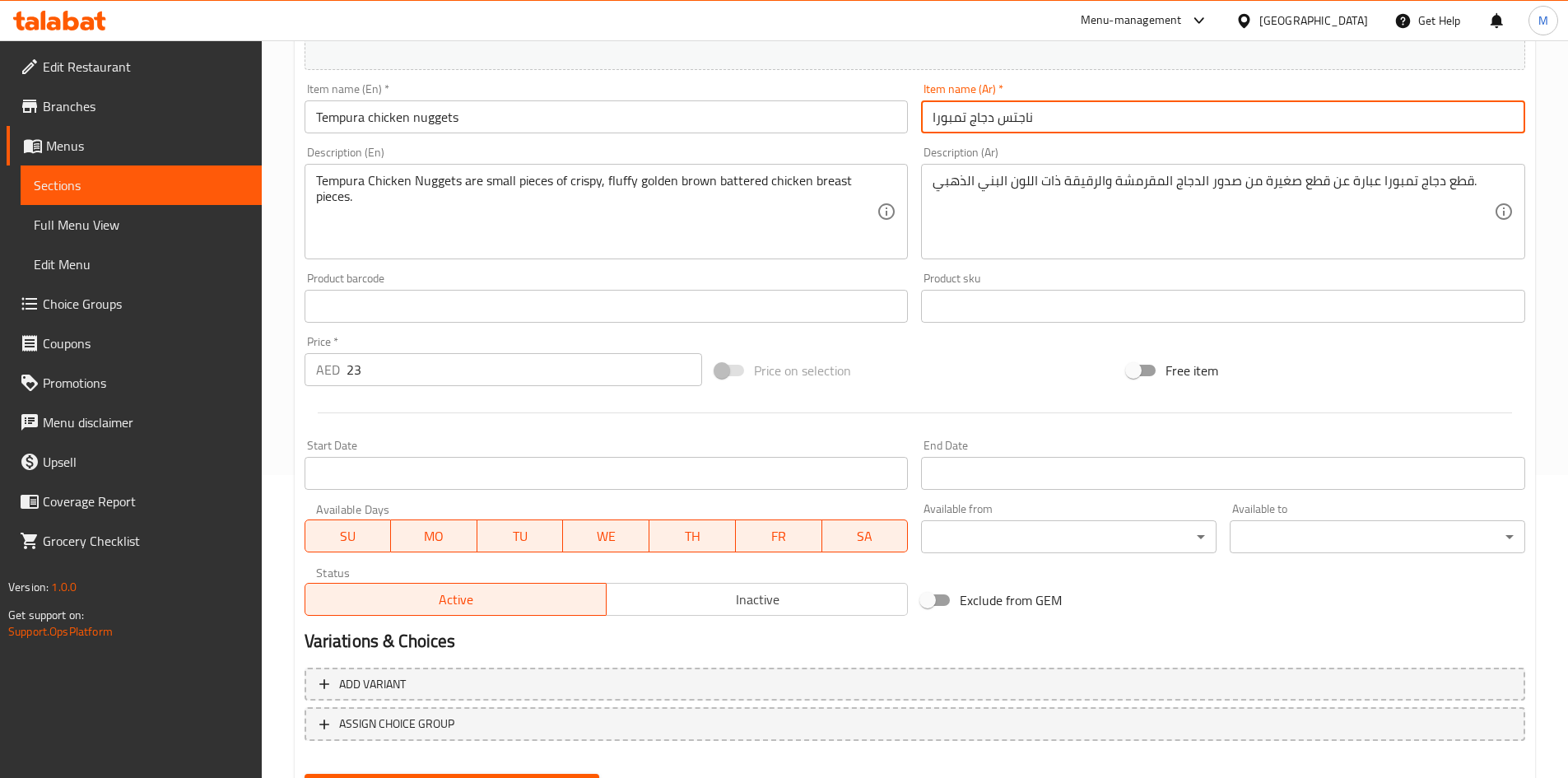
click at [1017, 114] on input "ناجتس دجاج تمبورا" at bounding box center [1223, 117] width 605 height 33
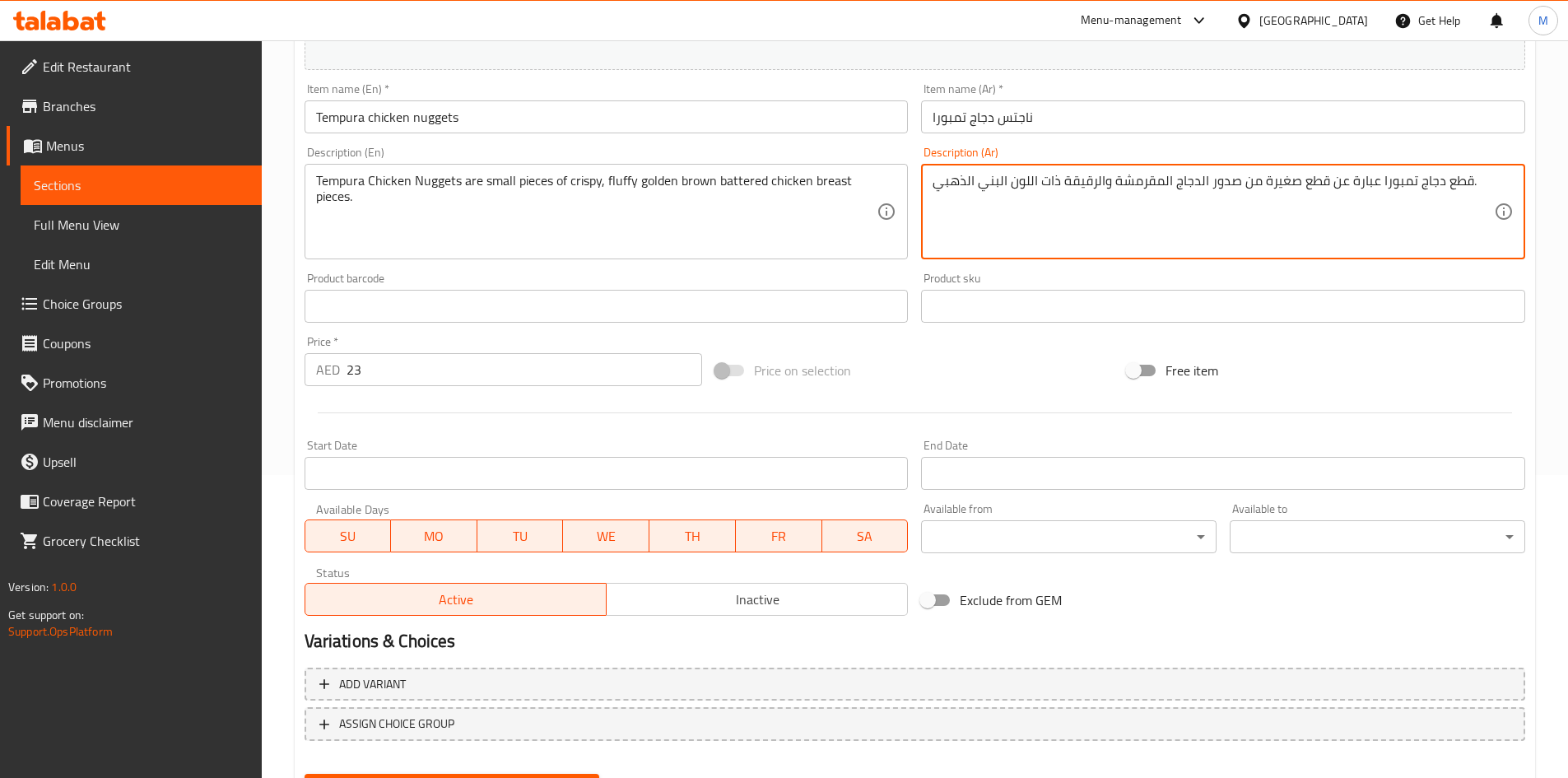
click at [1457, 176] on textarea "قطع دجاج تمبورا عبارة عن قطع صغيرة من صدور الدجاج المقرمشة والرقيقة ذات اللون ا…" at bounding box center [1213, 211] width 562 height 78
paste textarea "اجتس"
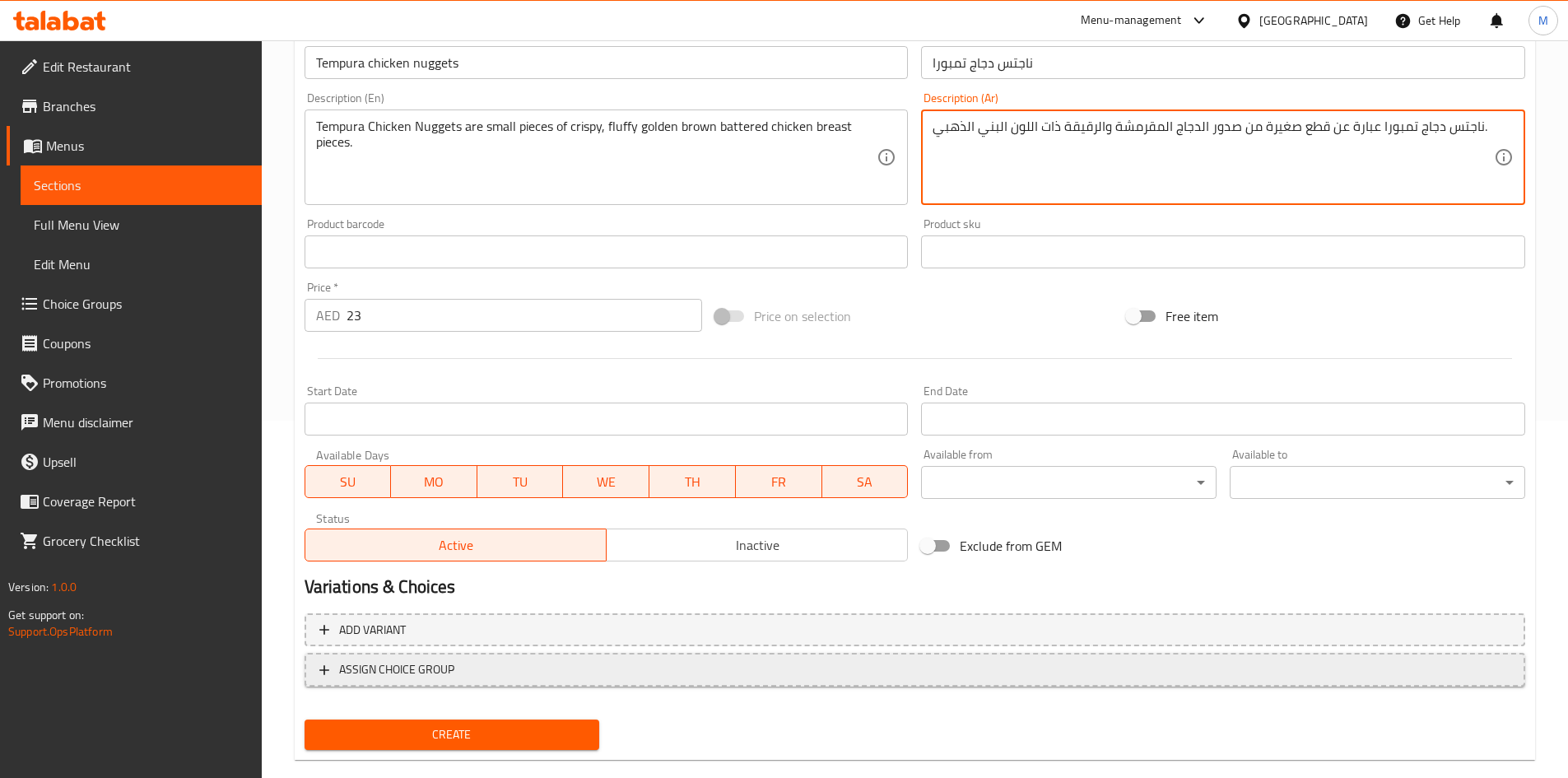
scroll to position [385, 0]
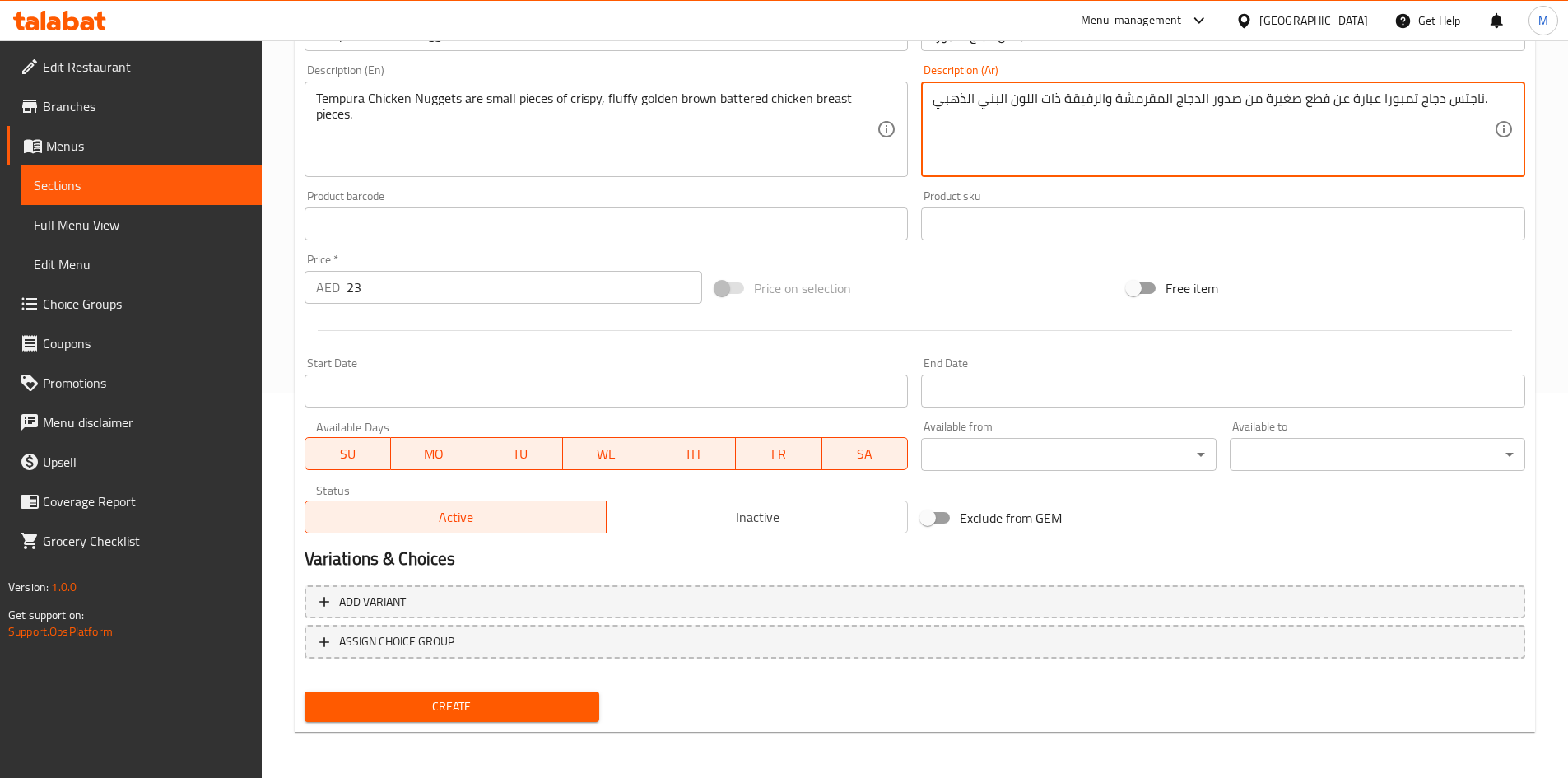
type textarea "ناجتس دجاج تمبورا عبارة عن قطع صغيرة من صدور الدجاج المقرمشة والرقيقة ذات اللون…"
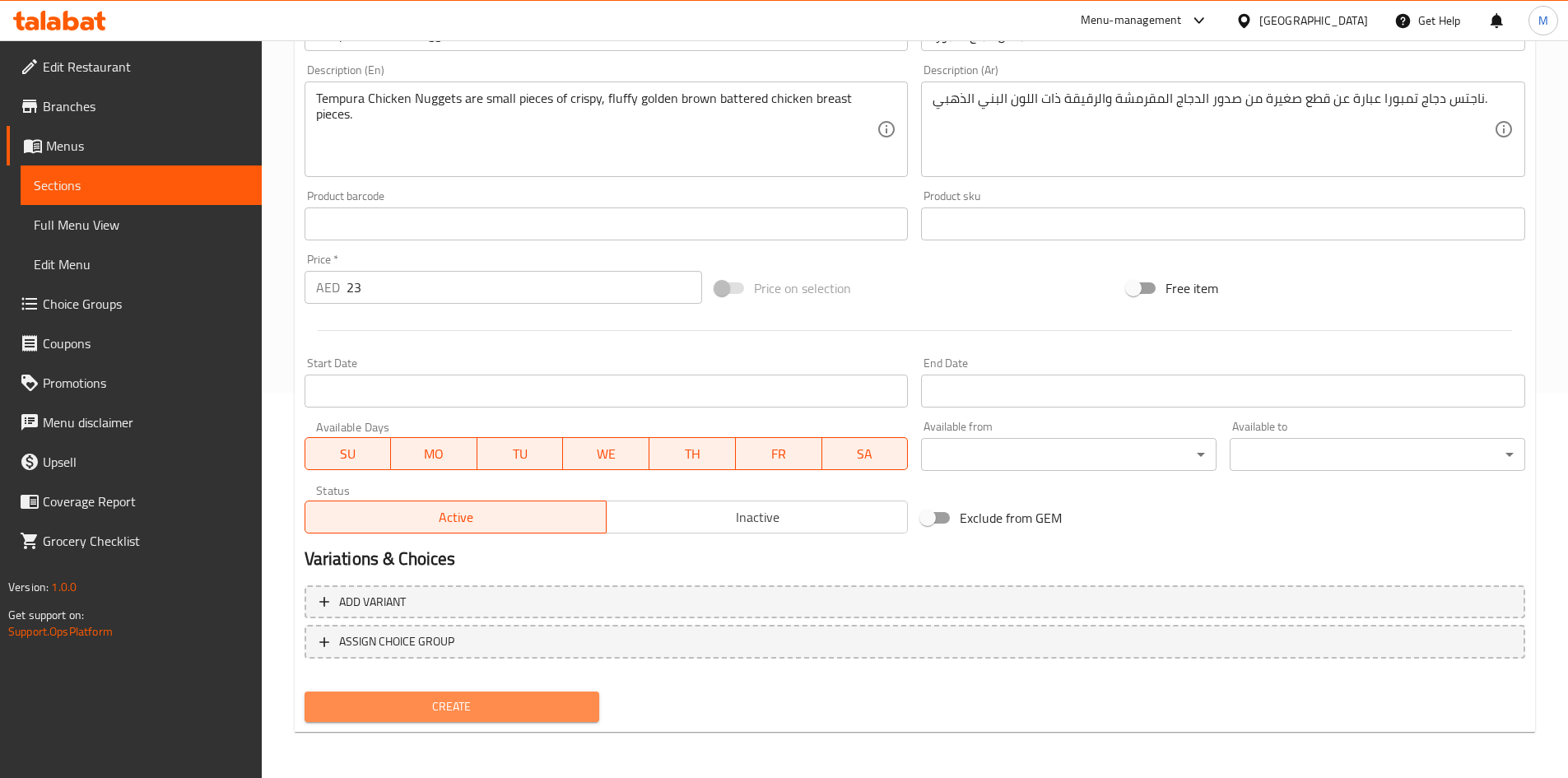
click at [499, 694] on button "Create" at bounding box center [452, 707] width 295 height 30
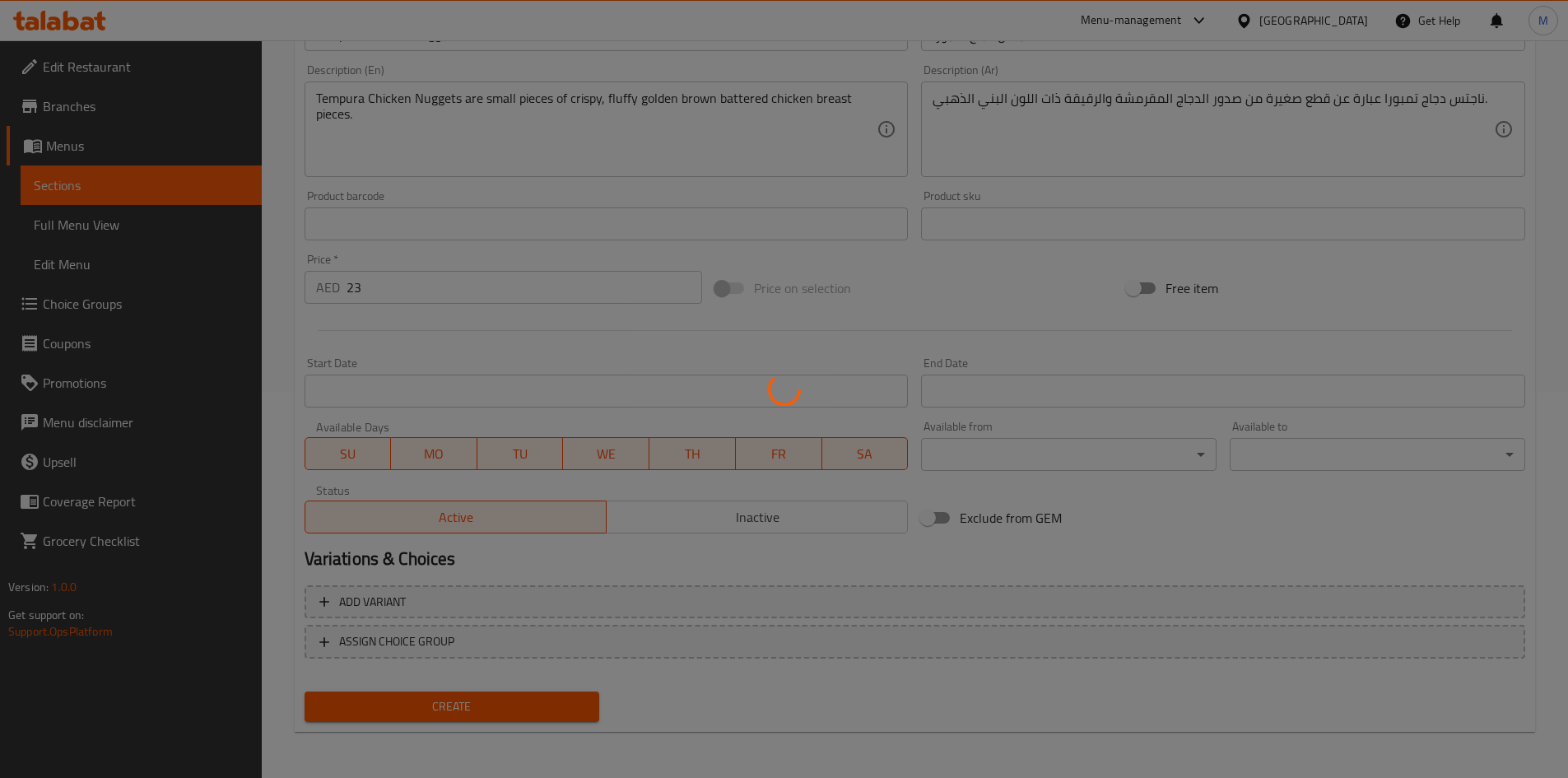
type input "0"
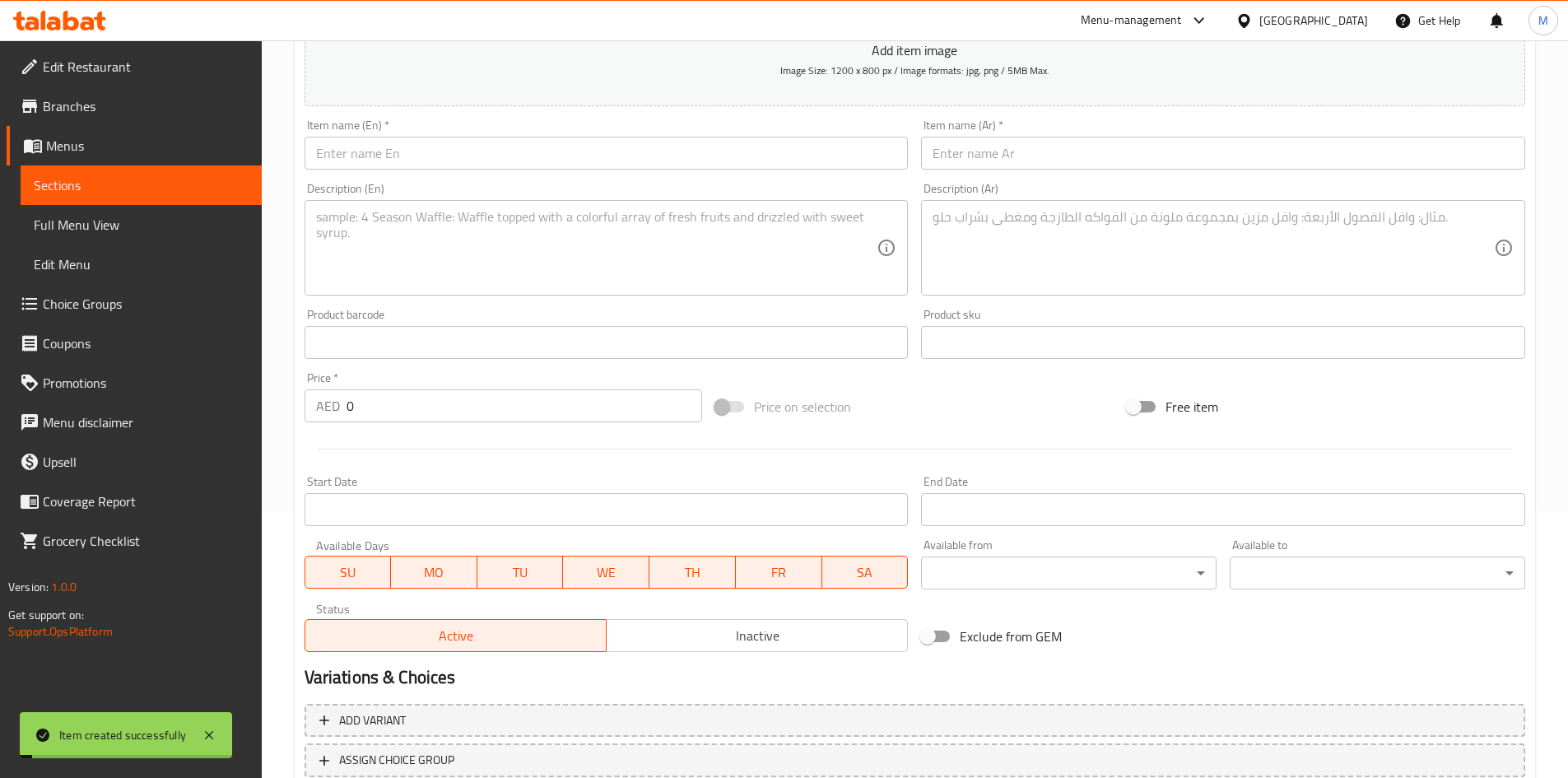
scroll to position [138, 0]
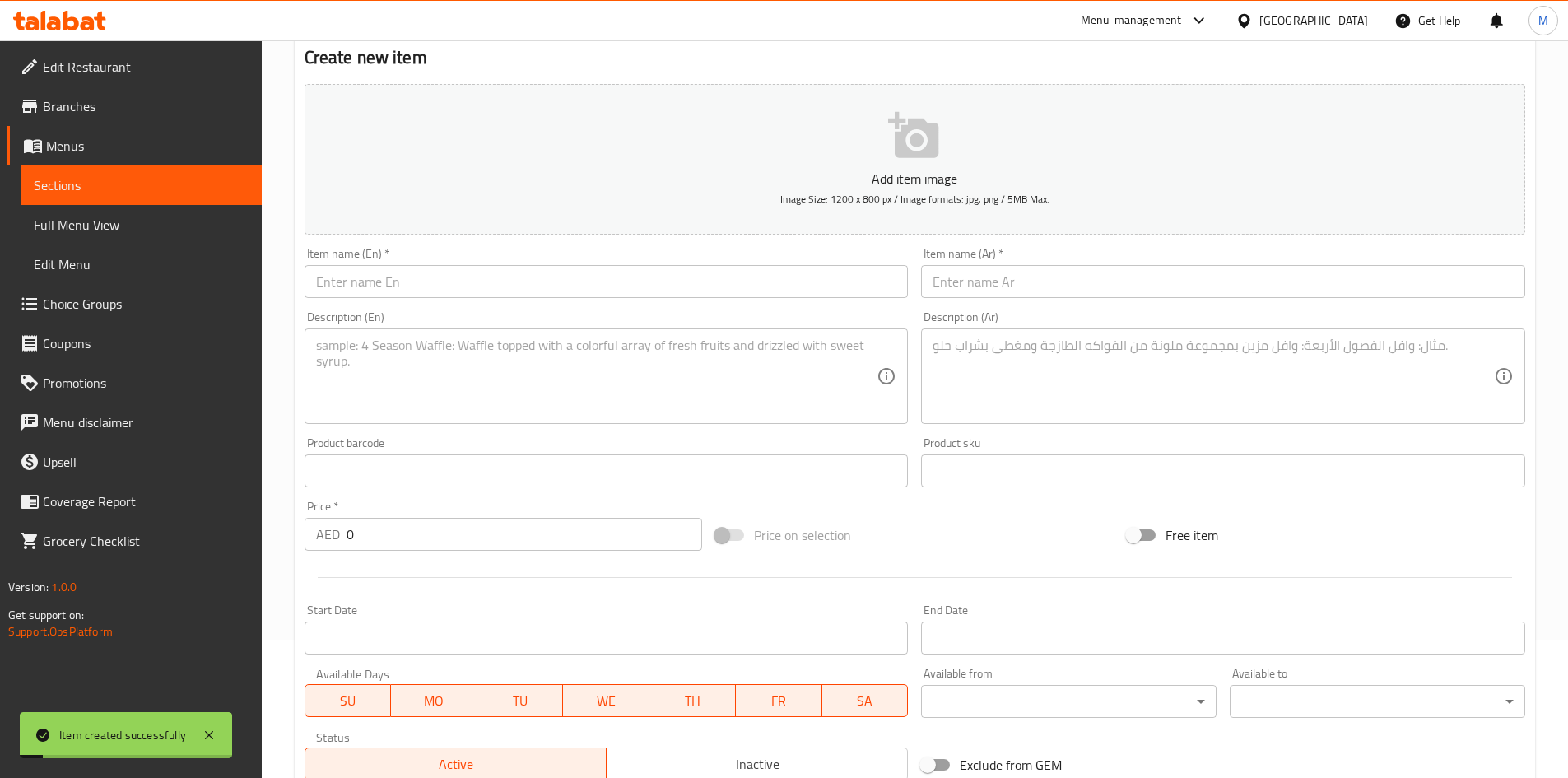
click at [412, 277] on input "text" at bounding box center [606, 281] width 605 height 33
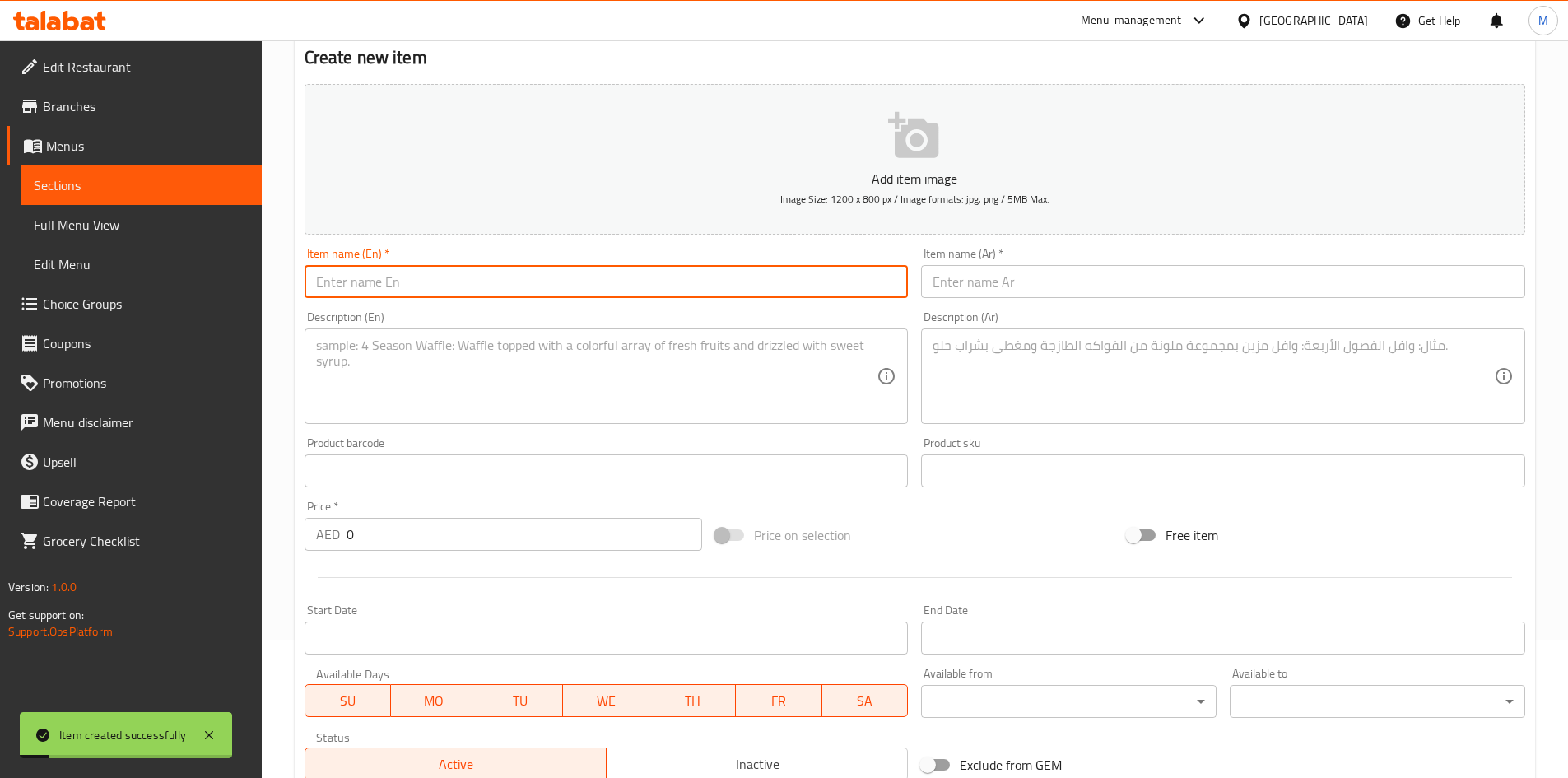
paste input "Dynamite chicken popcorn"
type input "Dynamite chicken popcorn"
click at [1035, 291] on input "text" at bounding box center [1223, 281] width 605 height 33
paste input "فشار دجاج ديناميت"
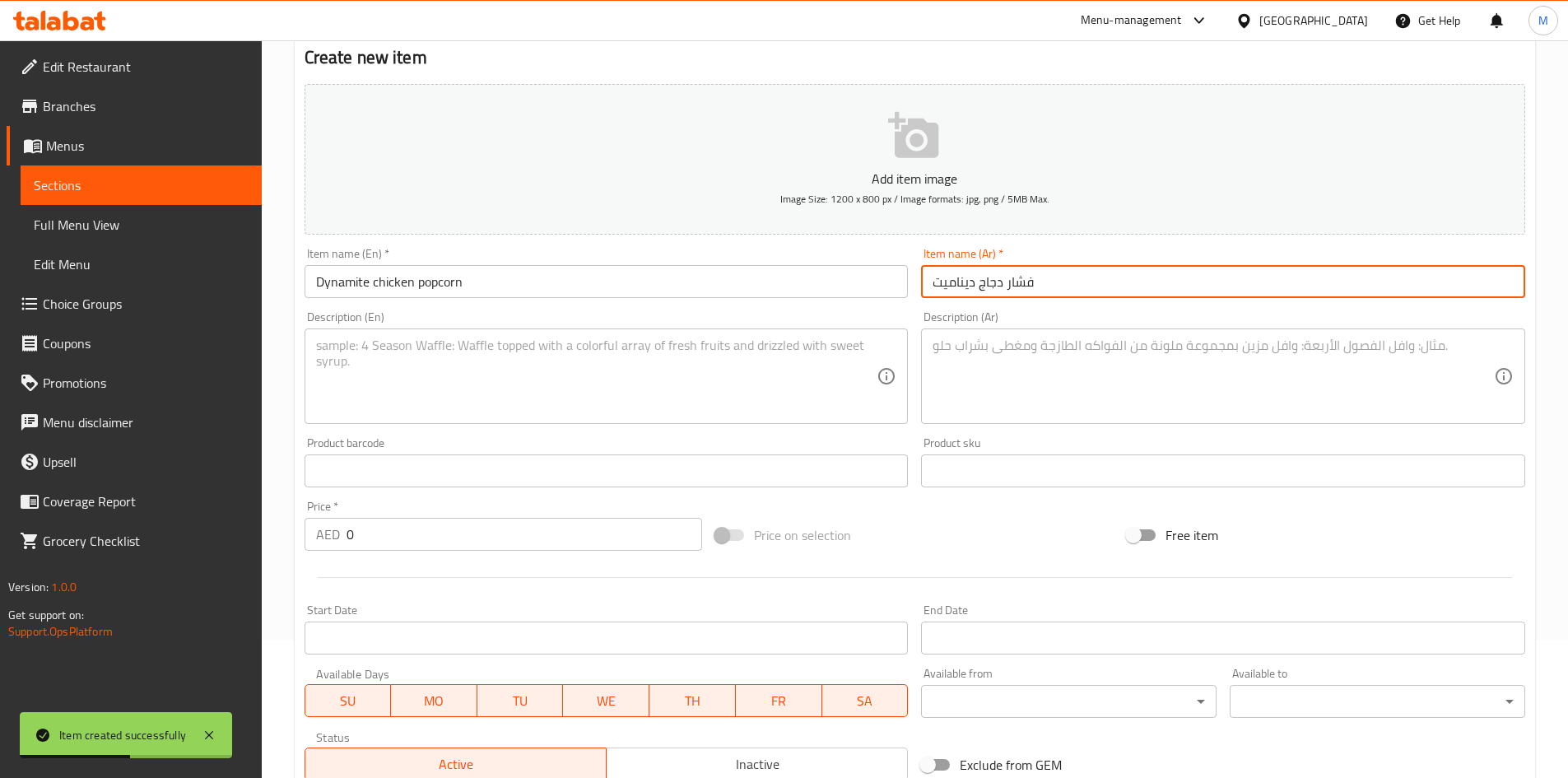
type input "فشار دجاج ديناميت"
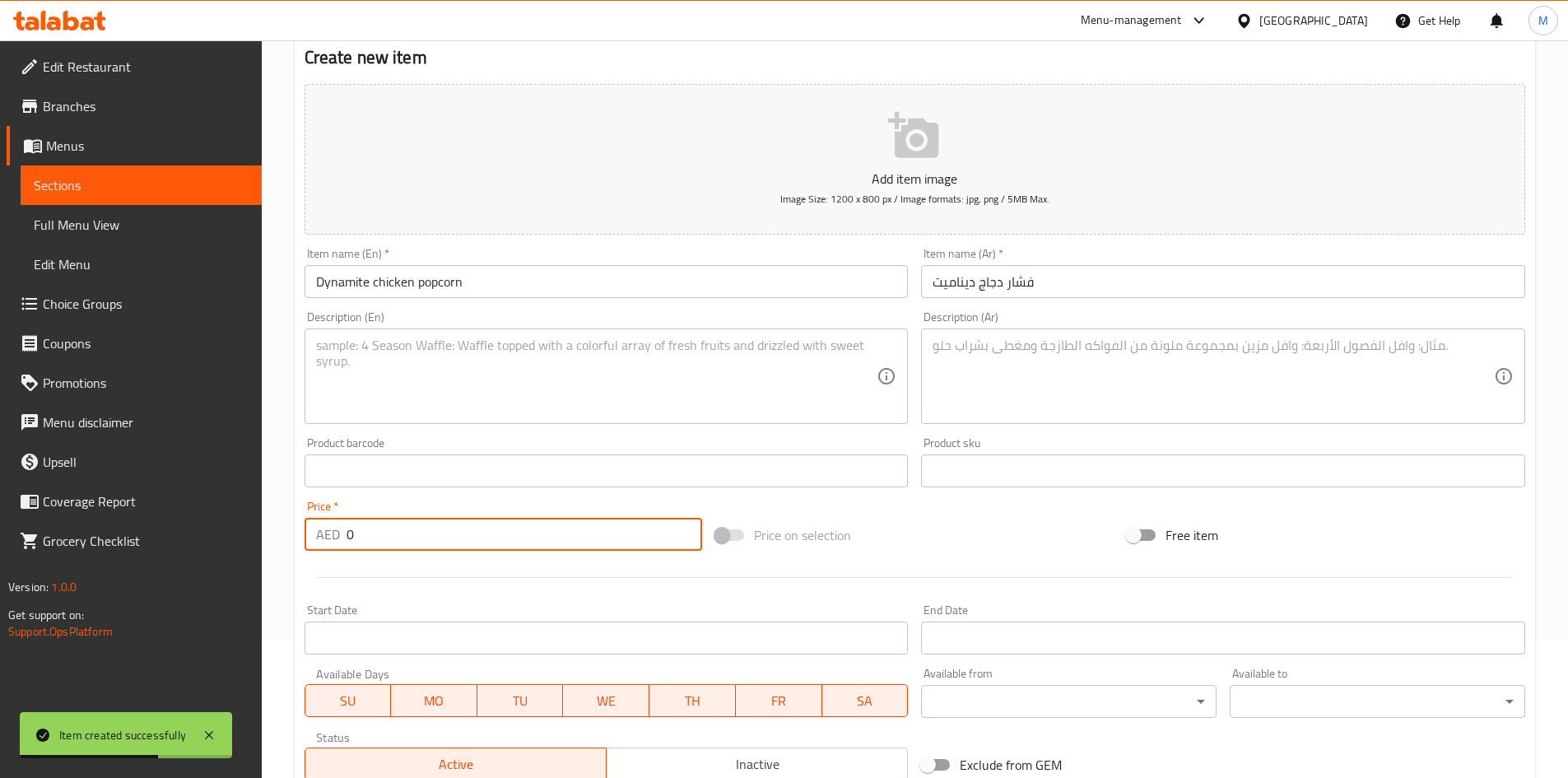
click at [441, 547] on input "0" at bounding box center [524, 534] width 356 height 33
click at [442, 547] on input "0" at bounding box center [524, 534] width 356 height 33
click at [443, 547] on input "0" at bounding box center [524, 534] width 356 height 33
paste input "23"
type input "23"
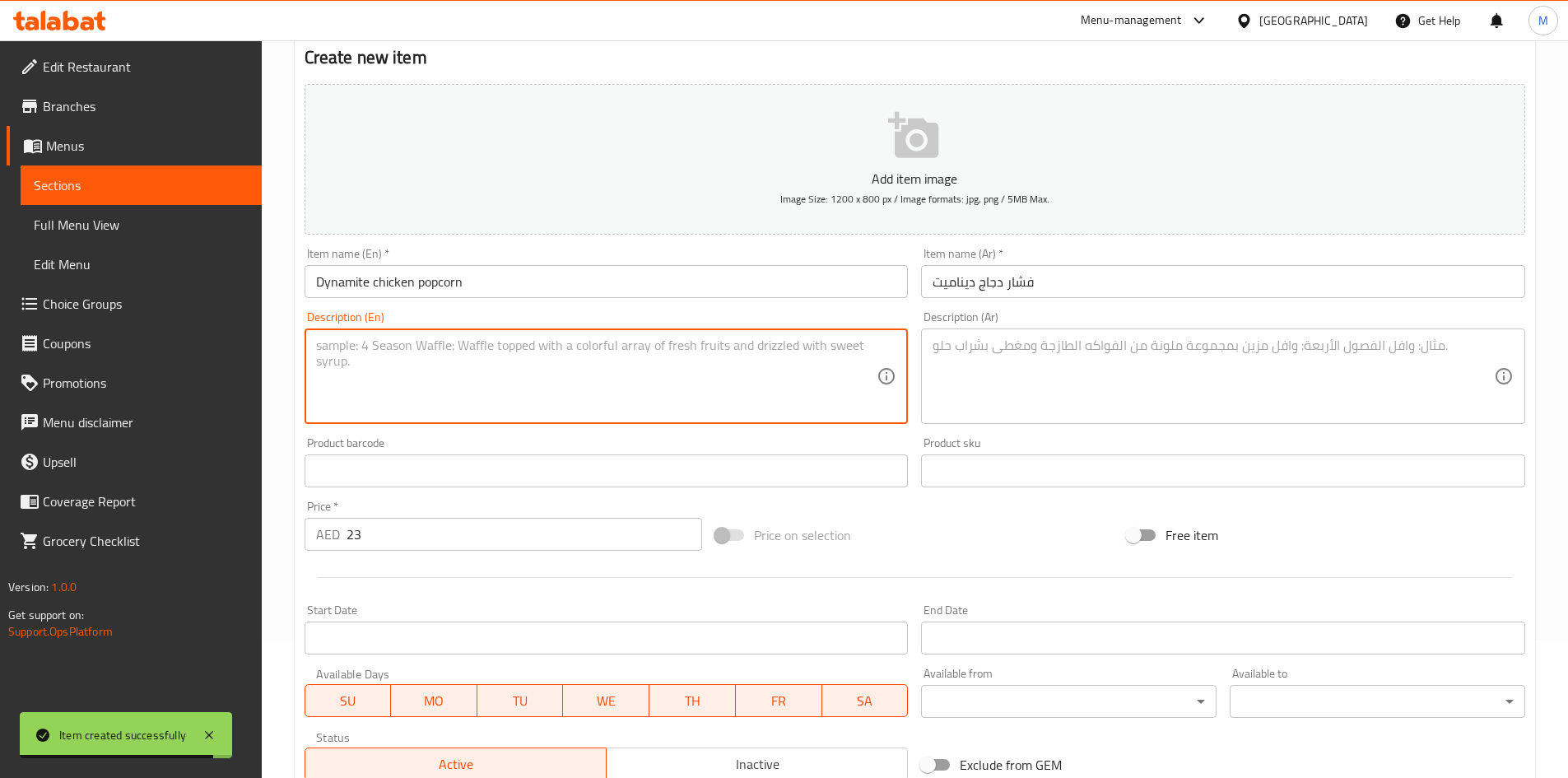
click at [463, 369] on textarea at bounding box center [597, 376] width 562 height 78
paste textarea "Coated with a flavorful, spicy dynamite seasoning. - Crispy texture with tender…"
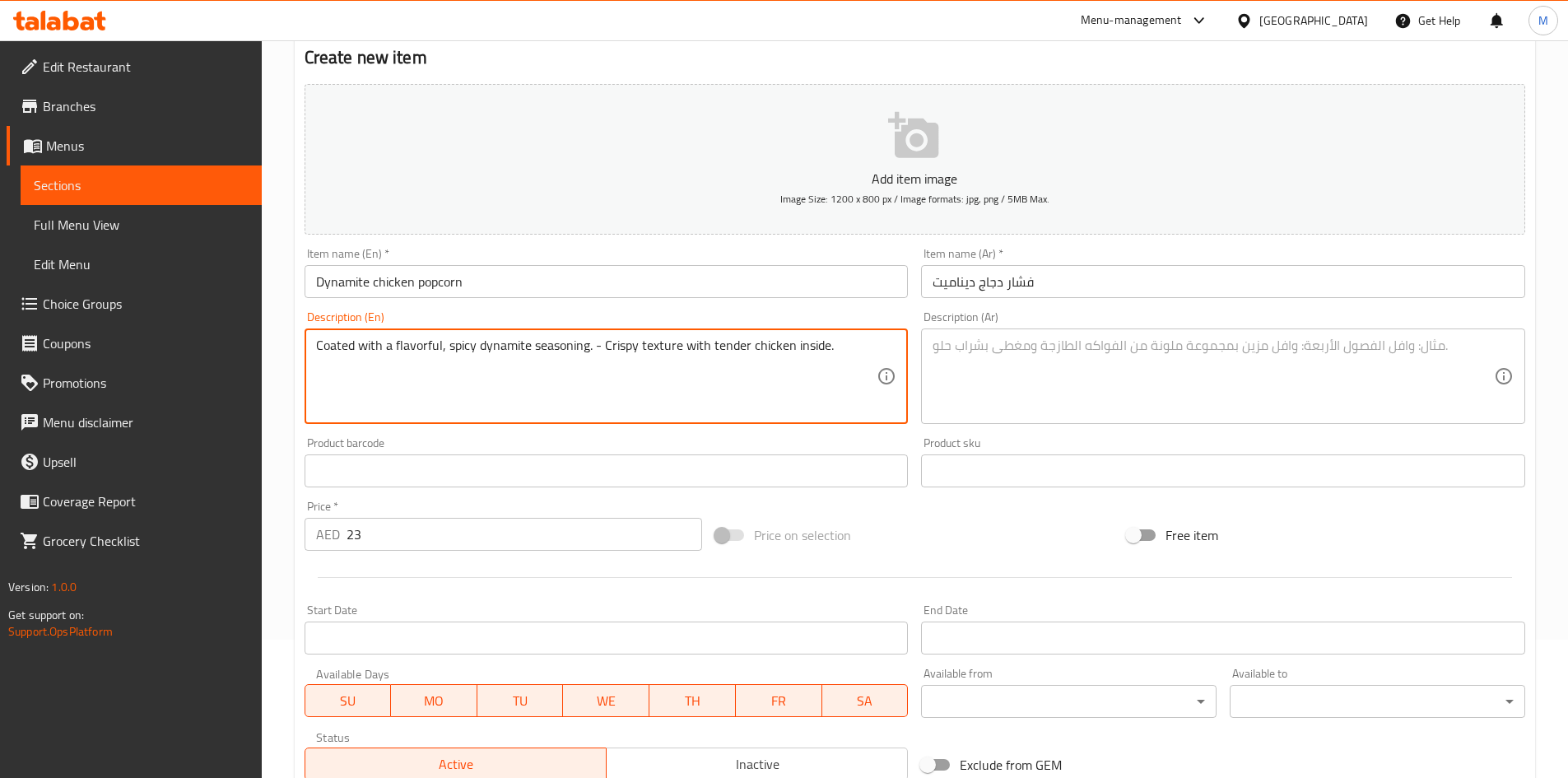
type textarea "Coated with a flavorful, spicy dynamite seasoning. - Crispy texture with tender…"
click at [969, 359] on textarea at bounding box center [1213, 376] width 562 height 78
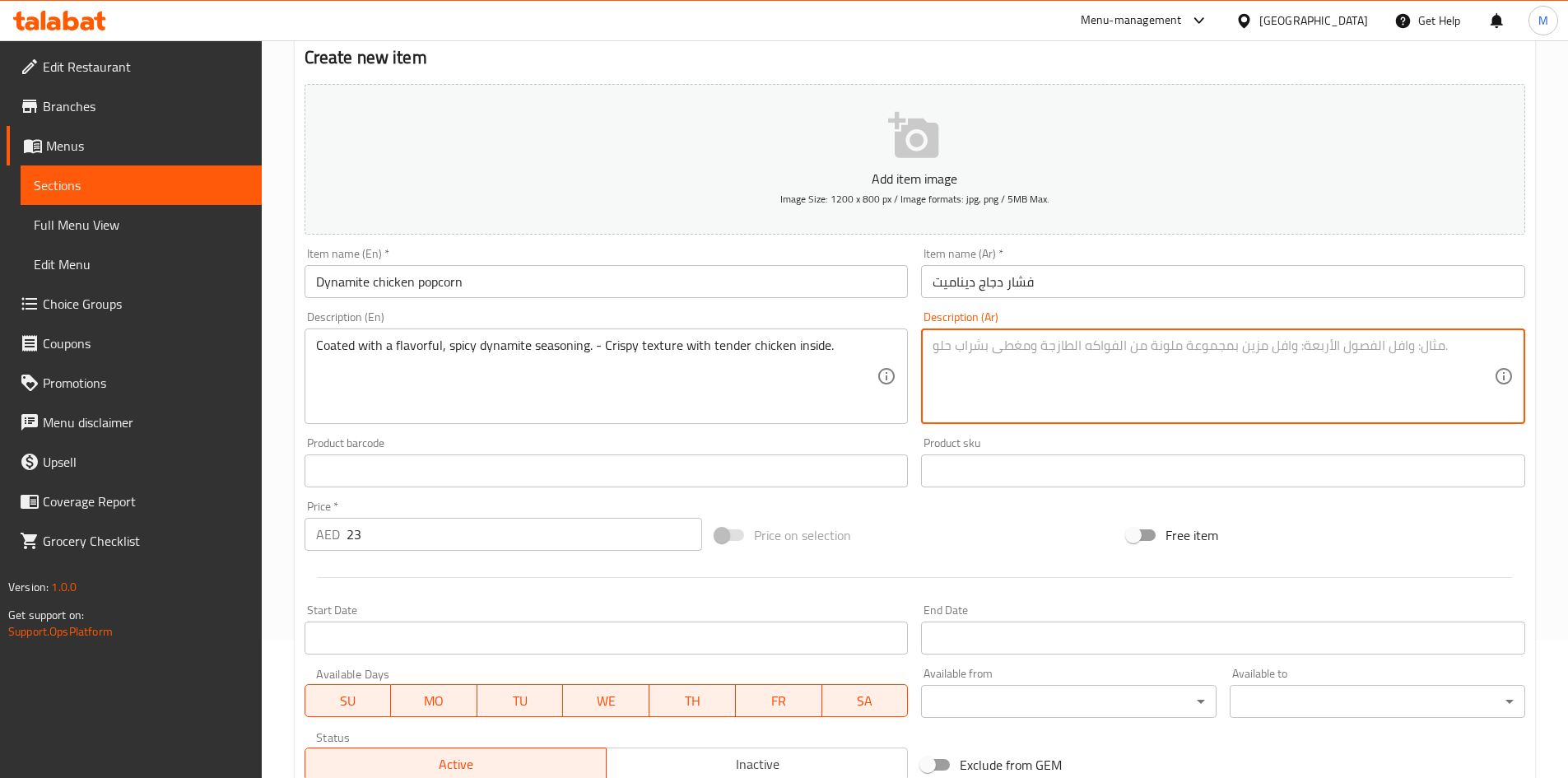
paste textarea "مغلفة بتوابل الديناميت اللذيذة والحارة. - نسيج مقرمش مع دجاج طري بالداخل."
click at [1136, 343] on textarea "مغلفة بتوابل الديناميت اللذيذة والحارة. - نسيج مقرمش مع دجاج طري بالداخل." at bounding box center [1213, 376] width 562 height 78
click at [1129, 343] on textarea "مغلفة بتوابل الديناميت اللذيذة والحارة. - نسيج مقرمش مع دجاج طري بالداخل." at bounding box center [1213, 376] width 562 height 78
click at [988, 342] on textarea "مغلفة بتوابل الديناميت اللذيذة والحارة. نسيج مقرمش مع دجاج طري بالداخل." at bounding box center [1213, 376] width 562 height 78
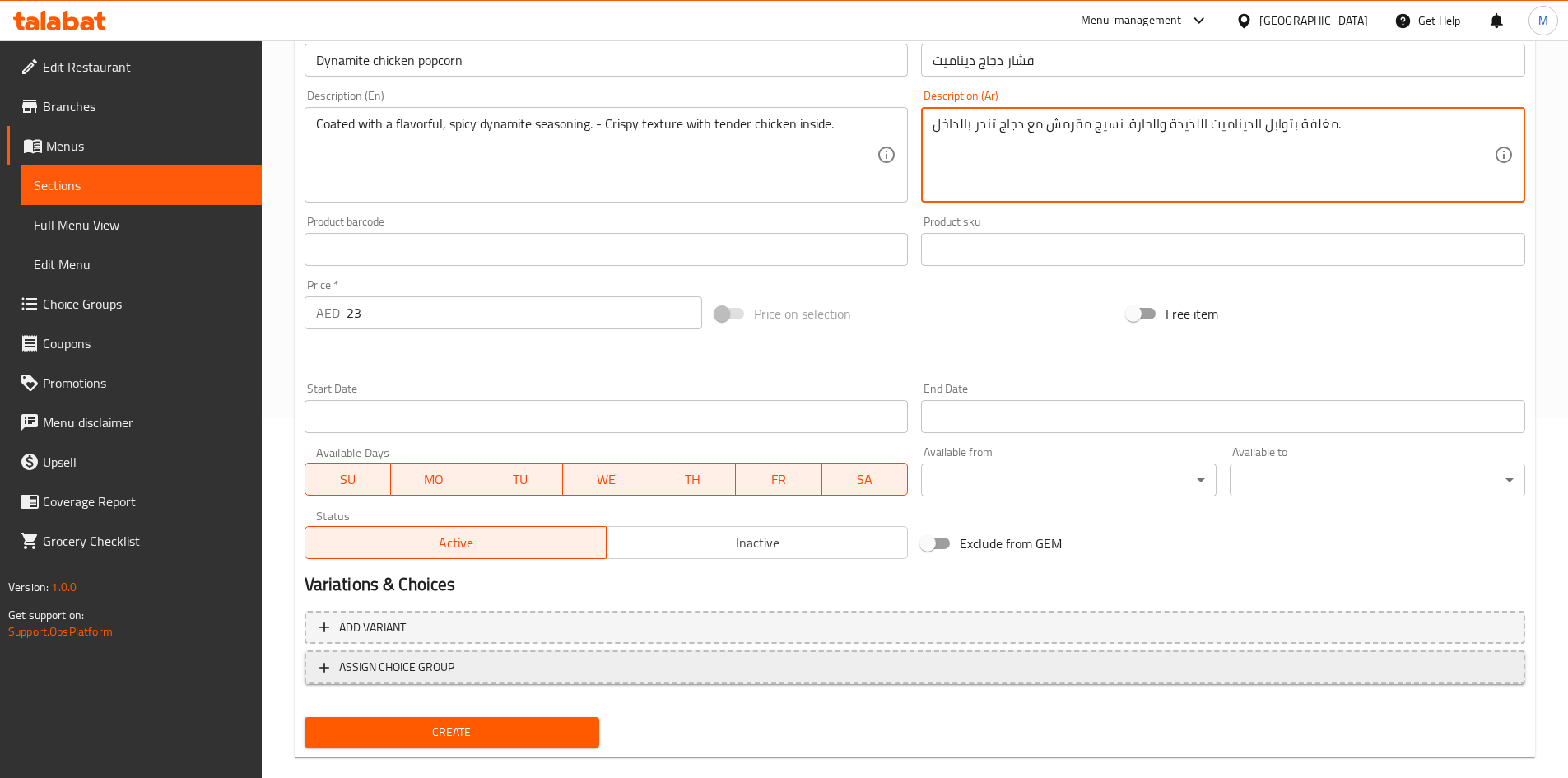
scroll to position [385, 0]
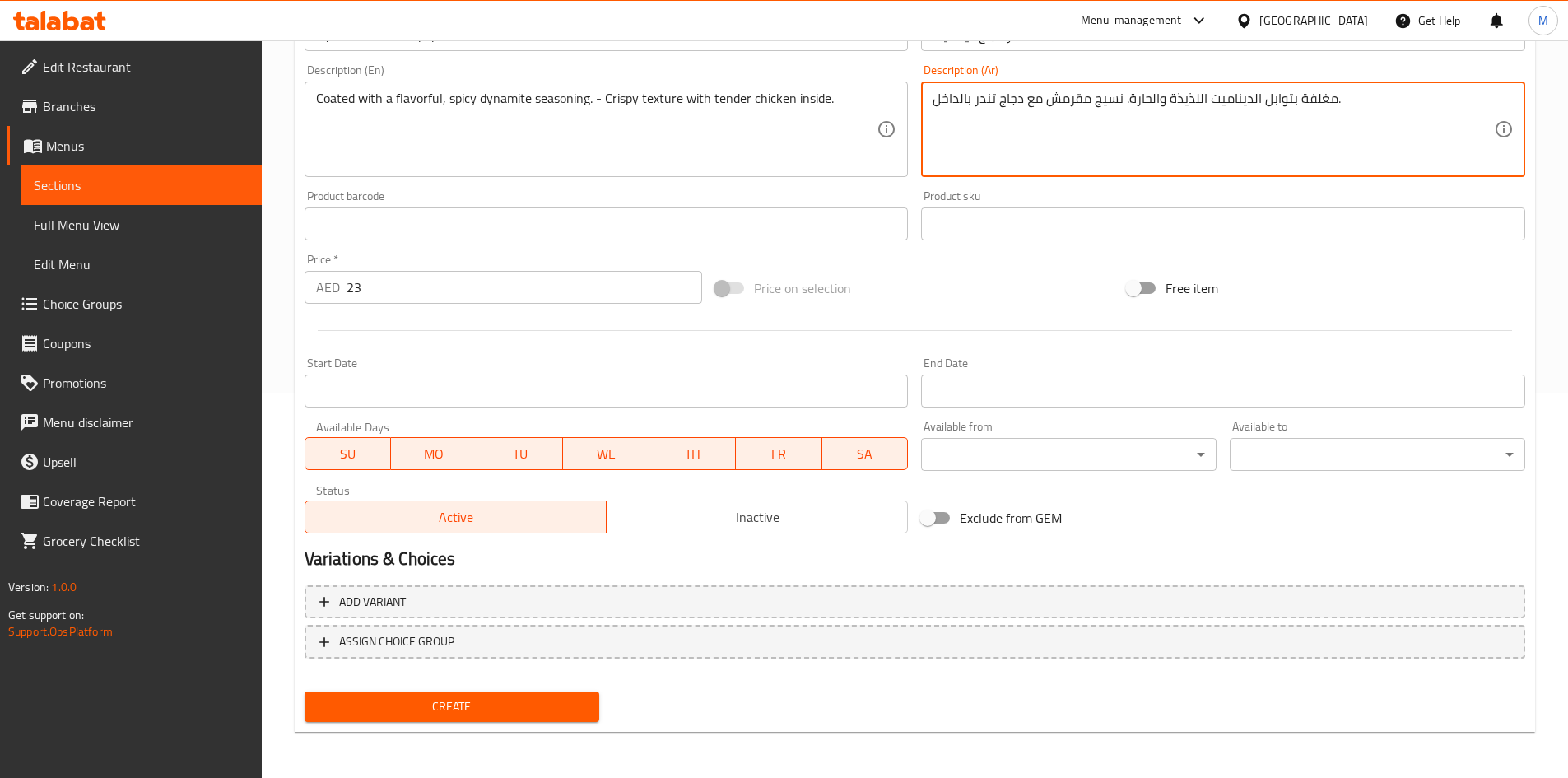
type textarea "مغلفة بتوابل الديناميت اللذيذة والحارة. نسيج مقرمش مع دجاج تندر بالداخل."
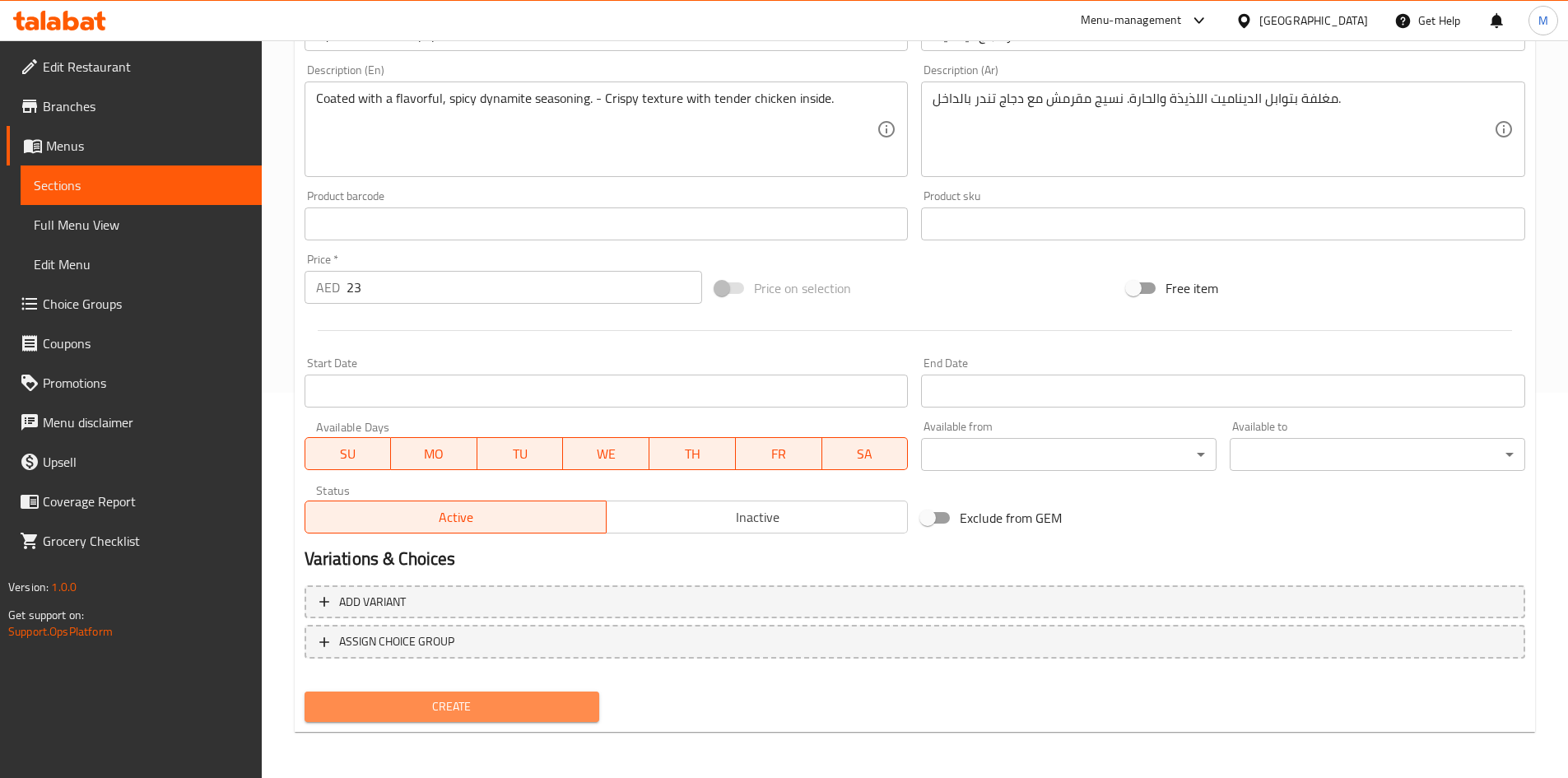
drag, startPoint x: 551, startPoint y: 692, endPoint x: 523, endPoint y: 563, distance: 132.0
click at [552, 692] on button "Create" at bounding box center [452, 707] width 295 height 30
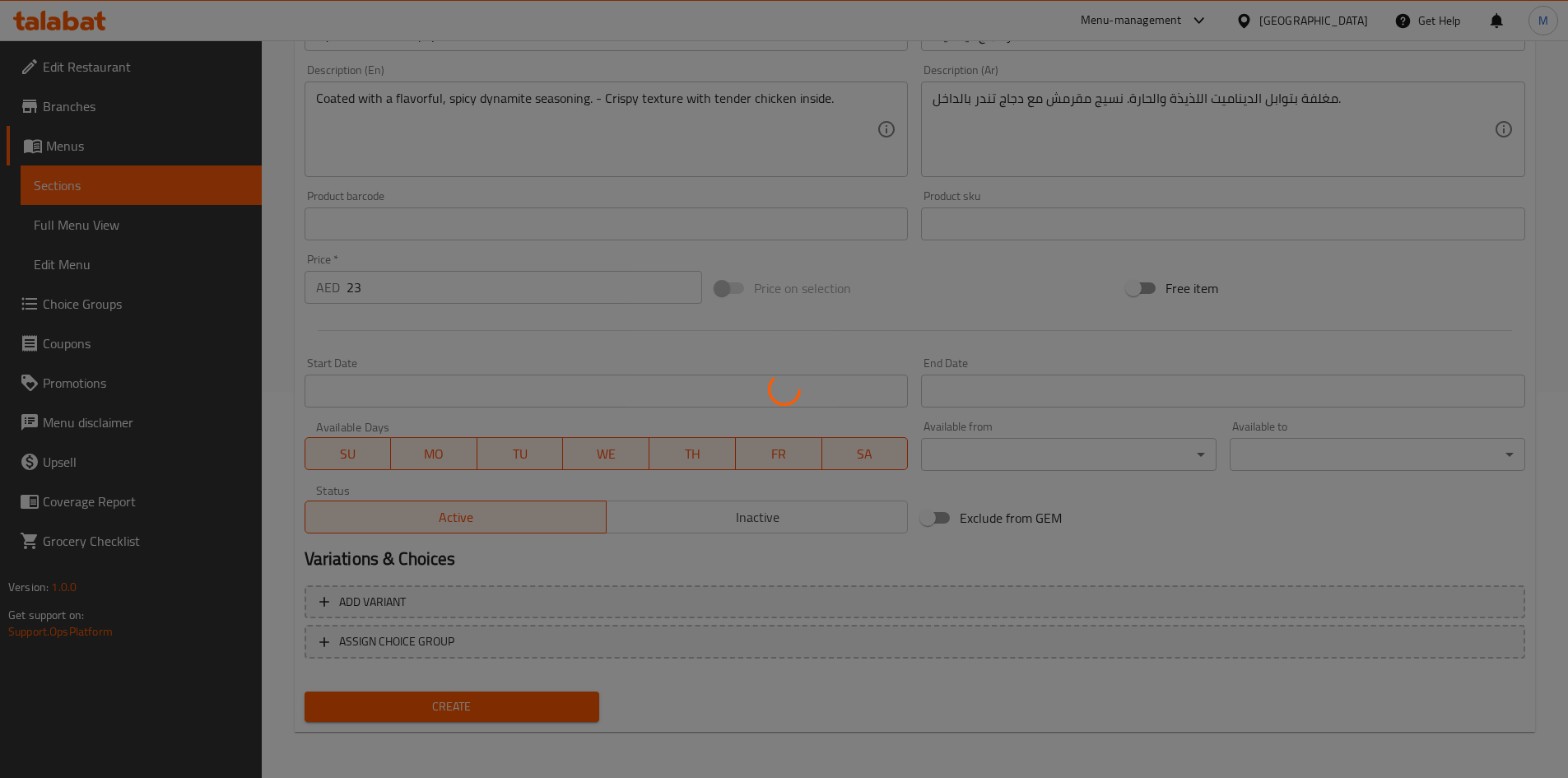
type input "0"
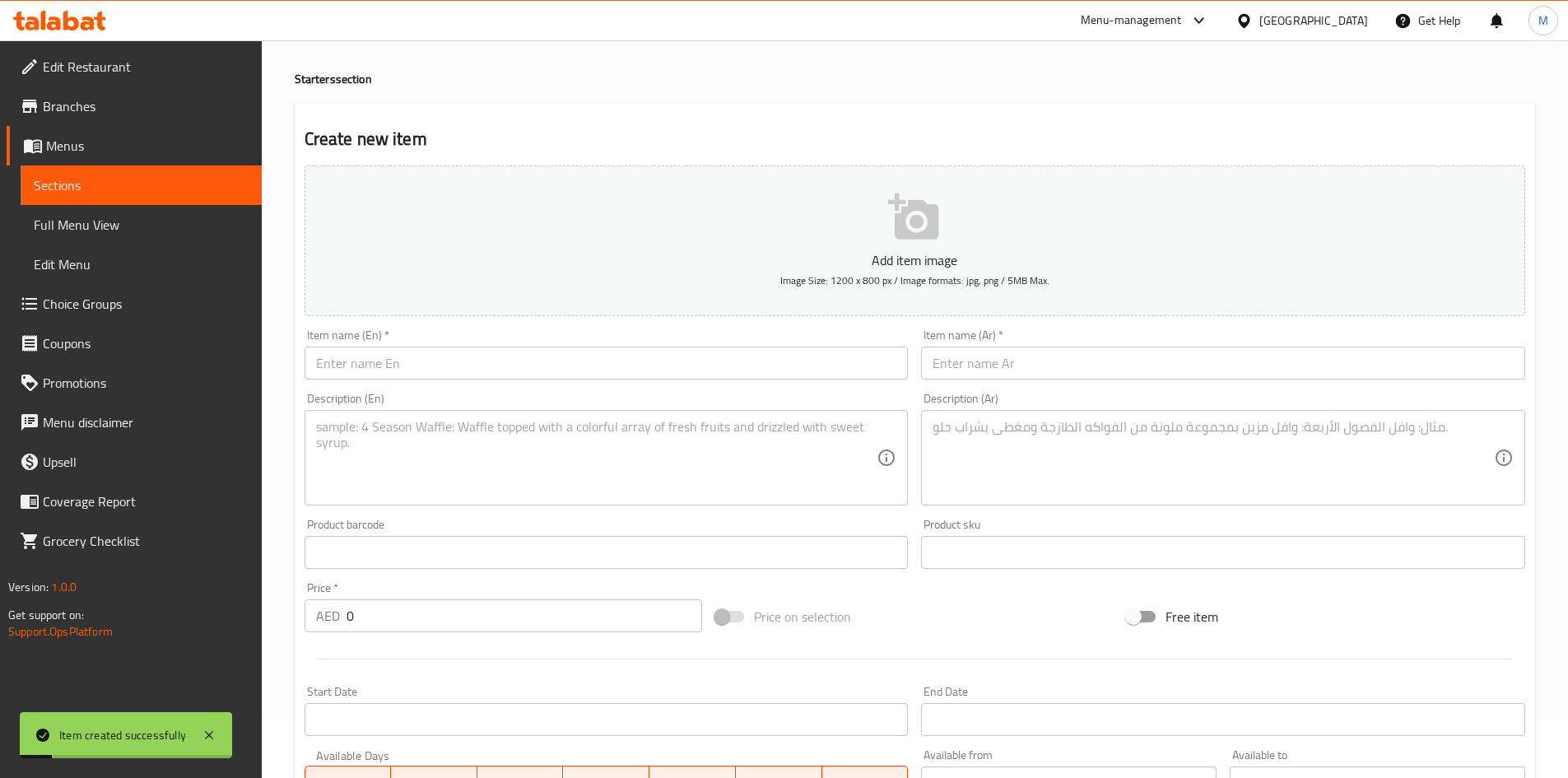
scroll to position [0, 0]
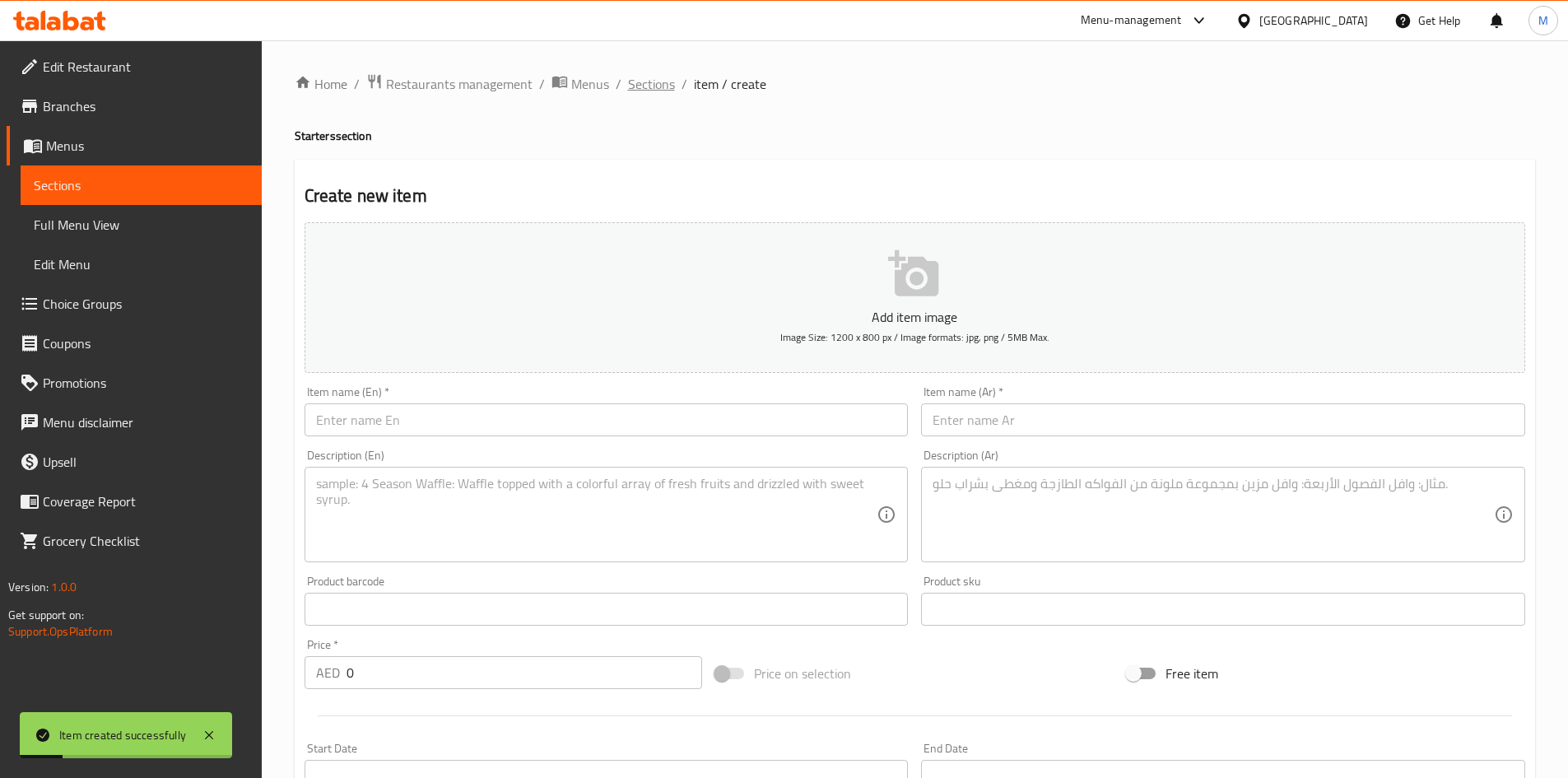
click at [649, 80] on span "Sections" at bounding box center [652, 84] width 47 height 20
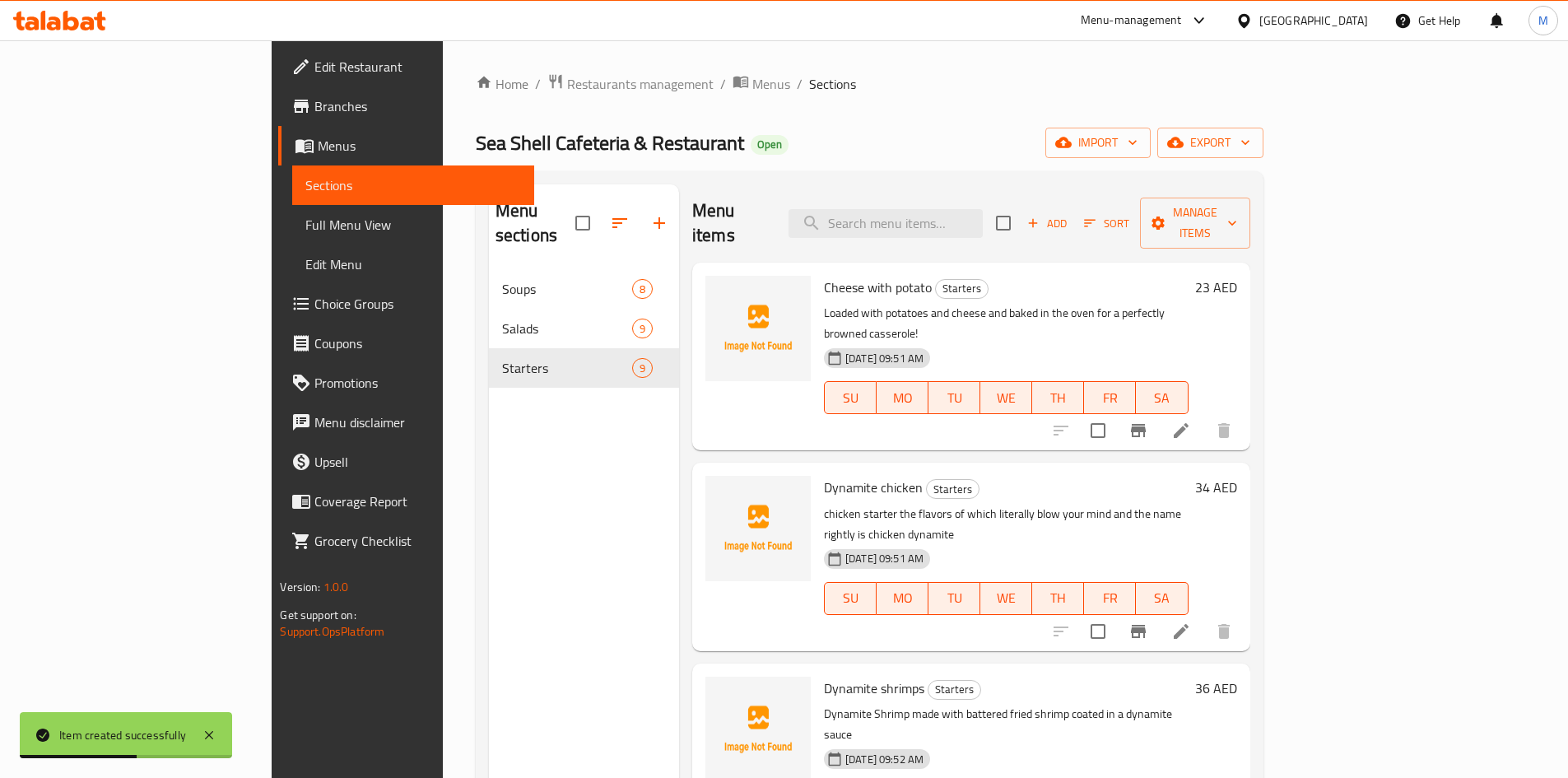
click at [503, 479] on div "Menu sections Soups 8 Salads 9 Starters 9" at bounding box center [584, 573] width 190 height 778
click at [650, 213] on icon "button" at bounding box center [660, 223] width 20 height 20
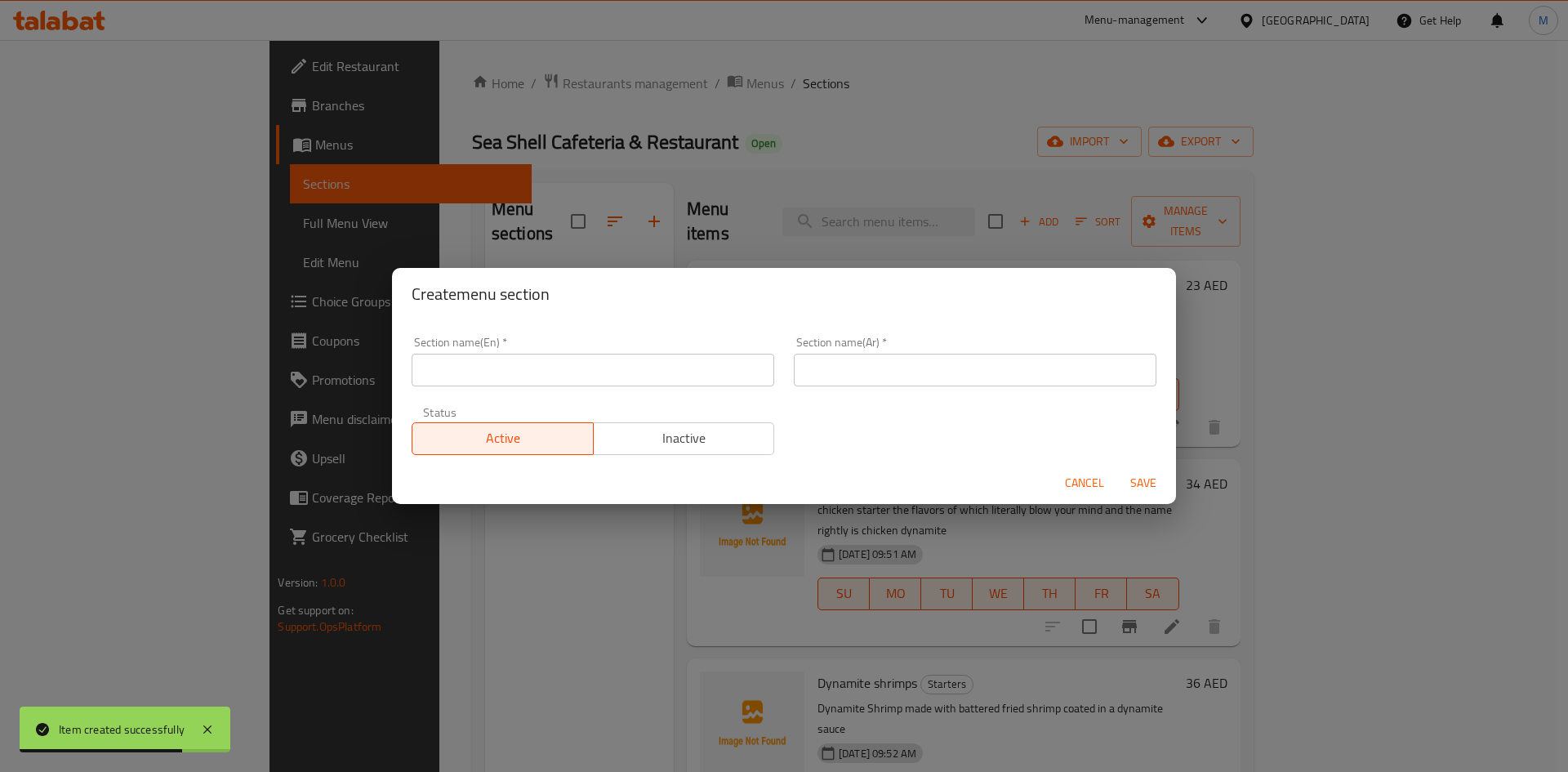
click at [493, 389] on div "Section name(En)   * Section name(En) *" at bounding box center [592, 361] width 382 height 69
click at [497, 374] on input "text" at bounding box center [593, 369] width 363 height 32
paste input "Grill special"
type input "Grill special"
click at [977, 361] on input "text" at bounding box center [975, 369] width 363 height 32
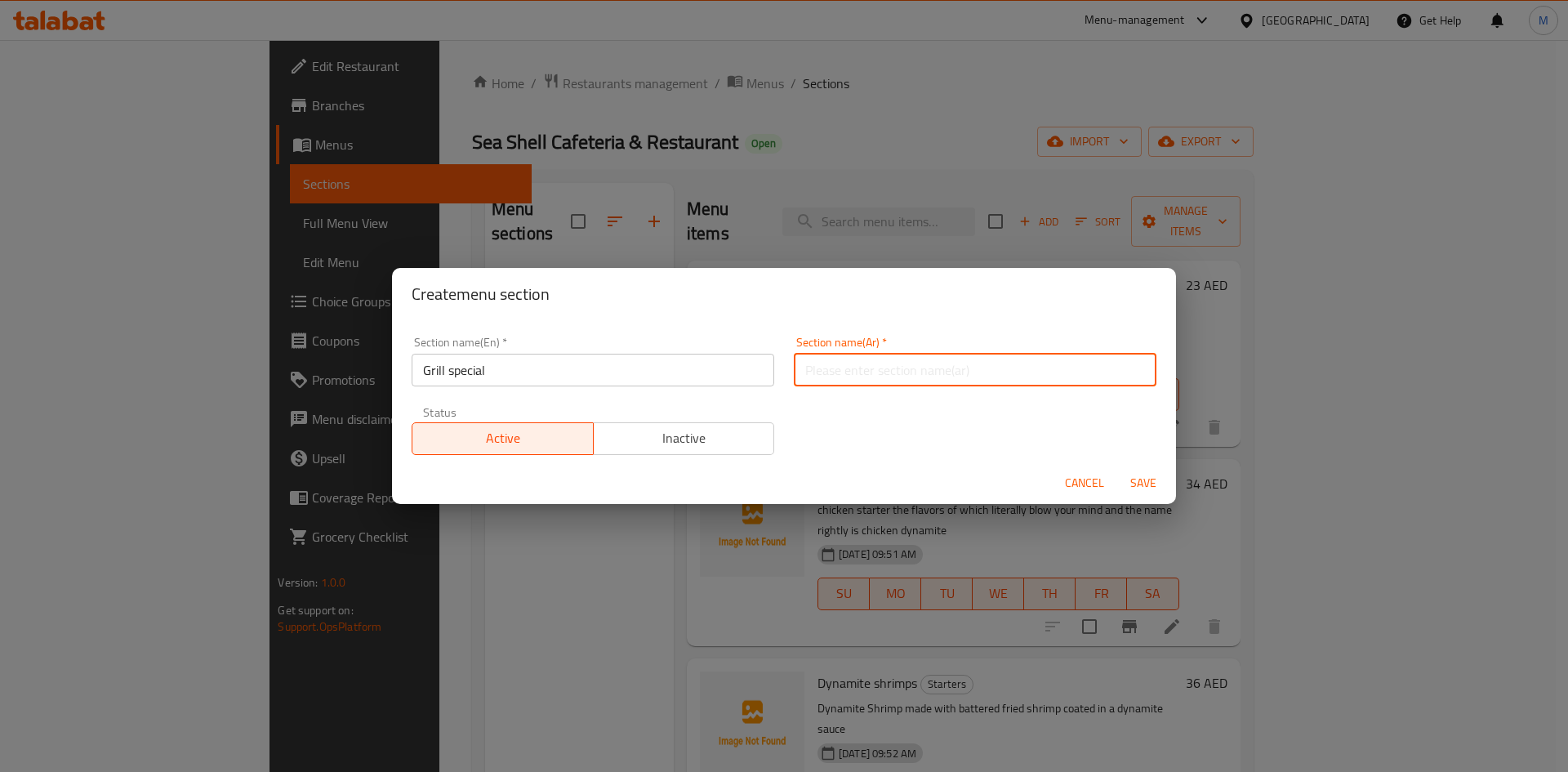
paste input "مشويات خاصة"
type input "مشويات خاصة"
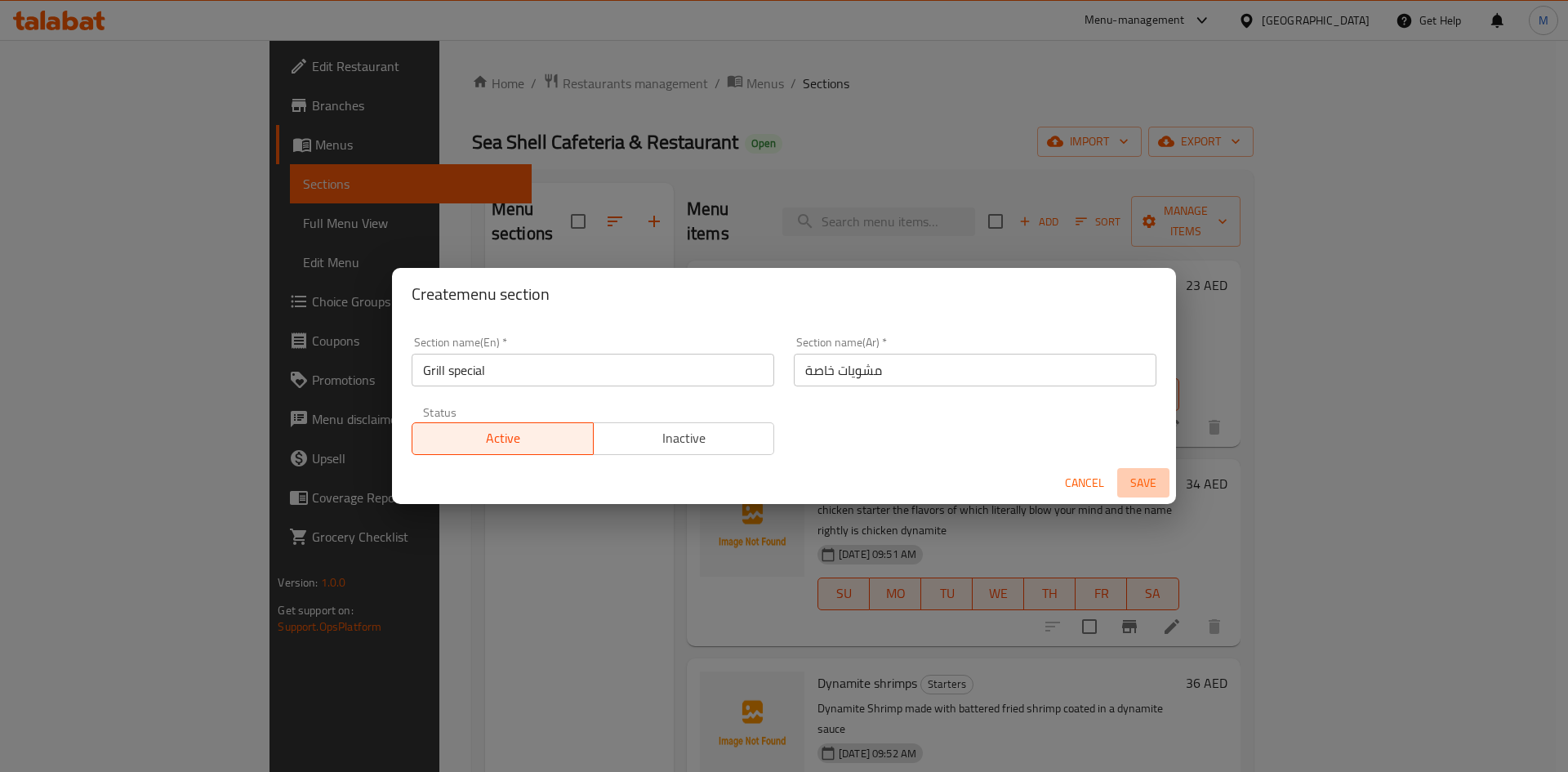
drag, startPoint x: 1140, startPoint y: 484, endPoint x: 1011, endPoint y: 403, distance: 152.3
click at [1141, 484] on span "Save" at bounding box center [1143, 482] width 39 height 21
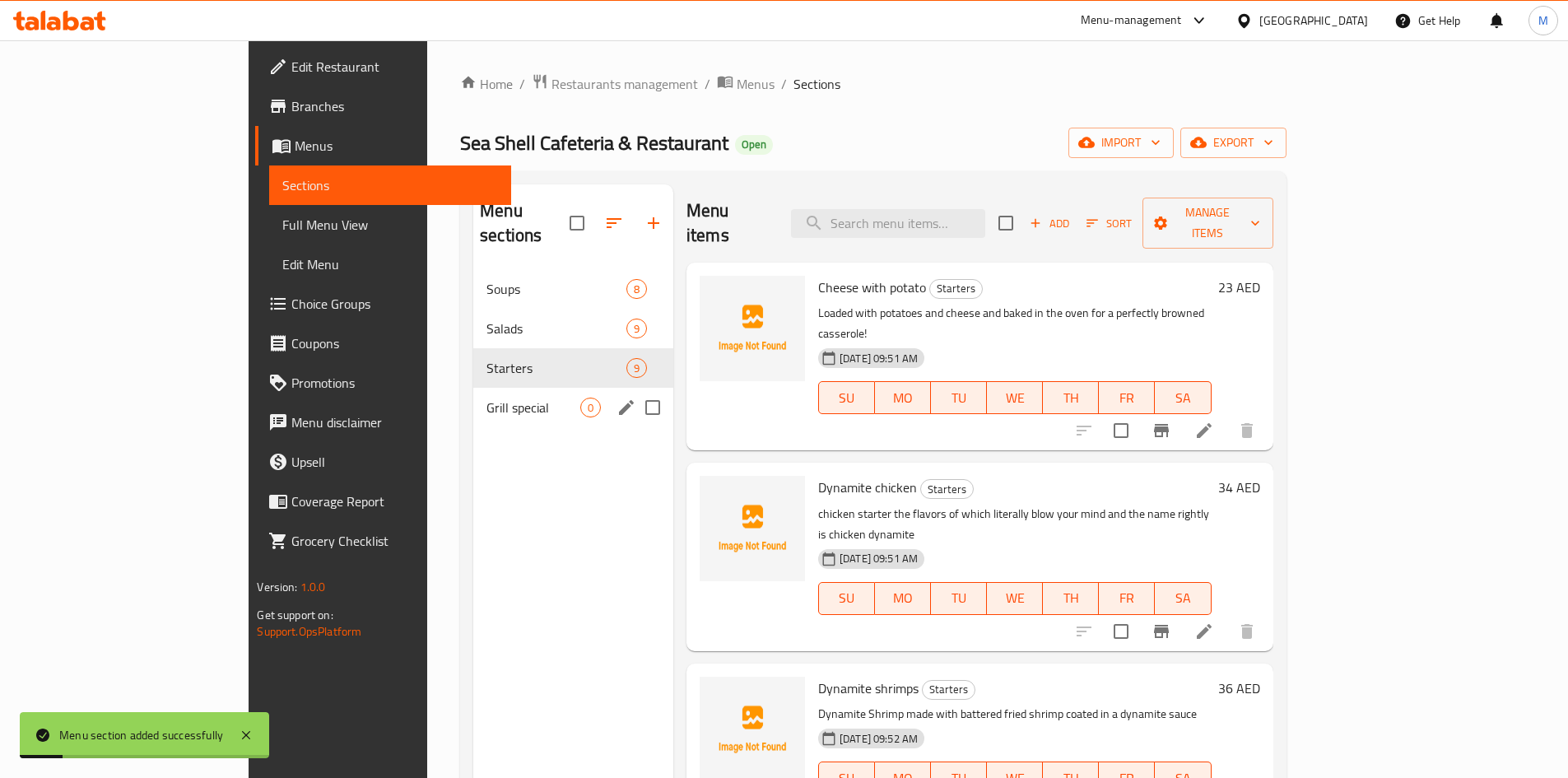
click at [486, 397] on span "Grill special" at bounding box center [533, 407] width 94 height 20
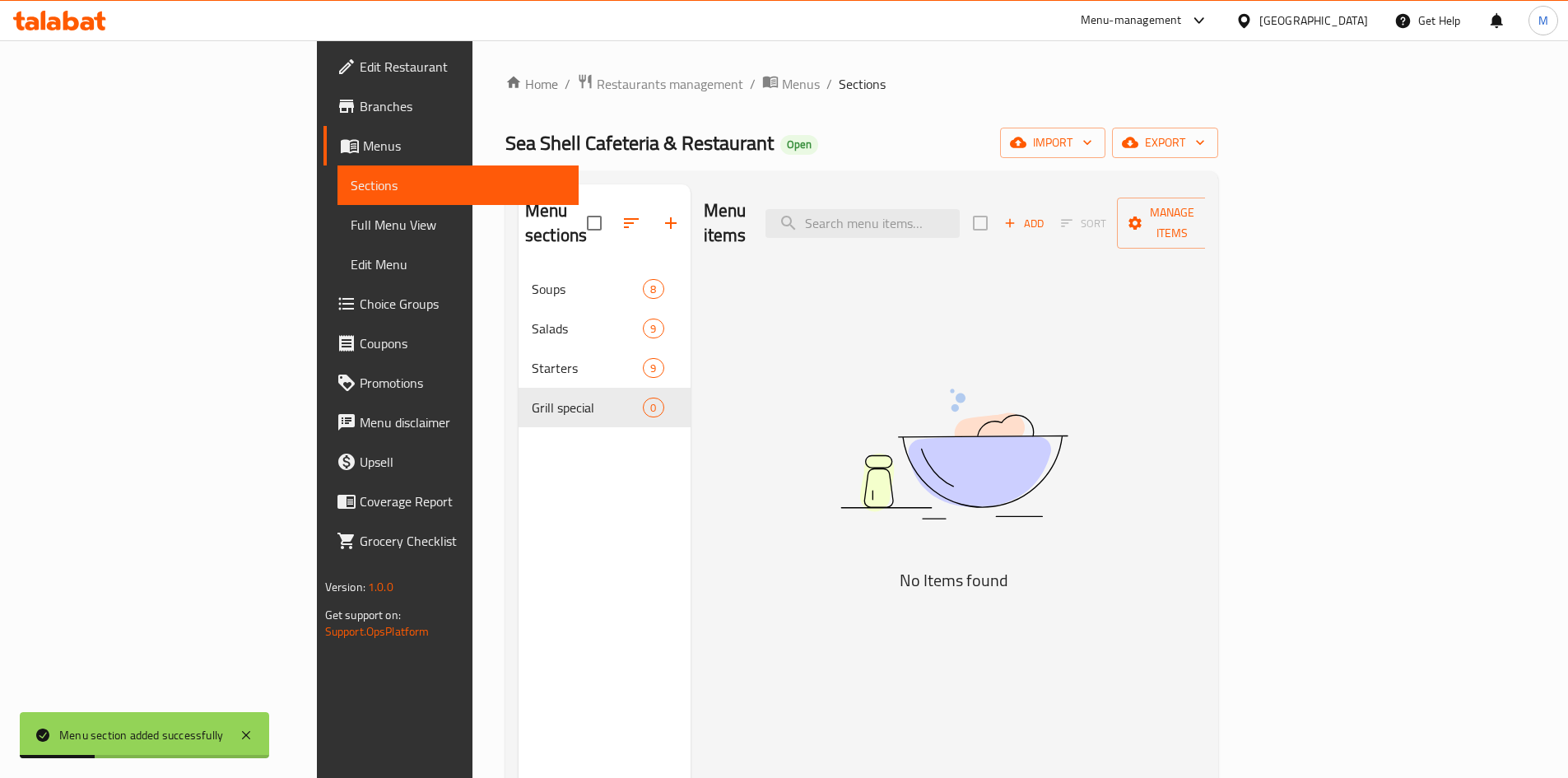
click at [1046, 214] on span "Add" at bounding box center [1024, 223] width 44 height 19
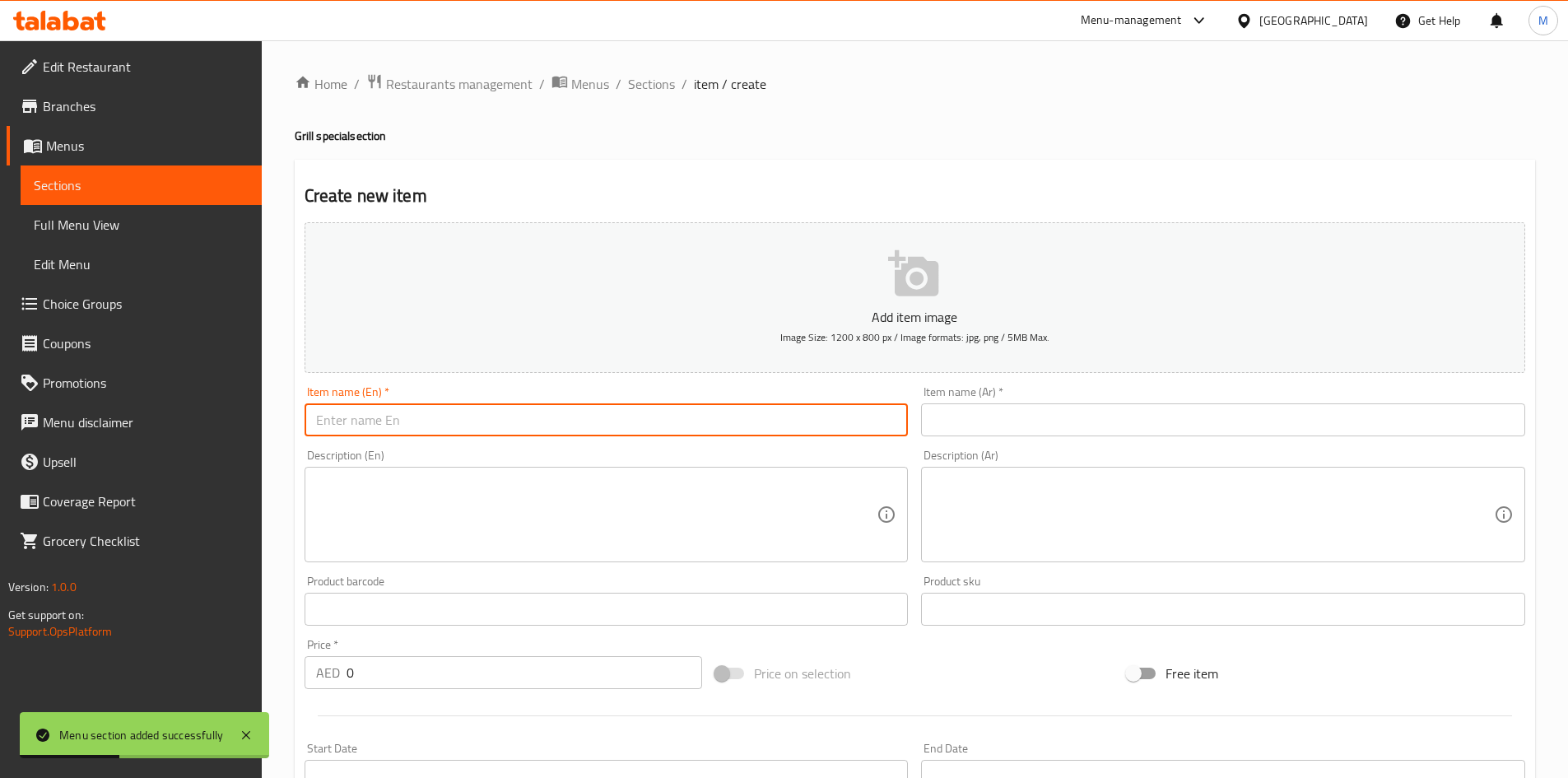
click at [593, 415] on input "text" at bounding box center [606, 419] width 605 height 33
paste input "Seashell mix grill small( small/medium/ Large)"
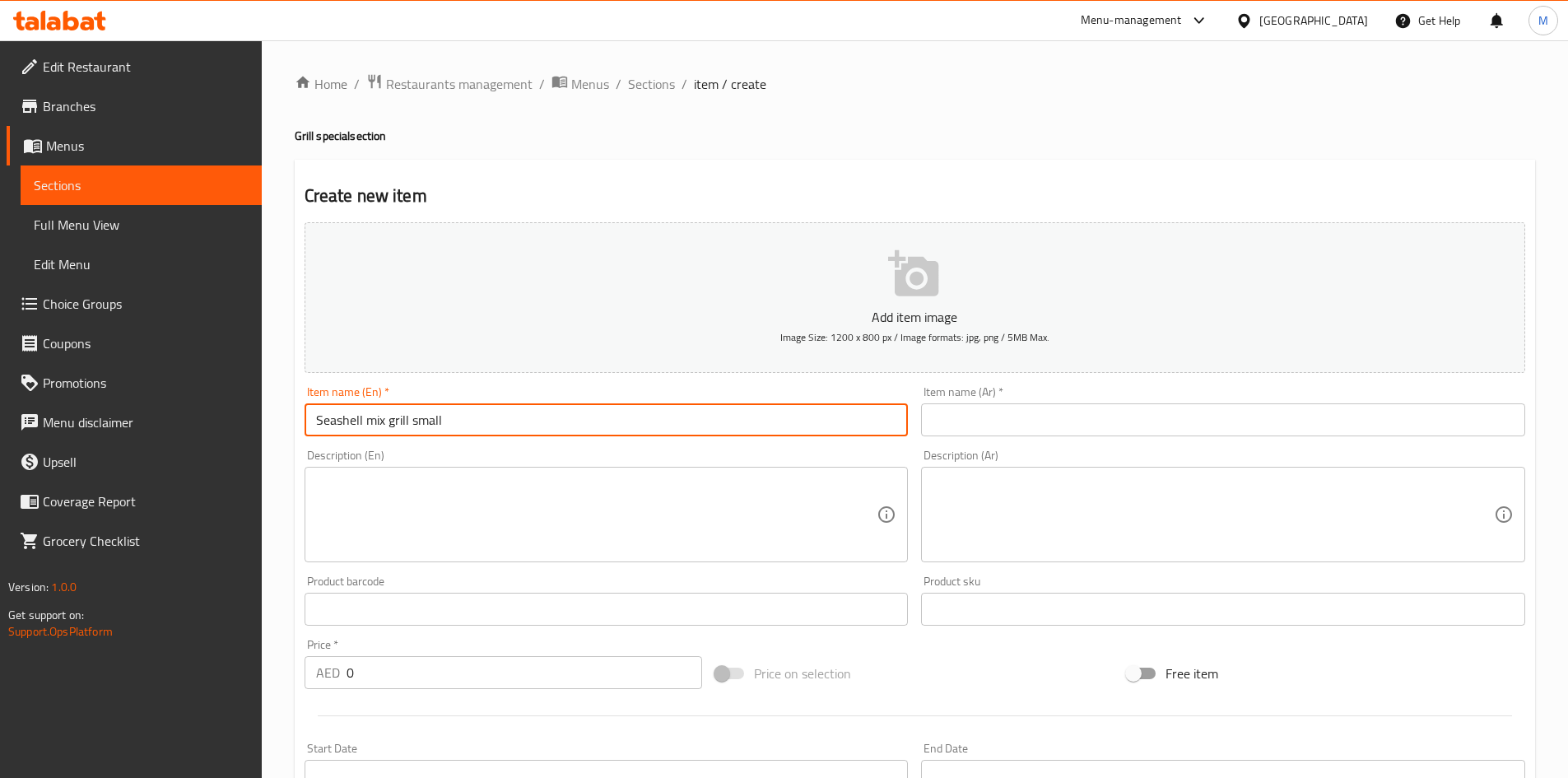
type input "Seashell mix grill small"
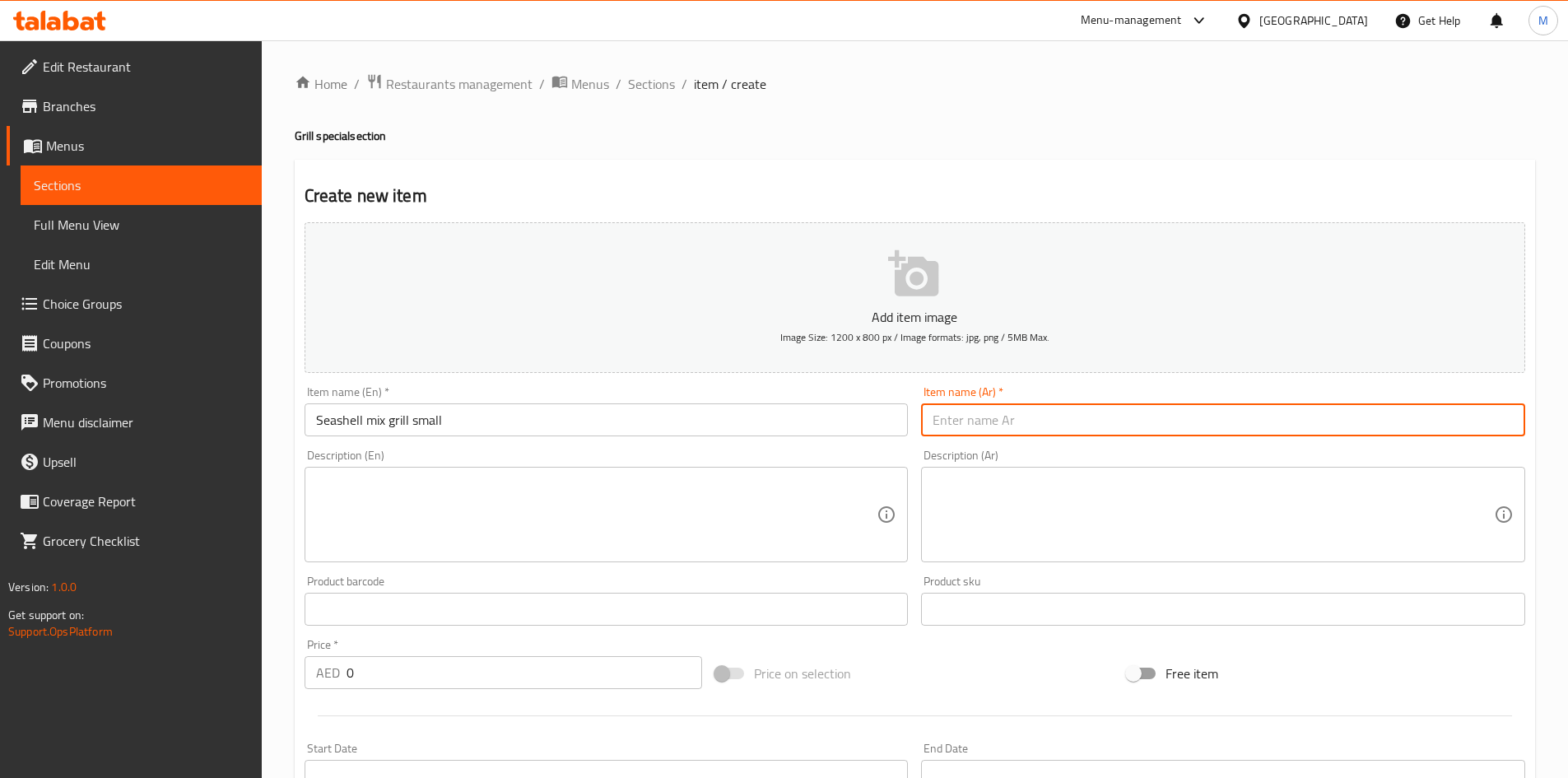
click at [1009, 426] on input "text" at bounding box center [1223, 419] width 605 height 33
paste input "Seashell"
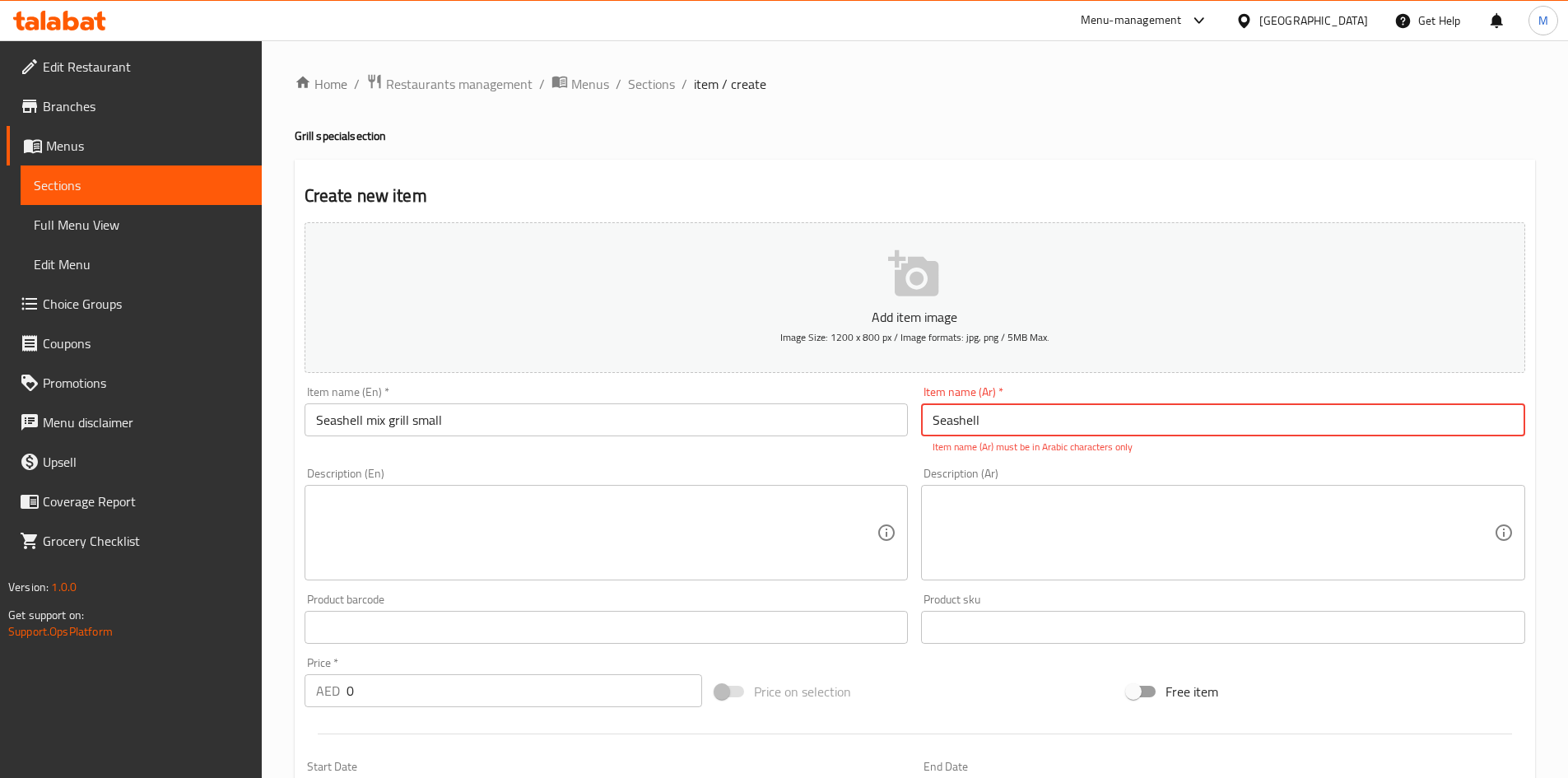
click at [1021, 409] on input "Seashell" at bounding box center [1223, 419] width 605 height 33
paste input "مشويات مشكلة على طريقة صدف البحر"
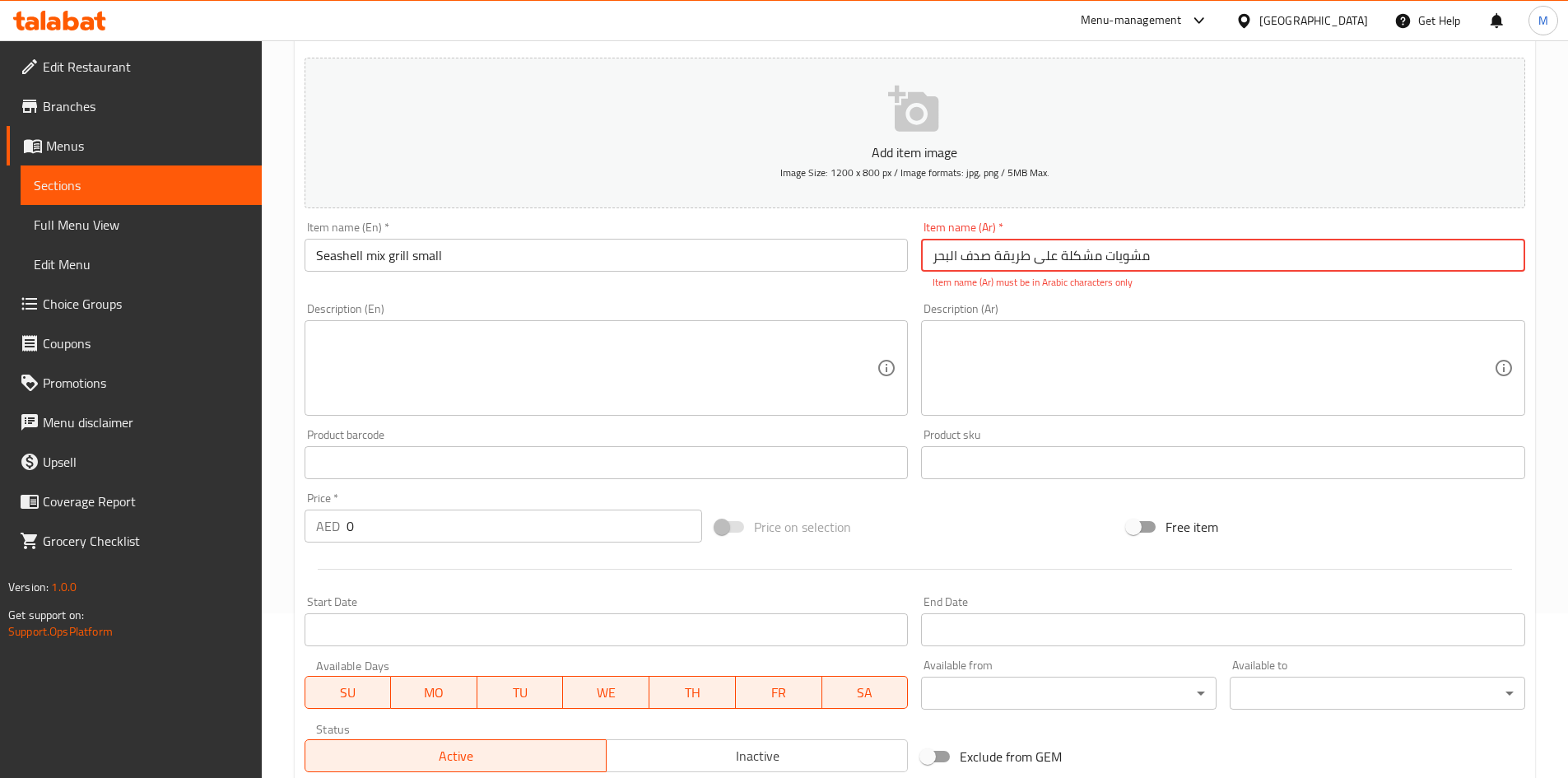
scroll to position [329, 0]
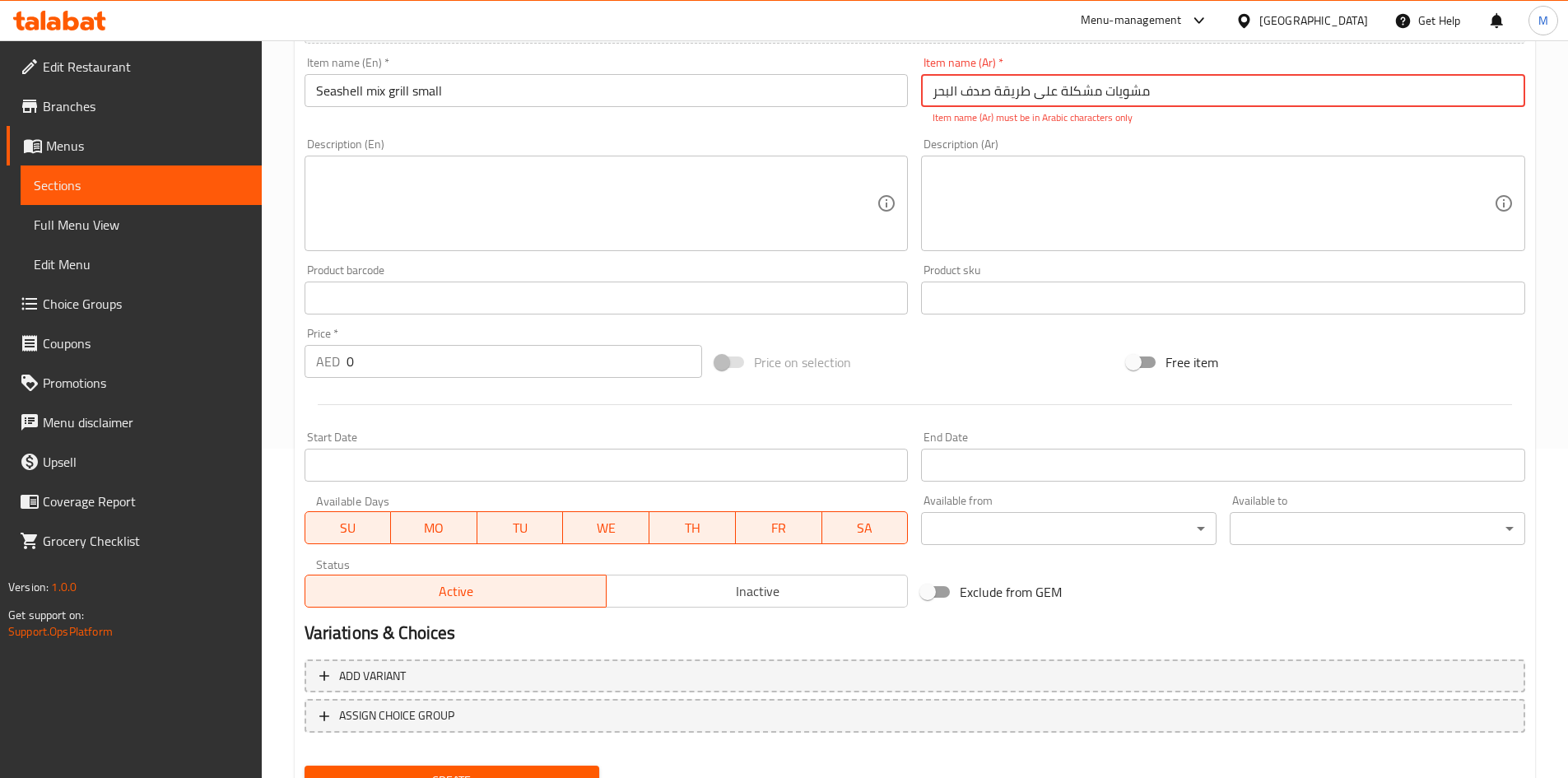
type input "مشويات مشكلة على طريقة صدف البحر"
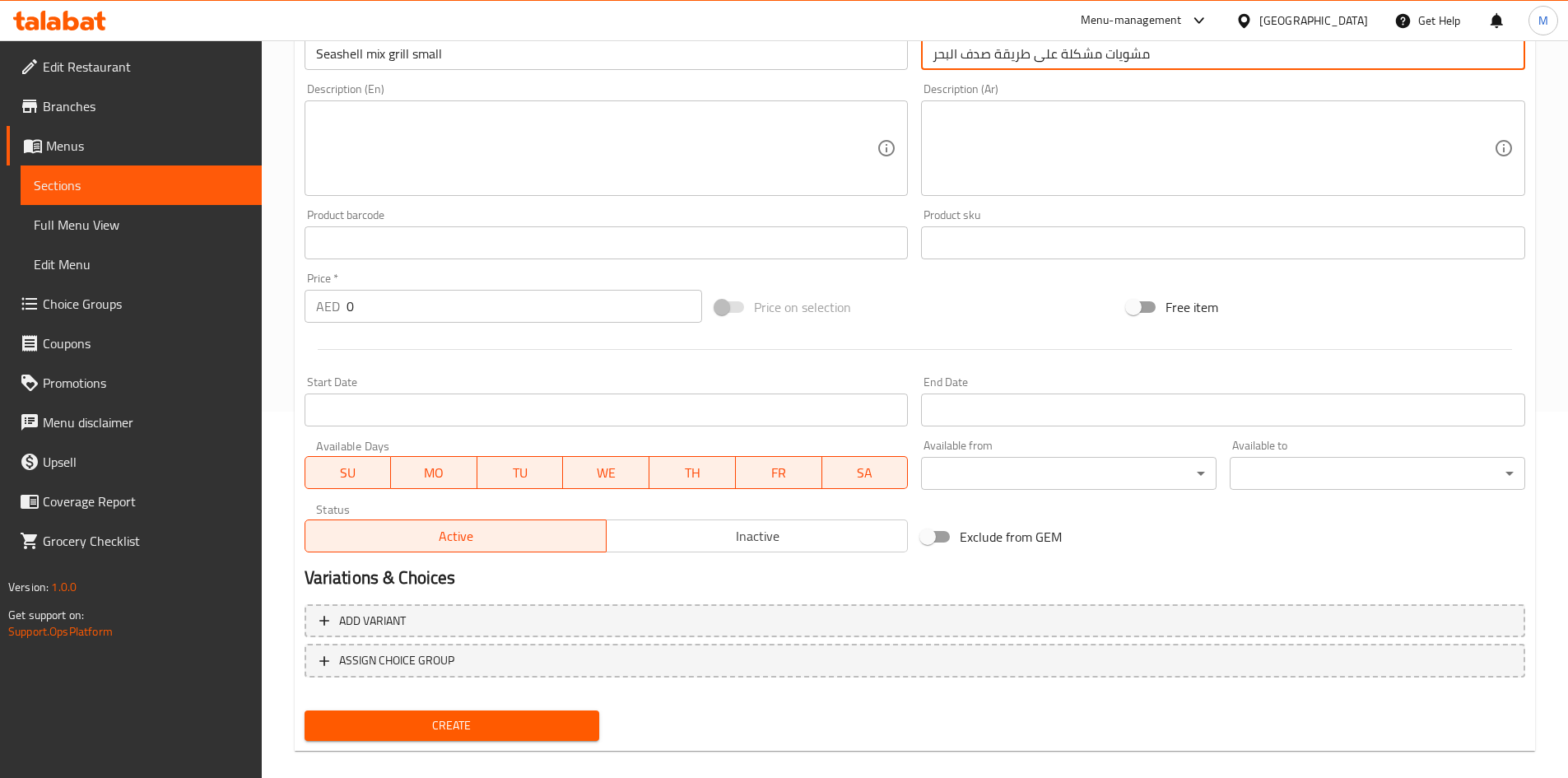
scroll to position [385, 0]
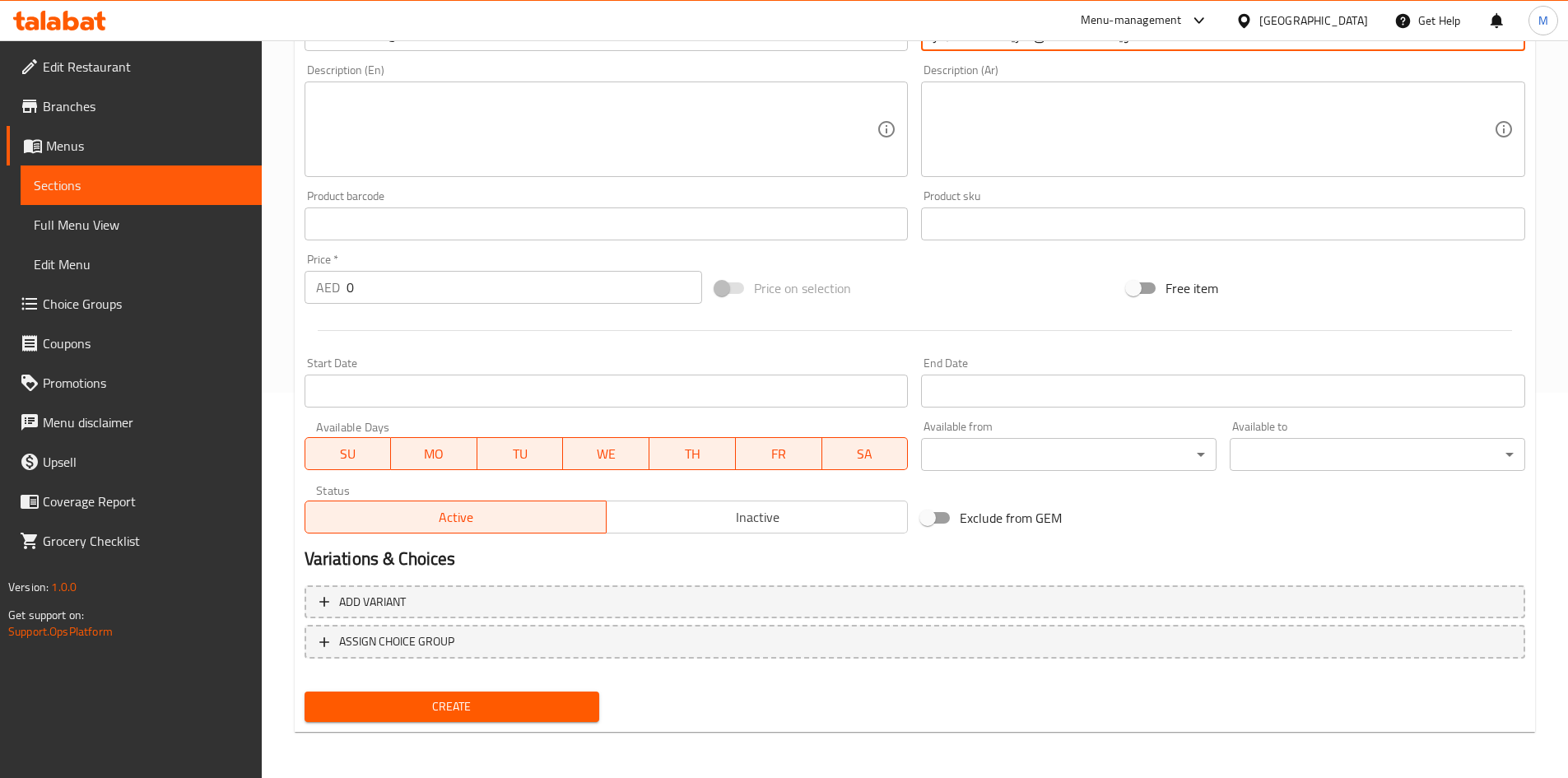
click at [1113, 584] on div "Add variant ASSIGN CHOICE GROUP" at bounding box center [915, 632] width 1234 height 107
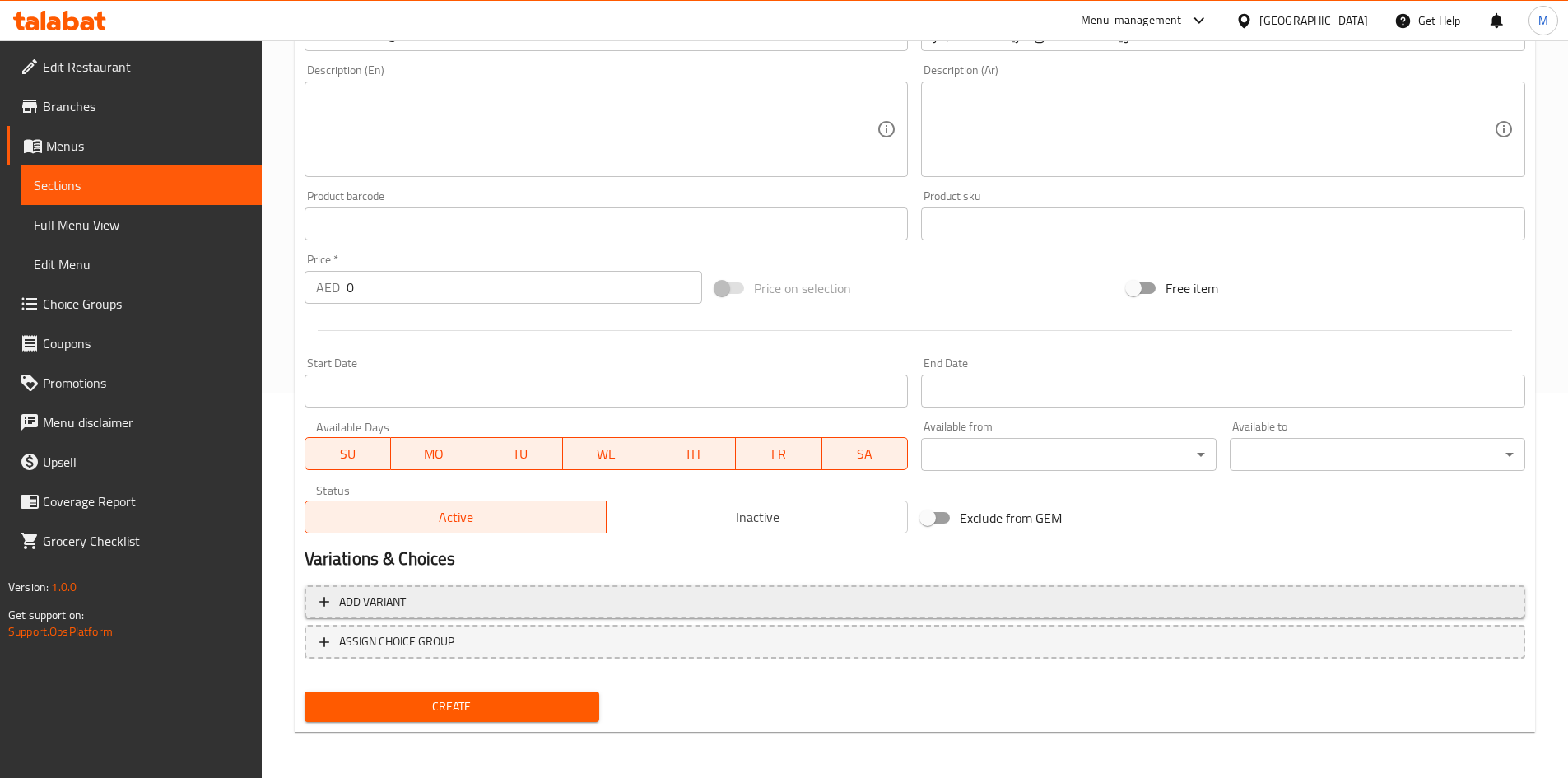
click at [1120, 595] on span "Add variant" at bounding box center [915, 602] width 1192 height 21
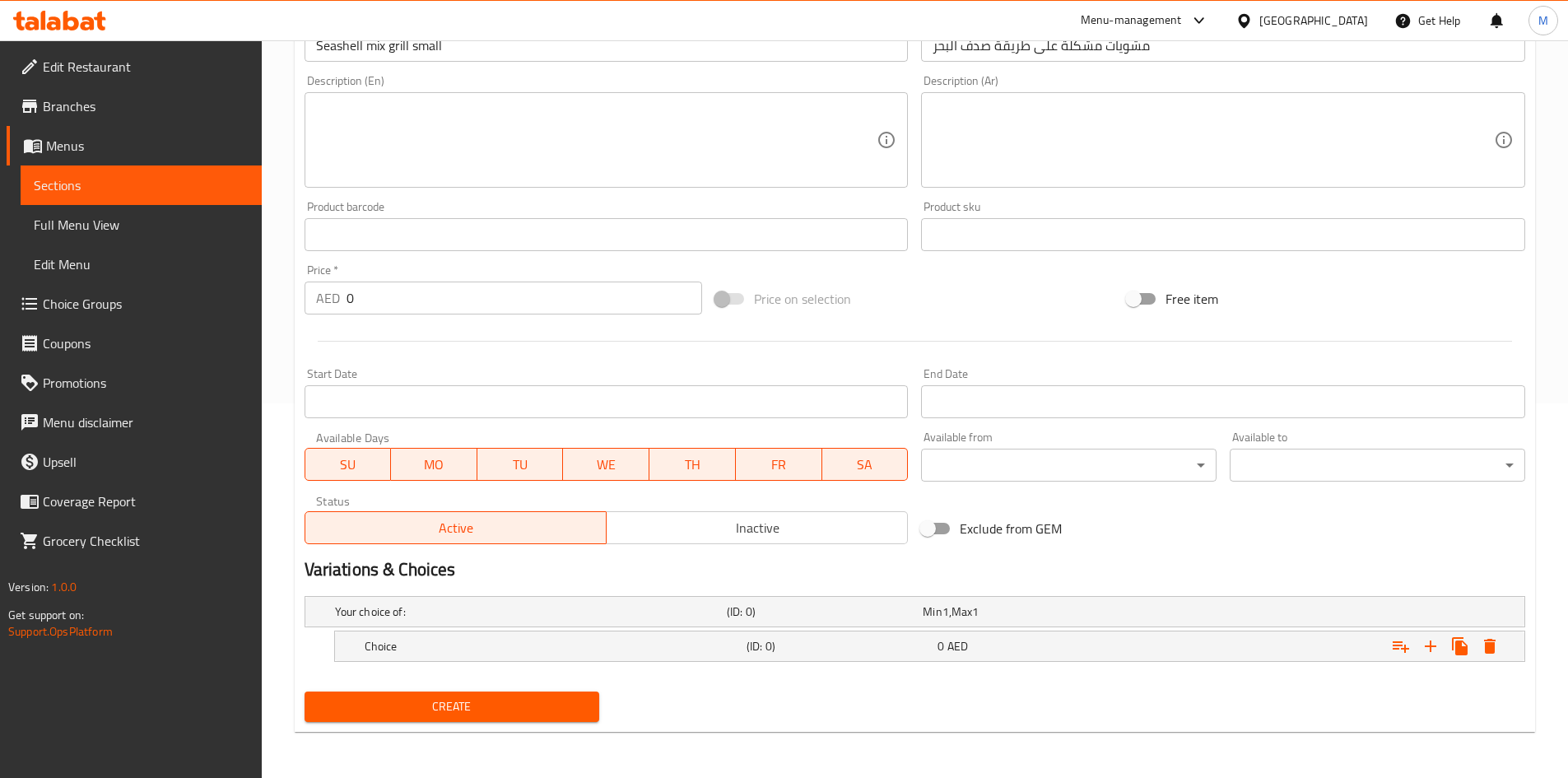
scroll to position [375, 0]
click at [1426, 640] on icon "Expand" at bounding box center [1431, 646] width 20 height 20
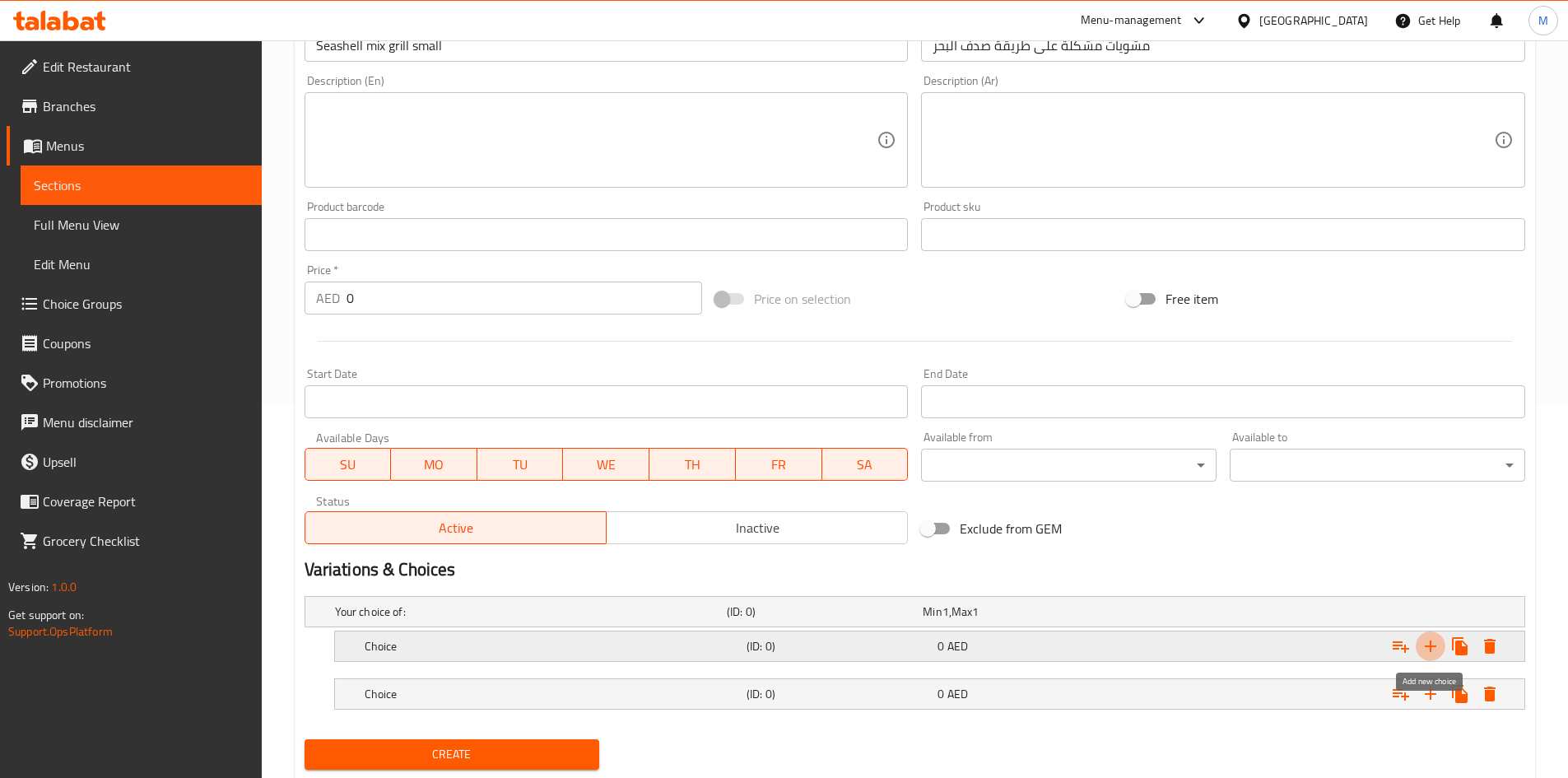
click at [1426, 640] on icon "Expand" at bounding box center [1431, 646] width 20 height 20
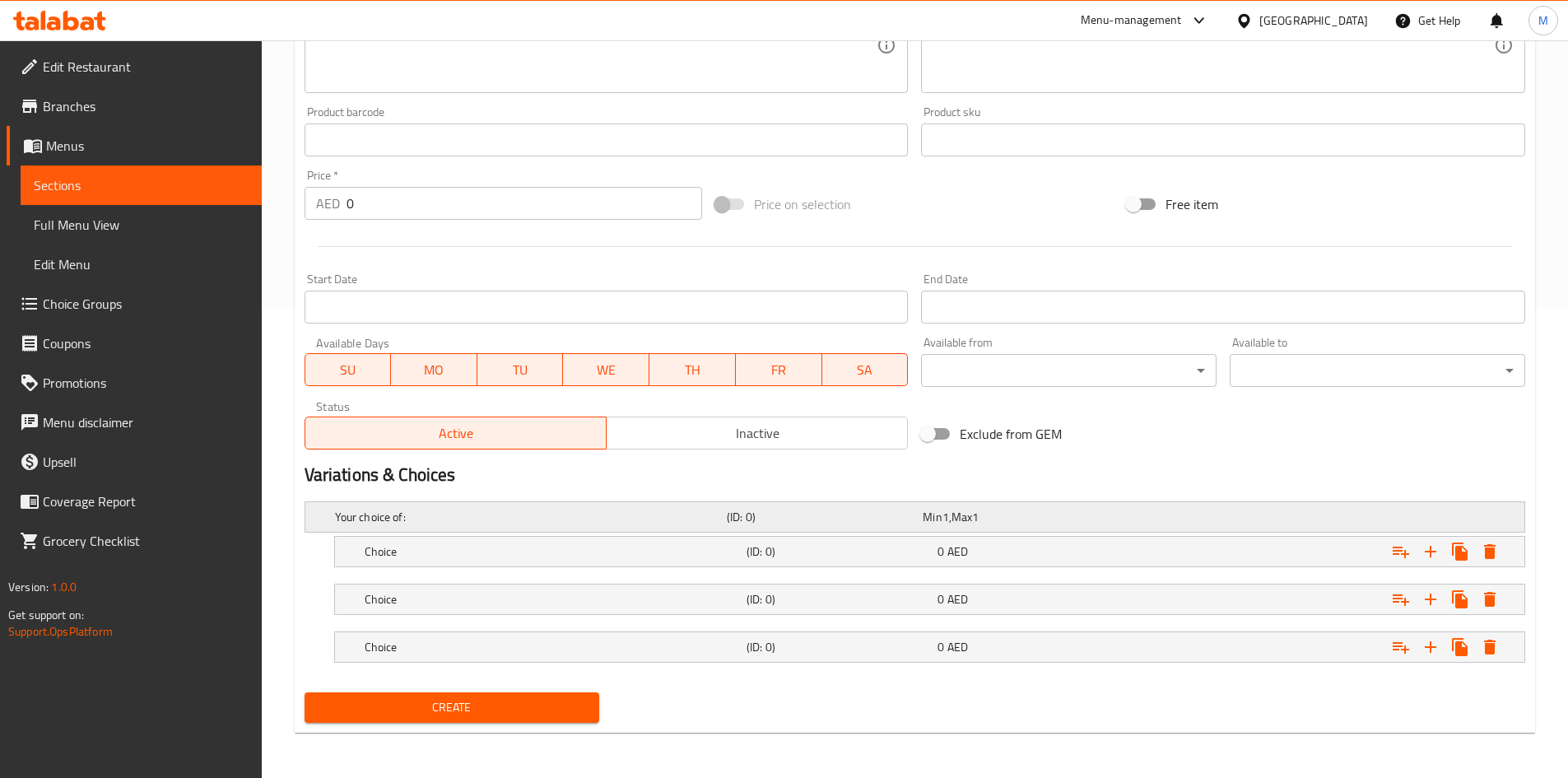
scroll to position [470, 0]
click at [454, 552] on h5 "Choice" at bounding box center [553, 551] width 376 height 17
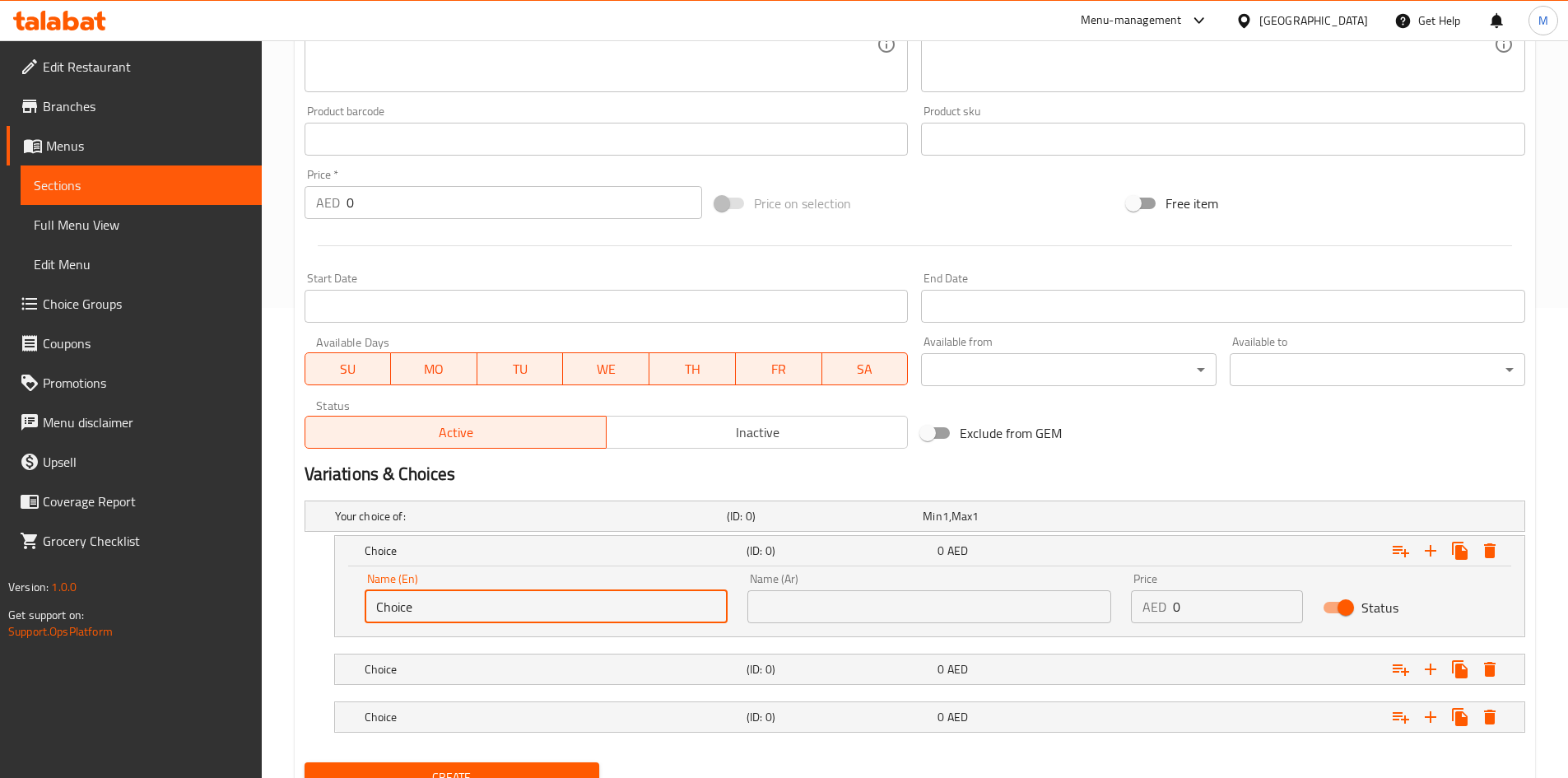
click at [472, 604] on input "Choice" at bounding box center [547, 606] width 364 height 33
click at [467, 602] on input "Choice" at bounding box center [547, 606] width 364 height 33
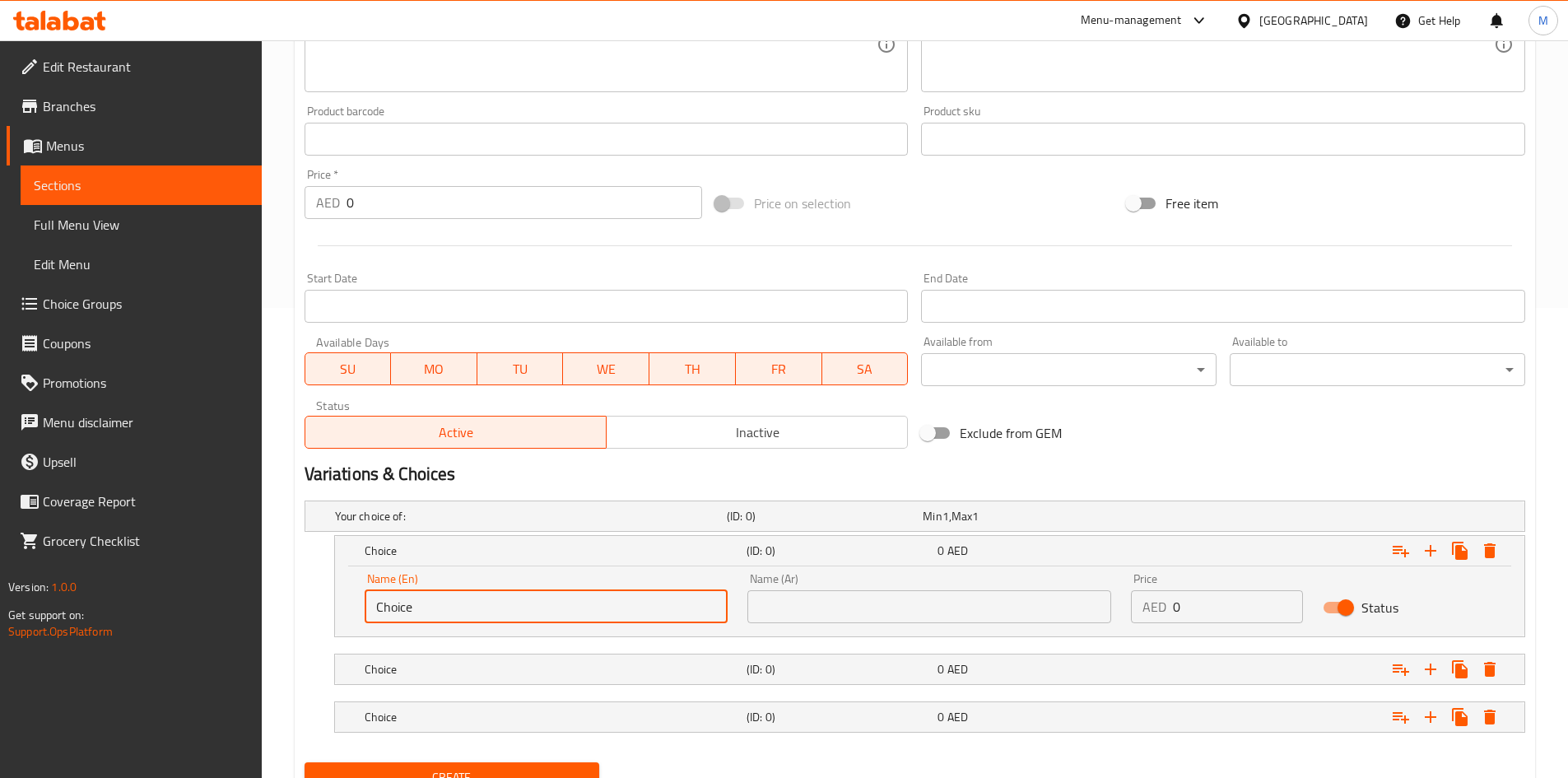
click at [467, 602] on input "Choice" at bounding box center [547, 606] width 364 height 33
click at [467, 602] on input "text" at bounding box center [547, 606] width 364 height 33
type input "Small"
click at [797, 603] on input "text" at bounding box center [929, 606] width 364 height 33
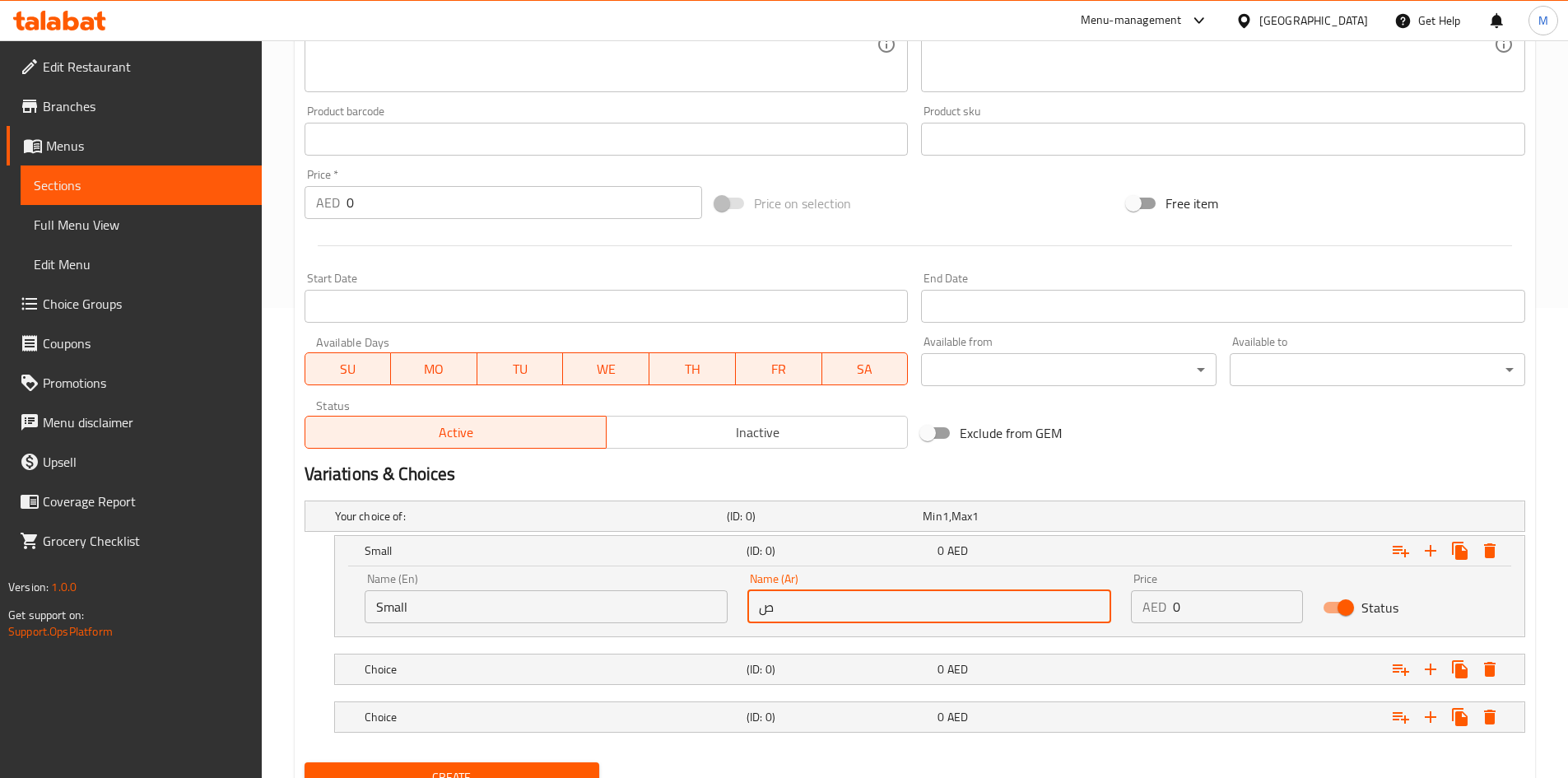
type input "صغير"
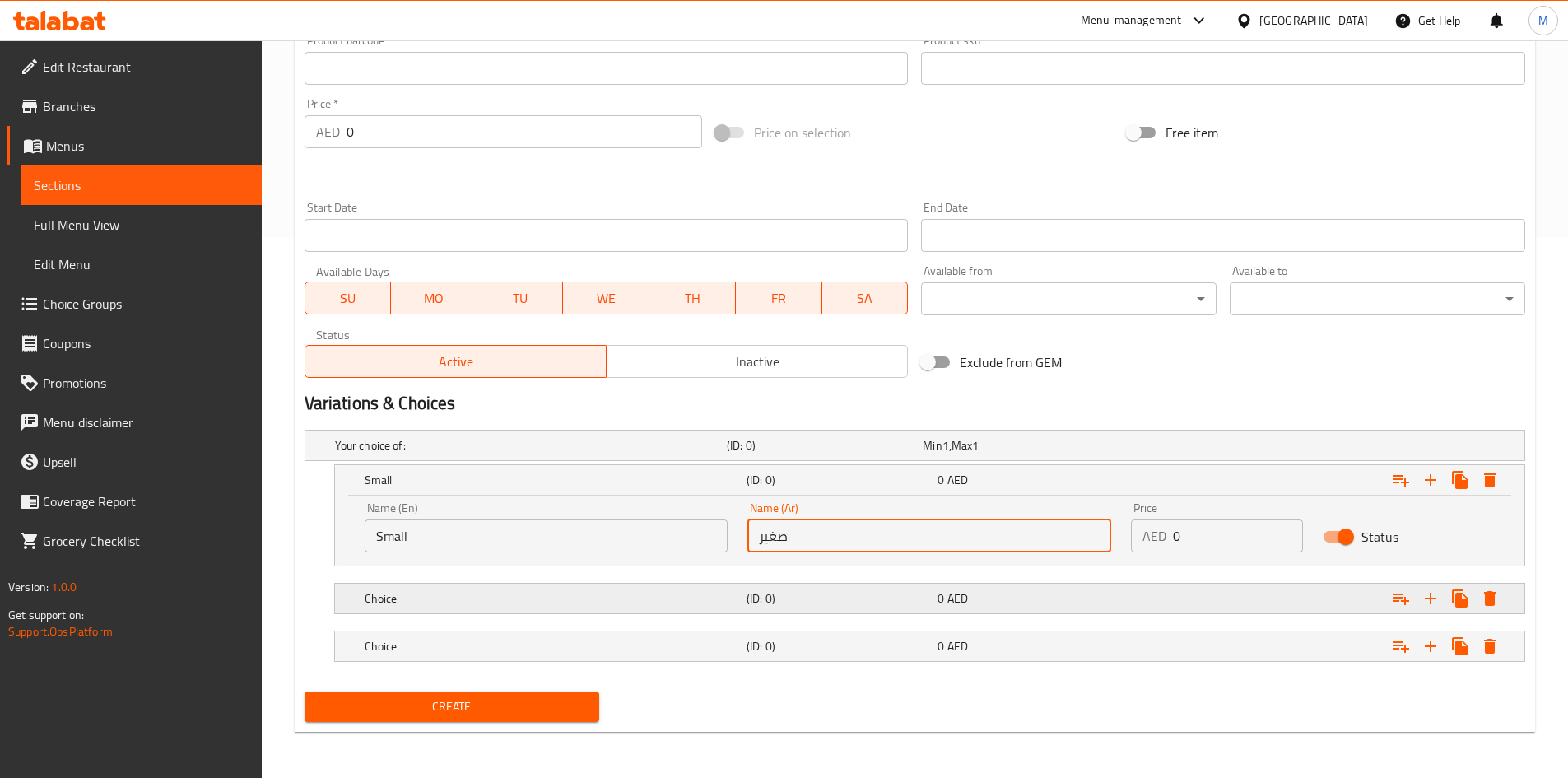
click at [535, 595] on h5 "Choice" at bounding box center [553, 599] width 376 height 17
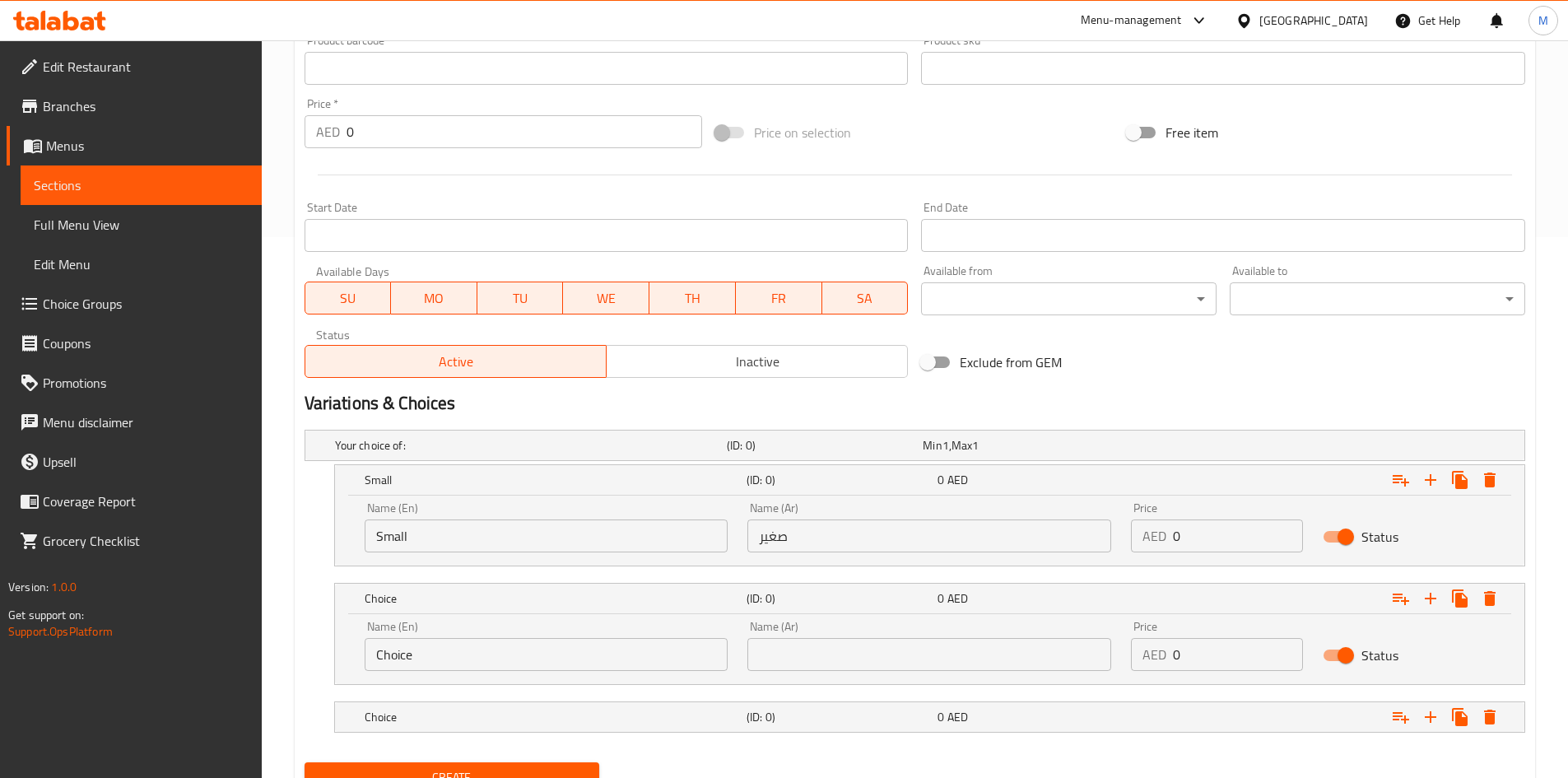
scroll to position [611, 0]
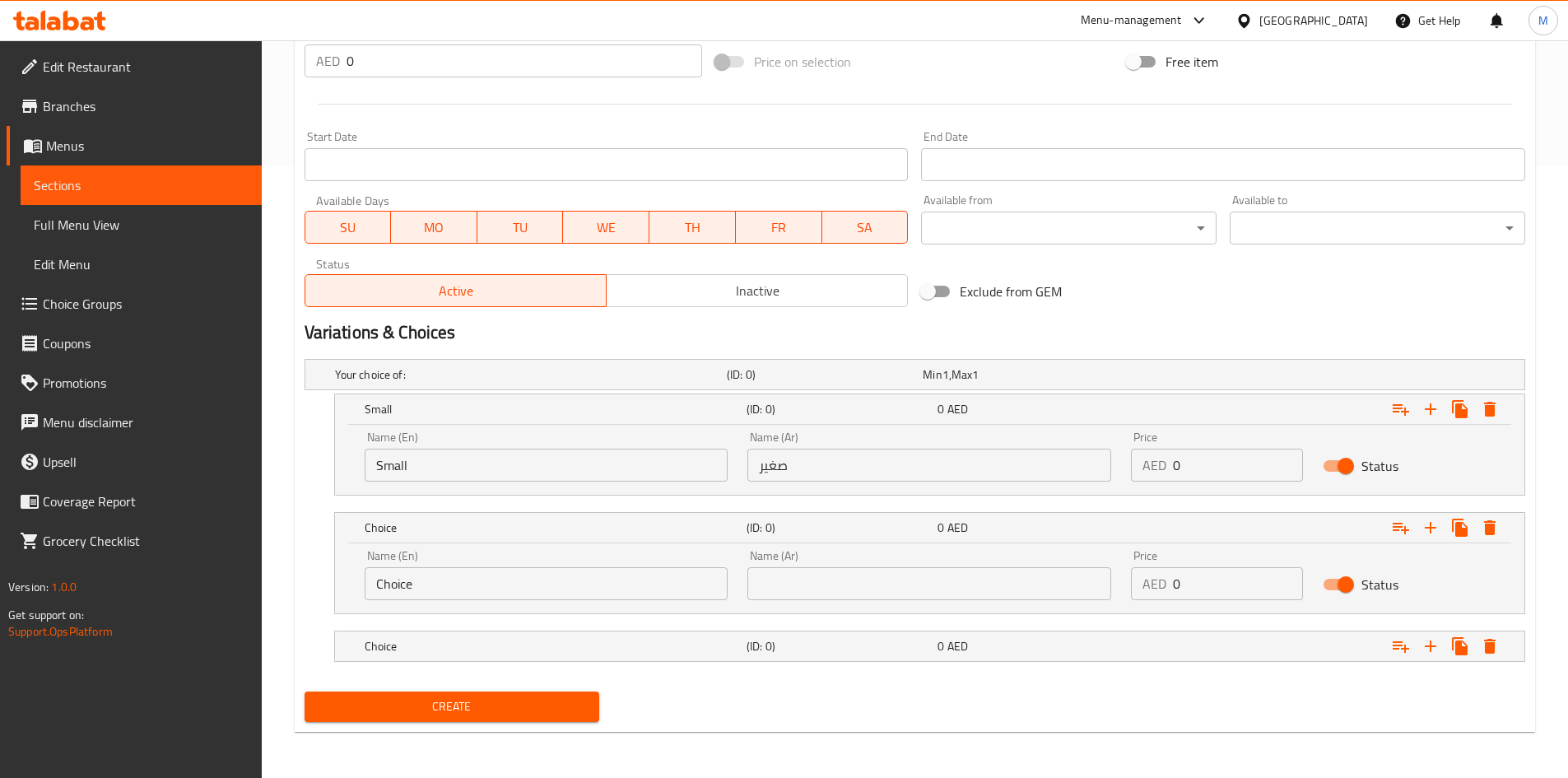
click at [475, 584] on input "Choice" at bounding box center [547, 583] width 364 height 33
click at [475, 584] on input "text" at bounding box center [547, 583] width 364 height 33
type input "Medium"
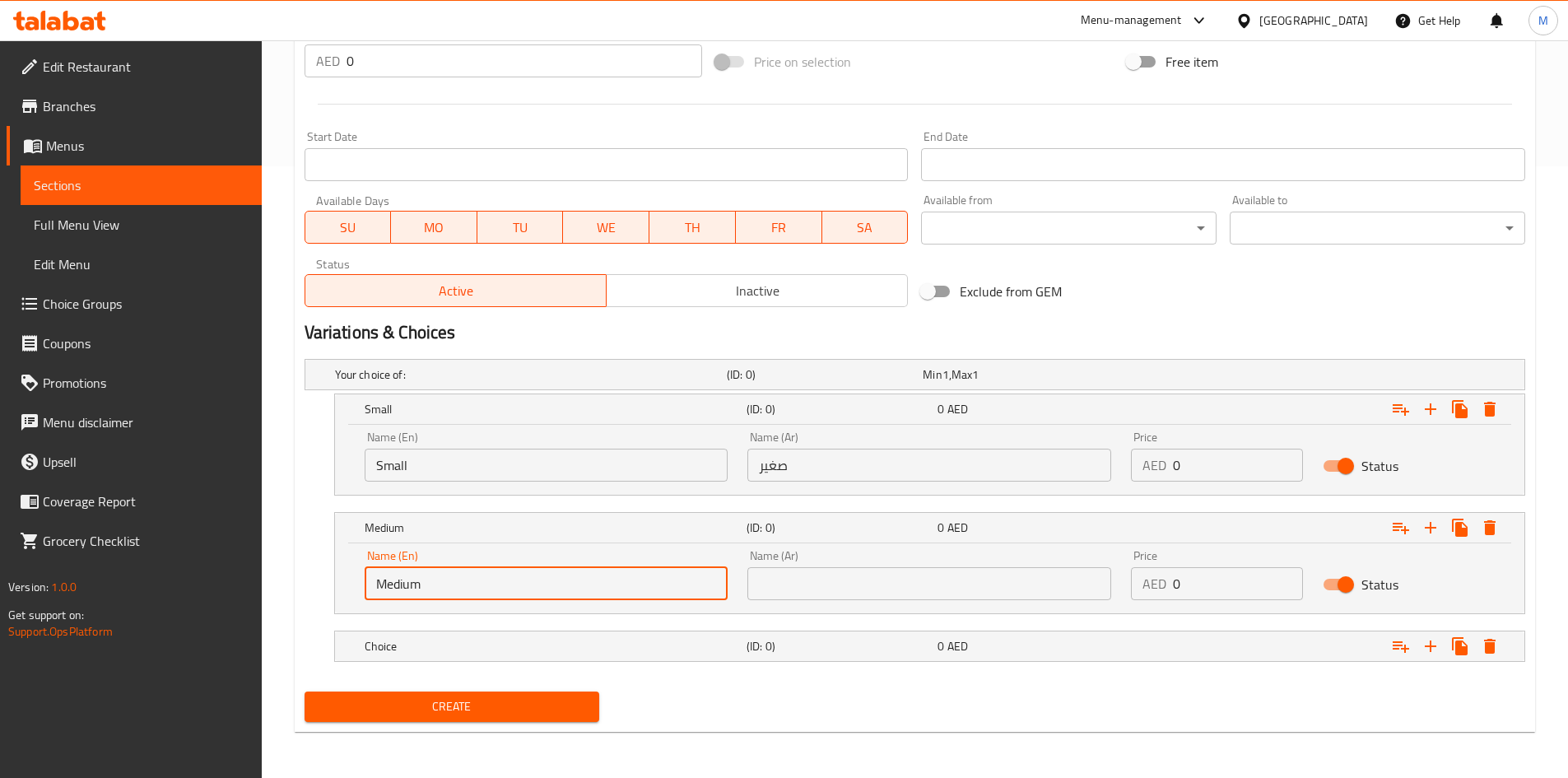
click at [802, 595] on input "text" at bounding box center [929, 583] width 364 height 33
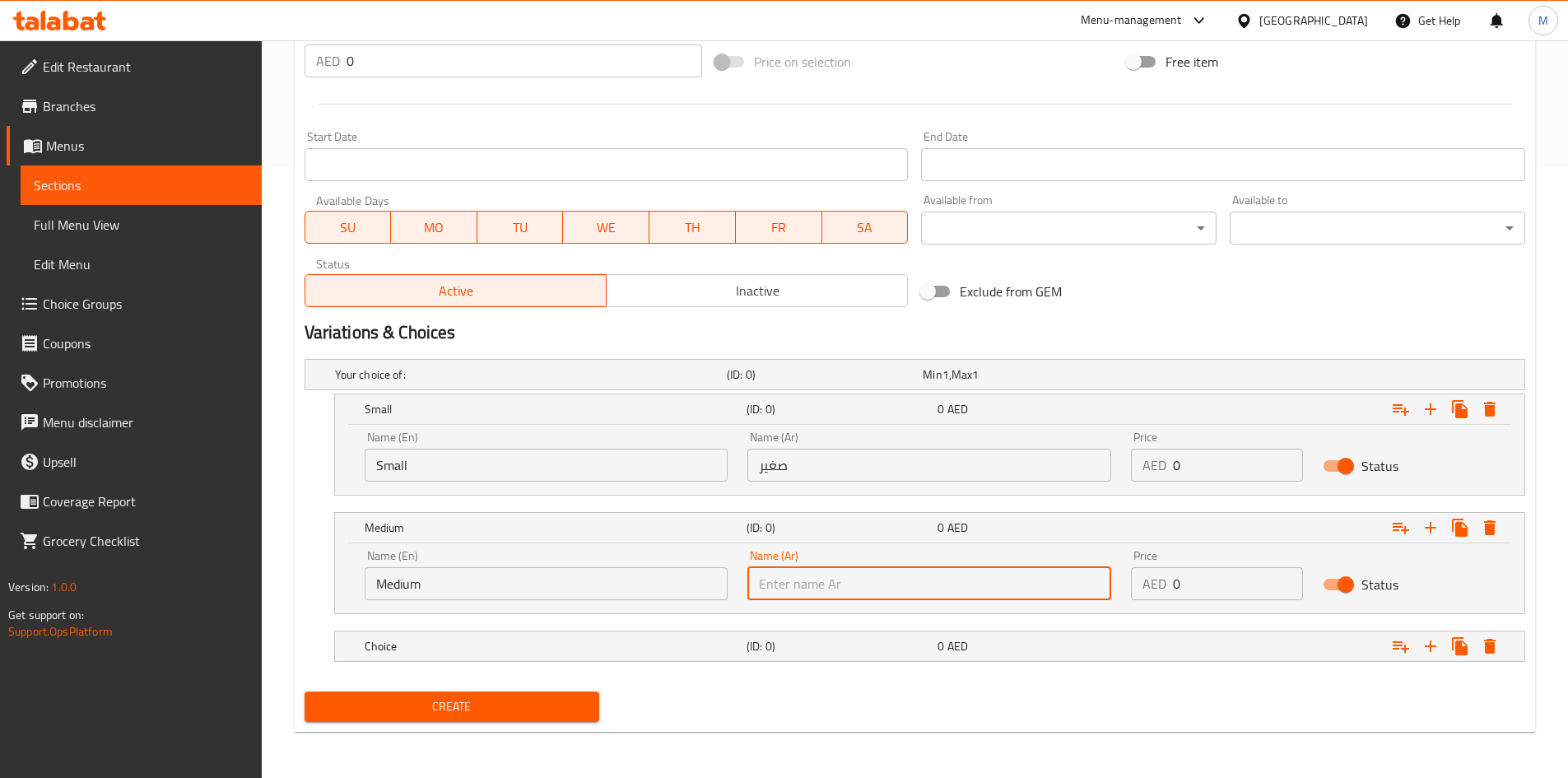
type input "وسط"
click at [597, 644] on h5 "Choice" at bounding box center [553, 646] width 376 height 17
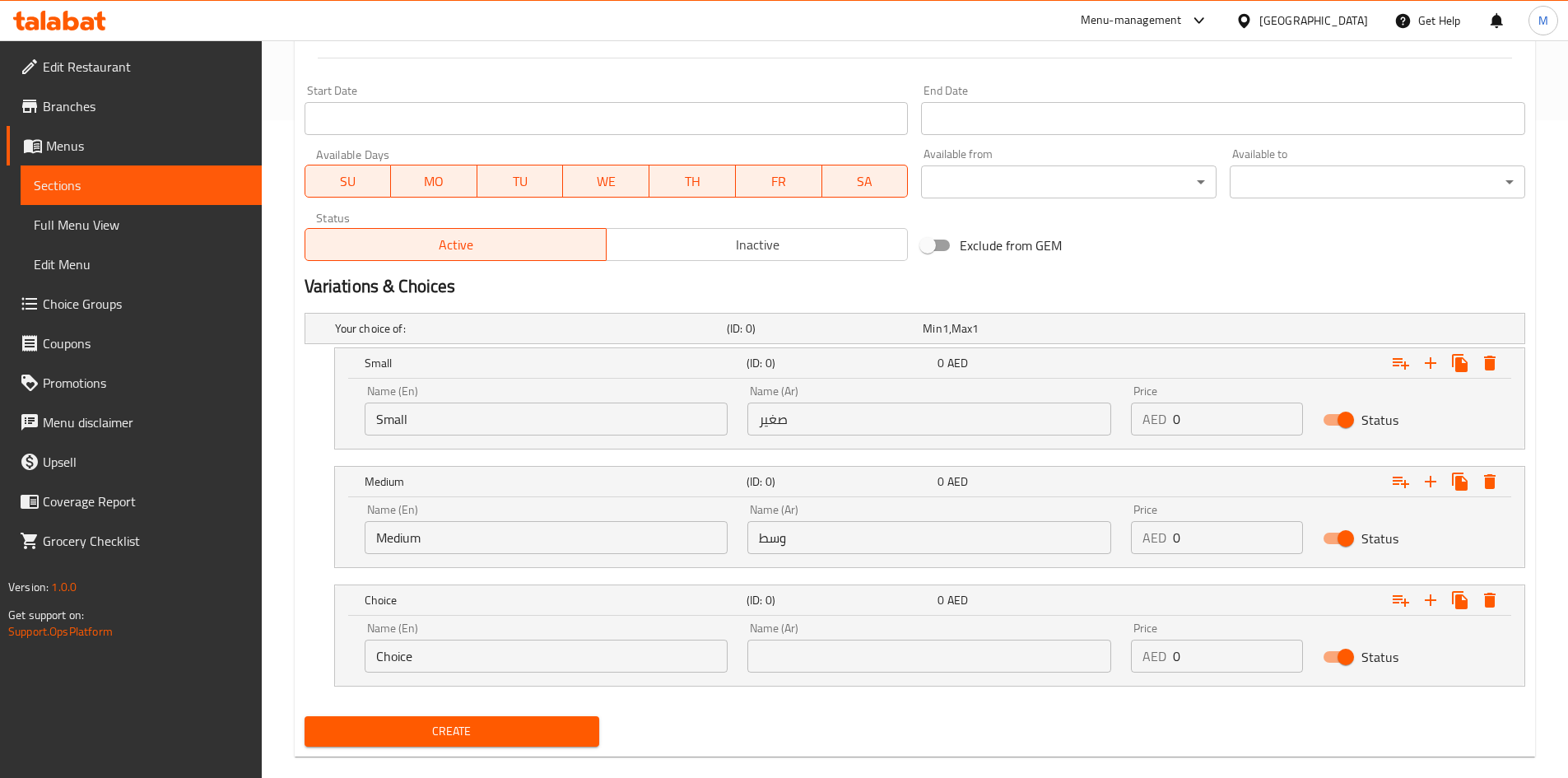
scroll to position [682, 0]
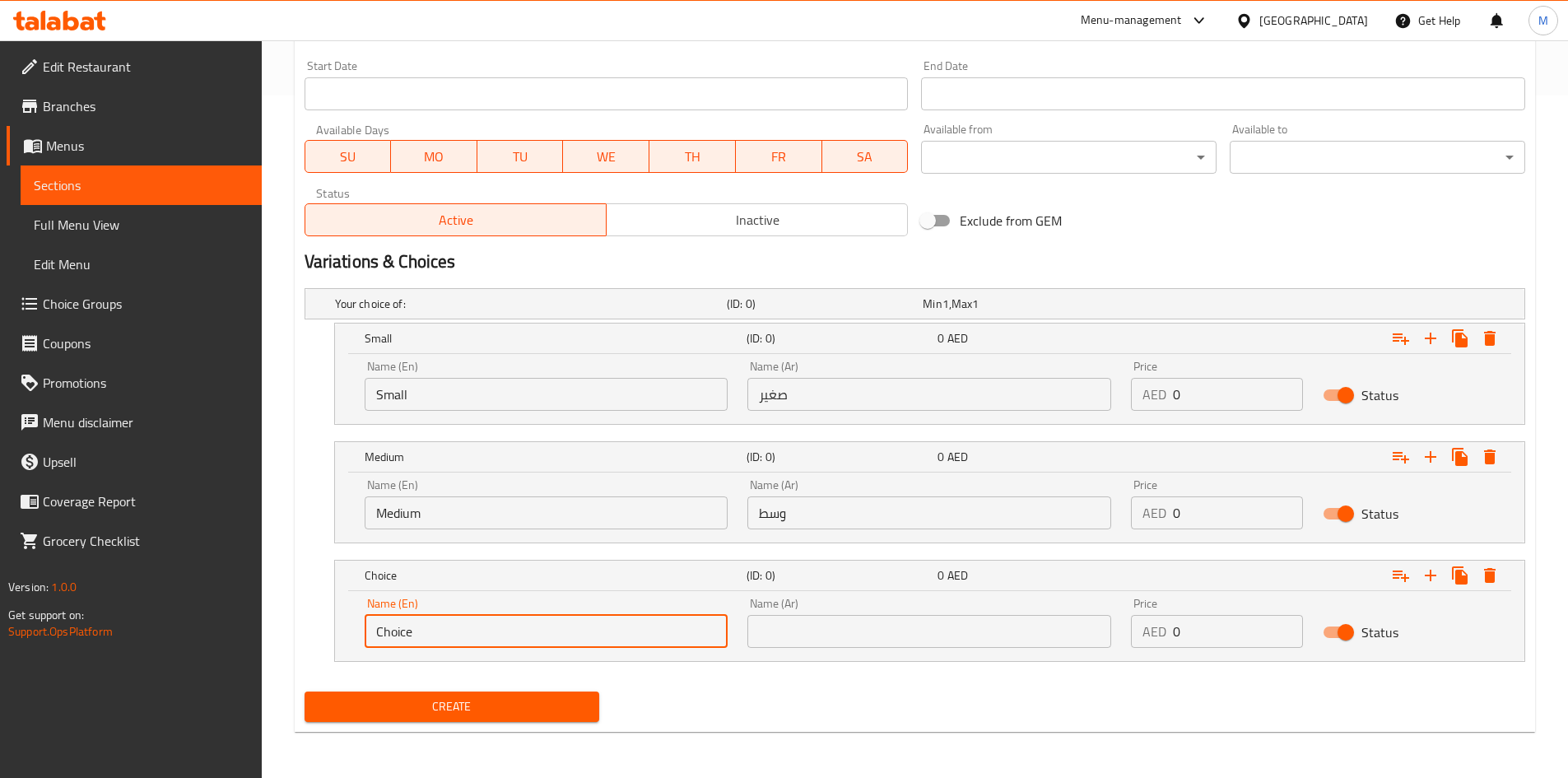
click at [435, 624] on input "Choice" at bounding box center [547, 630] width 364 height 33
click at [435, 624] on input "text" at bounding box center [547, 630] width 364 height 33
type input "Large"
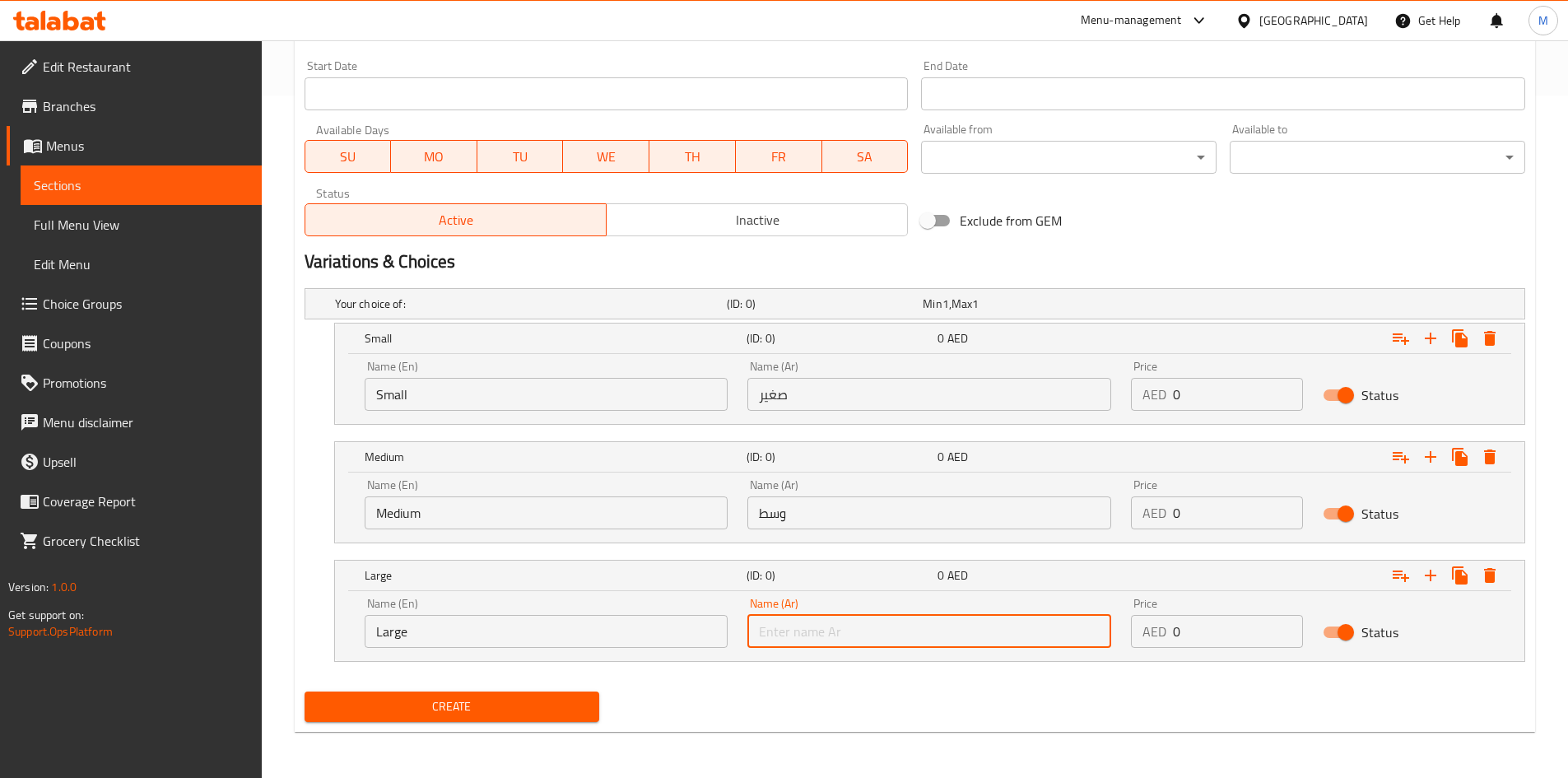
click at [822, 633] on input "text" at bounding box center [929, 630] width 364 height 33
type input "كبير"
click at [1212, 393] on input "0" at bounding box center [1238, 394] width 130 height 33
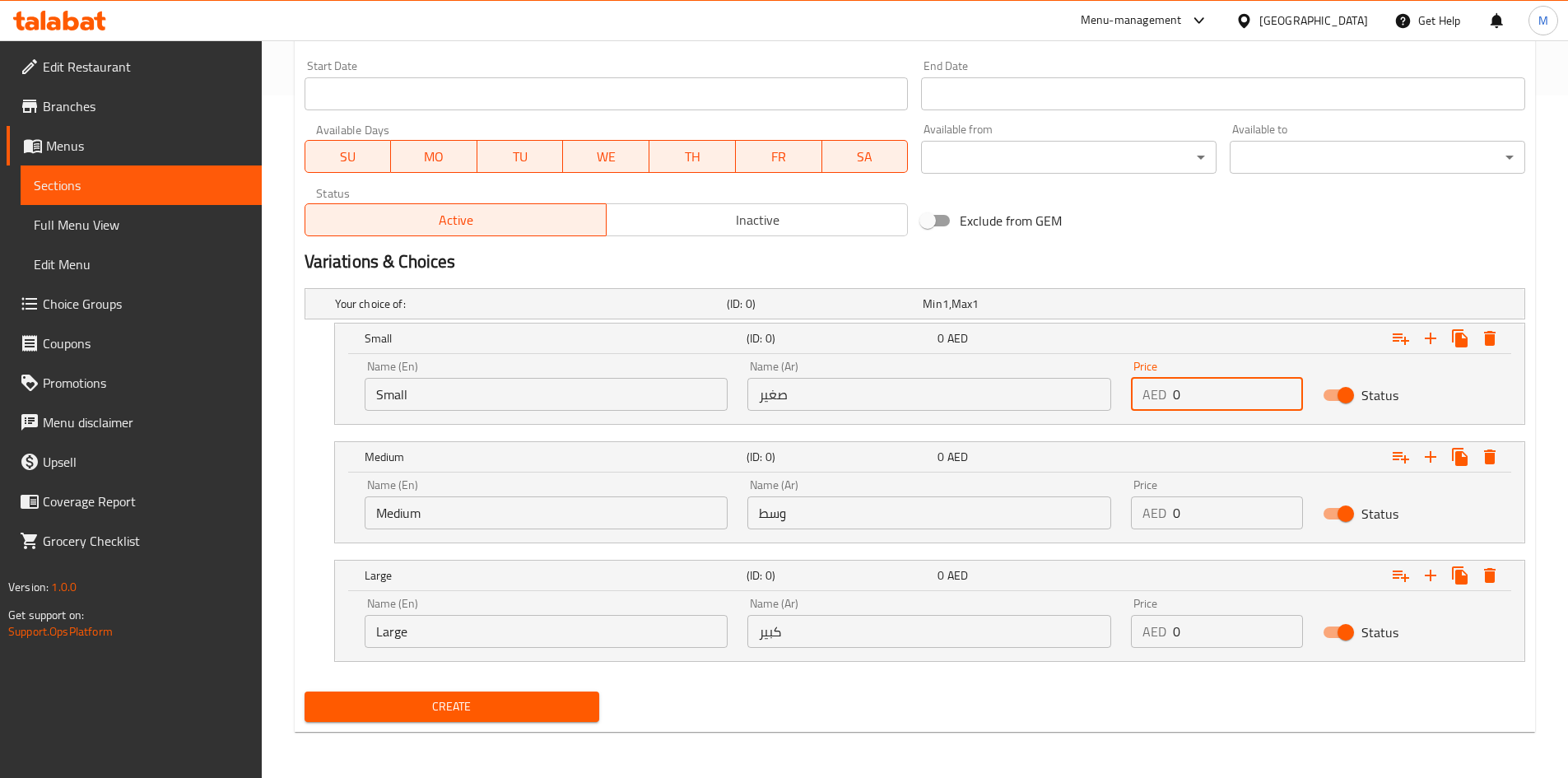
click at [1212, 393] on input "0" at bounding box center [1238, 394] width 130 height 33
type input "56"
click at [1219, 501] on input "0" at bounding box center [1238, 512] width 130 height 33
click at [1220, 501] on input "0" at bounding box center [1238, 512] width 130 height 33
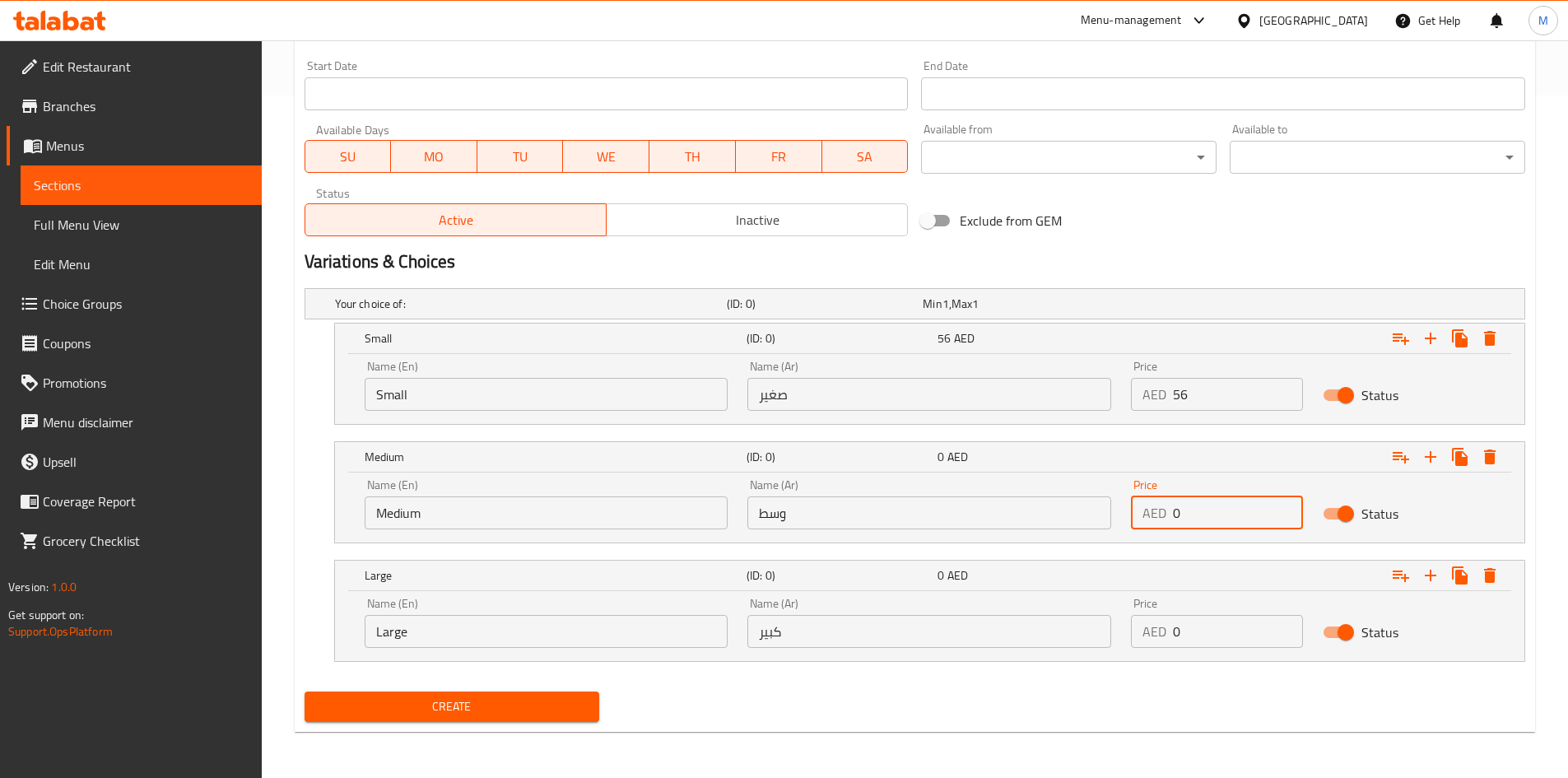
click at [1220, 501] on input "0" at bounding box center [1238, 512] width 130 height 33
type input "87"
click at [1227, 638] on input "0" at bounding box center [1238, 630] width 130 height 33
click at [1226, 637] on input "0" at bounding box center [1238, 630] width 130 height 33
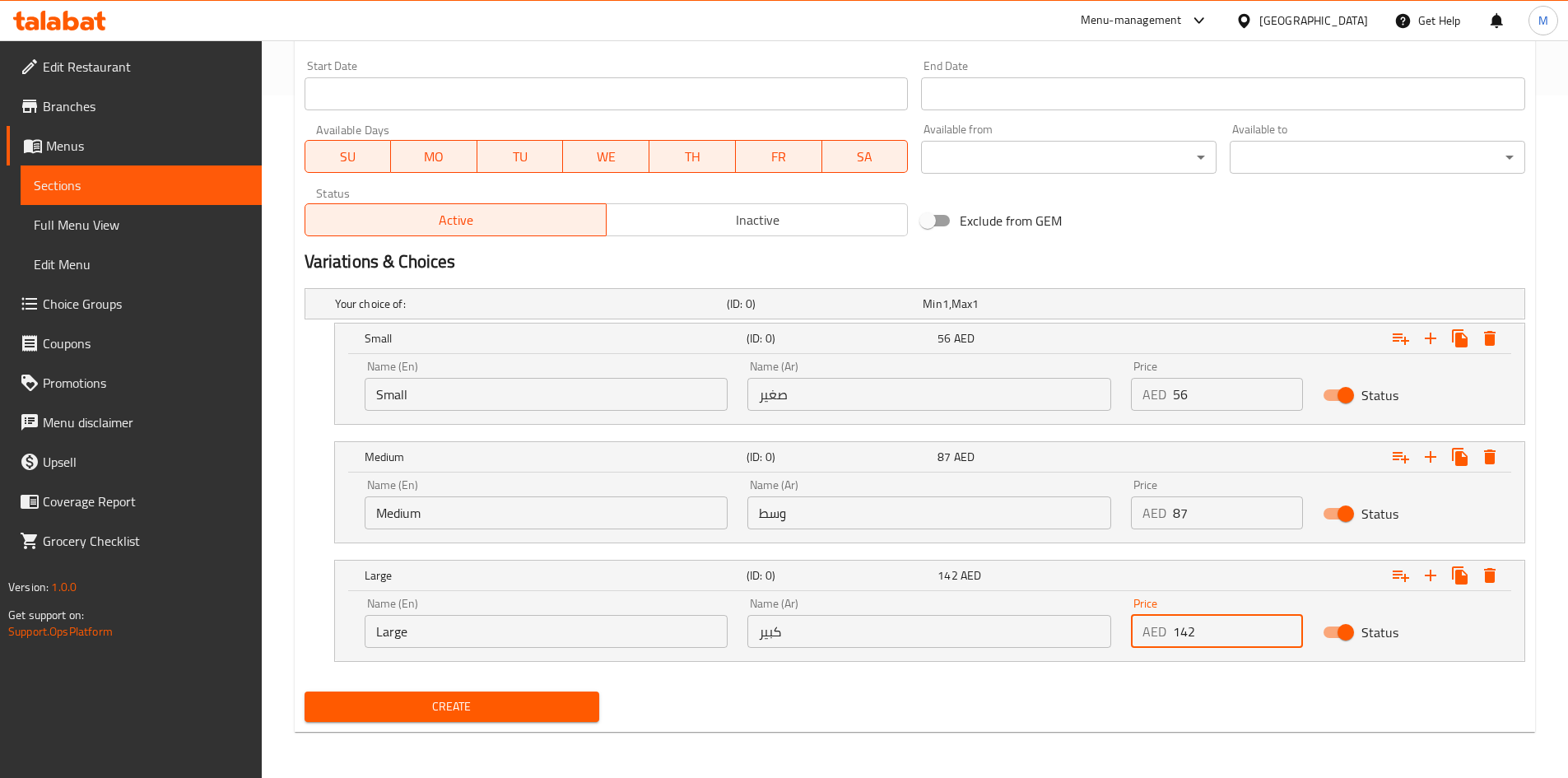
type input "142"
click at [636, 264] on h2 "Variations & Choices" at bounding box center [915, 261] width 1221 height 24
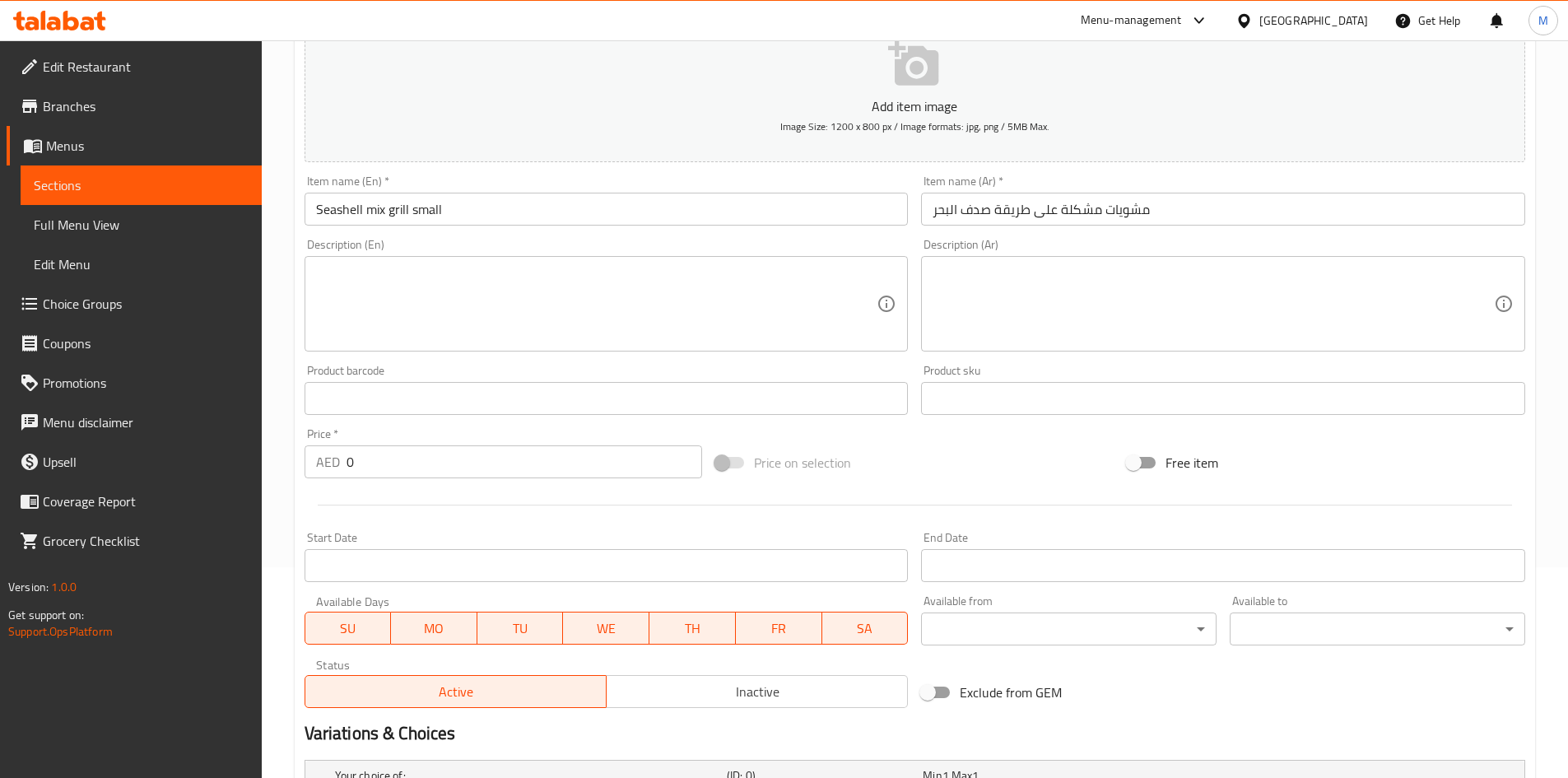
scroll to position [189, 0]
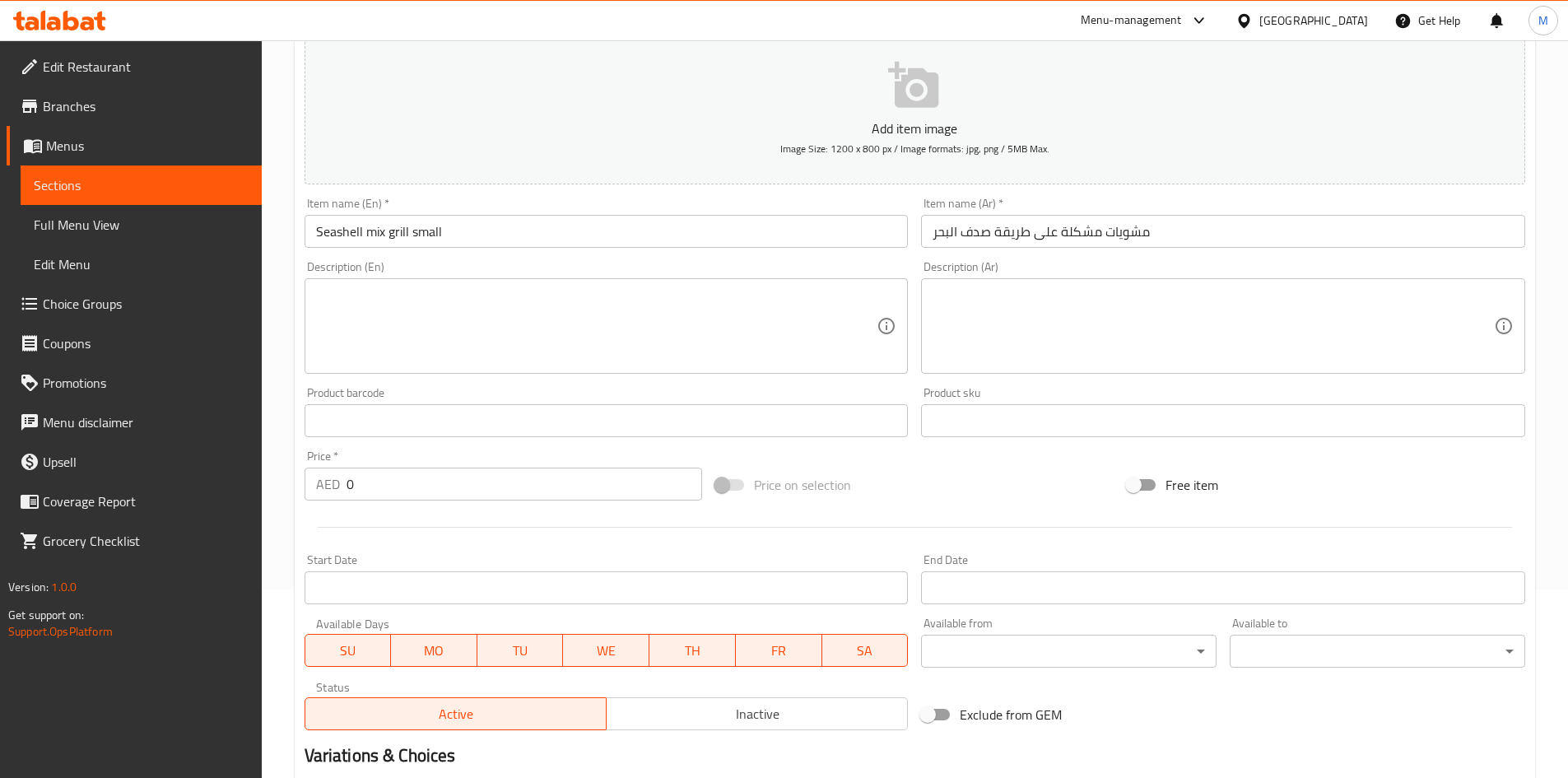
click at [553, 338] on textarea at bounding box center [597, 326] width 562 height 78
paste textarea "Enjoy the delicious taste of grills with the mixed grill served with hummus ,ku…"
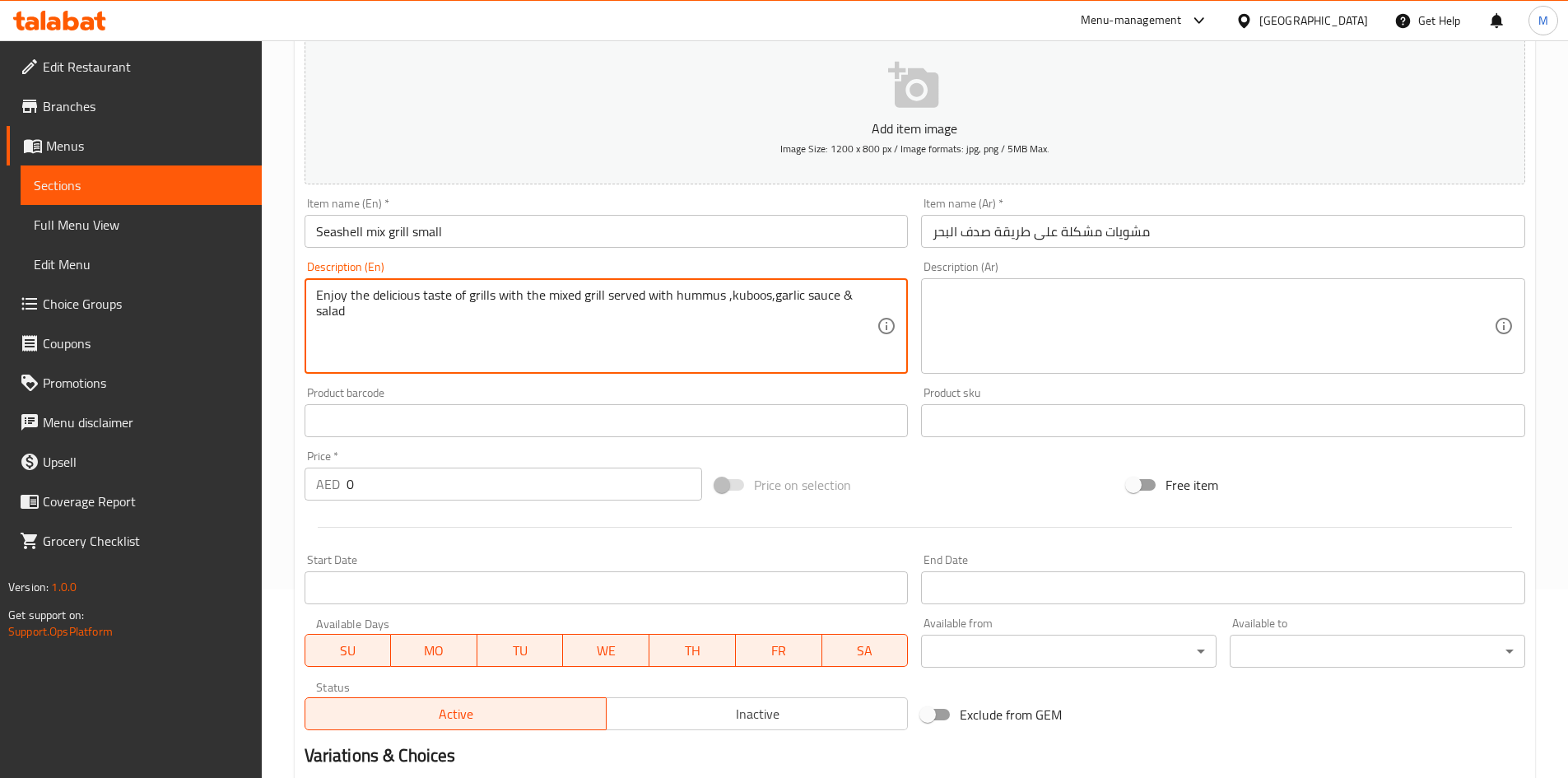
type textarea "Enjoy the delicious taste of grills with the mixed grill served with hummus ,ku…"
click at [1012, 361] on textarea at bounding box center [1213, 326] width 562 height 78
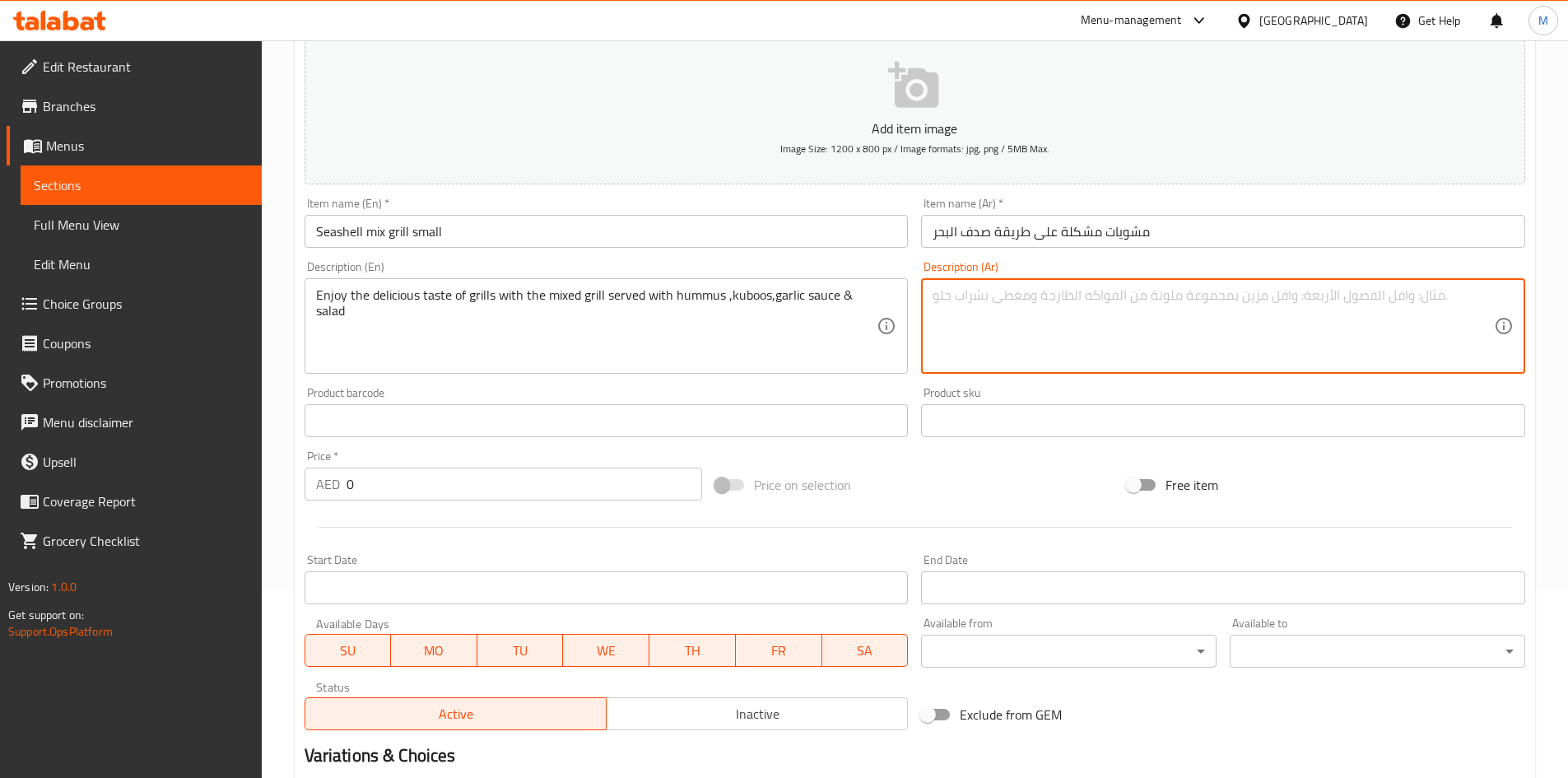
paste textarea "استمتع بمذاق المشويات اللذيذ مع المشاوي المشكلة المقدمة مع الحمص والكبسة وصلصة …"
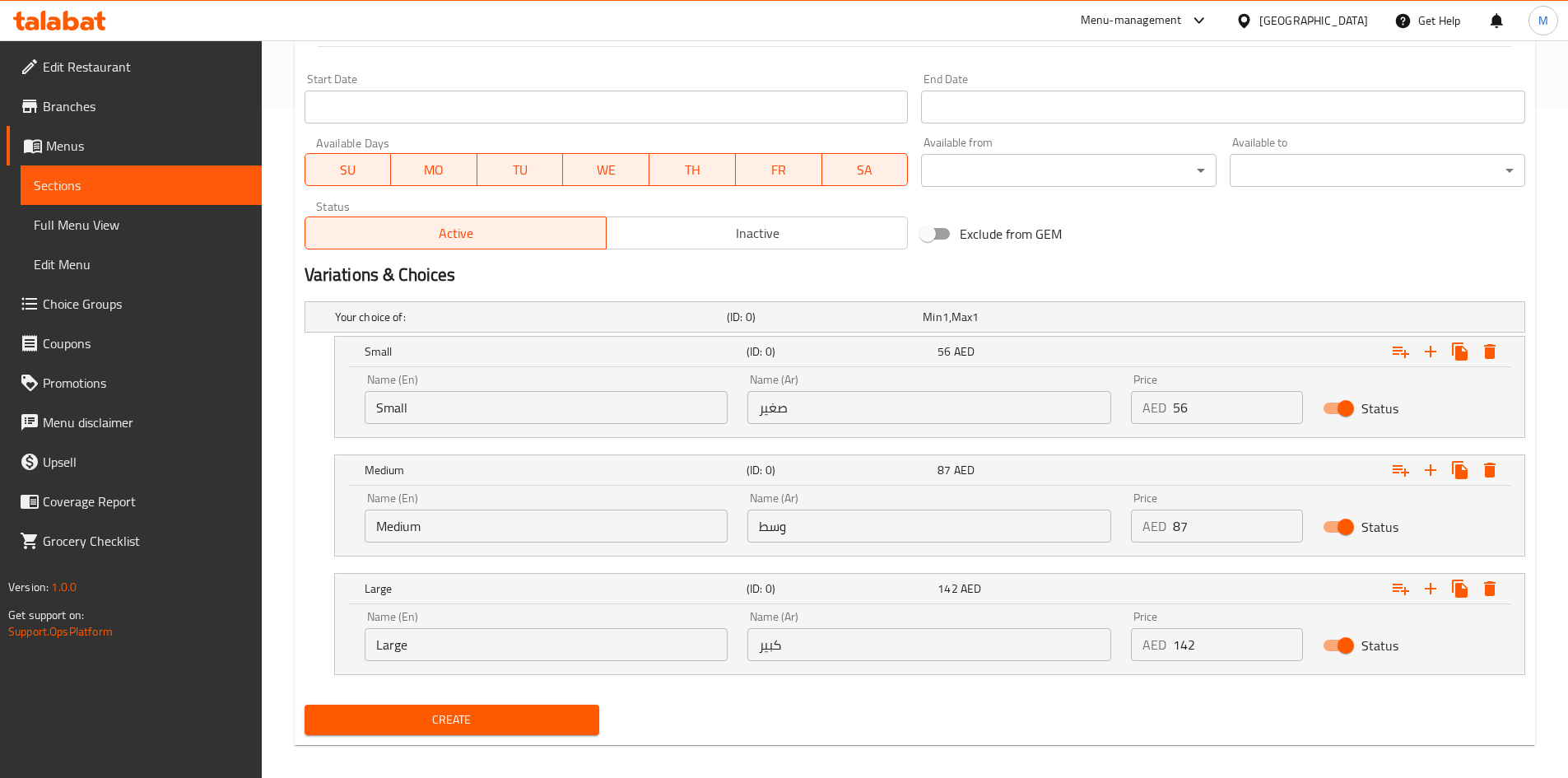
scroll to position [682, 0]
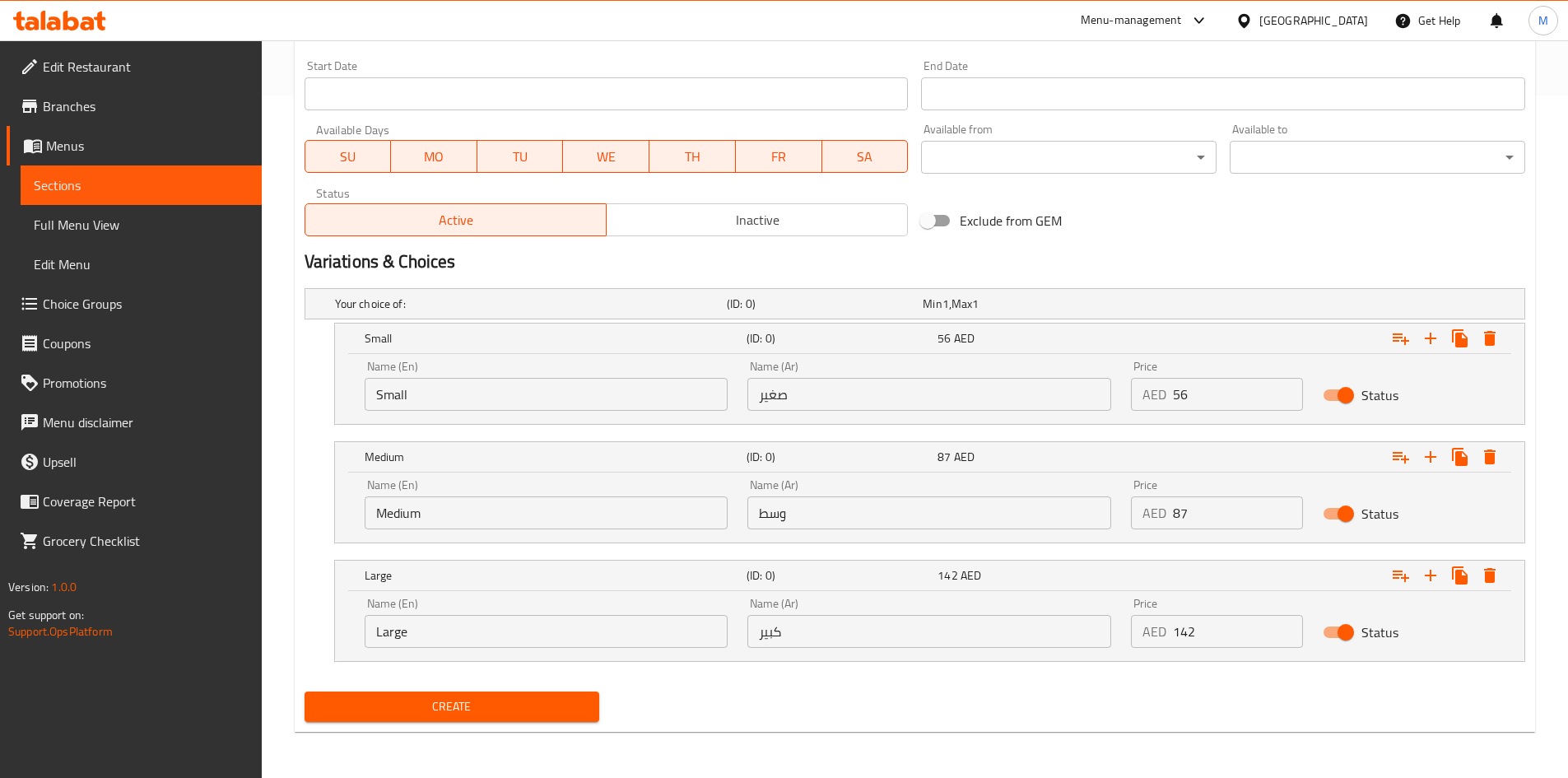
type textarea "استمتع بمذاق المشويات اللذيذ مع المشاوي المشكلة المقدمة مع الحمص والكبسة وصلصة …"
click at [523, 706] on span "Create" at bounding box center [452, 707] width 269 height 21
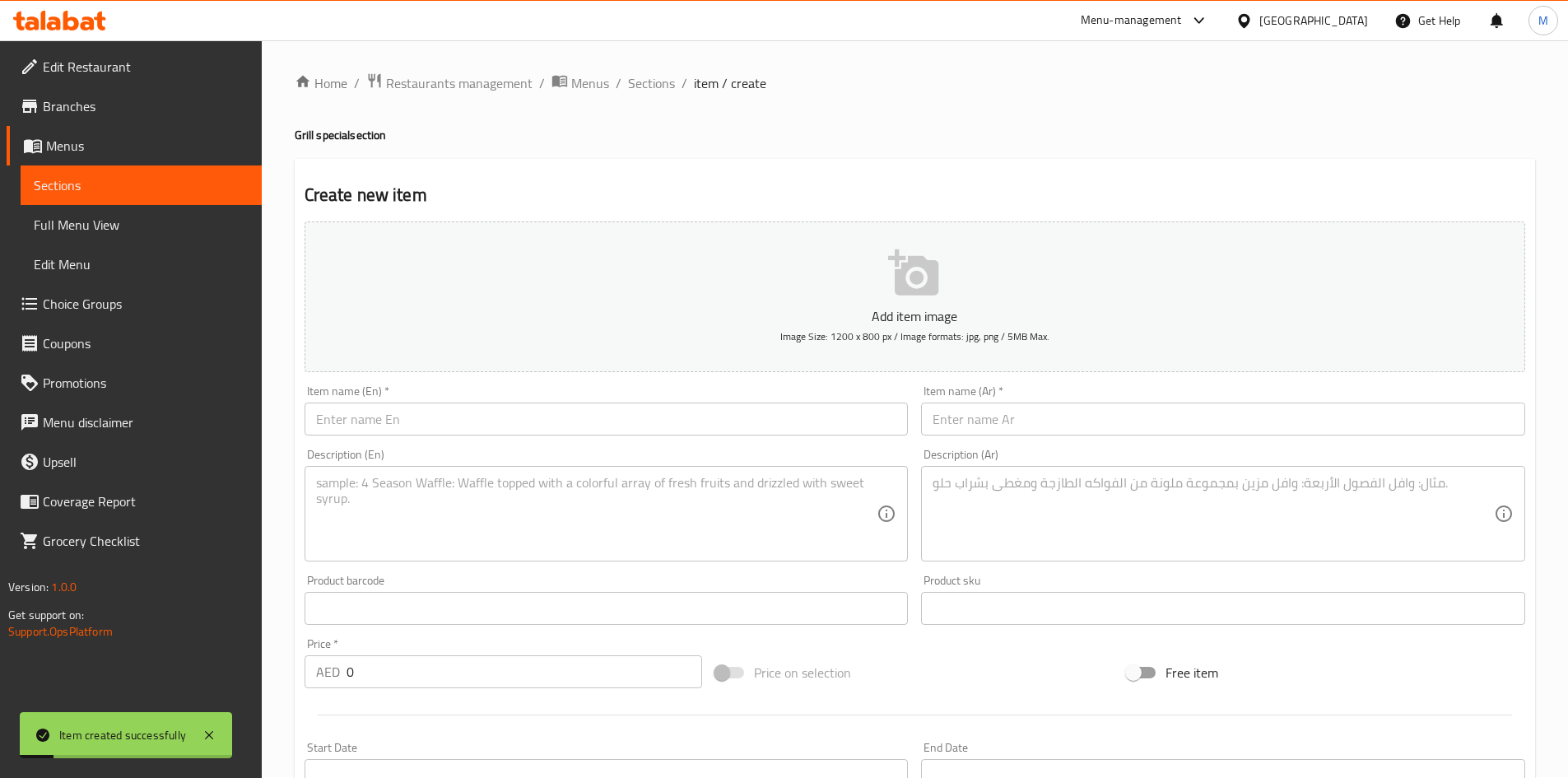
scroll to position [0, 0]
click at [581, 418] on input "text" at bounding box center [606, 419] width 605 height 33
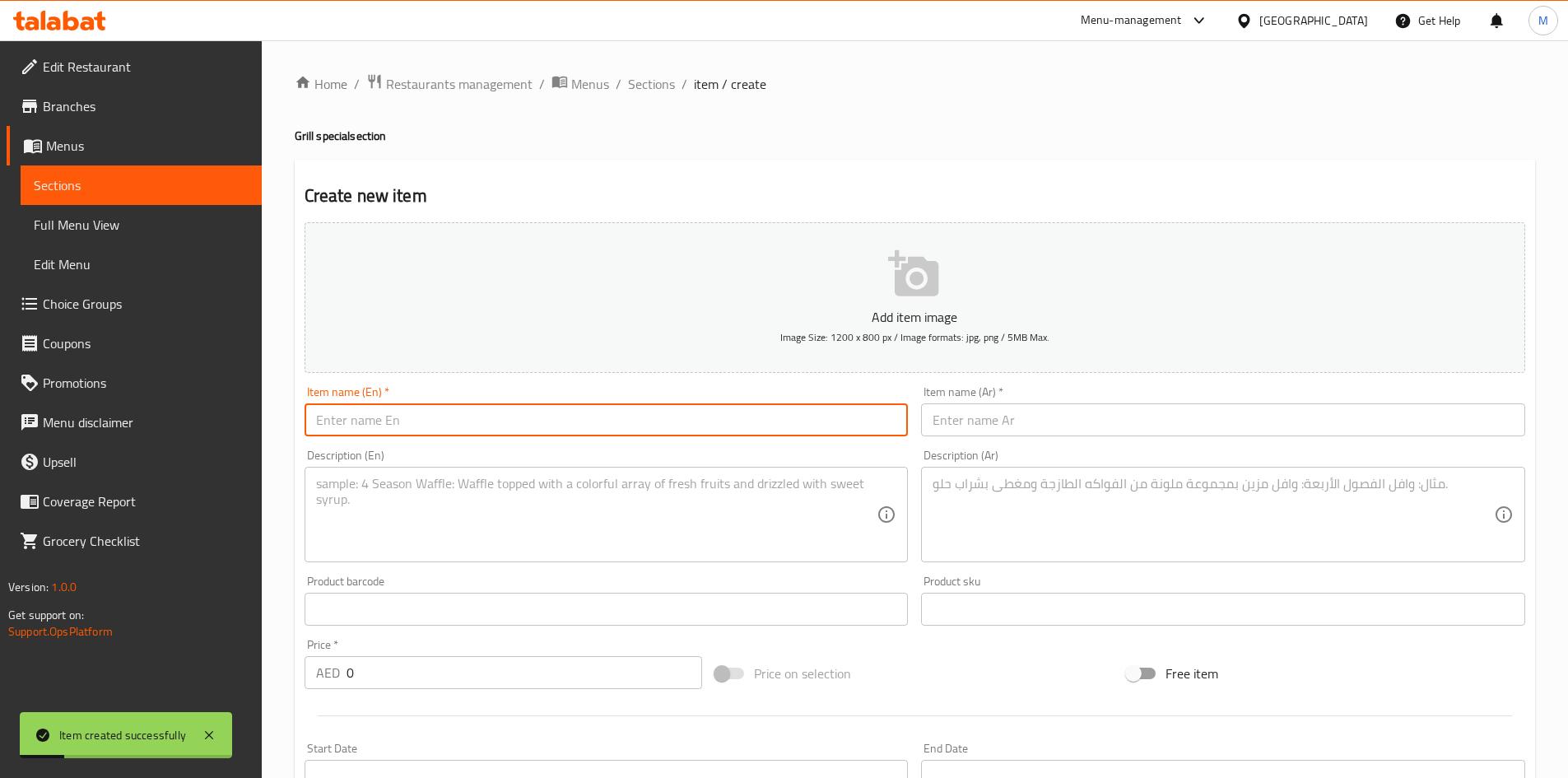
paste input "Green chilly chicken charcoal (half/full)"
type input "Green chilly chicken charcoal"
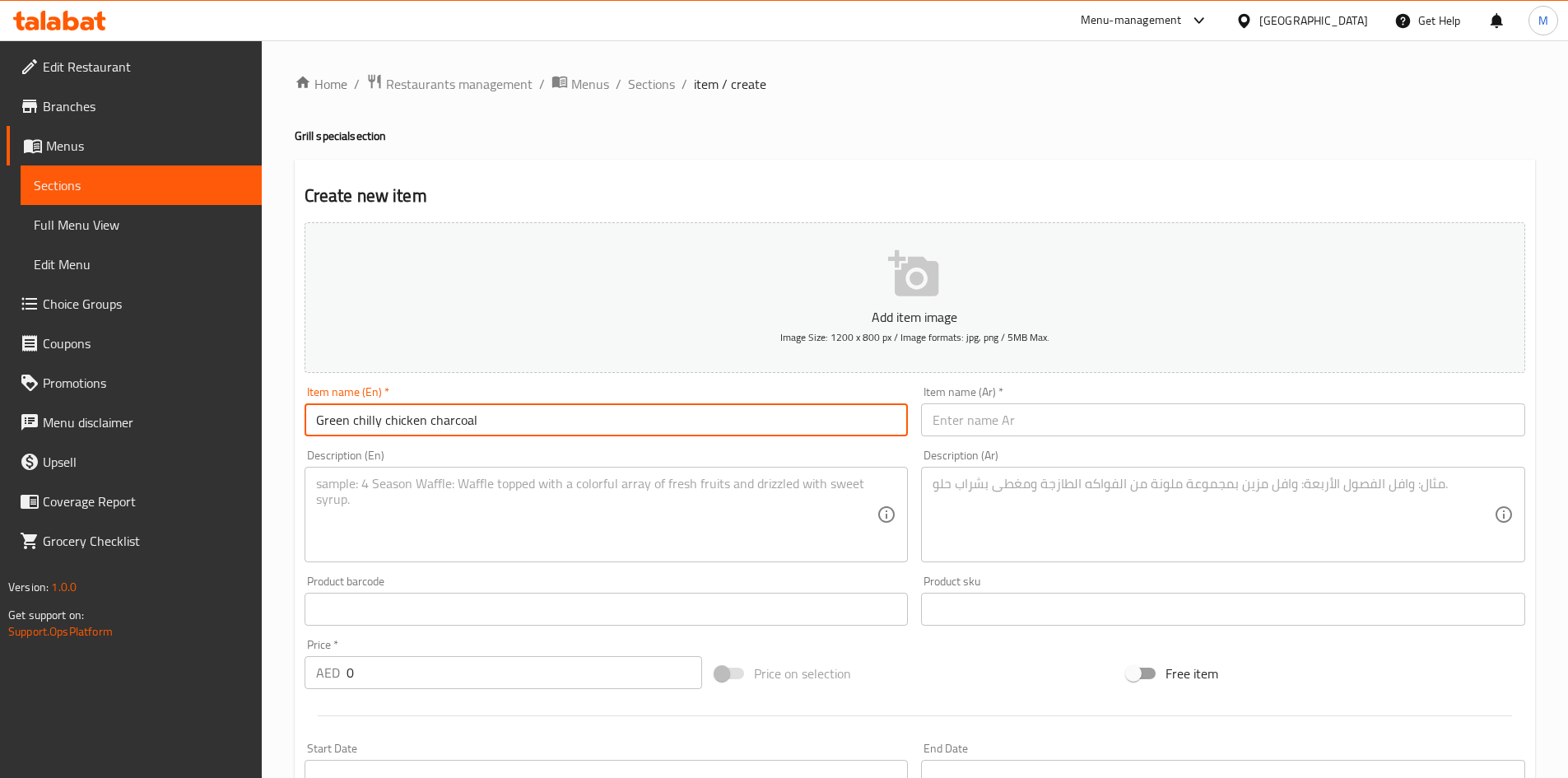
click at [1057, 437] on div "Item name (Ar)   * Item name (Ar) *" at bounding box center [1223, 412] width 617 height 64
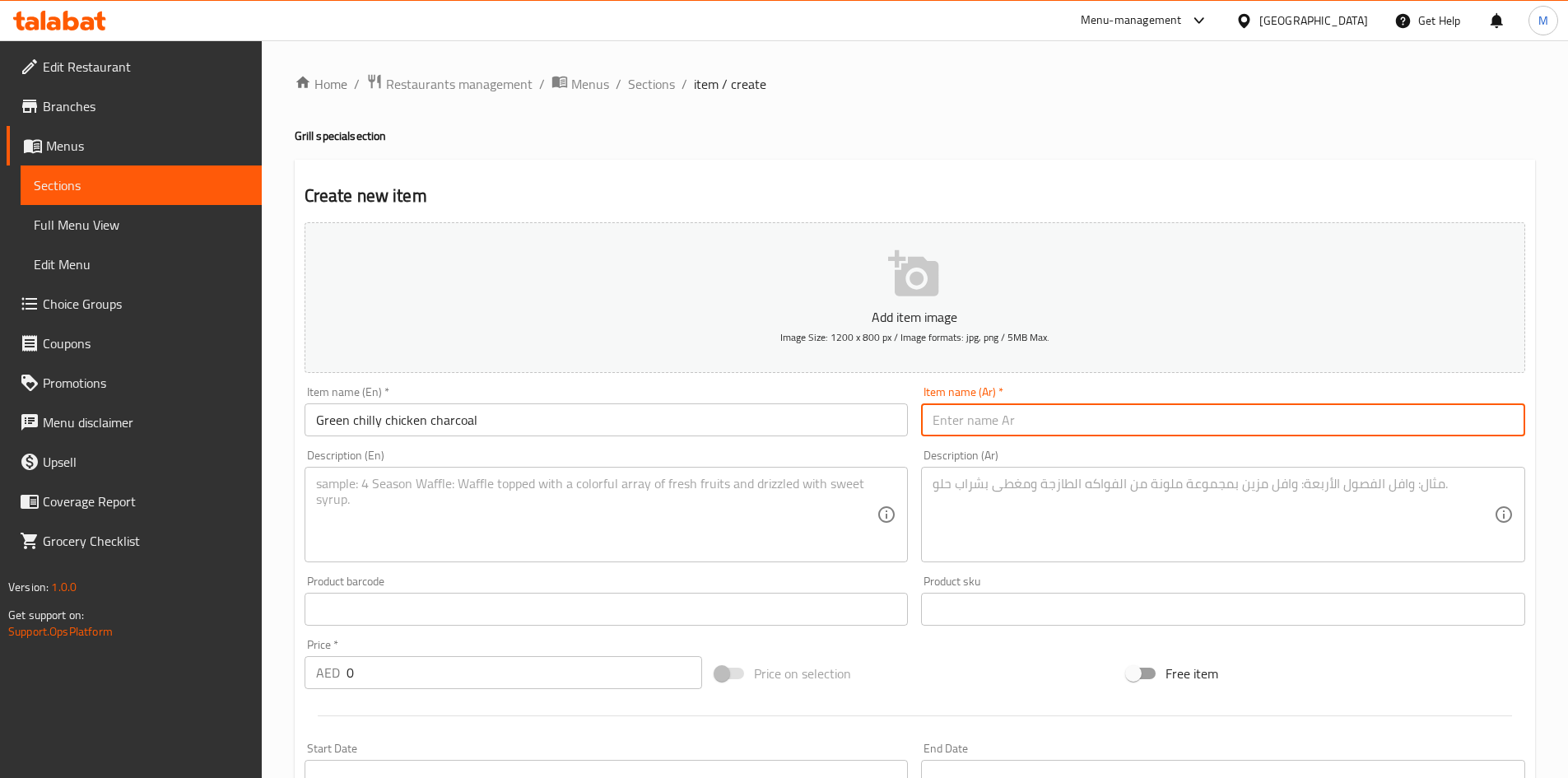
click at [1057, 427] on input "text" at bounding box center [1223, 419] width 605 height 33
paste input "دجاج بالفلفل الأخضر على الفحم"
click at [557, 475] on textarea at bounding box center [597, 514] width 562 height 78
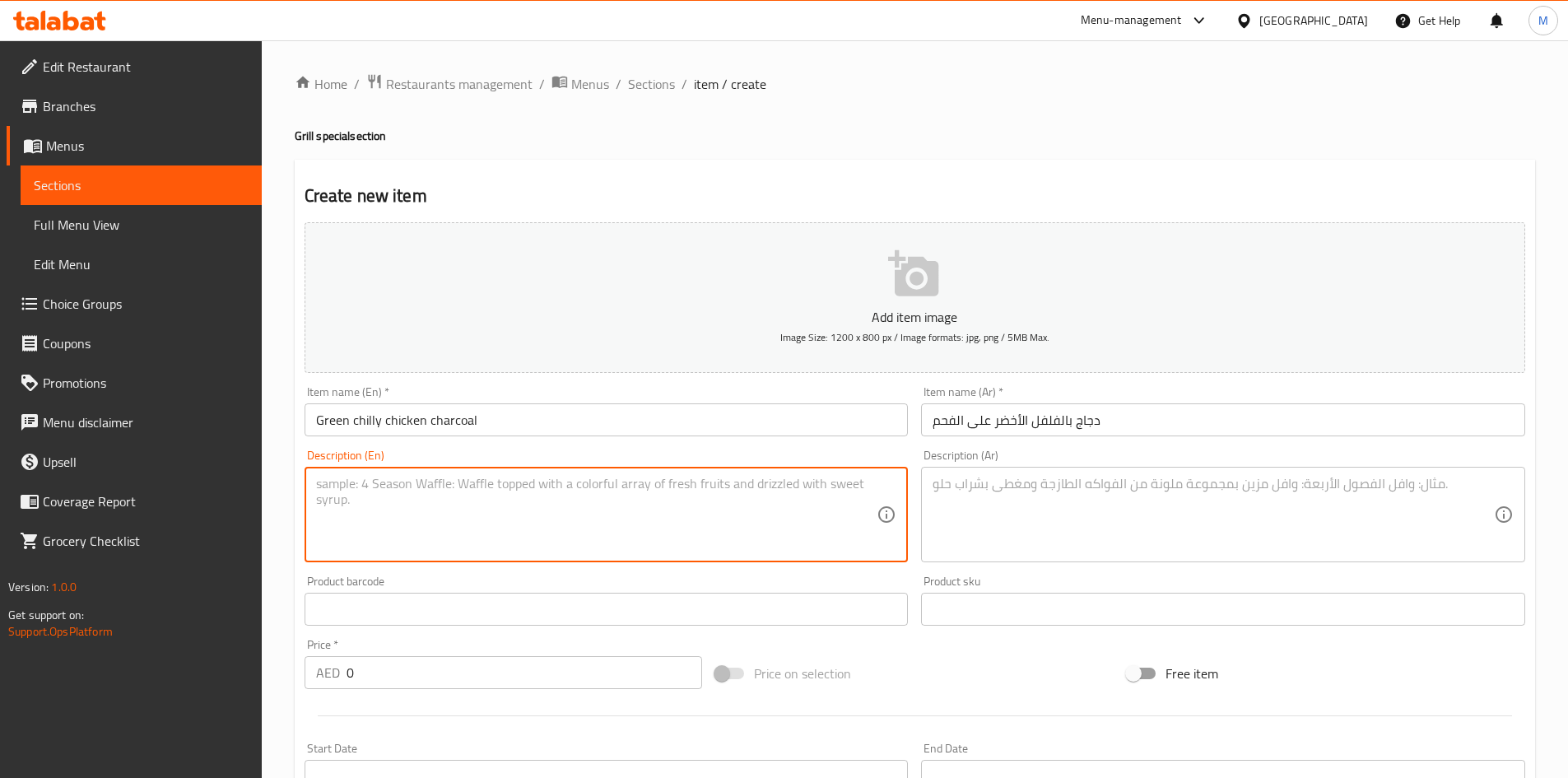
paste
click at [1006, 540] on textarea at bounding box center [1213, 514] width 562 height 78
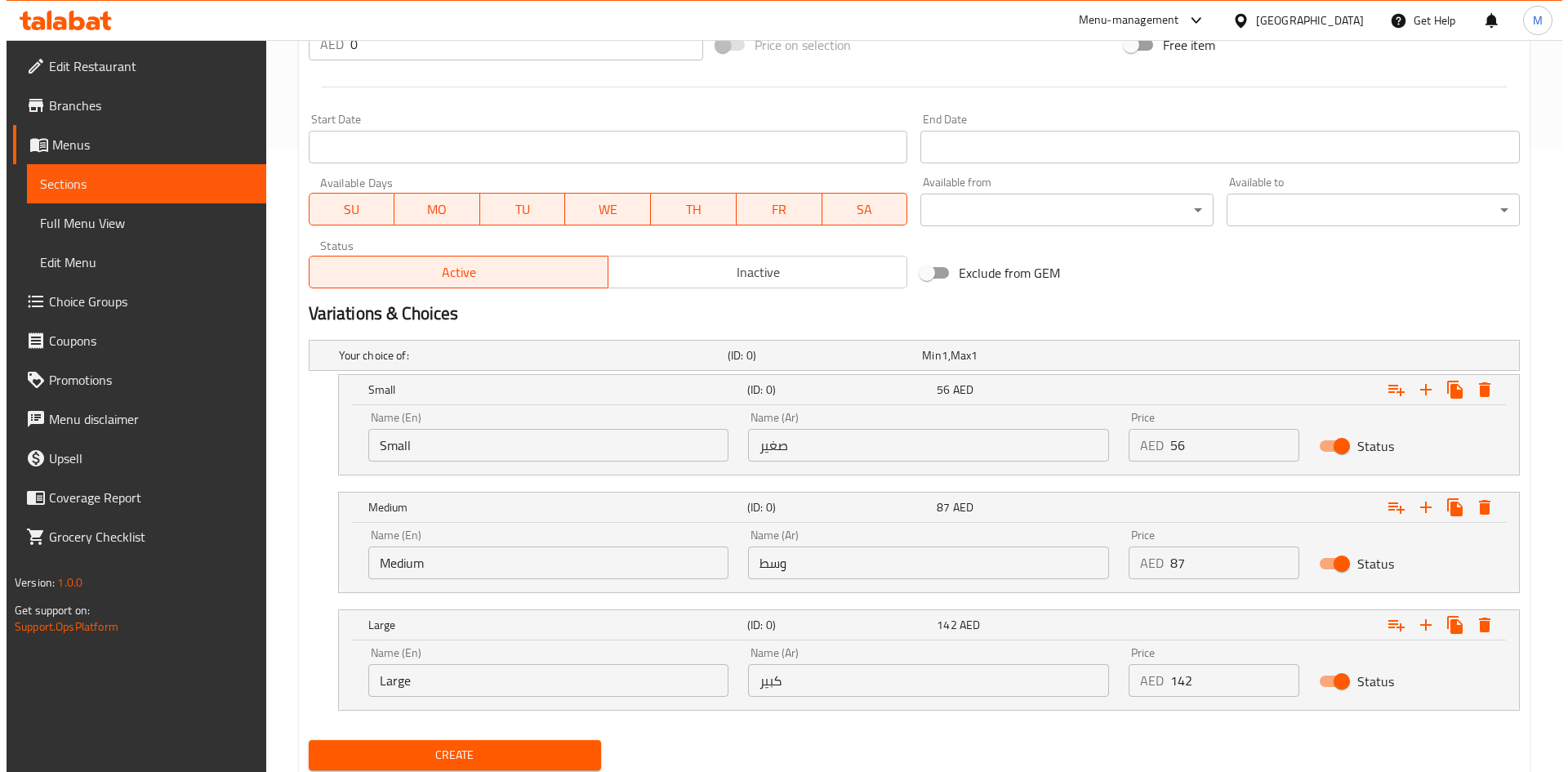
scroll to position [677, 0]
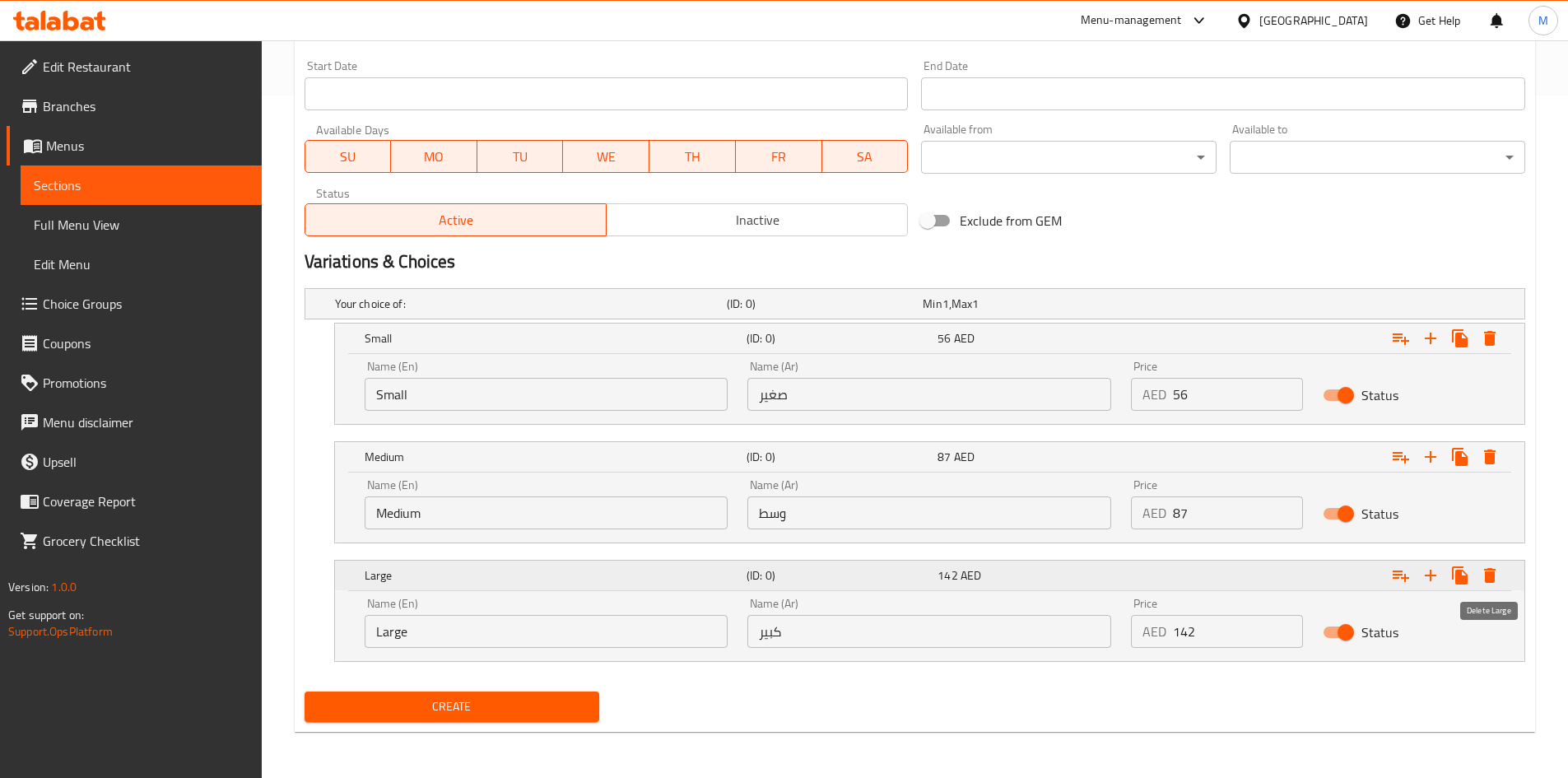
click at [1491, 571] on icon "Expand" at bounding box center [1490, 575] width 12 height 15
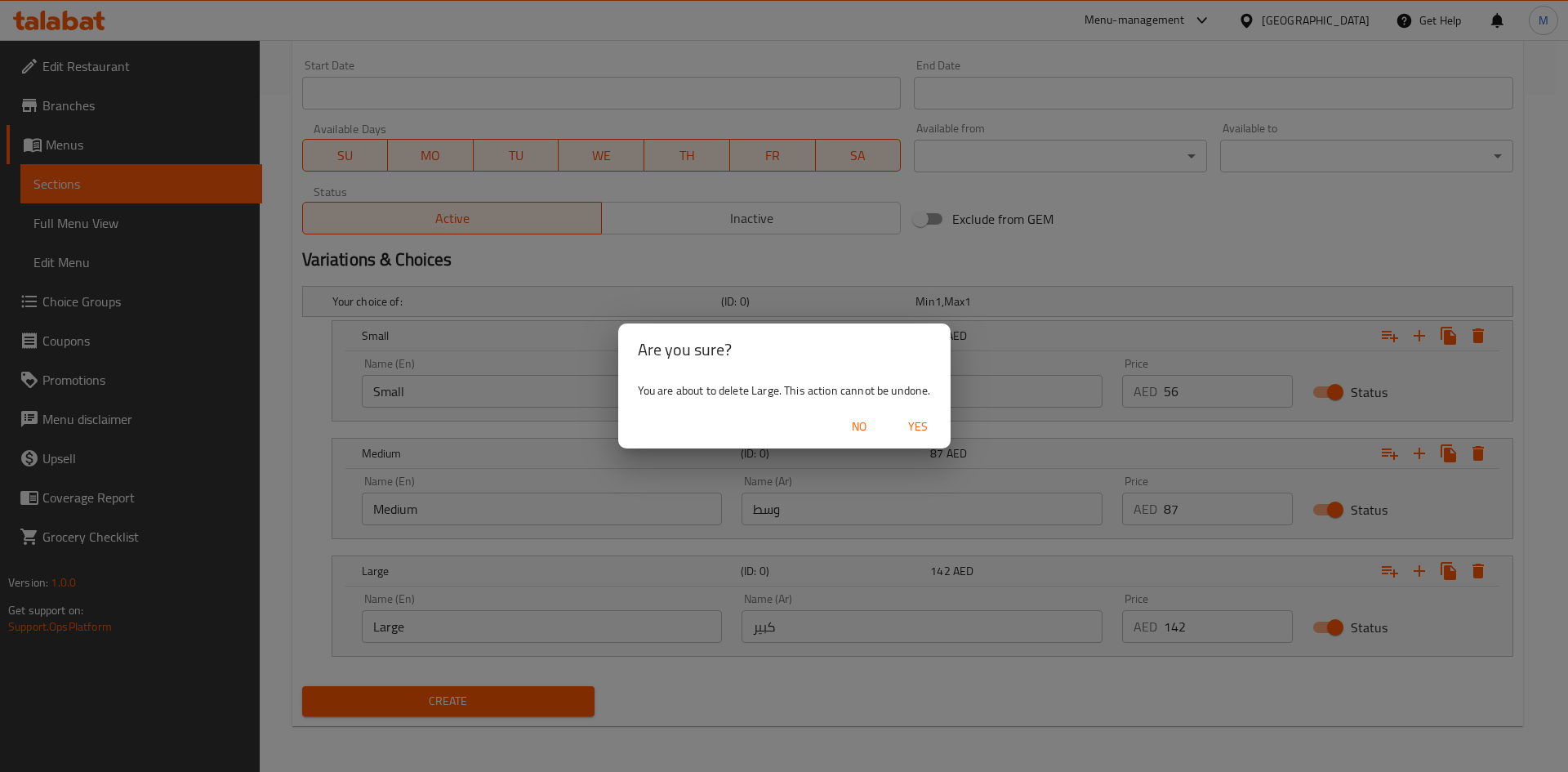
click at [919, 420] on span "Yes" at bounding box center [918, 427] width 39 height 21
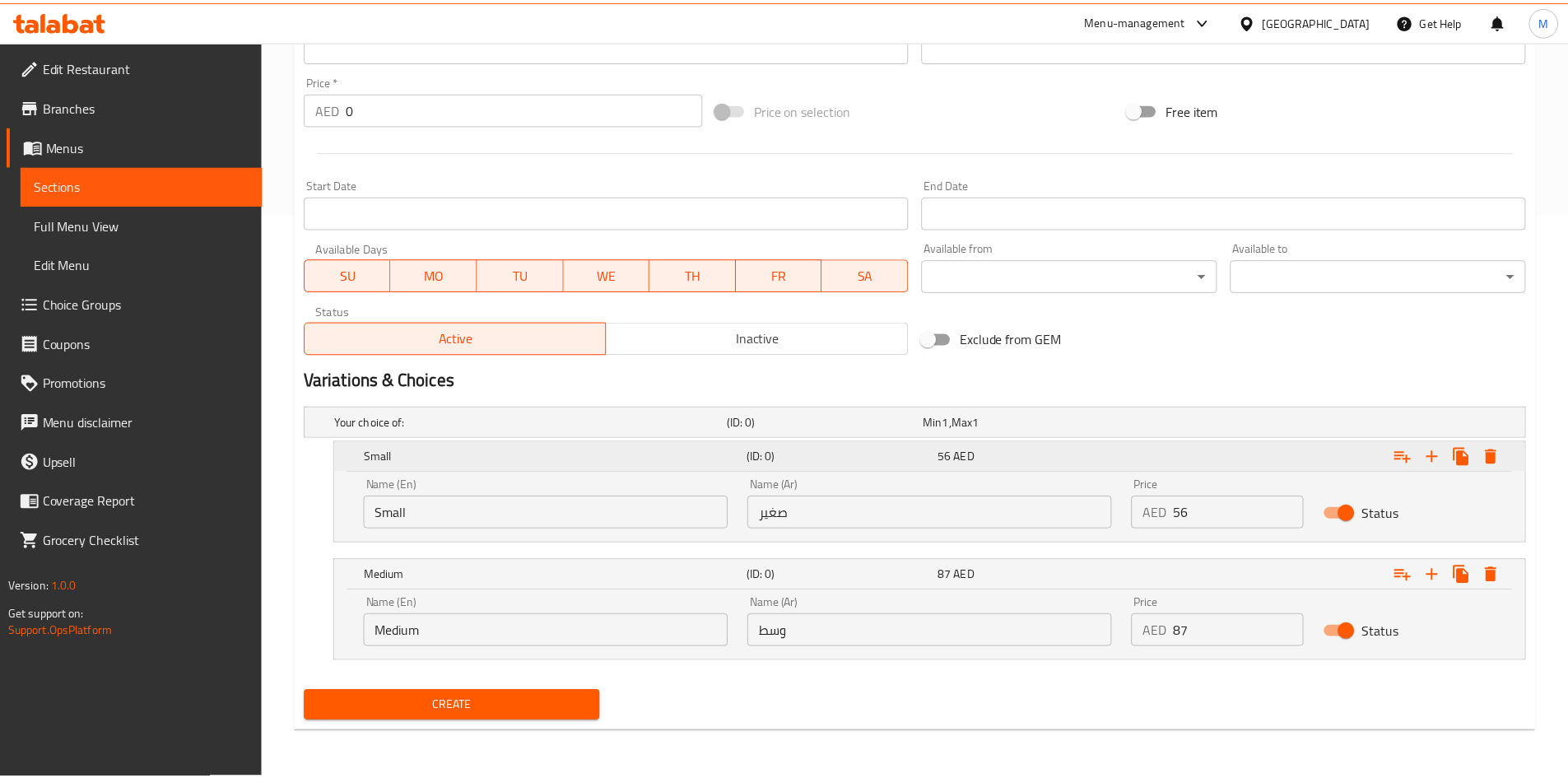
scroll to position [564, 0]
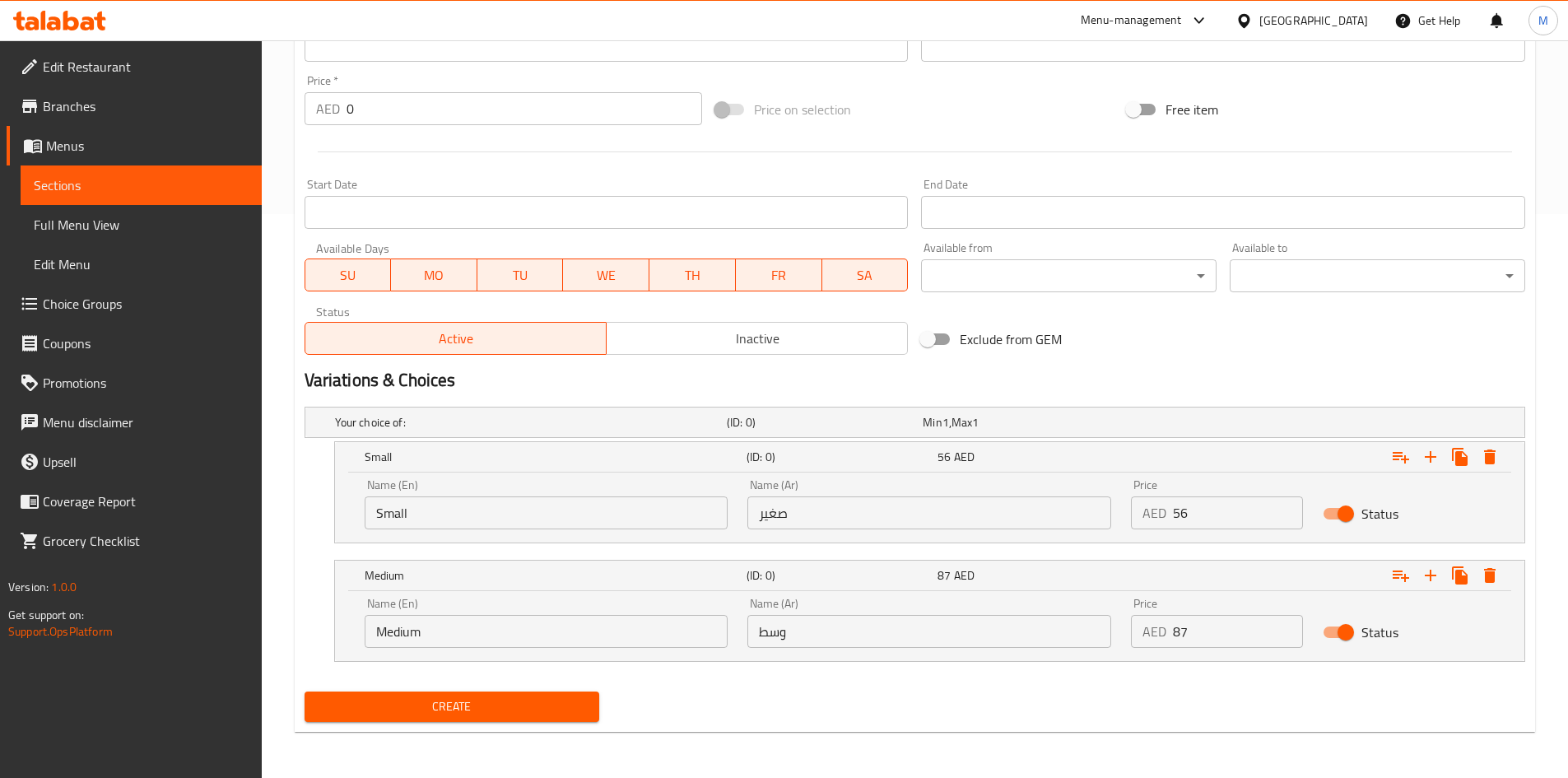
click at [476, 502] on input "Small" at bounding box center [547, 512] width 364 height 33
click at [476, 502] on input "text" at bounding box center [547, 512] width 364 height 33
click at [788, 509] on input "صغير" at bounding box center [929, 512] width 364 height 33
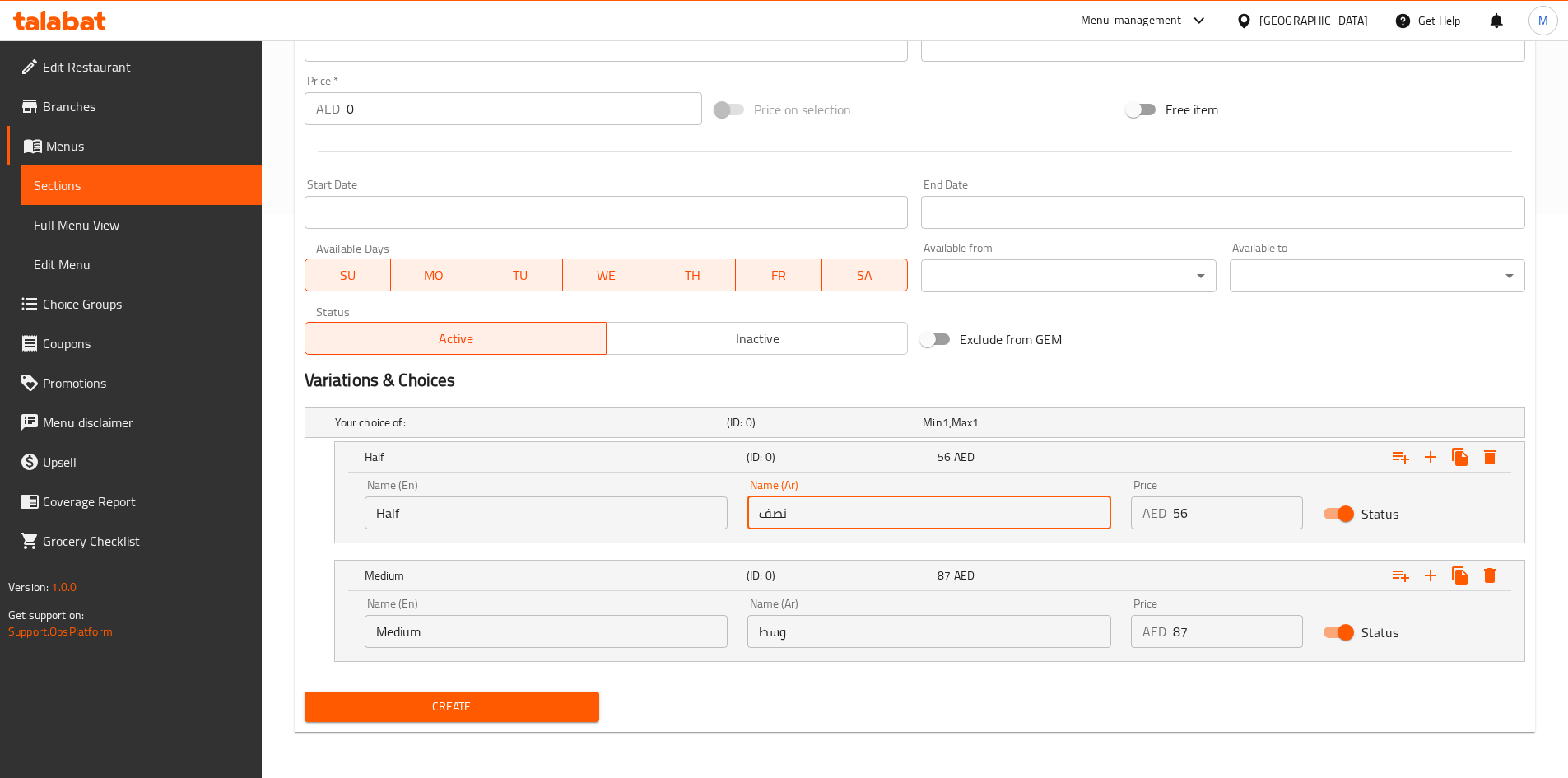
click at [1217, 515] on input "56" at bounding box center [1238, 512] width 130 height 33
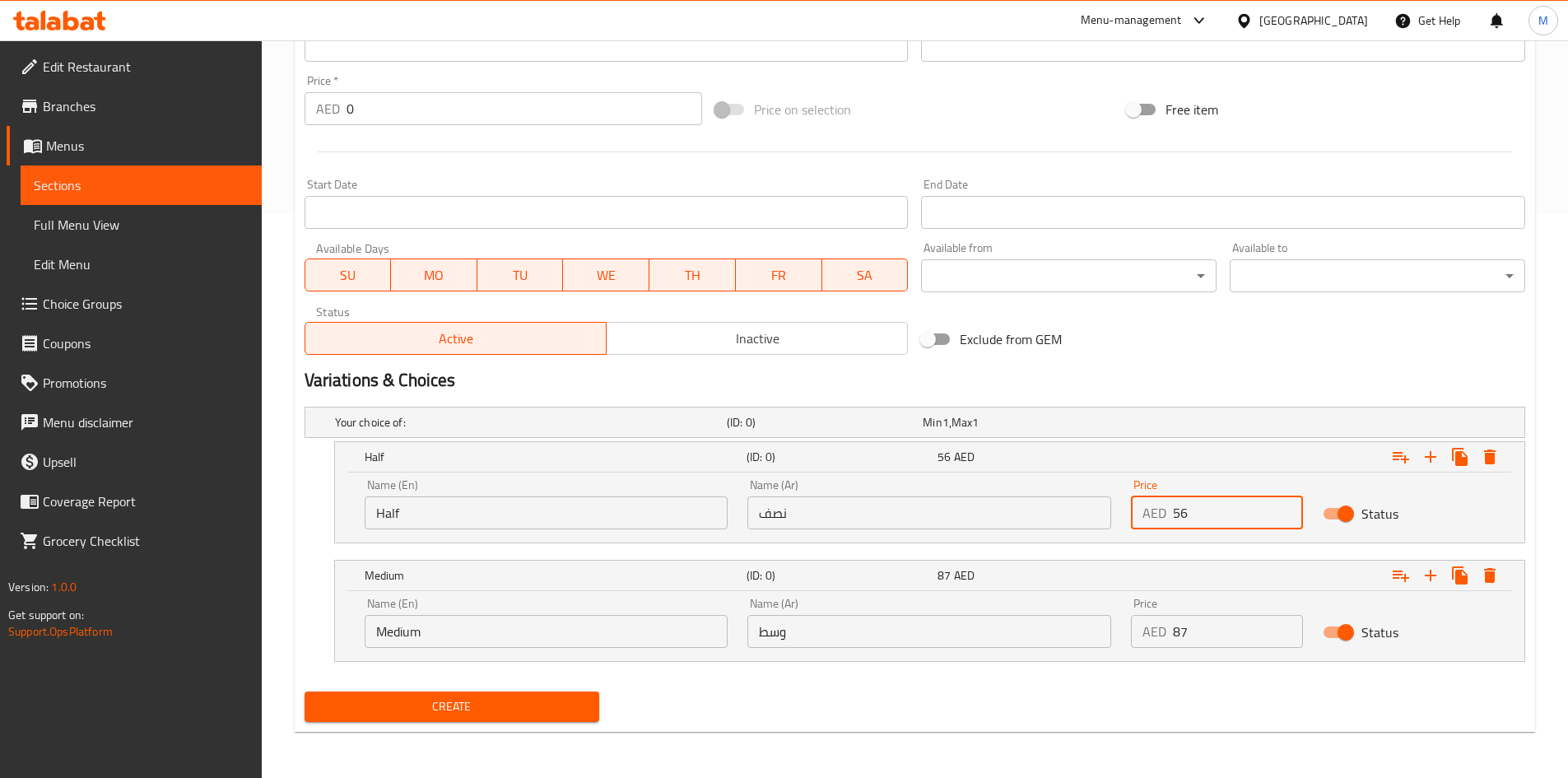
click at [1217, 514] on input "56" at bounding box center [1238, 512] width 130 height 33
click at [1197, 511] on input "0" at bounding box center [1238, 512] width 130 height 33
click at [1183, 514] on input "02952" at bounding box center [1238, 512] width 130 height 33
drag, startPoint x: 1192, startPoint y: 511, endPoint x: 1202, endPoint y: 511, distance: 10.0
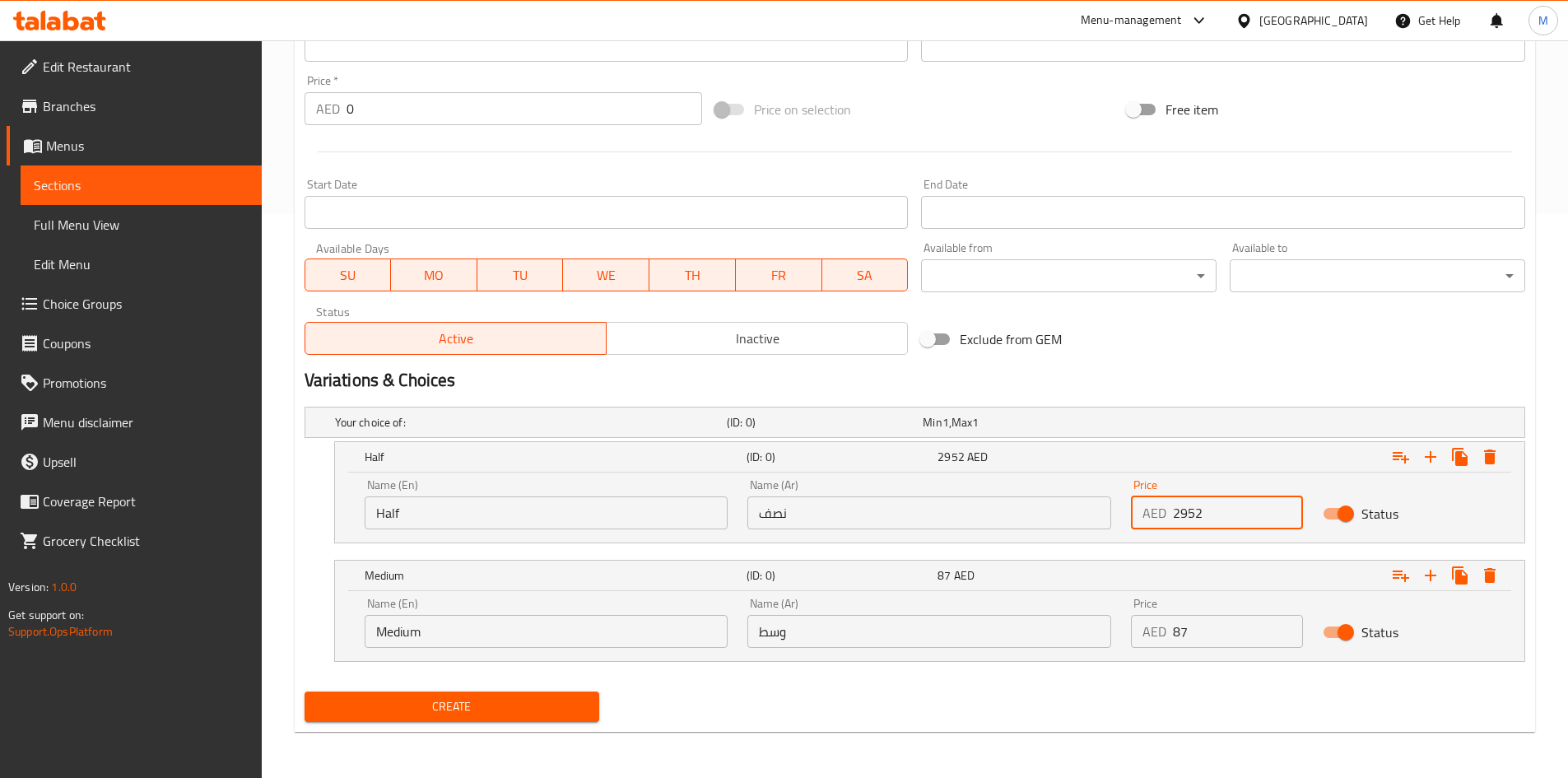
click at [1202, 511] on input "2952" at bounding box center [1238, 512] width 130 height 33
click at [1197, 628] on input "87" at bounding box center [1238, 630] width 130 height 33
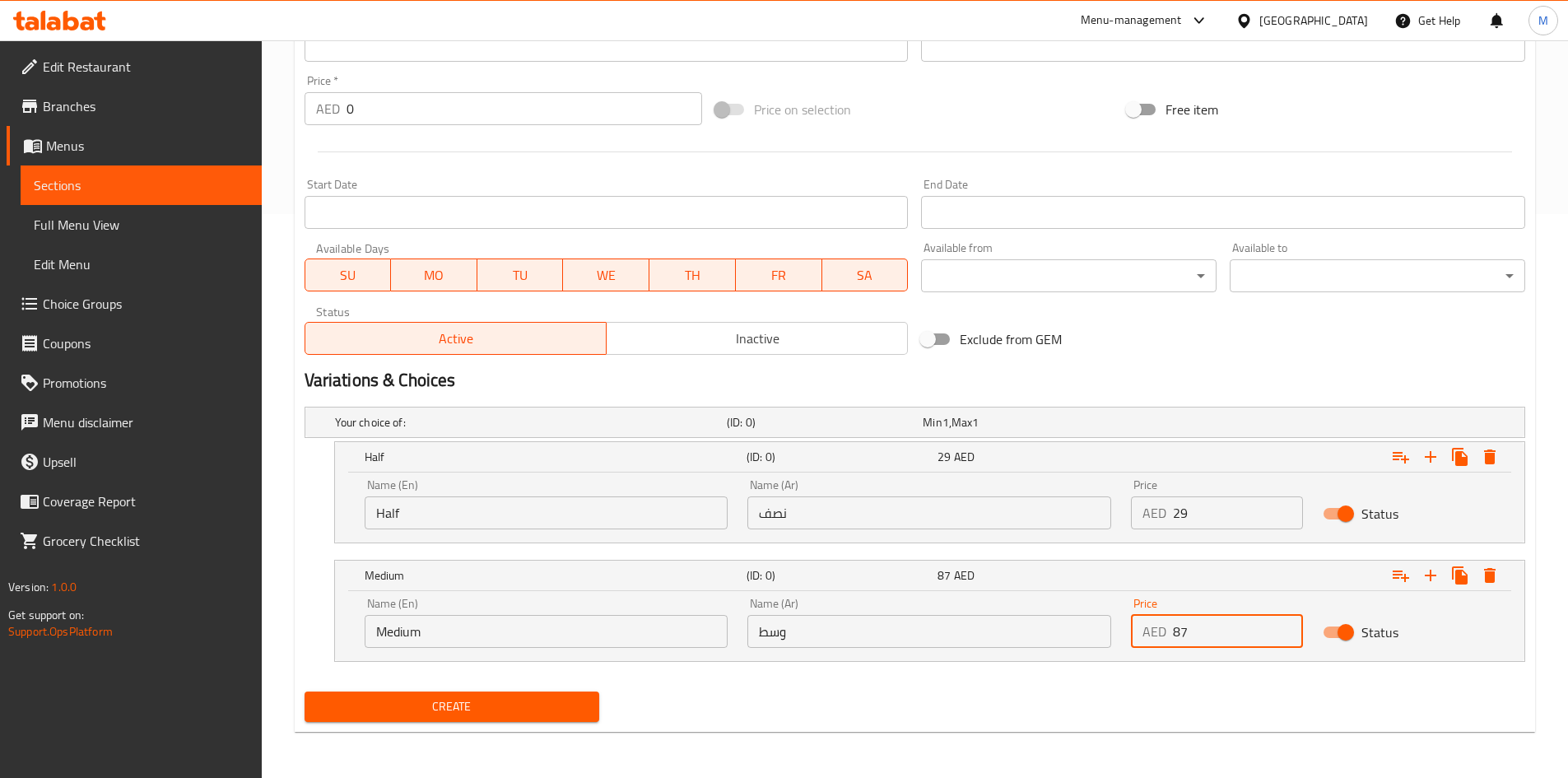
click at [1197, 628] on input "87" at bounding box center [1238, 630] width 130 height 33
click at [1197, 628] on input "0" at bounding box center [1238, 630] width 130 height 33
click at [1015, 679] on div "Your choice of: (ID: 0) Min 1 , Max 1 Name (En) Your choice of: Name (En) Name …" at bounding box center [915, 542] width 1234 height 285
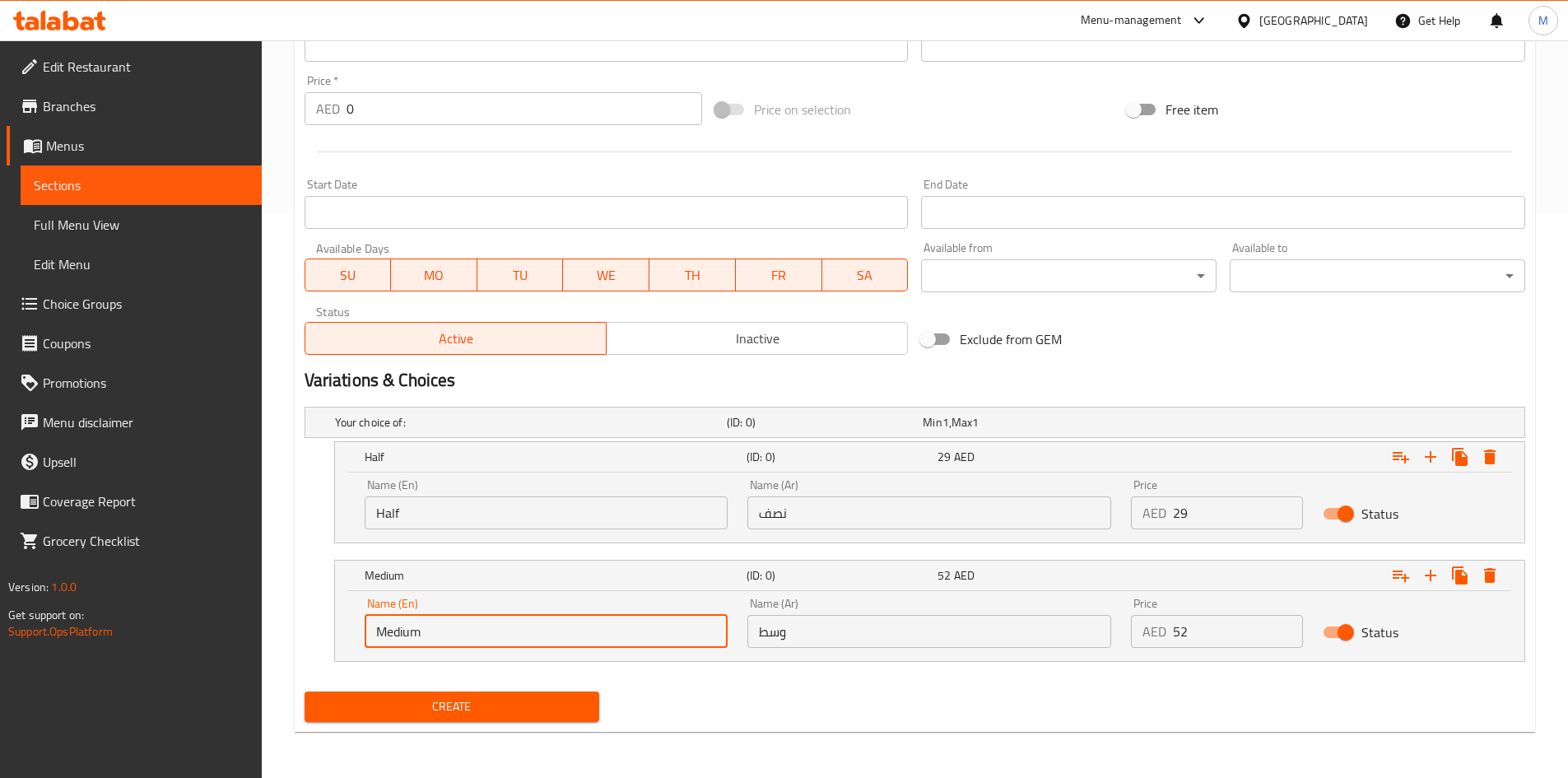
click at [543, 632] on input "Medium" at bounding box center [547, 630] width 364 height 33
click at [544, 631] on input "Medium" at bounding box center [547, 630] width 364 height 33
click at [547, 631] on input "text" at bounding box center [547, 630] width 364 height 33
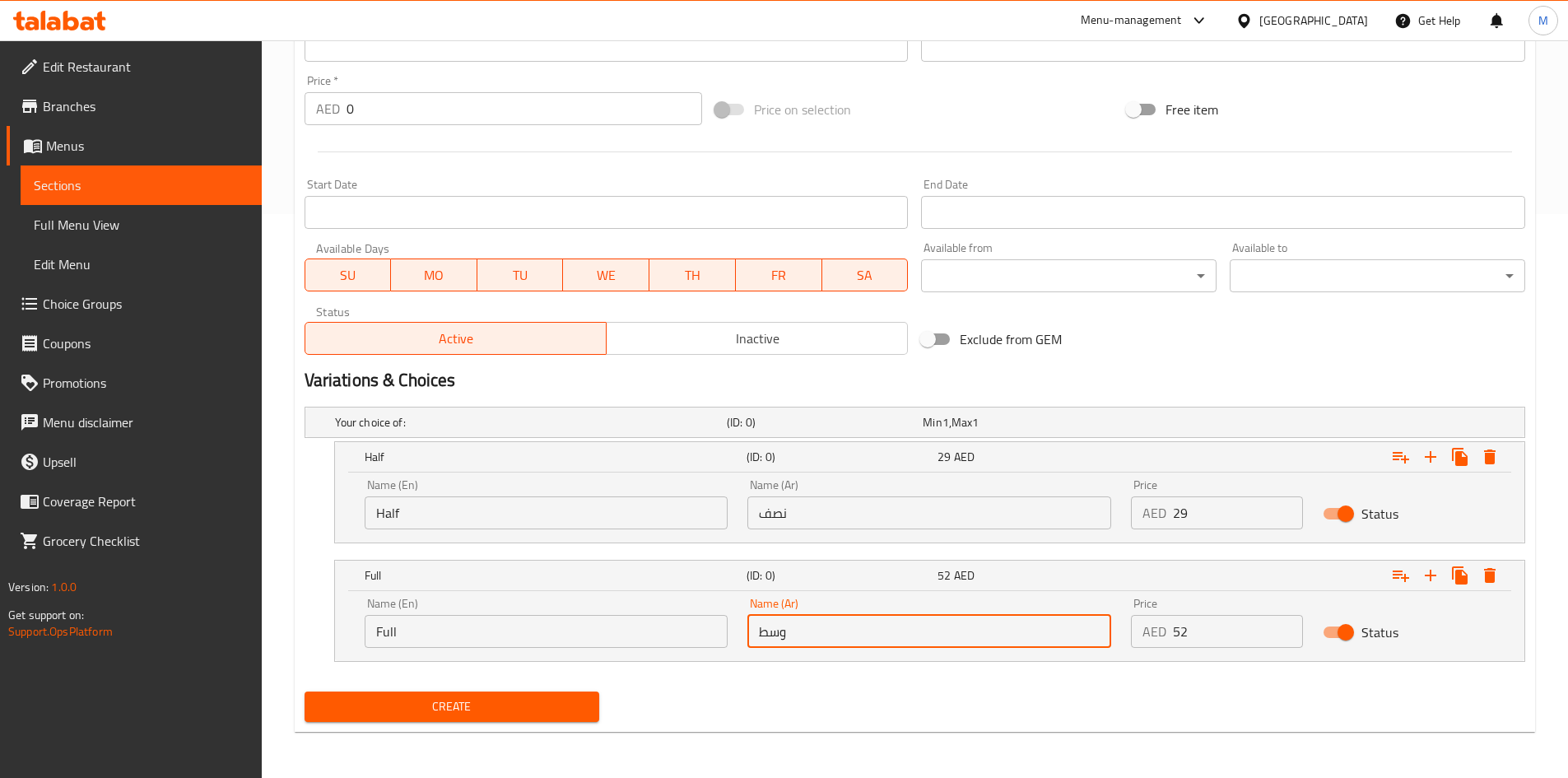
click at [791, 632] on input "وسط" at bounding box center [929, 630] width 364 height 33
click at [1120, 690] on div "Create" at bounding box center [915, 707] width 1234 height 44
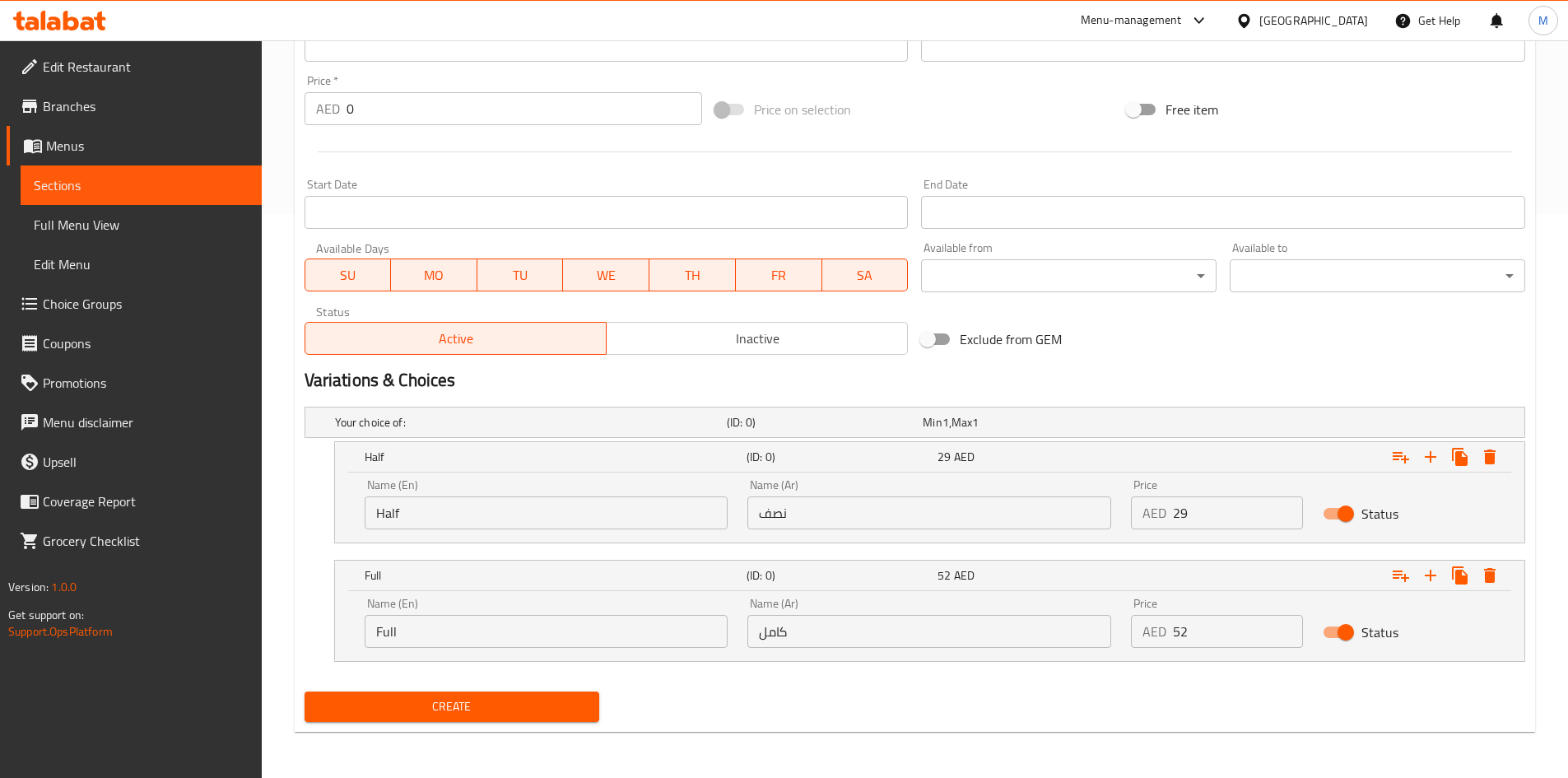
drag, startPoint x: 402, startPoint y: 719, endPoint x: 400, endPoint y: 679, distance: 40.0
click at [403, 719] on button "Create" at bounding box center [452, 707] width 295 height 30
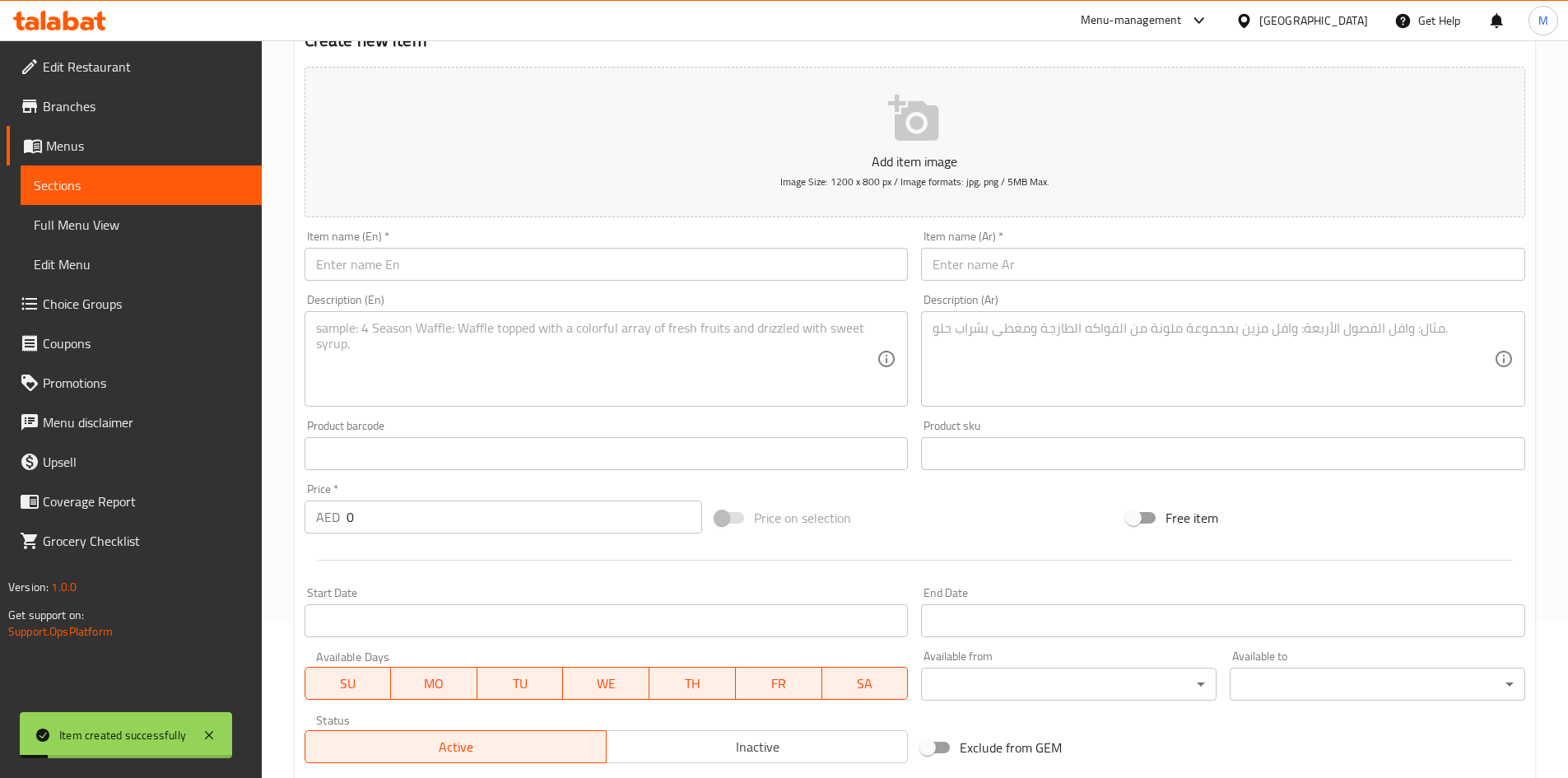
scroll to position [153, 0]
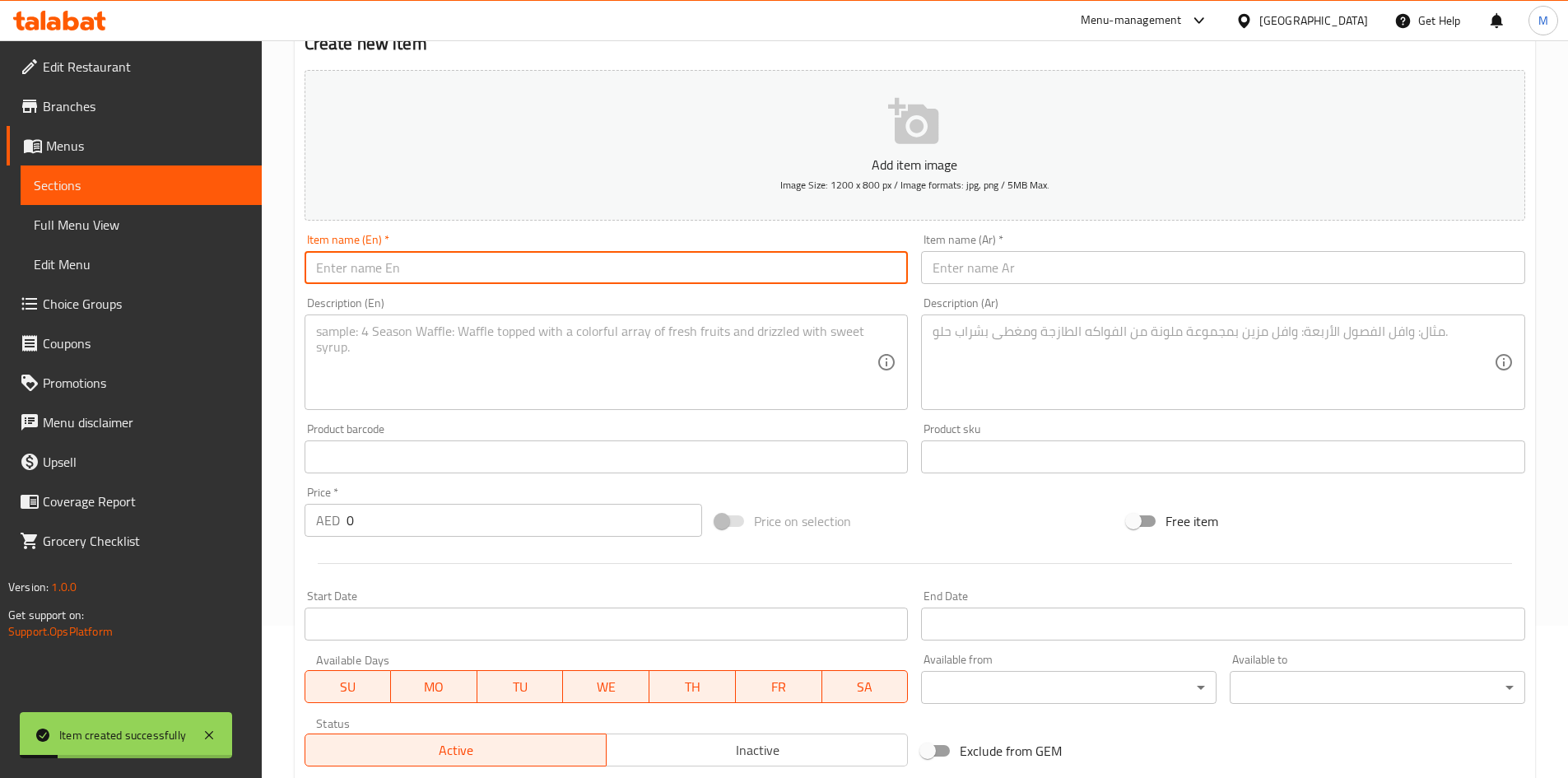
click at [480, 272] on input "text" at bounding box center [606, 267] width 605 height 33
click at [428, 269] on input "Bhatti chicken charcoal" at bounding box center [606, 267] width 605 height 33
click at [1001, 273] on input "text" at bounding box center [1223, 267] width 605 height 33
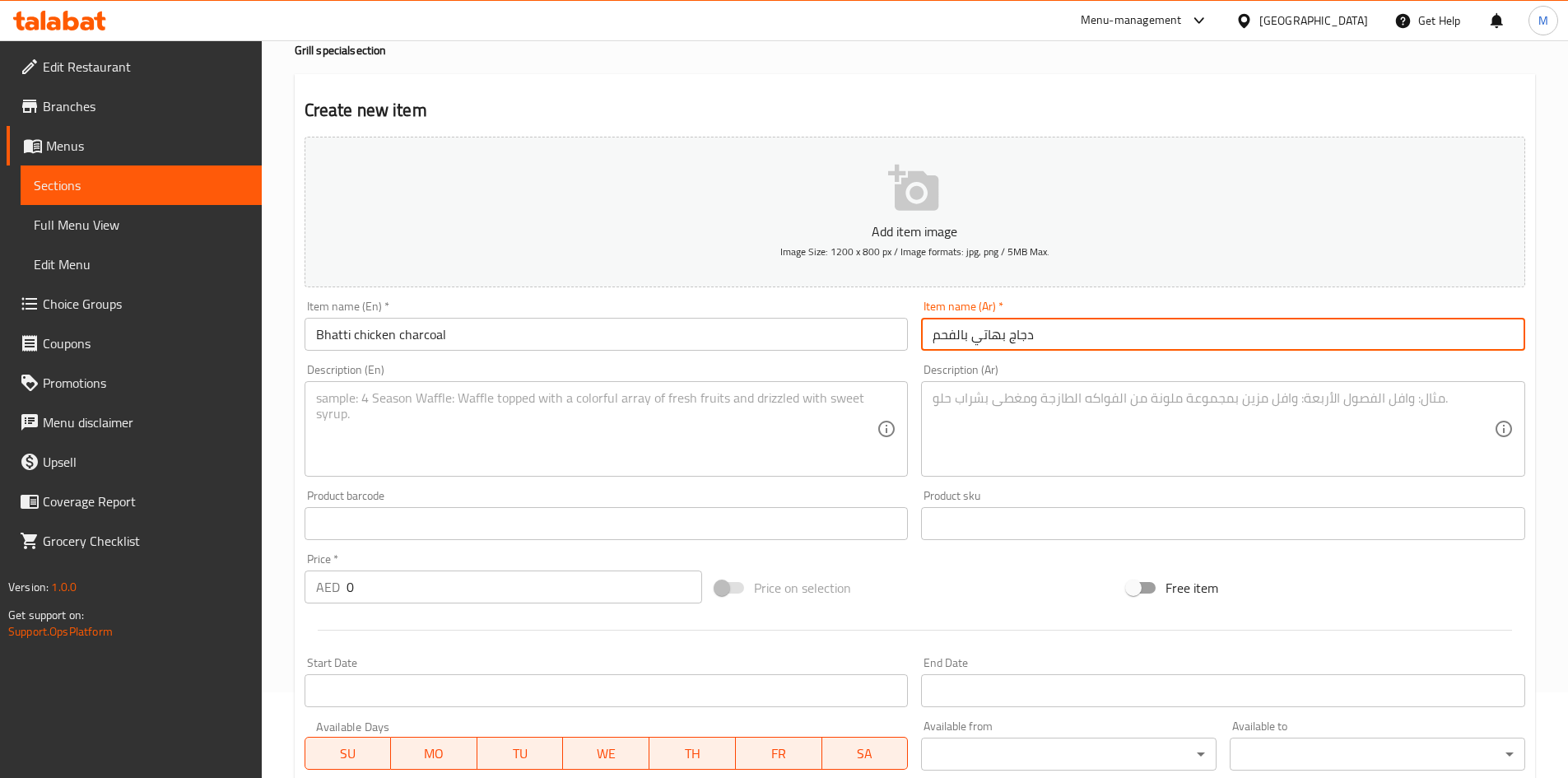
scroll to position [0, 0]
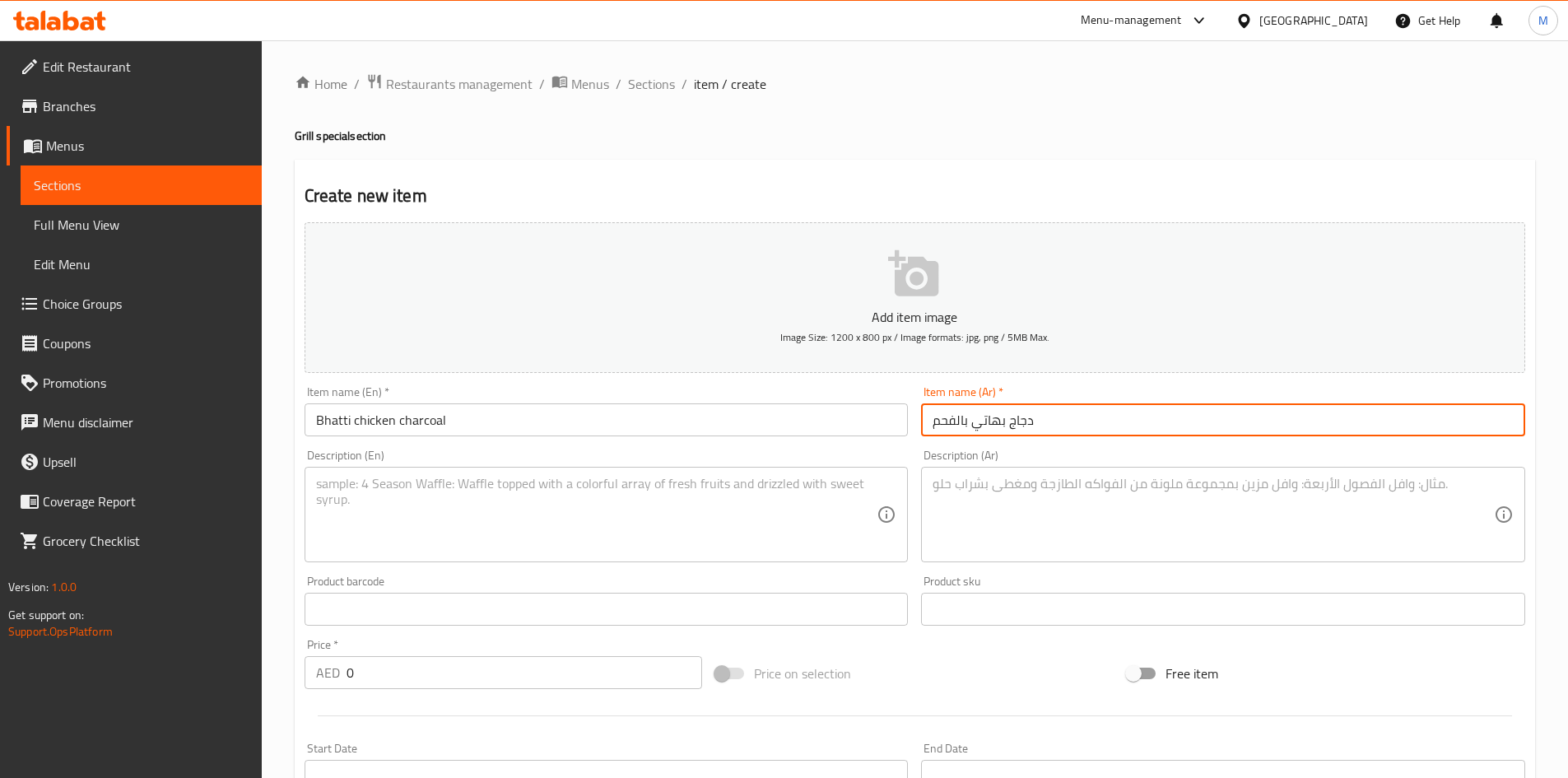
click at [521, 503] on textarea at bounding box center [597, 514] width 562 height 78
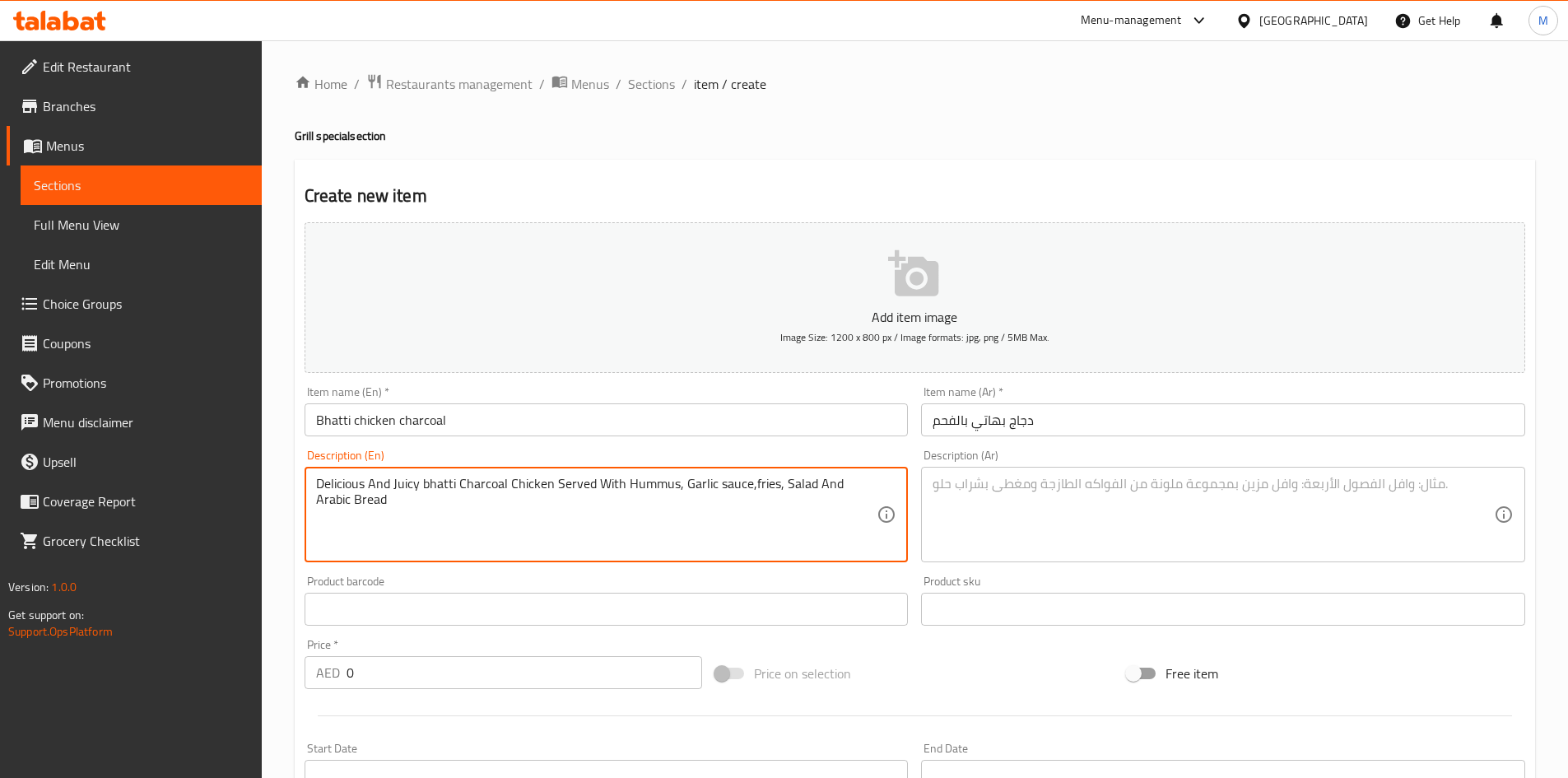
click at [1022, 529] on textarea at bounding box center [1213, 514] width 562 height 78
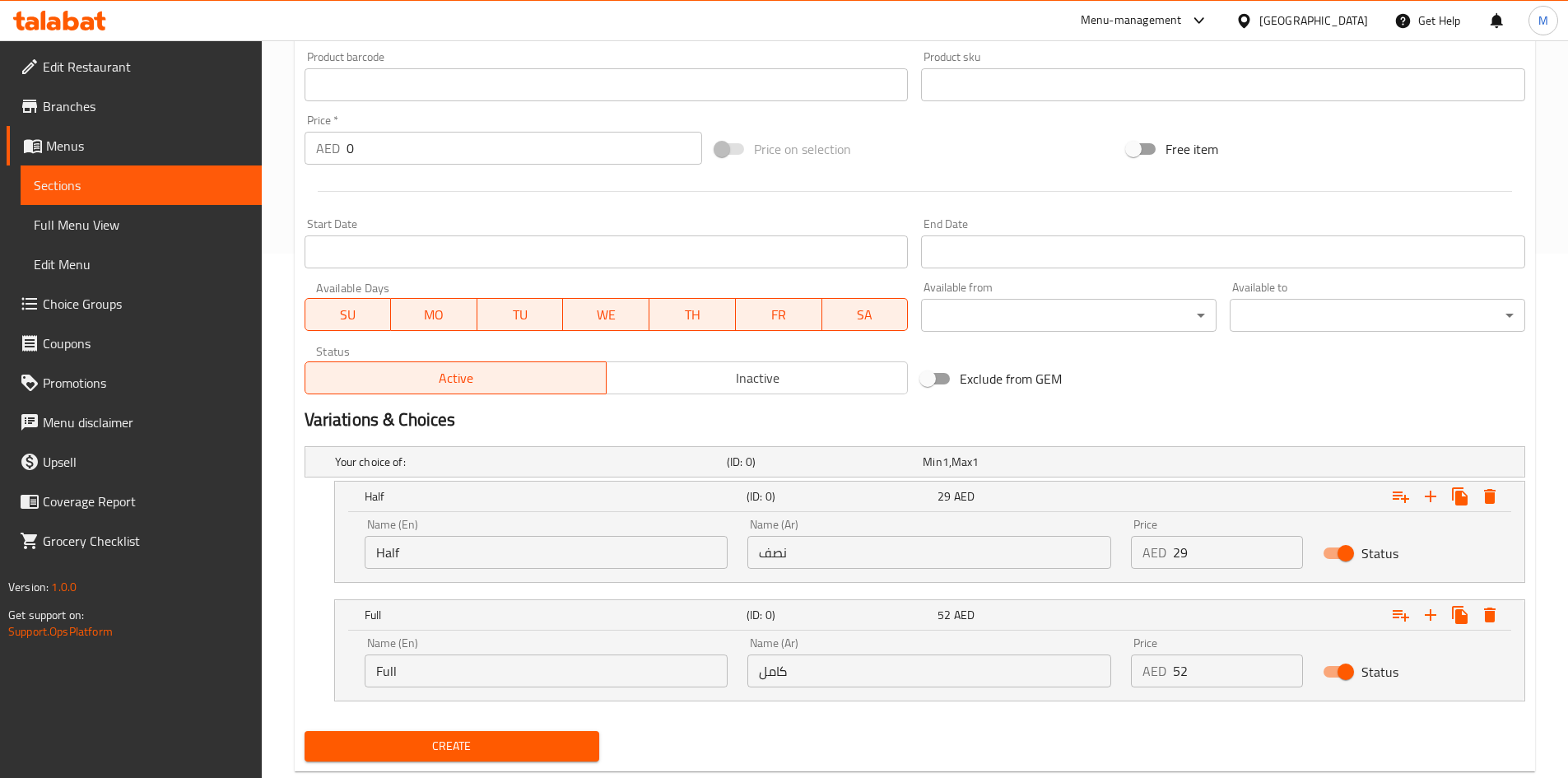
scroll to position [564, 0]
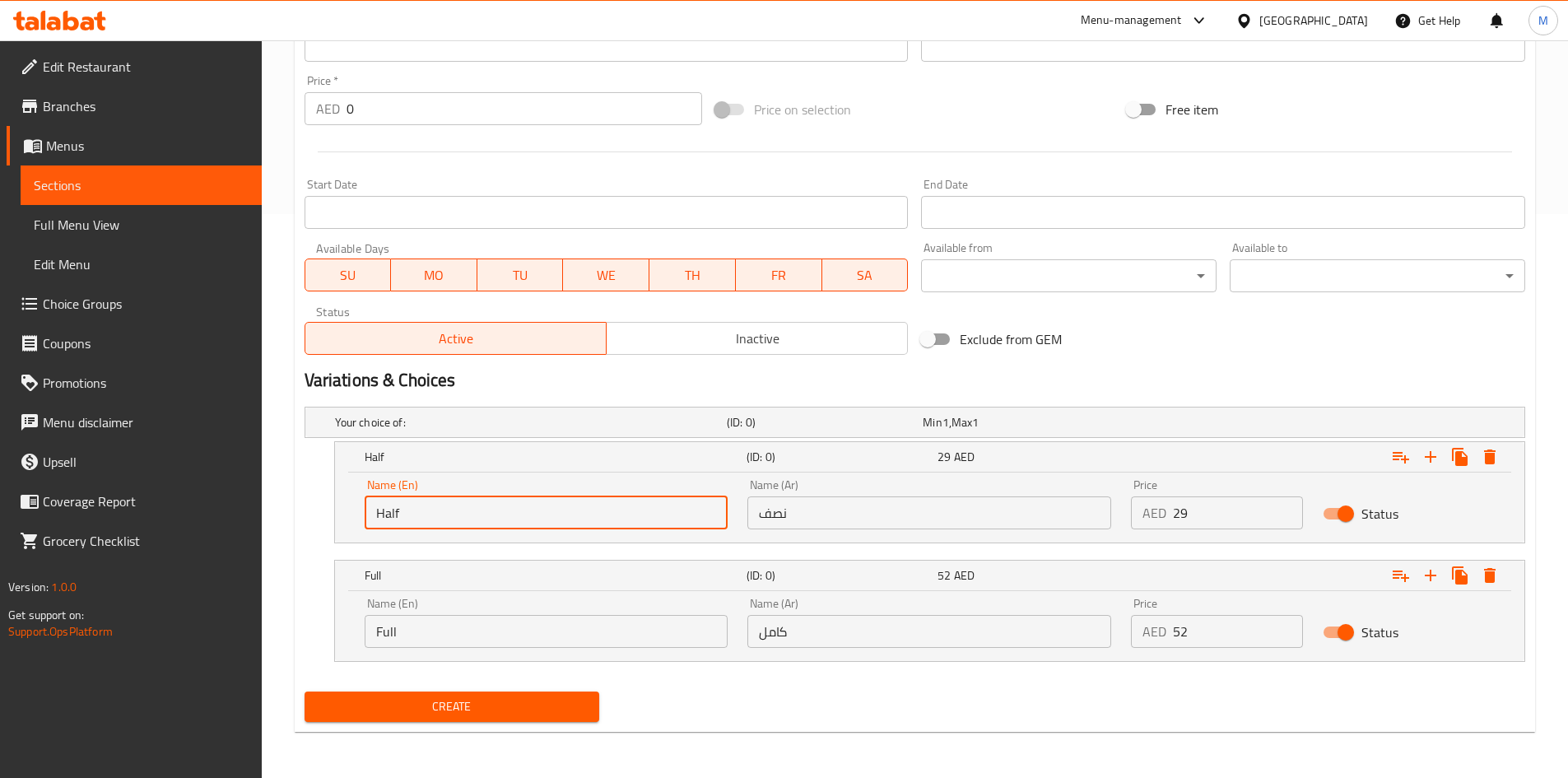
click at [500, 514] on input "Half" at bounding box center [547, 512] width 364 height 33
click at [501, 514] on input "Half" at bounding box center [547, 512] width 364 height 33
click at [501, 514] on input "text" at bounding box center [547, 512] width 364 height 33
click at [849, 510] on input "نصف" at bounding box center [929, 512] width 364 height 33
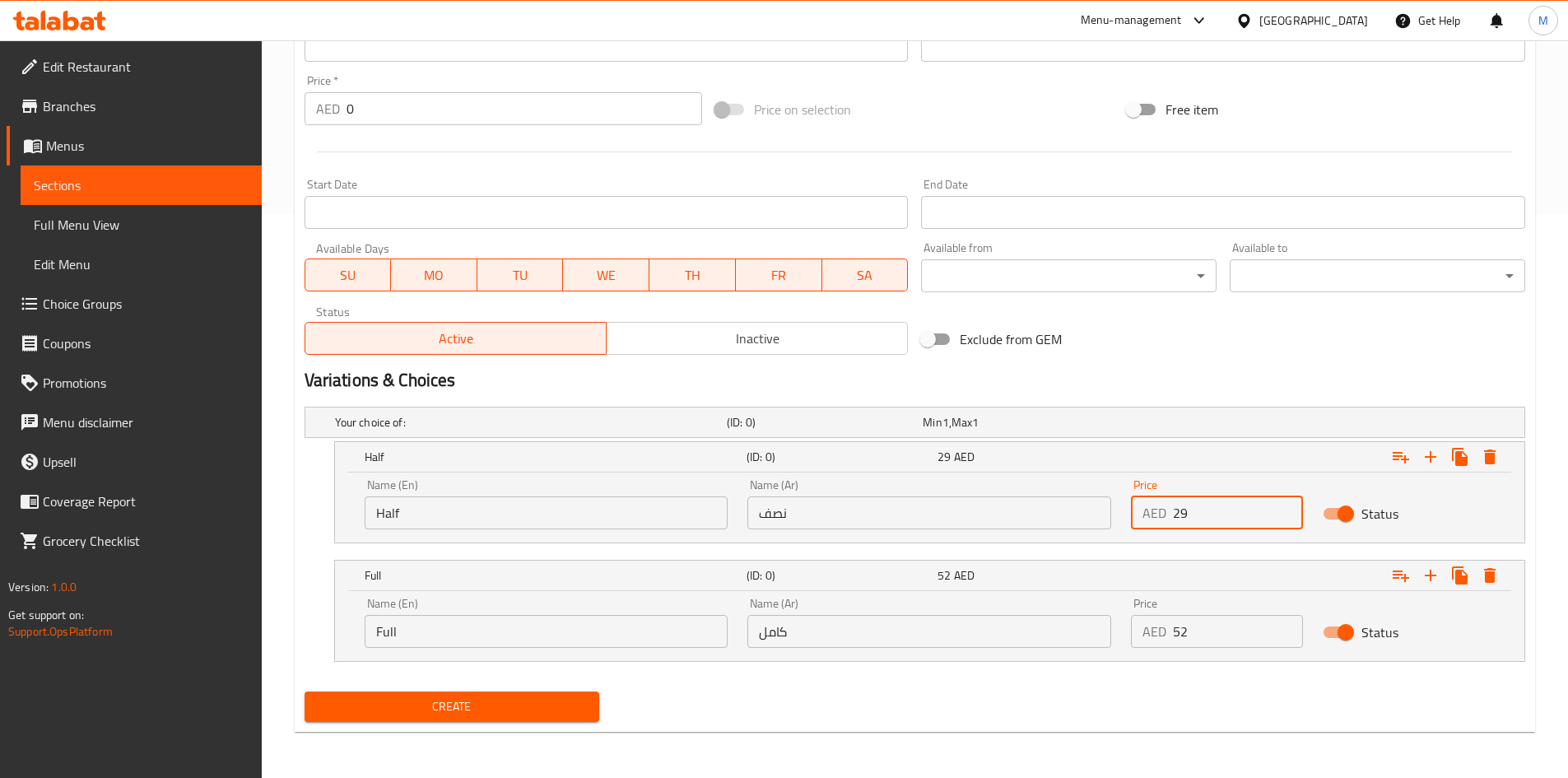
click at [1197, 516] on input "29" at bounding box center [1238, 512] width 130 height 33
click at [494, 628] on input "Full" at bounding box center [547, 630] width 364 height 33
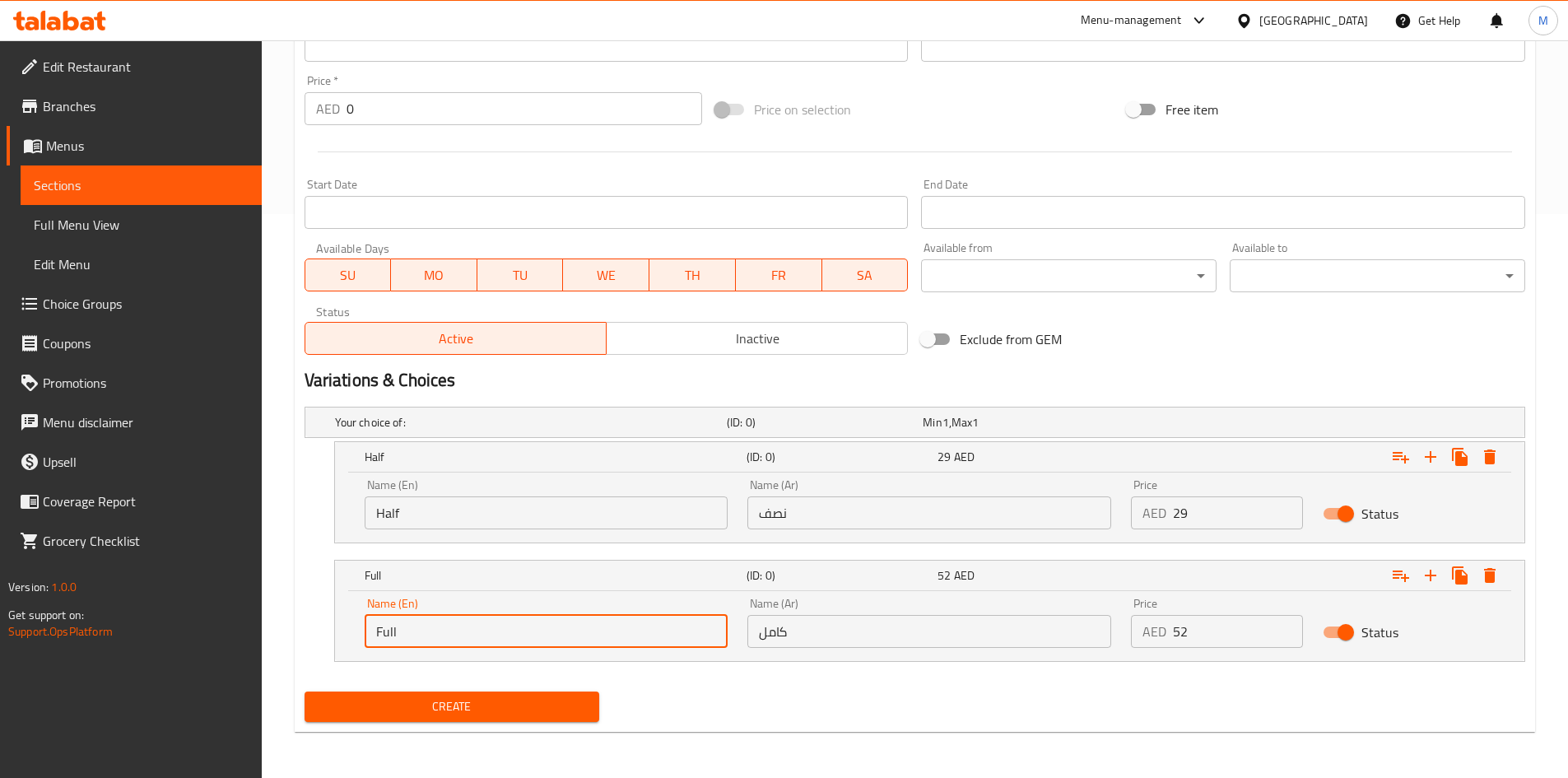
click at [494, 628] on input "Full" at bounding box center [547, 630] width 364 height 33
click at [496, 628] on input "Full" at bounding box center [547, 630] width 364 height 33
click at [492, 631] on input "text" at bounding box center [547, 630] width 364 height 33
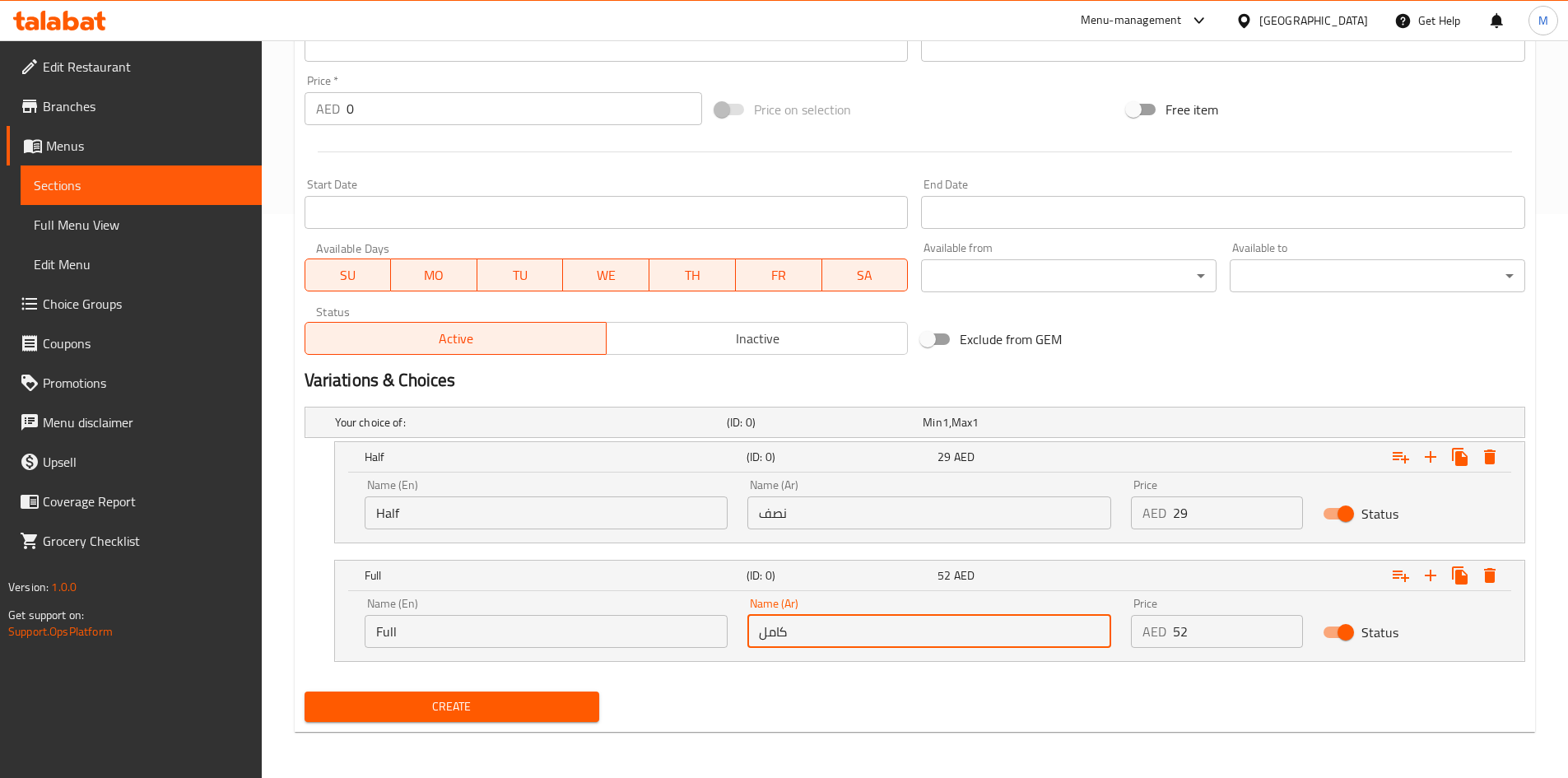
click at [892, 625] on input "كامل" at bounding box center [929, 630] width 364 height 33
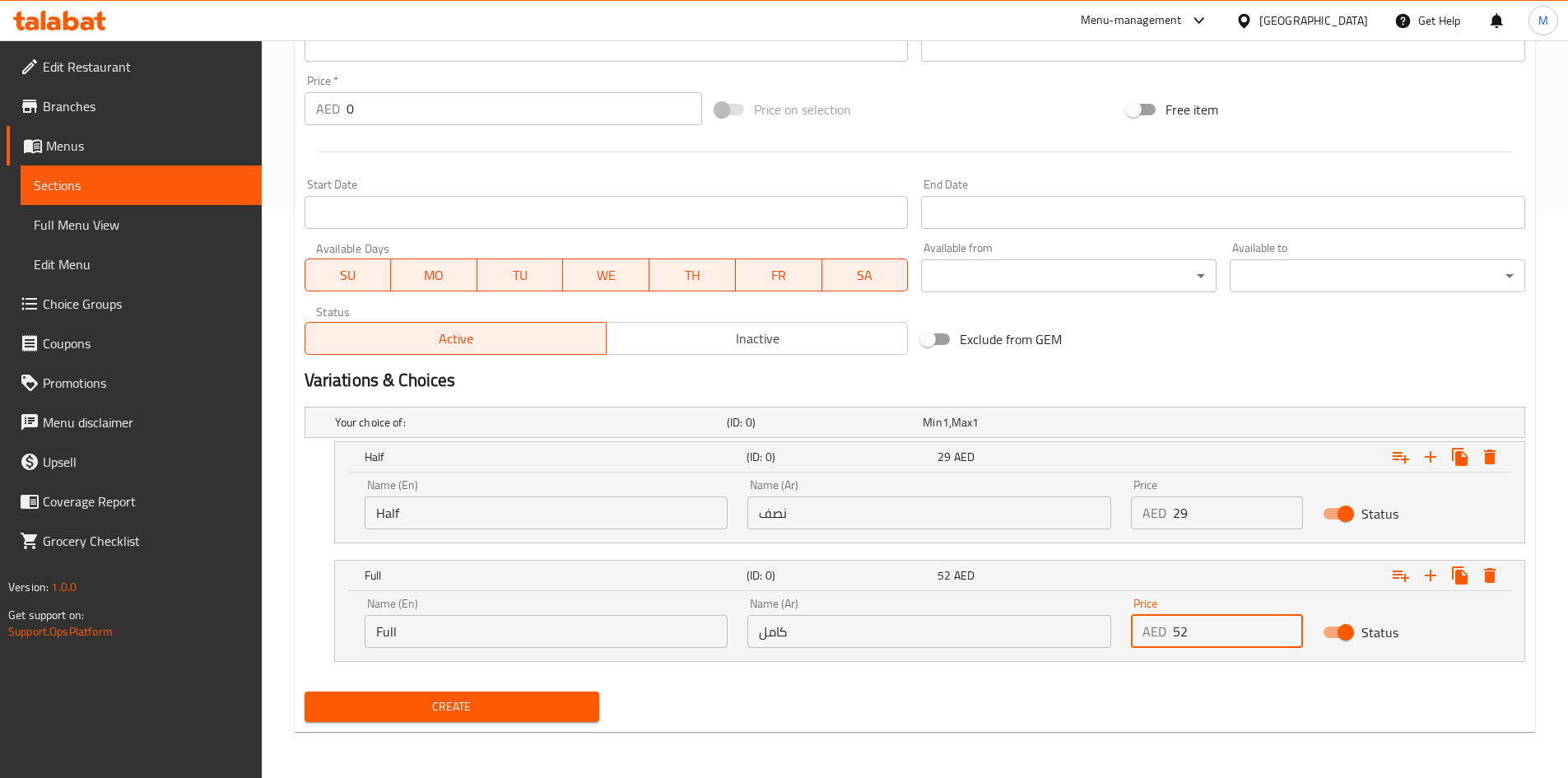
click at [1211, 625] on input "52" at bounding box center [1238, 630] width 130 height 33
click at [1210, 625] on input "52" at bounding box center [1238, 630] width 130 height 33
click at [1072, 665] on nav at bounding box center [915, 672] width 1221 height 13
click at [563, 710] on span "Create" at bounding box center [452, 707] width 269 height 21
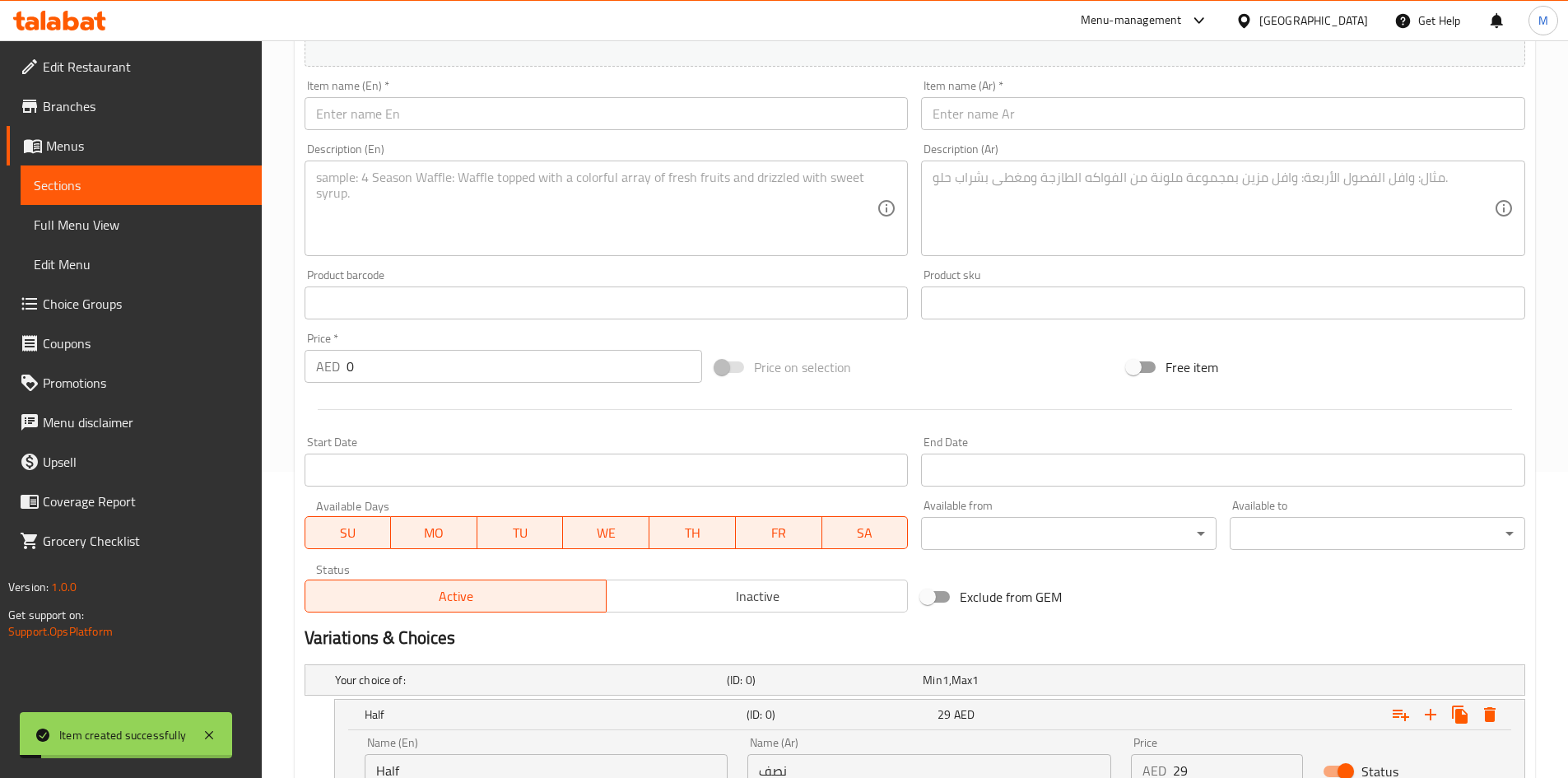
scroll to position [153, 0]
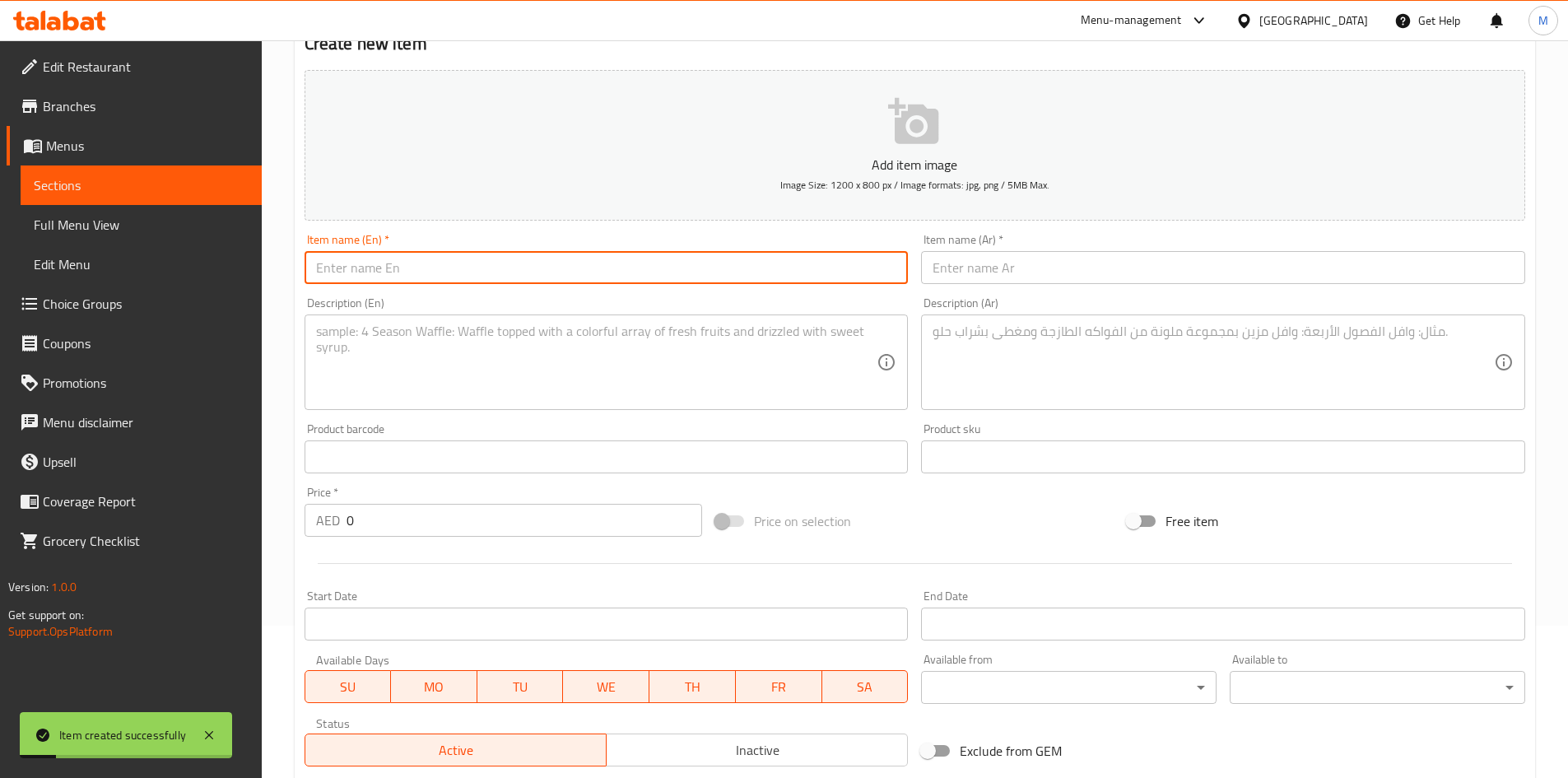
click at [434, 274] on input "text" at bounding box center [606, 267] width 605 height 33
click at [387, 266] on input "Pepper chicken charcoal" at bounding box center [606, 267] width 605 height 33
click at [1036, 268] on input "text" at bounding box center [1223, 267] width 605 height 33
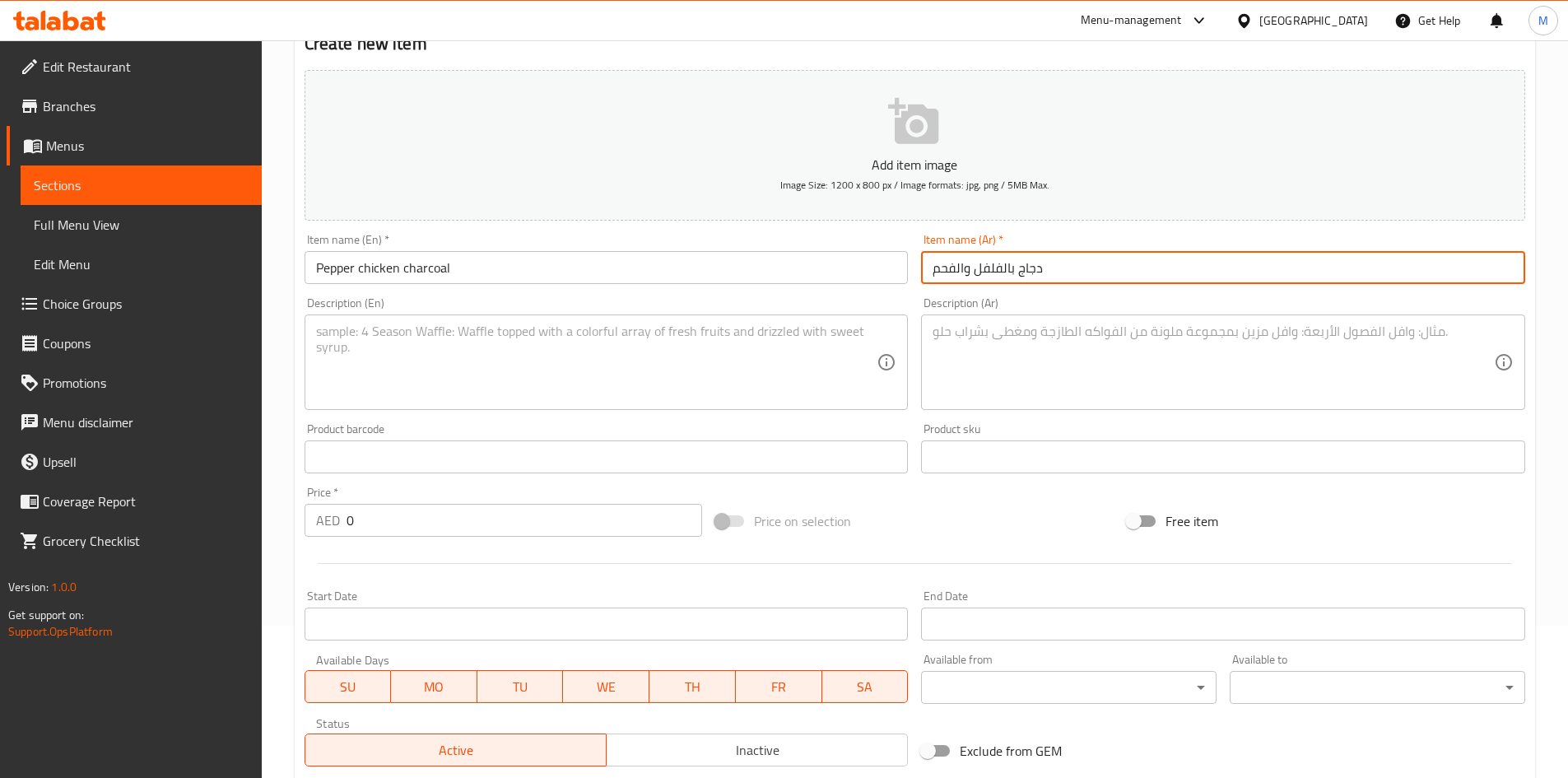
click at [968, 271] on input "دجاج بالفلفل والفحم" at bounding box center [1223, 267] width 605 height 33
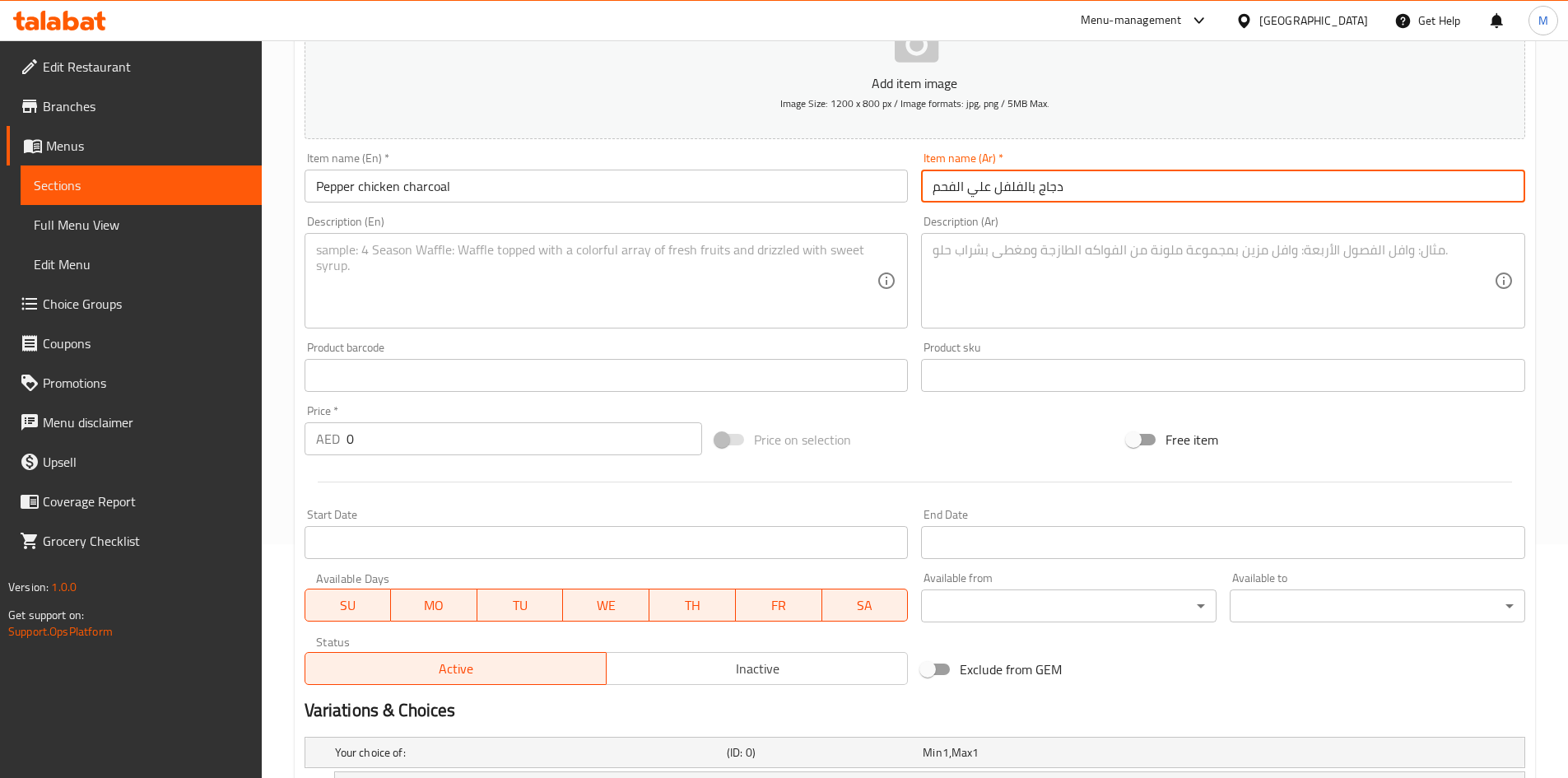
scroll to position [235, 0]
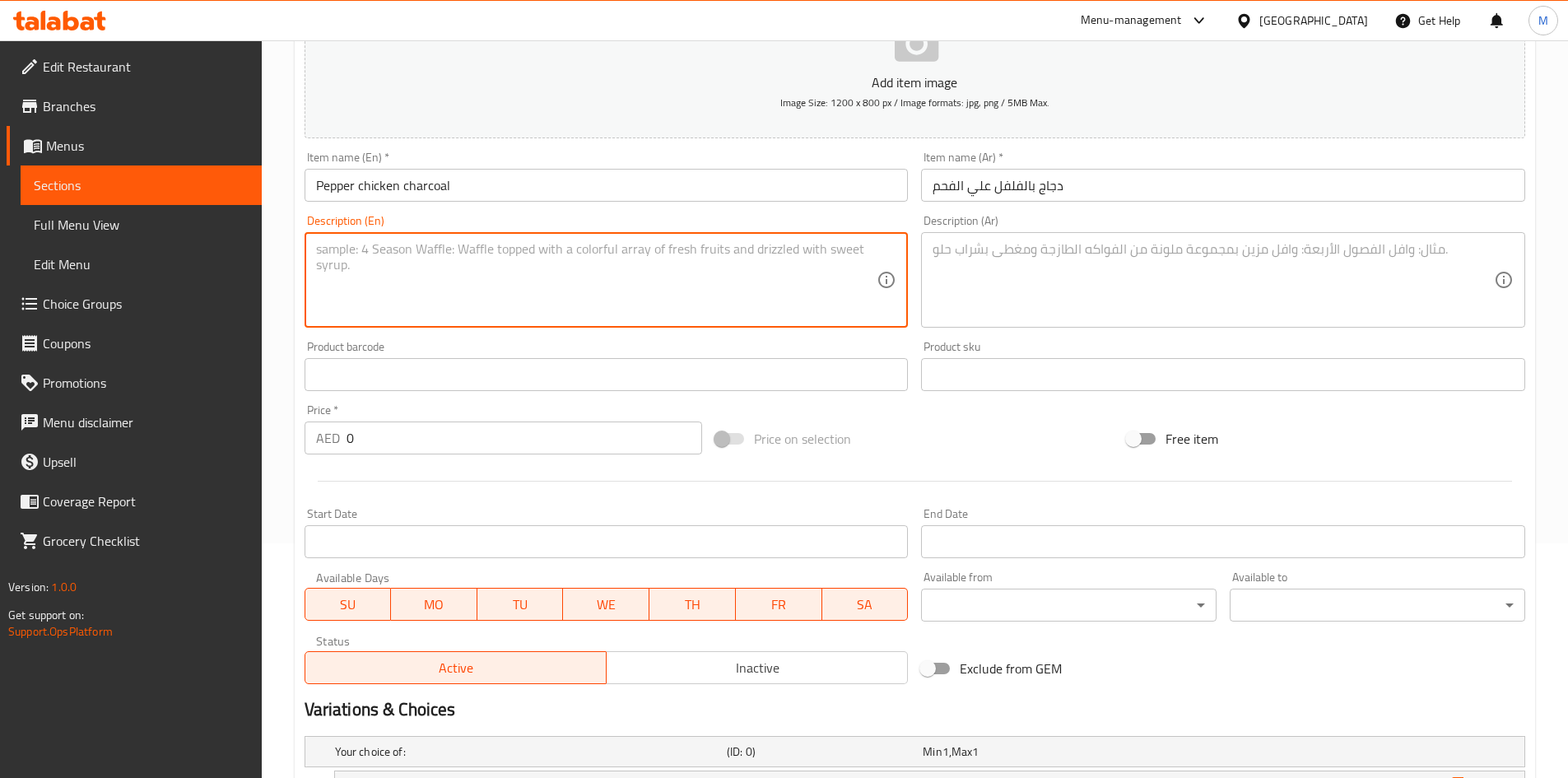
click at [453, 279] on textarea at bounding box center [597, 280] width 562 height 78
click at [1054, 277] on textarea at bounding box center [1213, 280] width 562 height 78
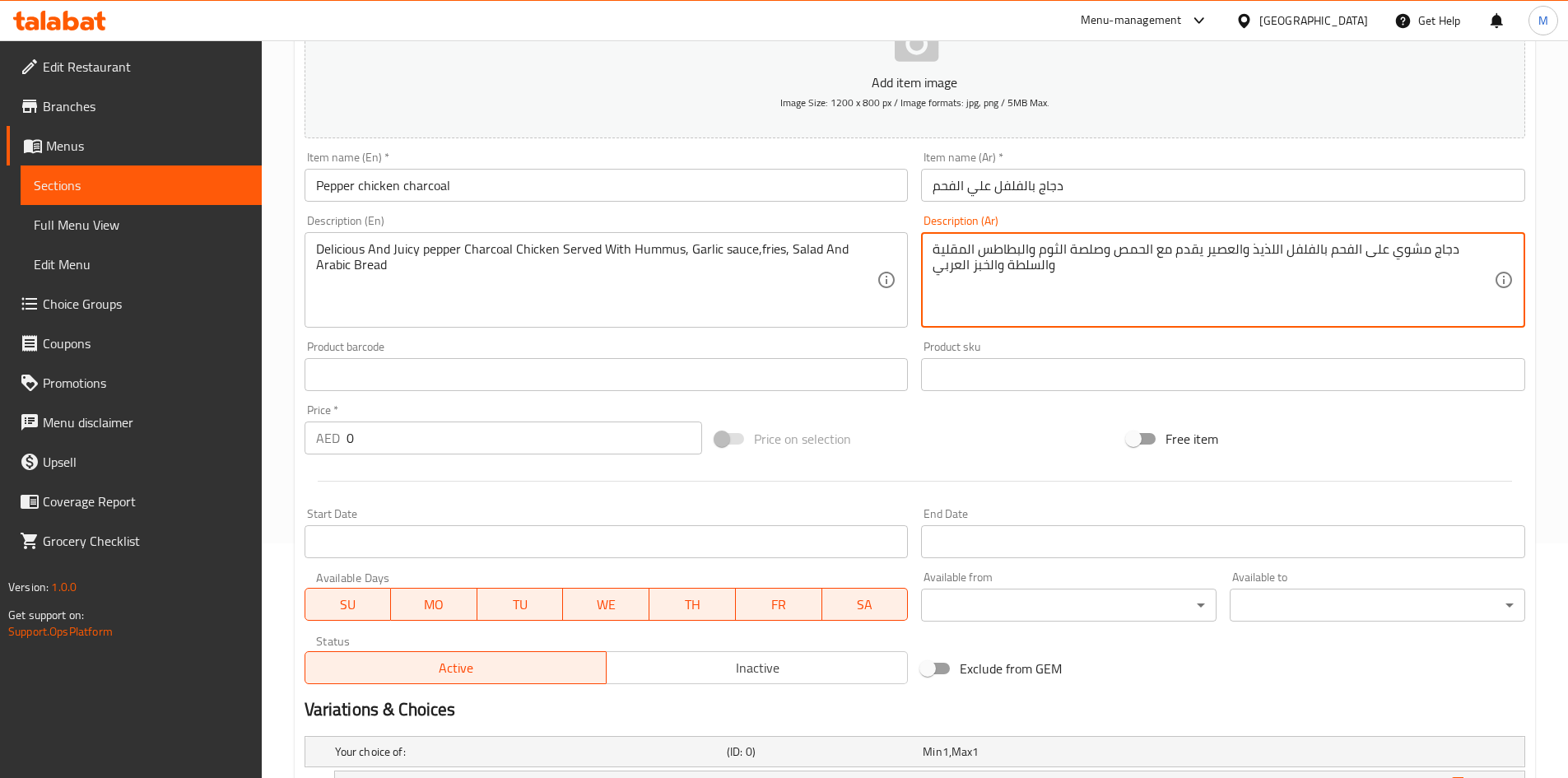
click at [416, 424] on input "0" at bounding box center [524, 438] width 356 height 33
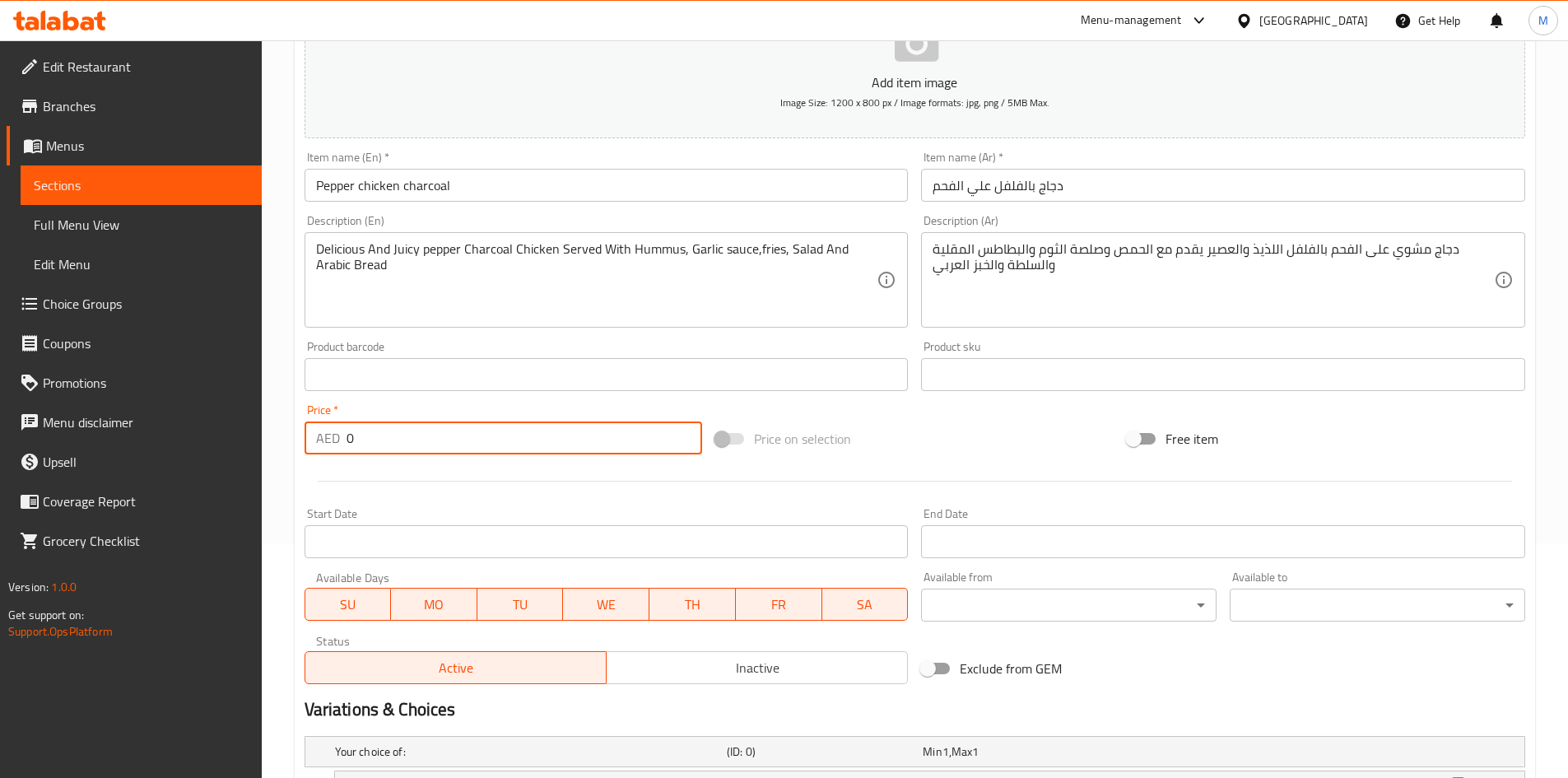
click at [416, 424] on input "0" at bounding box center [524, 438] width 356 height 33
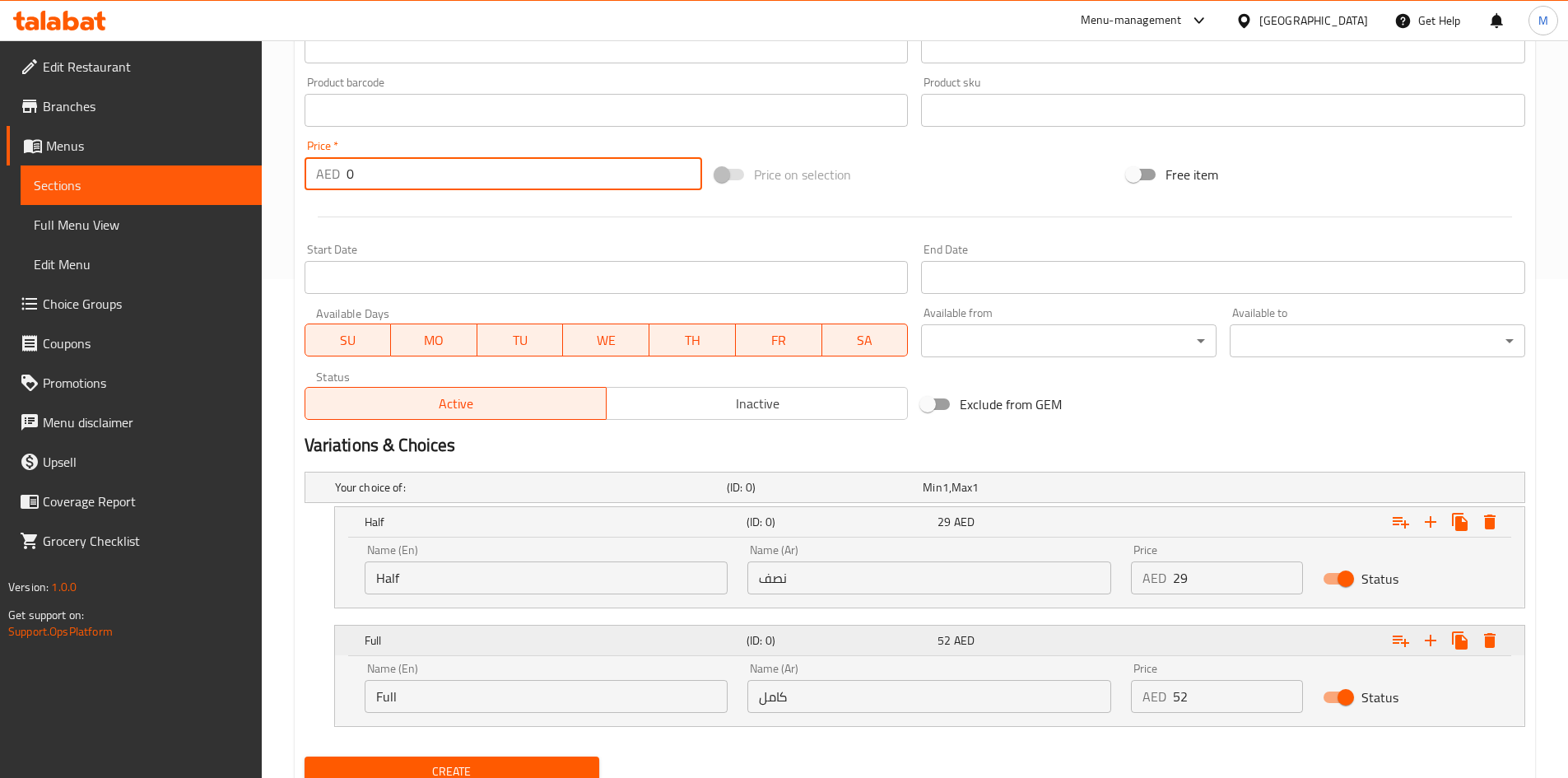
scroll to position [564, 0]
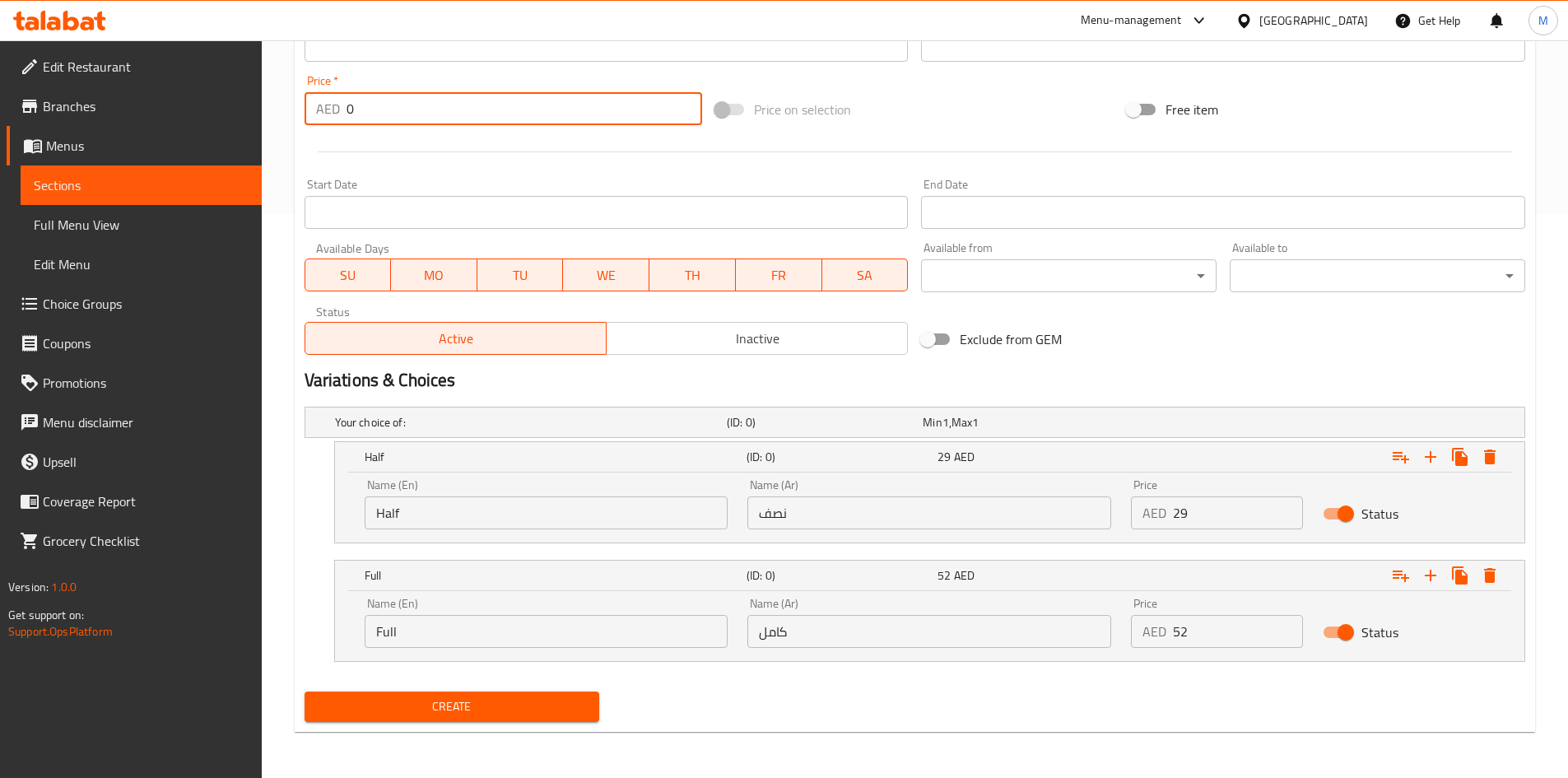
click at [506, 511] on input "Half" at bounding box center [547, 512] width 364 height 33
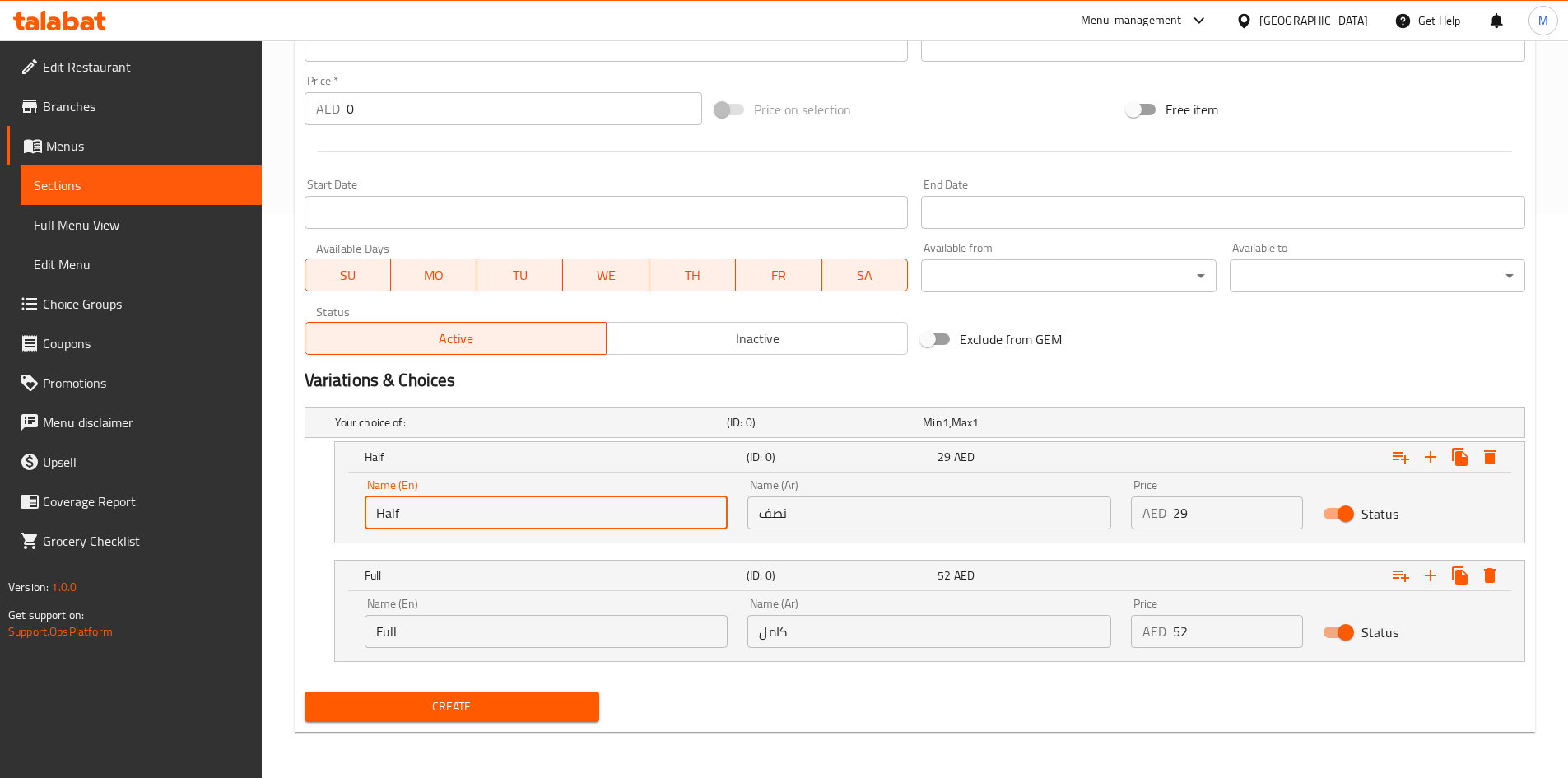
click at [506, 511] on input "Half" at bounding box center [547, 512] width 364 height 33
click at [506, 511] on input "text" at bounding box center [547, 512] width 364 height 33
click at [814, 511] on input "نصف" at bounding box center [929, 512] width 364 height 33
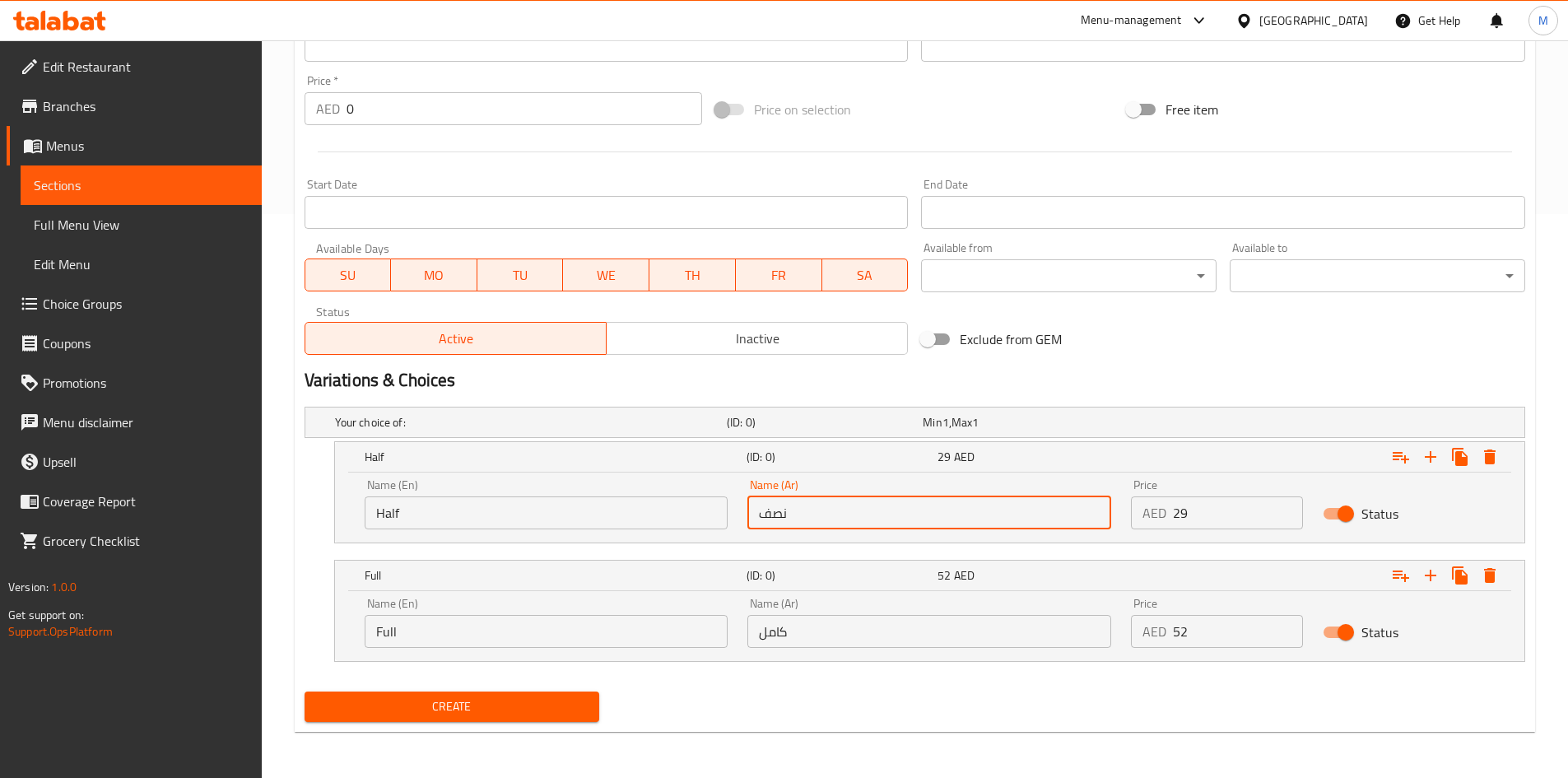
click at [1186, 521] on input "29" at bounding box center [1238, 512] width 130 height 33
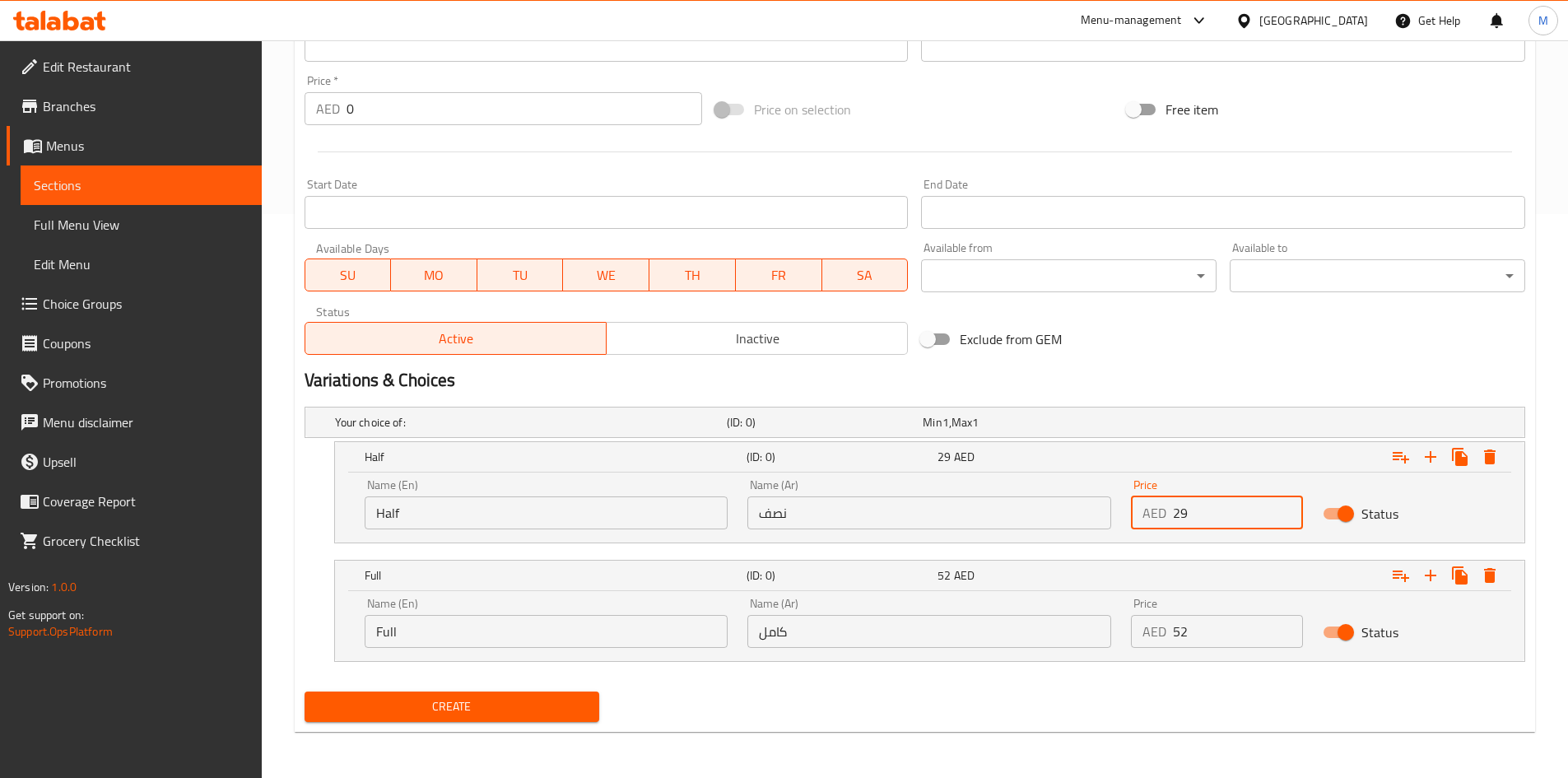
click at [1186, 521] on input "29" at bounding box center [1238, 512] width 130 height 33
click at [1186, 521] on input "29" at bounding box center [1238, 512] width 130 height 33
click at [662, 639] on input "Full" at bounding box center [547, 630] width 364 height 33
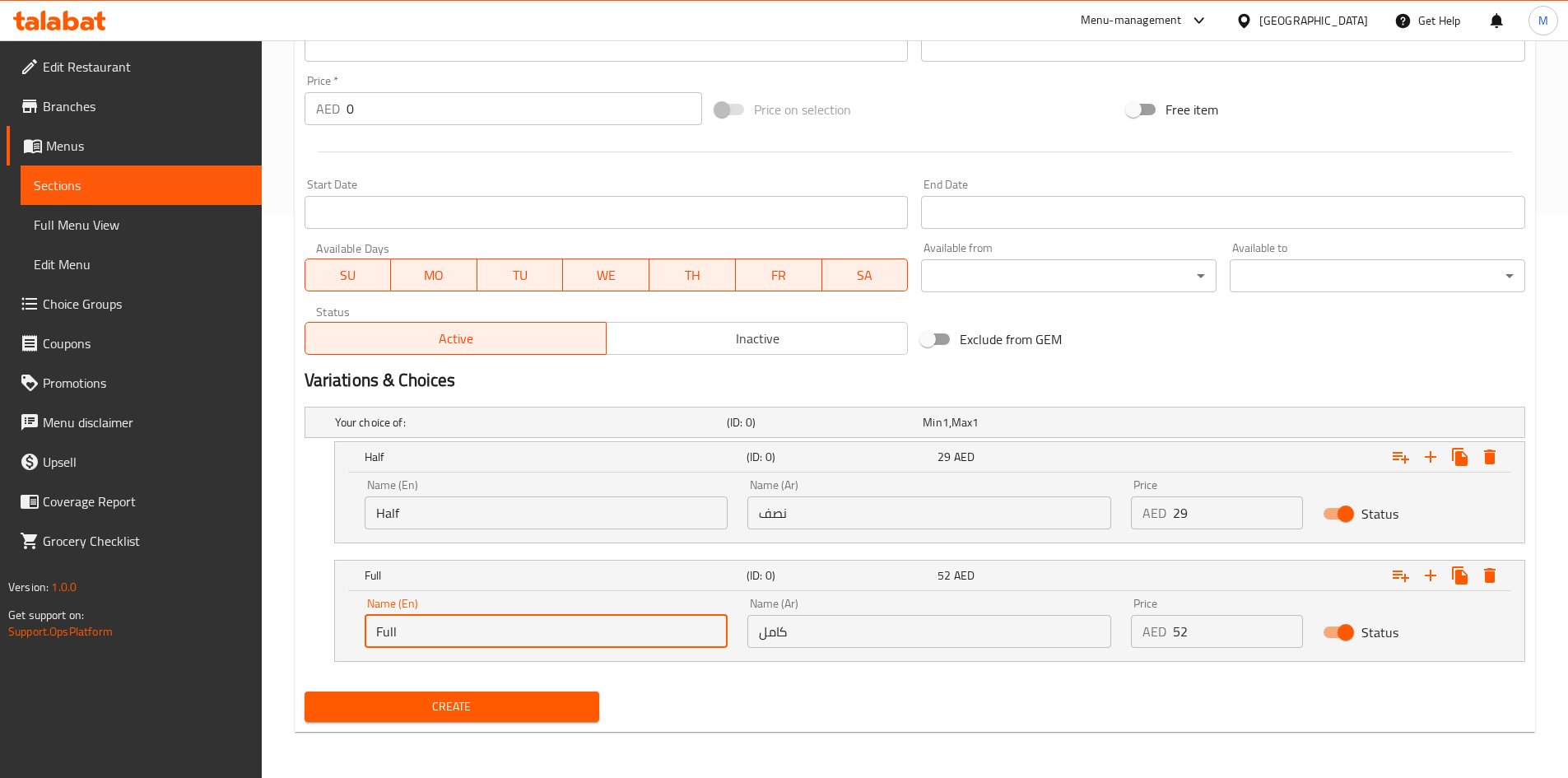
click at [662, 639] on input "Full" at bounding box center [547, 630] width 364 height 33
click at [662, 638] on input "Full" at bounding box center [547, 630] width 364 height 33
click at [661, 637] on input "text" at bounding box center [547, 630] width 364 height 33
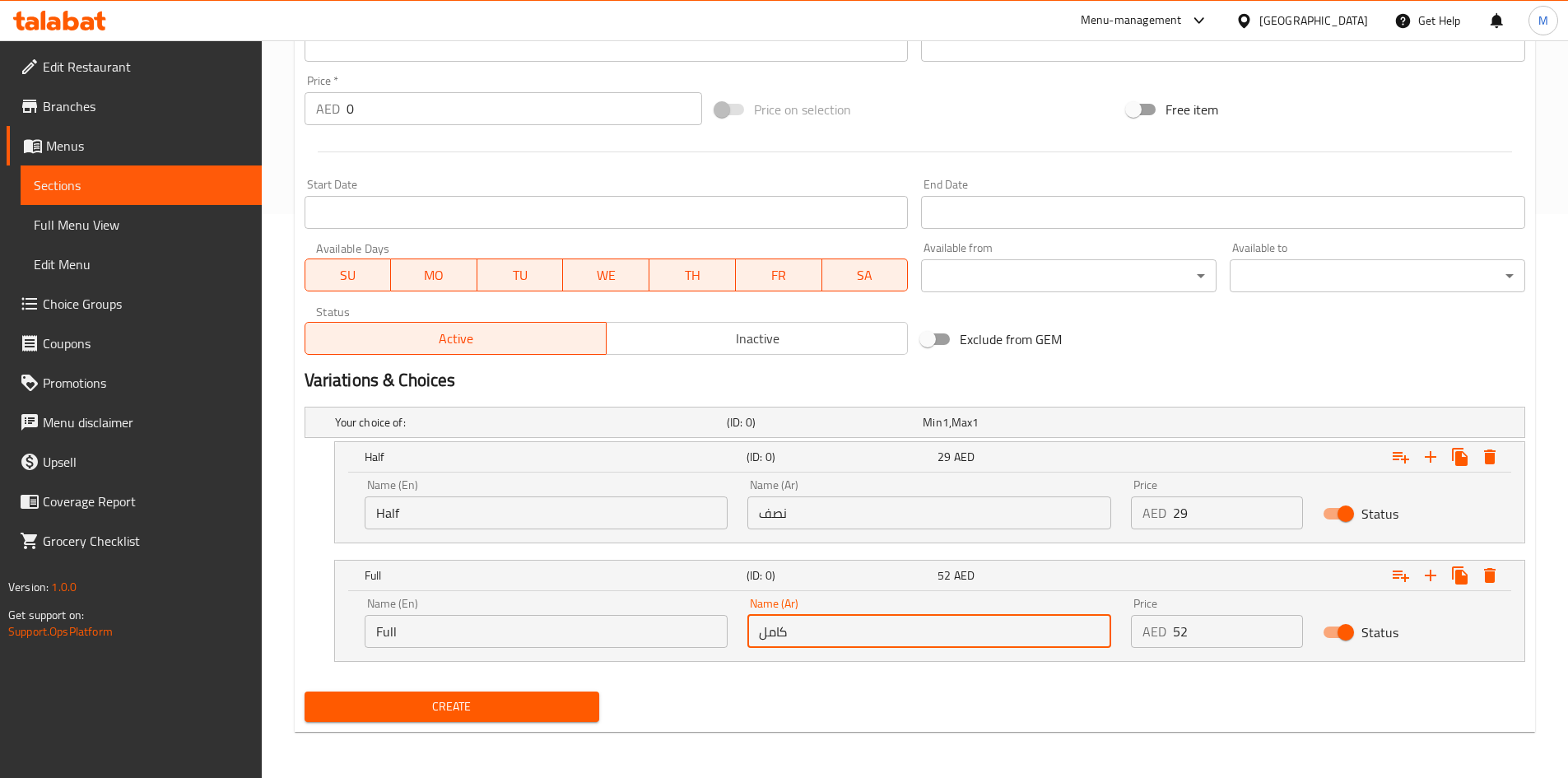
click at [852, 625] on input "كامل" at bounding box center [929, 630] width 364 height 33
click at [1229, 629] on input "52" at bounding box center [1238, 630] width 130 height 33
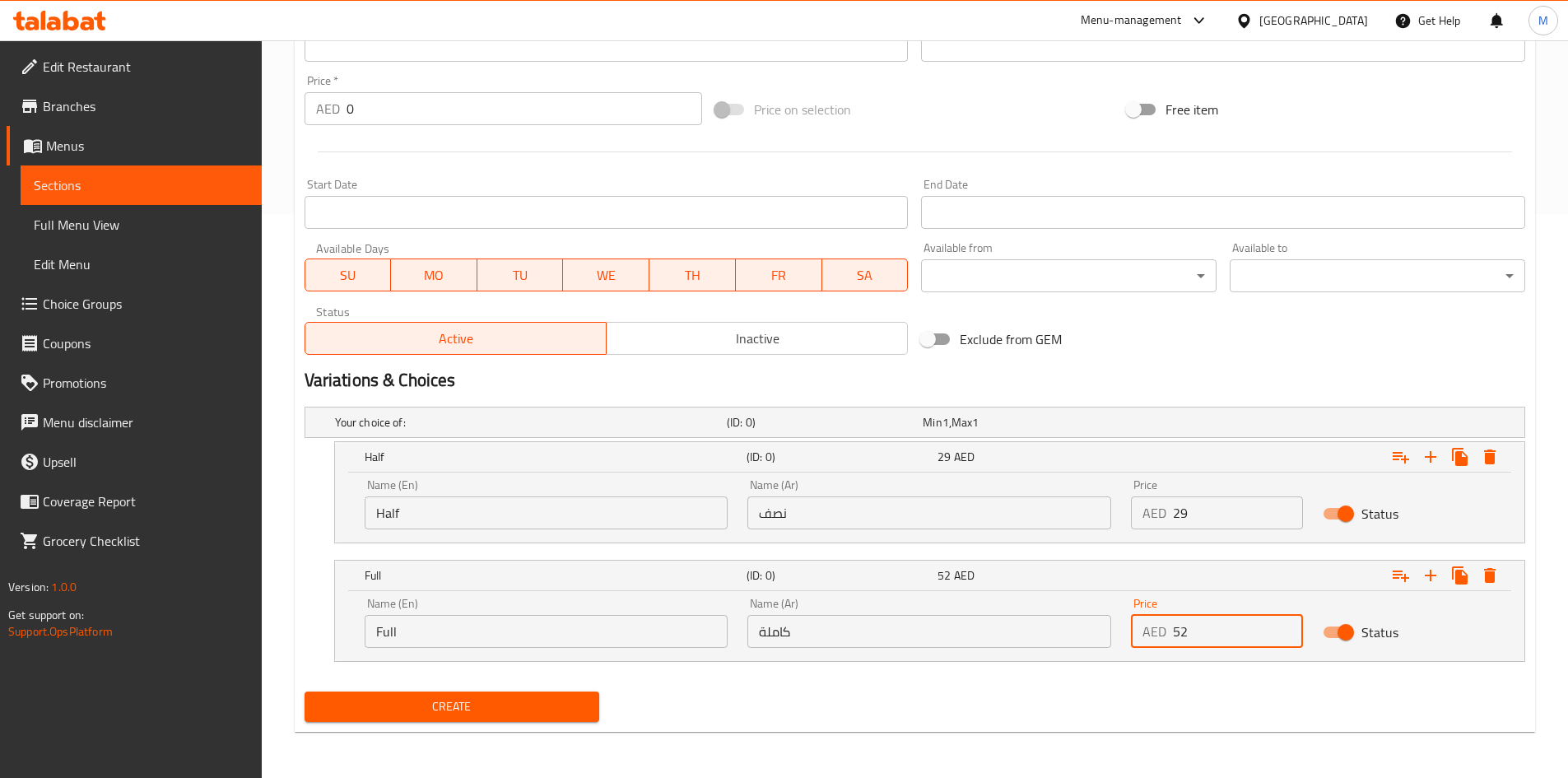
click at [1229, 629] on input "52" at bounding box center [1238, 630] width 130 height 33
click at [1077, 700] on div "Create" at bounding box center [915, 707] width 1234 height 44
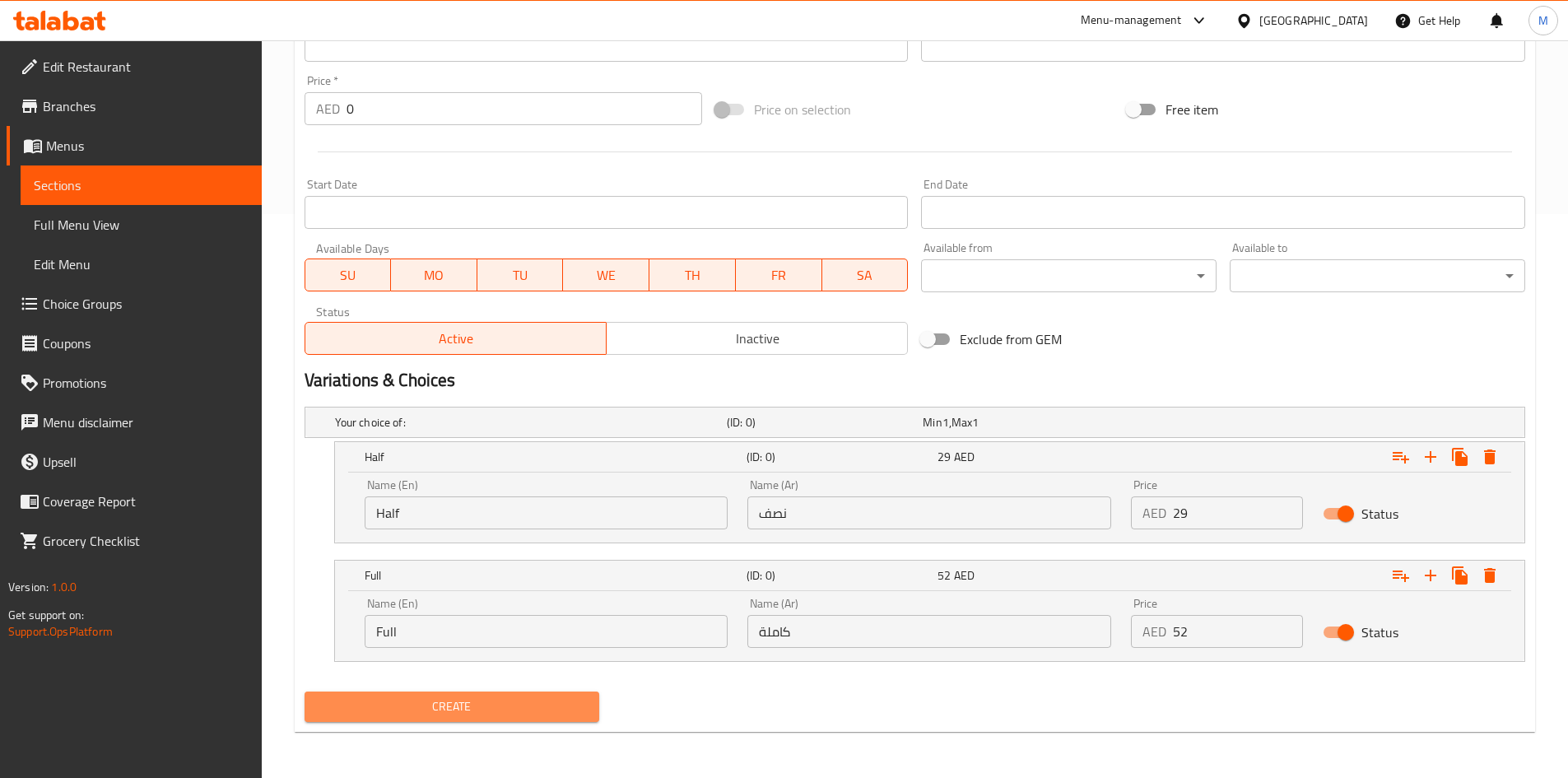
click at [485, 719] on button "Create" at bounding box center [452, 707] width 295 height 30
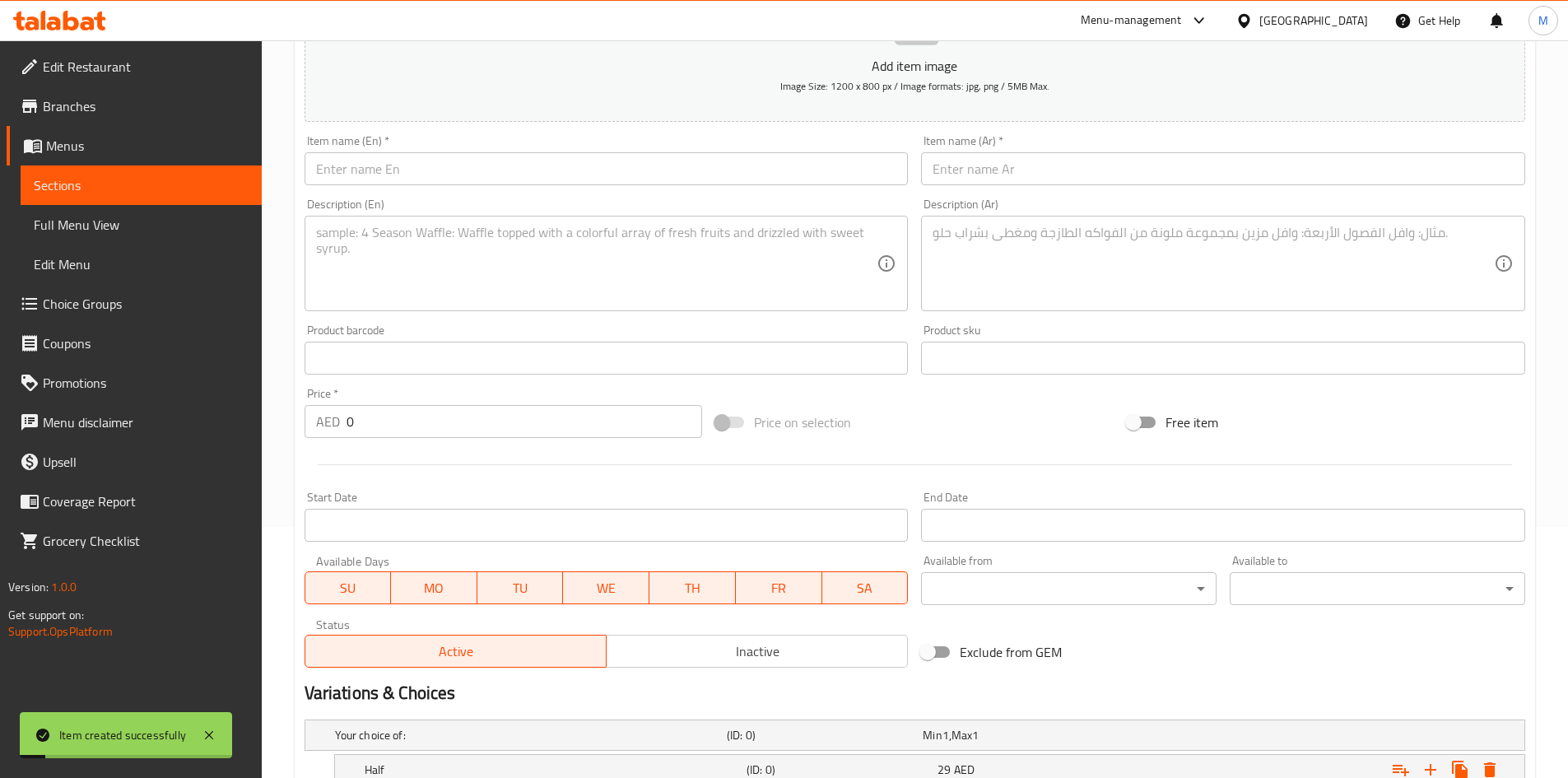
scroll to position [235, 0]
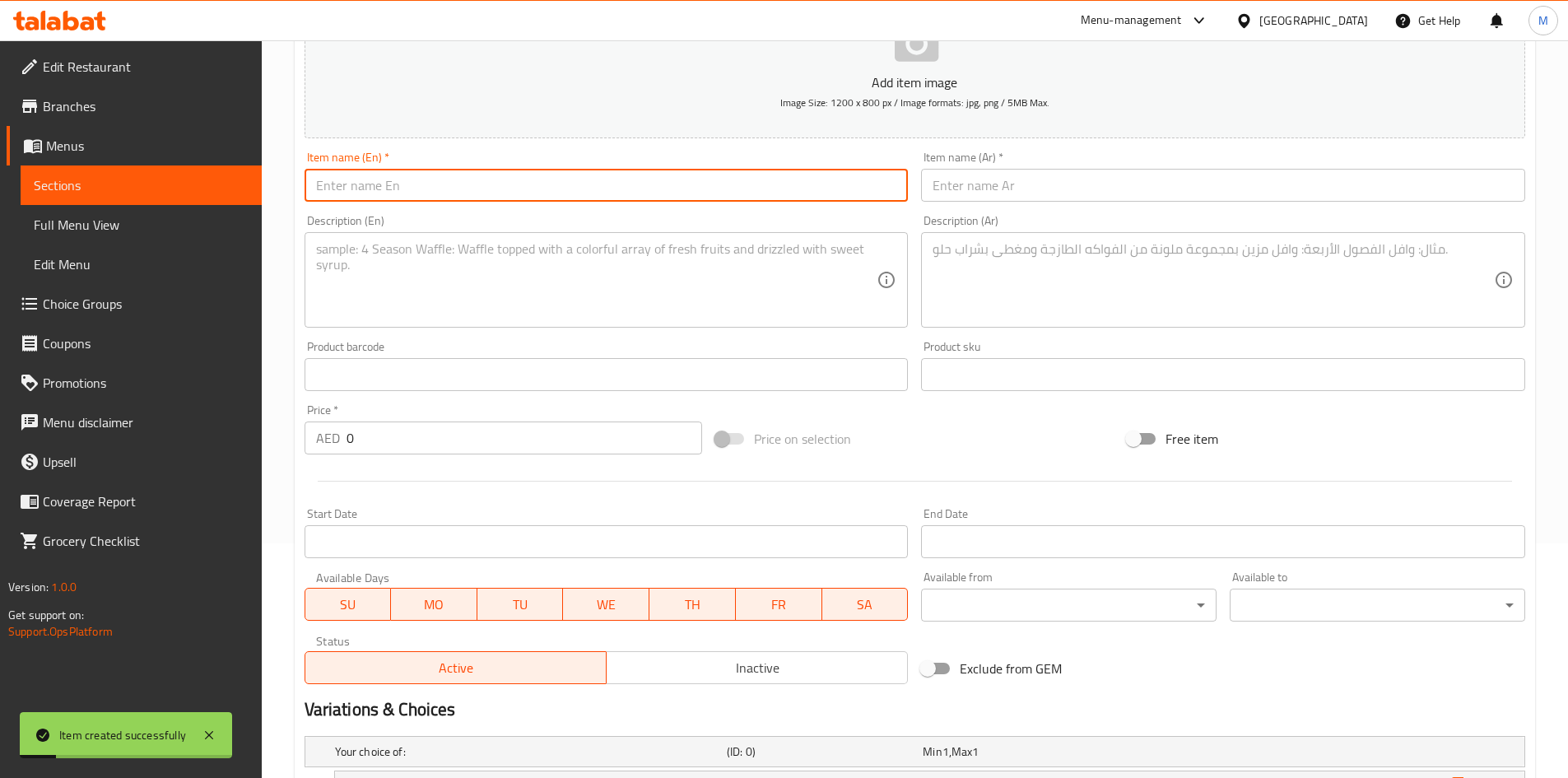
click at [441, 188] on input "text" at bounding box center [606, 184] width 605 height 33
click at [995, 174] on input "text" at bounding box center [1223, 184] width 605 height 33
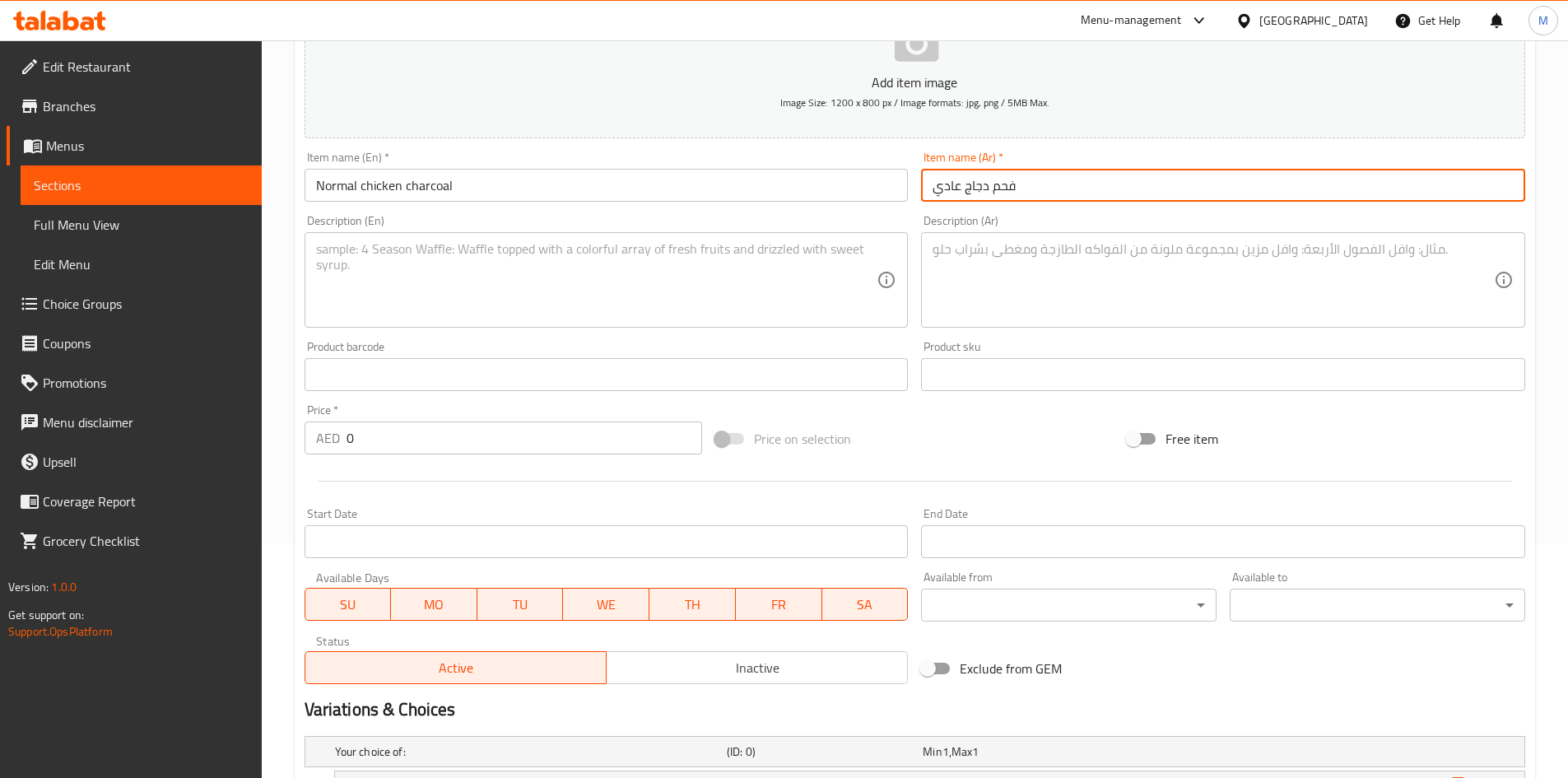
click at [331, 174] on input "Normal chicken charcoal" at bounding box center [606, 184] width 605 height 33
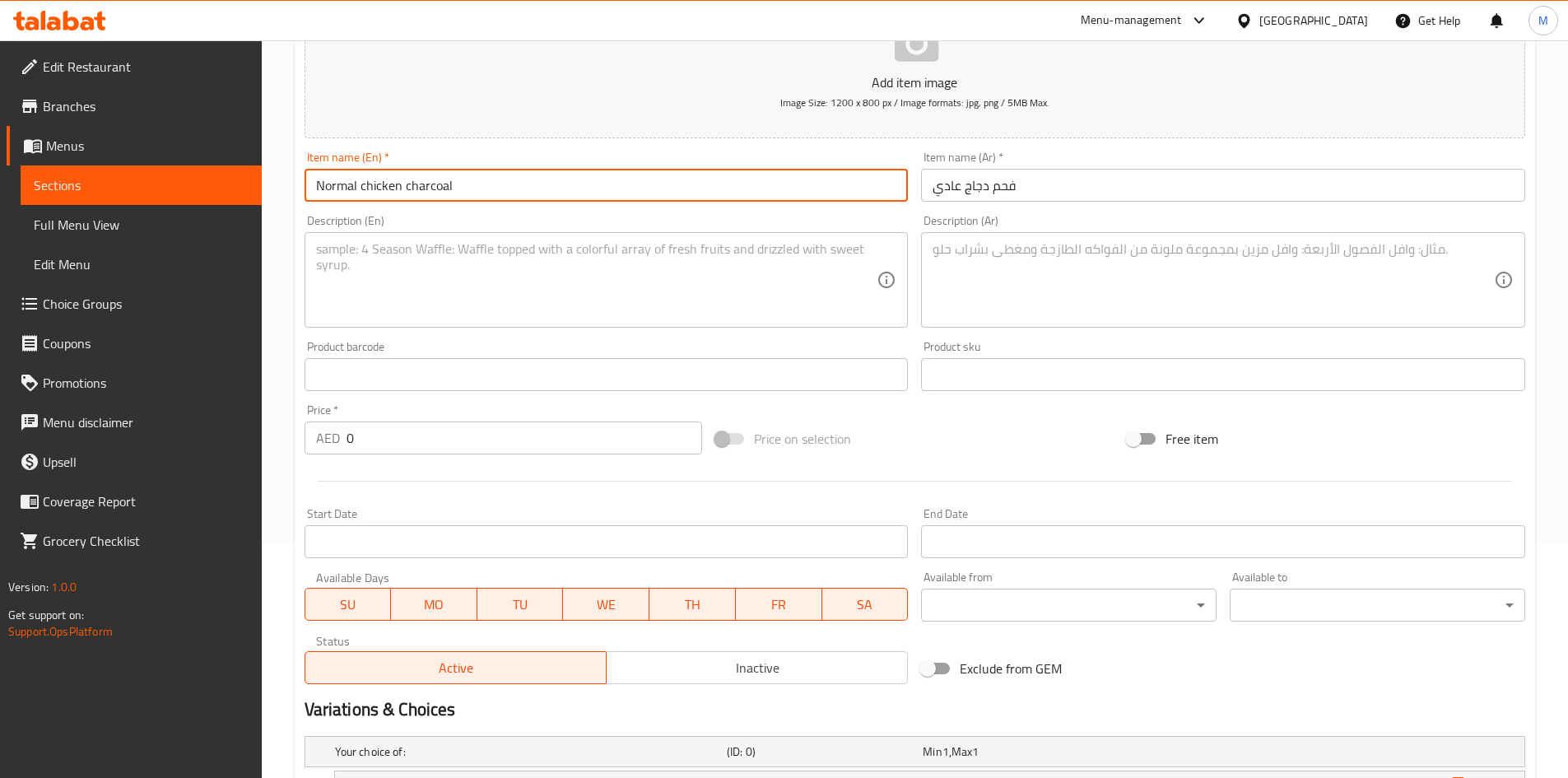
click at [339, 183] on input "Normal chicken charcoal" at bounding box center [606, 184] width 605 height 33
click at [530, 292] on textarea at bounding box center [597, 280] width 562 height 78
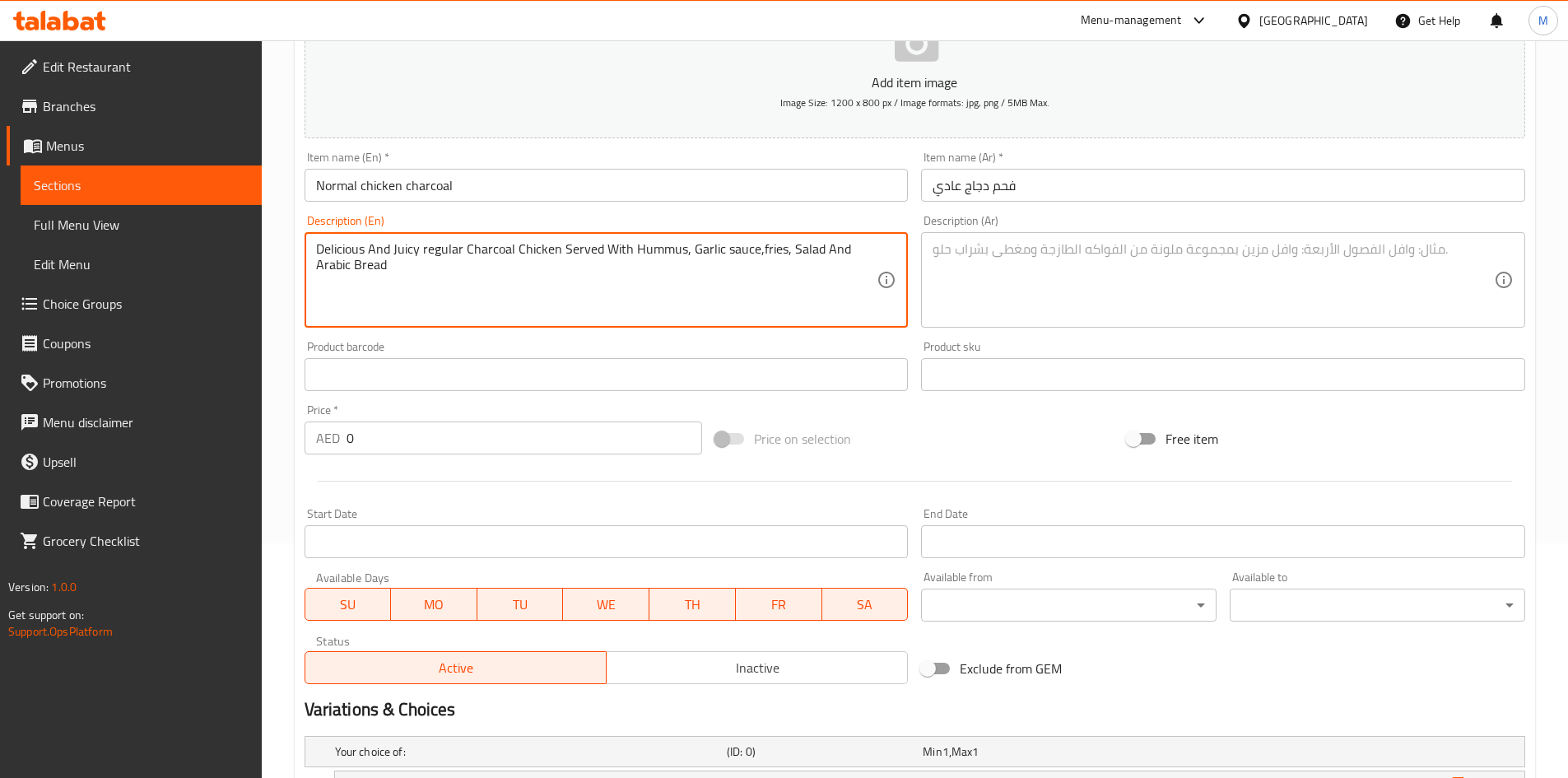
click at [1000, 282] on textarea at bounding box center [1213, 280] width 562 height 78
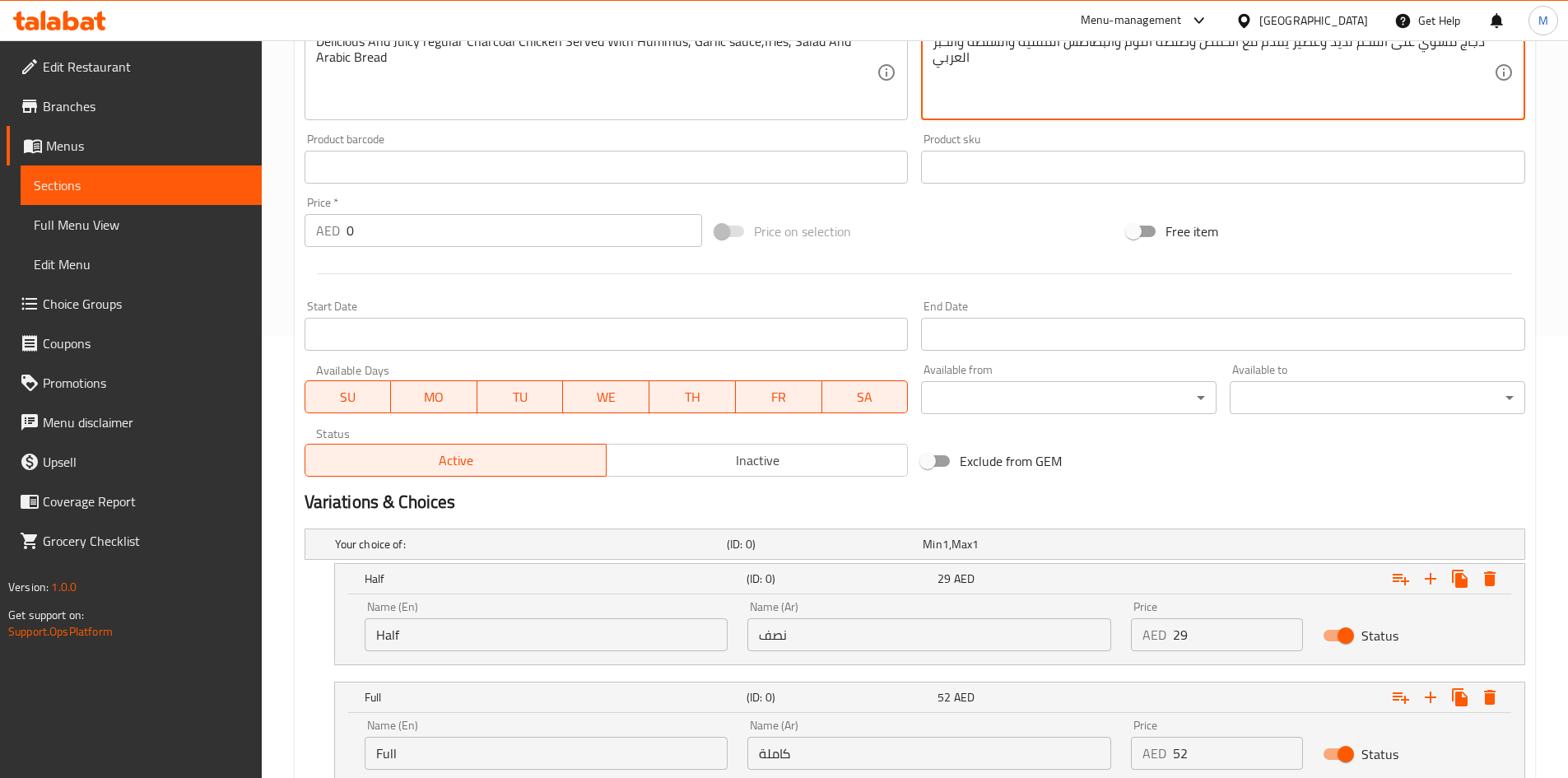
scroll to position [564, 0]
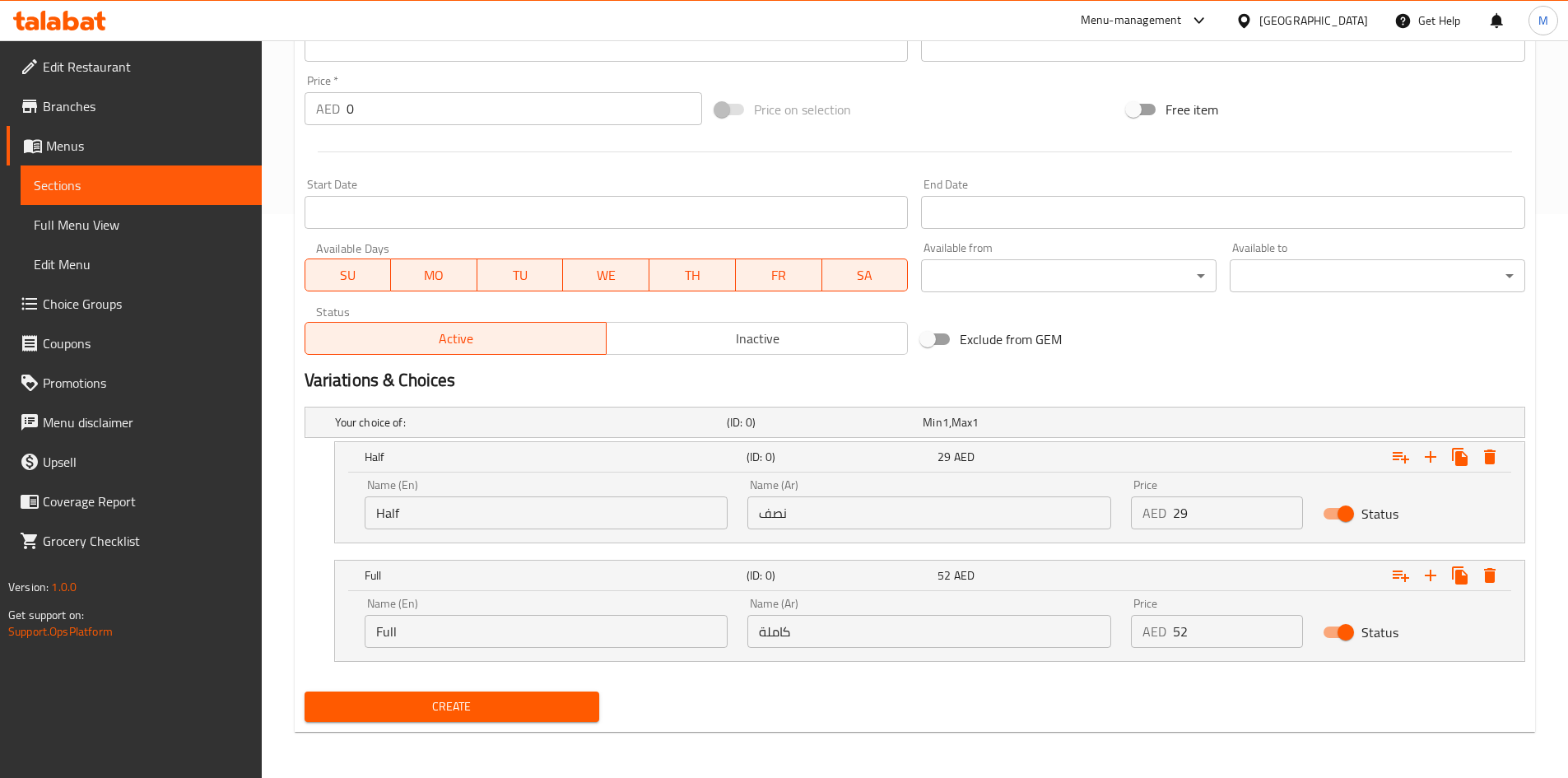
click at [538, 511] on input "Half" at bounding box center [547, 512] width 364 height 33
click at [539, 511] on input "Half" at bounding box center [547, 512] width 364 height 33
click at [539, 511] on input "text" at bounding box center [547, 512] width 364 height 33
click at [813, 497] on input "نصف" at bounding box center [929, 512] width 364 height 33
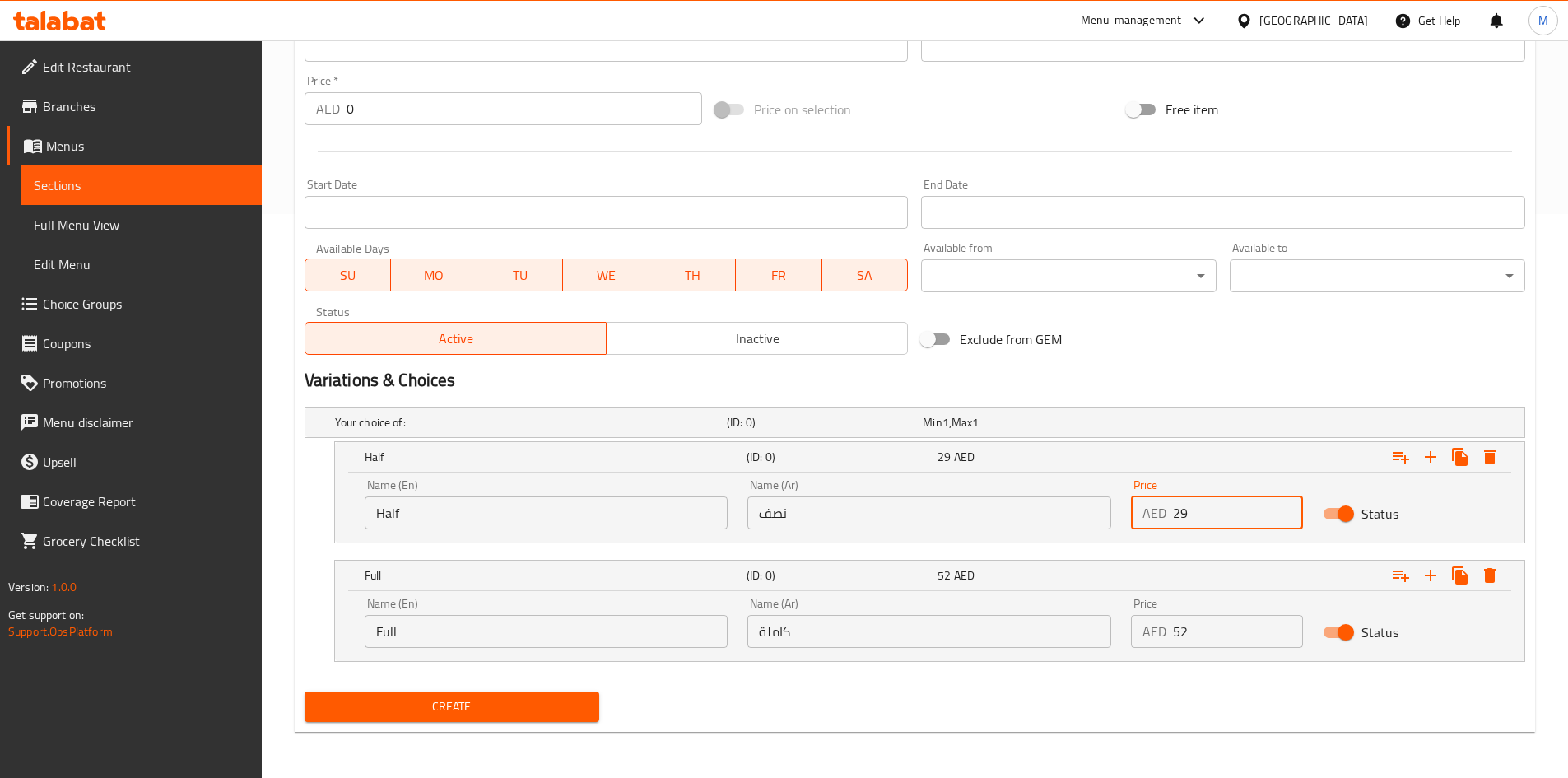
click at [1209, 520] on input "29" at bounding box center [1238, 512] width 130 height 33
click at [584, 629] on input "Full" at bounding box center [547, 630] width 364 height 33
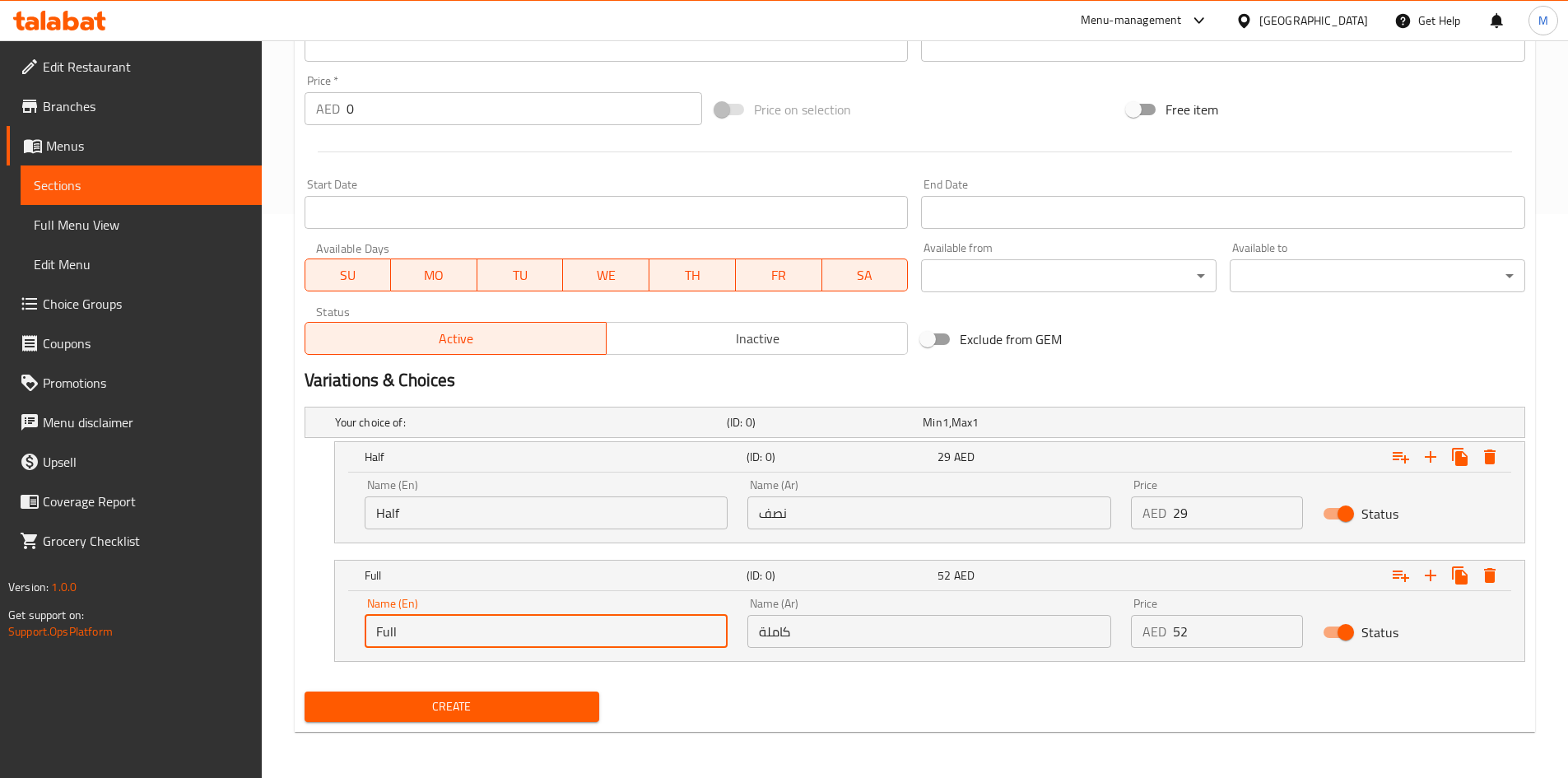
click at [584, 629] on input "Full" at bounding box center [547, 630] width 364 height 33
click at [584, 629] on input "Full" at bounding box center [547, 630] width 364 height 33
click at [584, 628] on input "text" at bounding box center [547, 630] width 364 height 33
click at [885, 638] on input "كاملة" at bounding box center [929, 630] width 364 height 33
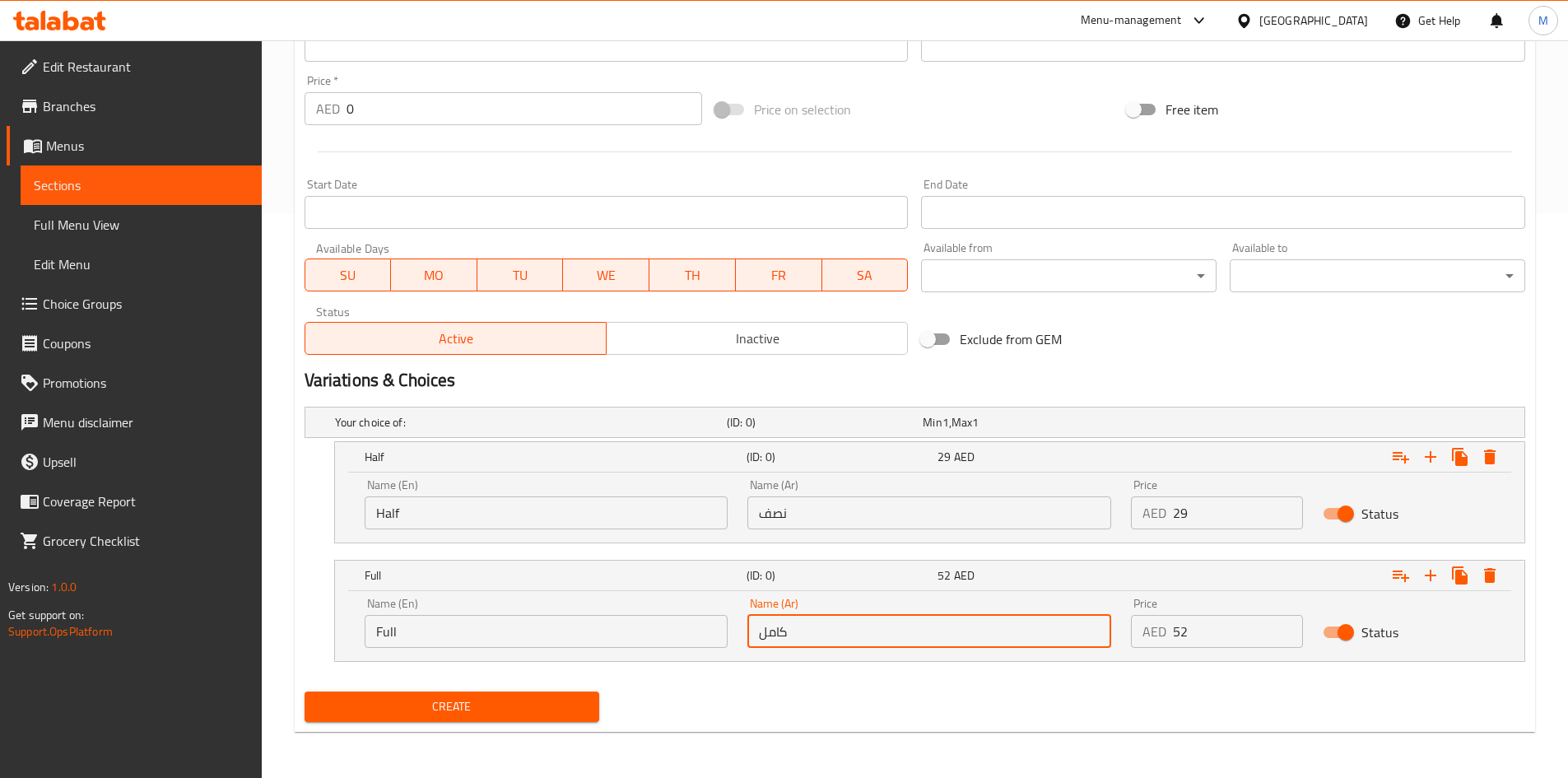
click at [1207, 629] on input "52" at bounding box center [1238, 630] width 130 height 33
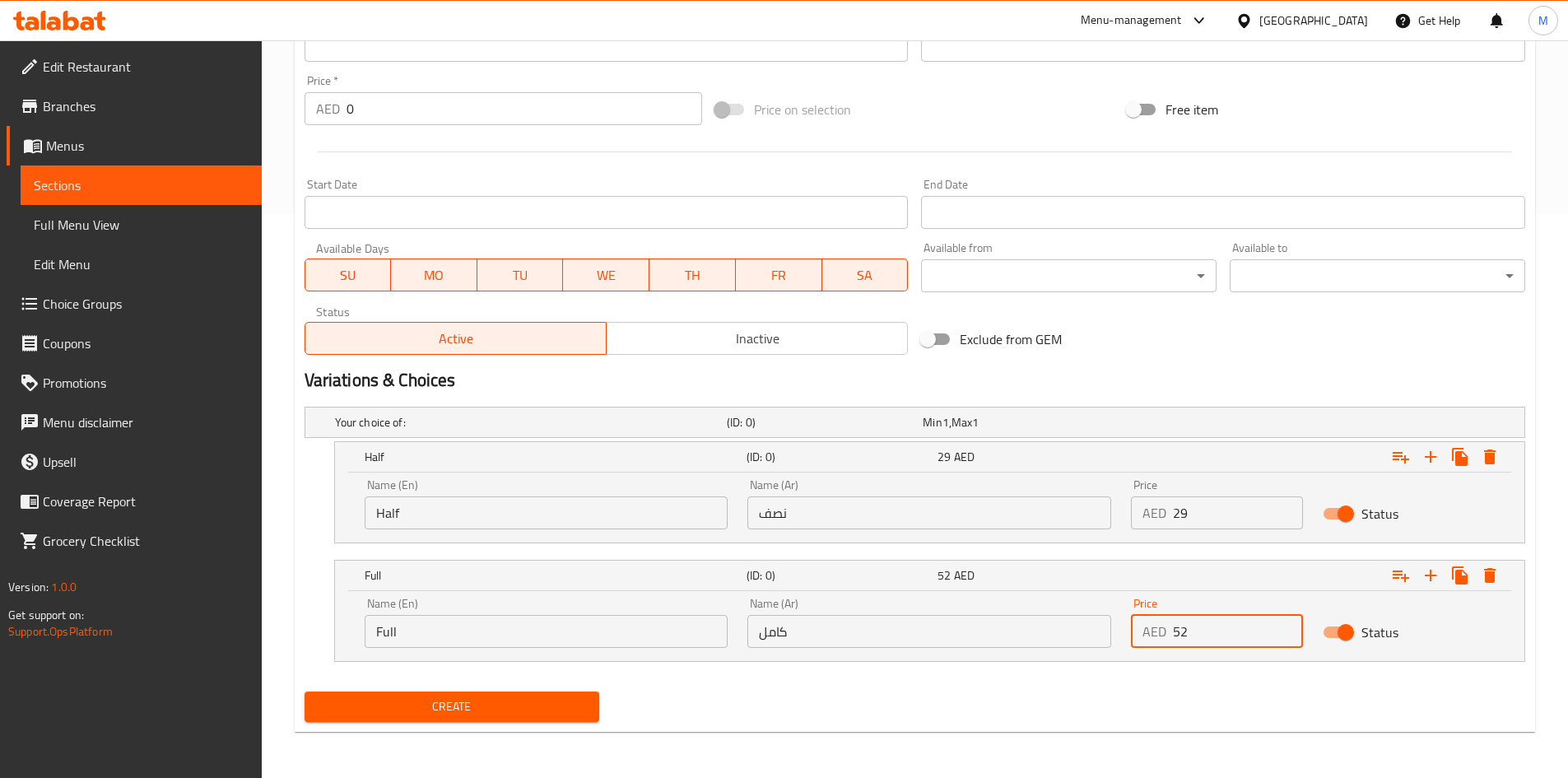
click at [1207, 629] on input "52" at bounding box center [1238, 630] width 130 height 33
click at [549, 705] on span "Create" at bounding box center [452, 707] width 269 height 21
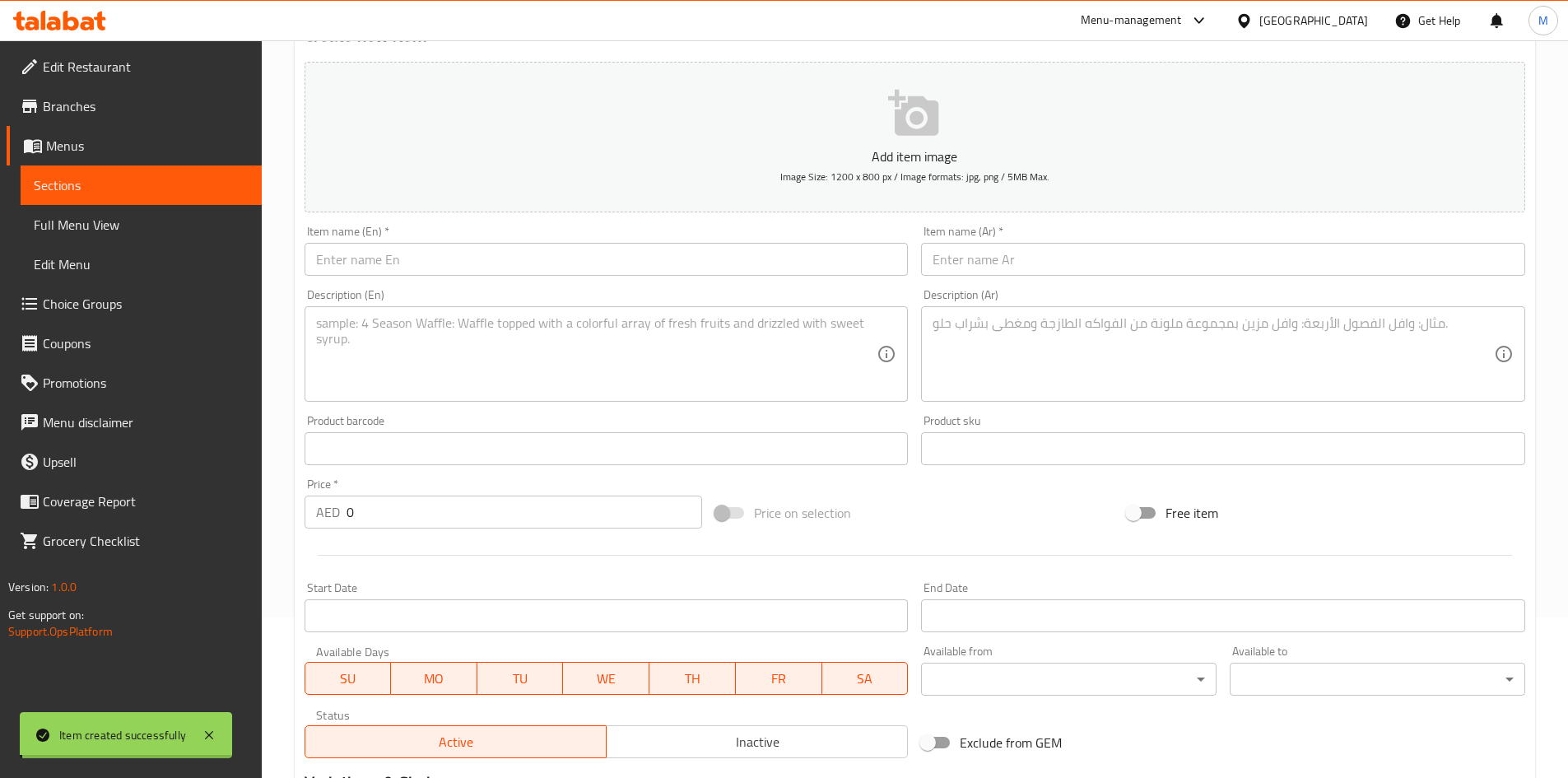
scroll to position [0, 0]
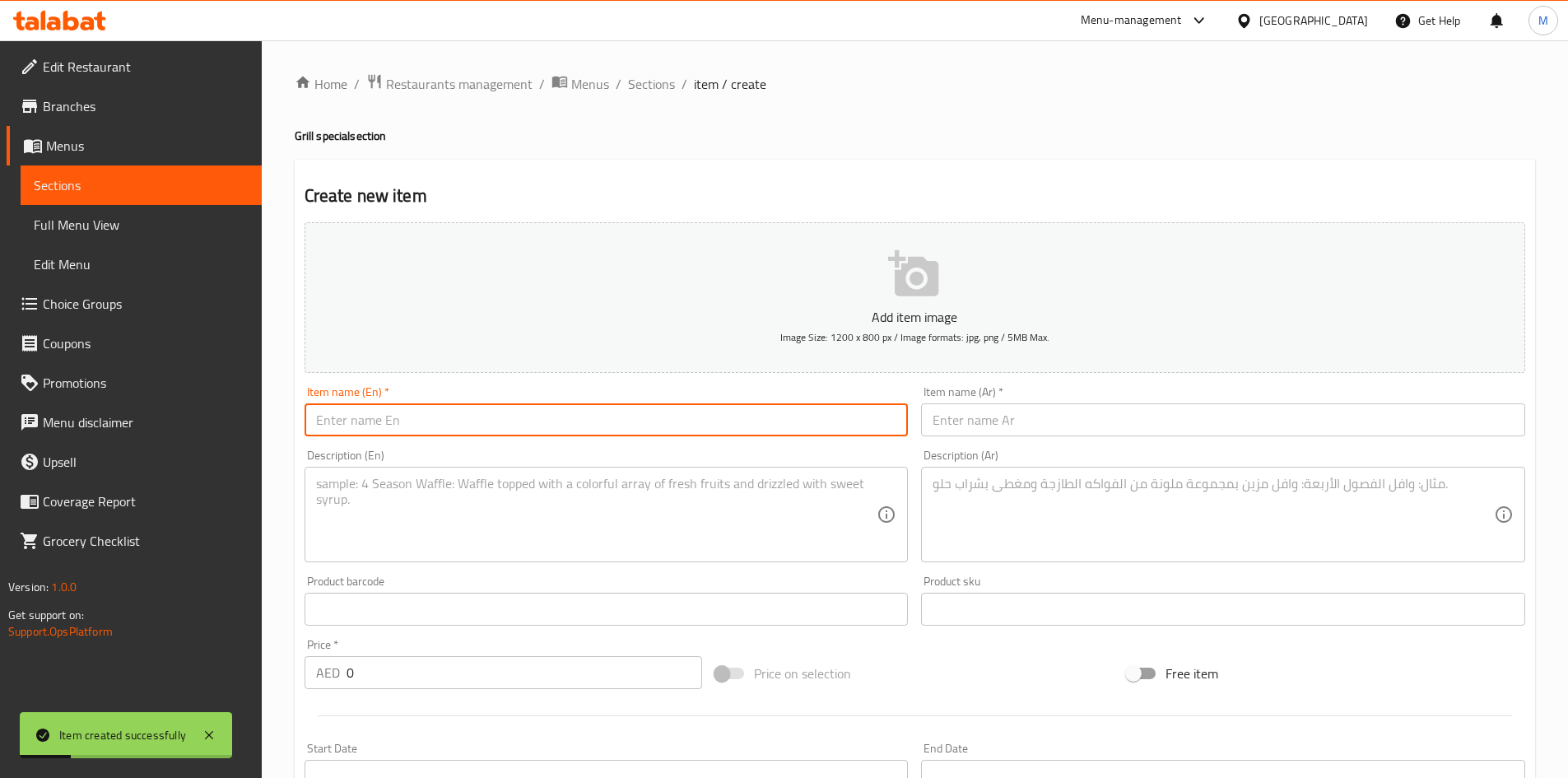
click at [474, 418] on input "text" at bounding box center [606, 419] width 605 height 33
